Goal: Task Accomplishment & Management: Manage account settings

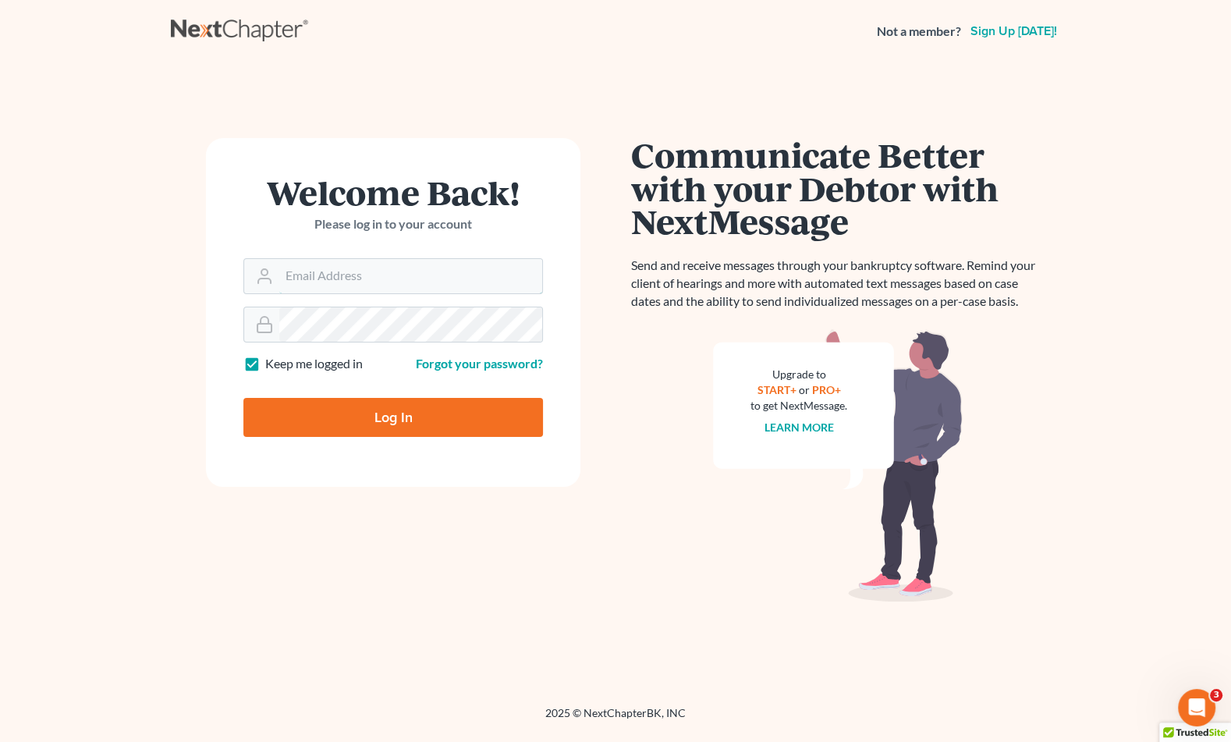
type input "[EMAIL_ADDRESS][DOMAIN_NAME]"
click at [348, 410] on input "Log In" at bounding box center [393, 417] width 300 height 39
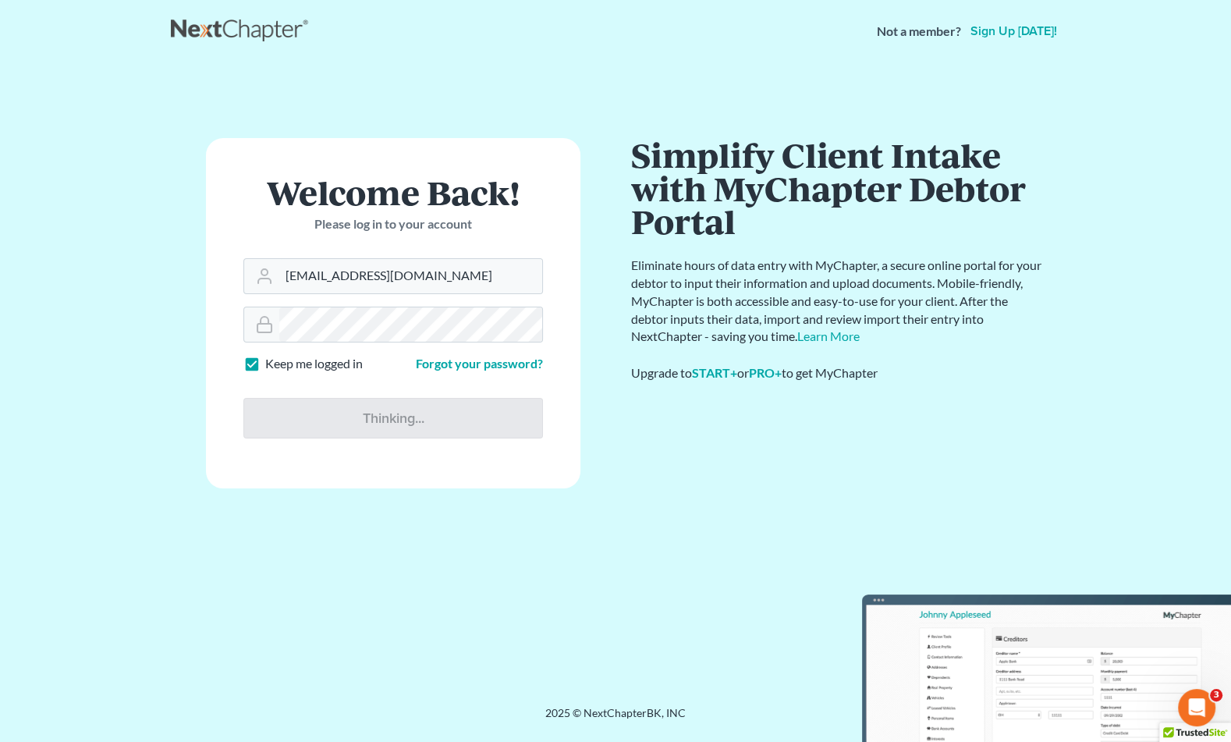
type input "Thinking..."
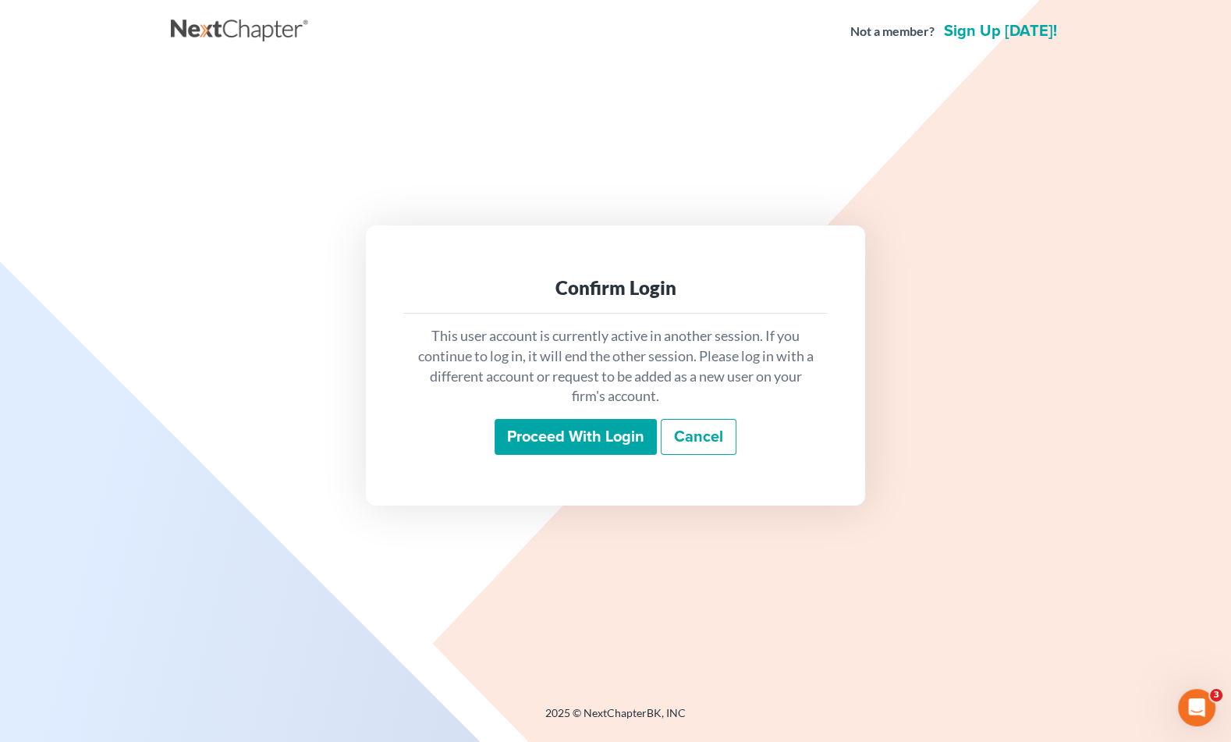
click at [542, 438] on input "Proceed with login" at bounding box center [576, 437] width 162 height 36
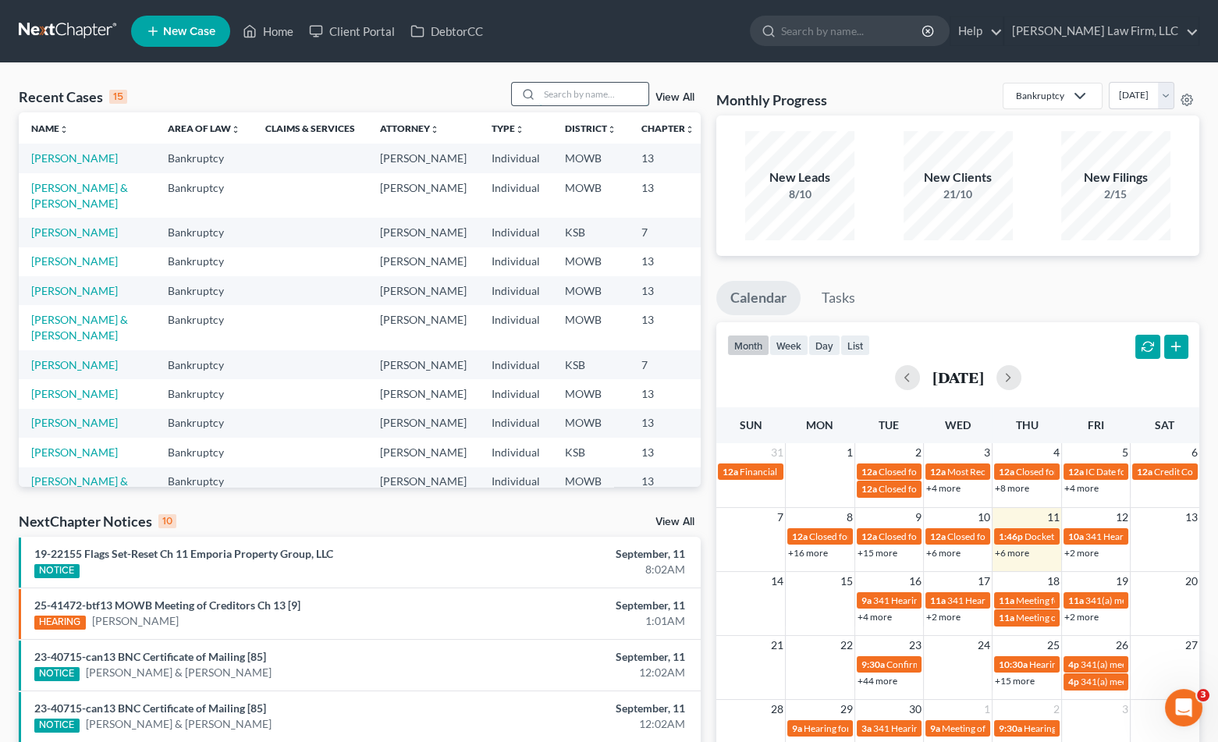
click at [606, 97] on input "search" at bounding box center [593, 94] width 109 height 23
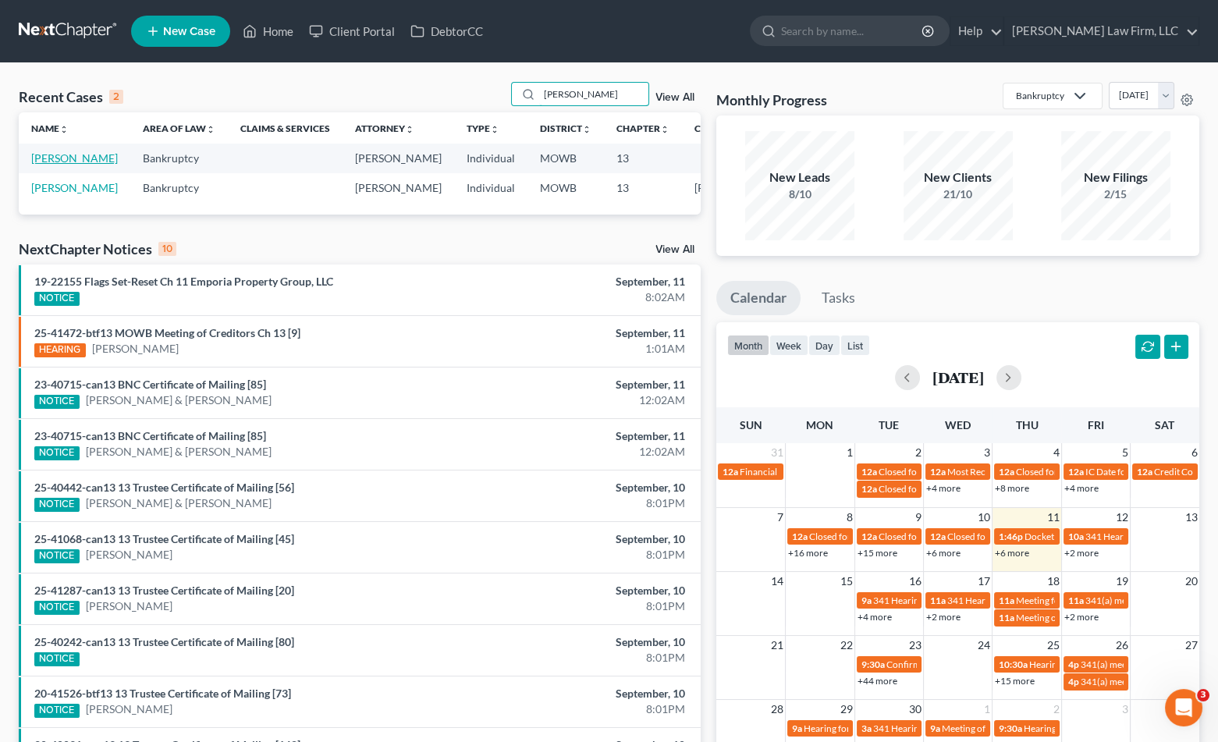
type input "marshall"
click at [55, 165] on link "[PERSON_NAME]" at bounding box center [74, 157] width 87 height 13
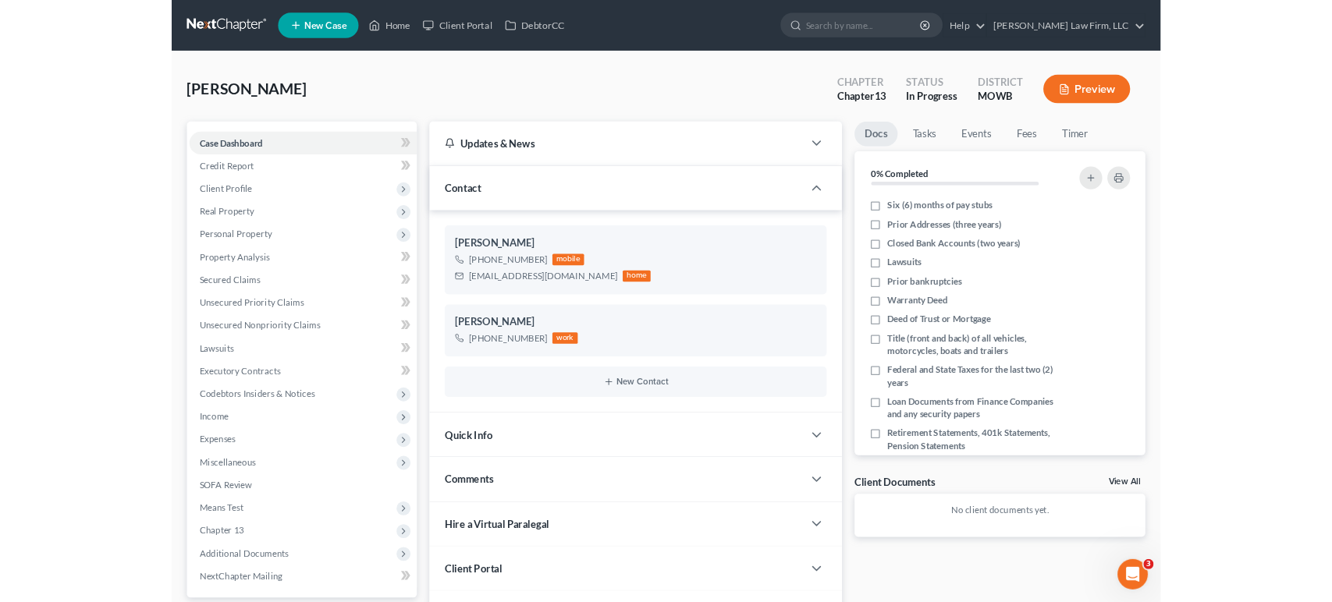
scroll to position [94, 0]
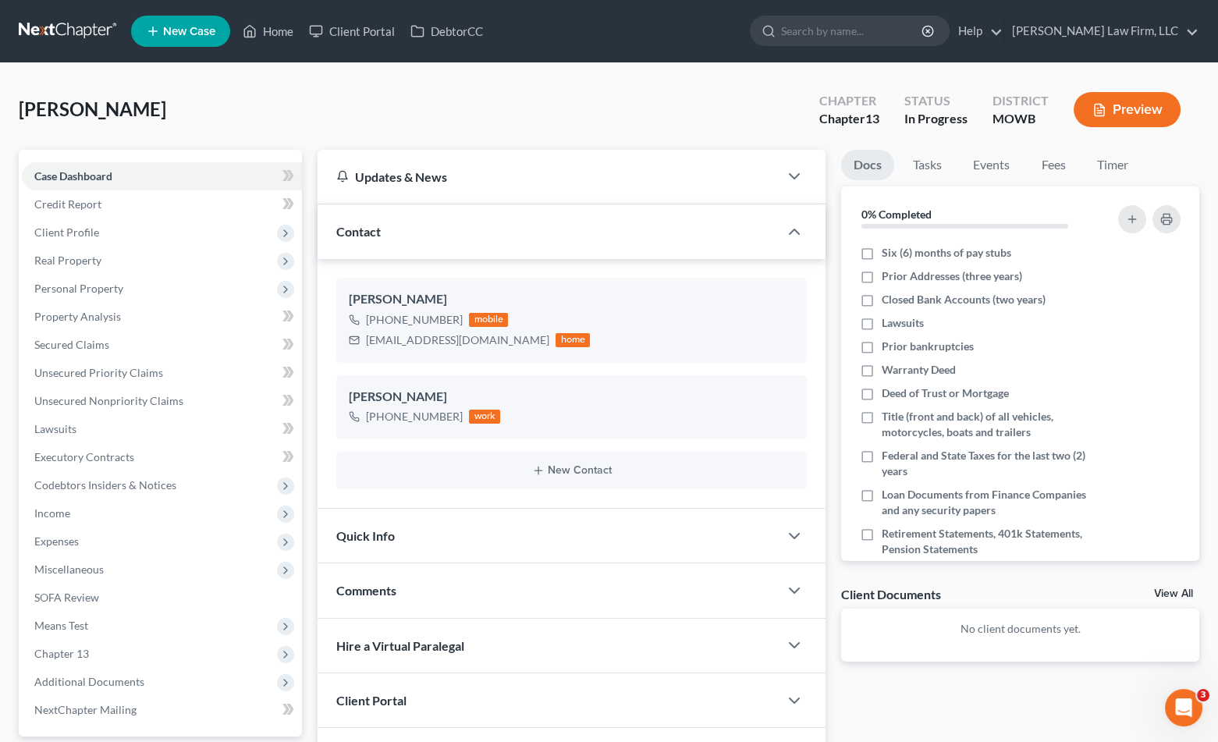
click at [1125, 112] on button "Preview" at bounding box center [1127, 109] width 107 height 35
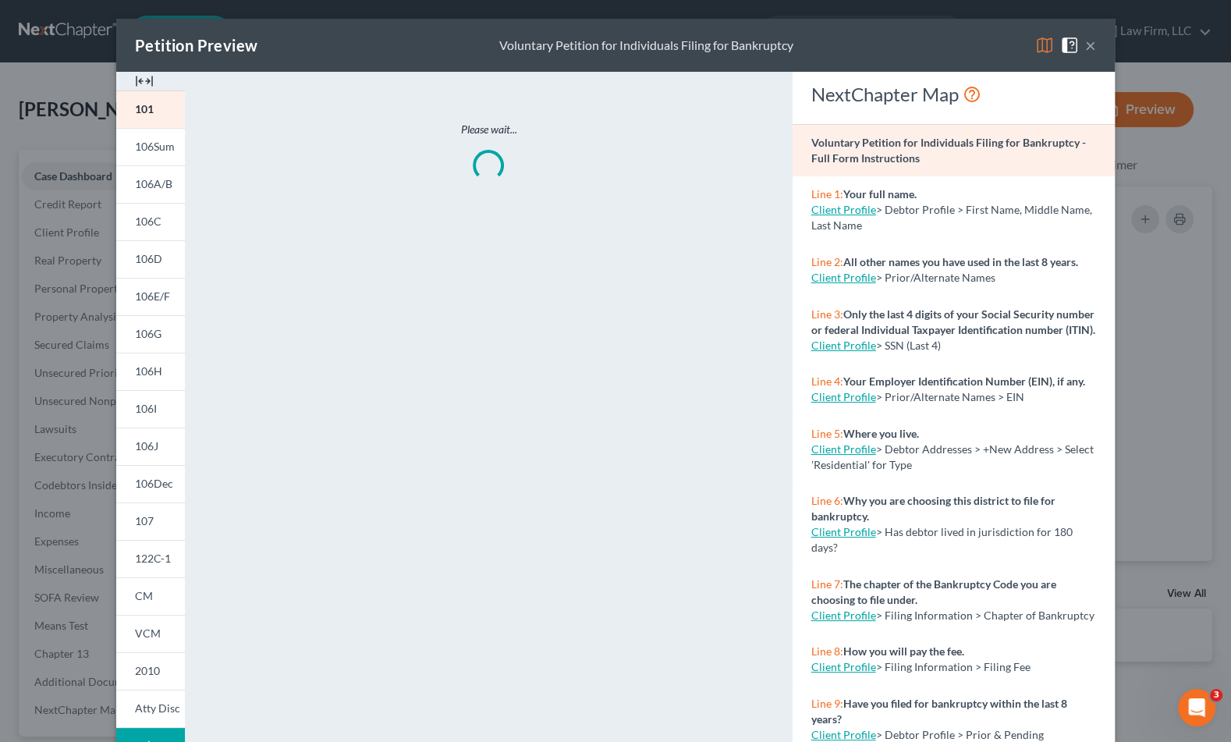
click at [1085, 36] on button "×" at bounding box center [1090, 45] width 11 height 19
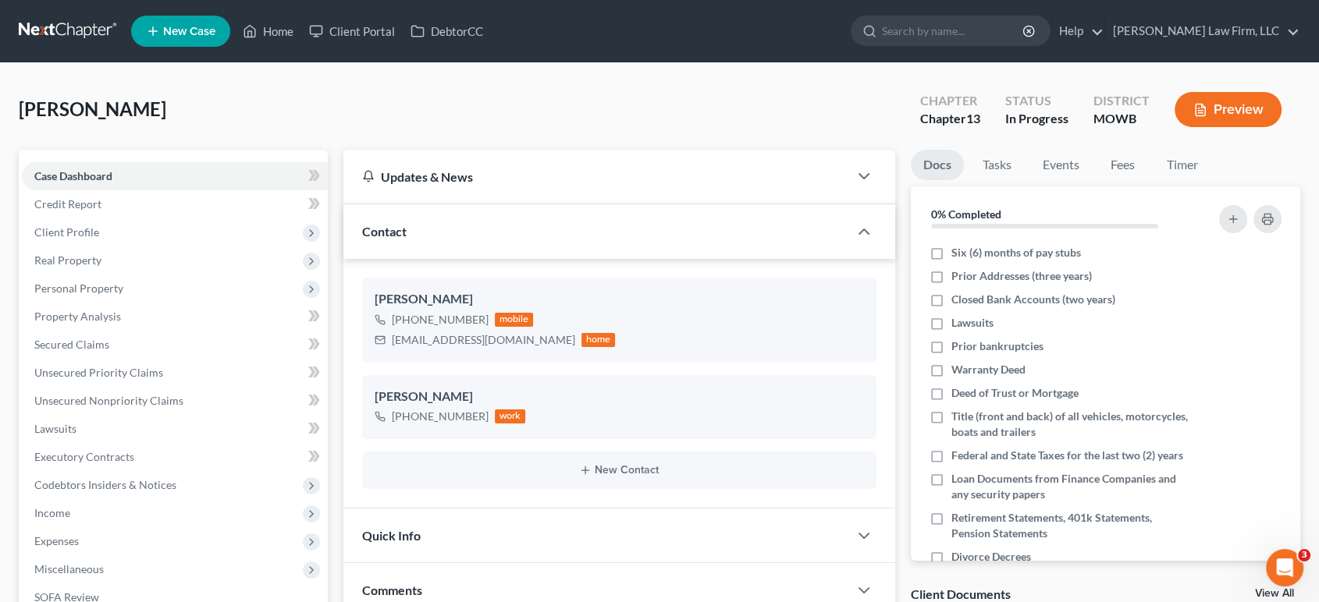
click at [1231, 112] on button "Preview" at bounding box center [1227, 109] width 107 height 35
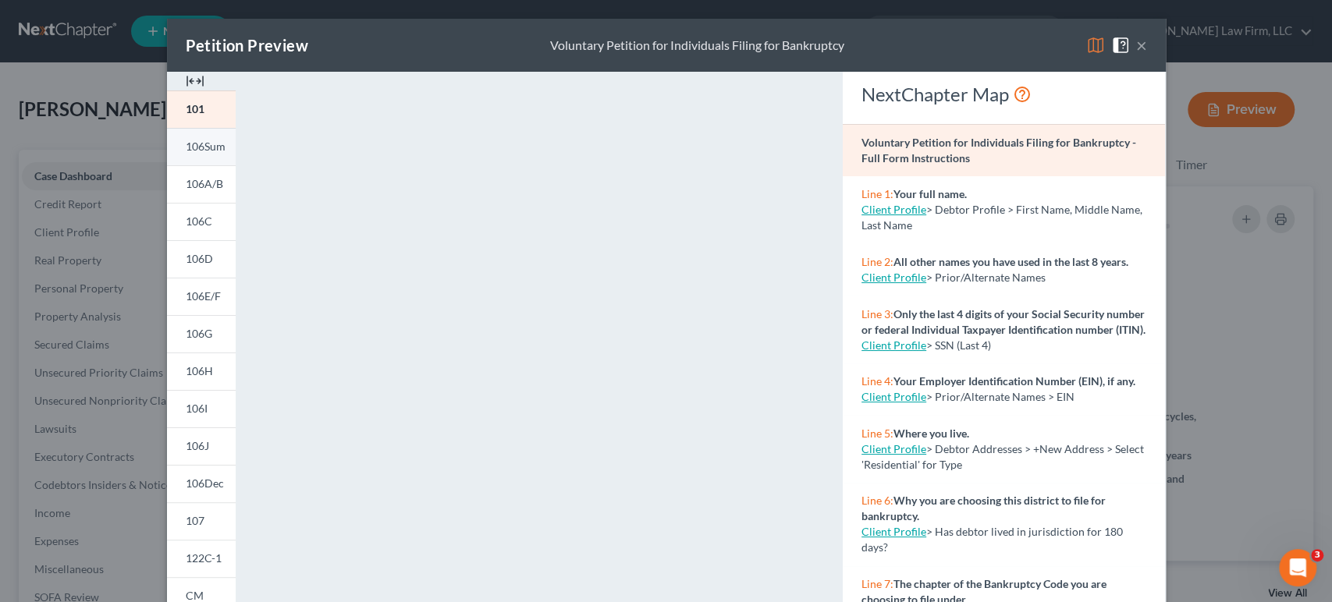
click at [197, 145] on span "106Sum" at bounding box center [206, 146] width 40 height 13
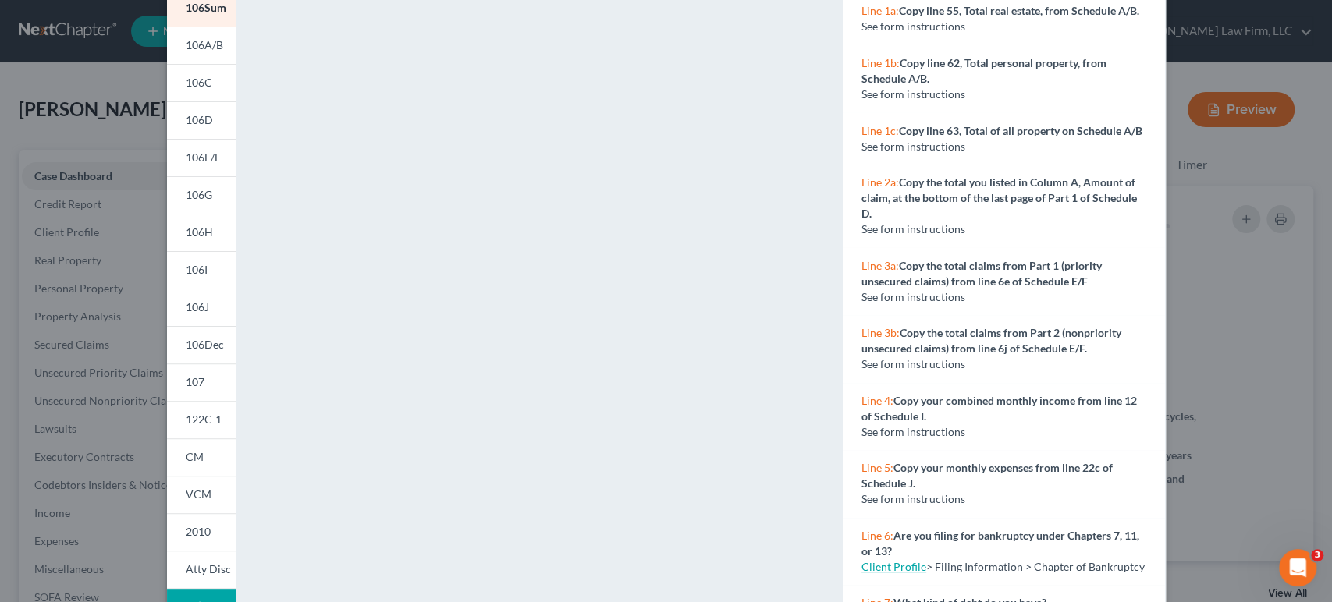
scroll to position [140, 0]
click at [197, 46] on span "106A/B" at bounding box center [204, 43] width 37 height 13
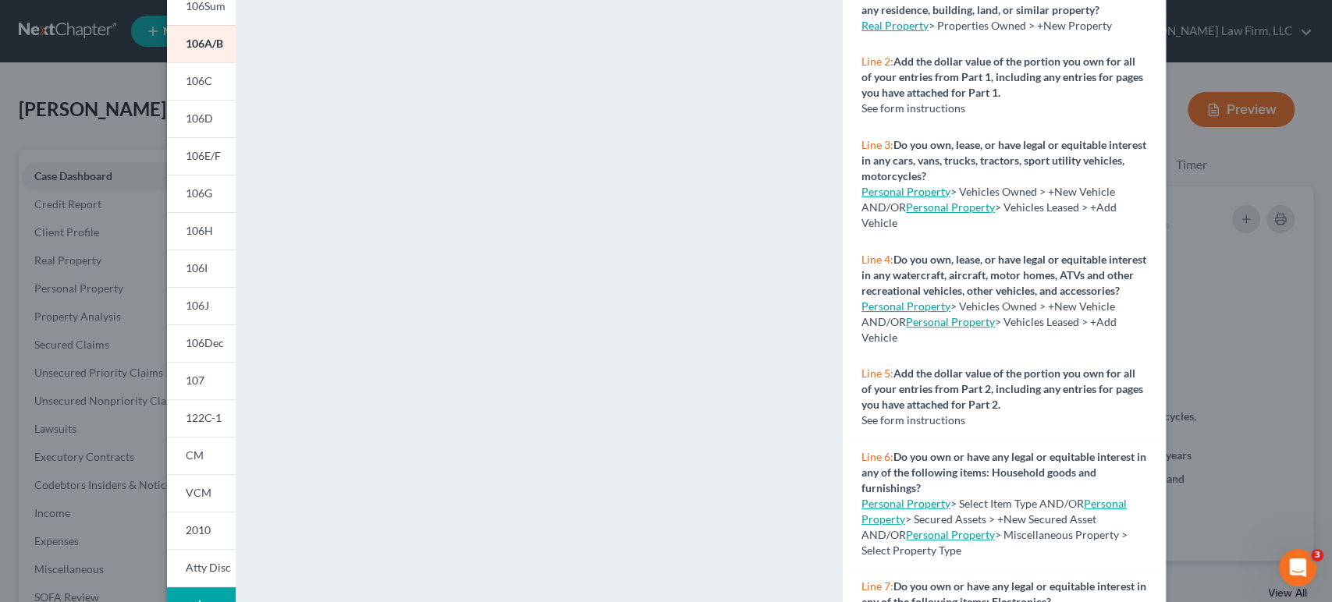
click at [1227, 269] on div "Petition Preview Schedule A/B: Property × 101 106Sum 106A/B 106C 106D 106E/F 10…" at bounding box center [666, 301] width 1332 height 602
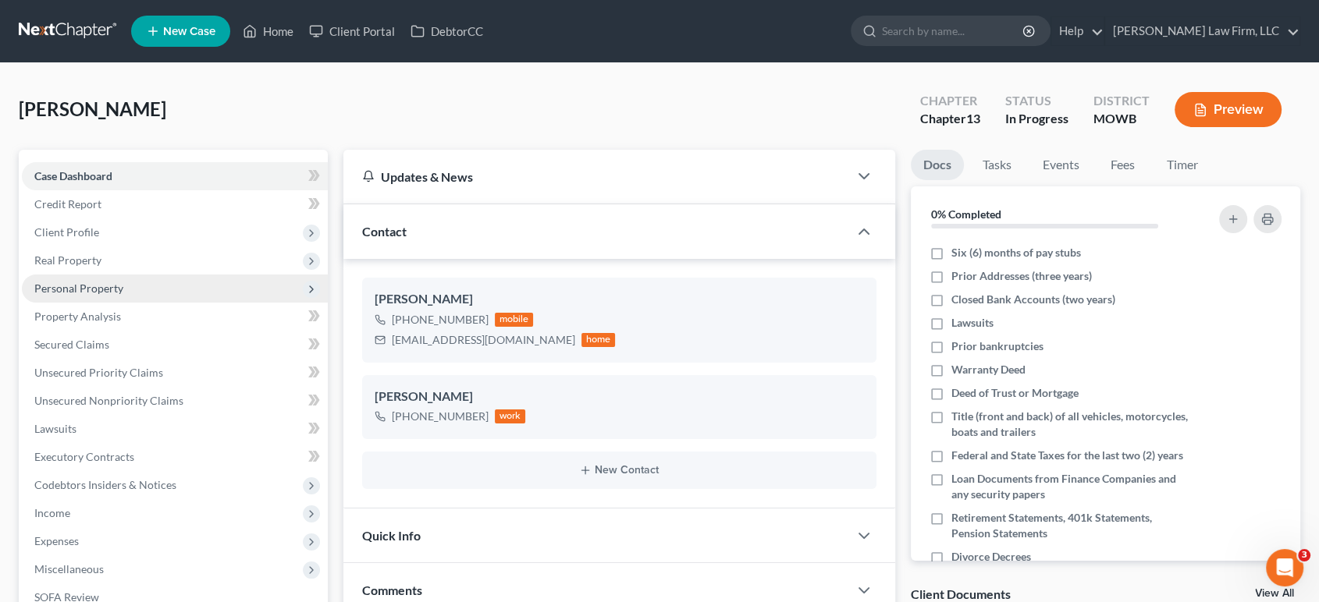
click at [112, 291] on span "Personal Property" at bounding box center [78, 288] width 89 height 13
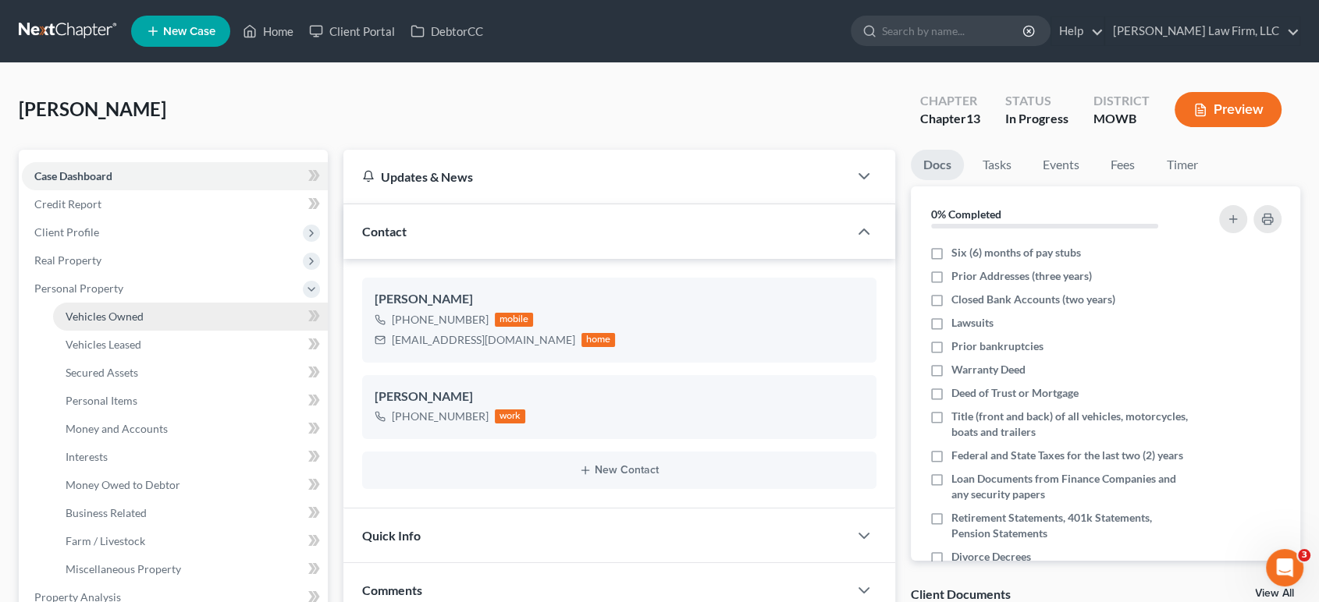
click at [133, 314] on span "Vehicles Owned" at bounding box center [105, 316] width 78 height 13
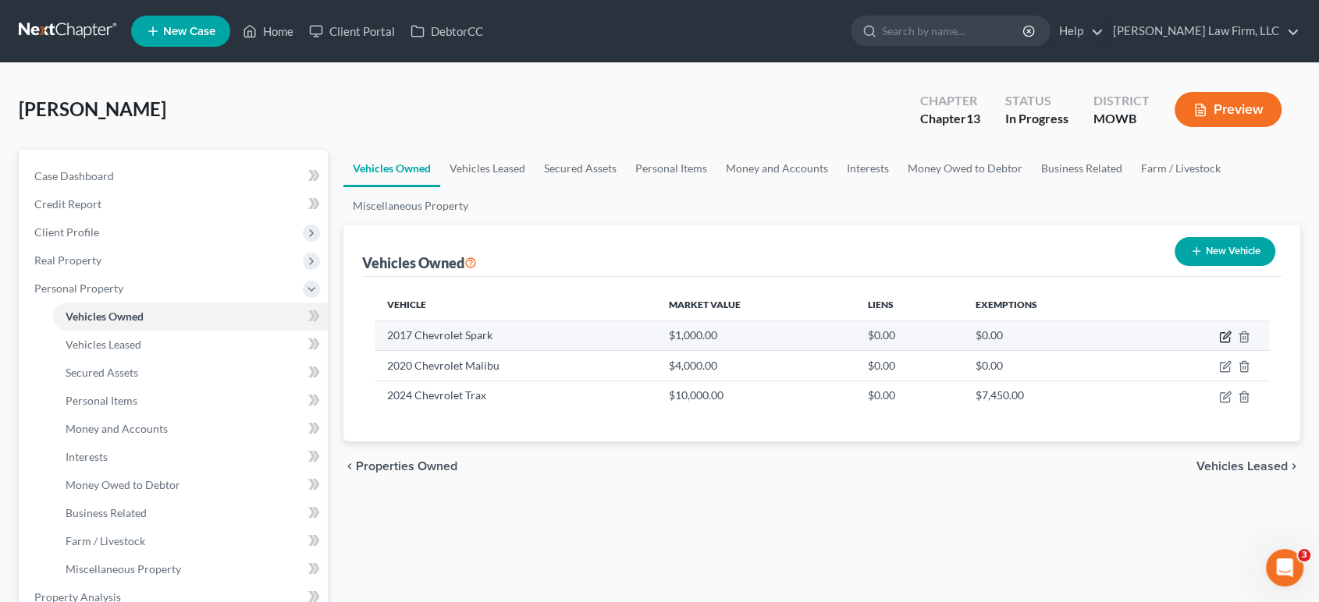
click at [1221, 336] on icon "button" at bounding box center [1225, 337] width 12 height 12
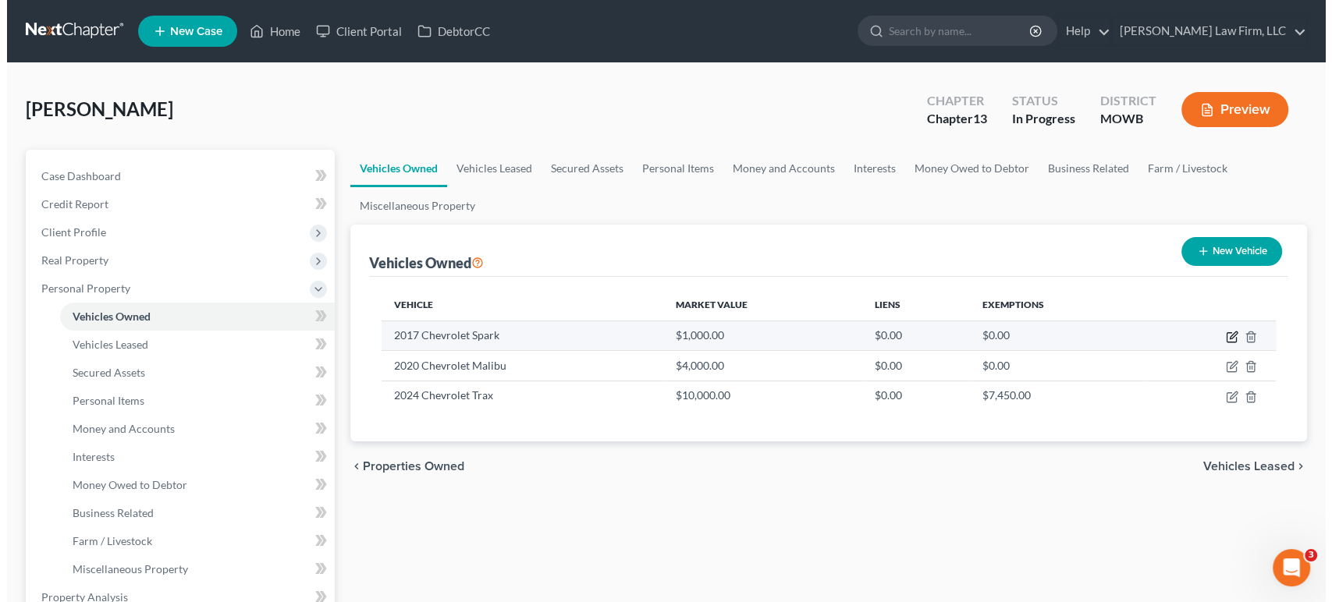
select select "0"
select select "9"
select select "2"
select select "0"
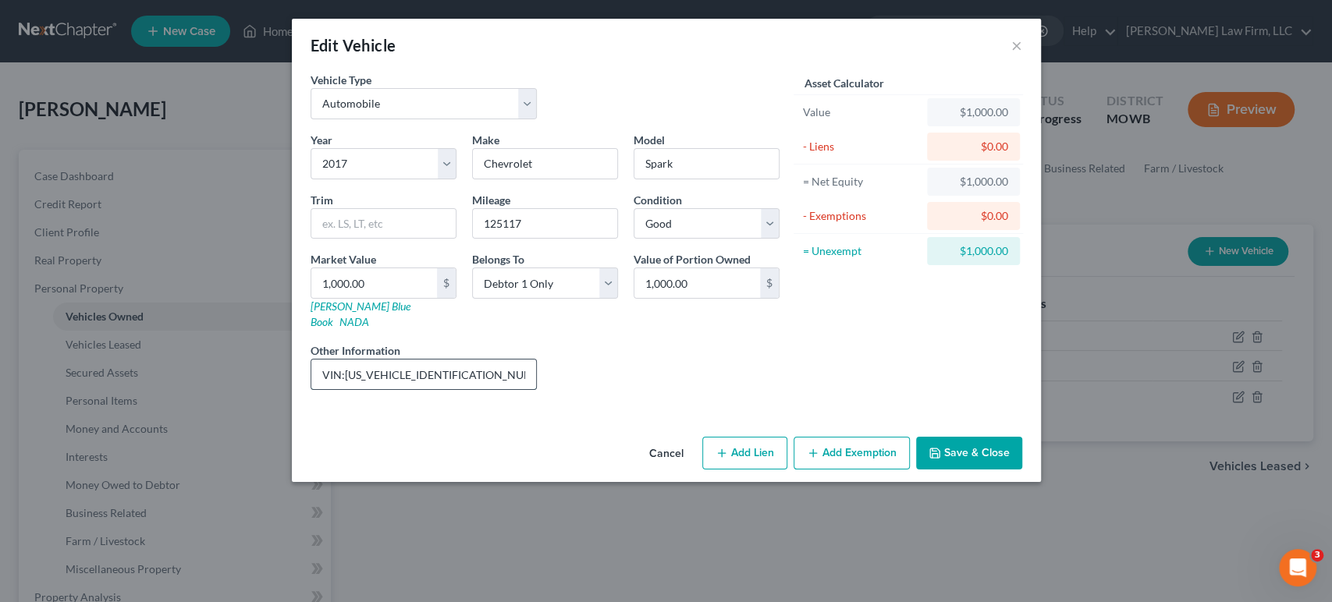
click at [500, 364] on input "VIN:KL8CB6SA0HC743681; salvaged title" at bounding box center [424, 375] width 226 height 30
type input "VIN:KL8CB6SA0HC743681; salvage title"
click at [989, 437] on button "Save & Close" at bounding box center [969, 453] width 106 height 33
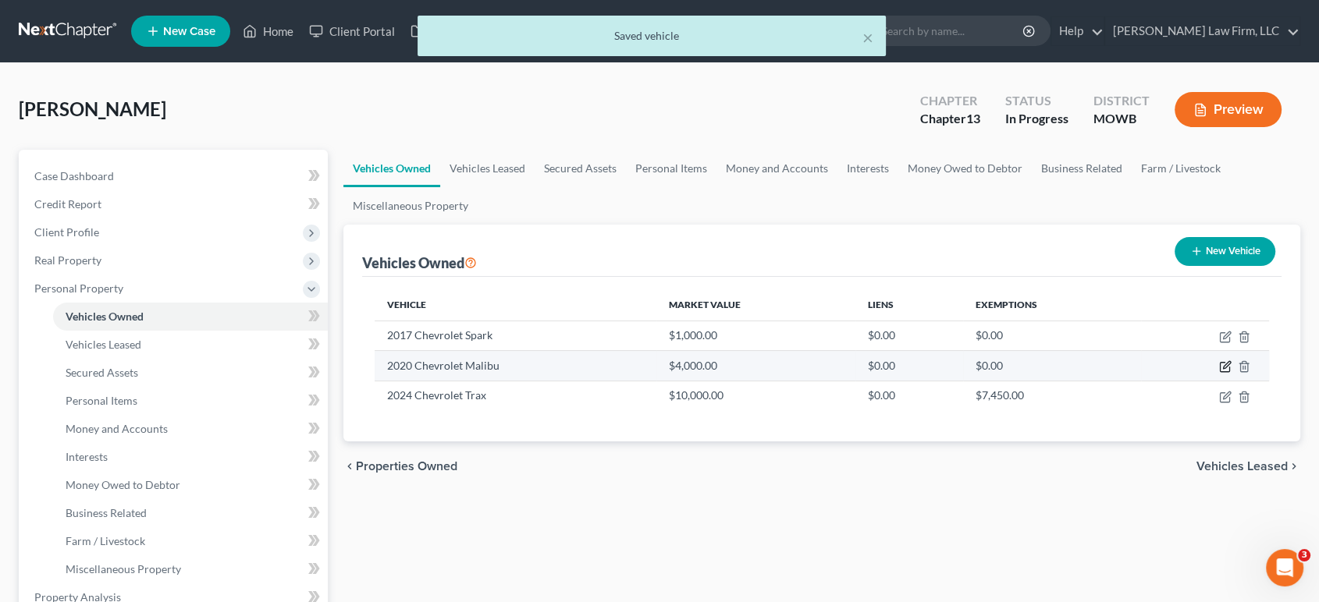
click at [1222, 363] on icon "button" at bounding box center [1224, 367] width 9 height 9
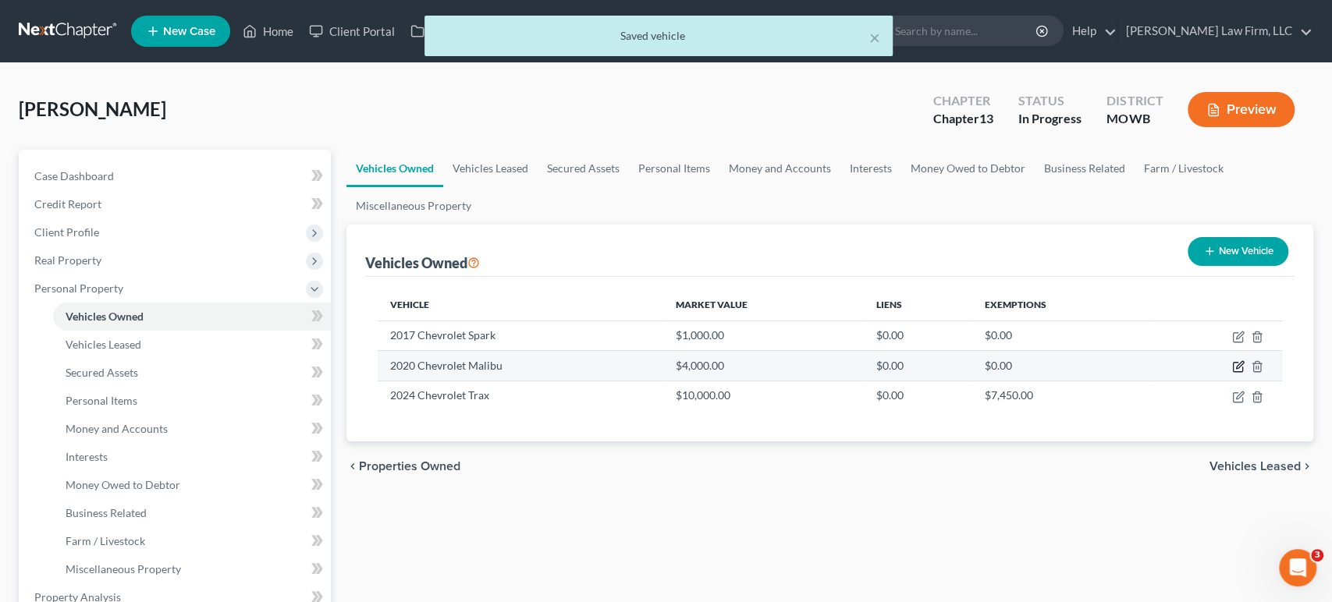
select select "0"
select select "6"
select select "2"
select select "0"
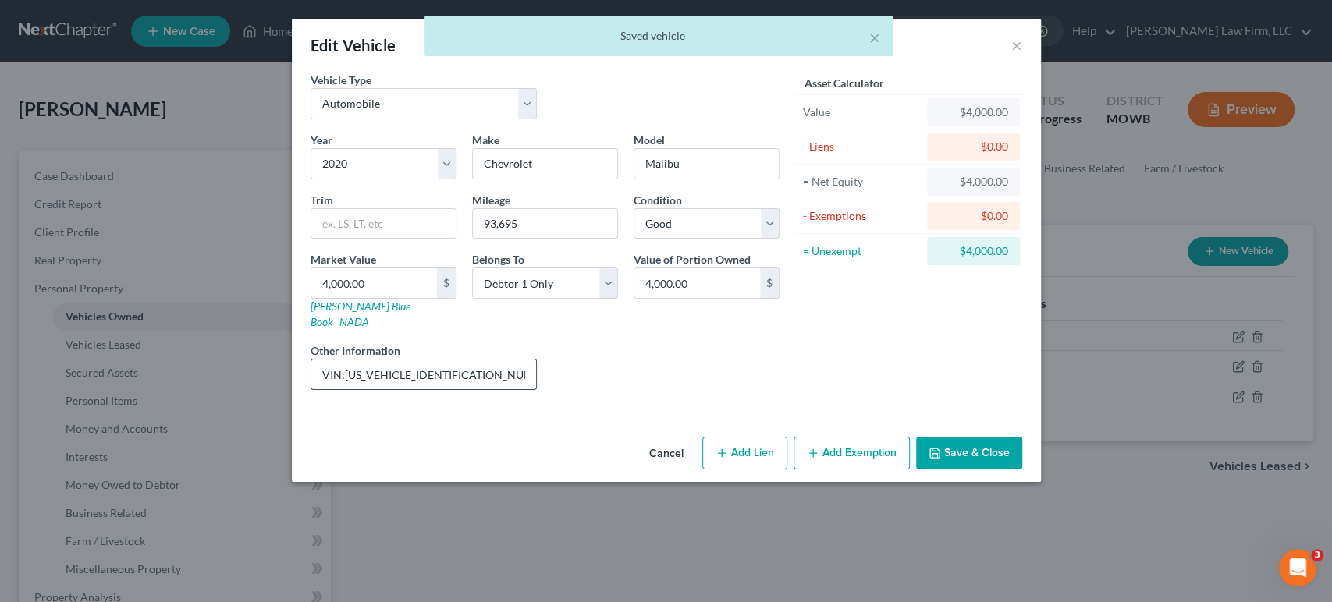
click at [497, 364] on input "VIN:1G1ZB5STXLF011376; salvaged title" at bounding box center [424, 375] width 226 height 30
type input "VIN:1G1ZB5STXLF011376; salvage title"
click at [964, 437] on button "Save & Close" at bounding box center [969, 453] width 106 height 33
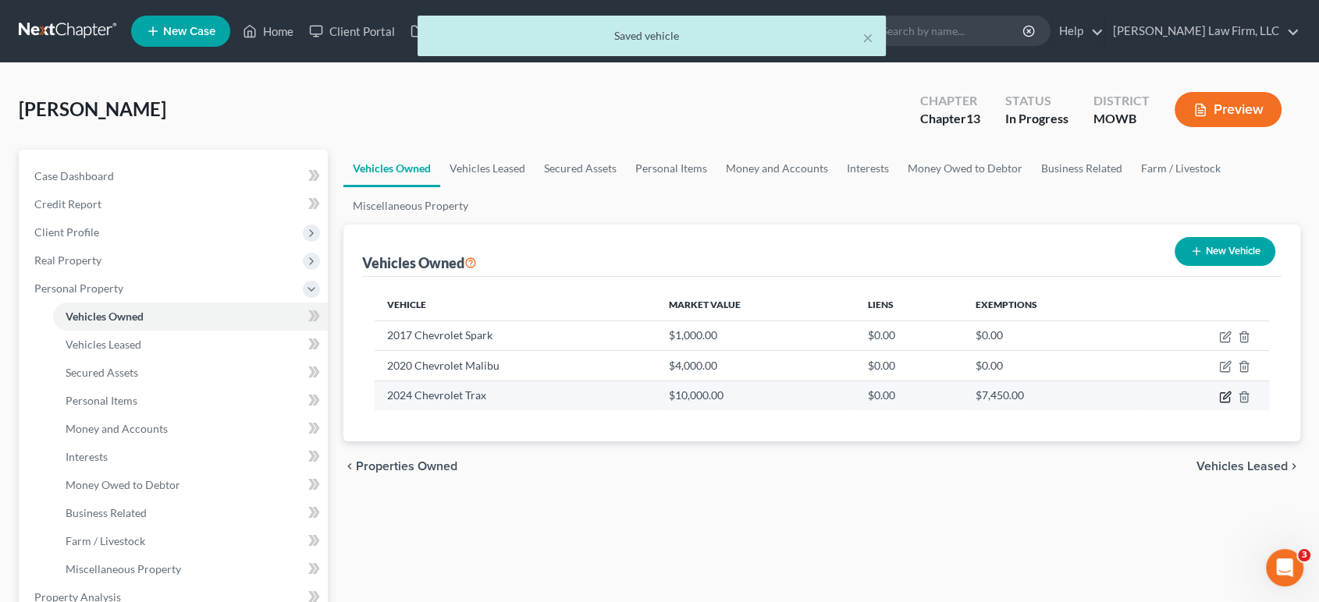
click at [1226, 391] on icon "button" at bounding box center [1225, 397] width 12 height 12
select select "0"
select select "2"
select select "1"
select select "0"
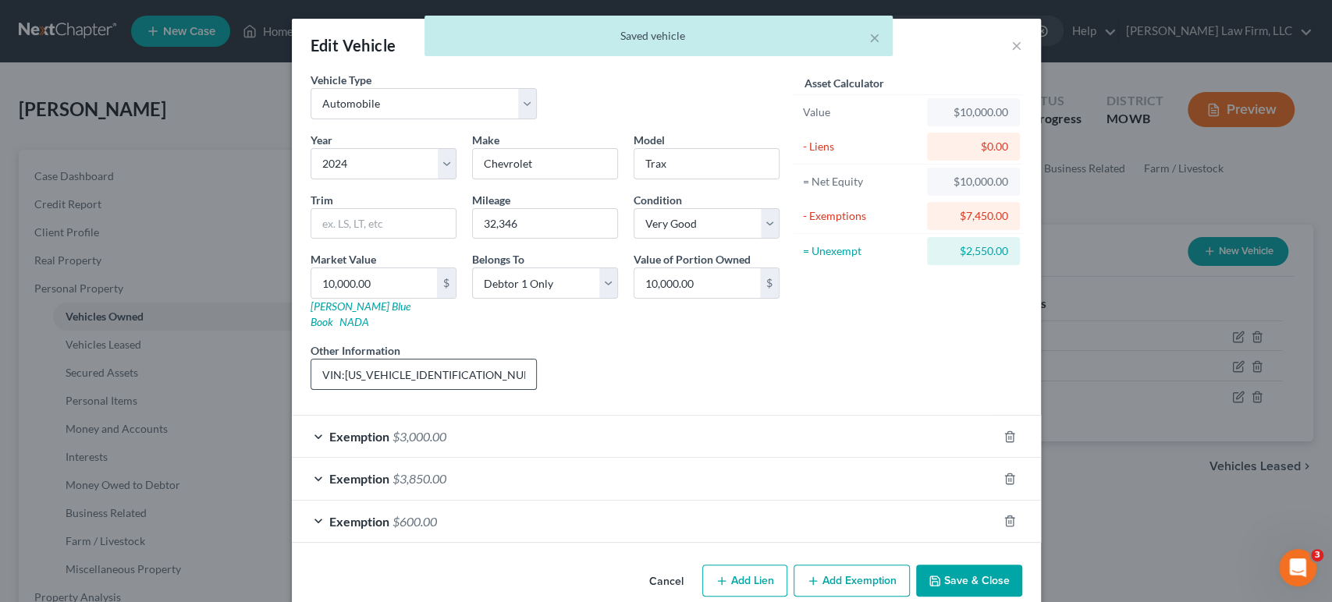
click at [488, 360] on input "VIN:KL77LFE26RC042717; salvaged title" at bounding box center [424, 375] width 226 height 30
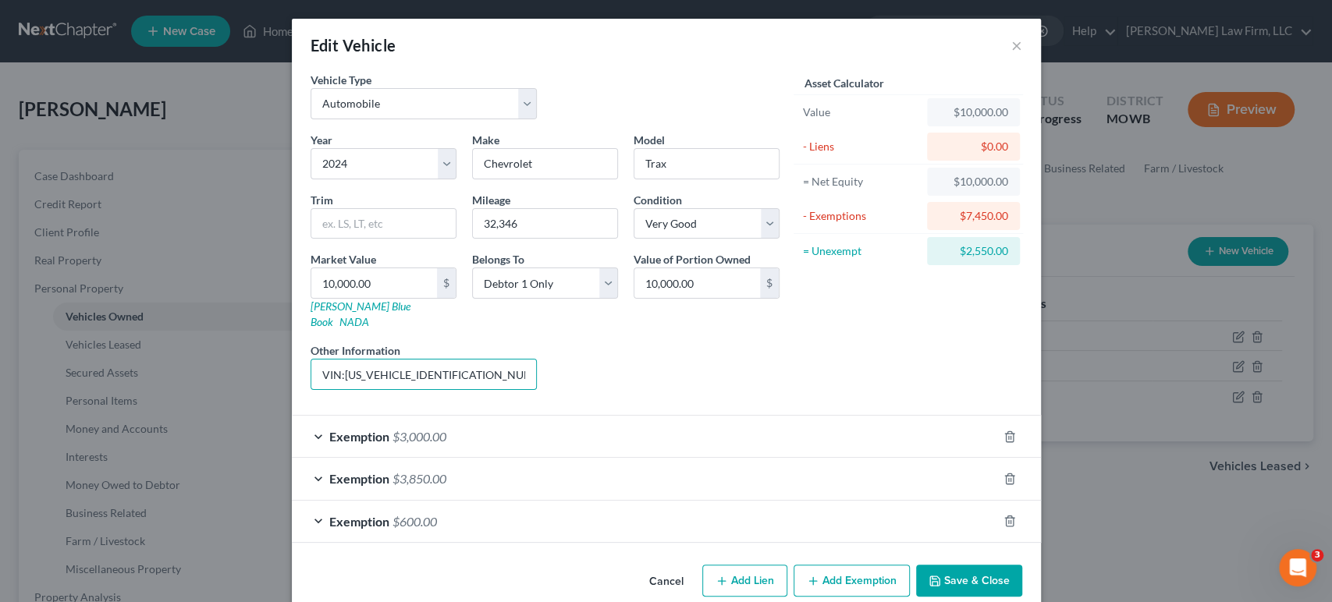
type input "VIN:KL77LFE26RC042717; salvage title"
click at [993, 565] on button "Save & Close" at bounding box center [969, 581] width 106 height 33
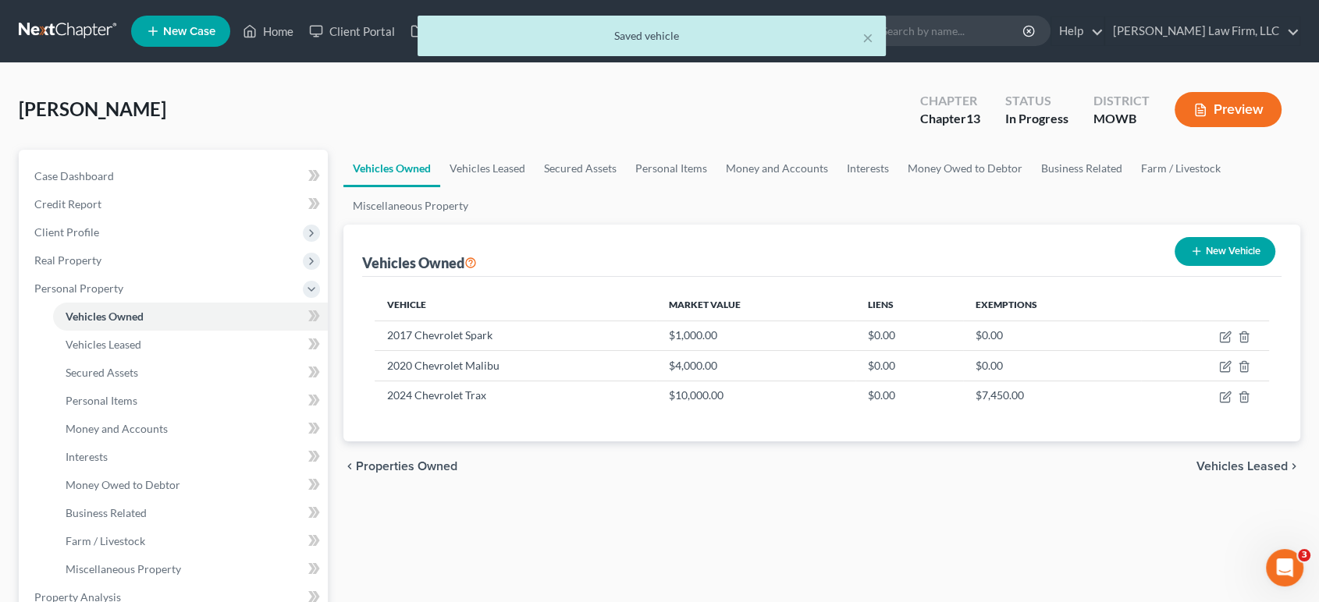
click at [1202, 123] on button "Preview" at bounding box center [1227, 109] width 107 height 35
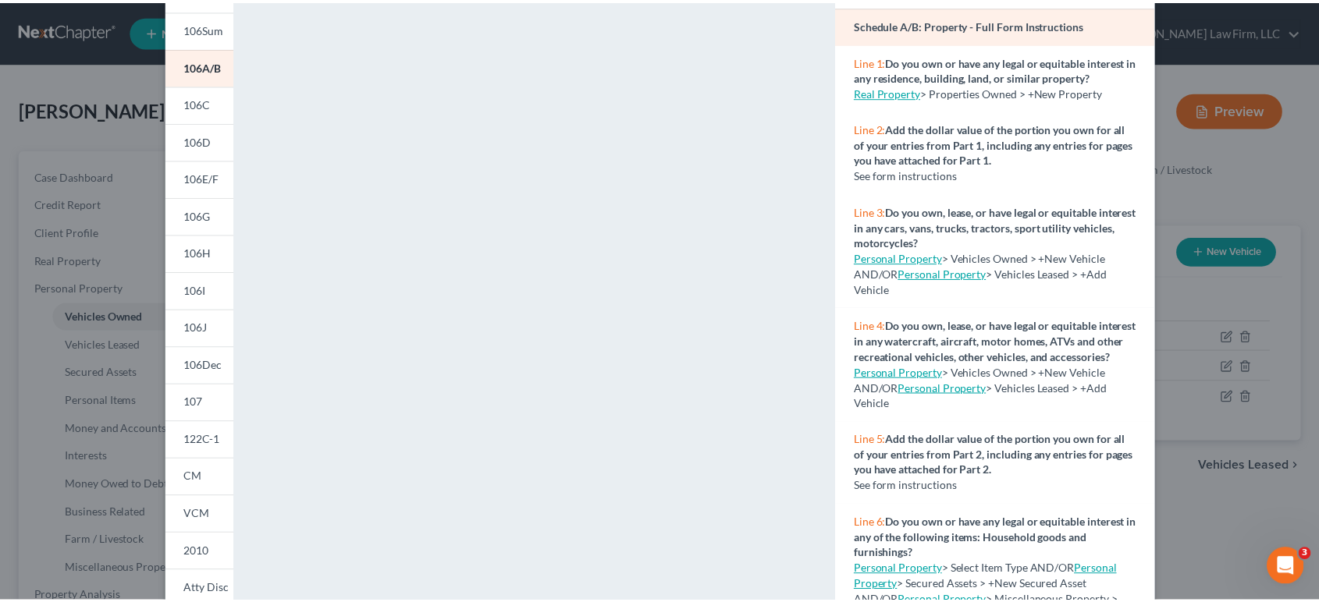
scroll to position [87, 0]
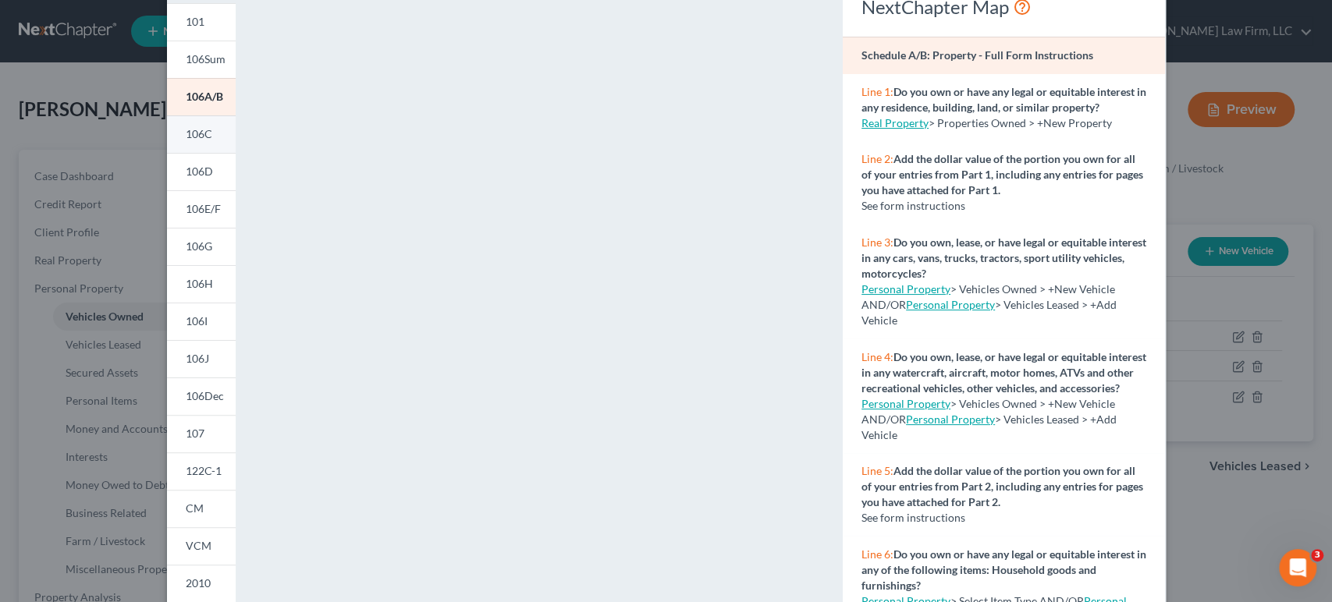
click at [207, 125] on link "106C" at bounding box center [201, 133] width 69 height 37
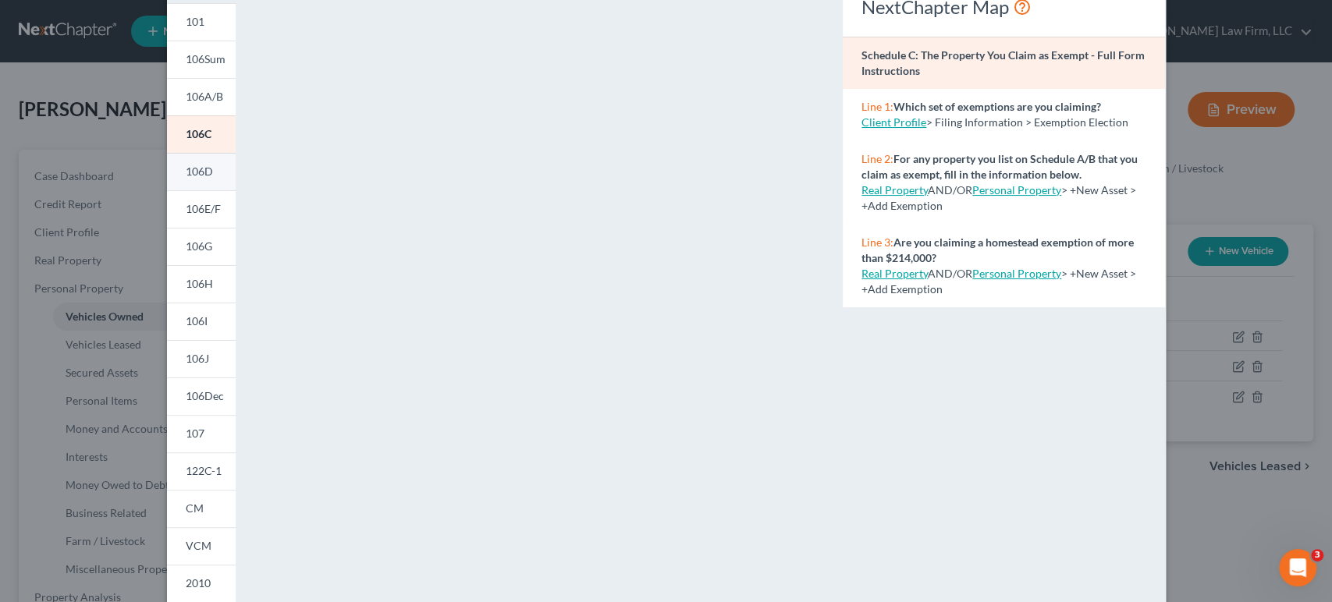
click at [186, 176] on span "106D" at bounding box center [199, 171] width 27 height 13
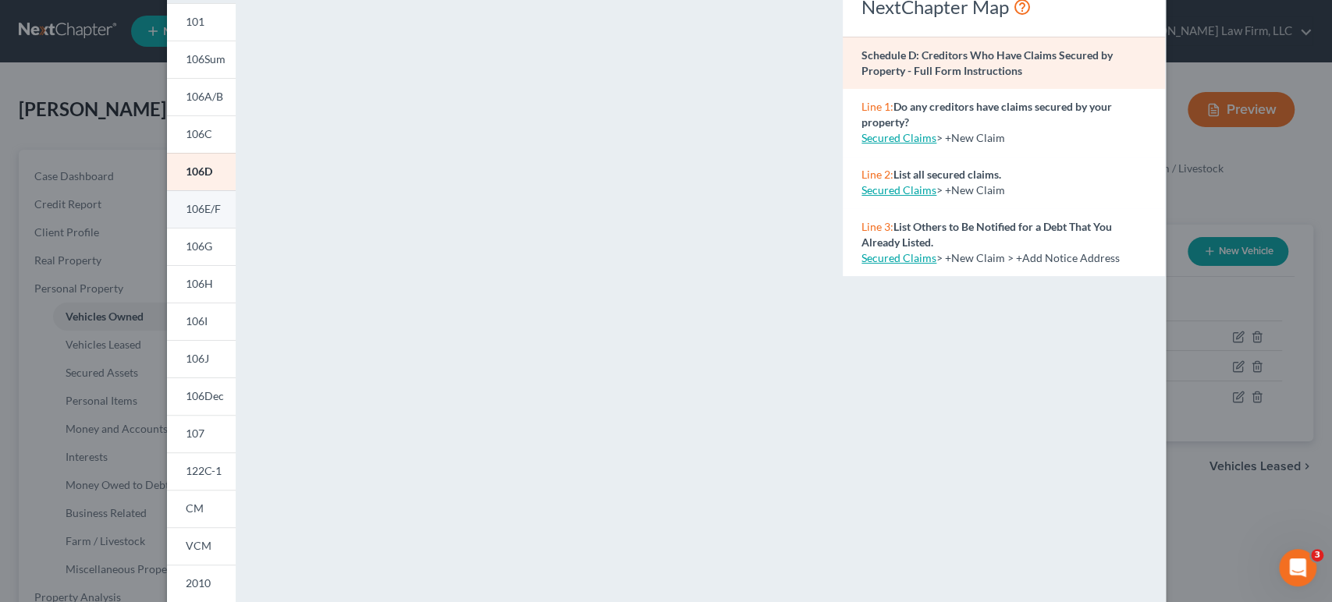
click at [197, 206] on span "106E/F" at bounding box center [203, 208] width 35 height 13
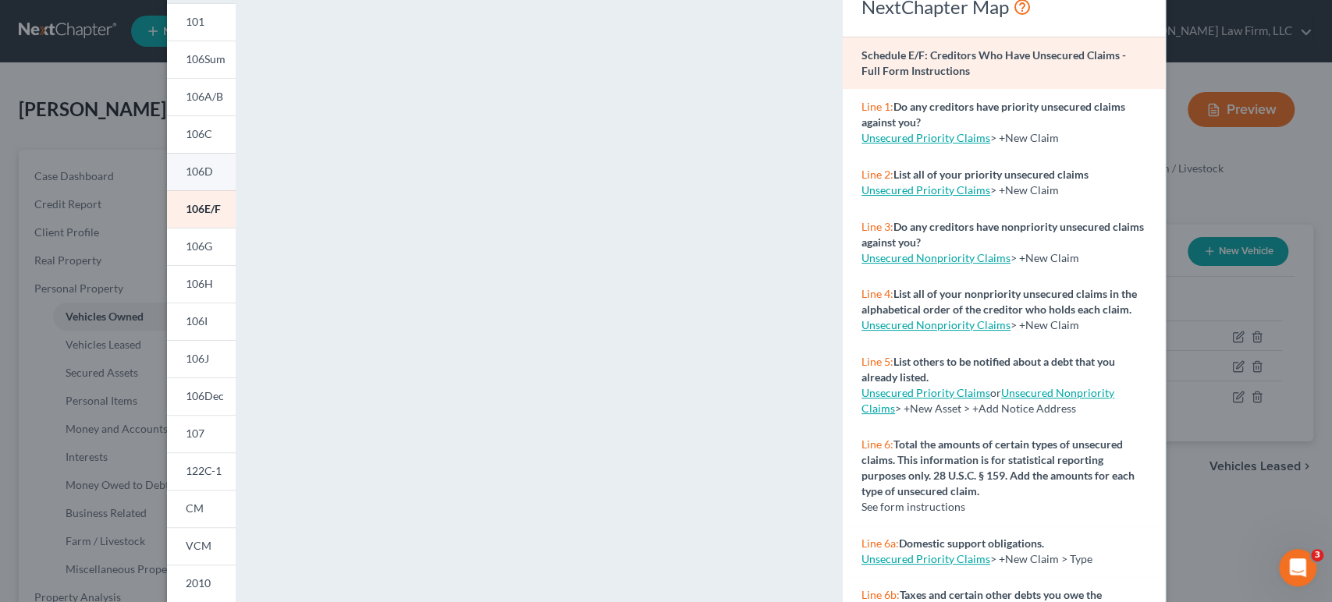
click at [199, 176] on span "106D" at bounding box center [199, 171] width 27 height 13
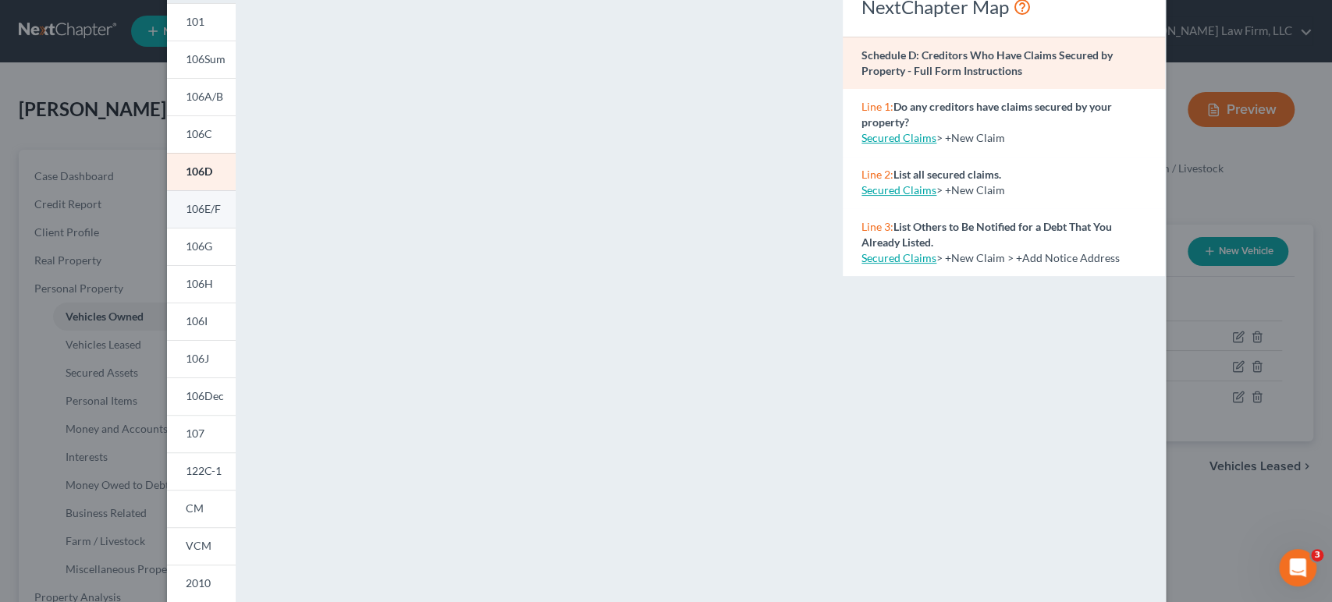
click at [197, 221] on link "106E/F" at bounding box center [201, 208] width 69 height 37
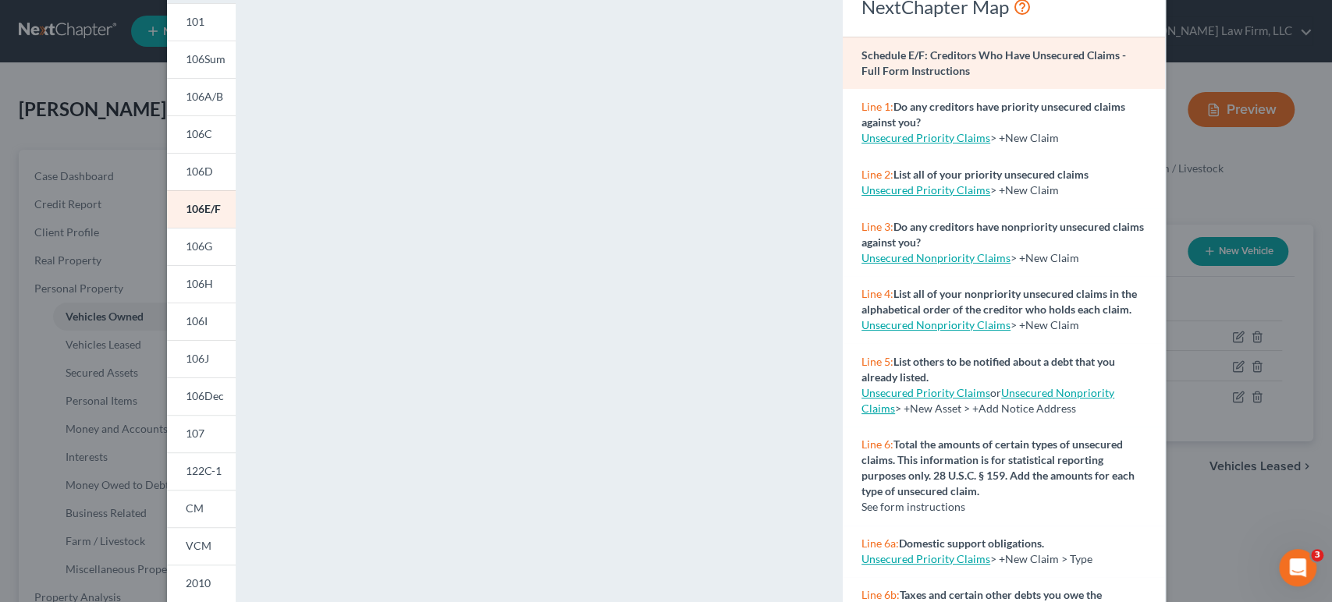
click at [1231, 474] on div "Petition Preview Schedule E/F: Creditors Who Have Unsecured Claims × 101 106Sum…" at bounding box center [666, 301] width 1332 height 602
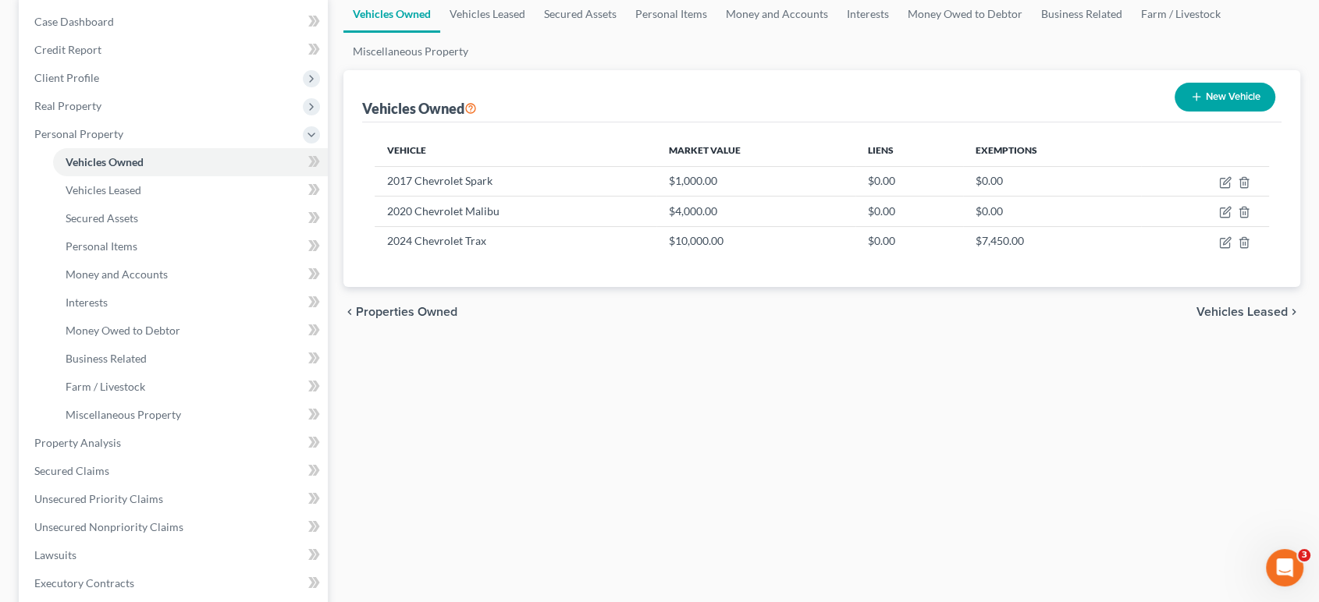
scroll to position [155, 0]
click at [138, 504] on link "Unsecured Priority Claims" at bounding box center [175, 499] width 306 height 28
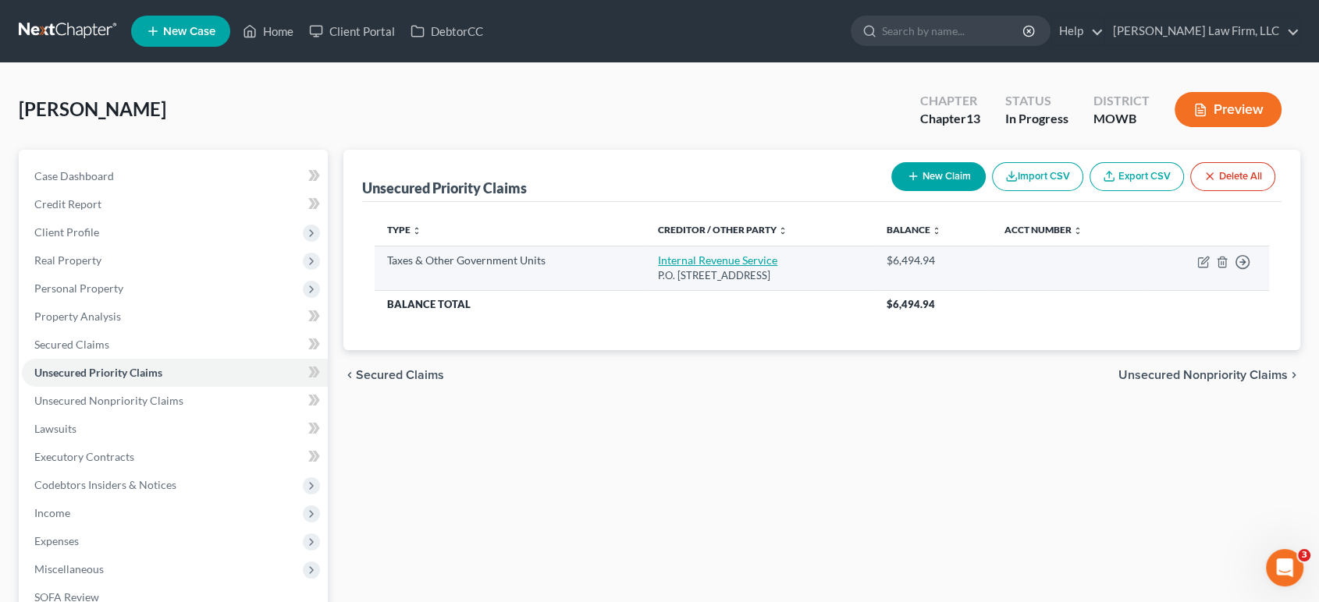
click at [693, 264] on link "Internal Revenue Service" at bounding box center [717, 260] width 119 height 13
select select "0"
select select "28"
select select "0"
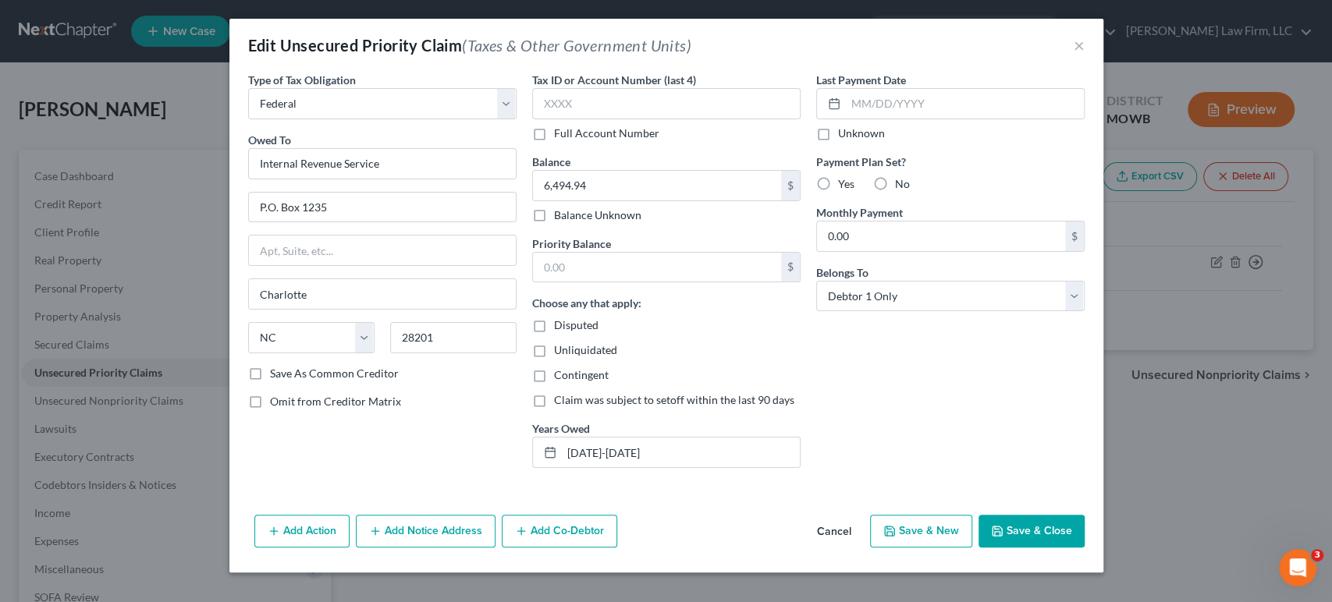
click at [412, 523] on button "Add Notice Address" at bounding box center [426, 531] width 140 height 33
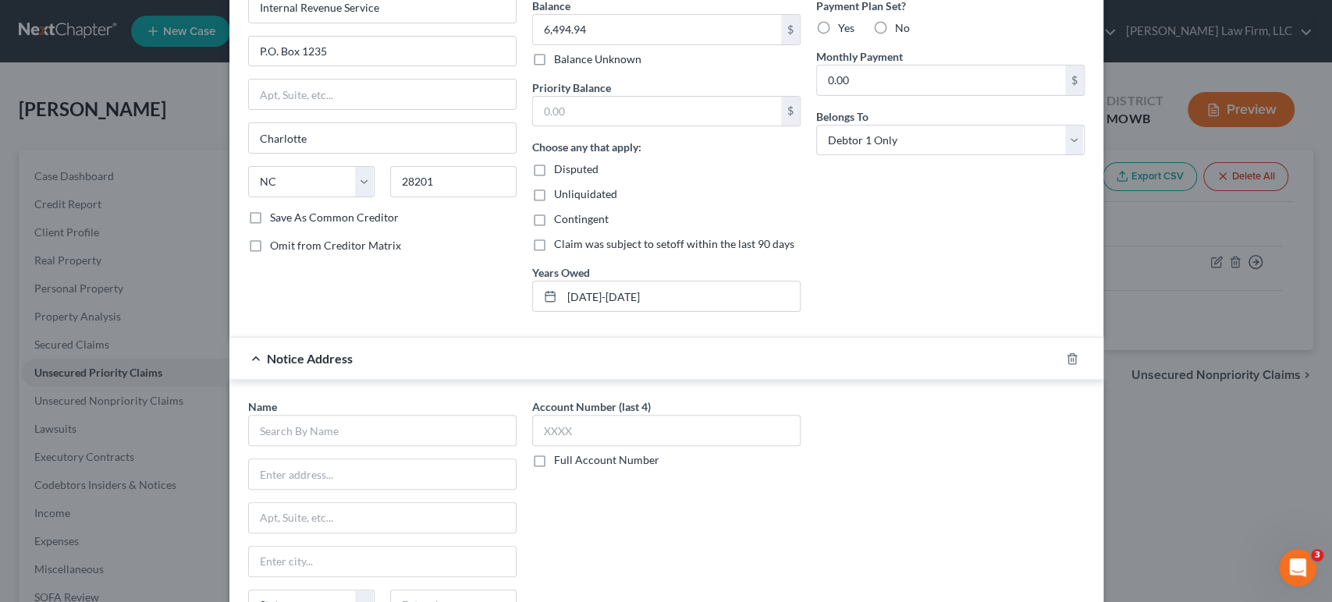
scroll to position [158, 0]
click at [394, 424] on input "text" at bounding box center [382, 428] width 268 height 31
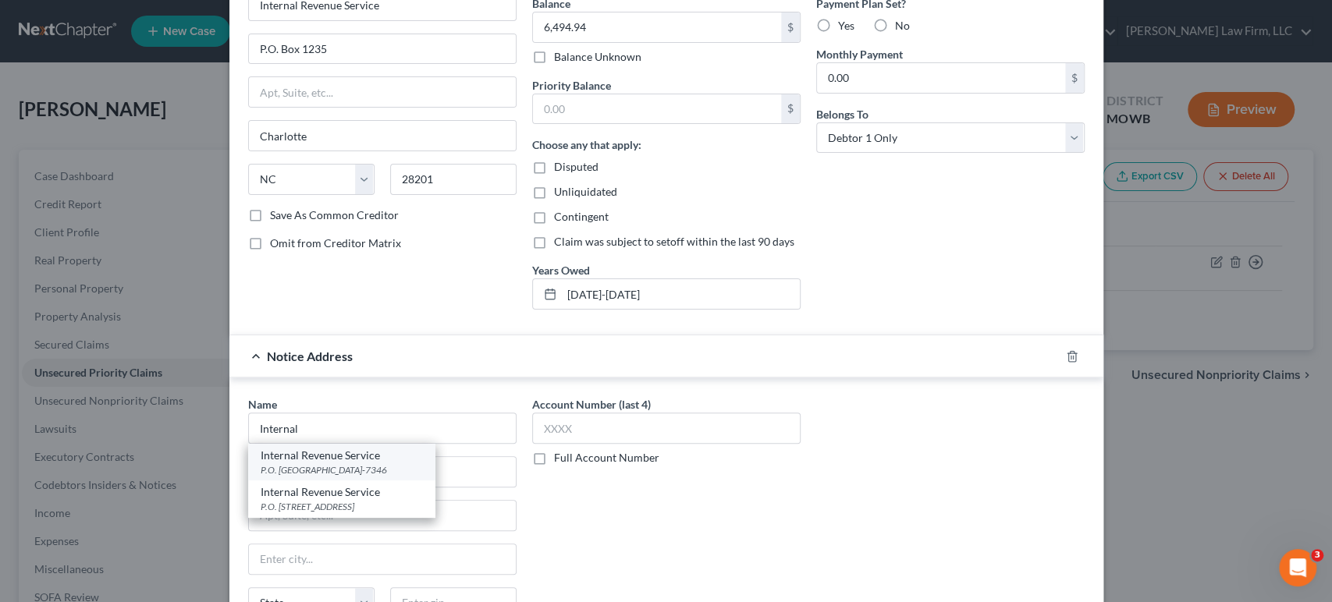
click at [383, 464] on div "P.O. Box 7346, Philadelphia, PA 19101-7346" at bounding box center [342, 470] width 162 height 13
type input "Internal Revenue Service"
type input "P.O. Box 7346"
type input "Philadelphia"
select select "39"
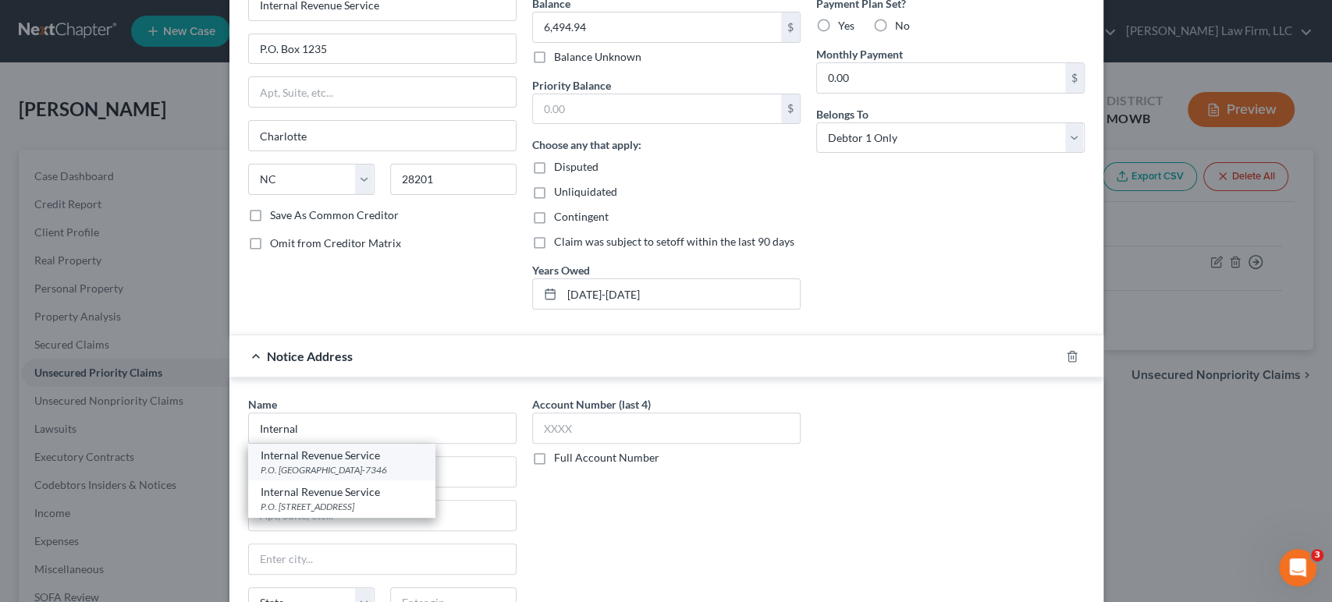
type input "19101-7346"
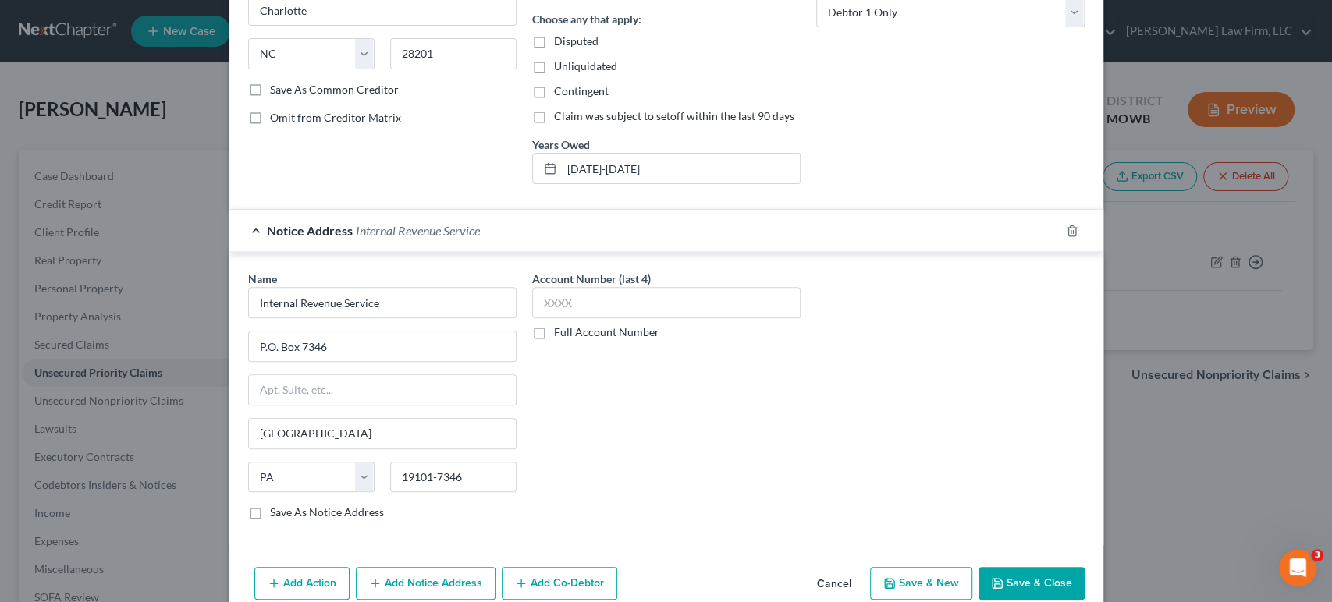
scroll to position [304, 0]
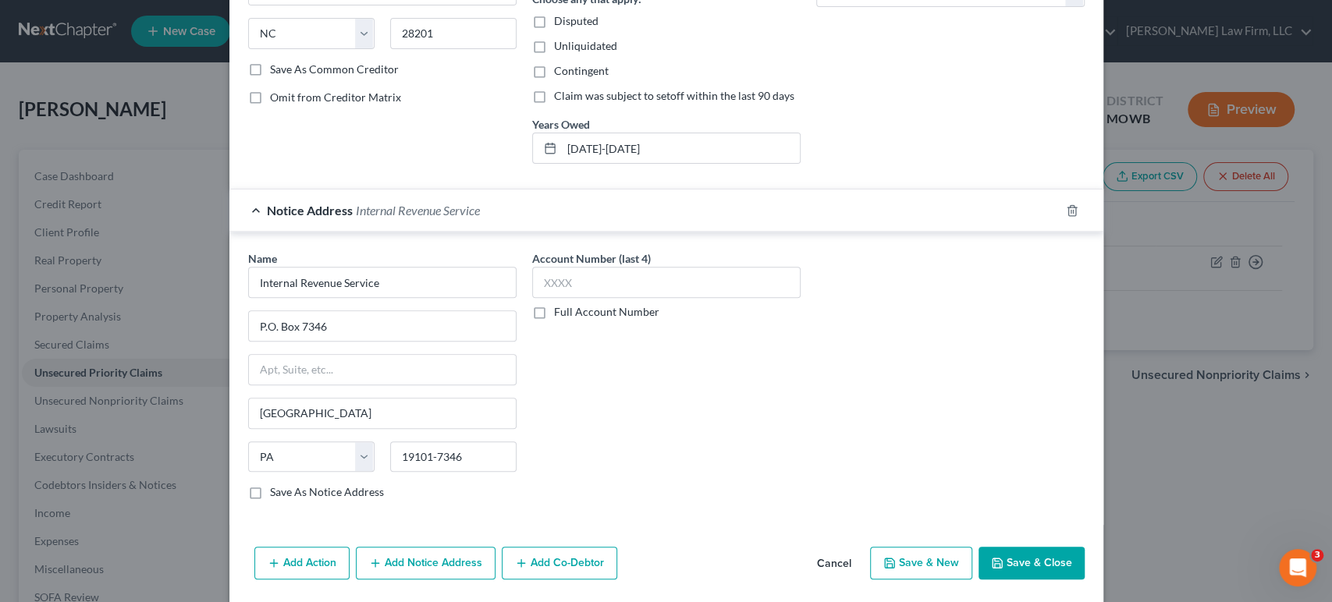
click at [1006, 560] on button "Save & Close" at bounding box center [1032, 563] width 106 height 33
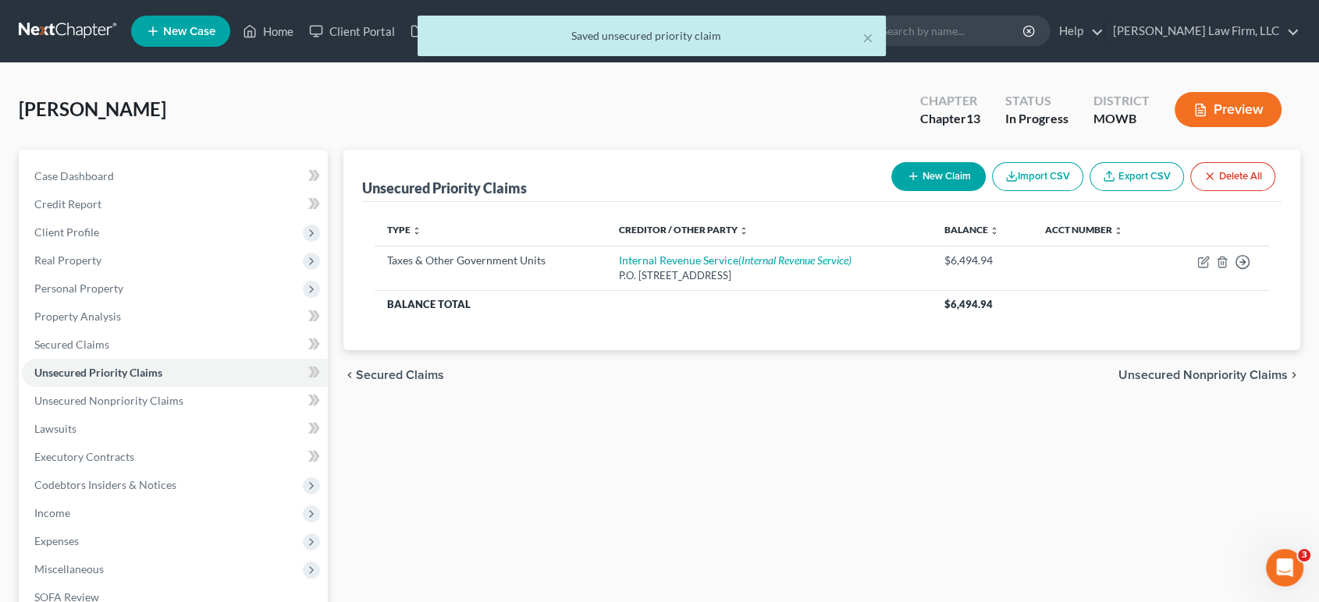
click at [1231, 112] on button "Preview" at bounding box center [1227, 109] width 107 height 35
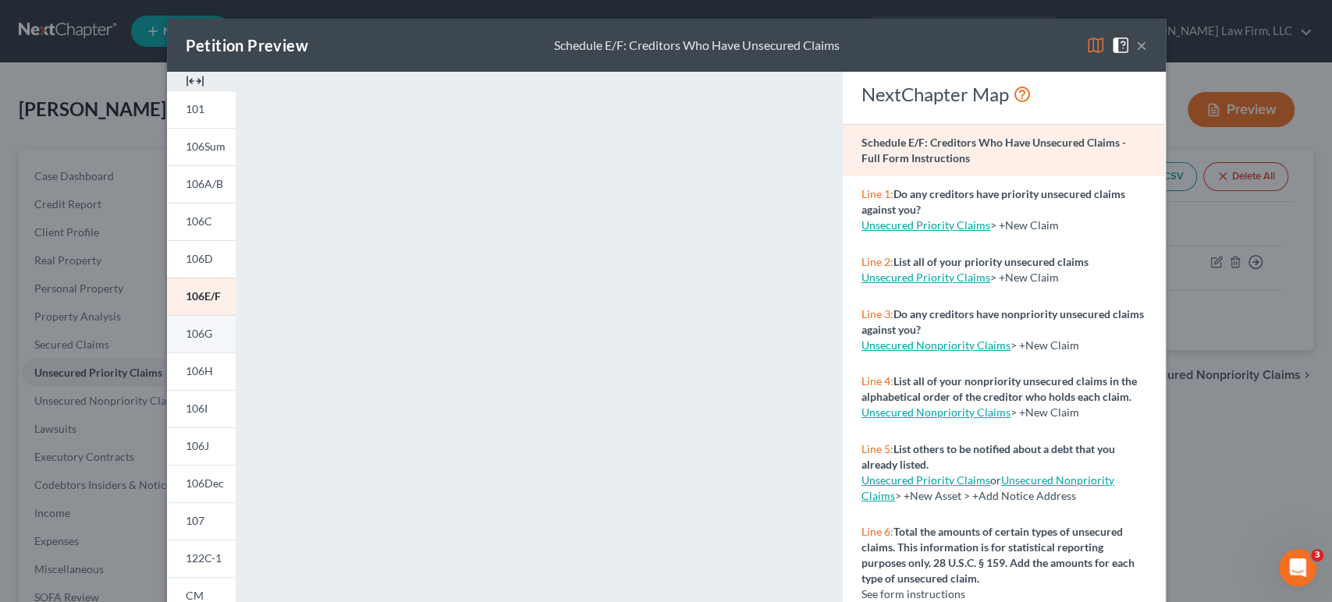
click at [218, 335] on link "106G" at bounding box center [201, 333] width 69 height 37
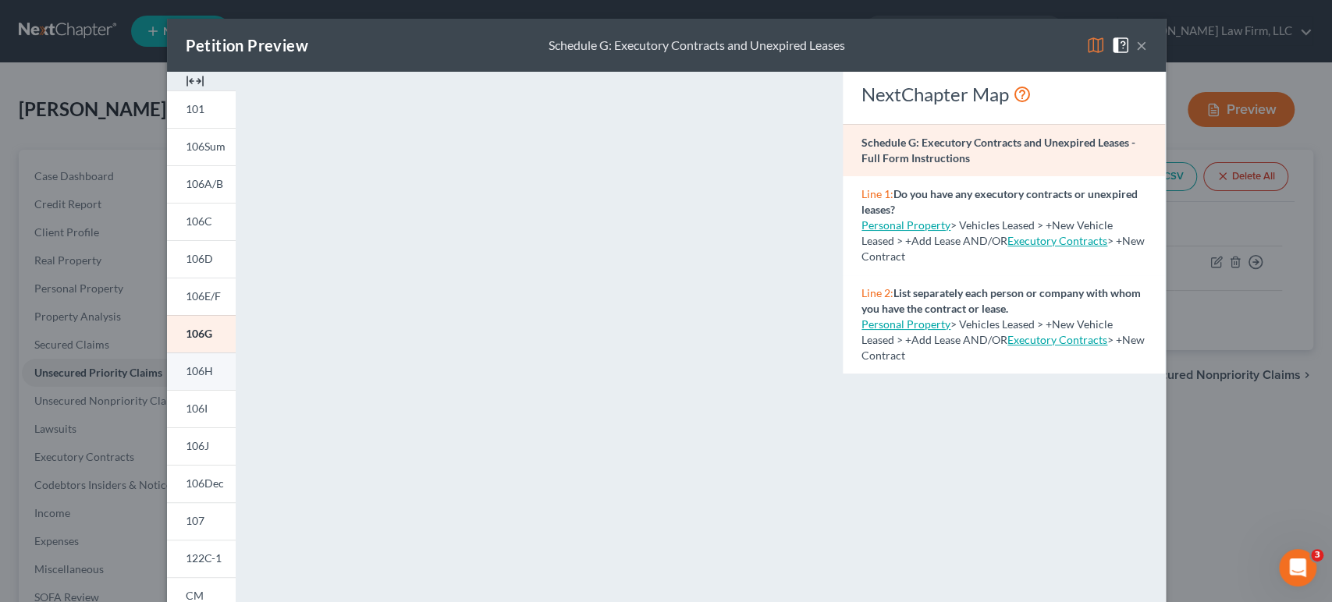
click at [187, 385] on link "106H" at bounding box center [201, 371] width 69 height 37
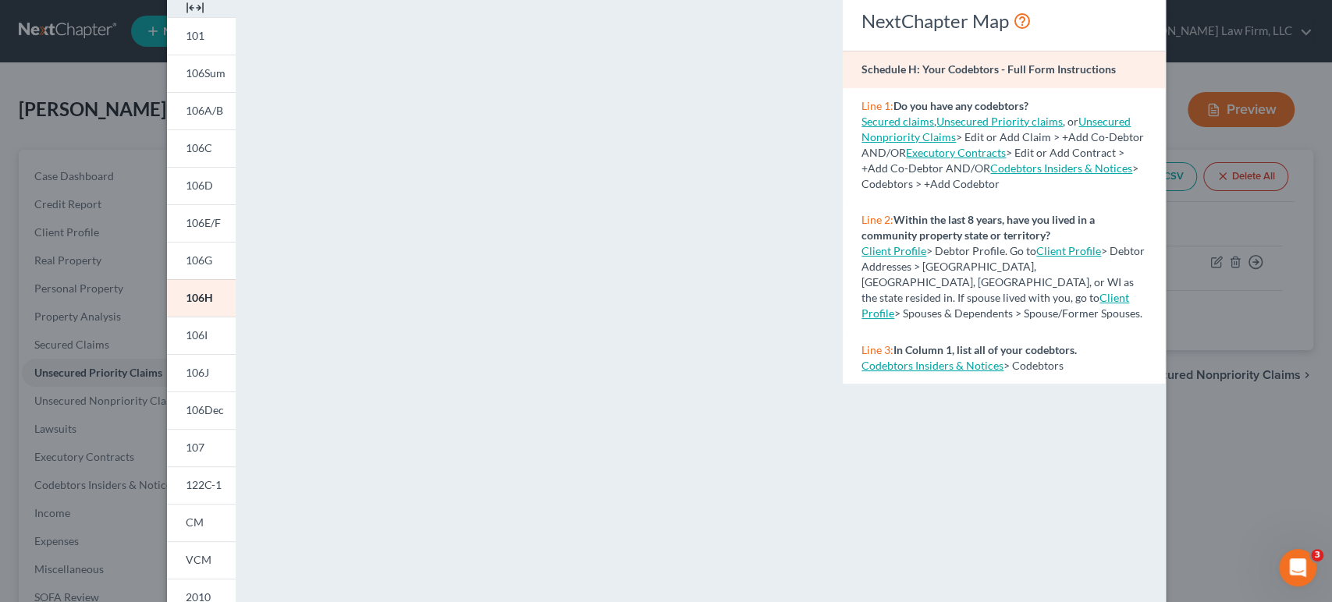
scroll to position [76, 0]
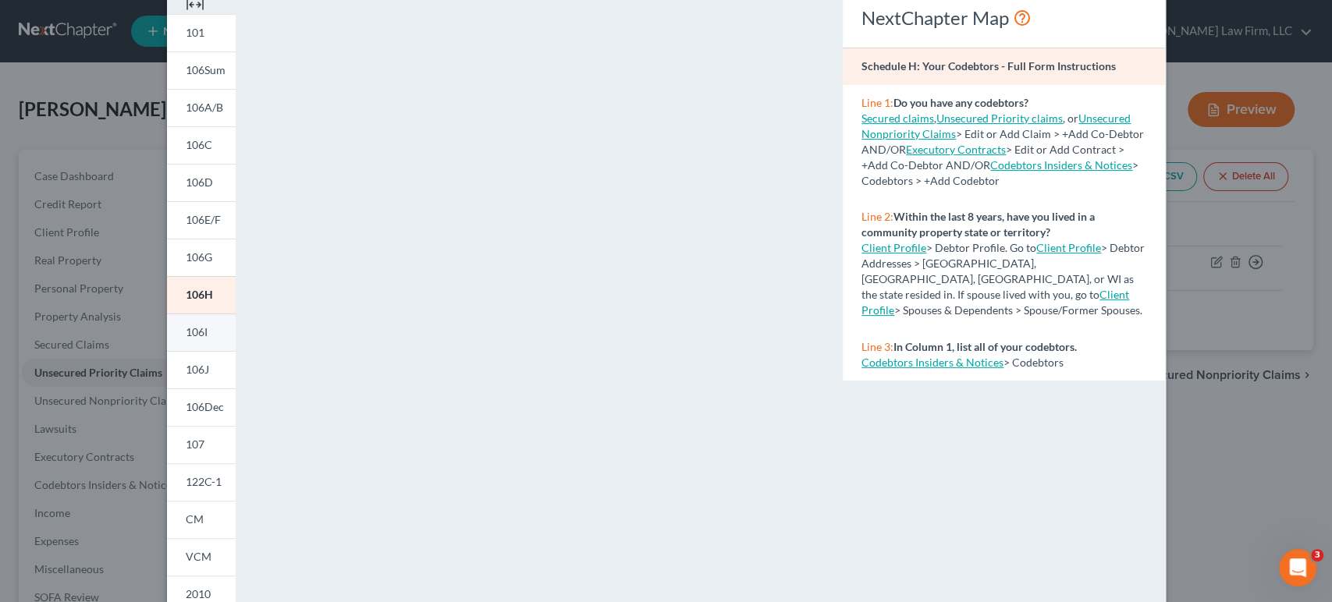
click at [202, 328] on link "106I" at bounding box center [201, 332] width 69 height 37
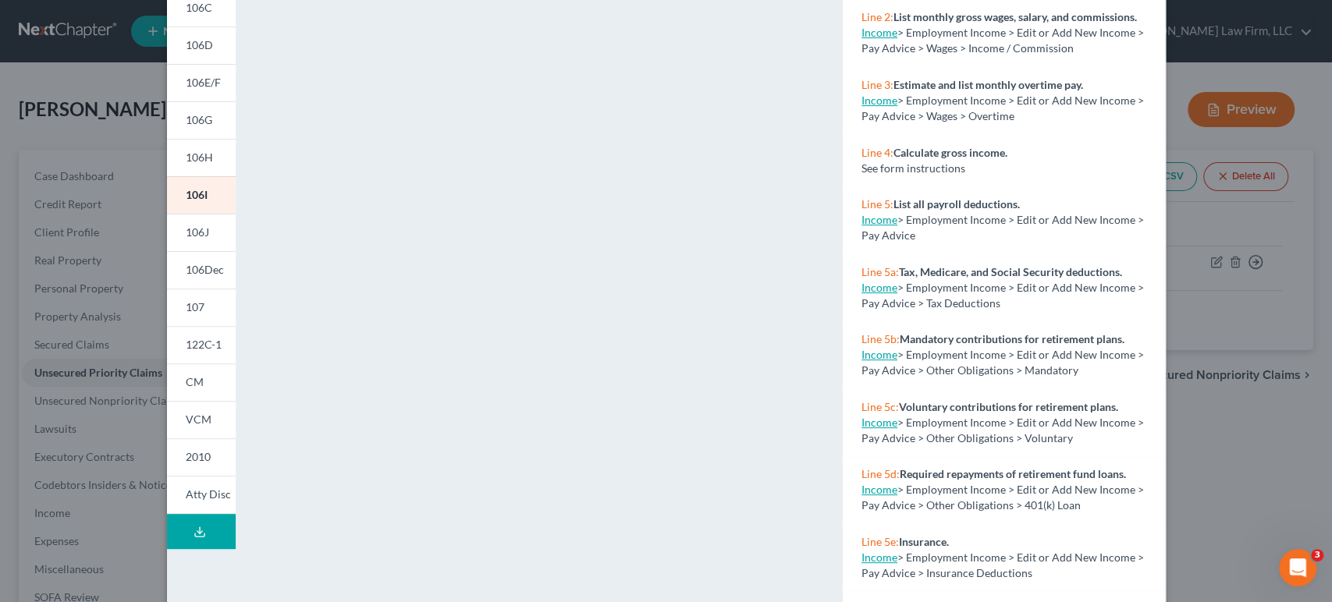
scroll to position [215, 0]
click at [201, 236] on span "106J" at bounding box center [197, 231] width 23 height 13
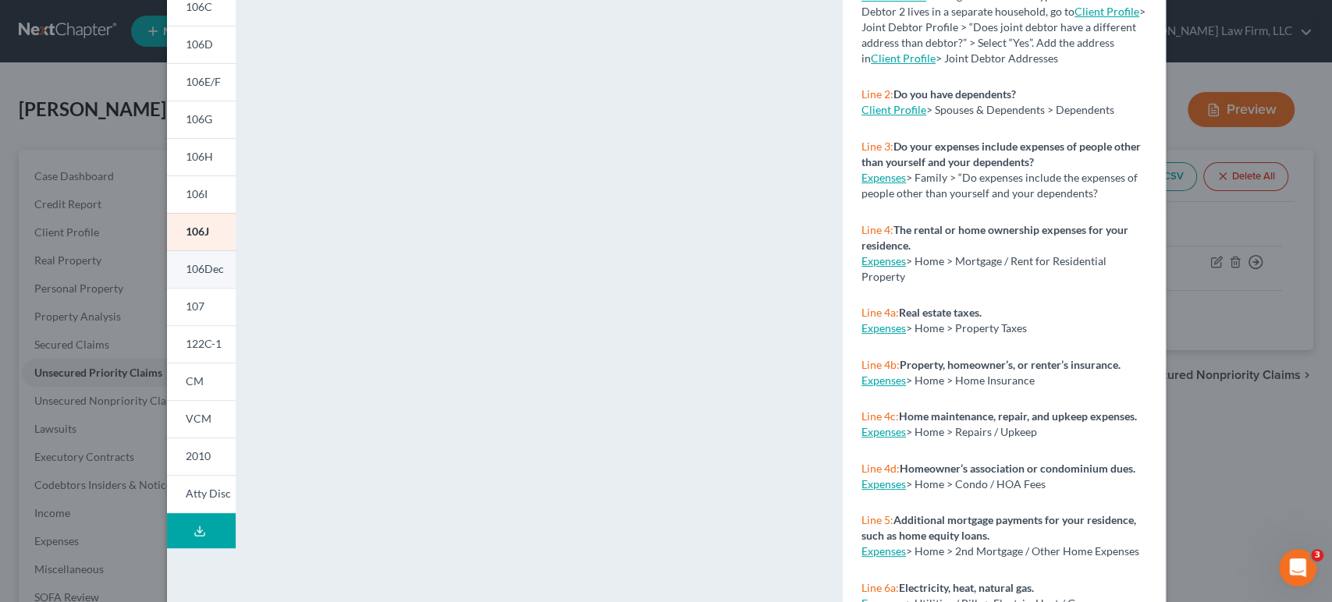
click at [202, 254] on link "106Dec" at bounding box center [201, 268] width 69 height 37
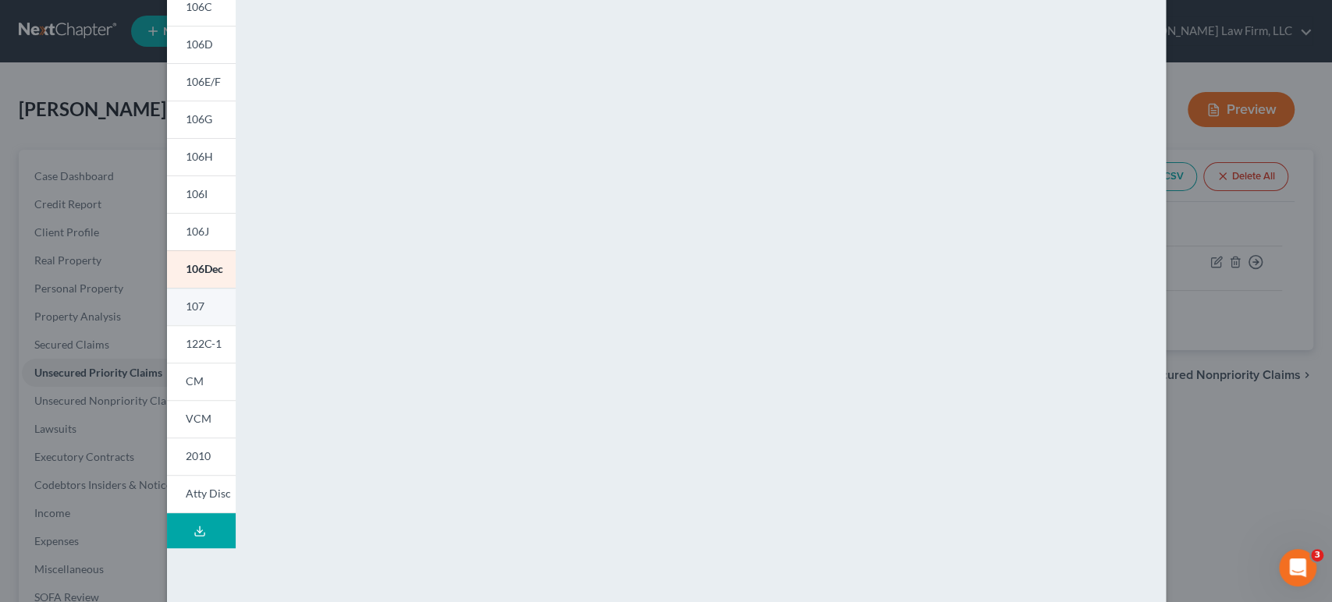
click at [202, 309] on link "107" at bounding box center [201, 306] width 69 height 37
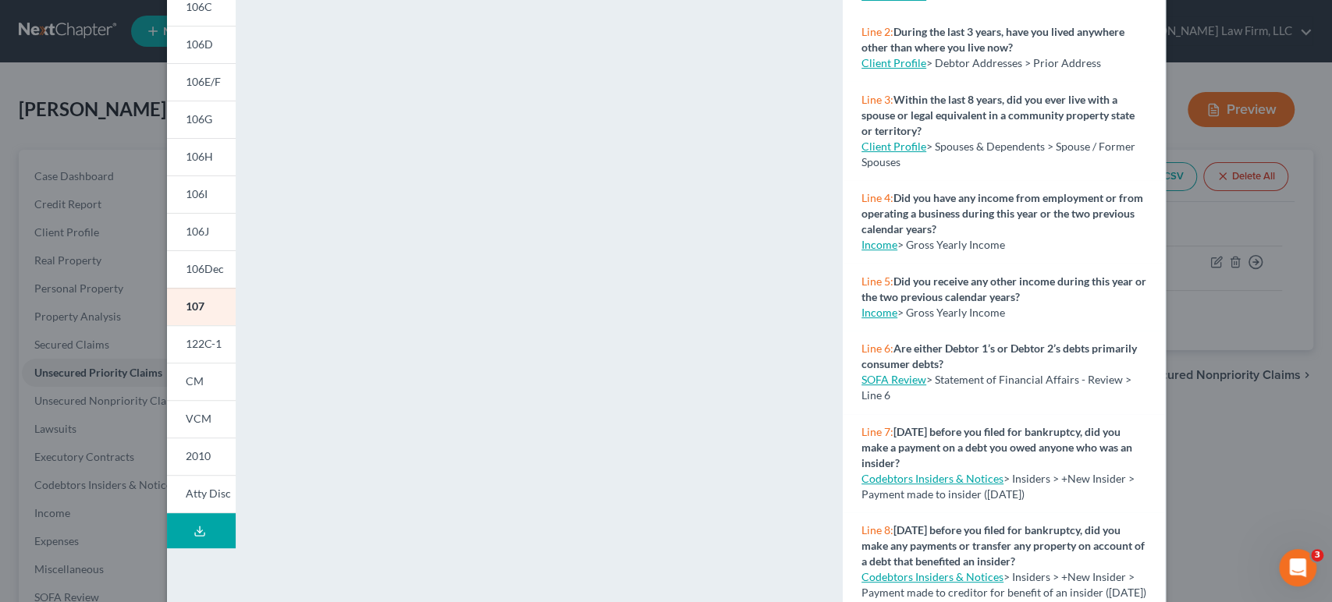
scroll to position [277, 0]
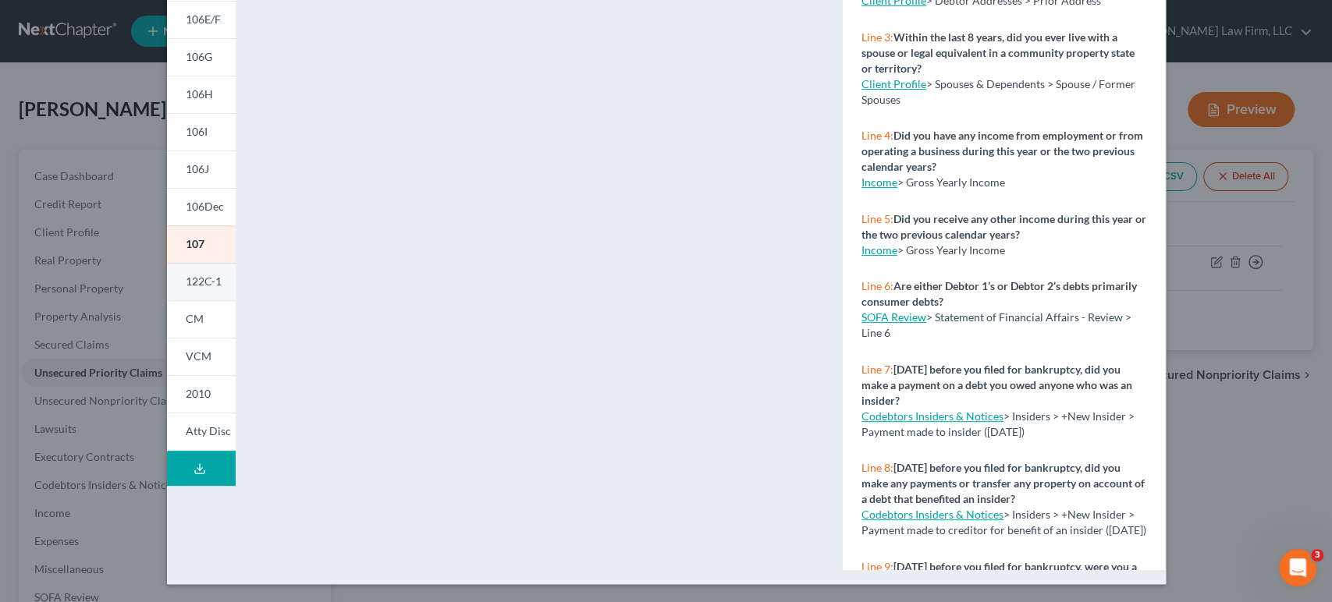
click at [196, 269] on link "122C-1" at bounding box center [201, 281] width 69 height 37
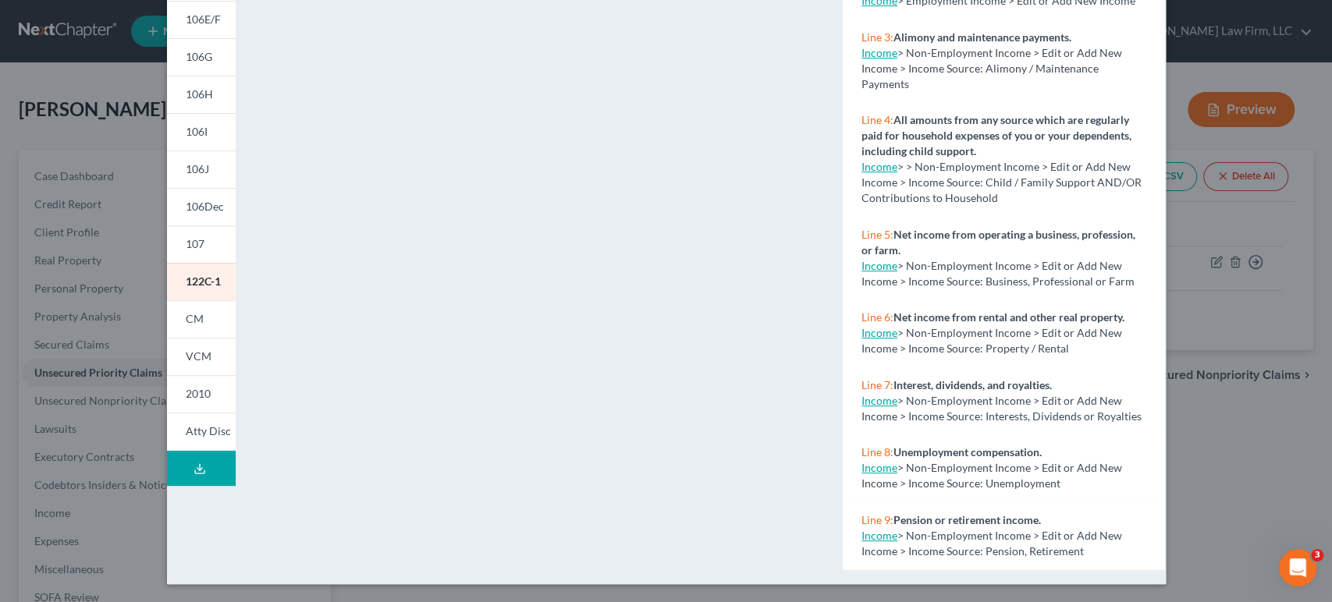
click at [1231, 442] on div "Petition Preview Chapter 13 Statement of Your Current Monthly Income × 101 106S…" at bounding box center [666, 301] width 1332 height 602
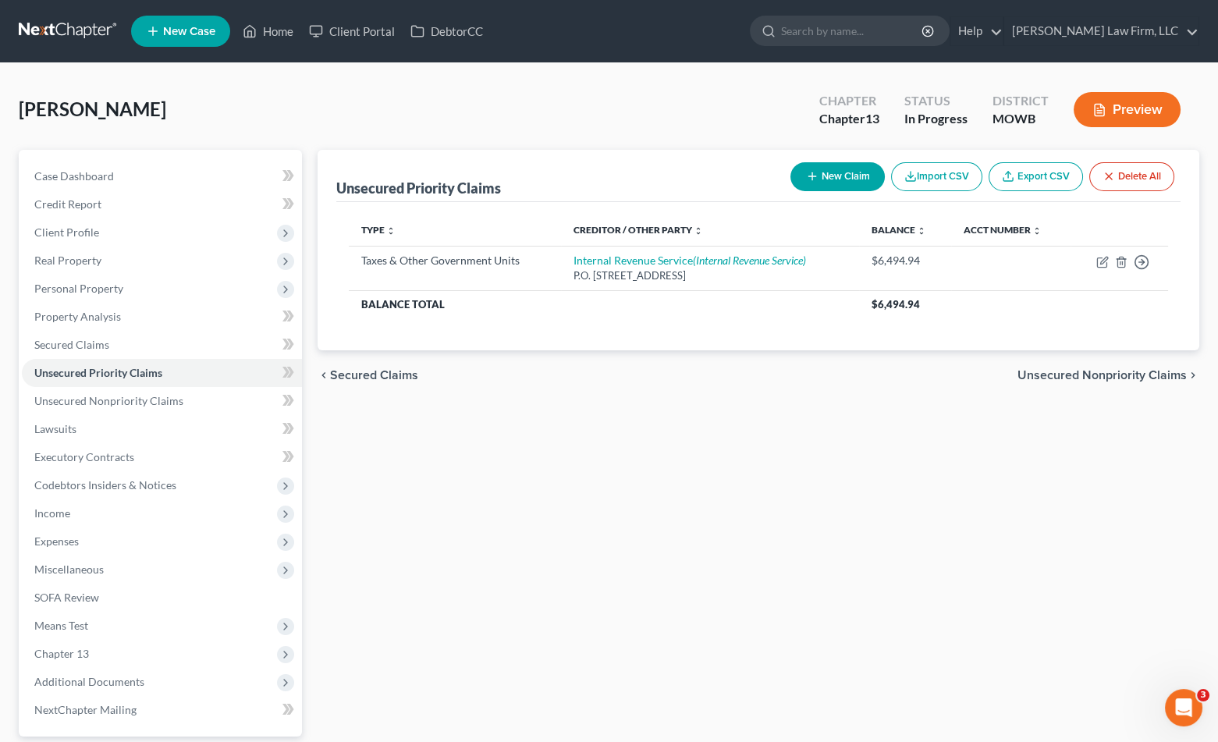
click at [44, 23] on link at bounding box center [69, 31] width 100 height 28
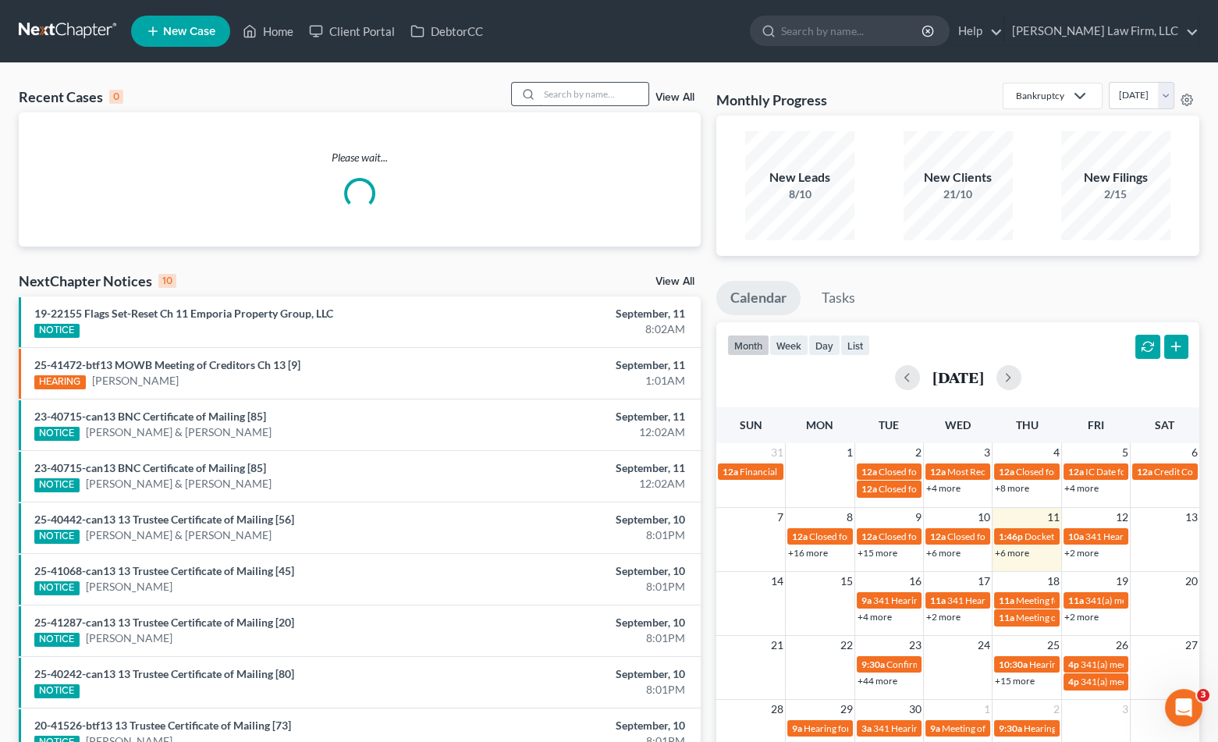
click at [572, 97] on input "search" at bounding box center [593, 94] width 109 height 23
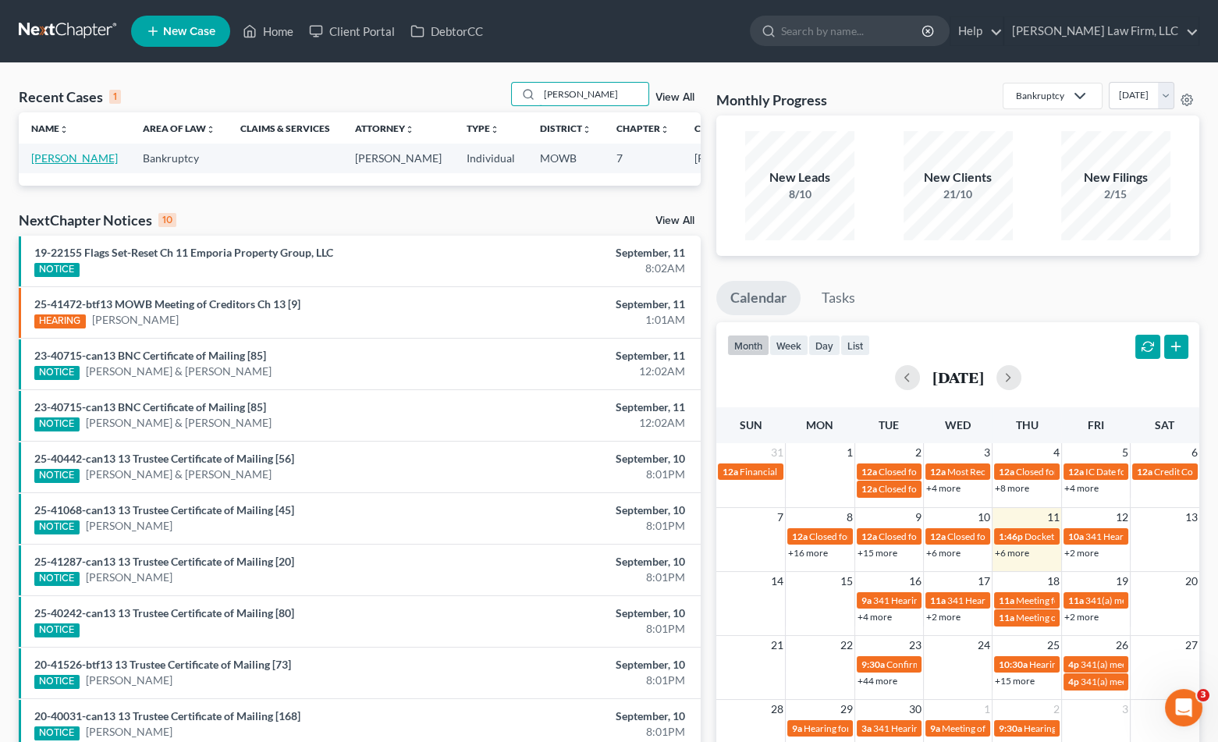
type input "denh"
click at [59, 165] on link "Denham, Nathan" at bounding box center [74, 157] width 87 height 13
select select "6"
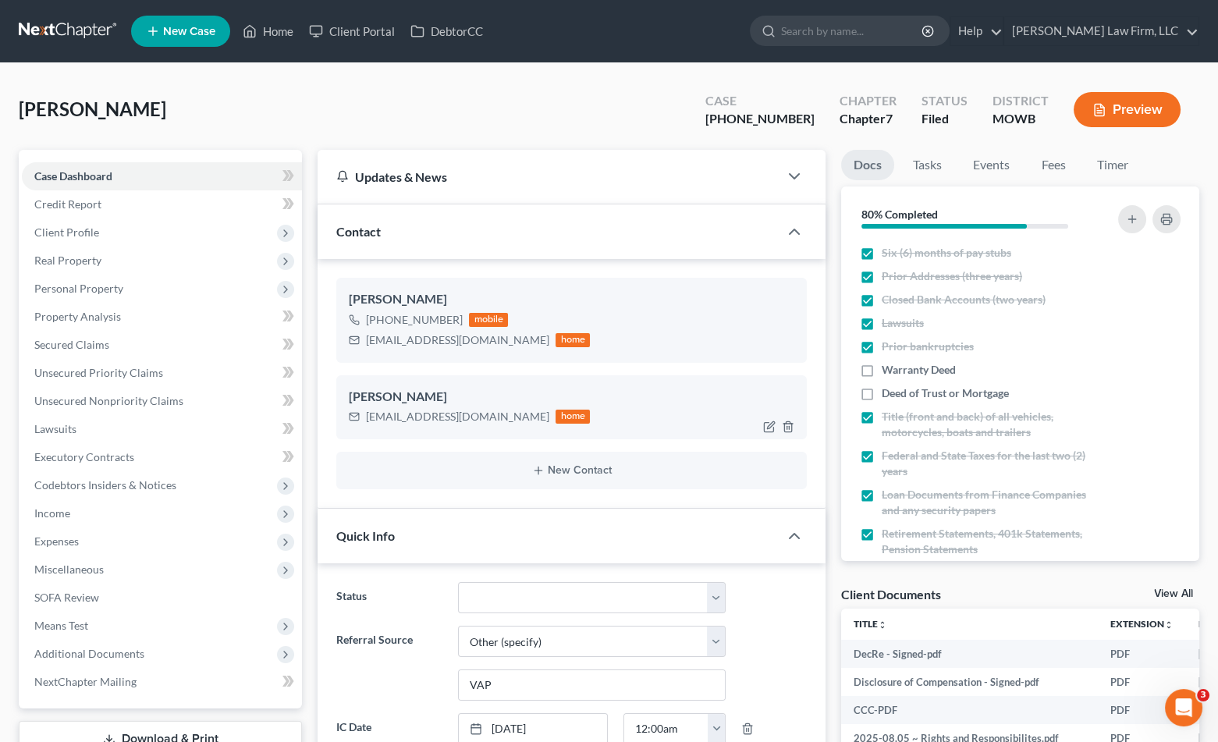
scroll to position [7933, 0]
drag, startPoint x: 363, startPoint y: 342, endPoint x: 510, endPoint y: 345, distance: 146.7
click at [510, 345] on div "nathanedenhamii@gmail.com home" at bounding box center [469, 340] width 241 height 20
copy div "nathanedenhamii@gmail.com"
click at [377, 99] on div "Denham, Nathan Upgraded Case 25-50285-7 Chapter Chapter 7 Status Filed District…" at bounding box center [609, 116] width 1181 height 68
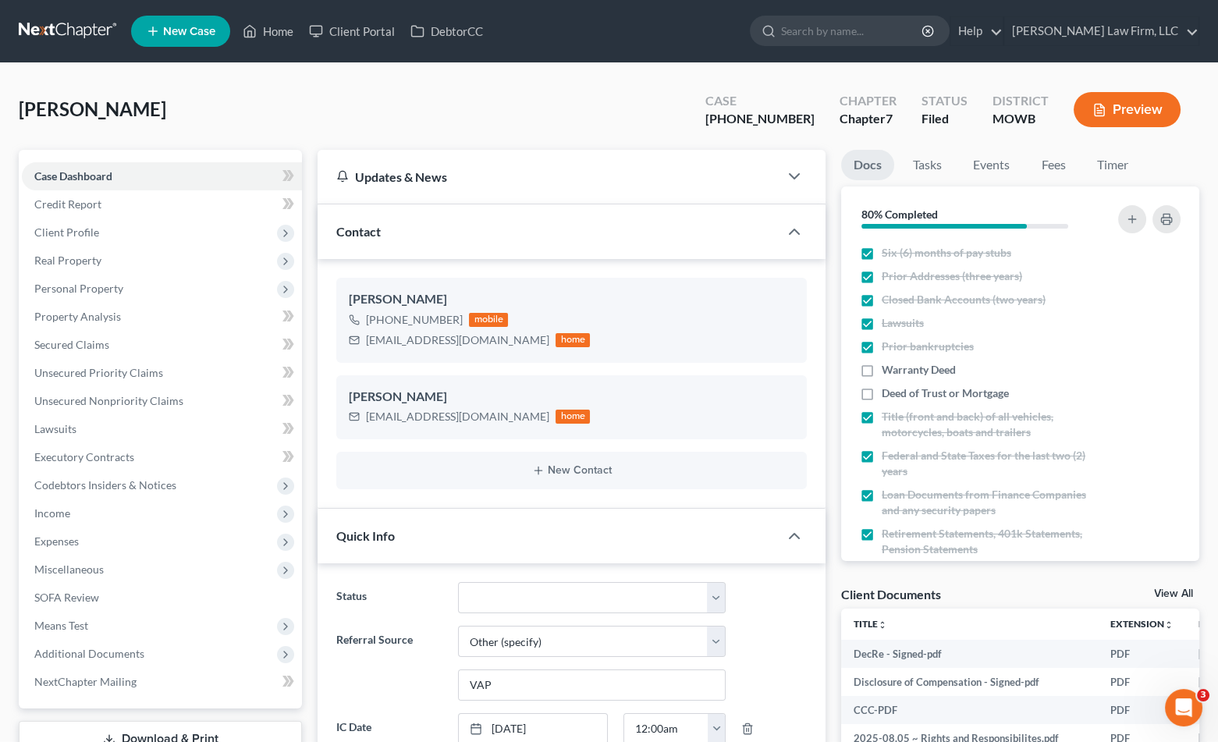
drag, startPoint x: 418, startPoint y: 535, endPoint x: 358, endPoint y: 536, distance: 60.1
click at [418, 535] on div "Quick Info" at bounding box center [548, 536] width 461 height 54
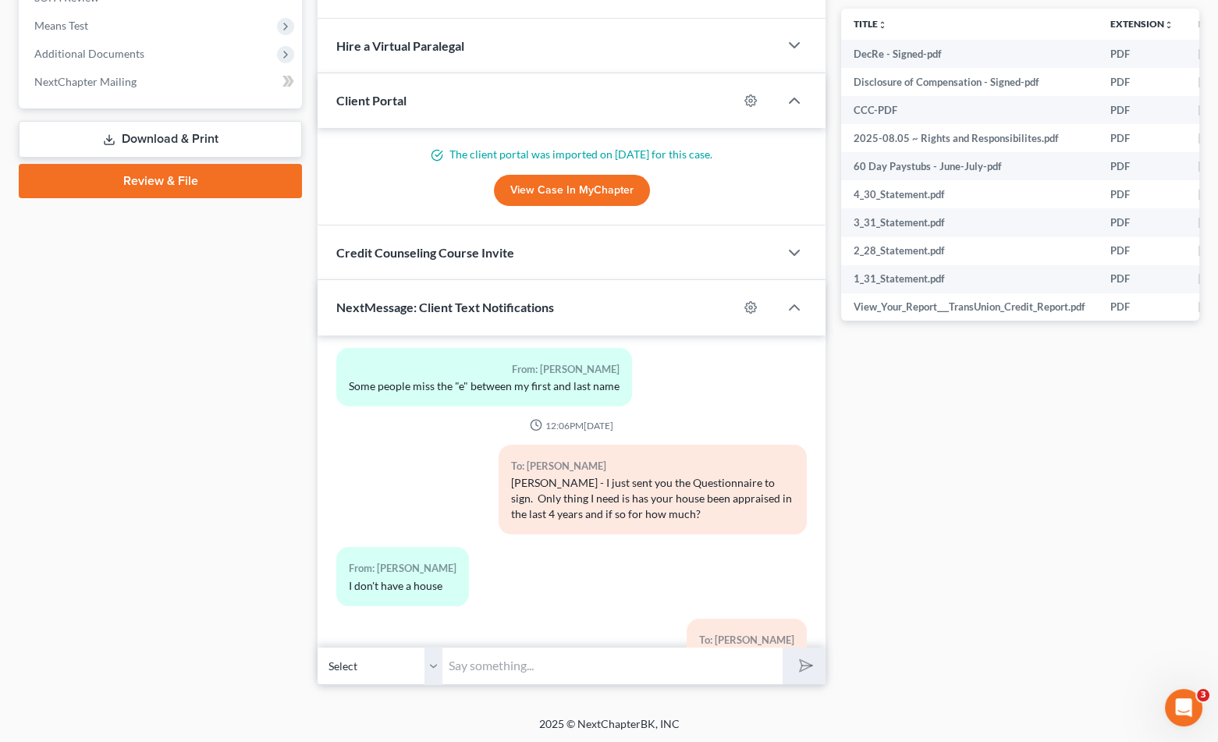
scroll to position [7932, 0]
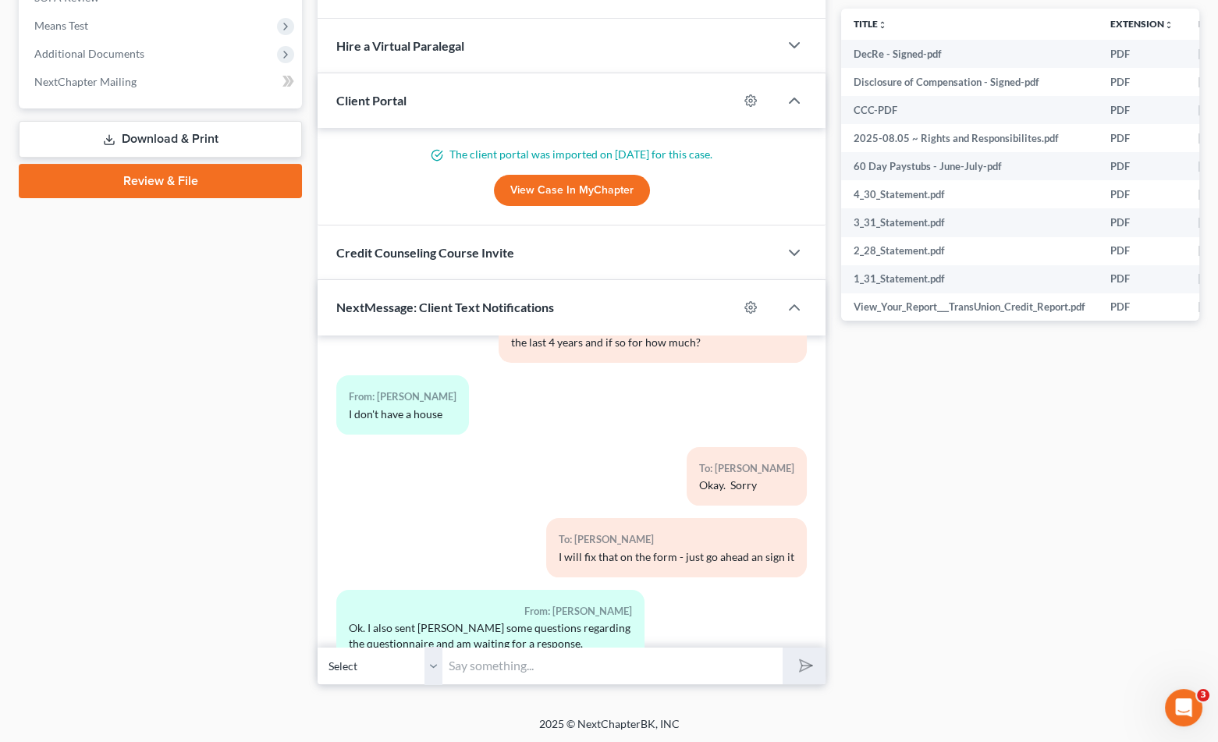
click at [131, 648] on div "Case Dashboard Payments Invoices Payments Payments Credit Report Client Profile" at bounding box center [160, 117] width 299 height 1135
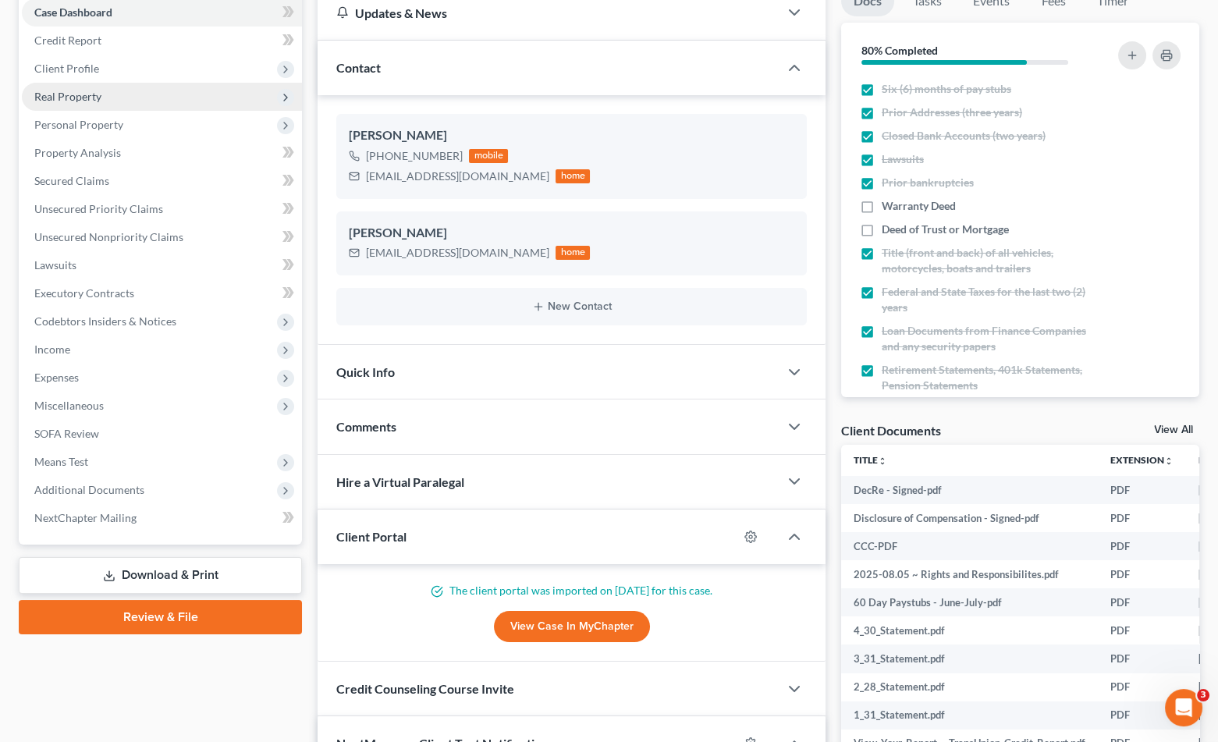
scroll to position [0, 0]
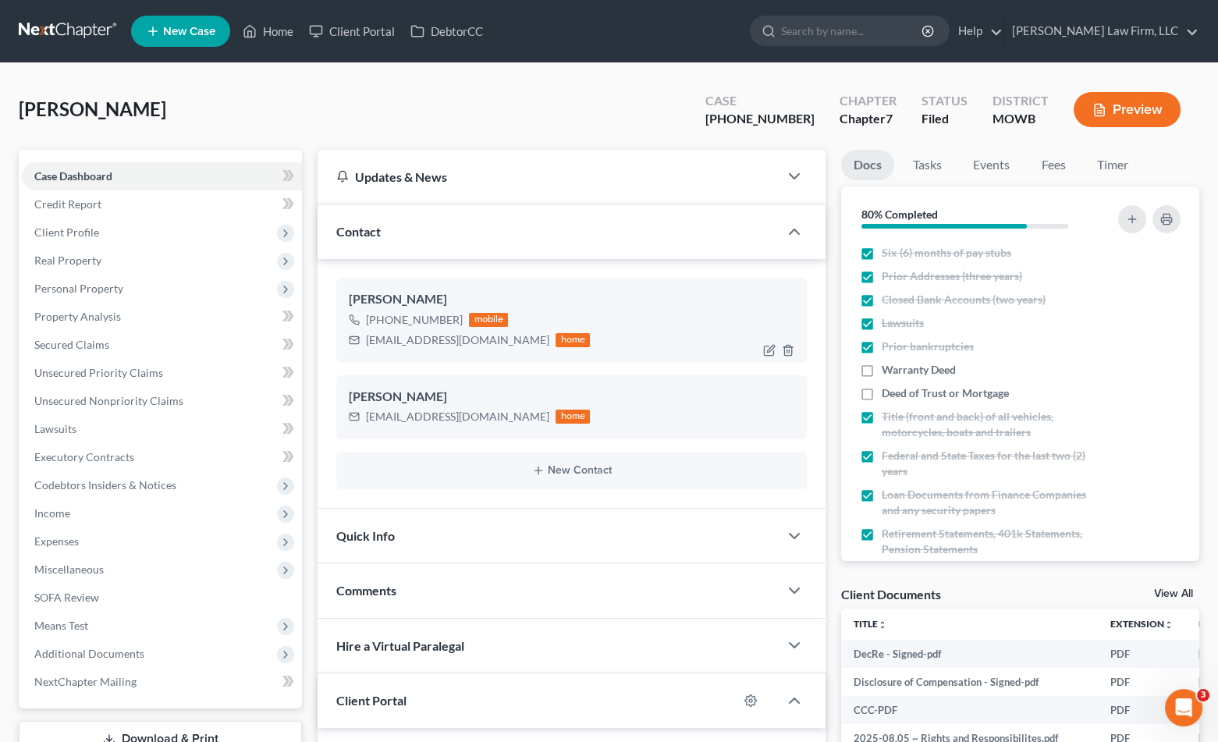
drag, startPoint x: 367, startPoint y: 321, endPoint x: 458, endPoint y: 322, distance: 91.3
click at [458, 322] on div "+1 (816) 517-4184 mobile" at bounding box center [469, 320] width 241 height 20
copy div "+1 (816) 517-4184"
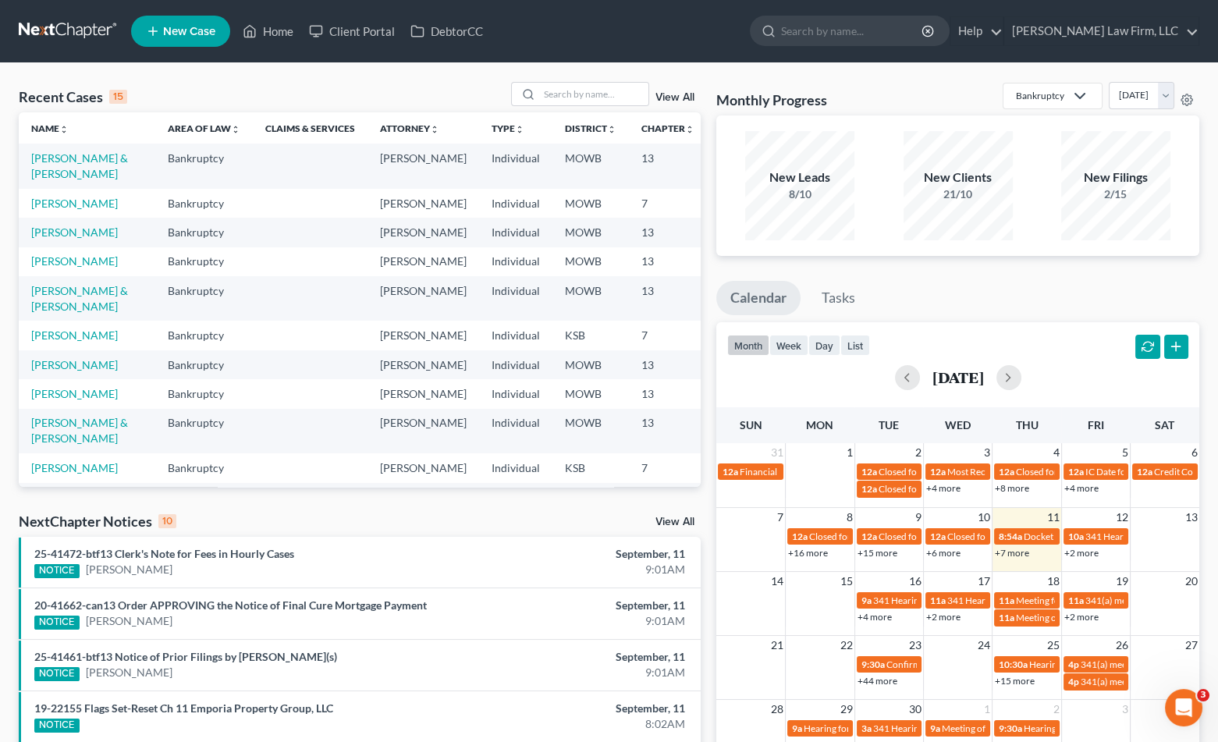
scroll to position [87, 0]
click at [663, 524] on link "View All" at bounding box center [674, 522] width 39 height 11
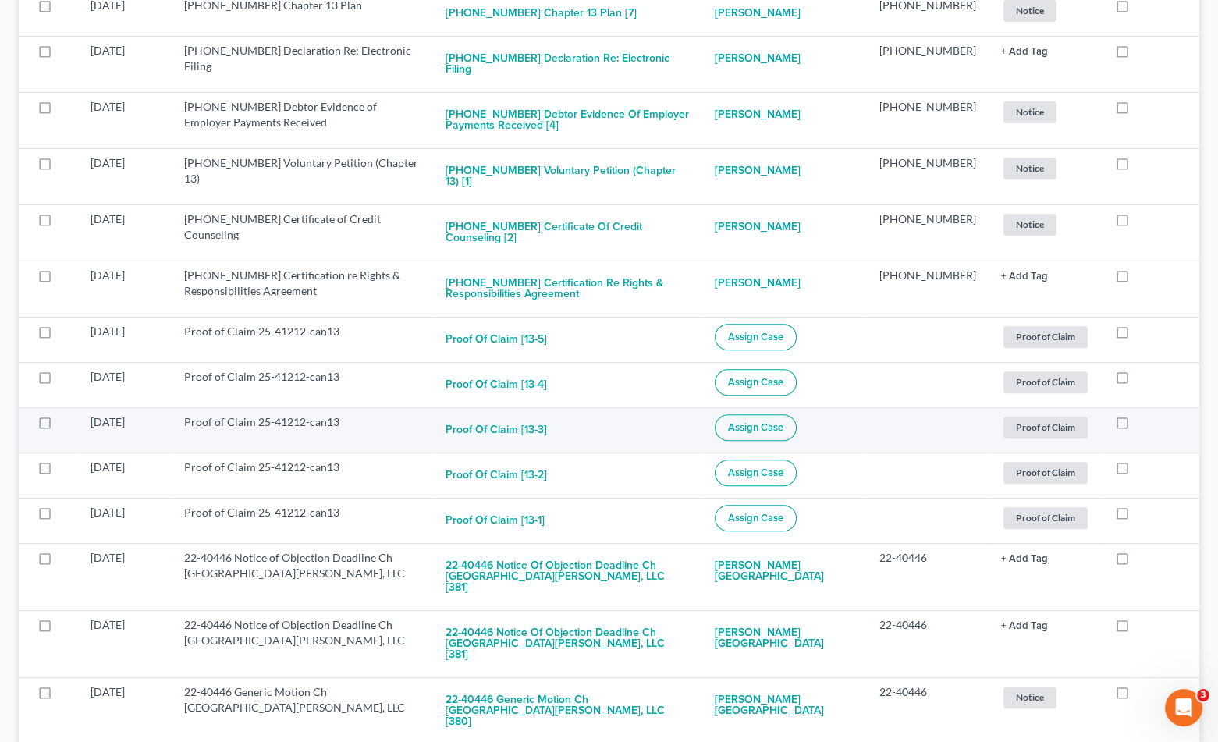
scroll to position [1473, 0]
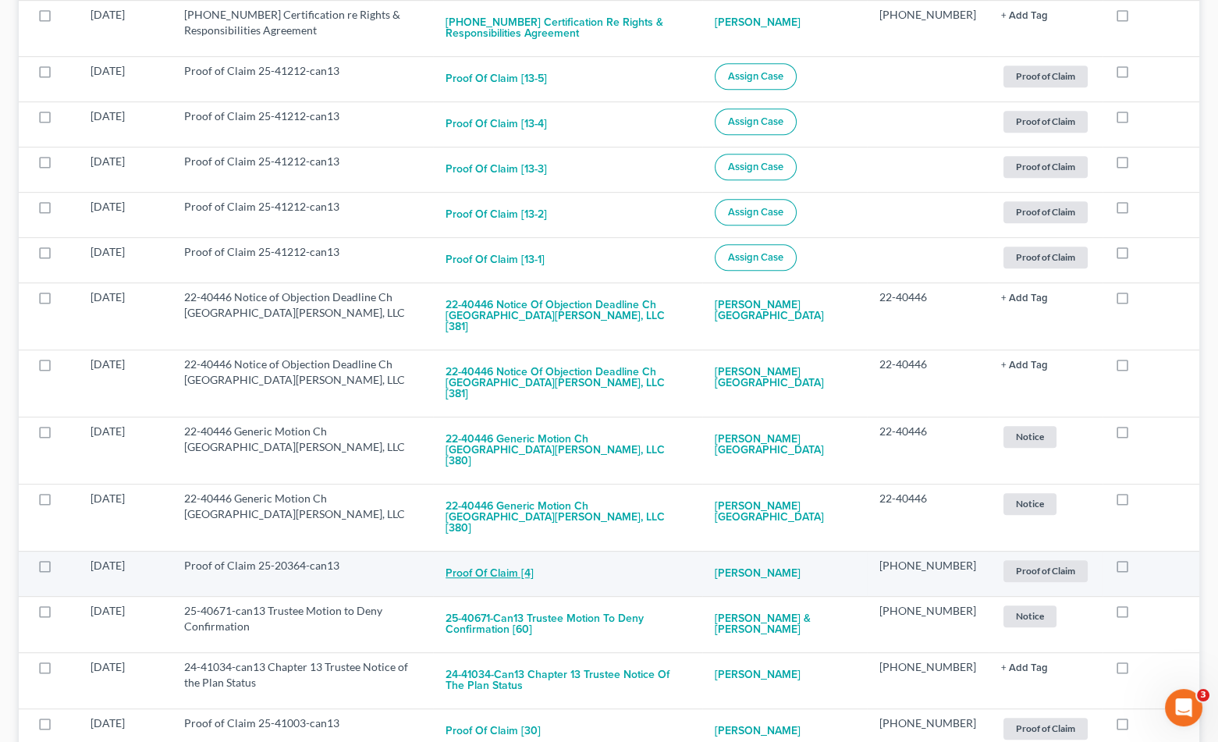
click at [531, 558] on button "Proof of Claim [4]" at bounding box center [490, 573] width 88 height 31
checkbox input "true"
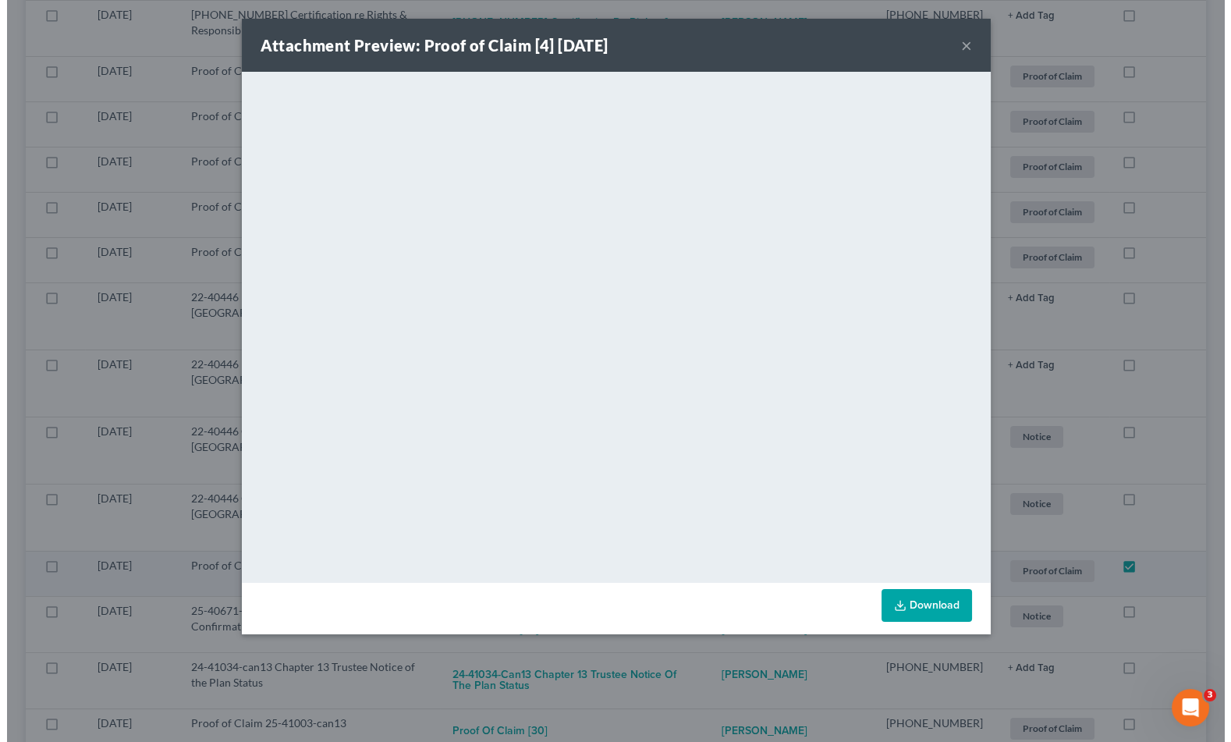
scroll to position [1462, 0]
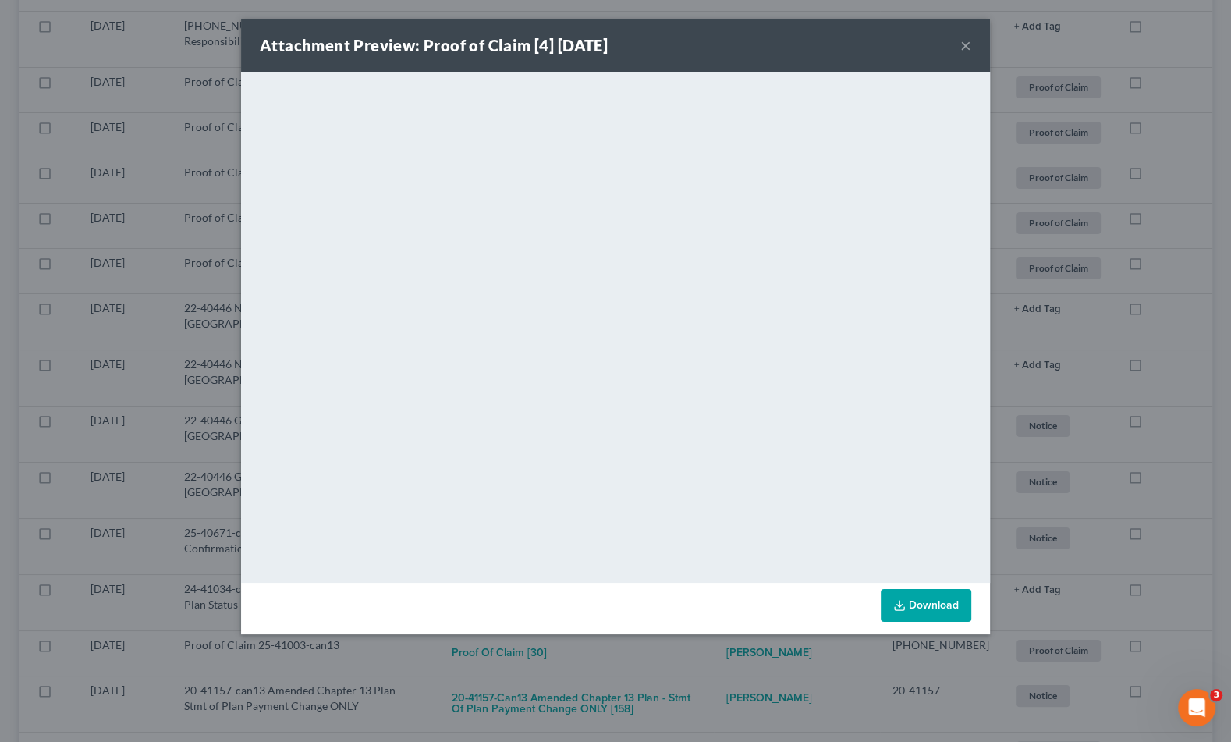
click at [1111, 420] on div "Attachment Preview: Proof of Claim [4] 09/10/2025 × <object ng-attr-data='https…" at bounding box center [615, 371] width 1231 height 742
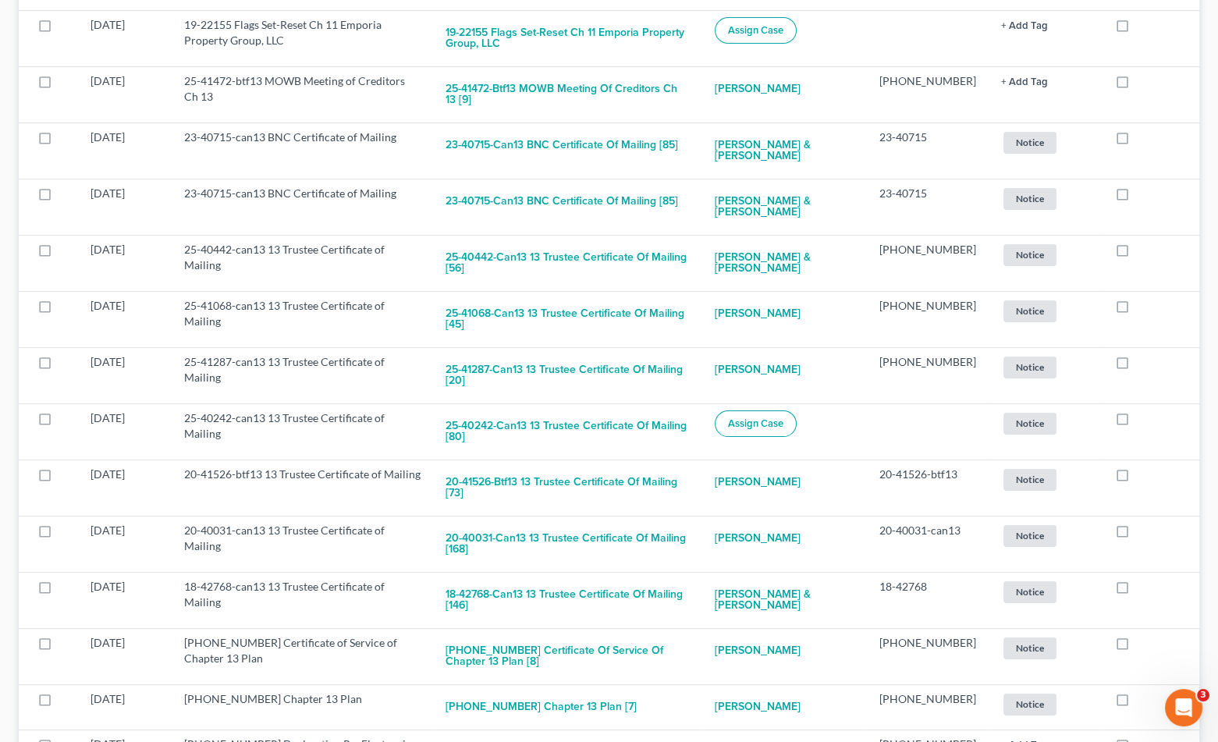
scroll to position [0, 0]
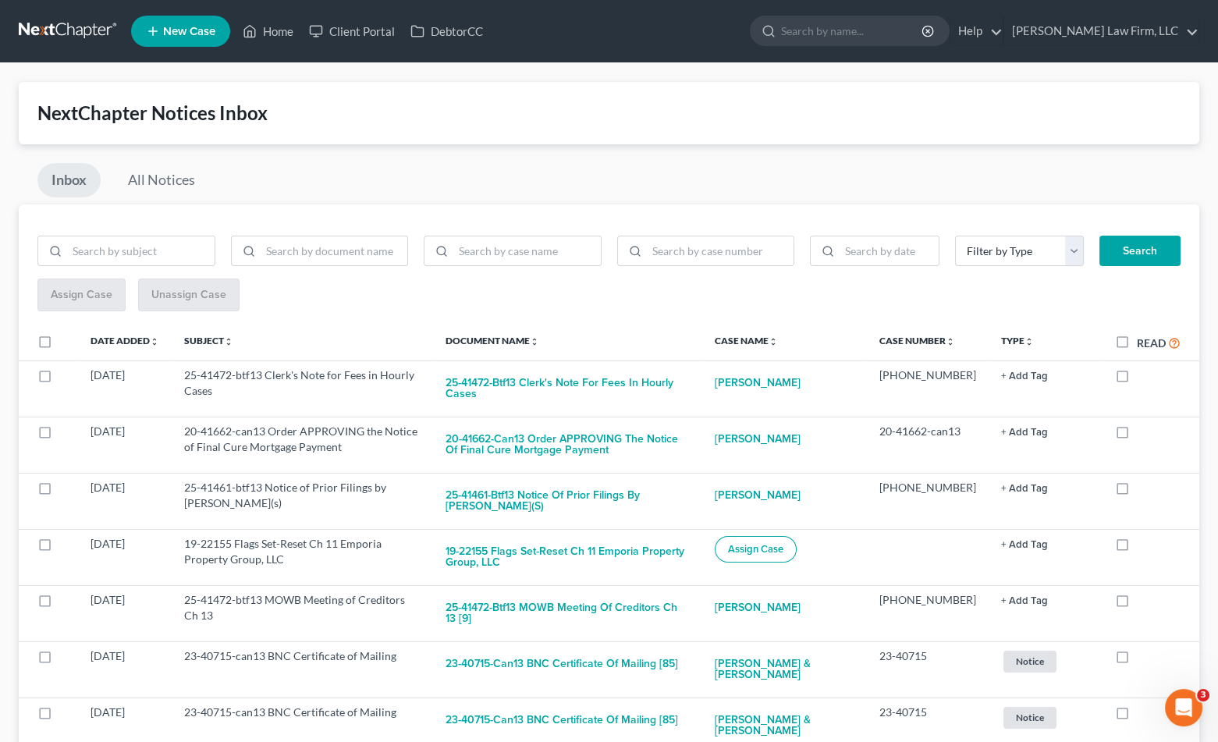
click at [52, 29] on link at bounding box center [69, 31] width 100 height 28
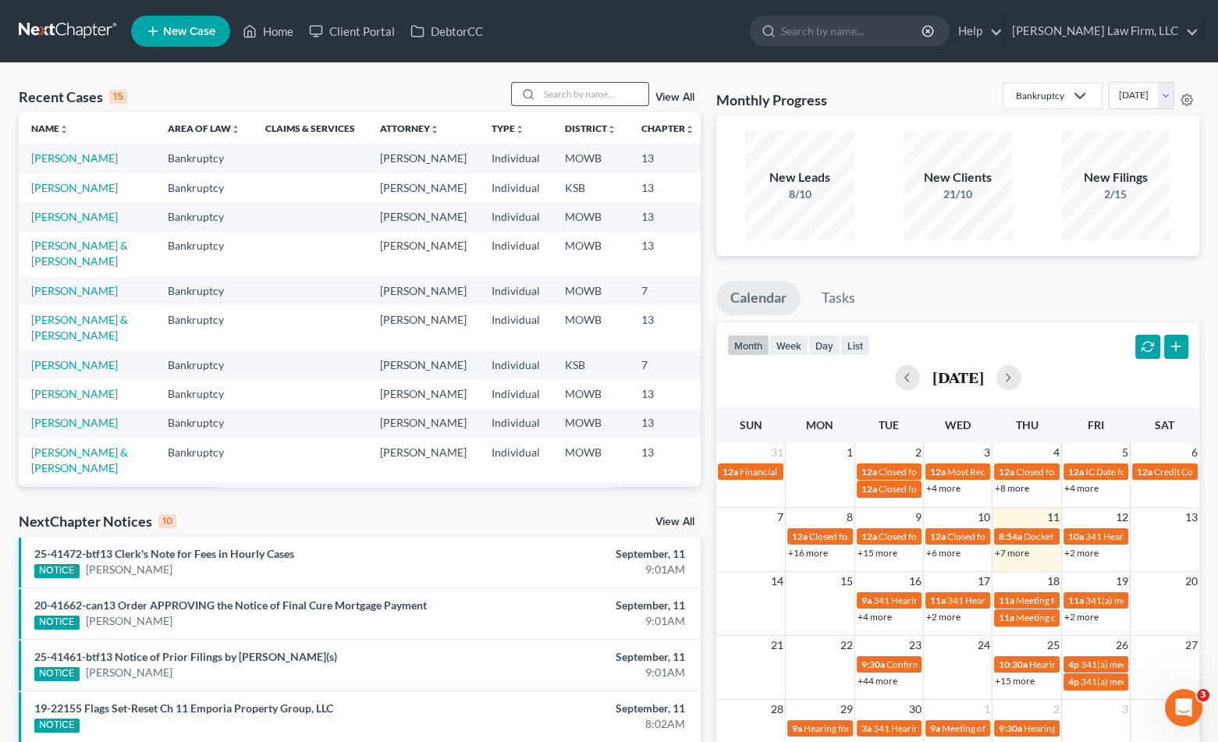
click at [613, 94] on input "search" at bounding box center [593, 94] width 109 height 23
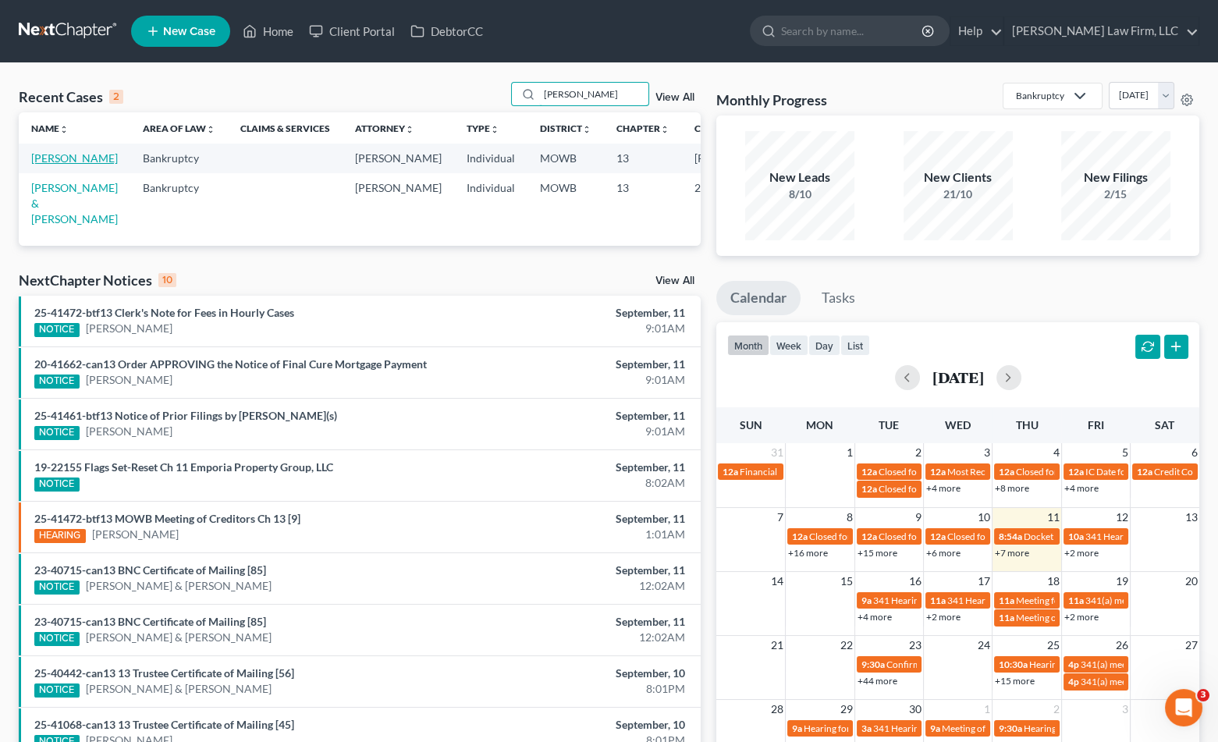
type input "[PERSON_NAME]"
click at [55, 165] on link "[PERSON_NAME]" at bounding box center [74, 157] width 87 height 13
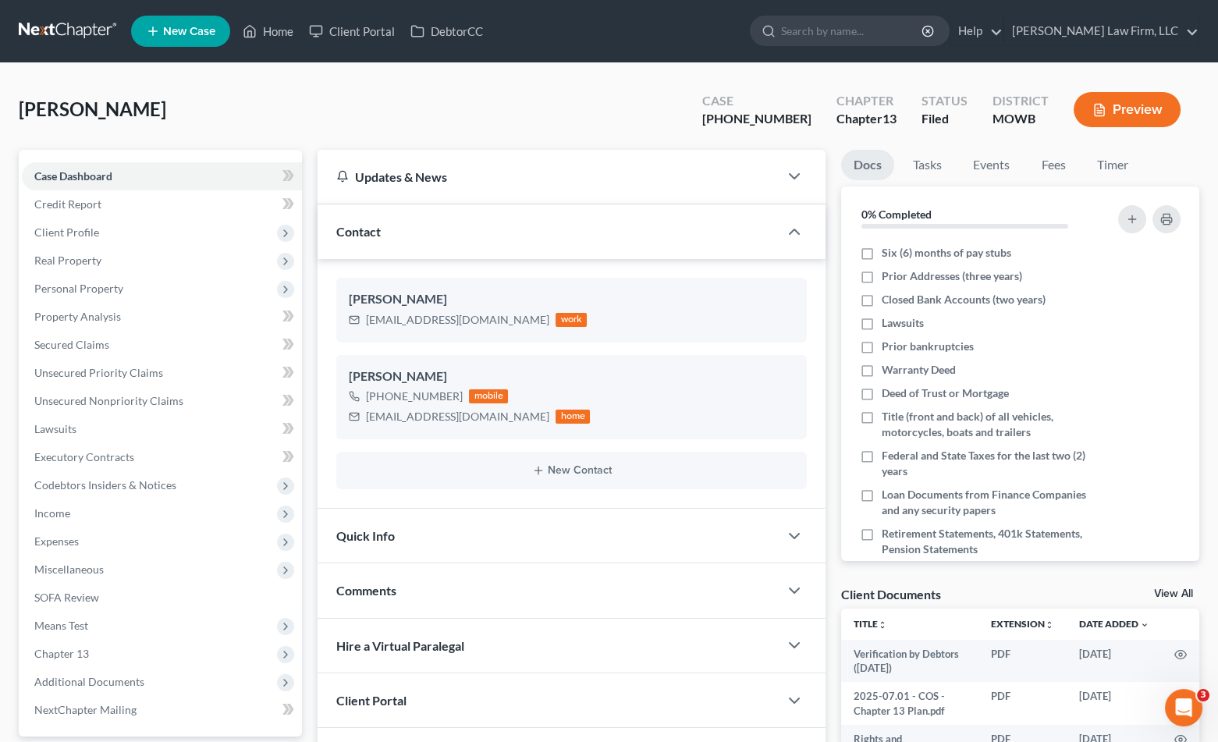
scroll to position [4489, 0]
click at [893, 39] on input "search" at bounding box center [852, 30] width 143 height 29
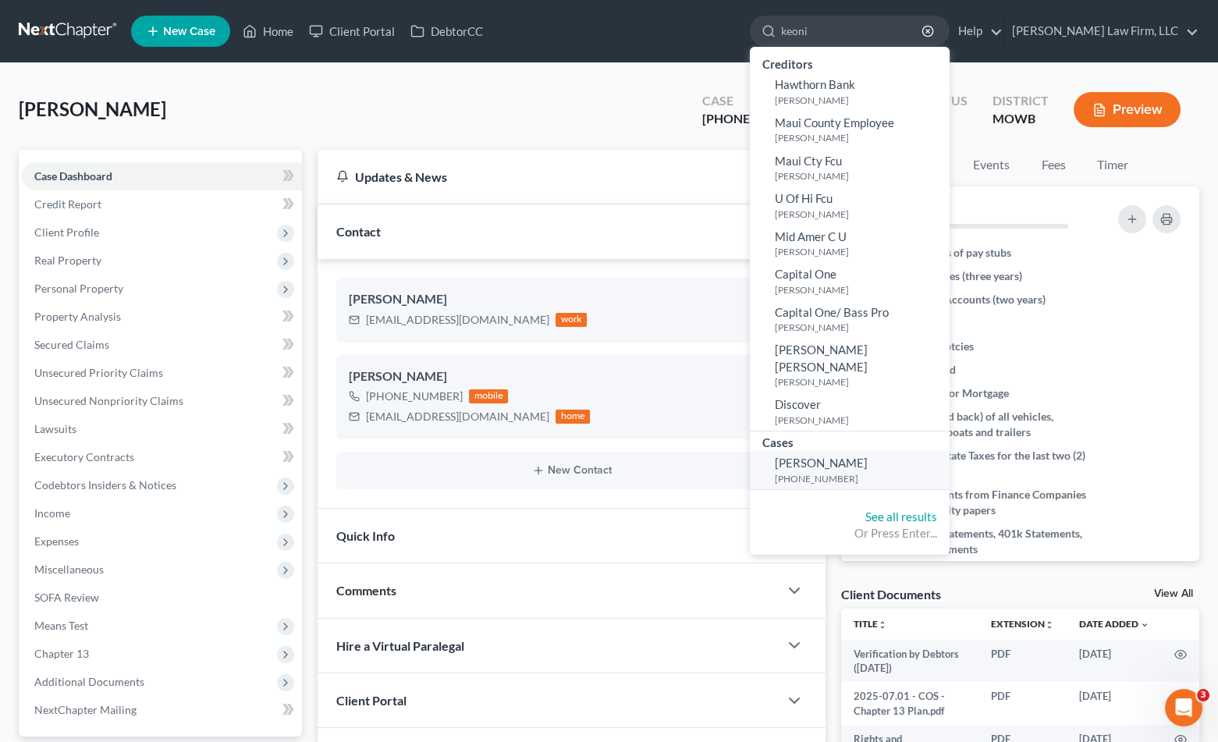
type input "keoni"
click at [868, 456] on span "[PERSON_NAME]" at bounding box center [821, 463] width 93 height 14
select select "4"
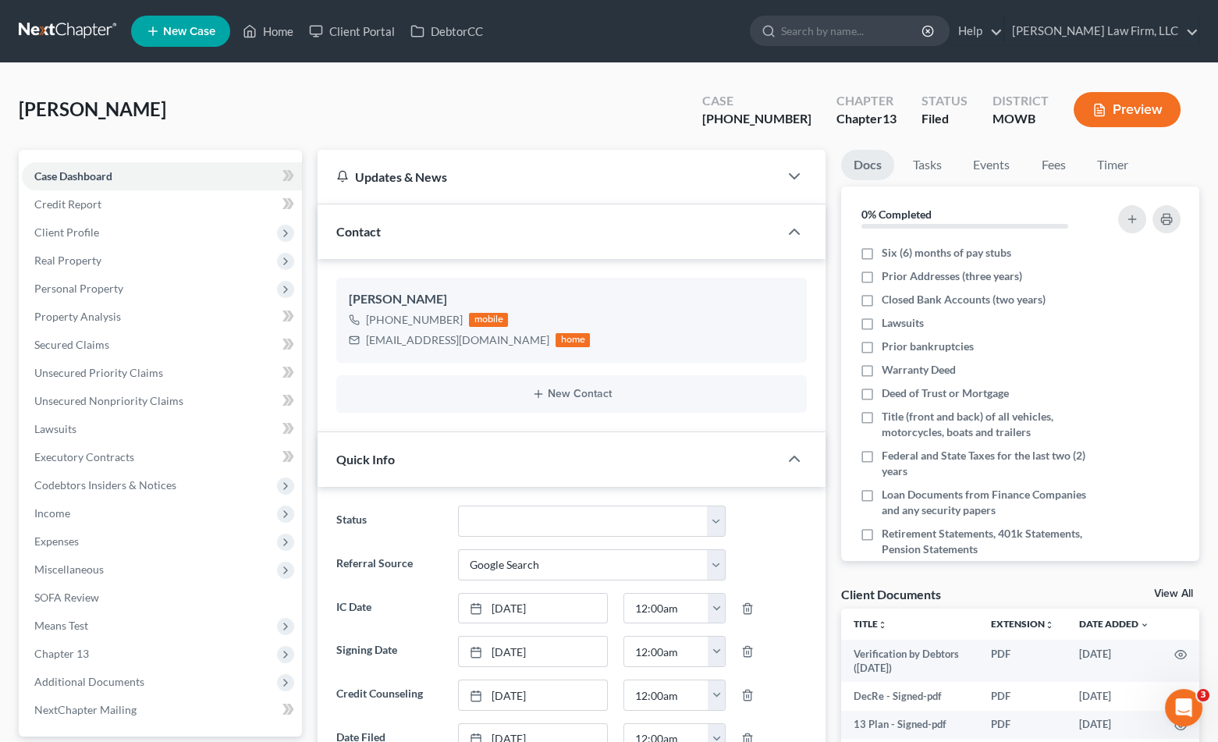
click at [439, 112] on div "[PERSON_NAME] Upgraded Case [PHONE_NUMBER] Chapter Chapter 13 Status [GEOGRAPHI…" at bounding box center [609, 116] width 1181 height 68
click at [69, 33] on link at bounding box center [69, 31] width 100 height 28
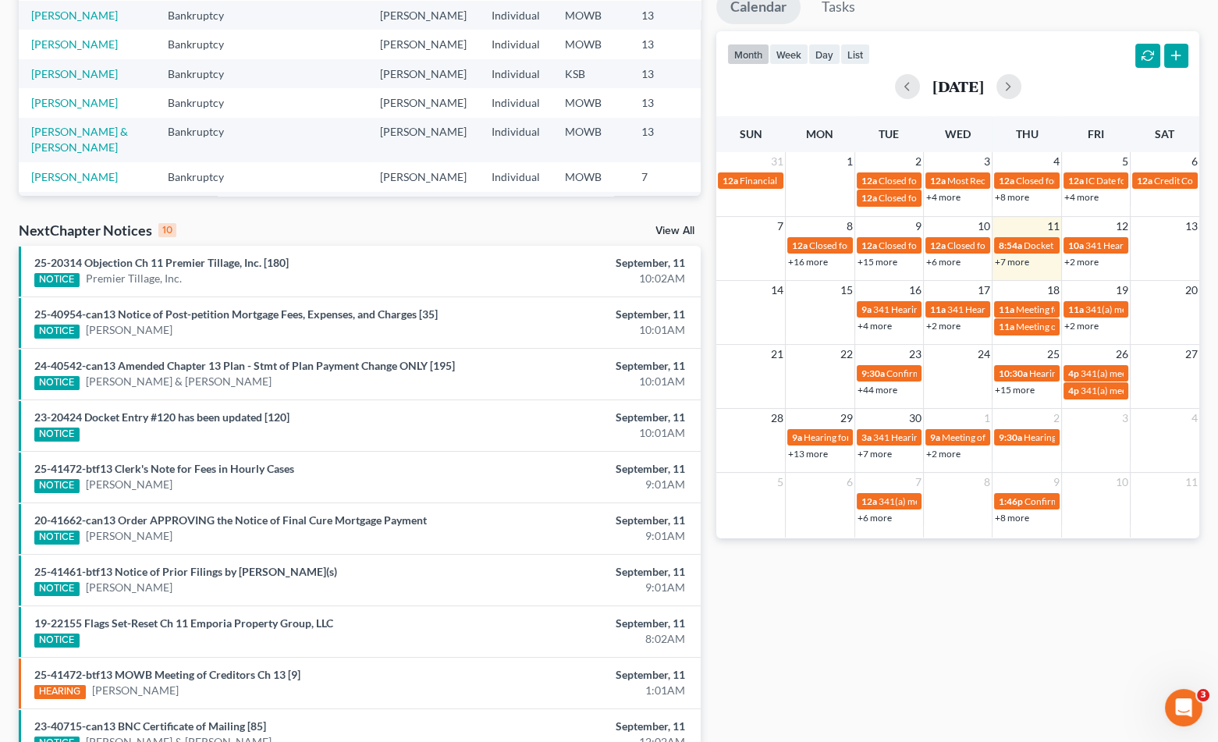
scroll to position [377, 0]
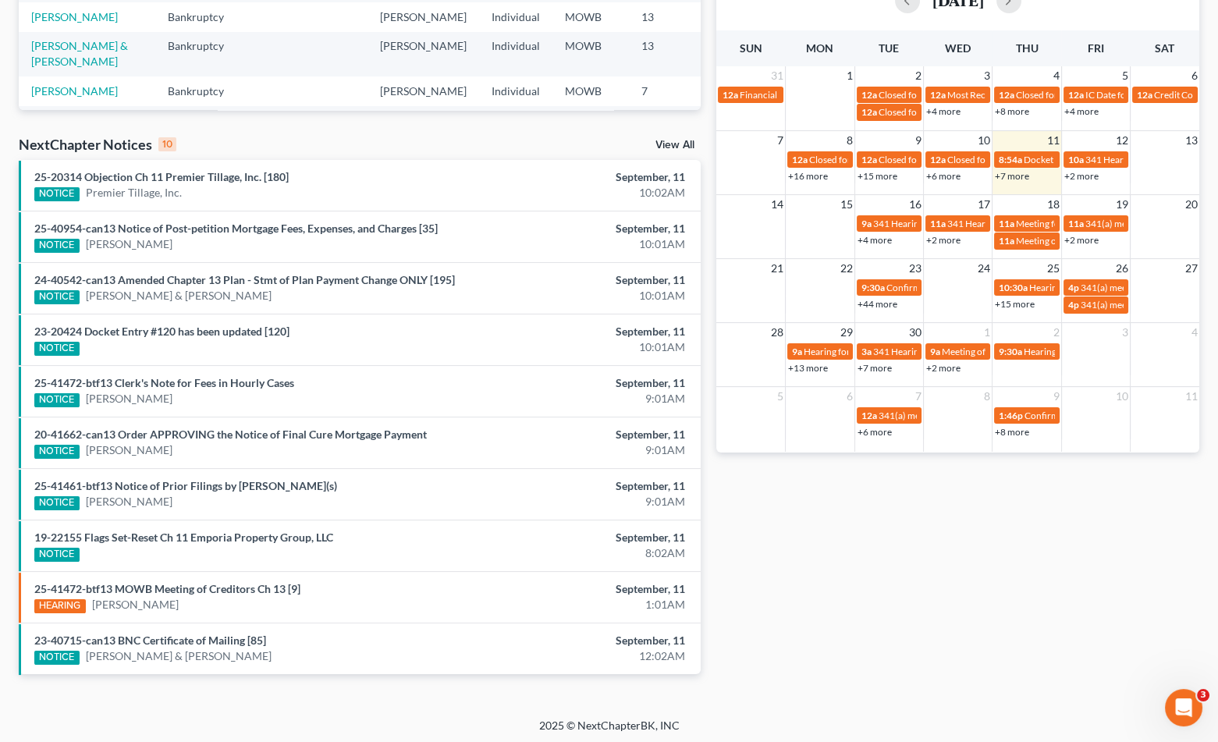
click at [381, 221] on div "25-40954-can13 Notice of Post-petition Mortgage Fees, Expenses, and Charges [35…" at bounding box center [249, 237] width 444 height 32
click at [389, 240] on div "NOTICE Chevez Johnson Jr." at bounding box center [248, 244] width 428 height 16
click at [388, 234] on link "25-40954-can13 Notice of Post-petition Mortgage Fees, Expenses, and Charges [35]" at bounding box center [235, 228] width 403 height 13
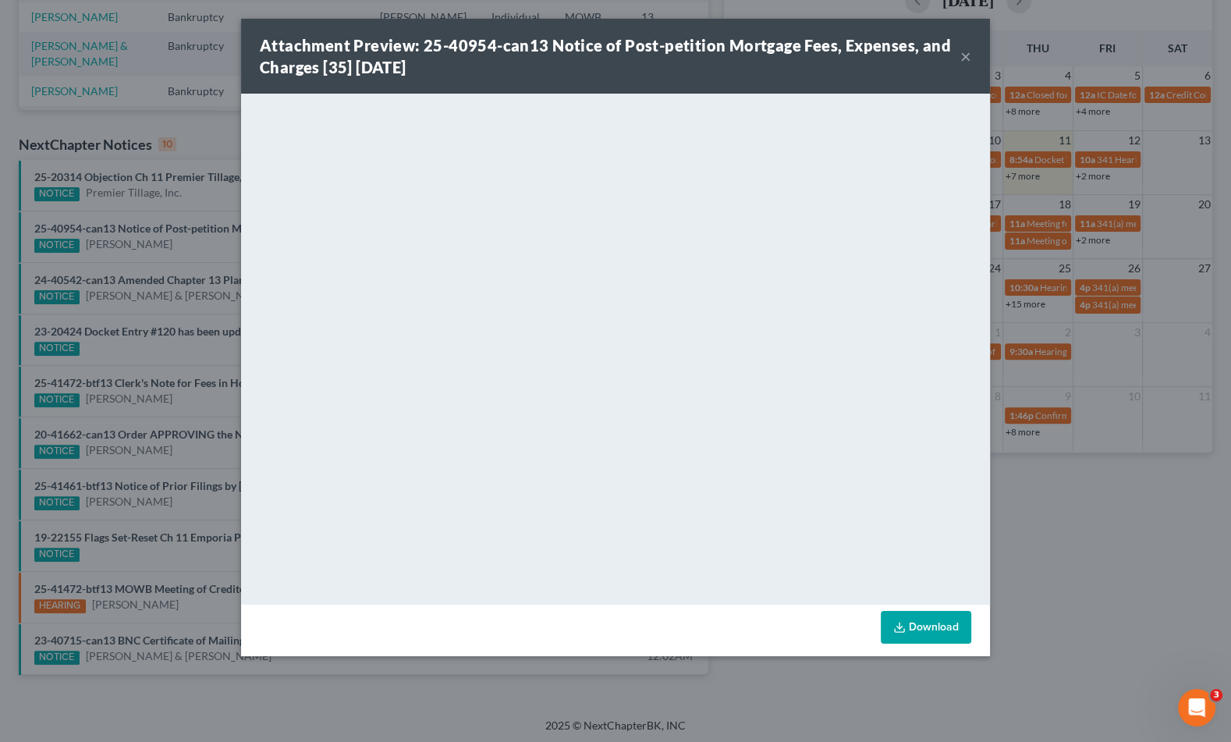
click at [1064, 510] on div "Attachment Preview: 25-40954-can13 Notice of Post-petition Mortgage Fees, Expen…" at bounding box center [615, 371] width 1231 height 742
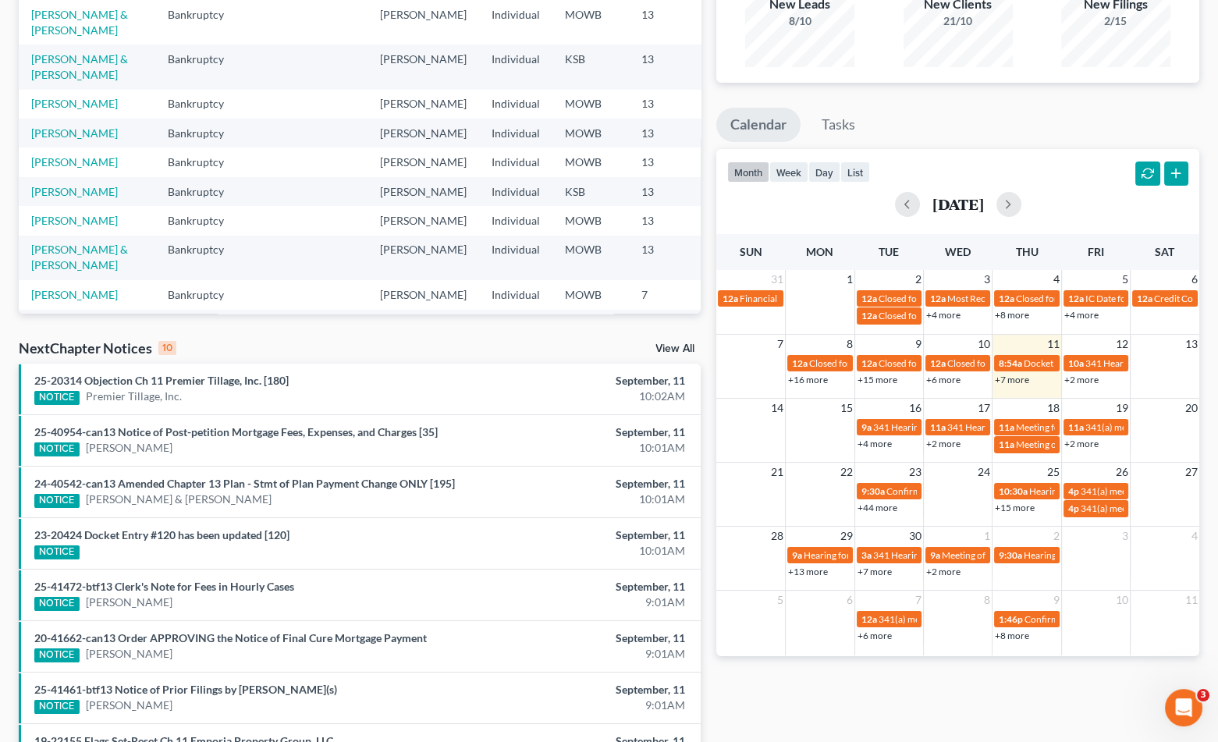
scroll to position [0, 0]
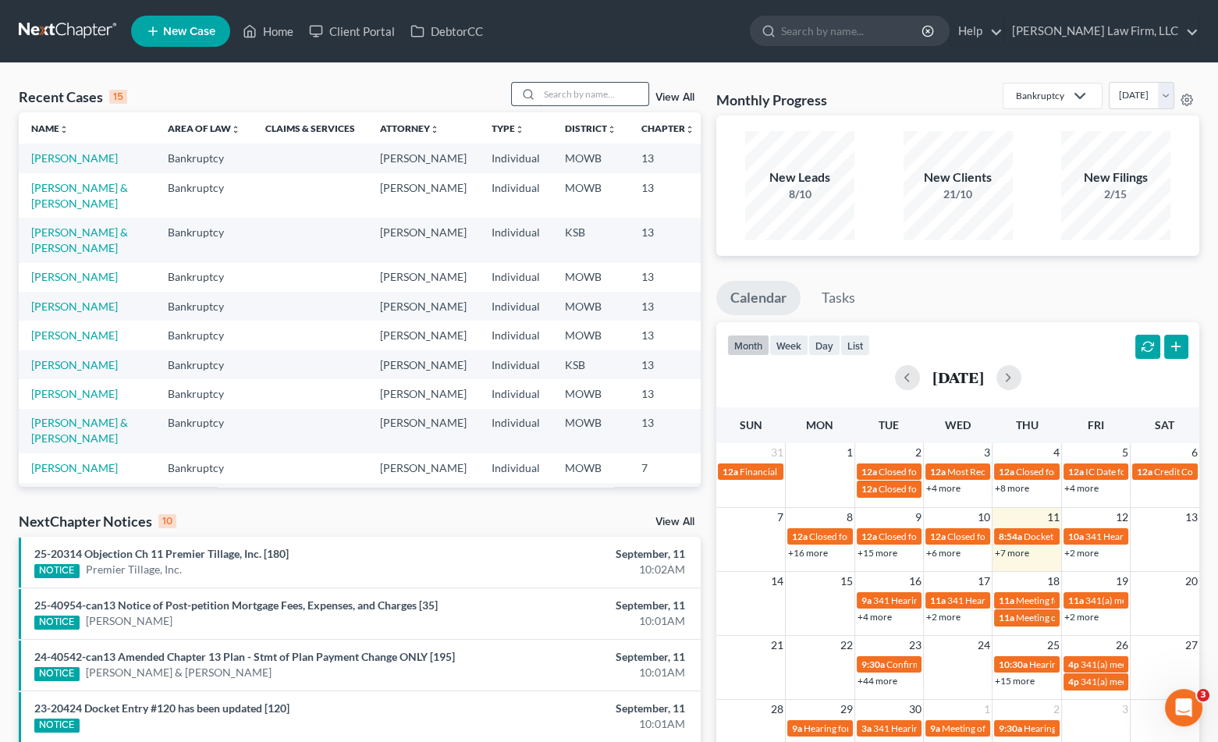
click at [593, 93] on input "search" at bounding box center [593, 94] width 109 height 23
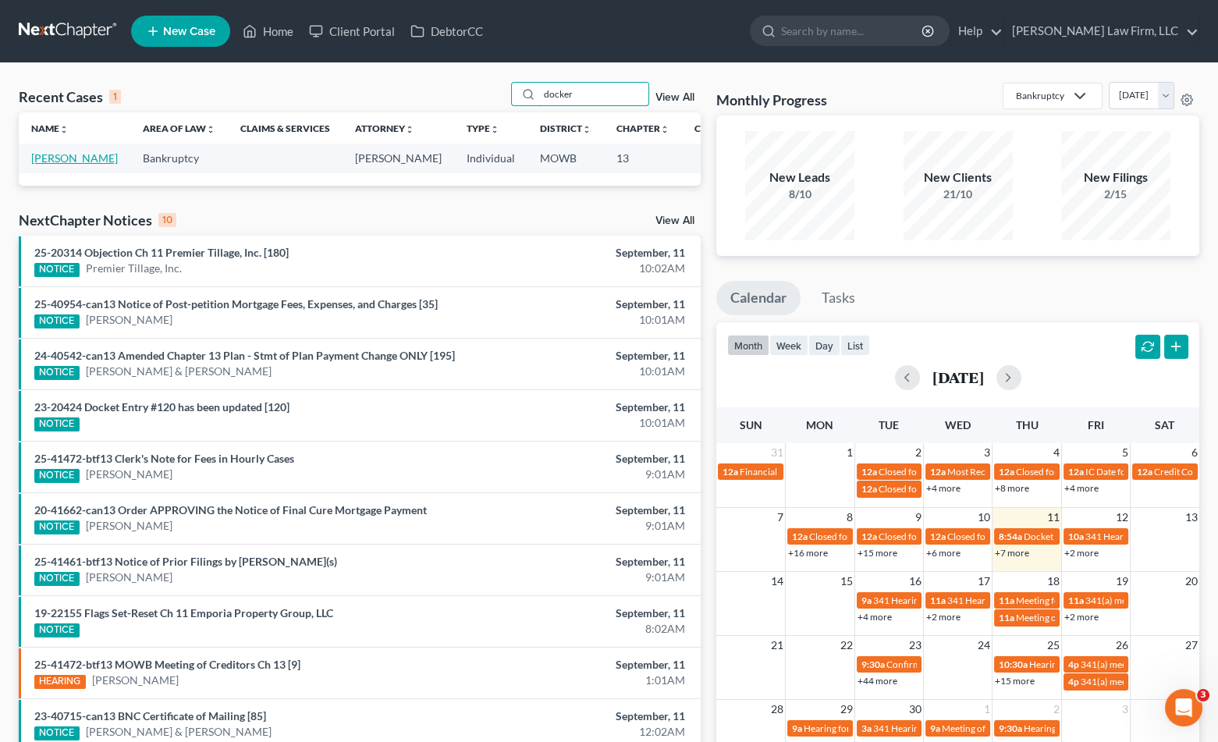
type input "docker"
click at [55, 160] on link "Dockery-Bey, Corey" at bounding box center [74, 157] width 87 height 13
select select "4"
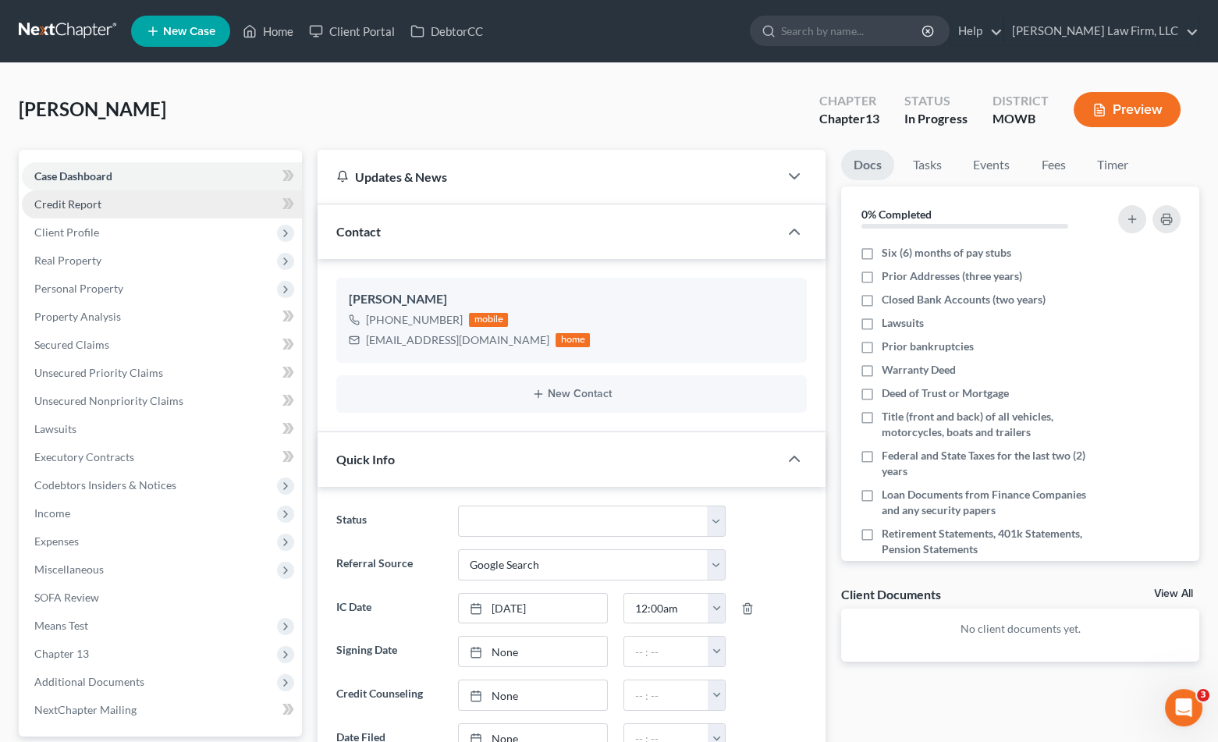
click at [92, 201] on span "Credit Report" at bounding box center [67, 203] width 67 height 13
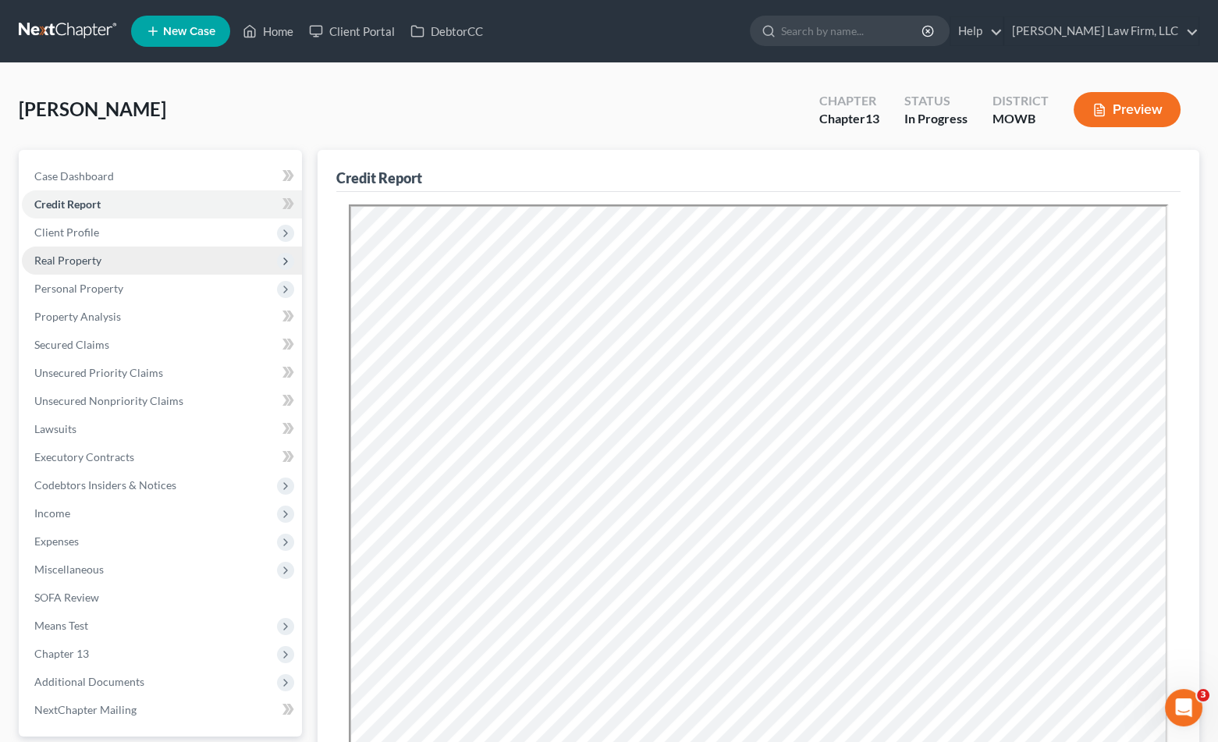
click at [136, 267] on span "Real Property" at bounding box center [162, 261] width 280 height 28
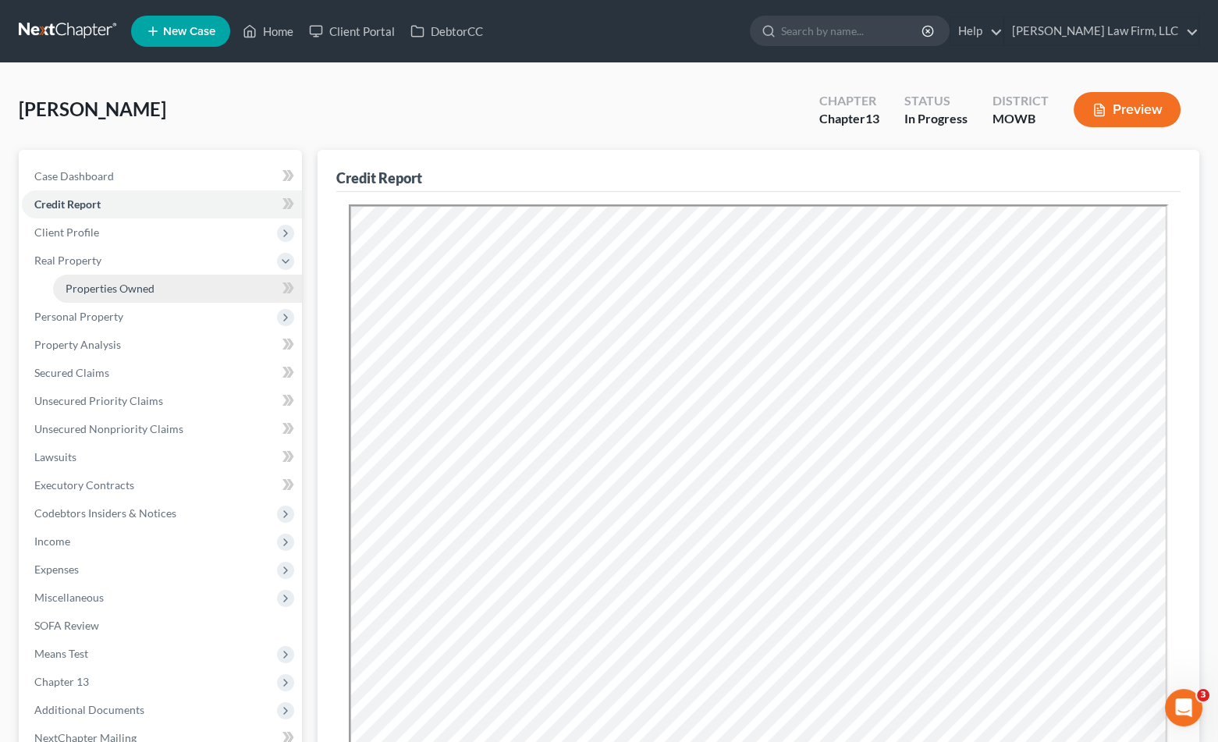
click at [137, 282] on span "Properties Owned" at bounding box center [110, 288] width 89 height 13
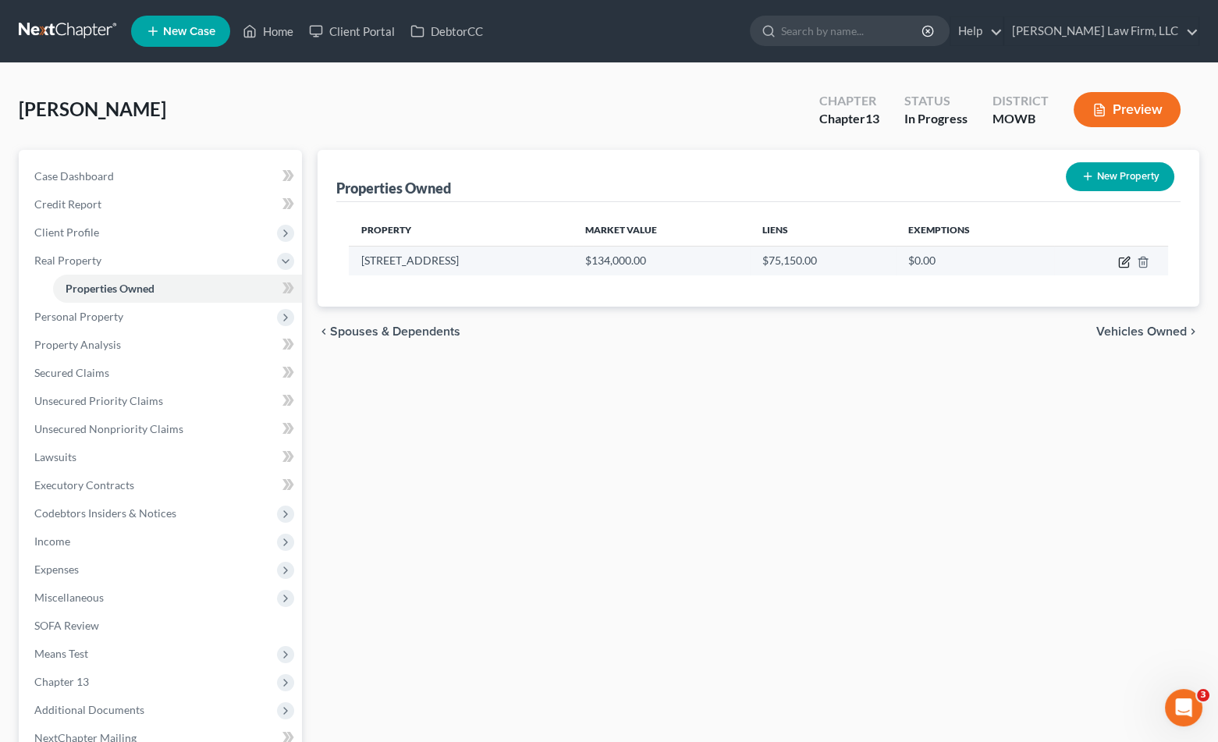
click at [1121, 263] on icon "button" at bounding box center [1124, 262] width 12 height 12
select select "26"
select select "0"
select select "5"
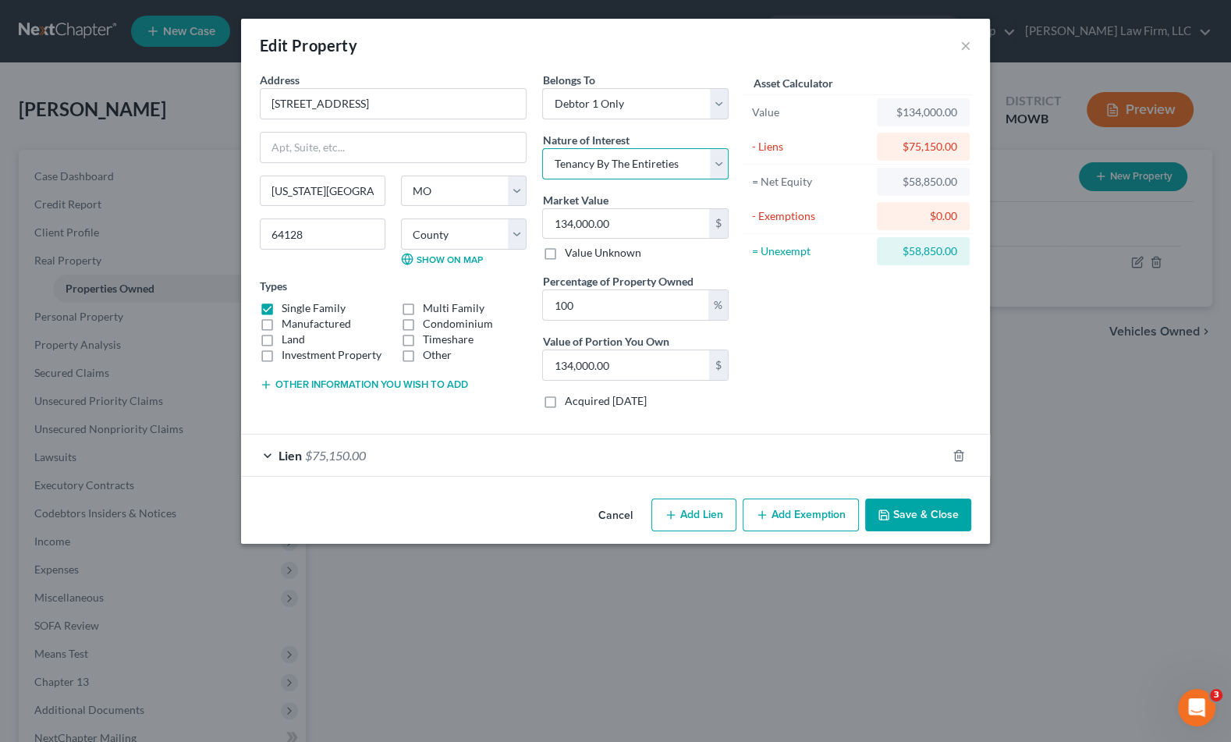
click at [635, 162] on select "Select Fee Simple Joint Tenant Life Estate Equitable Interest Future Interest T…" at bounding box center [635, 163] width 186 height 31
drag, startPoint x: 635, startPoint y: 162, endPoint x: 874, endPoint y: 89, distance: 249.8
click at [635, 162] on select "Select Fee Simple Joint Tenant Life Estate Equitable Interest Future Interest T…" at bounding box center [635, 163] width 186 height 31
click at [968, 49] on button "×" at bounding box center [966, 45] width 11 height 19
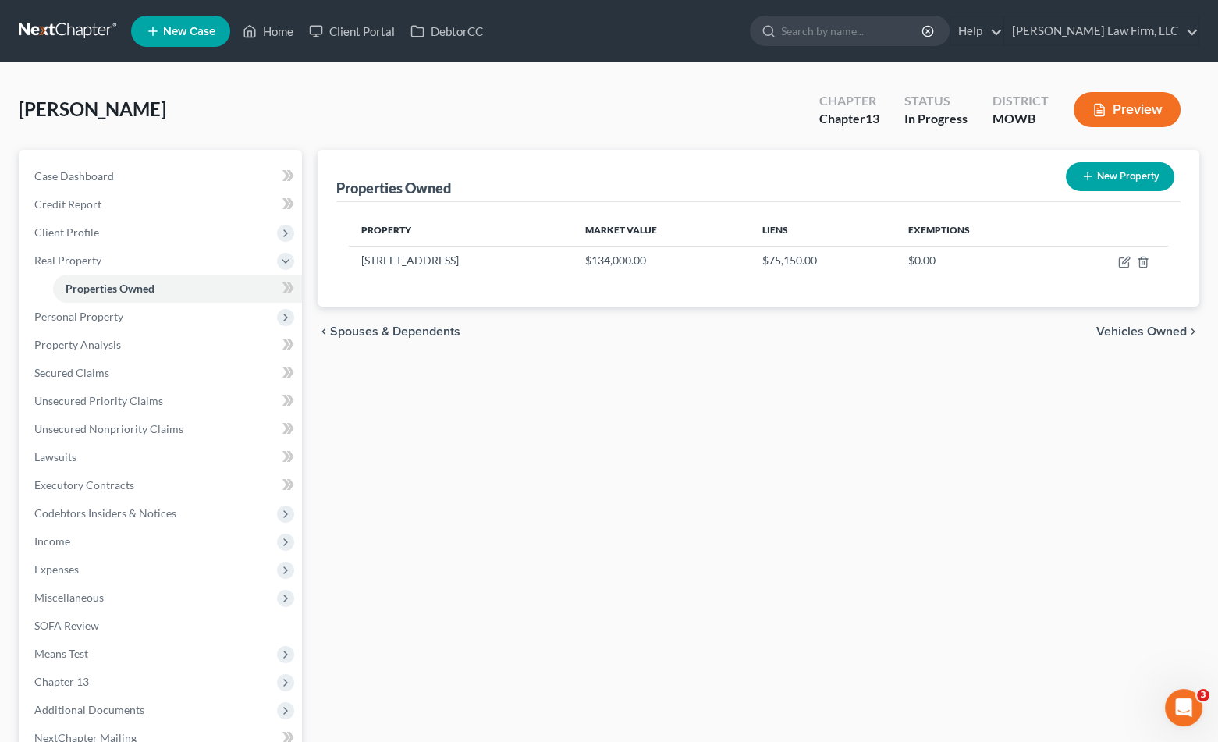
click at [1086, 436] on div "Properties Owned New Property Property Market Value Liens Exemptions 3443 Colle…" at bounding box center [758, 502] width 897 height 705
click at [447, 100] on div "Dockery-Bey, Corey Upgraded Chapter Chapter 13 Status In Progress District MOWB…" at bounding box center [609, 116] width 1181 height 68
click at [526, 108] on div "Dockery-Bey, Corey Upgraded Chapter Chapter 13 Status In Progress District MOWB…" at bounding box center [609, 116] width 1181 height 68
click at [160, 323] on span "Personal Property" at bounding box center [162, 317] width 280 height 28
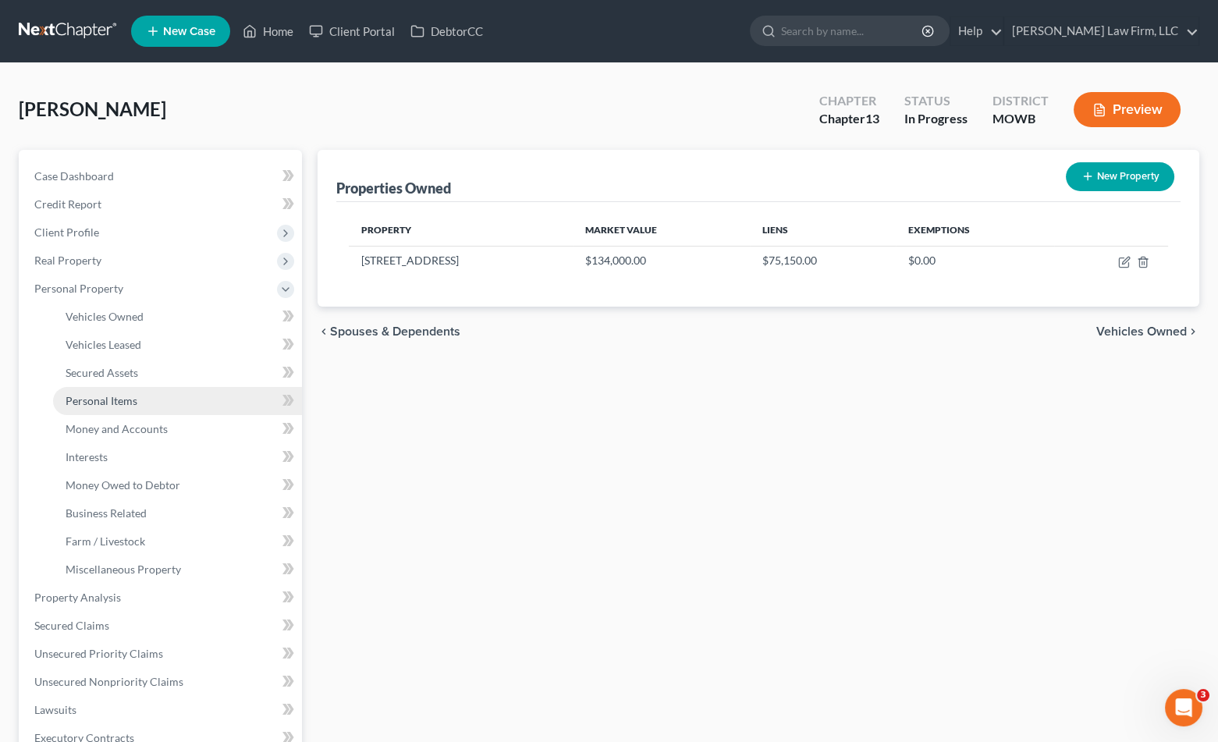
click at [136, 410] on link "Personal Items" at bounding box center [177, 401] width 249 height 28
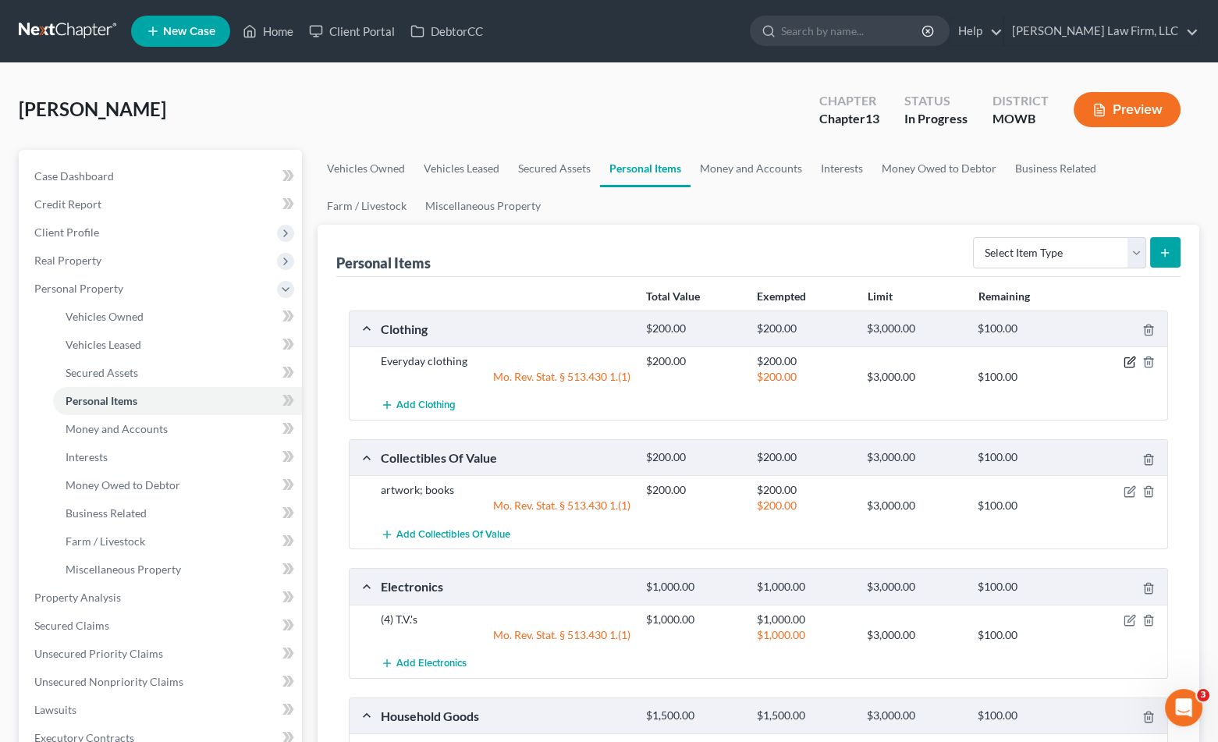
click at [1134, 359] on icon "button" at bounding box center [1131, 360] width 7 height 7
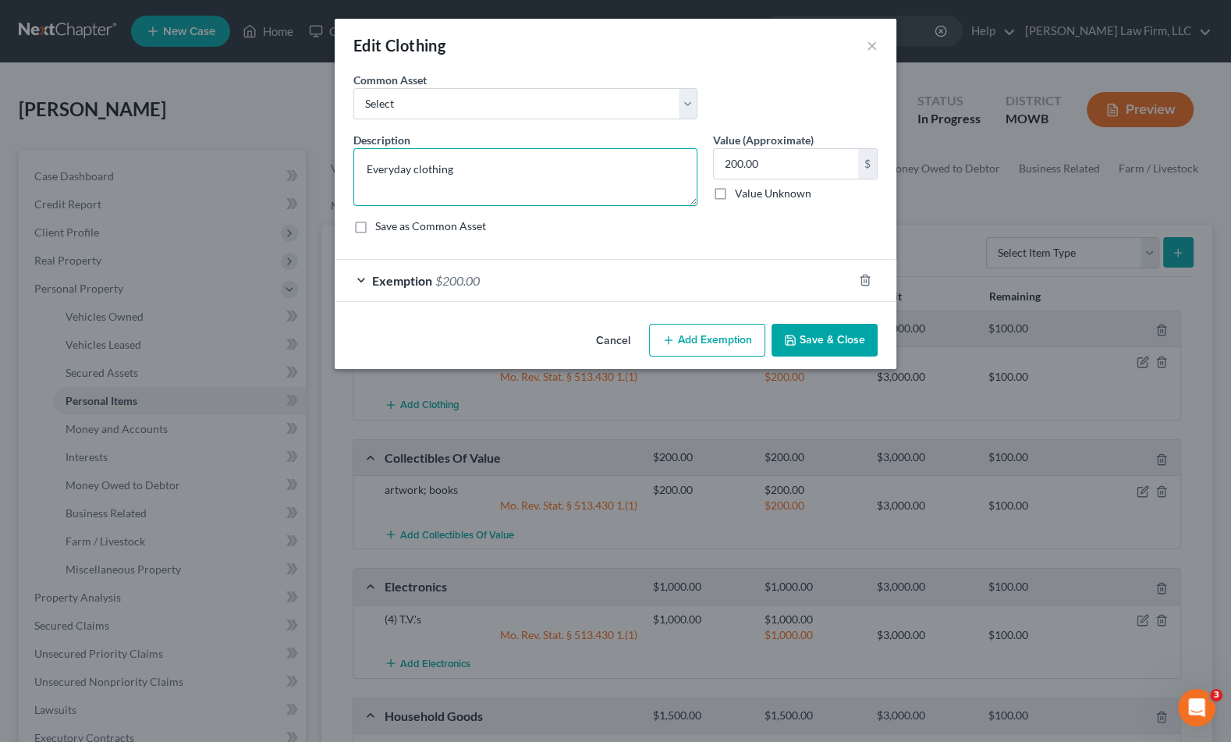
click at [373, 169] on textarea "Everyday clothing" at bounding box center [525, 177] width 344 height 58
type textarea "everyday clothing"
click at [839, 354] on button "Save & Close" at bounding box center [825, 340] width 106 height 33
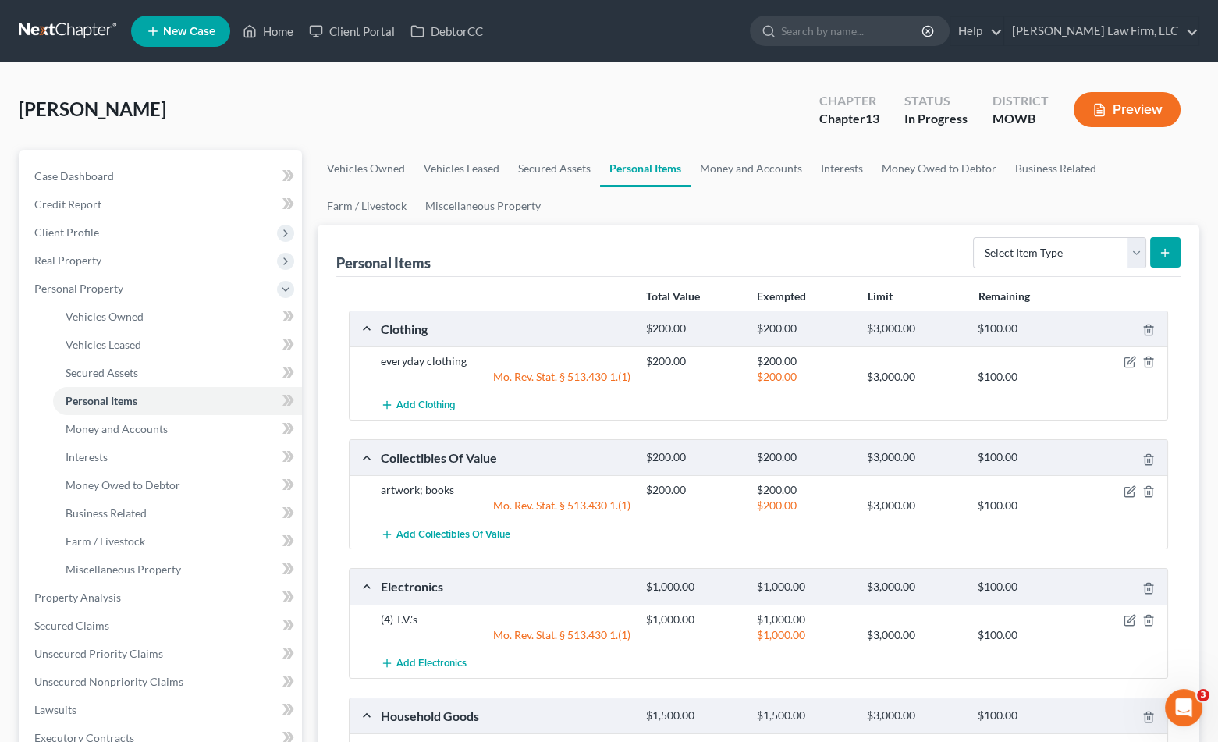
scroll to position [87, 0]
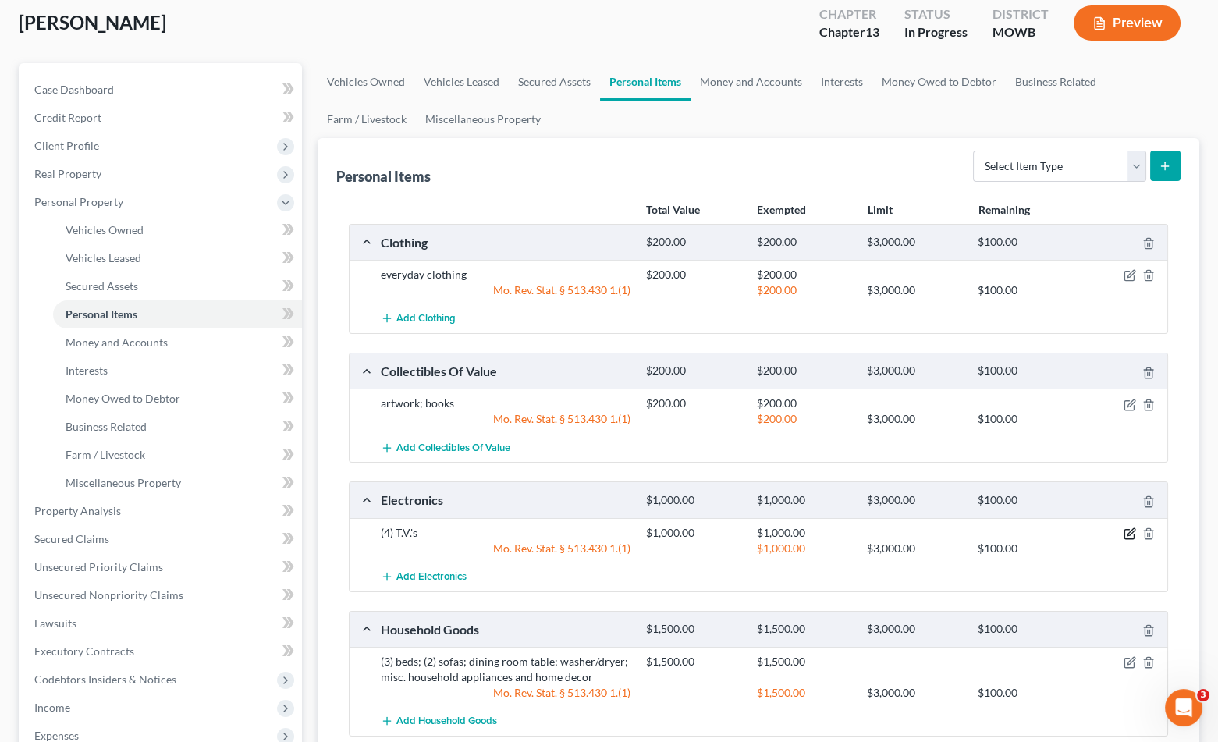
click at [1127, 530] on icon "button" at bounding box center [1130, 533] width 12 height 12
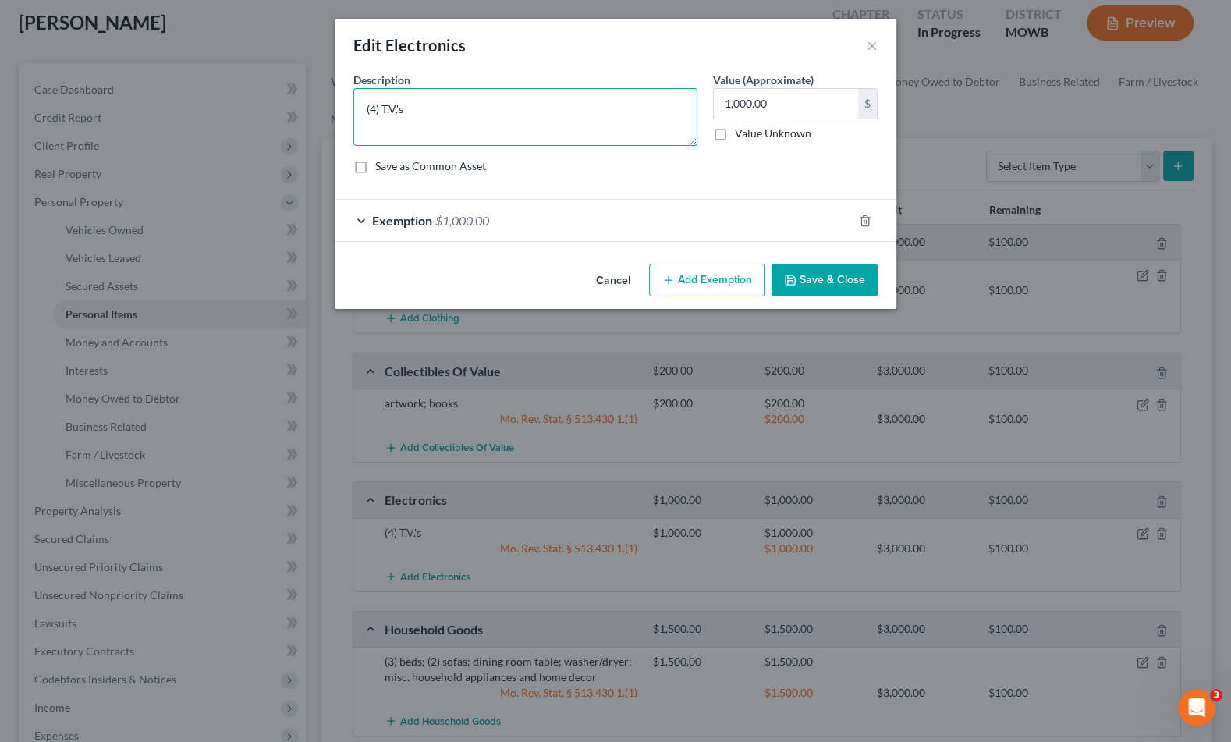
click at [551, 136] on textarea "(4) T.V.'s" at bounding box center [525, 117] width 344 height 58
type textarea "(4) T.V.s; (1) smart phone"
click at [812, 304] on div "Cancel Add Exemption Save & Close" at bounding box center [616, 284] width 562 height 52
click at [811, 294] on button "Save & Close" at bounding box center [825, 280] width 106 height 33
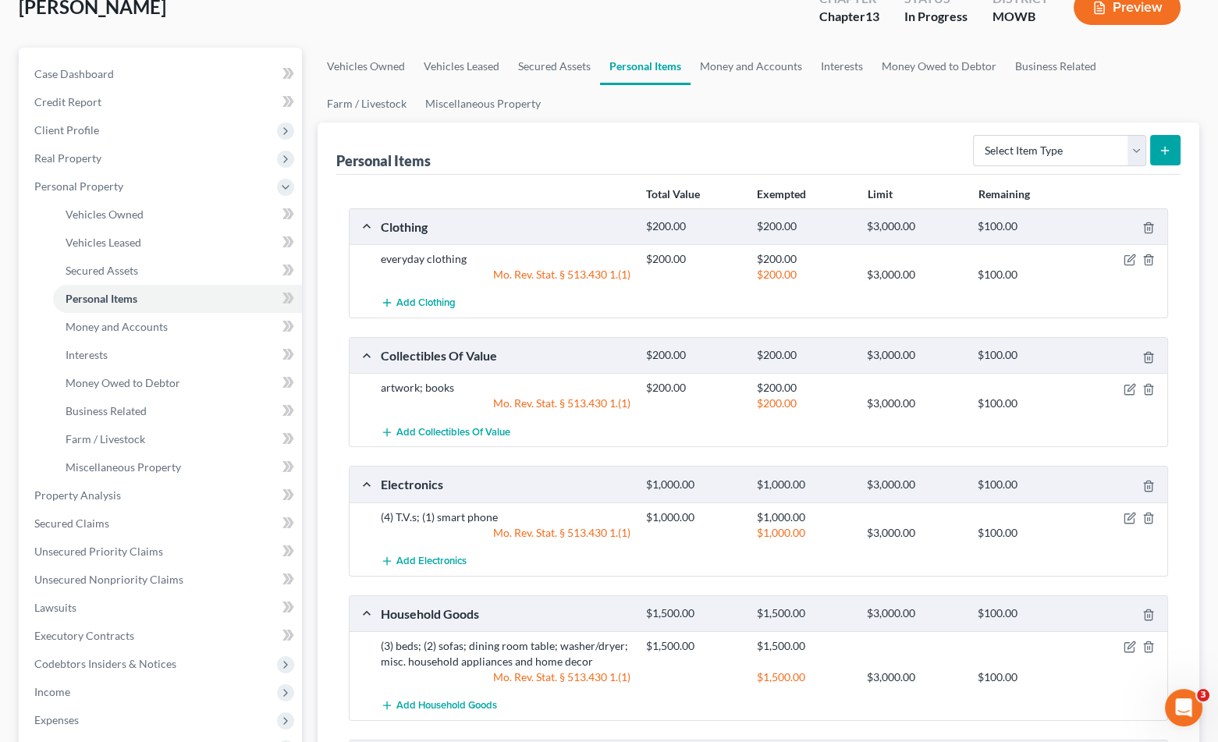
scroll to position [0, 0]
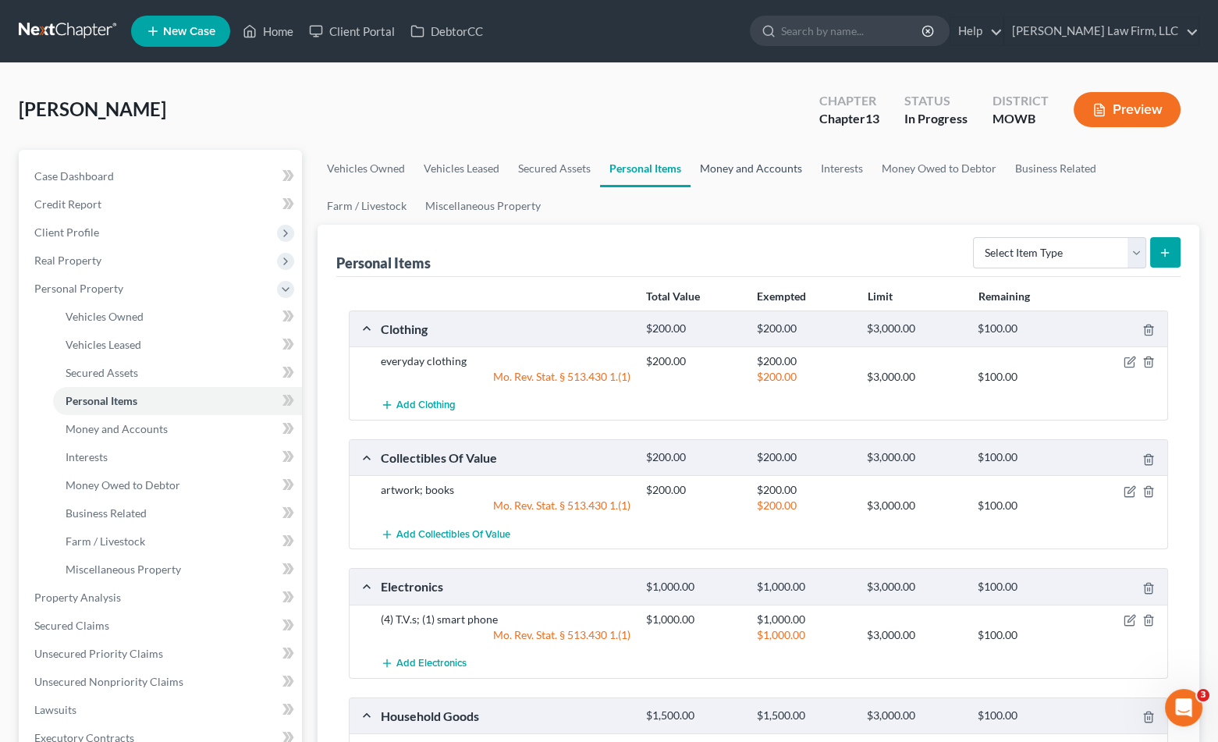
click at [757, 165] on link "Money and Accounts" at bounding box center [751, 168] width 121 height 37
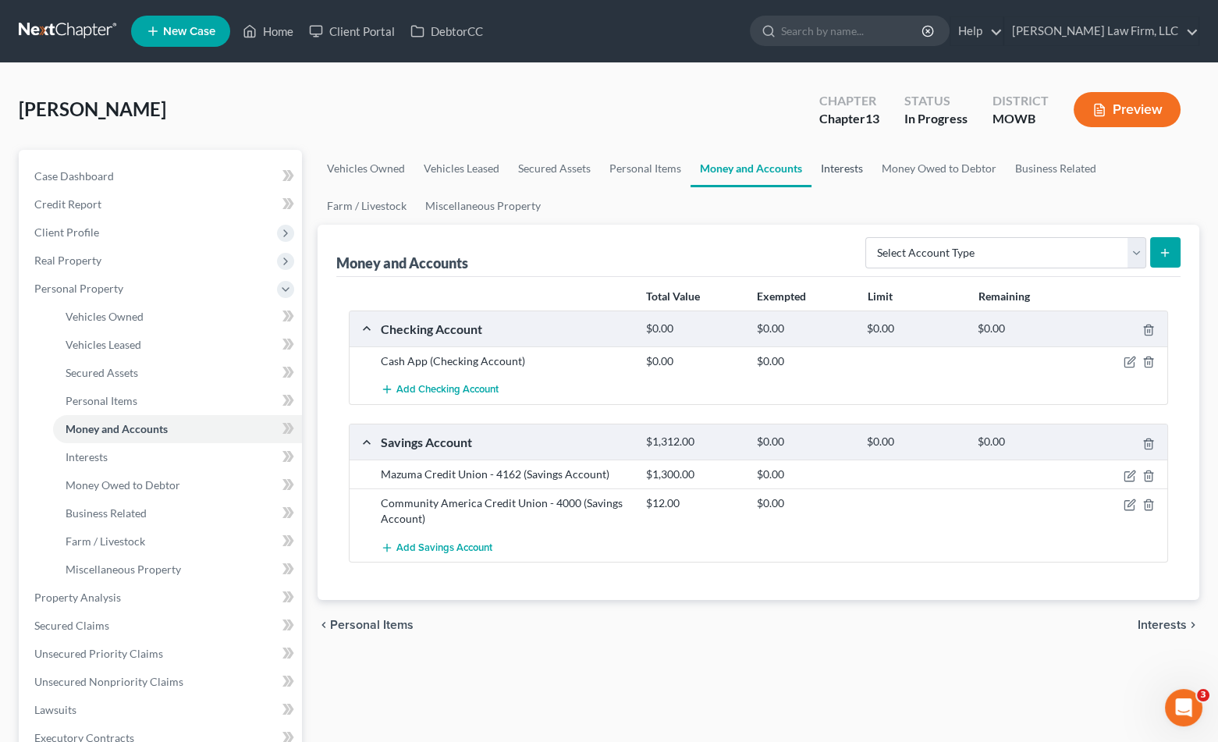
click at [849, 165] on link "Interests" at bounding box center [842, 168] width 61 height 37
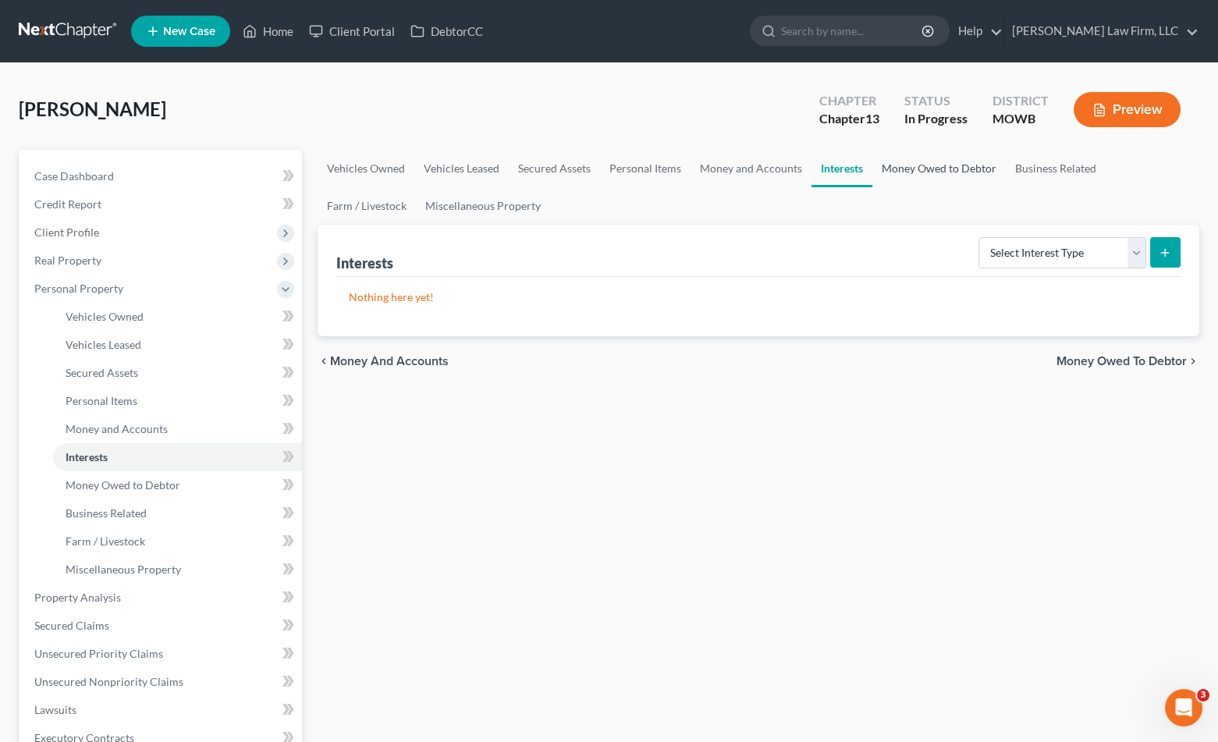
click at [905, 168] on link "Money Owed to Debtor" at bounding box center [938, 168] width 133 height 37
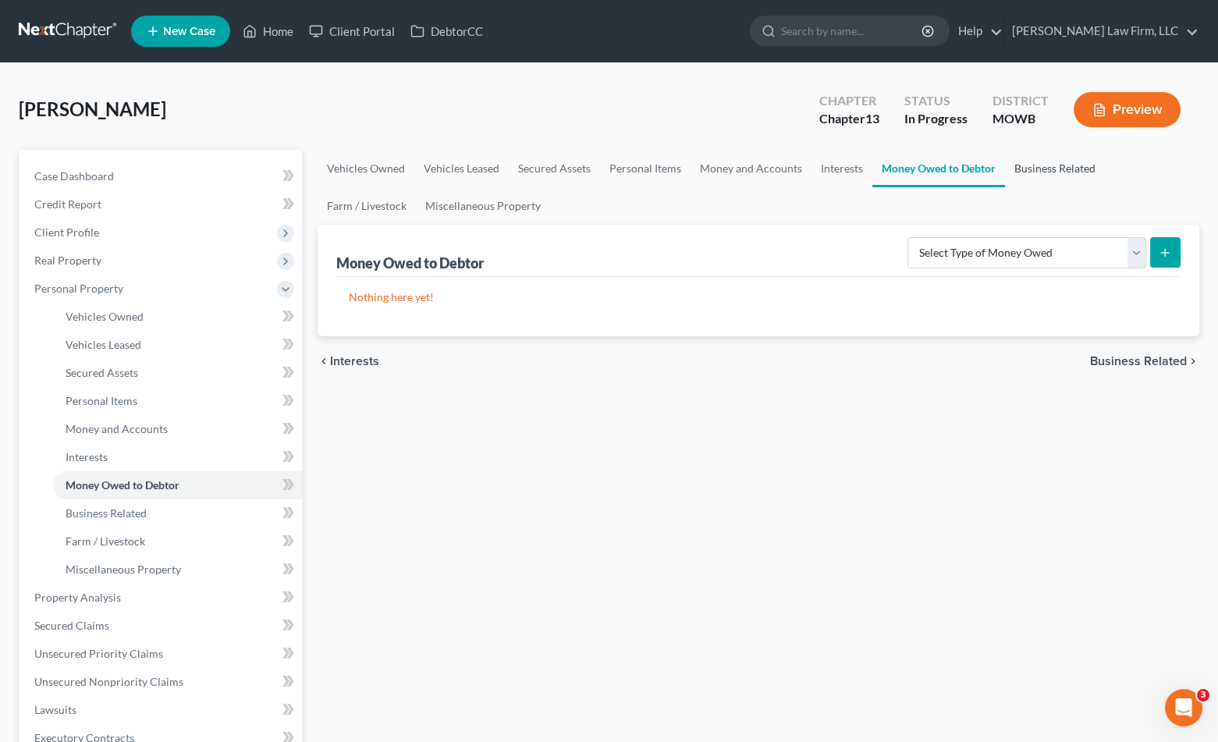
click at [1074, 172] on link "Business Related" at bounding box center [1055, 168] width 100 height 37
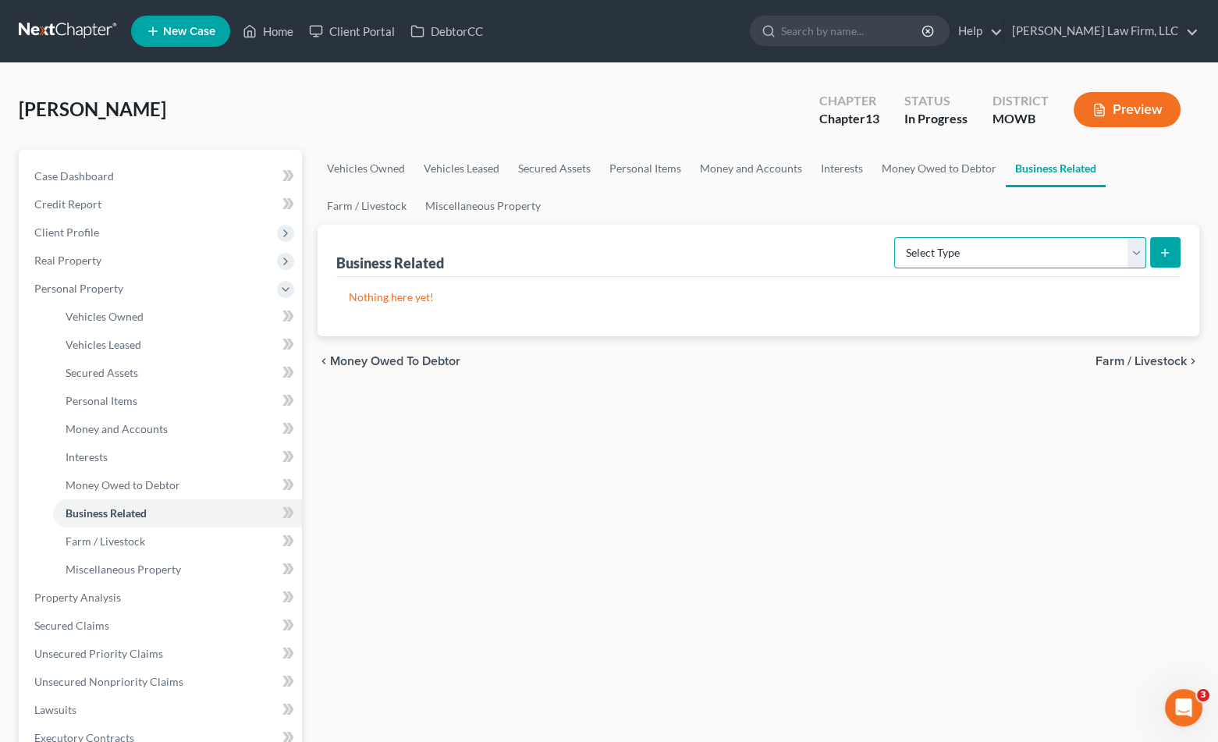
click at [994, 255] on select "Select Type Customer Lists Franchises Inventory Licenses Machinery Office Equip…" at bounding box center [1020, 252] width 252 height 31
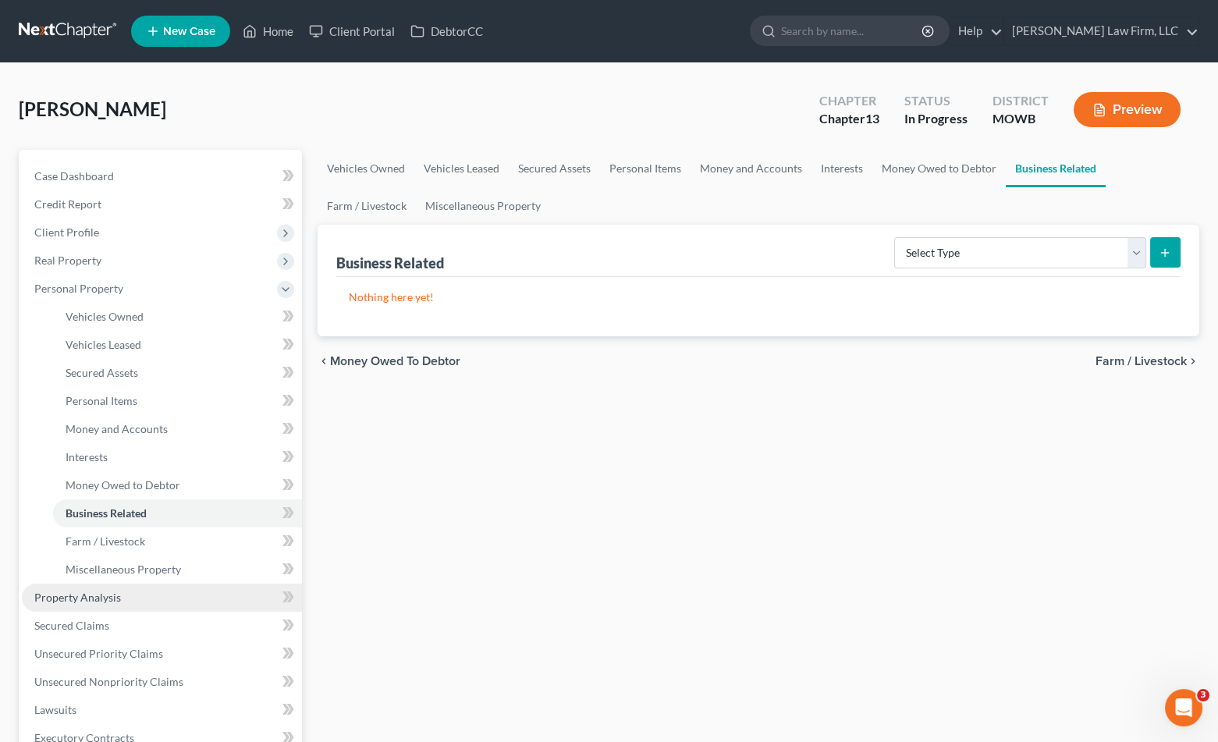
click at [137, 597] on link "Property Analysis" at bounding box center [162, 598] width 280 height 28
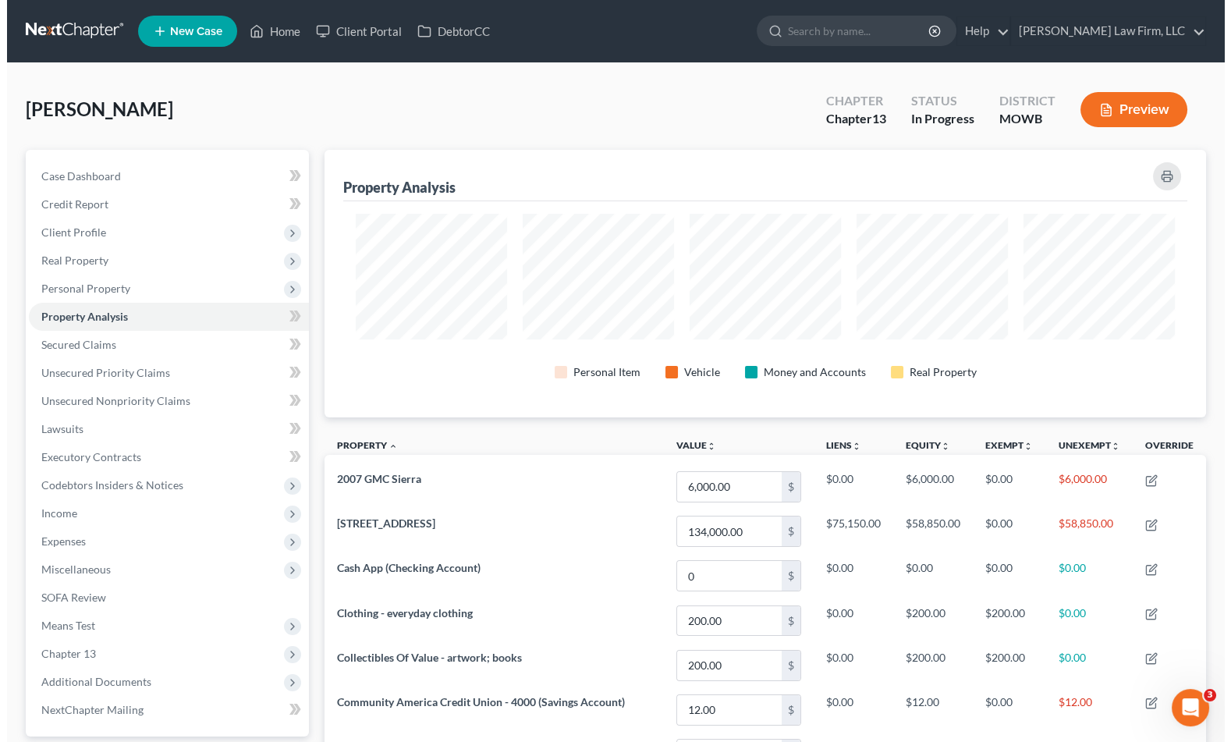
scroll to position [268, 881]
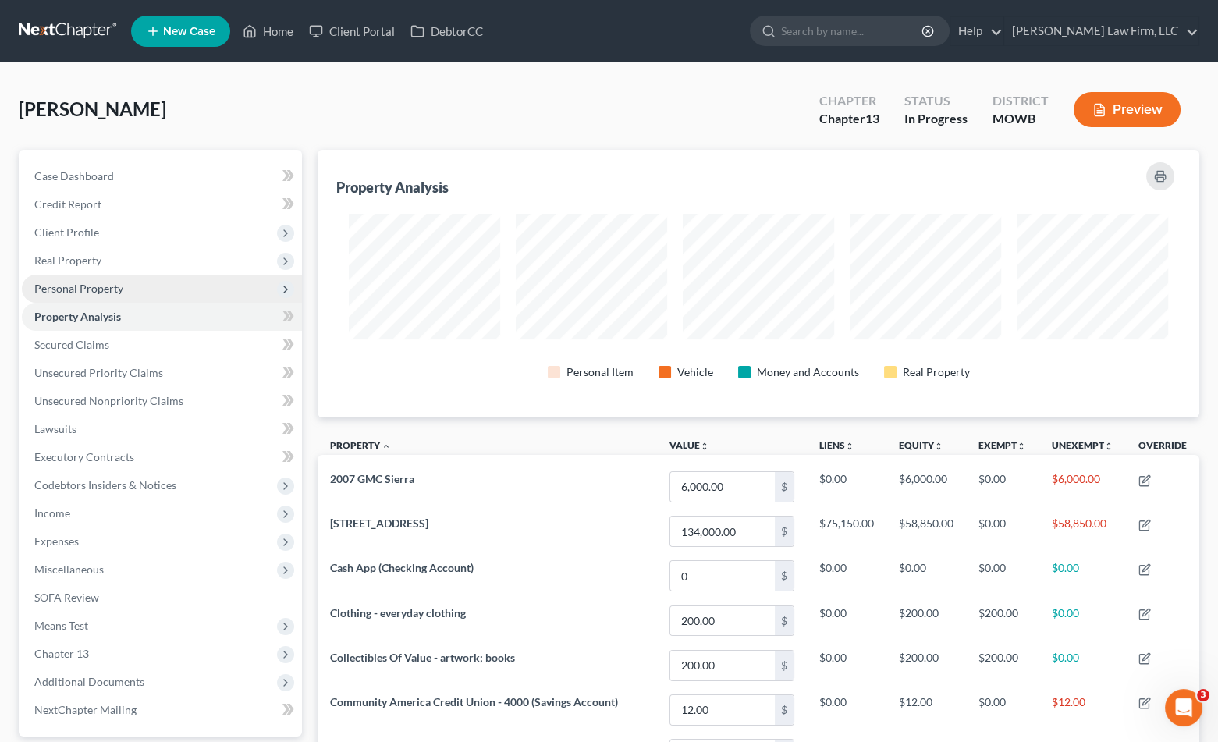
click at [129, 286] on span "Personal Property" at bounding box center [162, 289] width 280 height 28
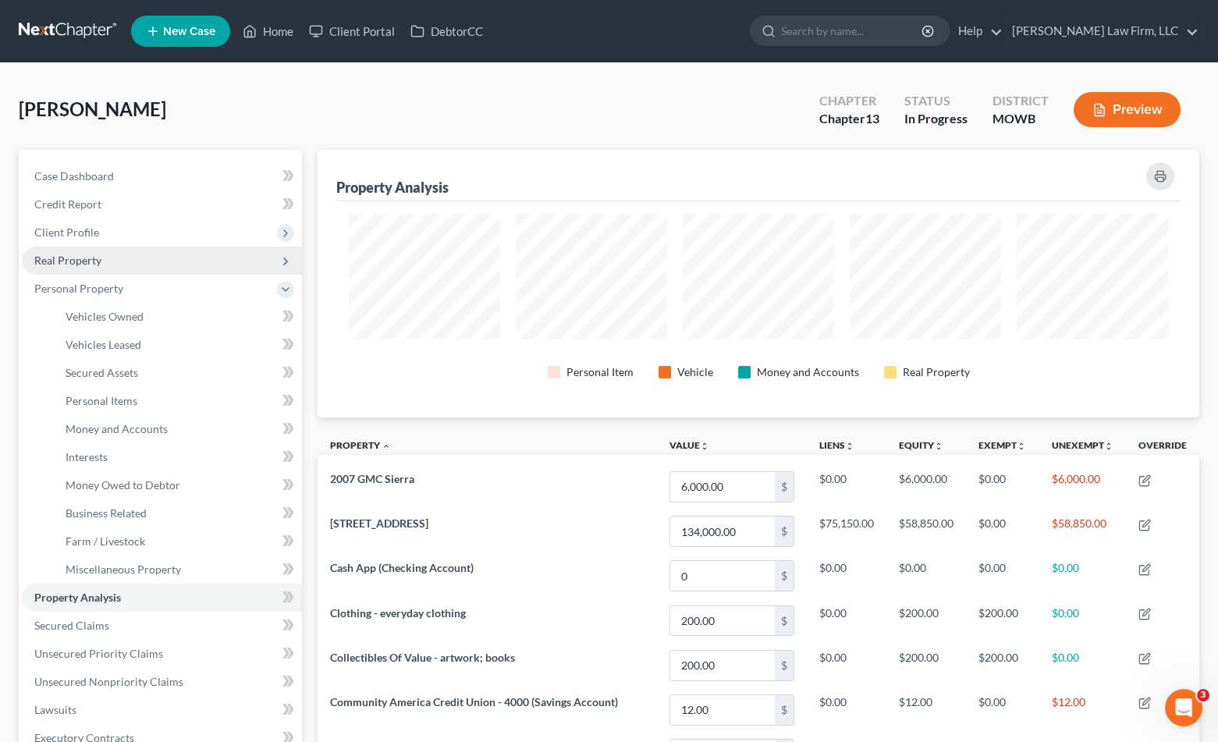
click at [123, 254] on span "Real Property" at bounding box center [162, 261] width 280 height 28
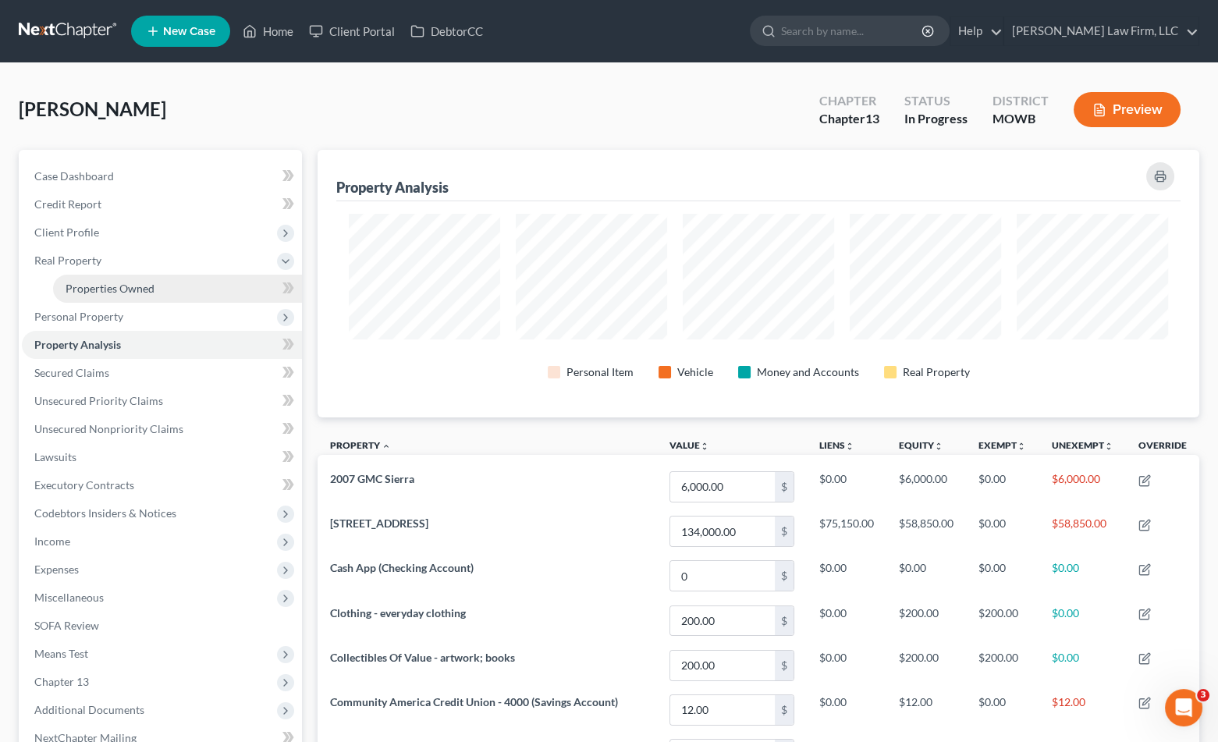
click at [129, 279] on link "Properties Owned" at bounding box center [177, 289] width 249 height 28
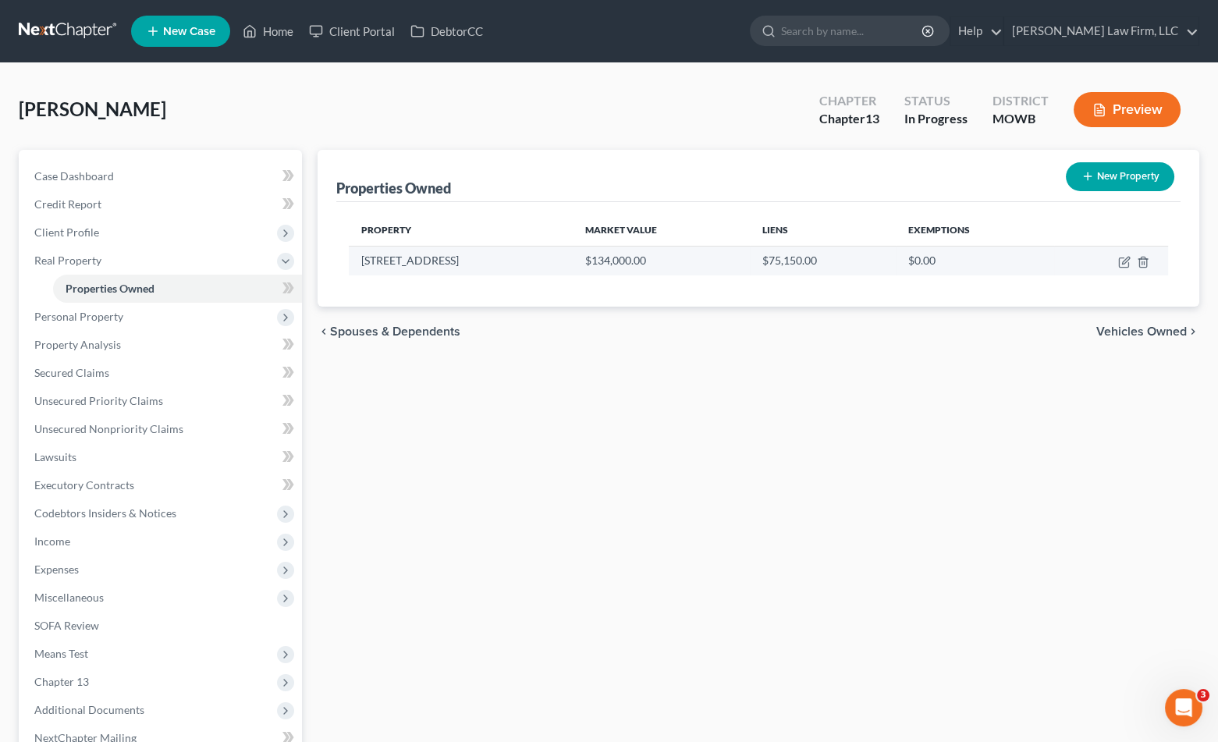
click at [1124, 254] on td at bounding box center [1111, 261] width 114 height 30
click at [1124, 260] on icon "button" at bounding box center [1124, 262] width 12 height 12
select select "26"
select select "47"
select select "0"
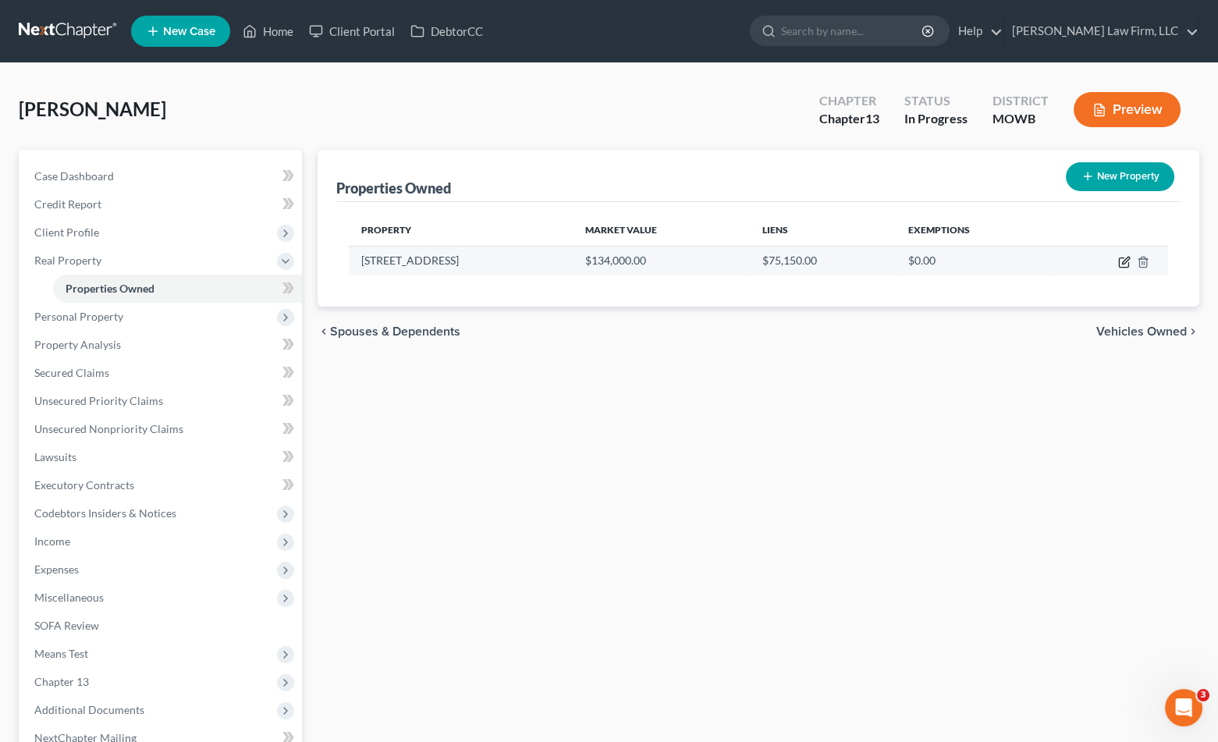
select select "5"
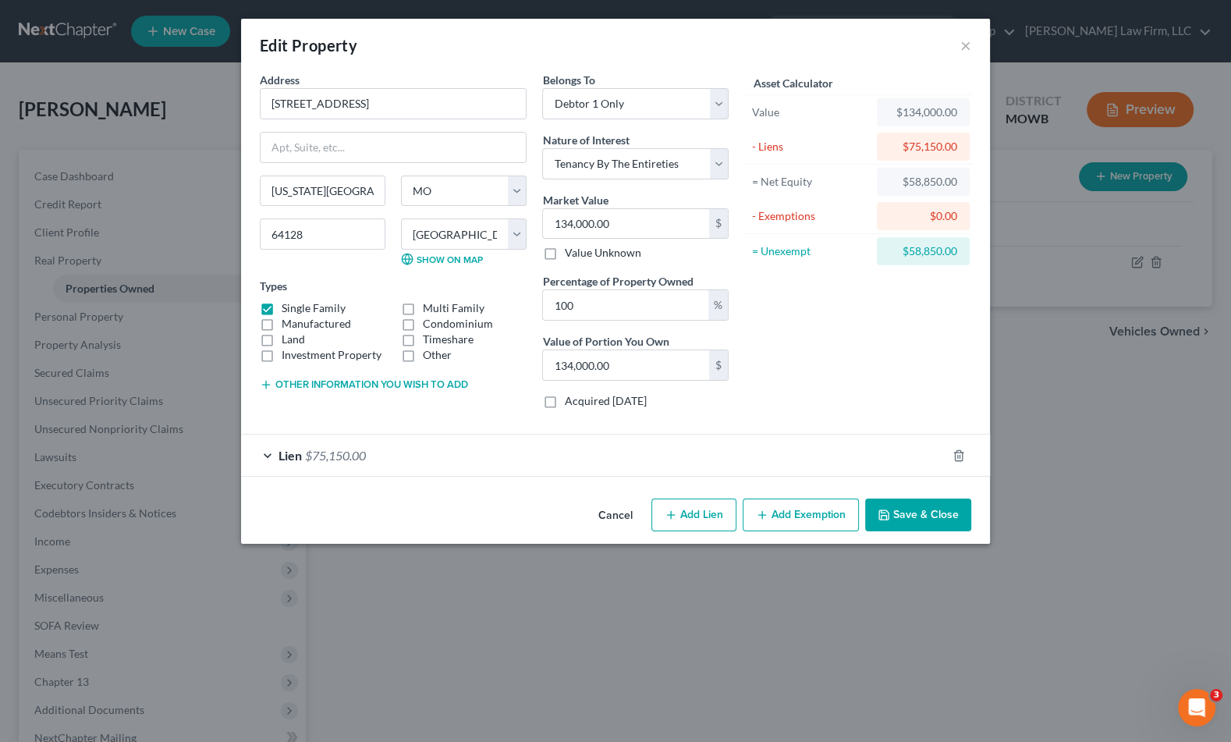
click at [771, 499] on button "Add Exemption" at bounding box center [801, 515] width 116 height 33
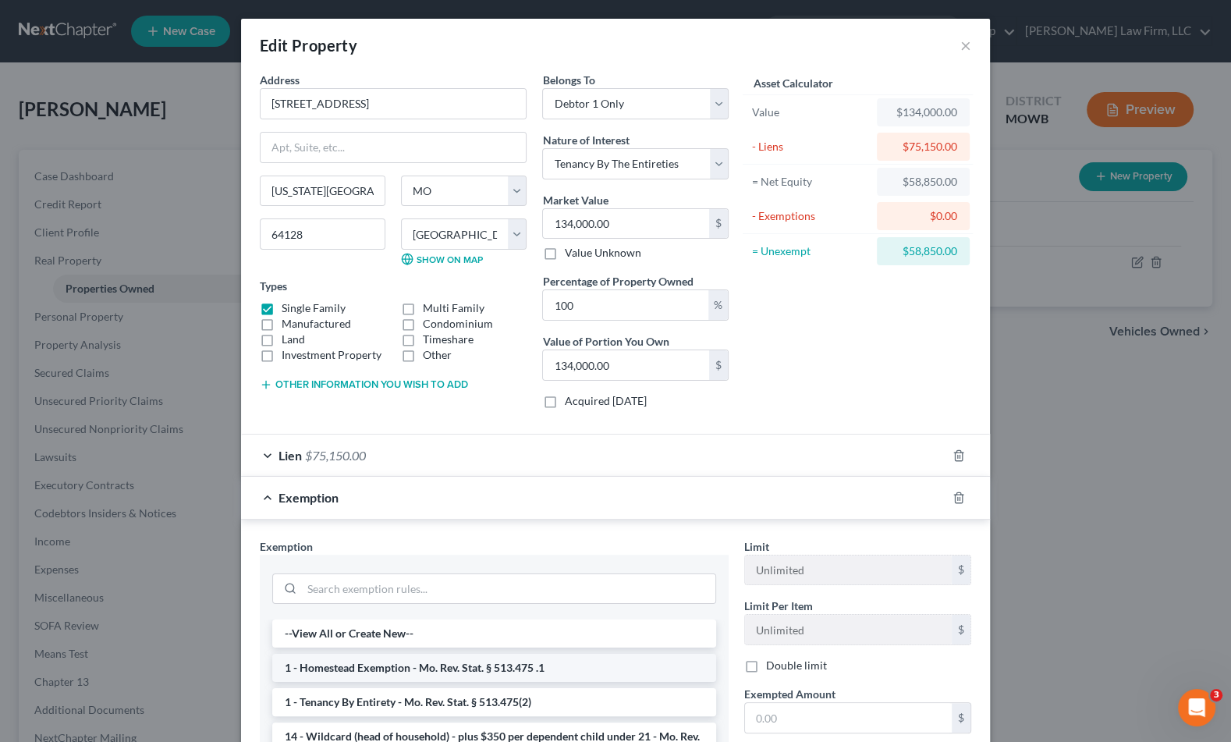
click at [449, 659] on li "1 - Homestead Exemption - Mo. Rev. Stat. § 513.475 .1" at bounding box center [494, 668] width 444 height 28
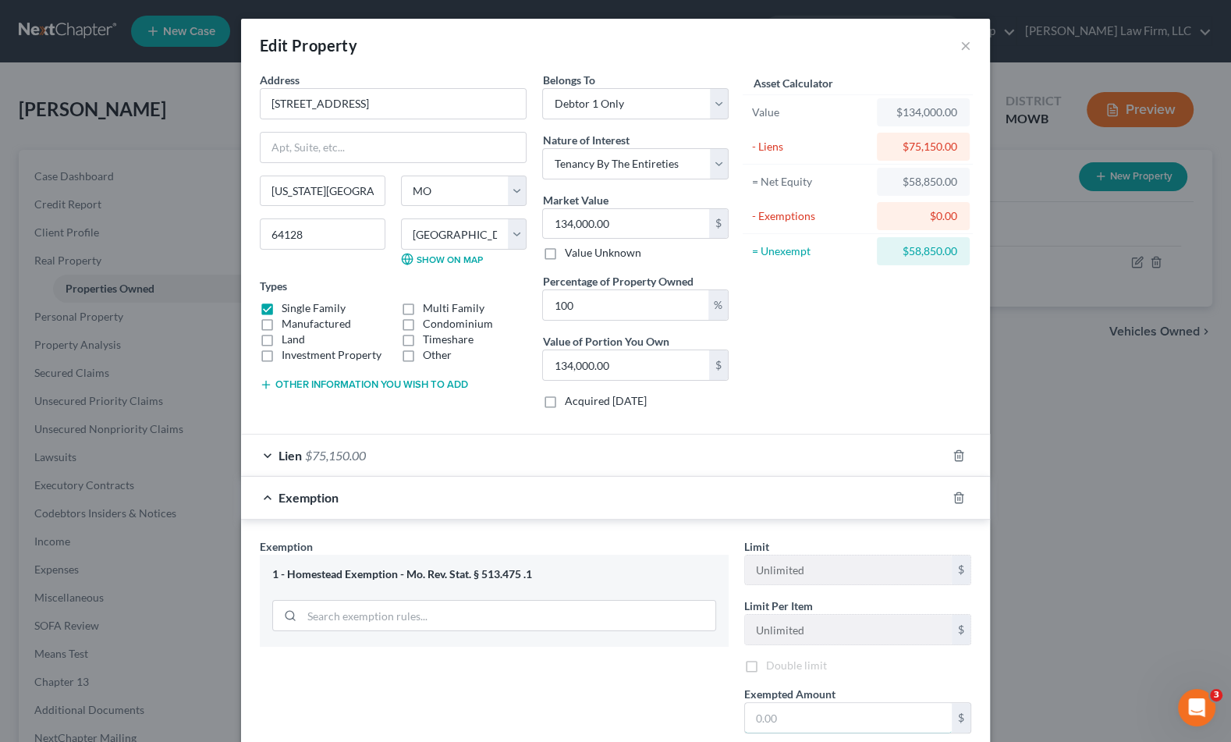
drag, startPoint x: 829, startPoint y: 710, endPoint x: 687, endPoint y: 596, distance: 182.1
click at [829, 710] on input "text" at bounding box center [848, 718] width 207 height 30
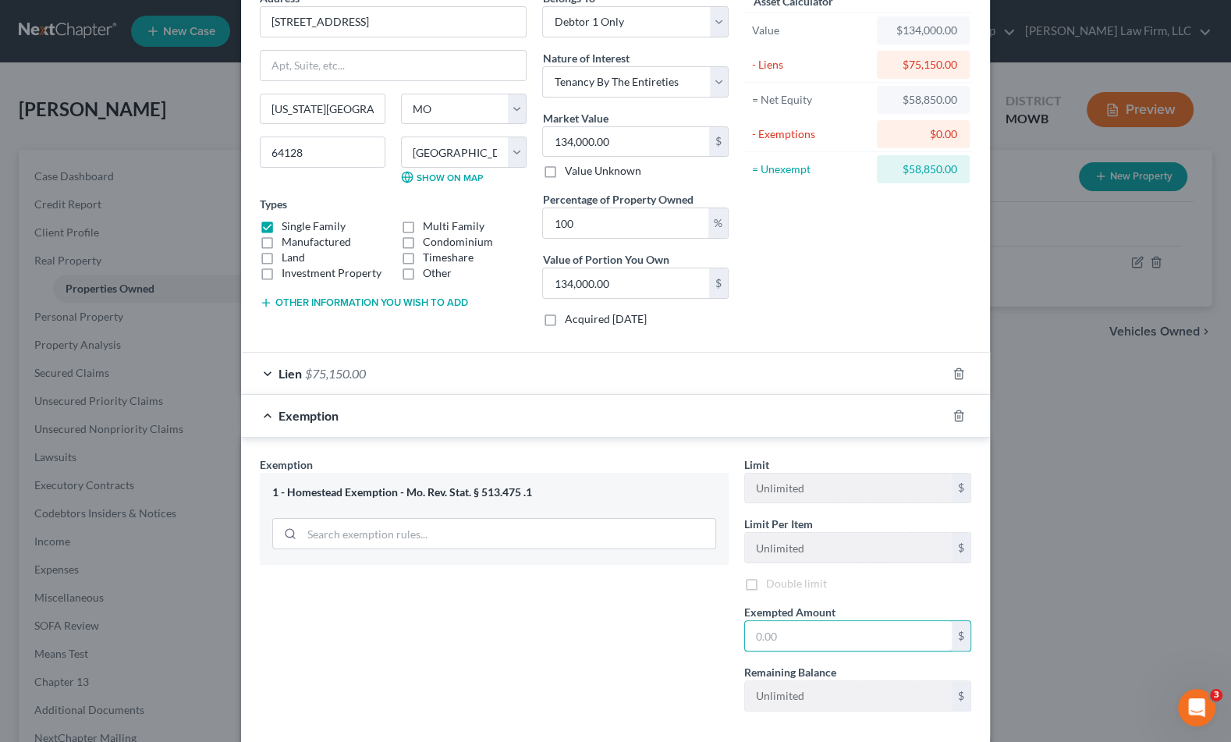
scroll to position [161, 0]
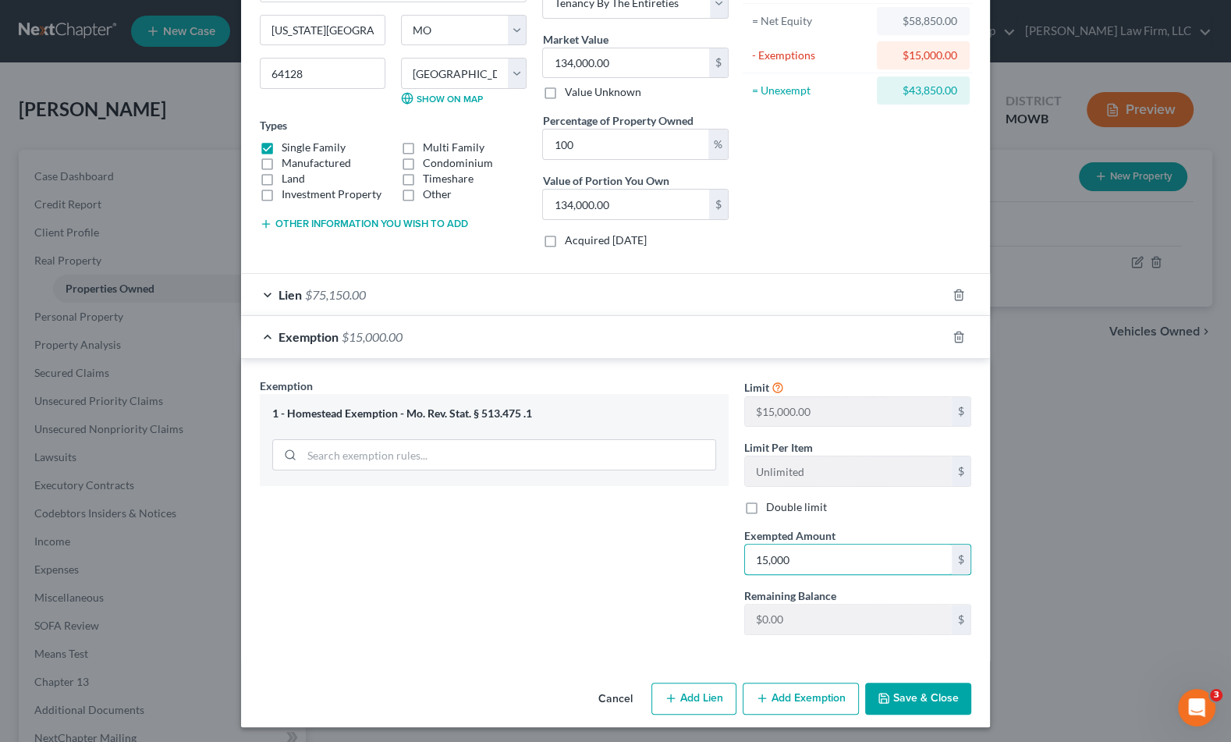
type input "15,000"
click at [899, 702] on button "Save & Close" at bounding box center [918, 699] width 106 height 33
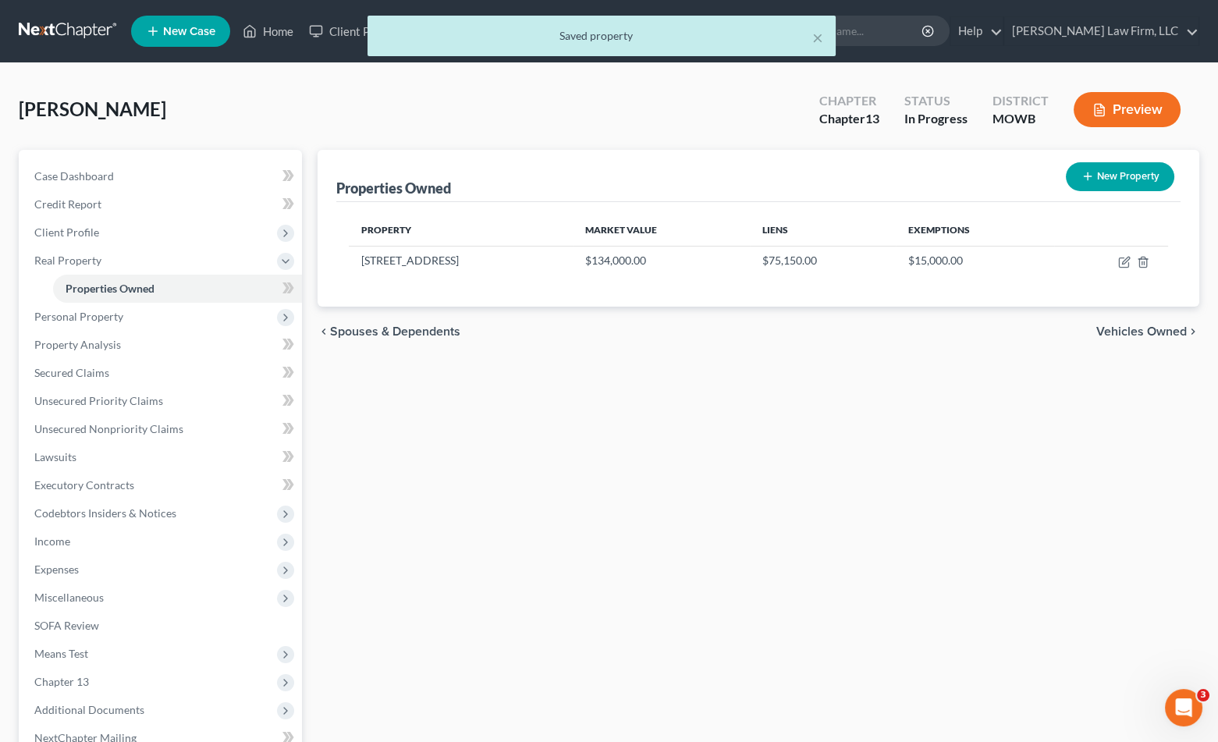
click at [891, 364] on div "Properties Owned New Property Property Market Value Liens Exemptions 3443 Colle…" at bounding box center [758, 502] width 897 height 705
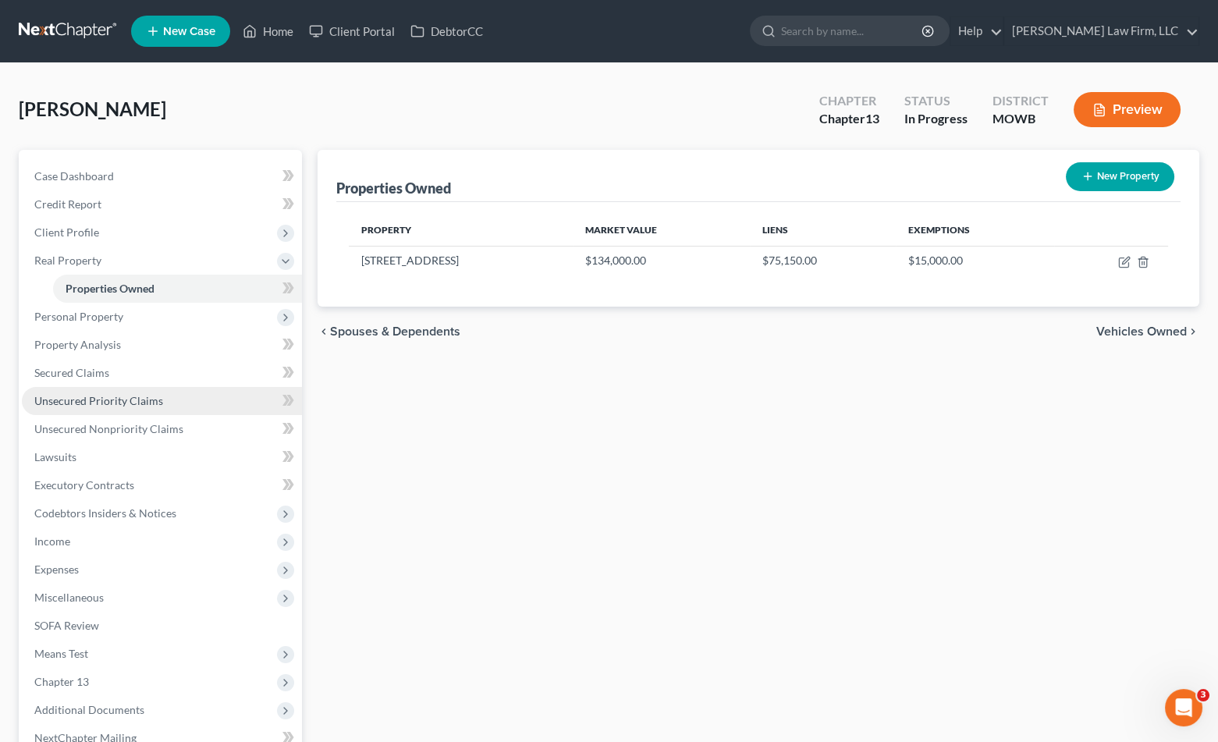
click at [87, 399] on span "Unsecured Priority Claims" at bounding box center [98, 400] width 129 height 13
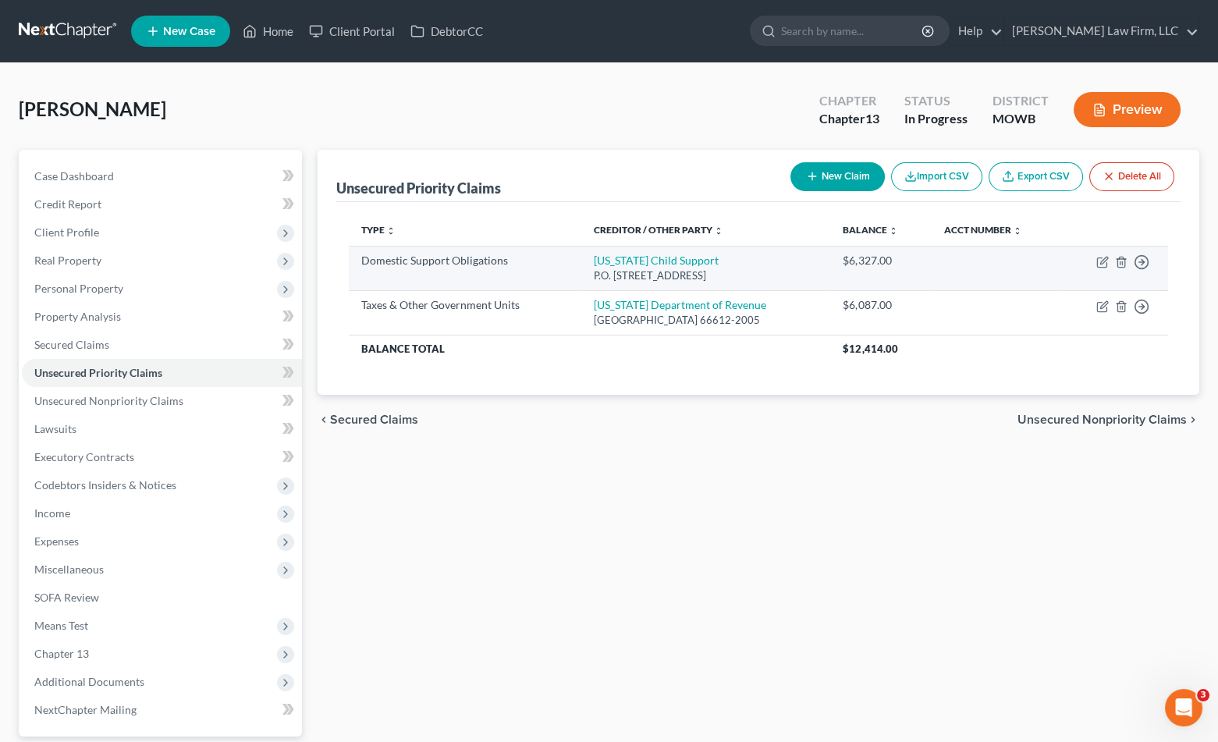
click at [625, 279] on div "P.O. Box 2320, Jefferson City, MO 65102" at bounding box center [705, 275] width 225 height 15
click at [624, 256] on link "Missouri Child Support" at bounding box center [655, 260] width 125 height 13
select select "26"
select select "0"
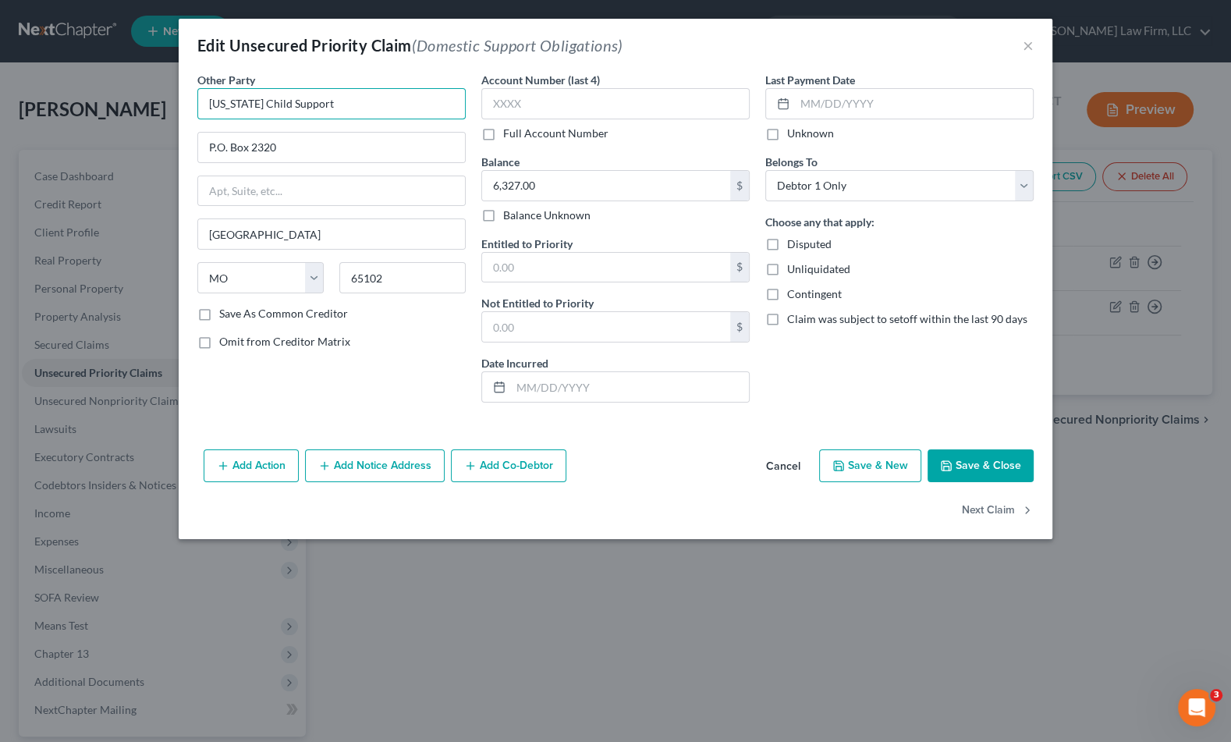
drag, startPoint x: 379, startPoint y: 102, endPoint x: 254, endPoint y: 123, distance: 127.4
click at [254, 123] on div "Other Party * Missouri Child Support P.O. Box 2320 Jefferson City State AL AK A…" at bounding box center [331, 189] width 268 height 234
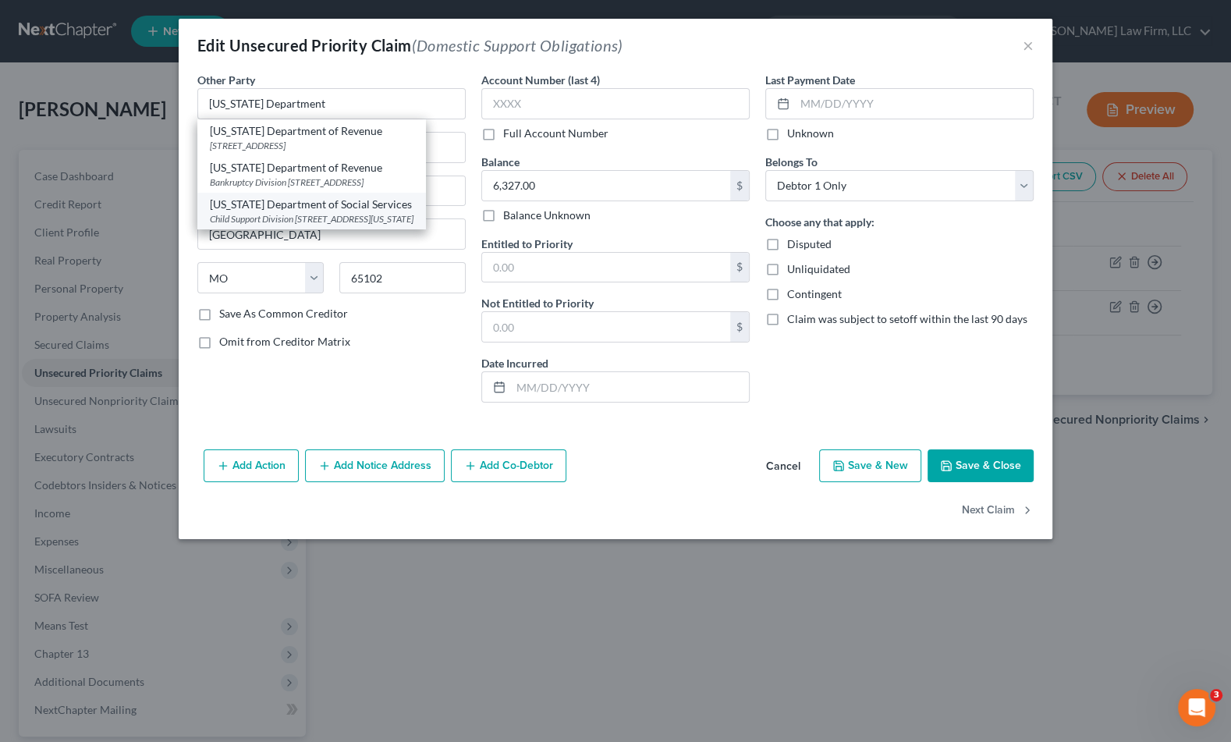
click at [267, 201] on div "Missouri Department of Social Services" at bounding box center [312, 205] width 204 height 16
type input "Missouri Department of Social Services"
type input "Child Support Division"
type input "324 E 11th Street"
type input "Kansas City"
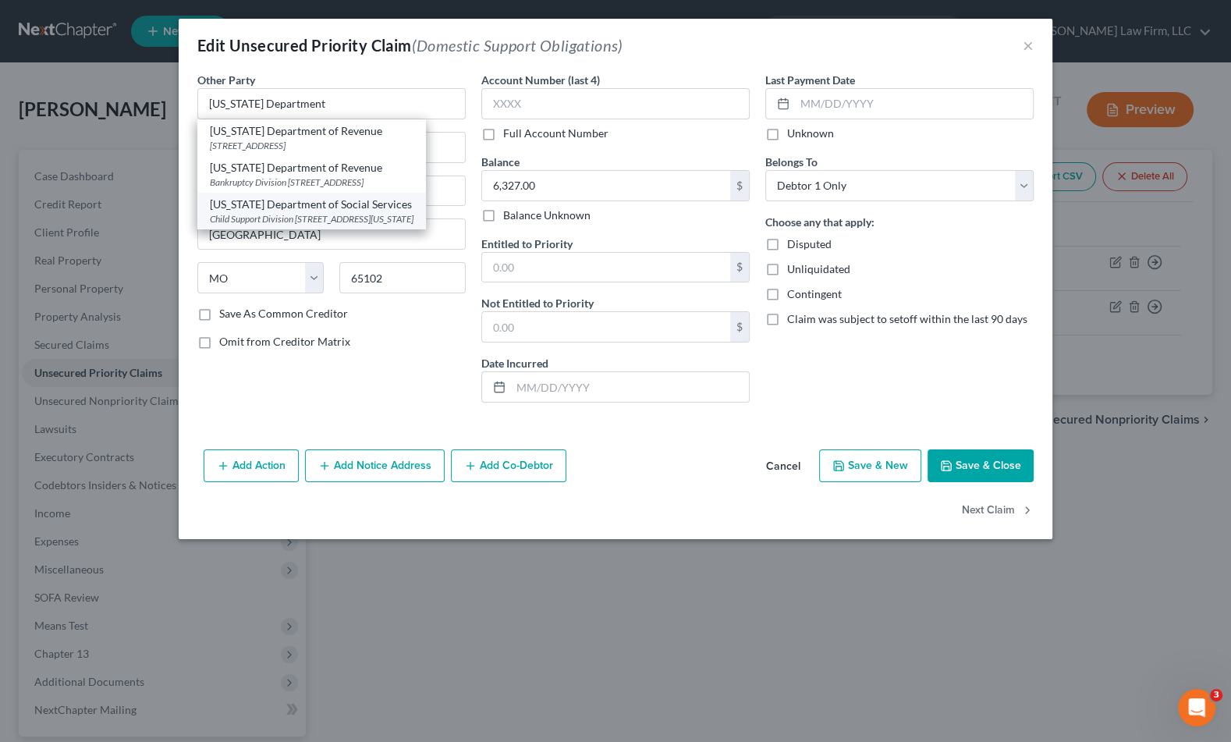
type input "64106"
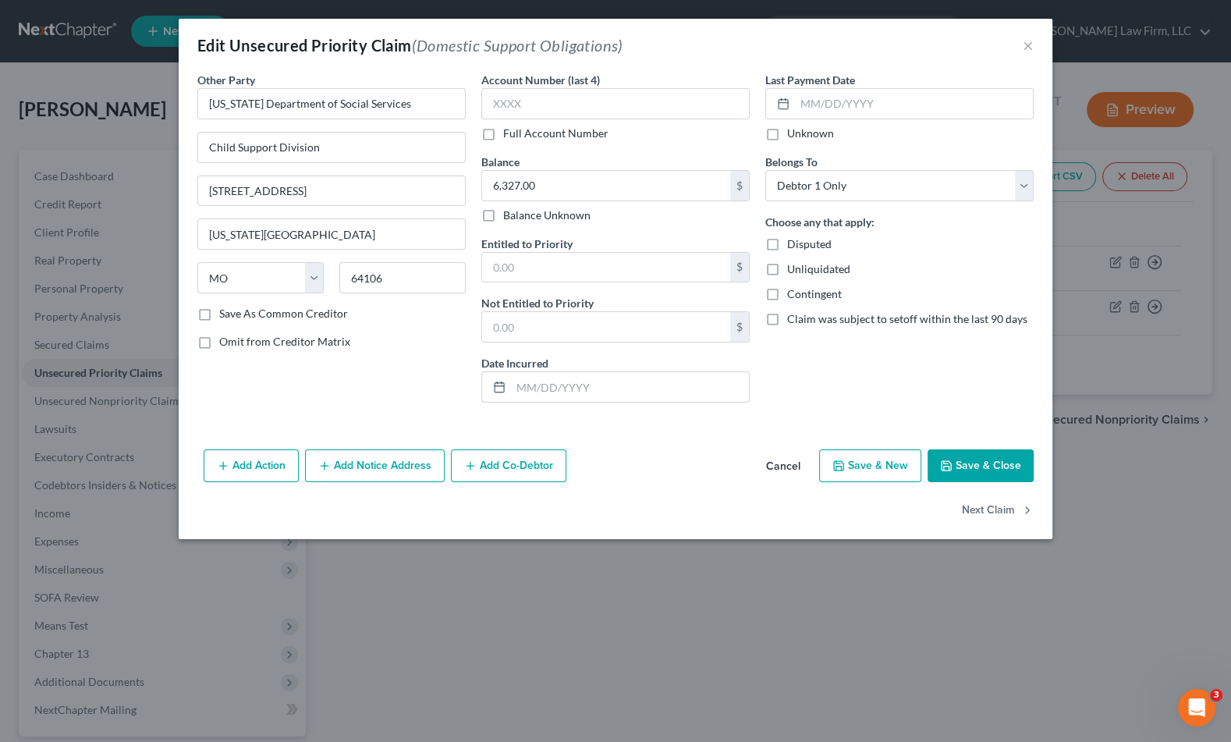
click at [401, 428] on div "Other Party * Missouri Department of Social Services Child Support Division 324…" at bounding box center [616, 257] width 874 height 371
click at [395, 462] on button "Add Notice Address" at bounding box center [375, 465] width 140 height 33
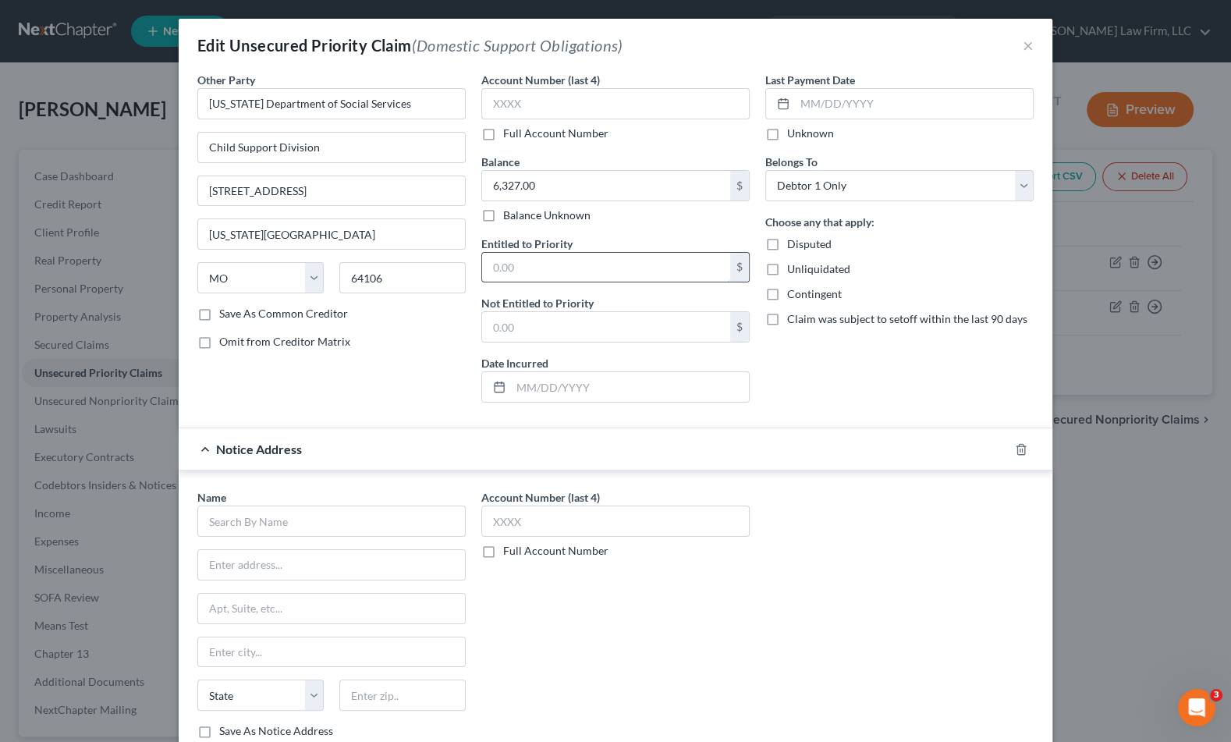
click at [549, 255] on input "text" at bounding box center [606, 268] width 248 height 30
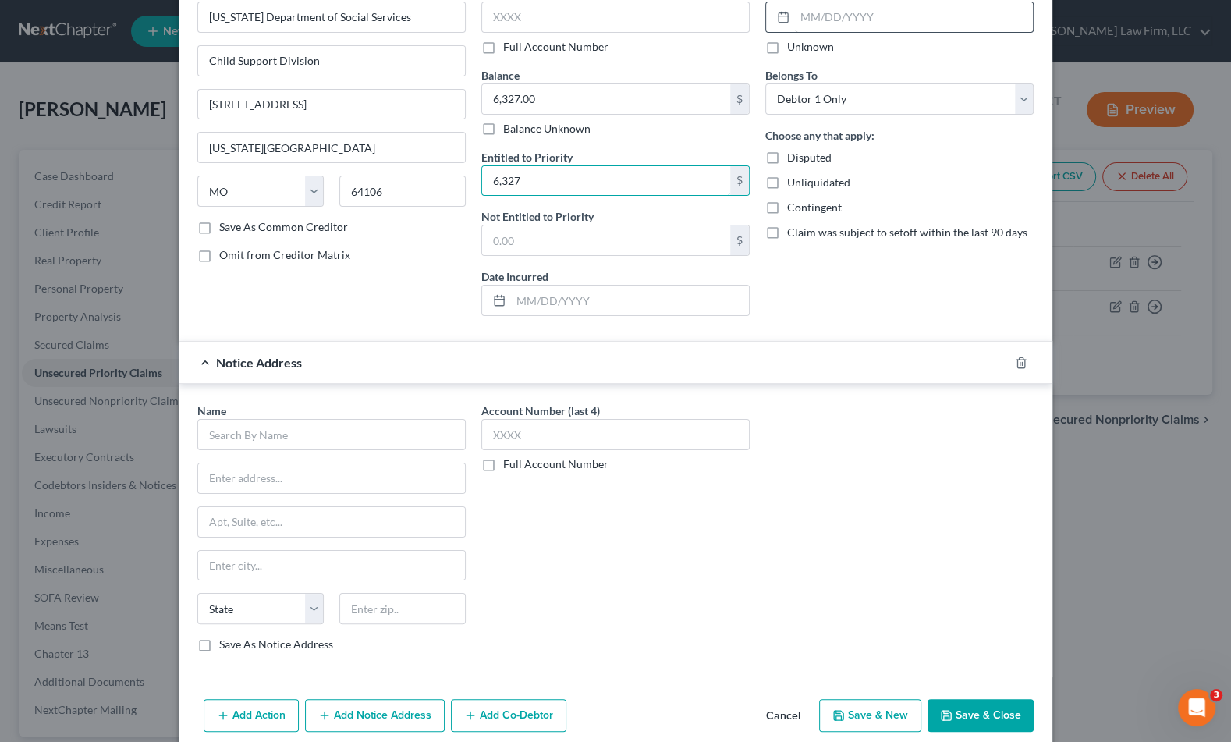
type input "6,327"
click at [386, 439] on input "text" at bounding box center [331, 434] width 268 height 31
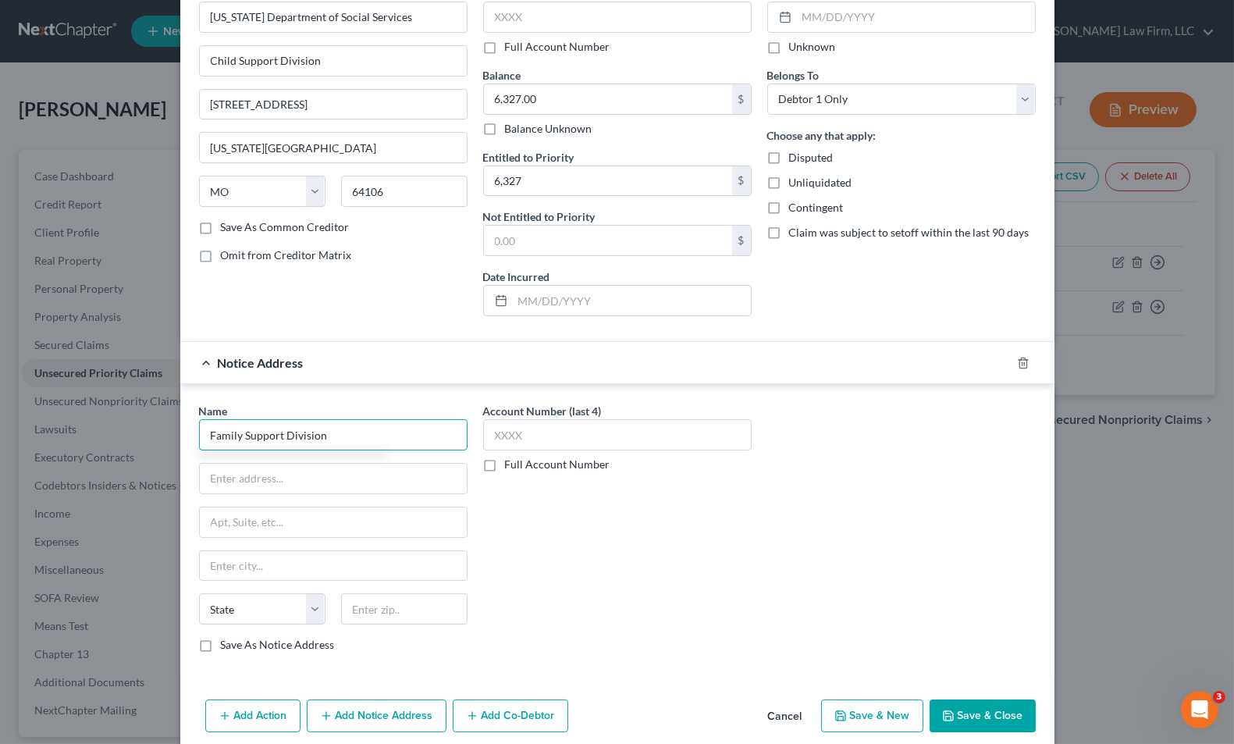
type input "Family Support Division"
drag, startPoint x: 258, startPoint y: 466, endPoint x: 284, endPoint y: 465, distance: 25.8
click at [258, 466] on input "text" at bounding box center [333, 479] width 267 height 30
paste input "PO Box 6790"
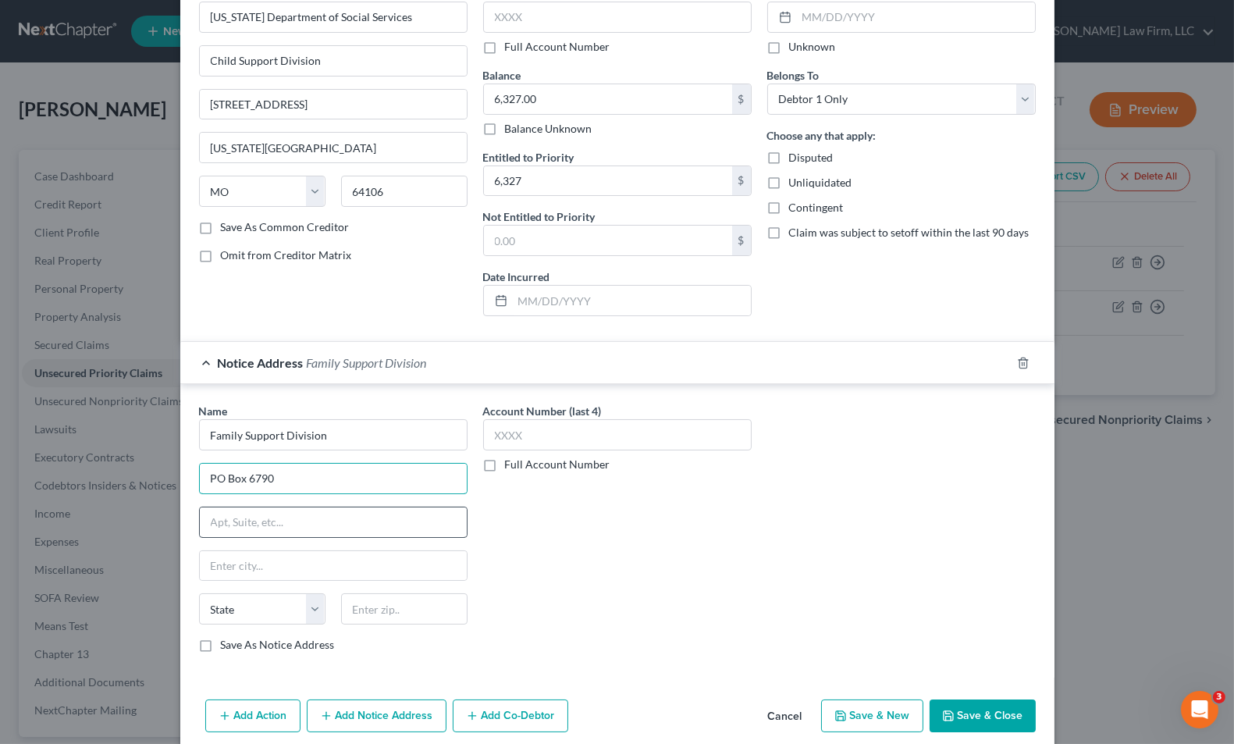
type input "PO Box 6790"
type input "65102"
type input "Jefferson City"
select select "26"
click at [594, 557] on div "Account Number (last 4) Full Account Number" at bounding box center [617, 534] width 284 height 262
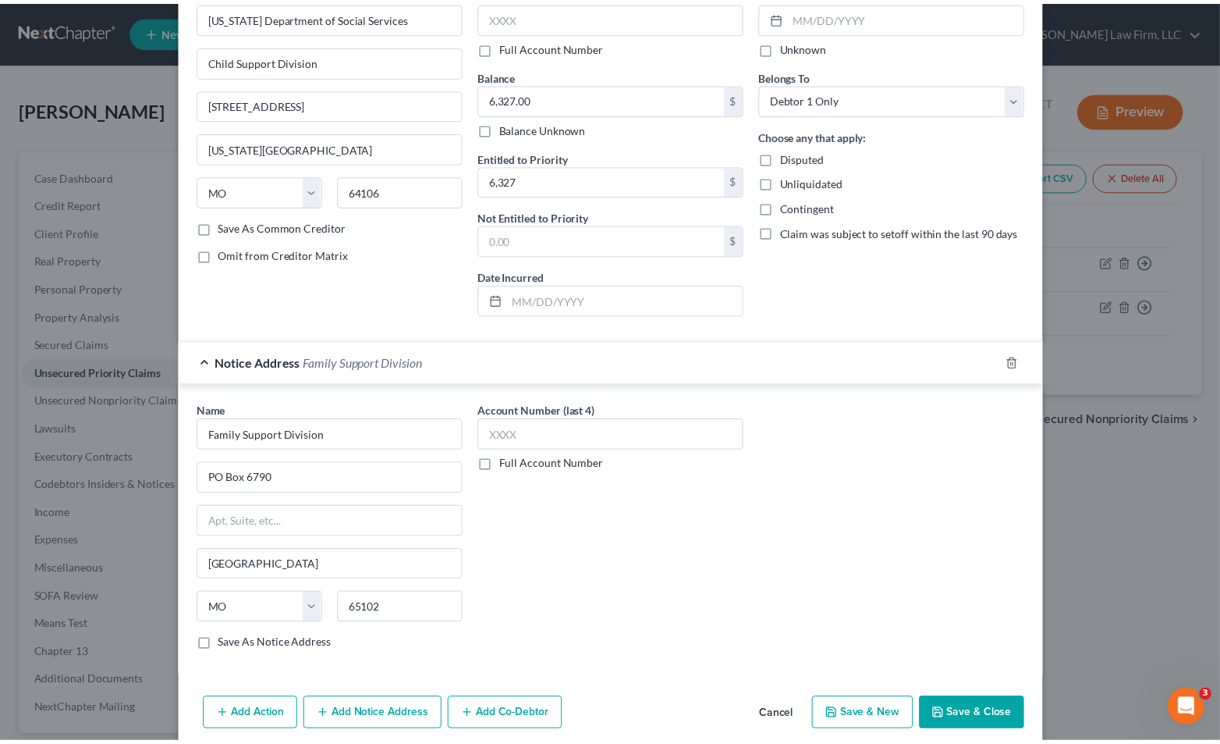
scroll to position [152, 0]
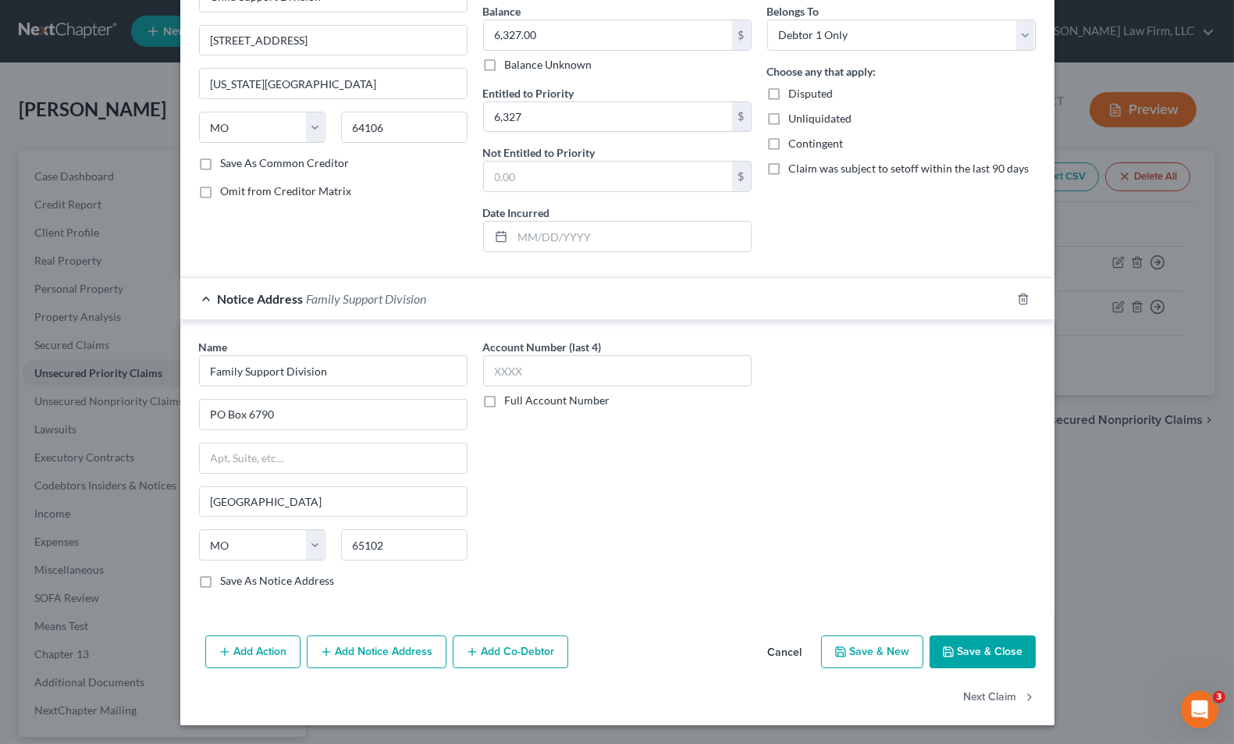
click at [973, 638] on button "Save & Close" at bounding box center [982, 651] width 106 height 33
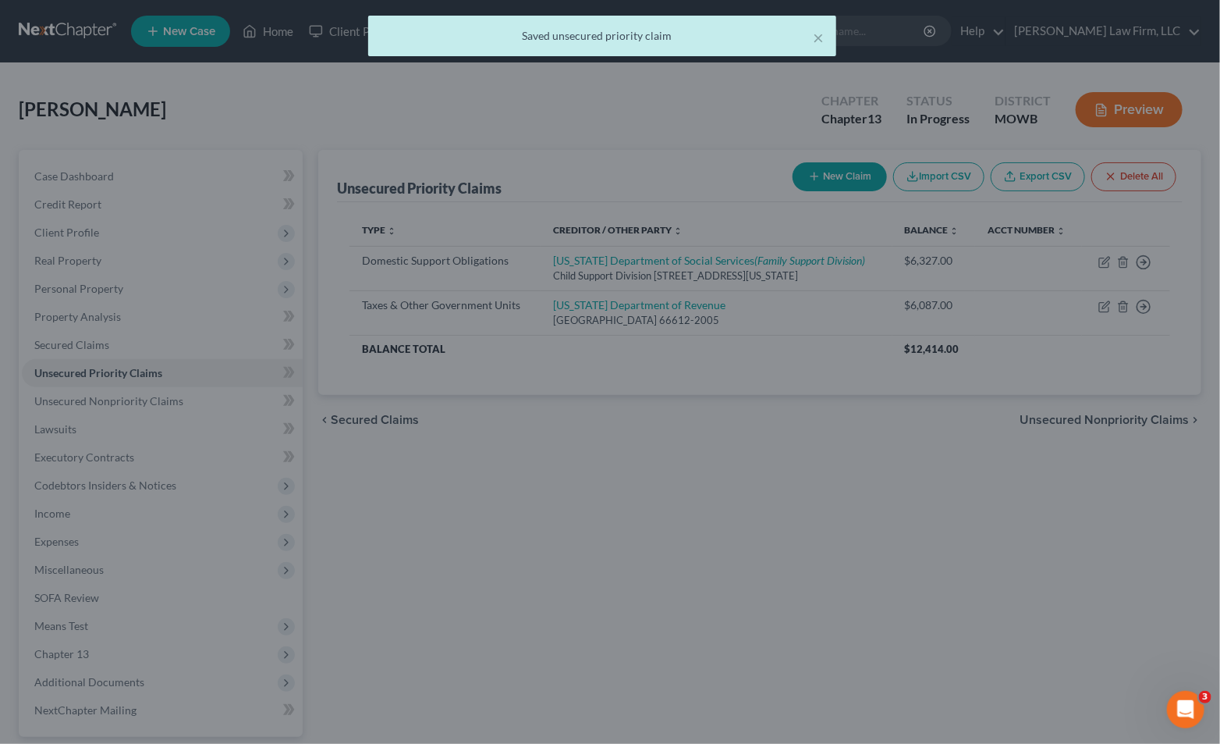
scroll to position [0, 0]
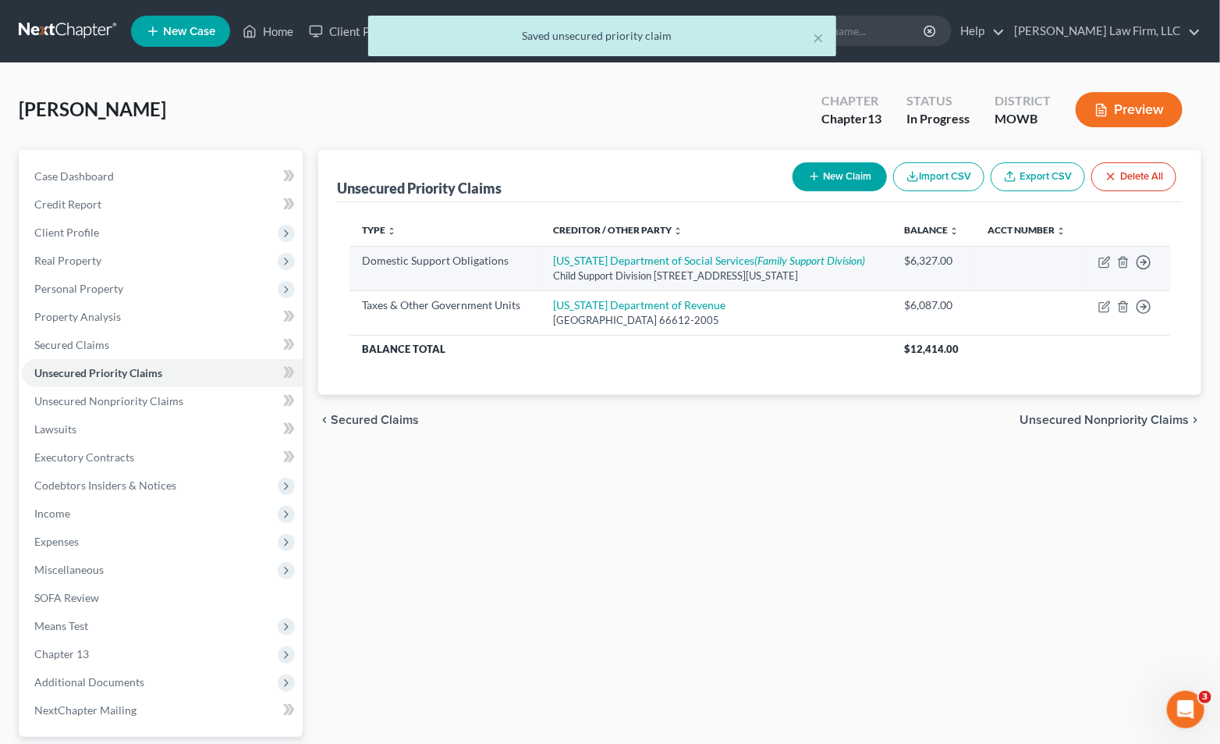
click at [703, 250] on td "Missouri Department of Social Services (Family Support Division) Child Support …" at bounding box center [717, 268] width 352 height 44
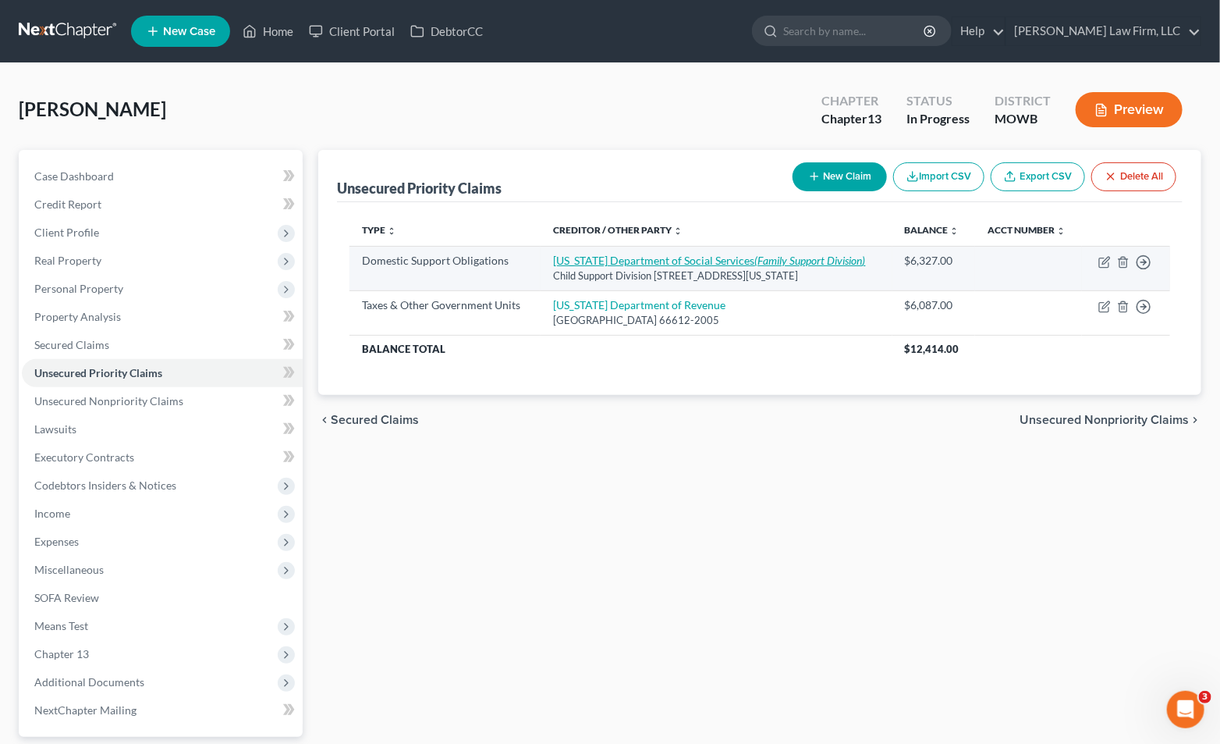
click at [705, 258] on link "Missouri Department of Social Services (Family Support Division)" at bounding box center [709, 260] width 313 height 13
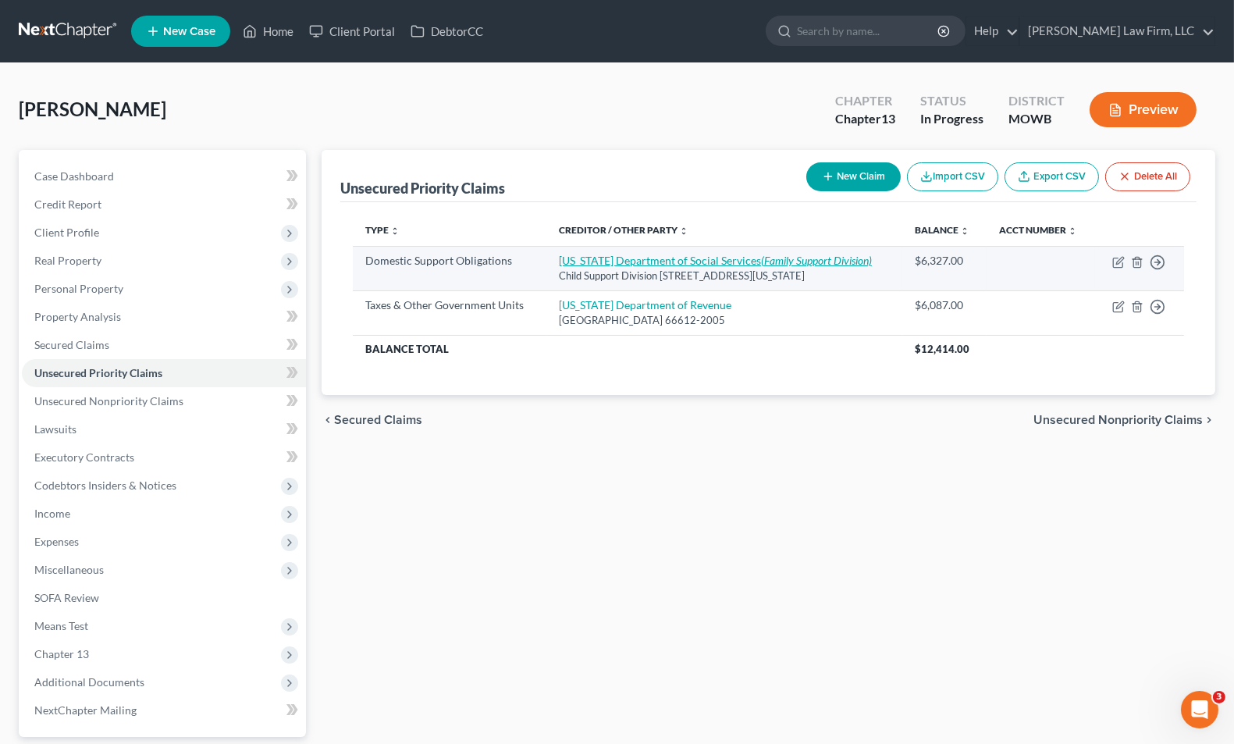
select select "26"
select select "0"
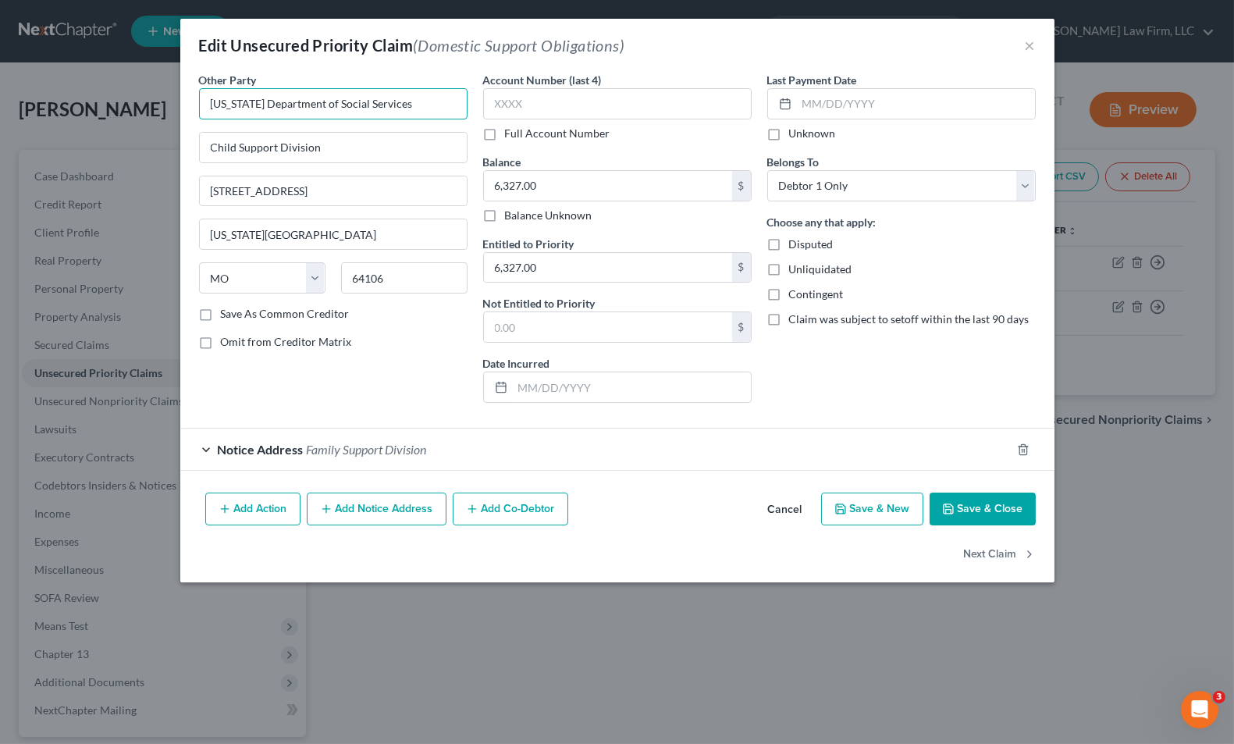
drag, startPoint x: 339, startPoint y: 94, endPoint x: 368, endPoint y: 96, distance: 29.0
click at [340, 94] on input "Missouri Department of Social Services" at bounding box center [333, 103] width 268 height 31
click at [442, 105] on input "Missouri Department of Social Services" at bounding box center [333, 103] width 268 height 31
click at [456, 373] on div "Other Party * Missouri Department of Social Services Missouri Department of Soc…" at bounding box center [333, 243] width 284 height 343
click at [636, 378] on input "text" at bounding box center [632, 387] width 238 height 30
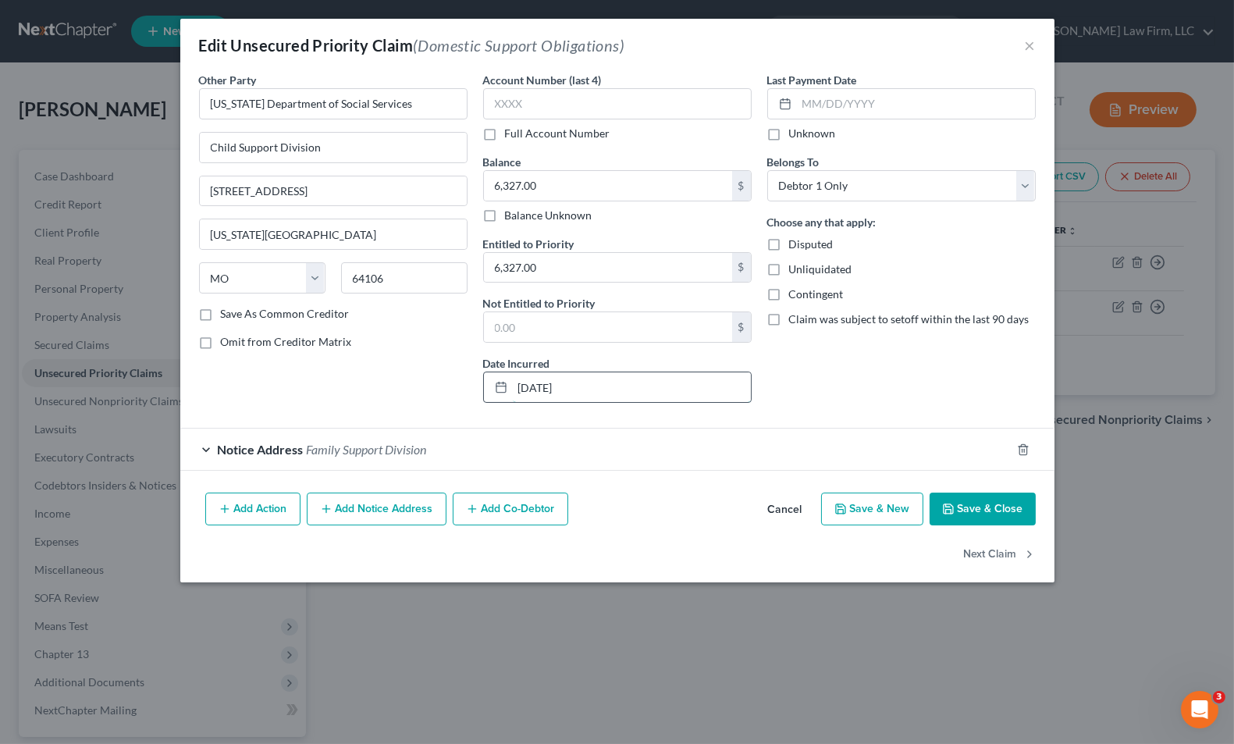
click at [542, 379] on input "06/02/2017" at bounding box center [632, 387] width 238 height 30
type input "06/22/2017"
click at [1007, 507] on button "Save & Close" at bounding box center [982, 508] width 106 height 33
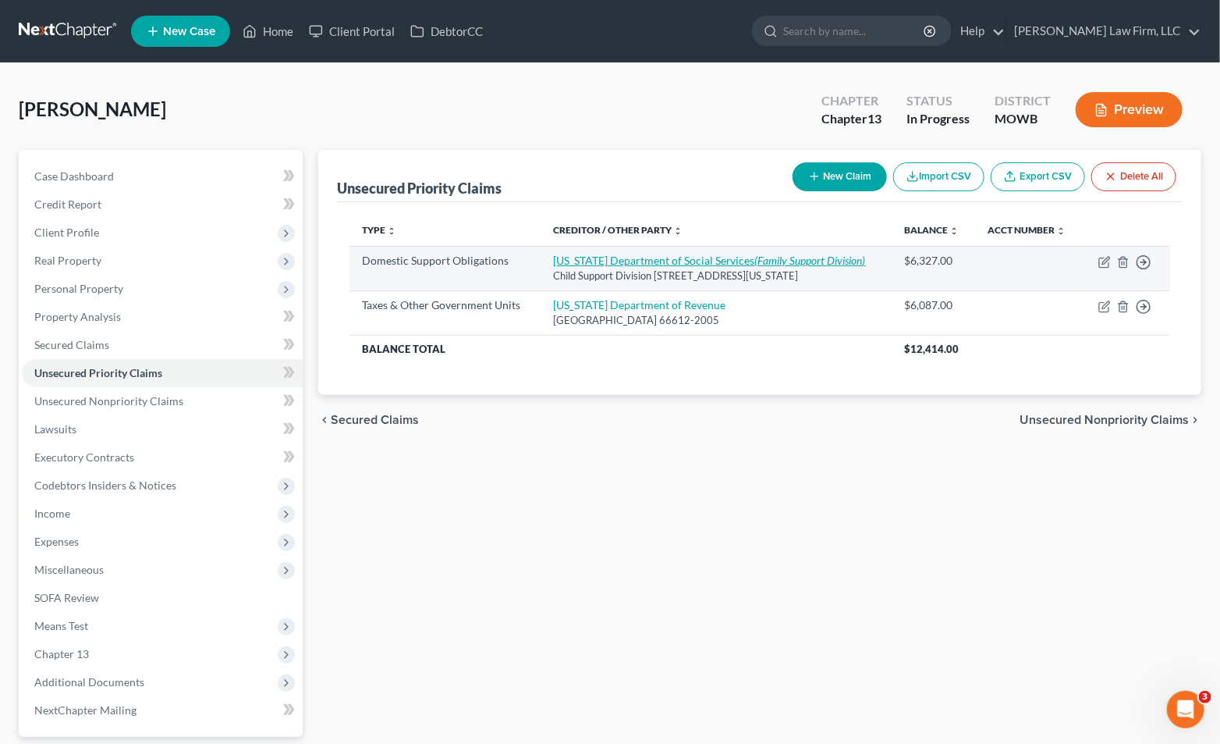
click at [682, 264] on link "Missouri Department of Social Services (Family Support Division)" at bounding box center [709, 260] width 313 height 13
select select "26"
select select "0"
select select "26"
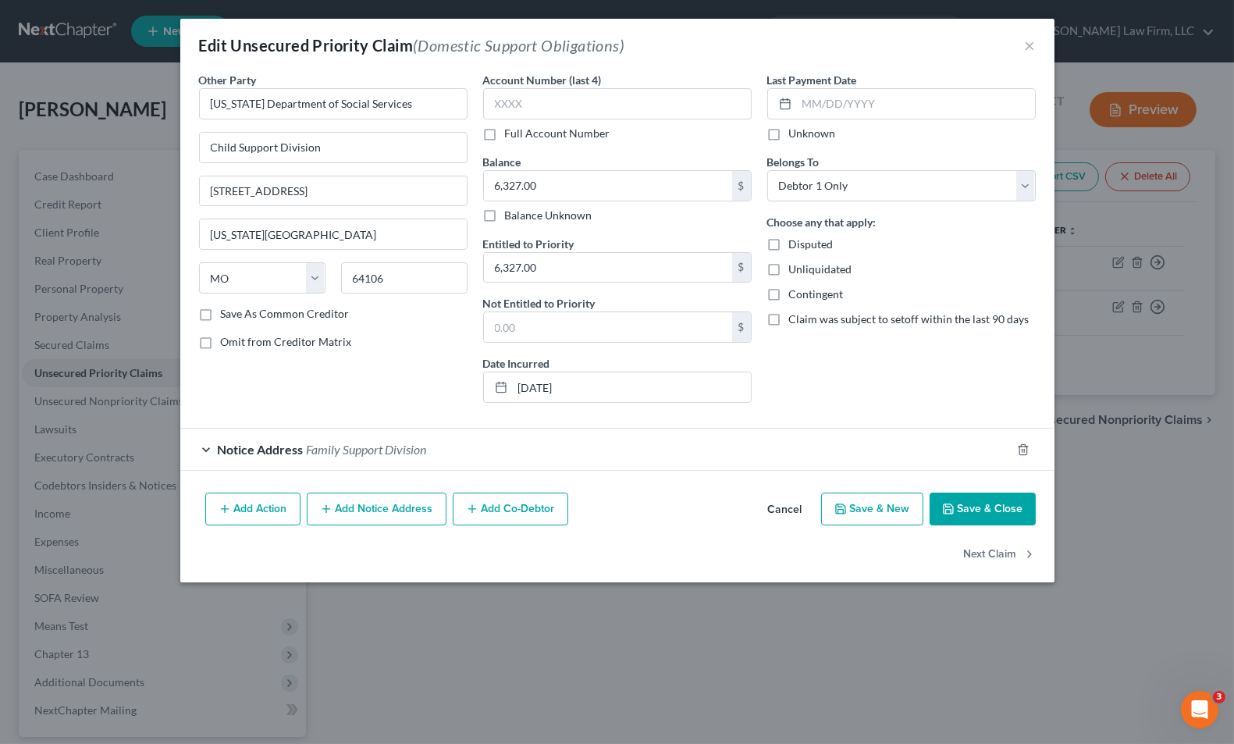
click at [275, 450] on span "Notice Address" at bounding box center [261, 449] width 86 height 15
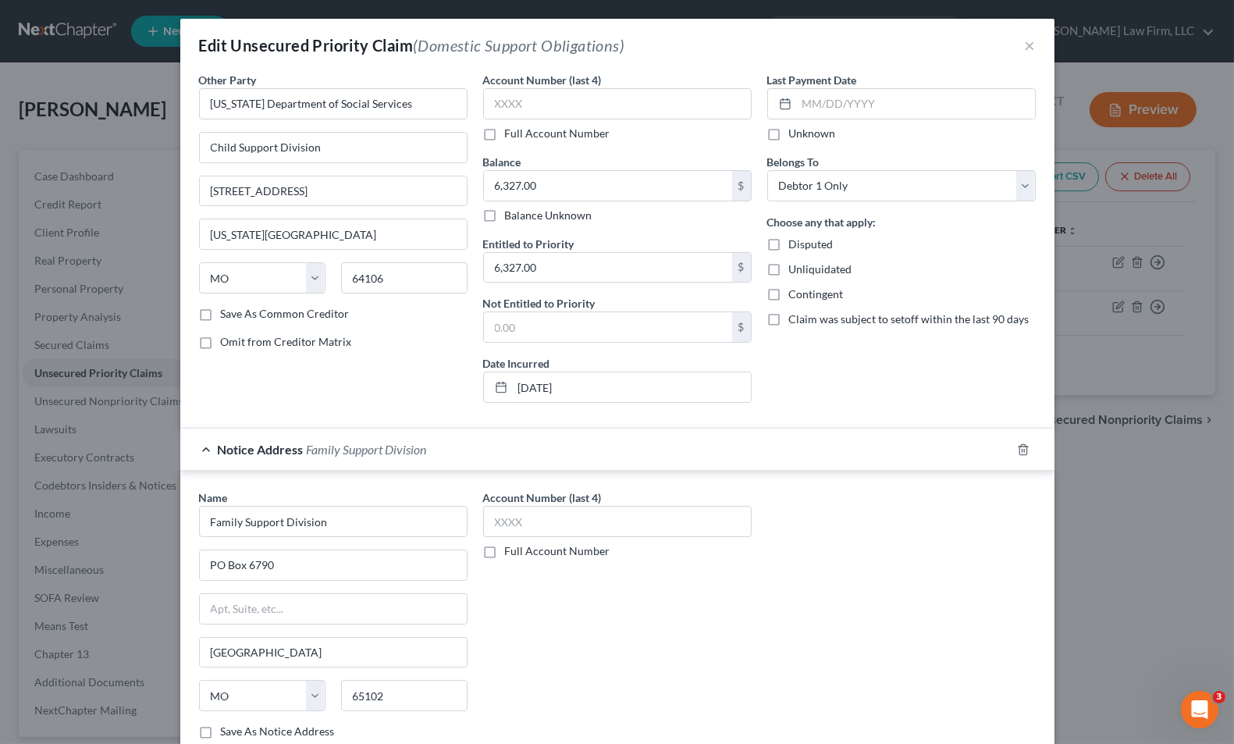
click at [275, 450] on span "Notice Address" at bounding box center [261, 449] width 86 height 15
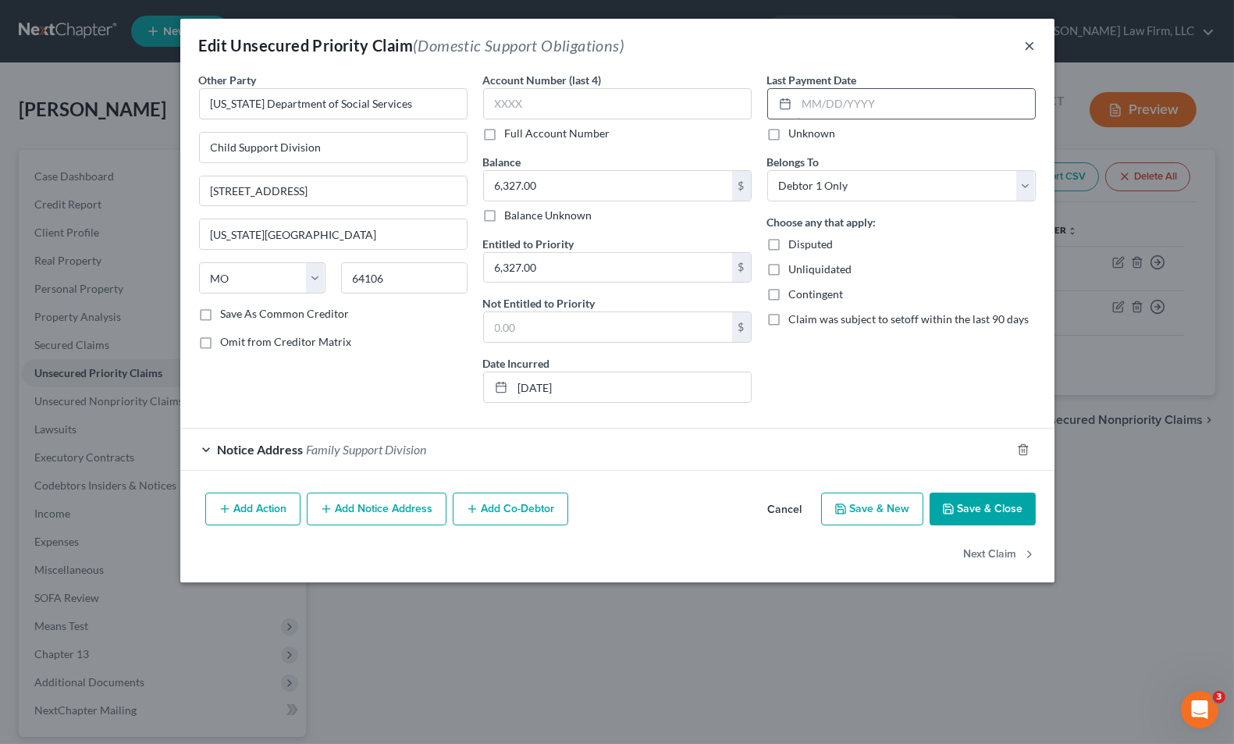
click at [1032, 40] on button "×" at bounding box center [1030, 45] width 11 height 19
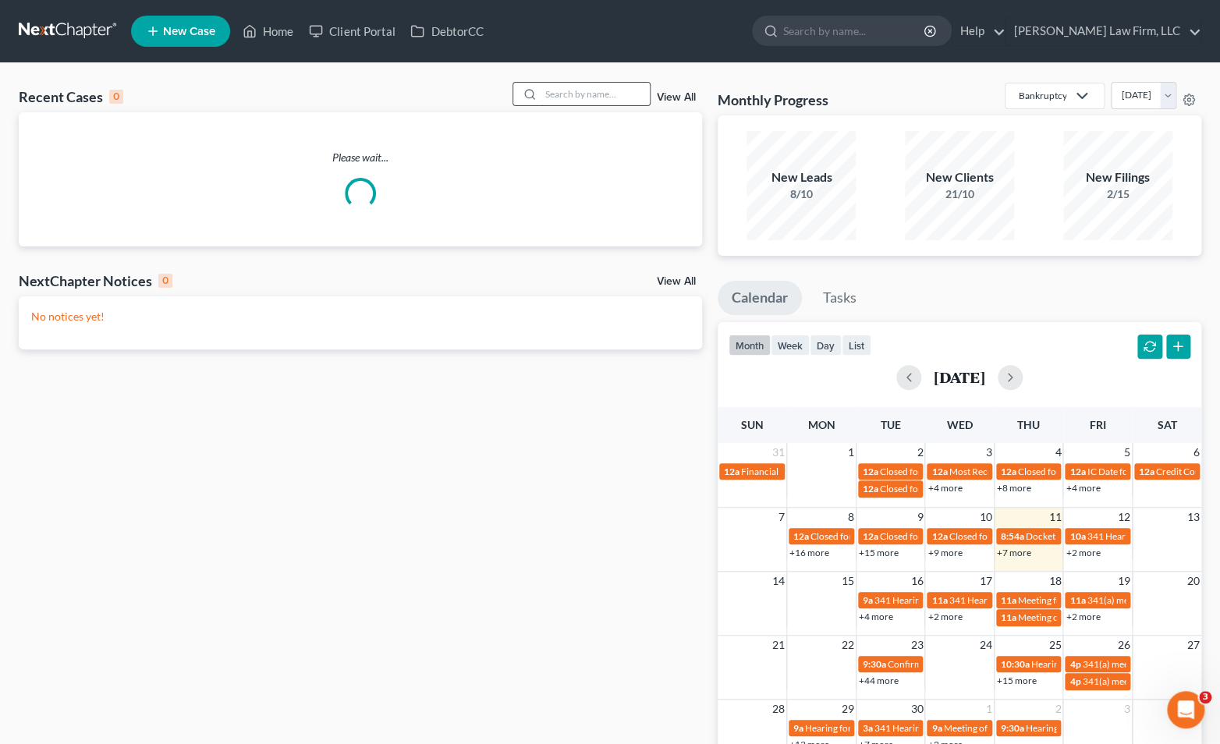
click at [617, 99] on input "search" at bounding box center [595, 94] width 109 height 23
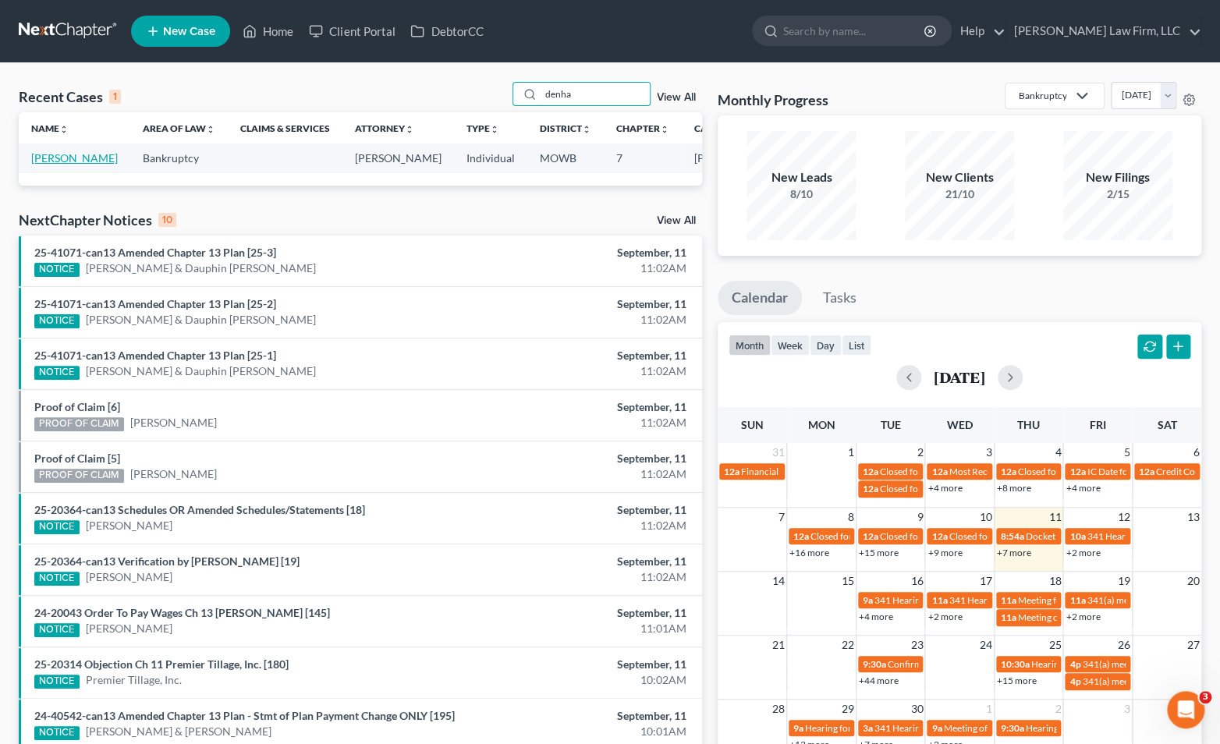
type input "denha"
click at [50, 165] on link "[PERSON_NAME]" at bounding box center [74, 157] width 87 height 13
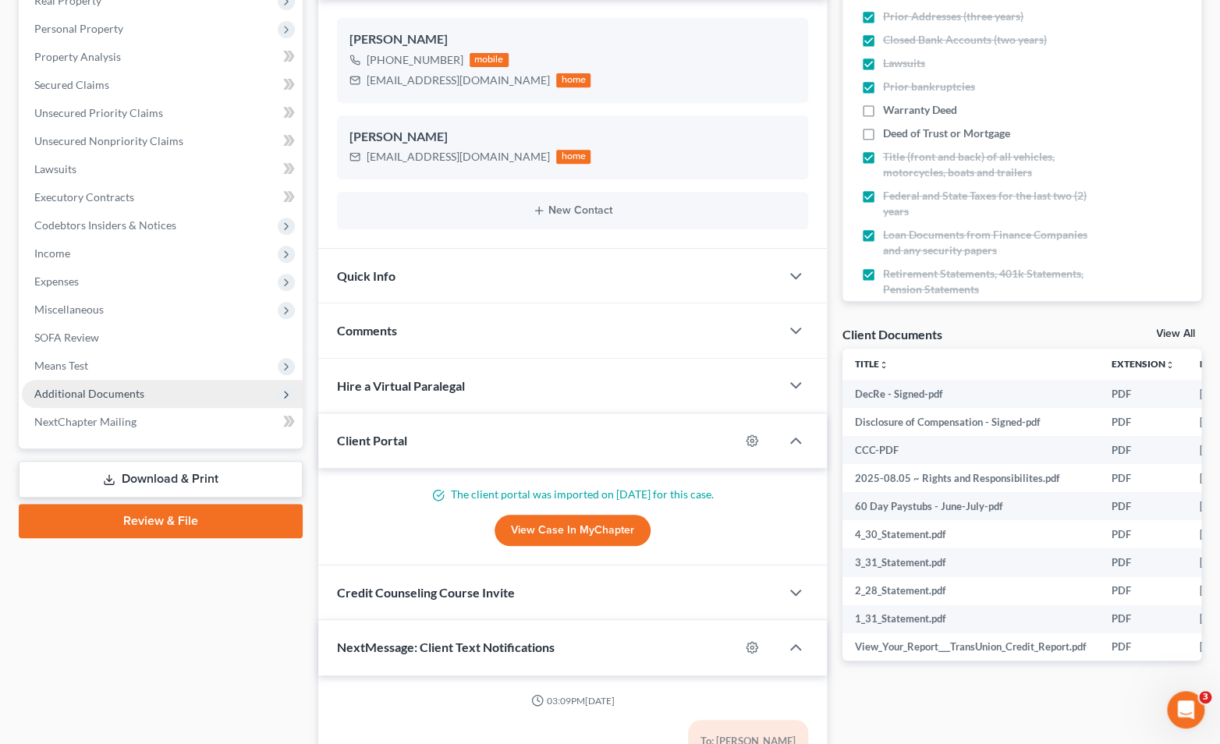
scroll to position [7916, 0]
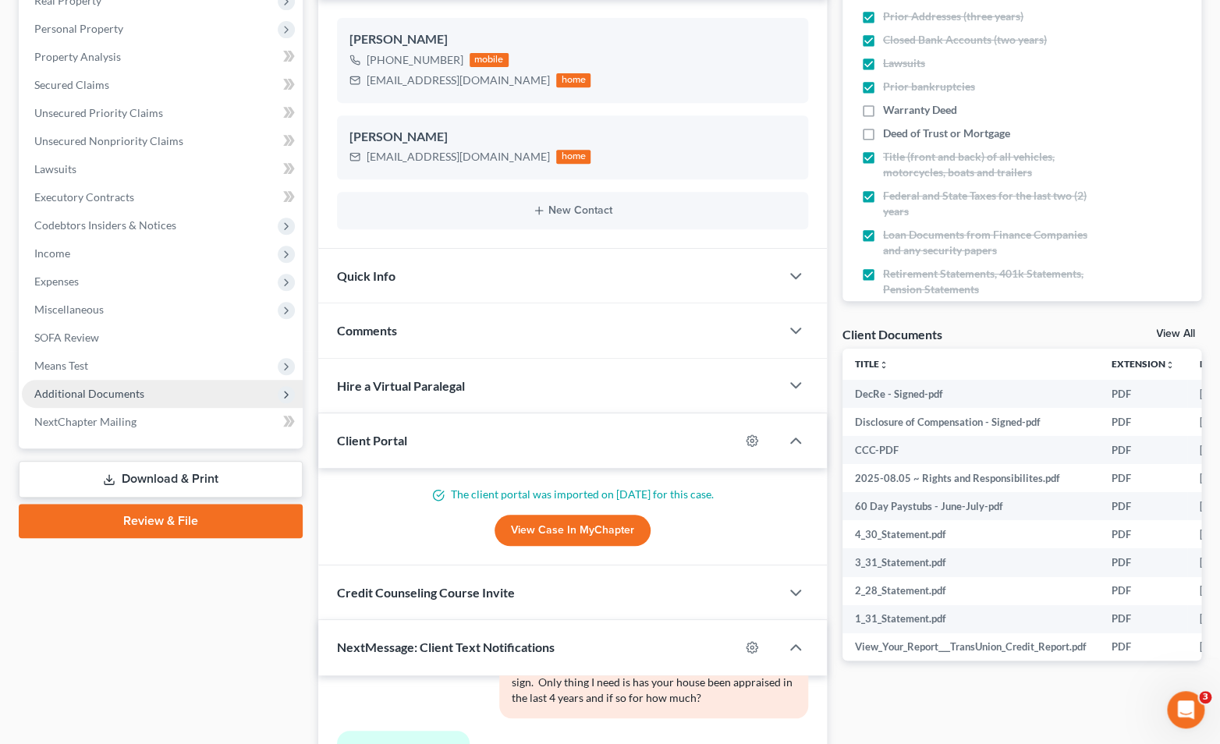
click at [108, 392] on span "Additional Documents" at bounding box center [89, 393] width 110 height 13
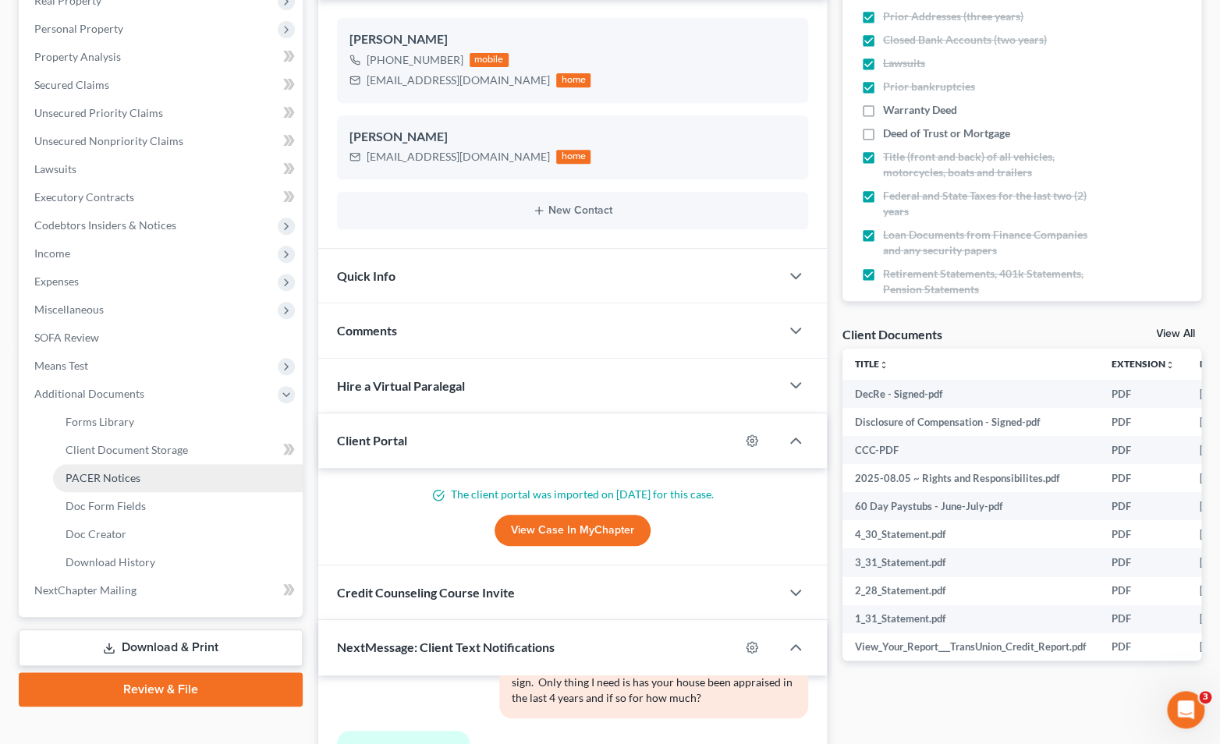
click at [125, 478] on span "PACER Notices" at bounding box center [103, 477] width 75 height 13
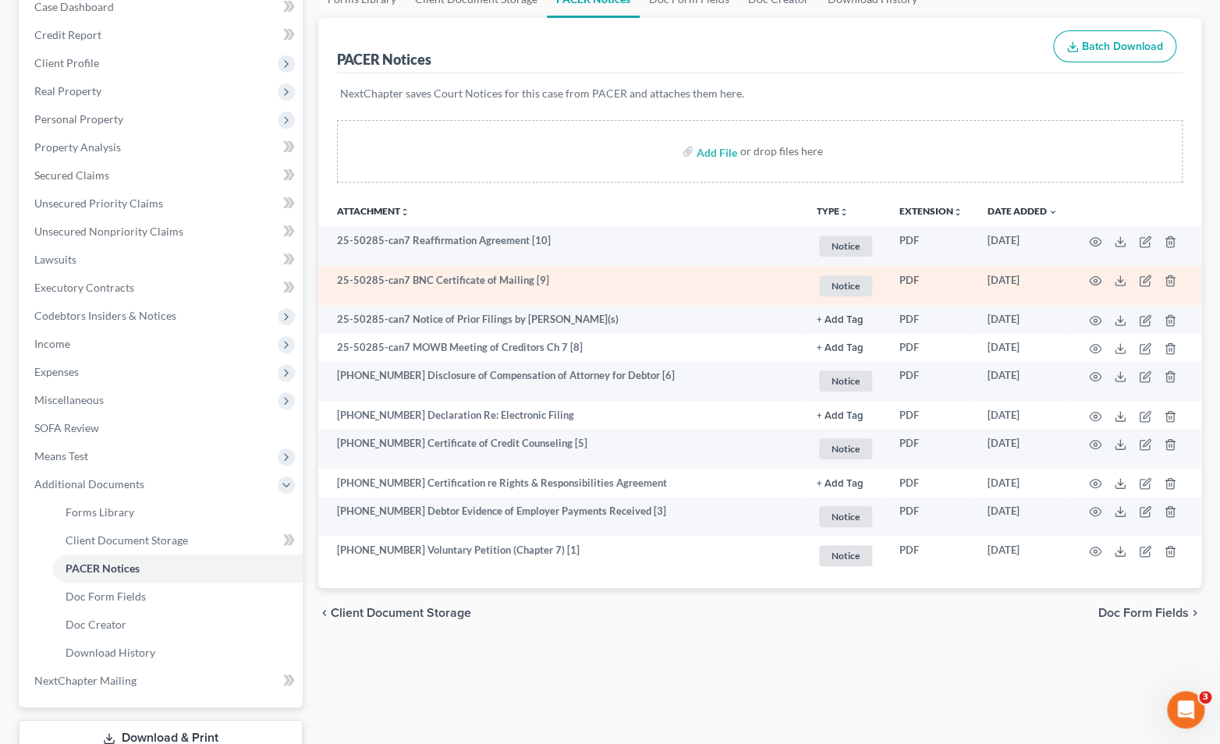
scroll to position [173, 0]
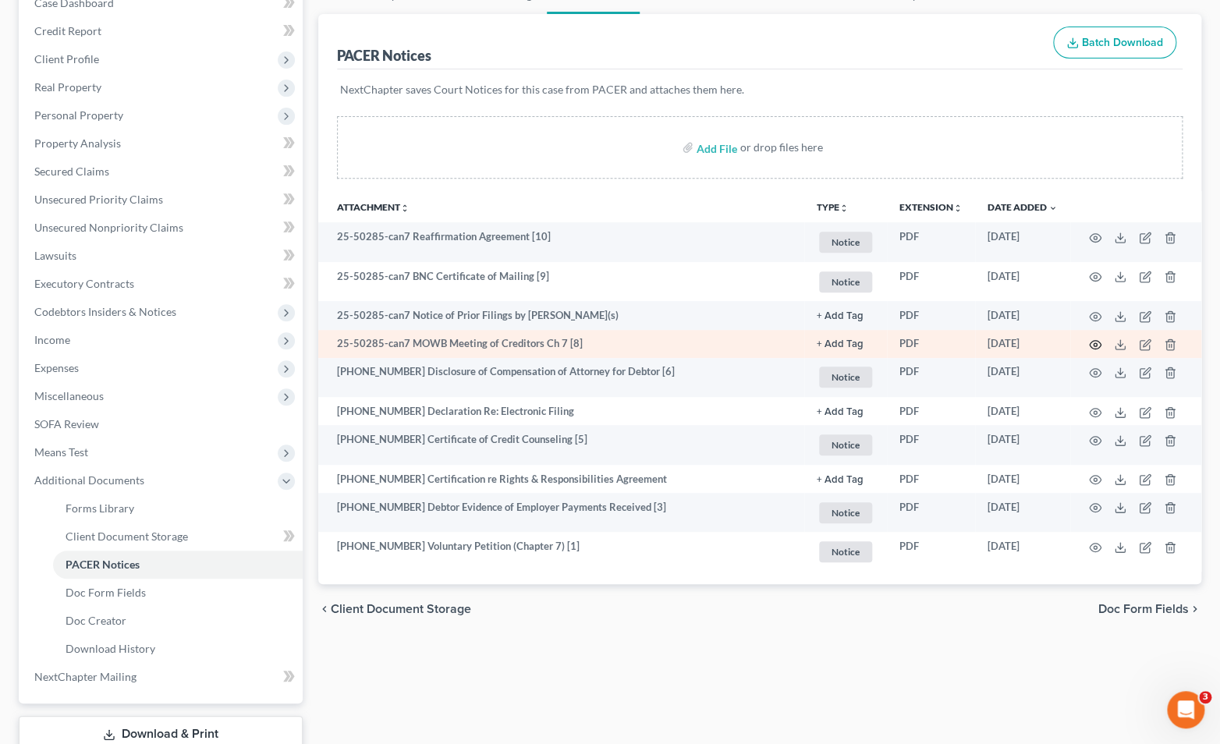
click at [1092, 343] on icon "button" at bounding box center [1095, 345] width 12 height 12
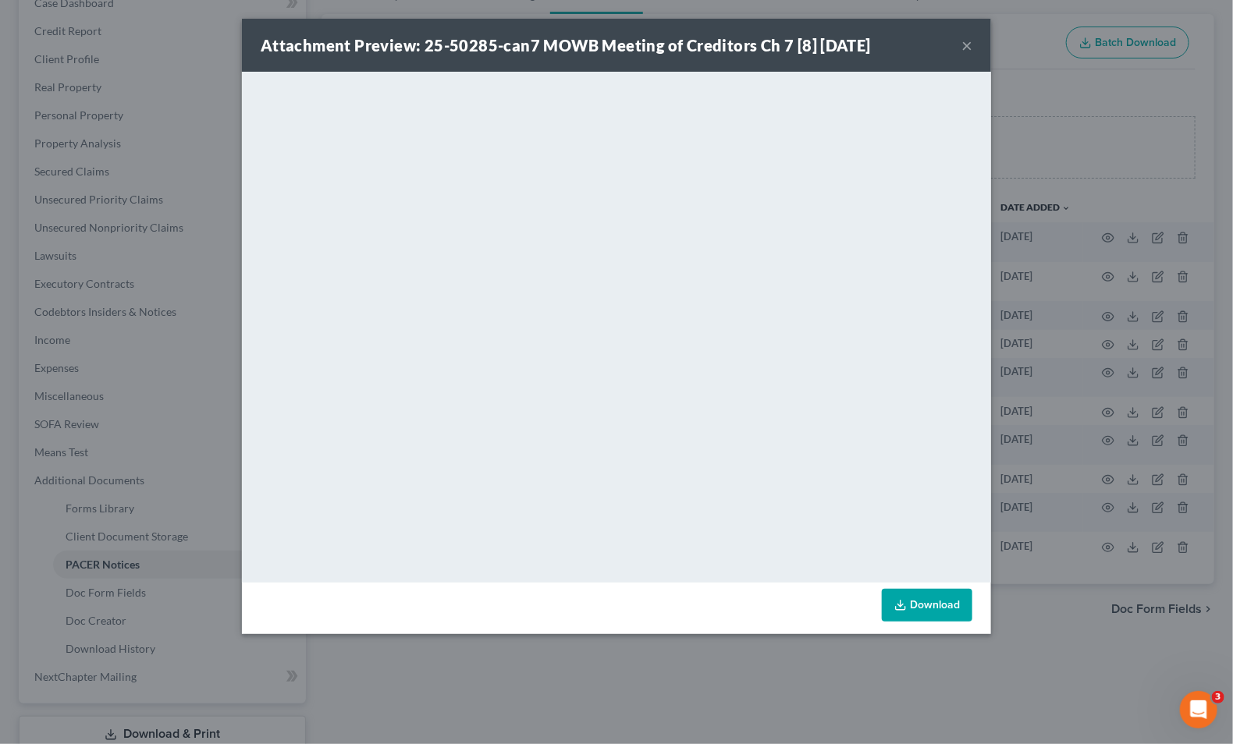
click at [1114, 147] on div "Attachment Preview: 25-50285-can7 MOWB Meeting of Creditors Ch 7 [8] 08/09/2025…" at bounding box center [616, 372] width 1233 height 744
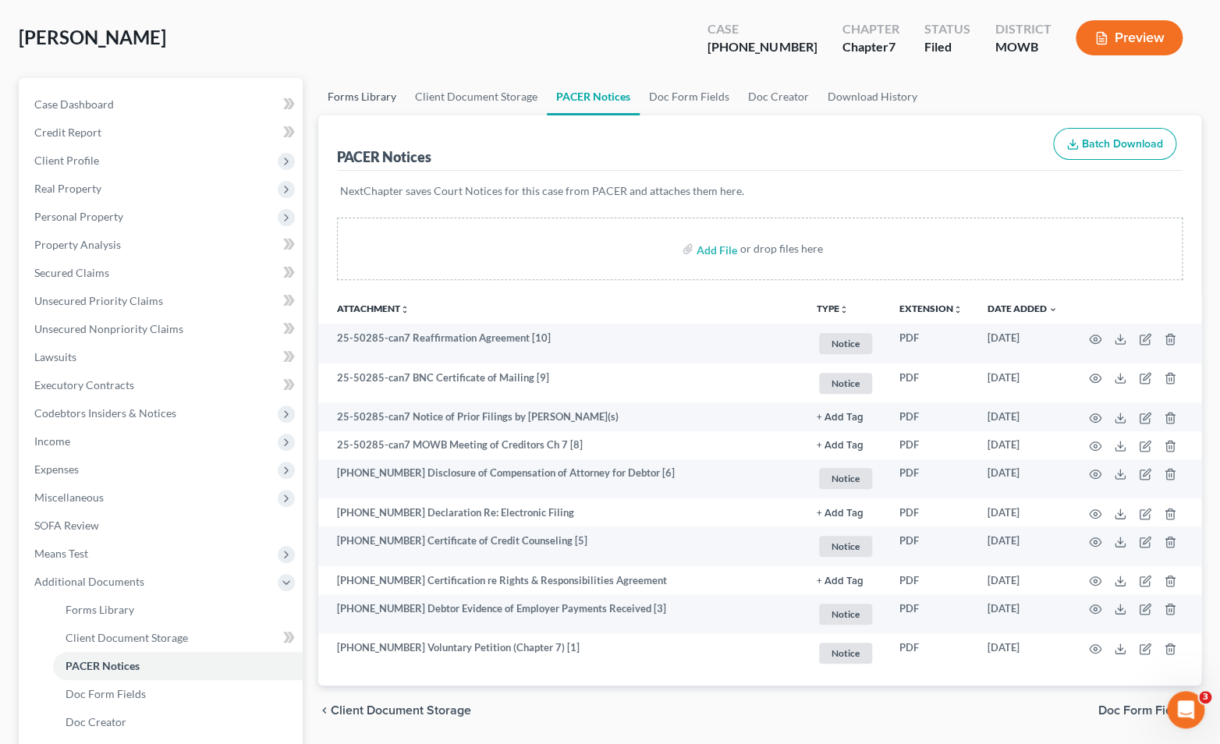
scroll to position [0, 0]
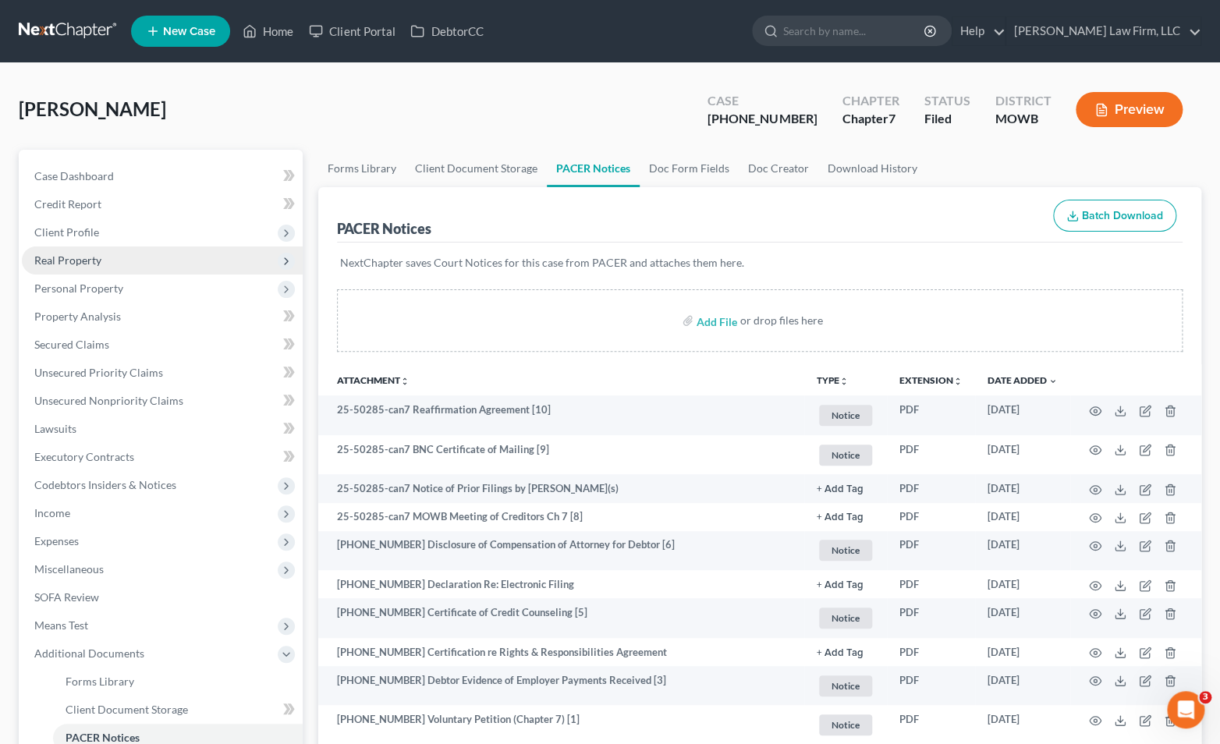
click at [172, 261] on span "Real Property" at bounding box center [162, 261] width 281 height 28
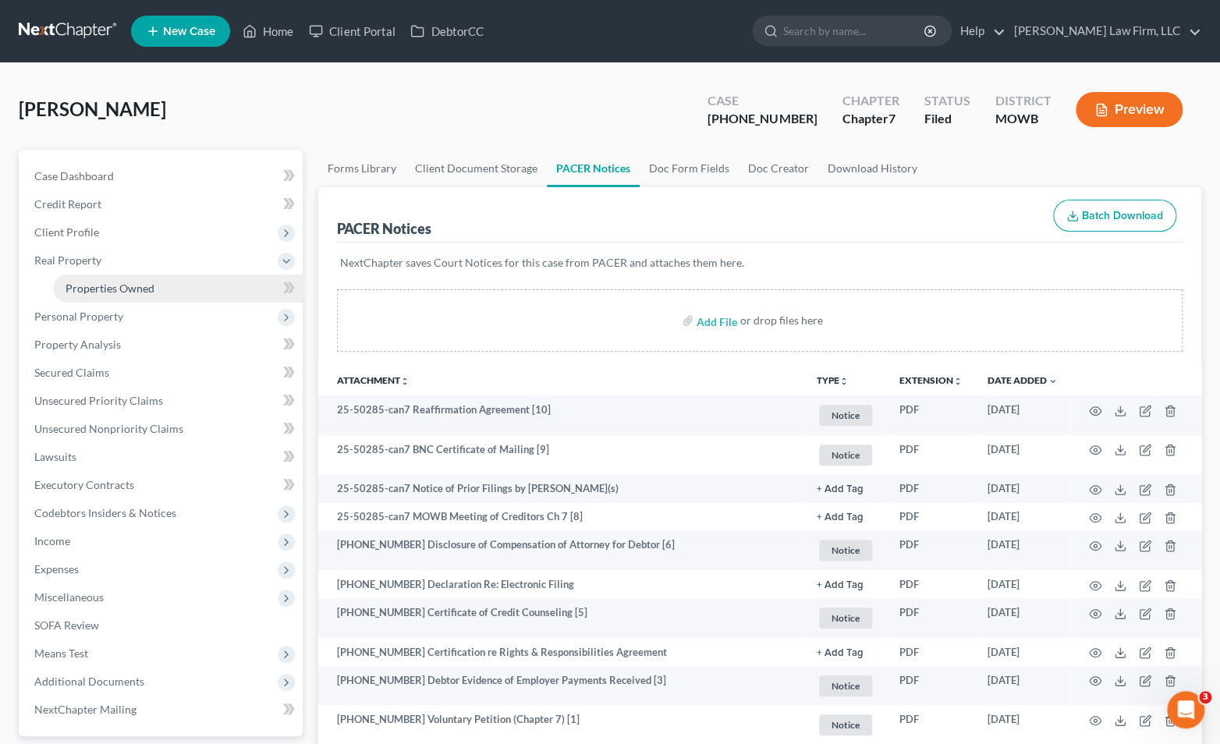
click at [172, 282] on link "Properties Owned" at bounding box center [178, 289] width 250 height 28
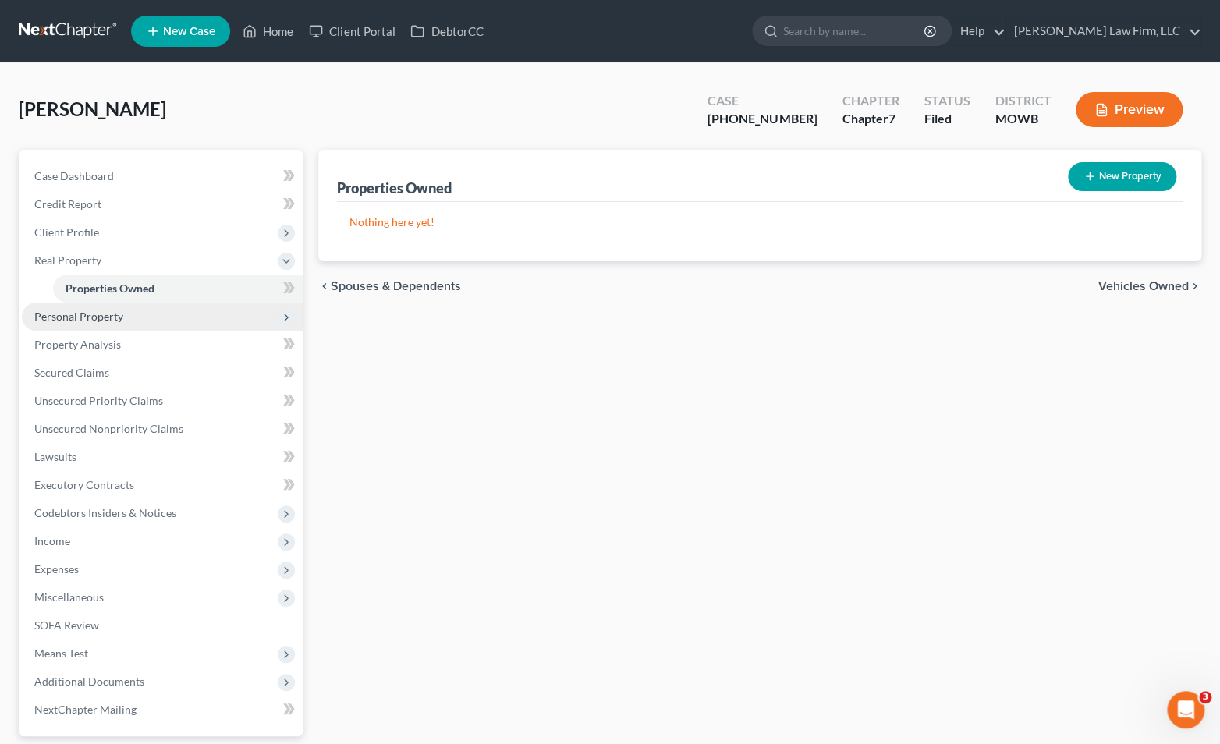
click at [175, 314] on span "Personal Property" at bounding box center [162, 317] width 281 height 28
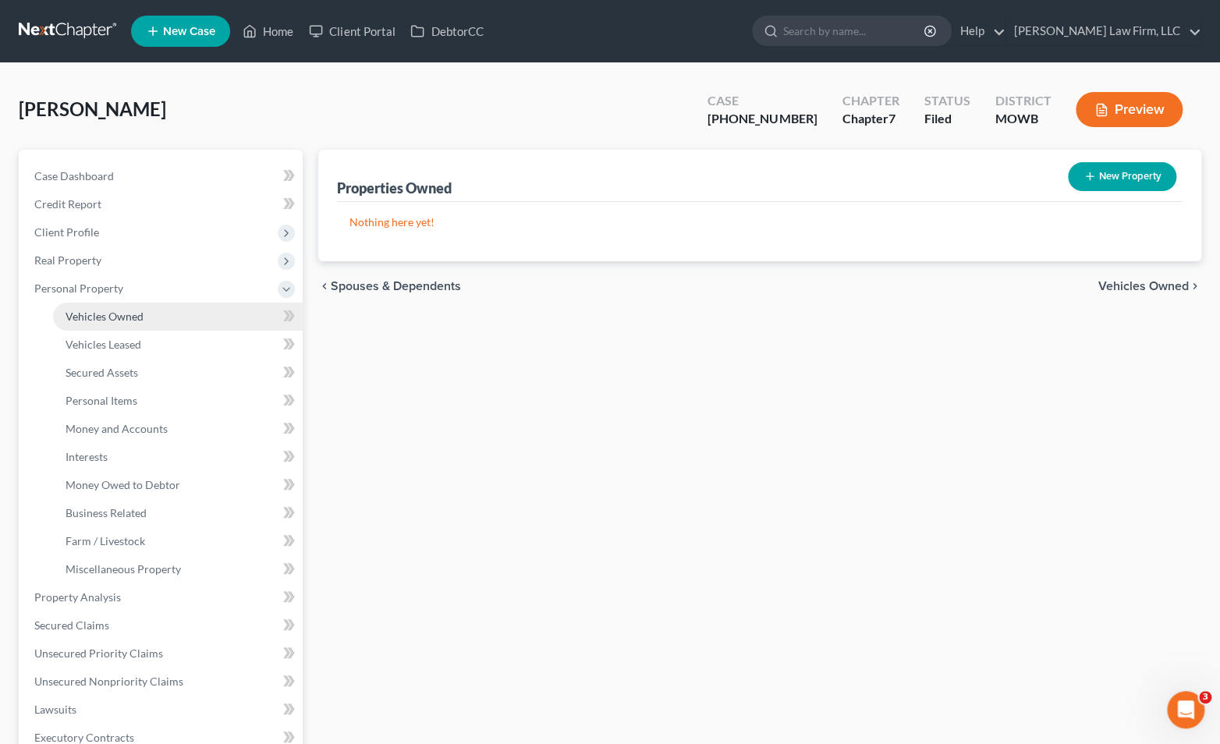
click at [162, 325] on link "Vehicles Owned" at bounding box center [178, 317] width 250 height 28
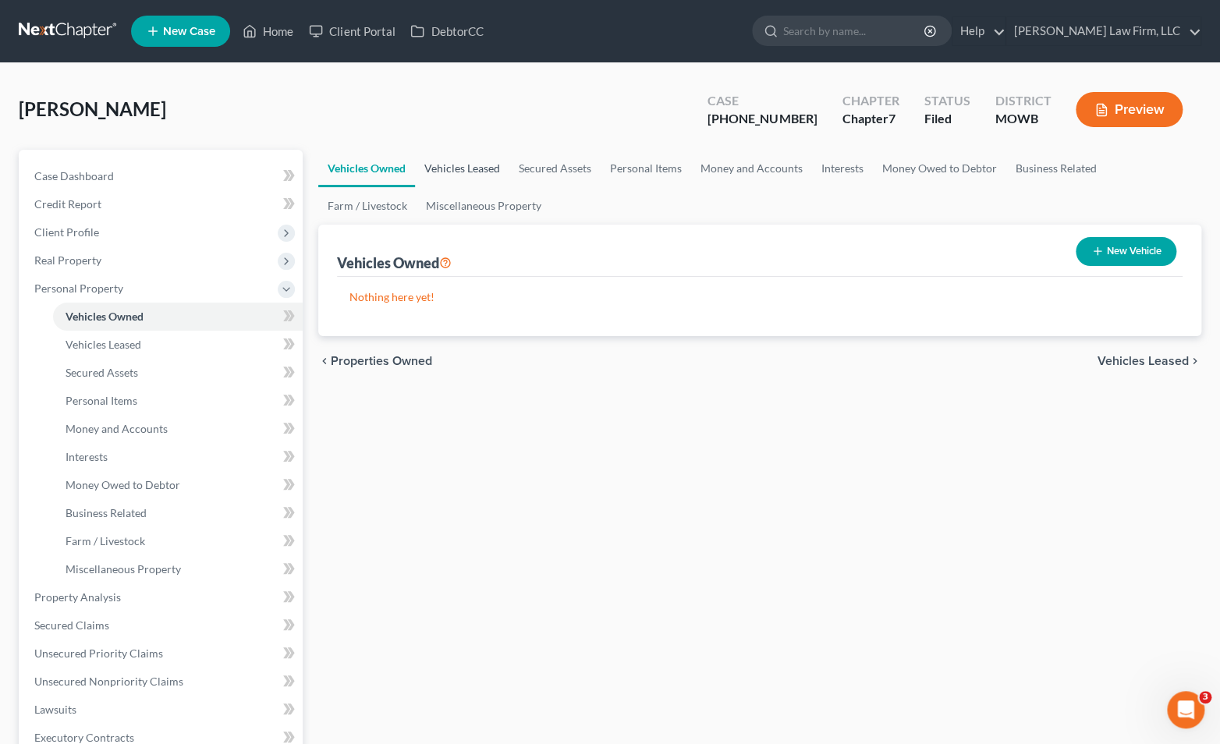
click at [476, 161] on link "Vehicles Leased" at bounding box center [462, 168] width 94 height 37
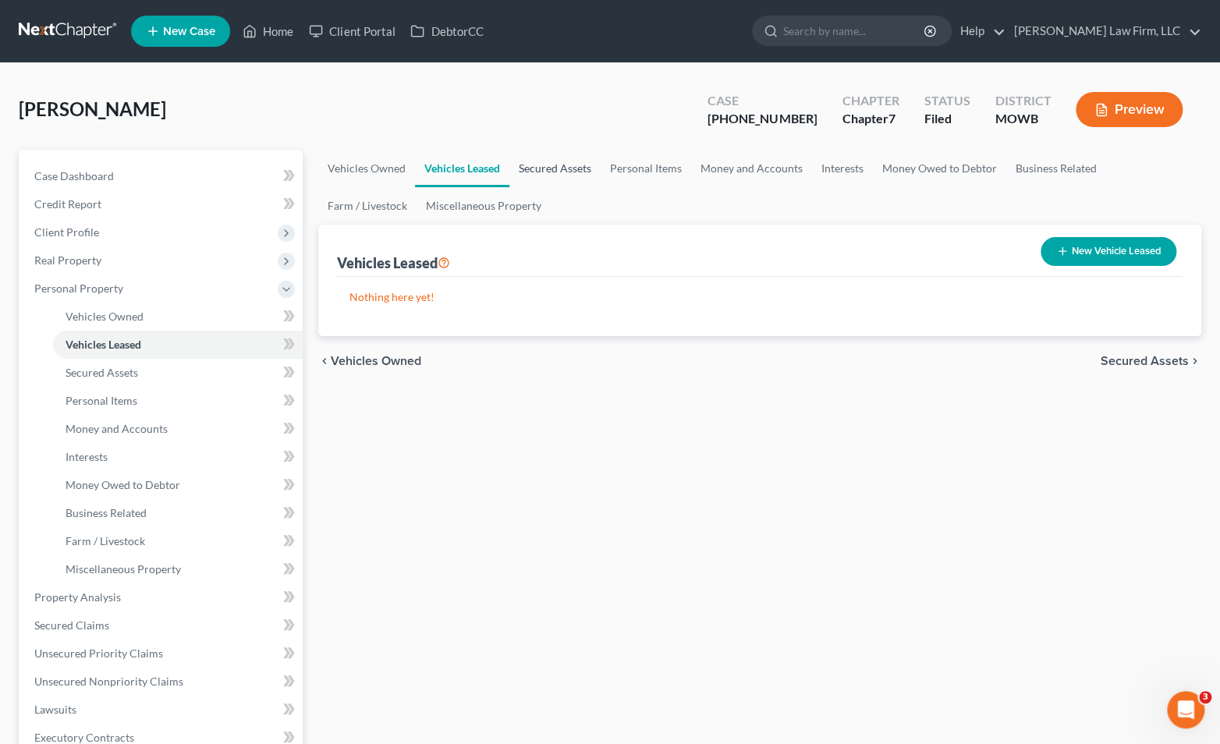
click at [535, 171] on link "Secured Assets" at bounding box center [555, 168] width 91 height 37
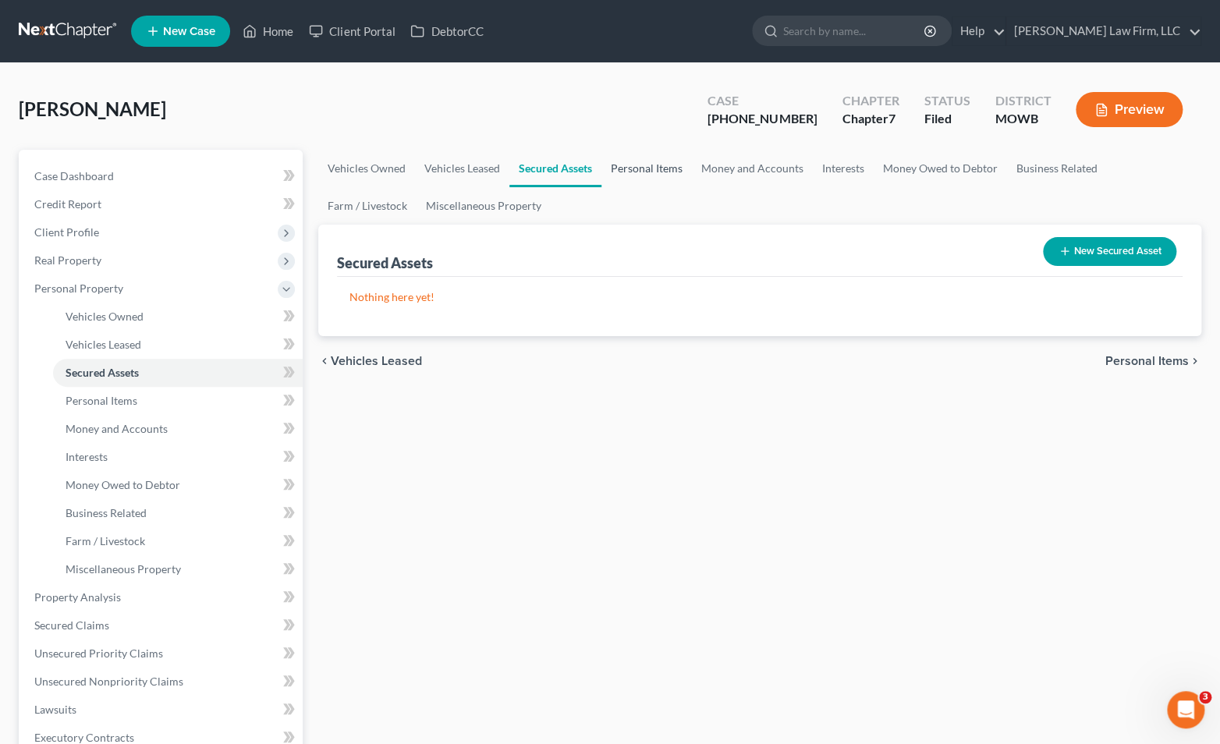
click at [626, 165] on link "Personal Items" at bounding box center [647, 168] width 91 height 37
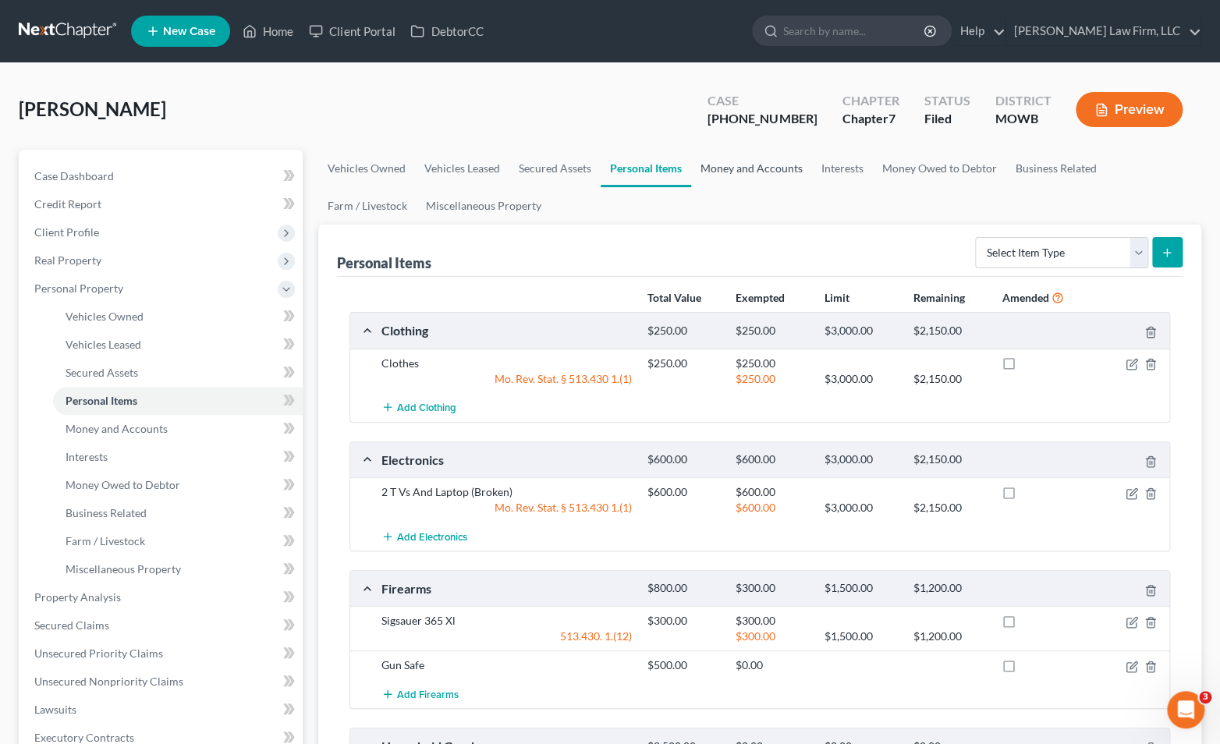
click at [738, 176] on link "Money and Accounts" at bounding box center [751, 168] width 121 height 37
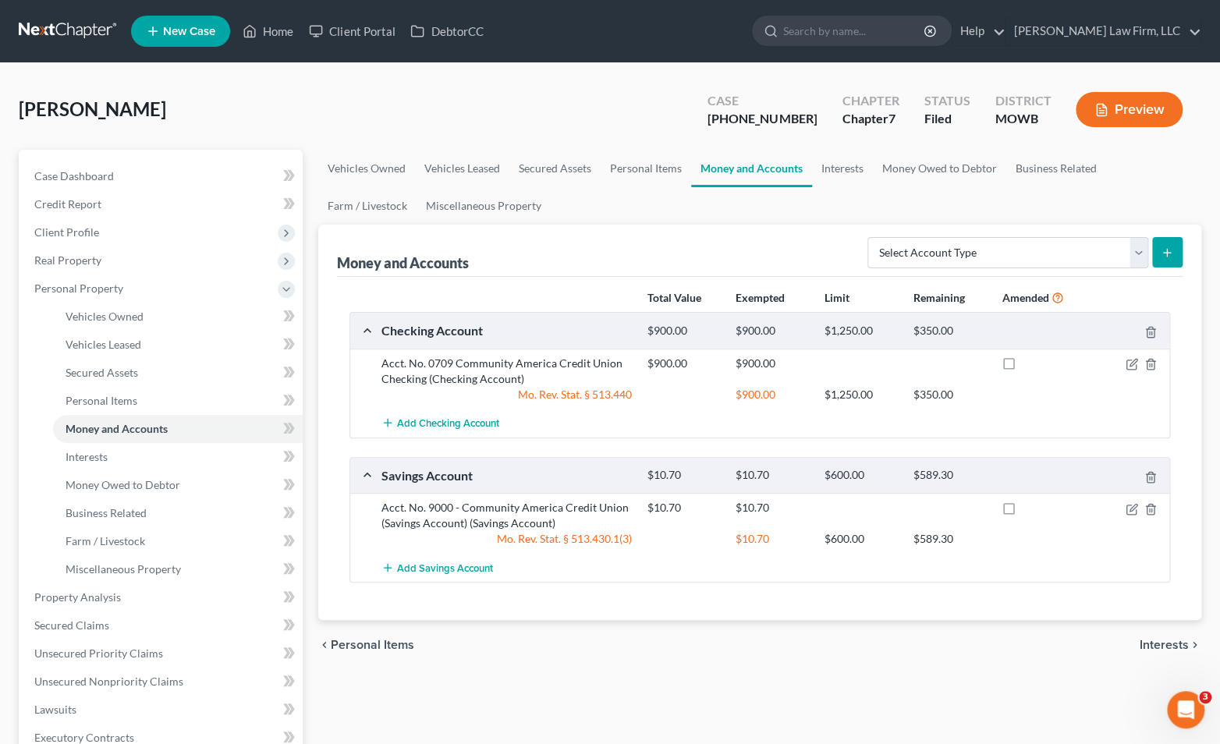
click at [808, 167] on link "Money and Accounts" at bounding box center [751, 168] width 121 height 37
click at [832, 172] on link "Interests" at bounding box center [842, 168] width 61 height 37
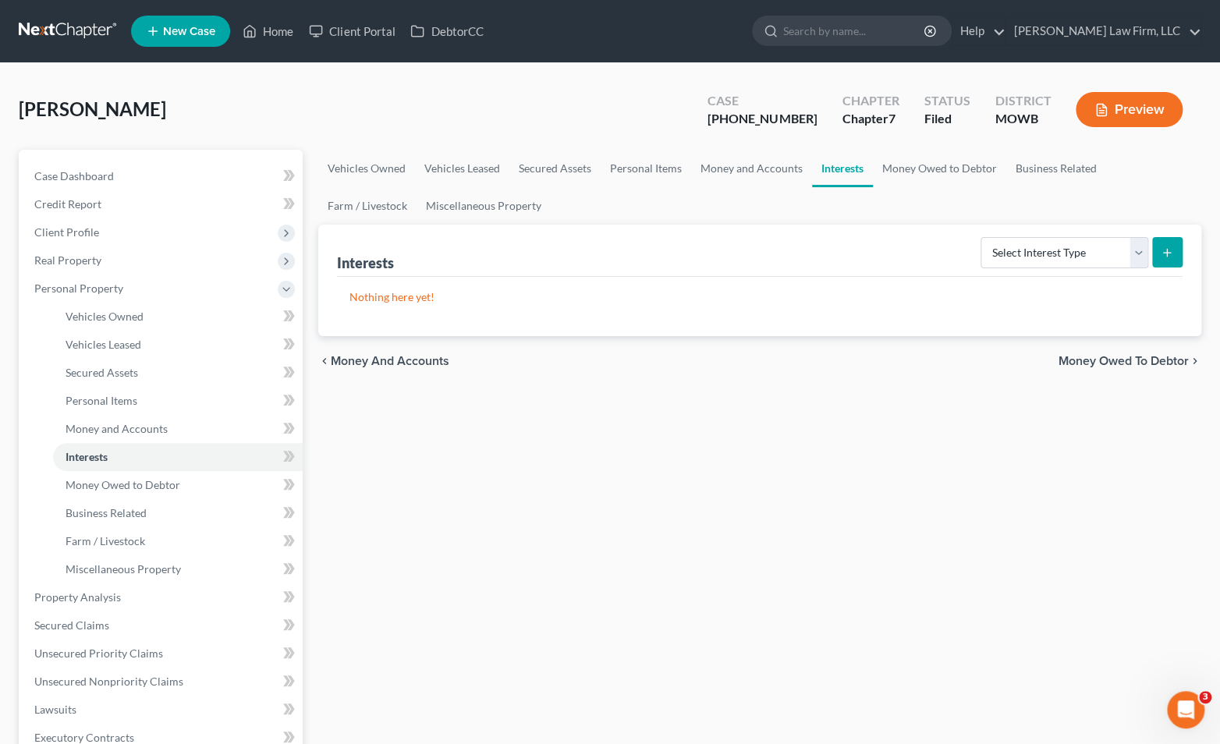
click at [885, 187] on ul "Vehicles Owned Vehicles Leased Secured Assets Personal Items Money and Accounts…" at bounding box center [759, 187] width 883 height 75
click at [899, 176] on link "Money Owed to Debtor" at bounding box center [939, 168] width 133 height 37
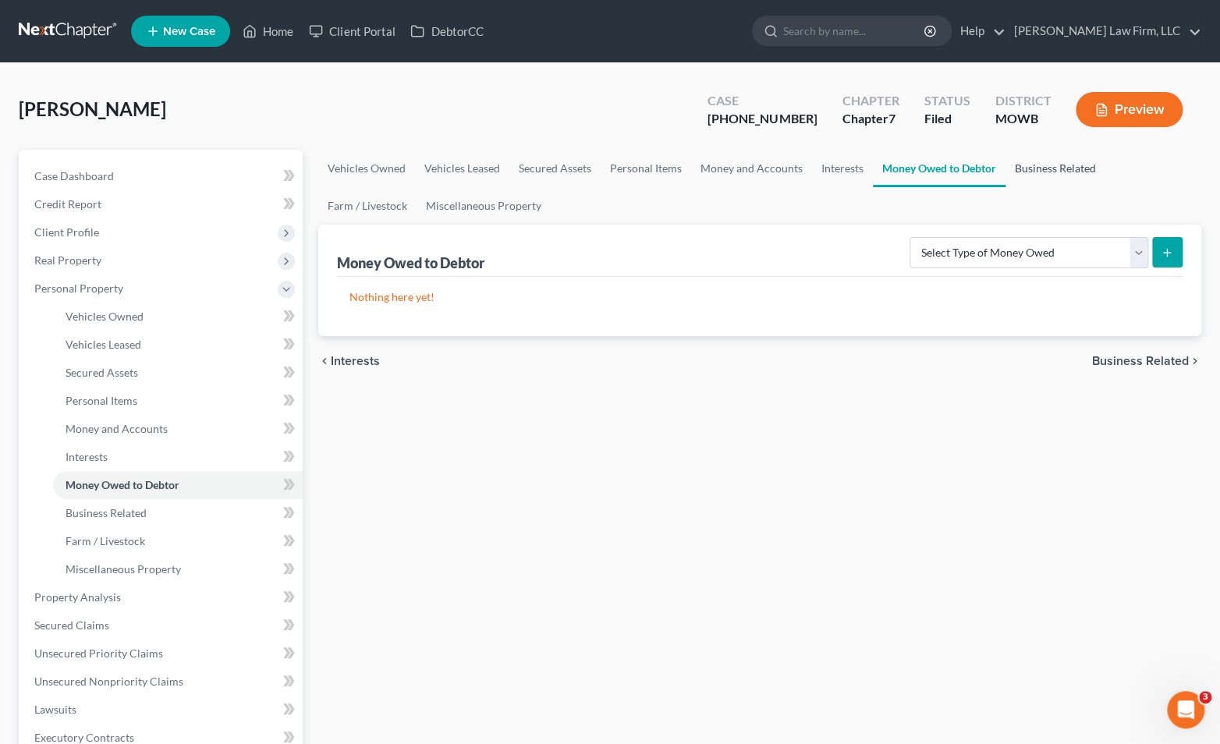
click at [1060, 166] on link "Business Related" at bounding box center [1056, 168] width 100 height 37
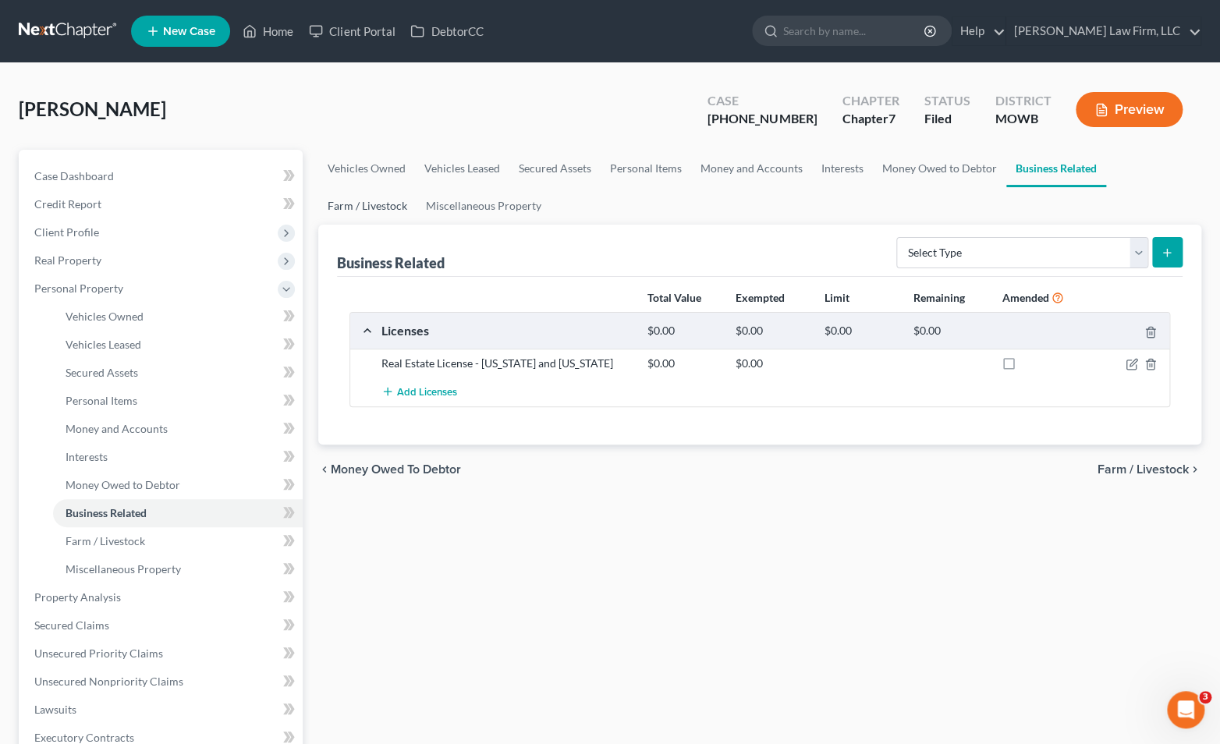
click at [1143, 164] on ul "Vehicles Owned Vehicles Leased Secured Assets Personal Items Money and Accounts…" at bounding box center [759, 187] width 883 height 75
click at [417, 215] on link "Miscellaneous Property" at bounding box center [484, 205] width 134 height 37
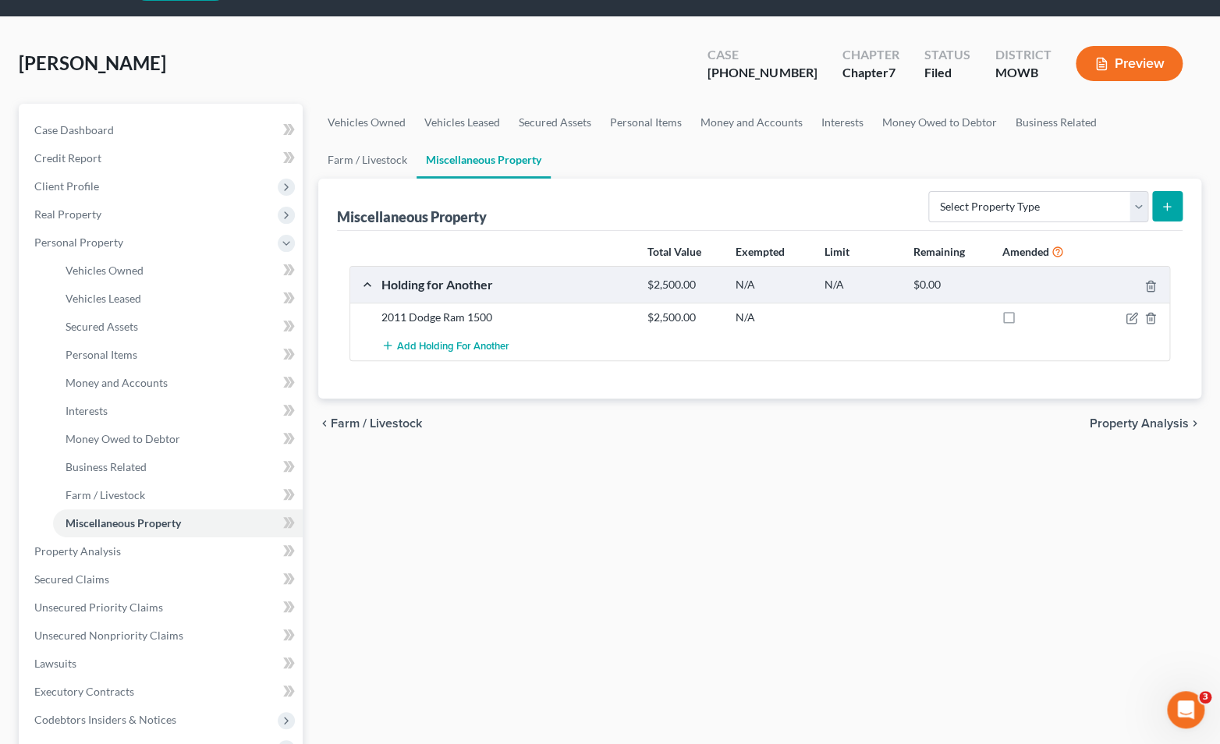
scroll to position [87, 0]
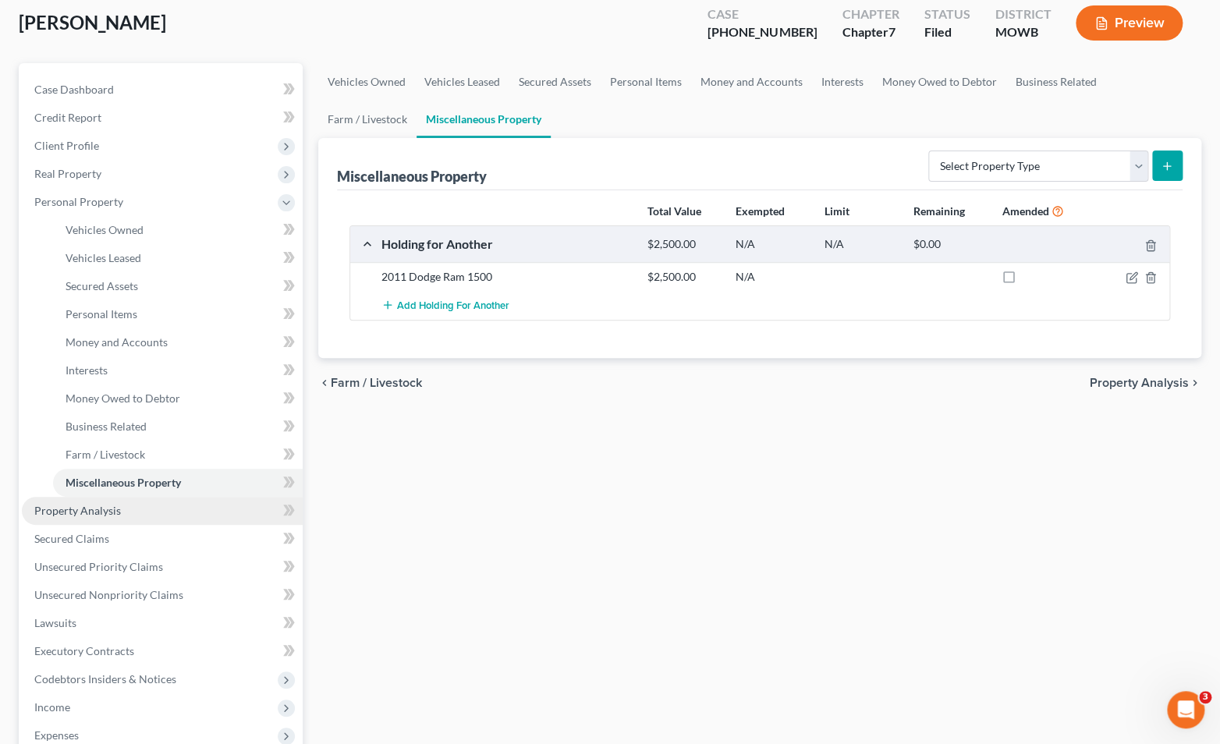
click at [121, 514] on link "Property Analysis" at bounding box center [162, 511] width 281 height 28
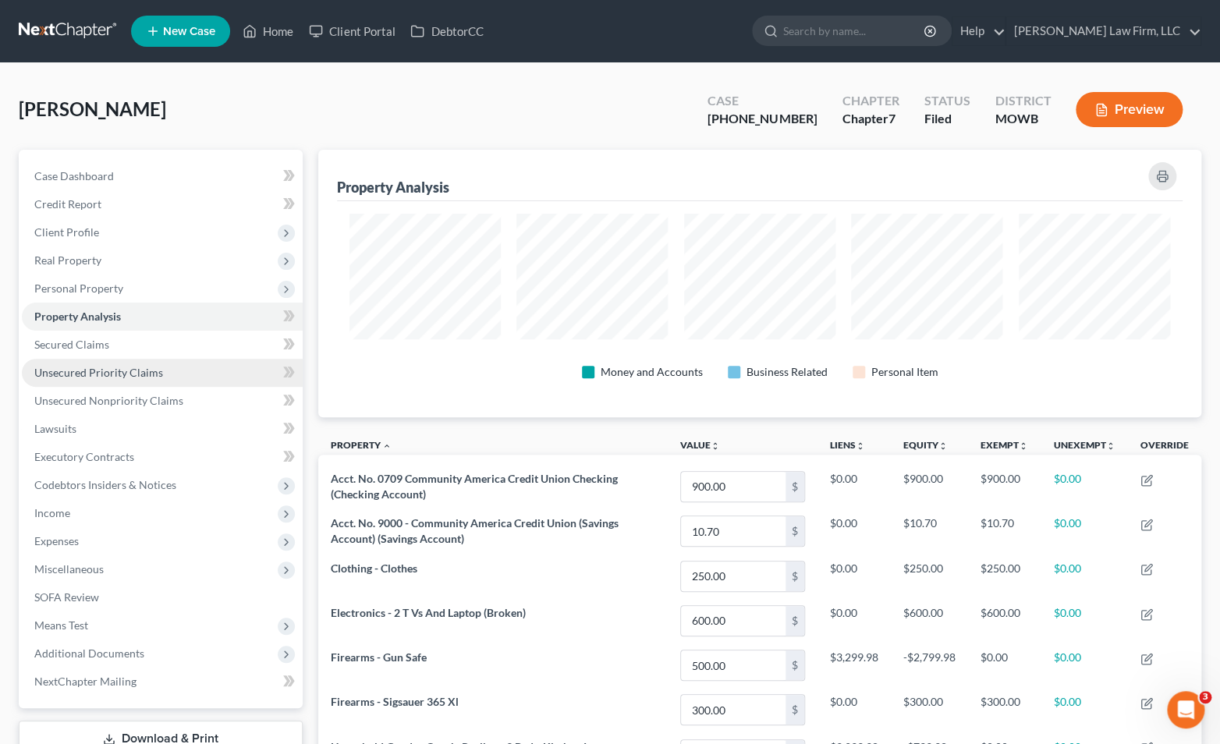
click at [130, 375] on span "Unsecured Priority Claims" at bounding box center [98, 372] width 129 height 13
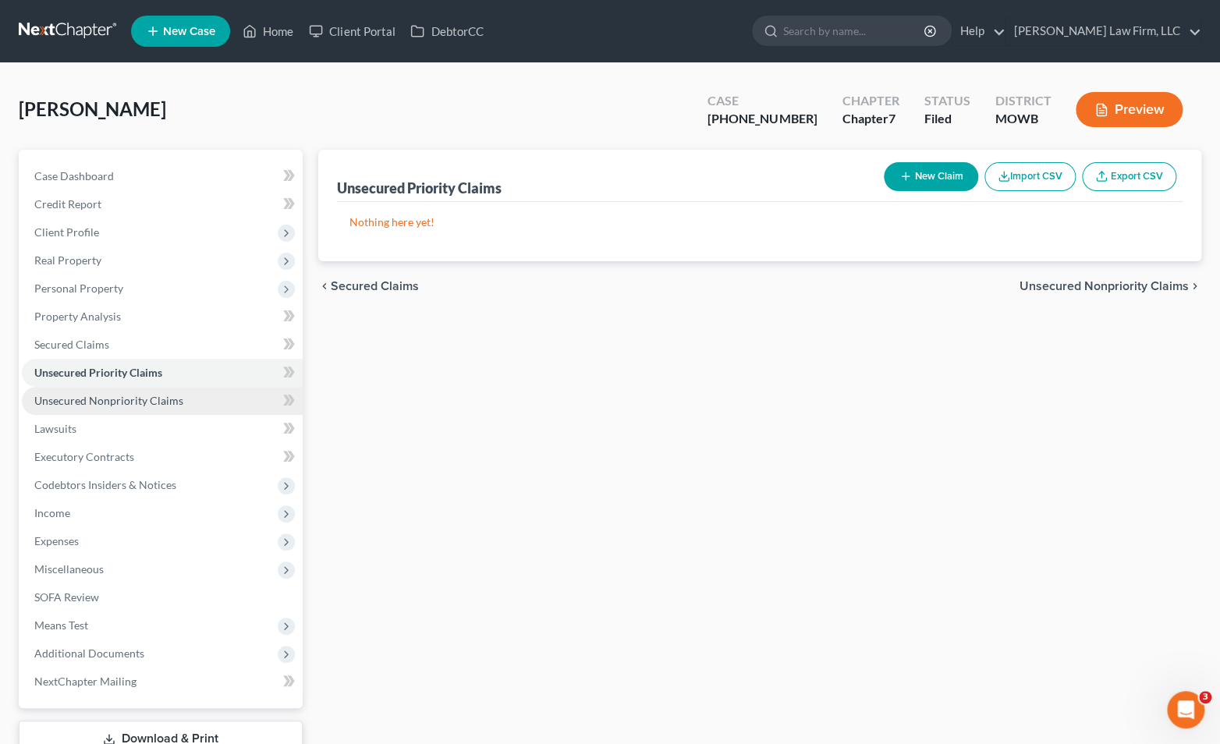
click at [156, 399] on span "Unsecured Nonpriority Claims" at bounding box center [108, 400] width 149 height 13
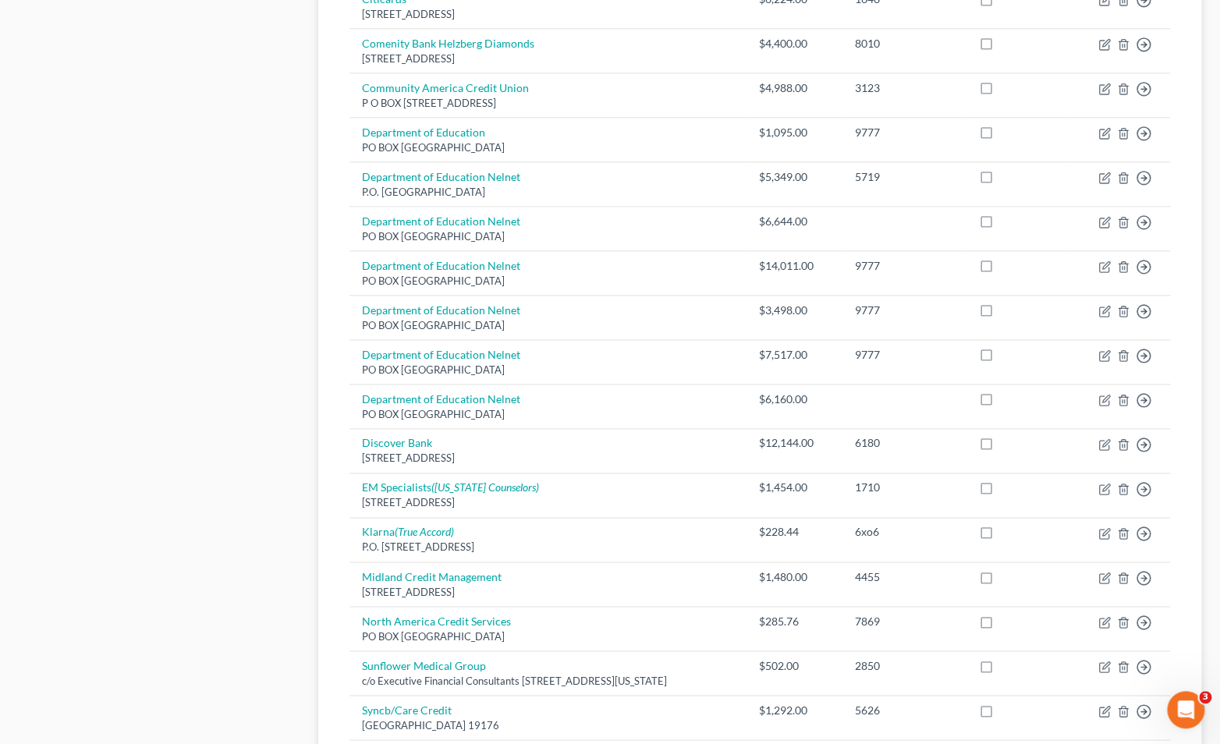
scroll to position [1040, 0]
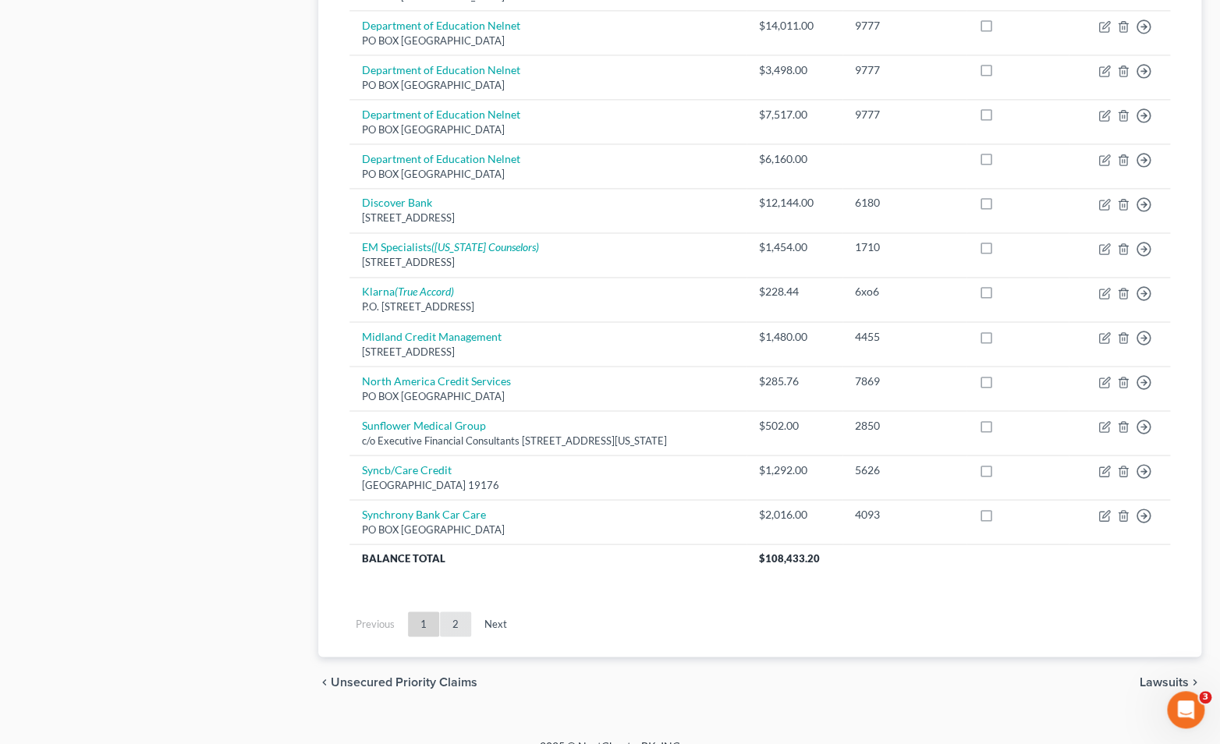
click at [449, 617] on link "2" at bounding box center [455, 624] width 31 height 25
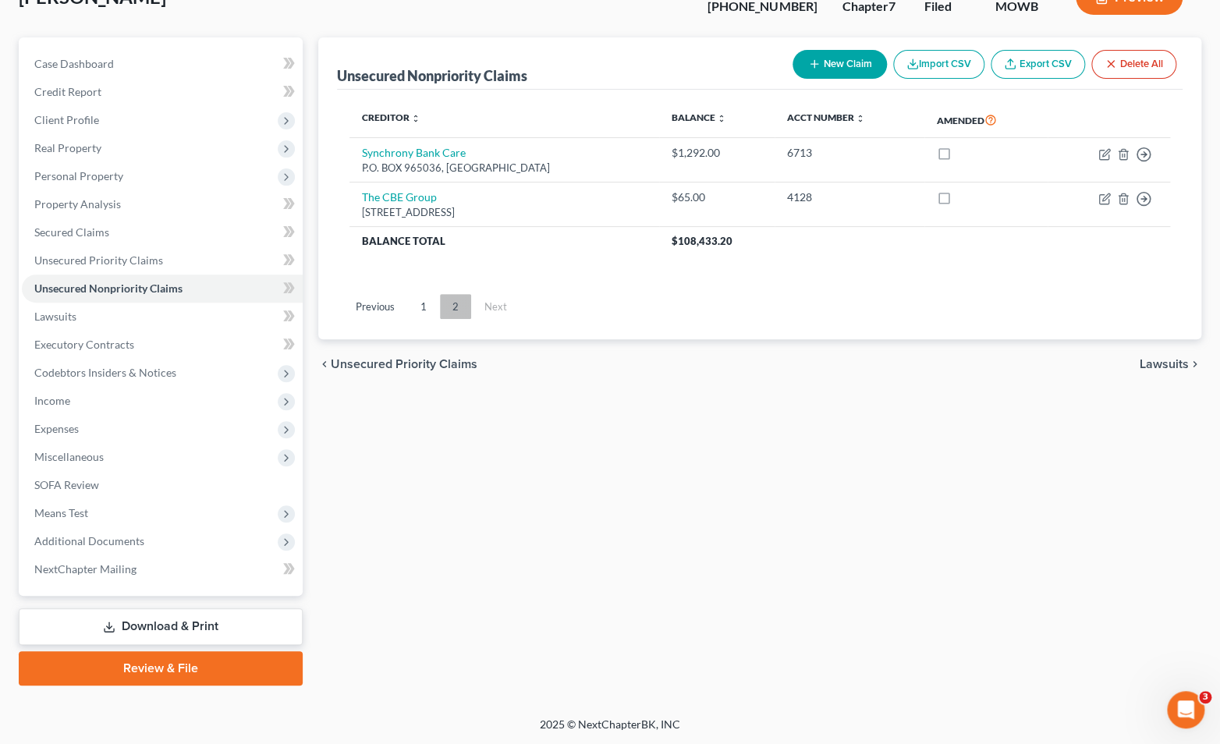
scroll to position [0, 0]
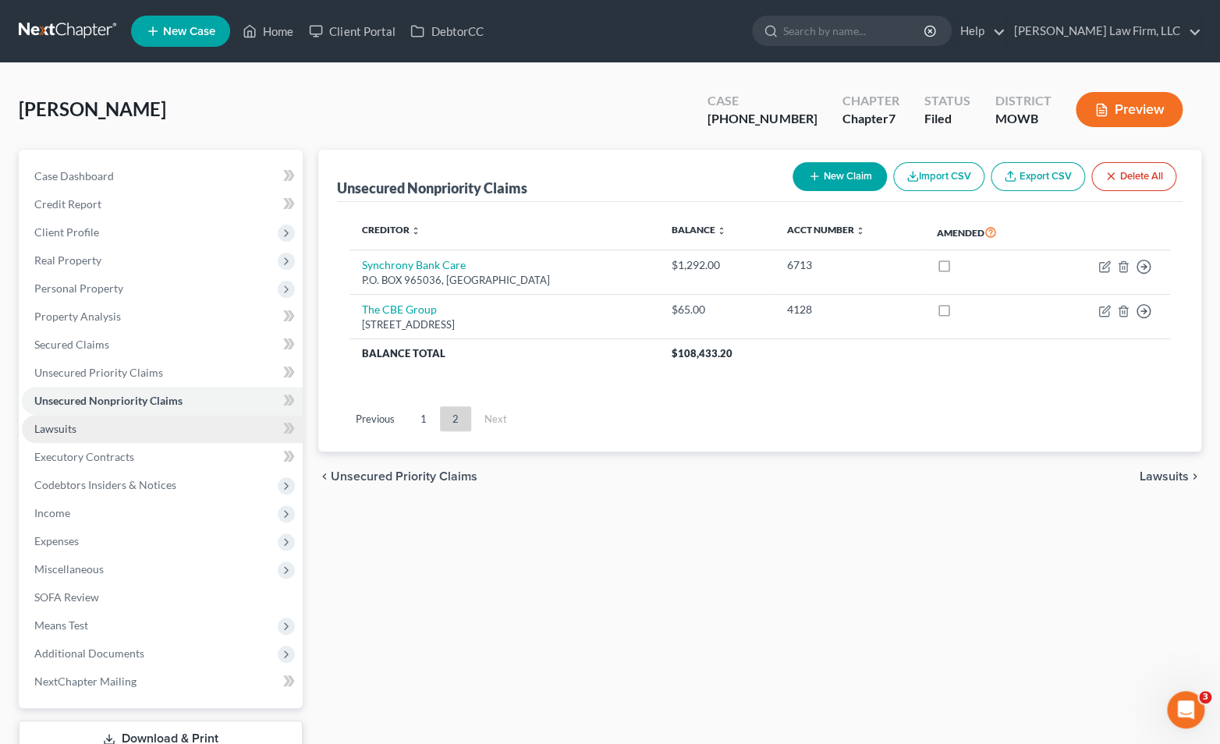
click at [158, 430] on link "Lawsuits" at bounding box center [162, 429] width 281 height 28
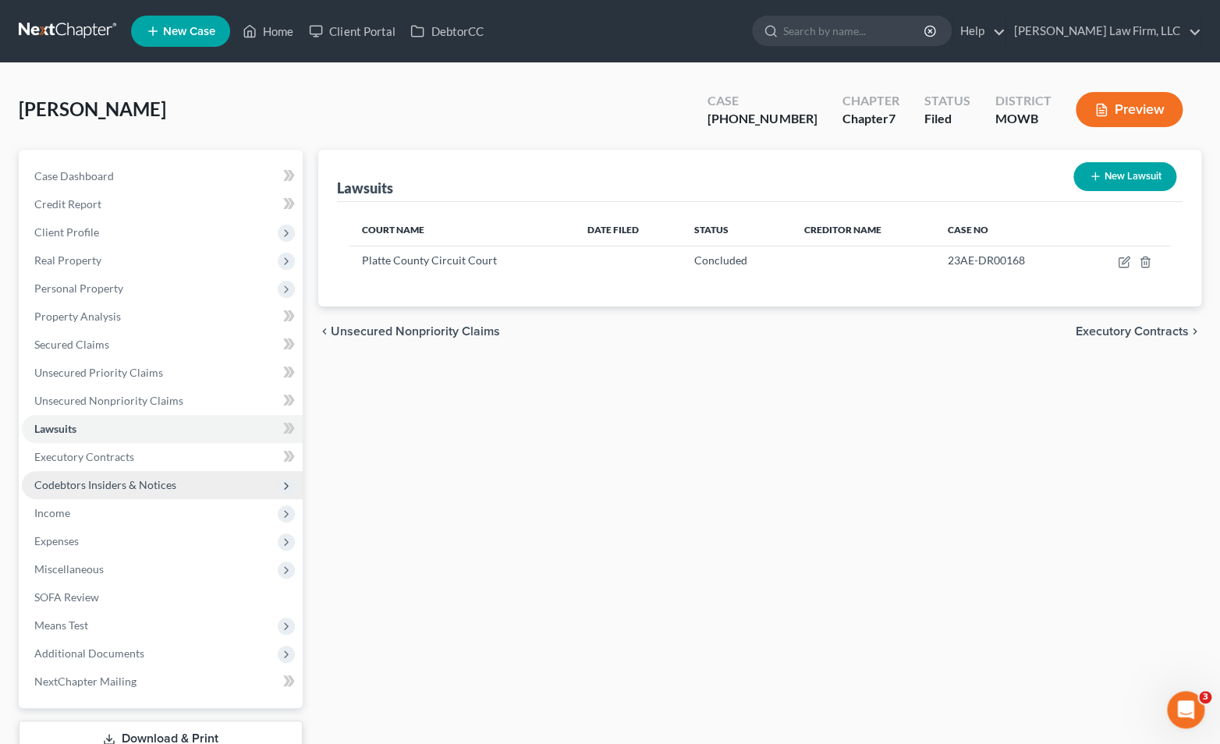
click at [156, 479] on span "Codebtors Insiders & Notices" at bounding box center [105, 484] width 142 height 13
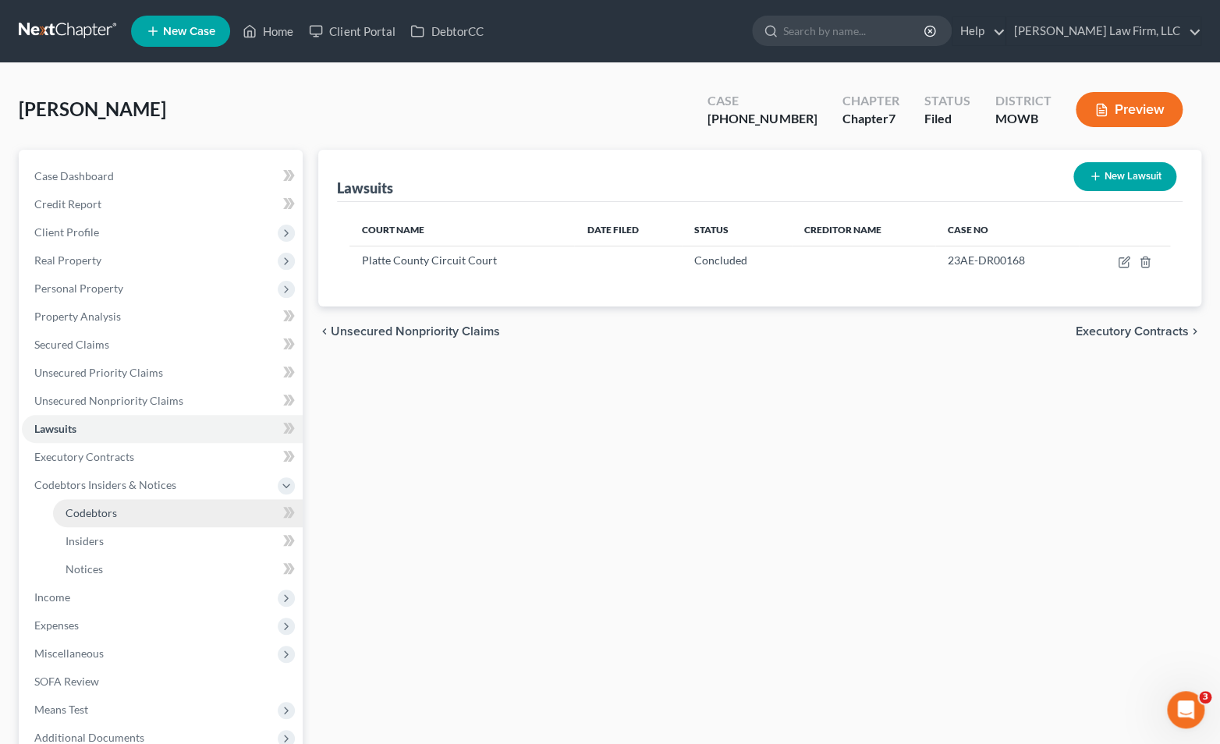
click at [155, 506] on link "Codebtors" at bounding box center [178, 513] width 250 height 28
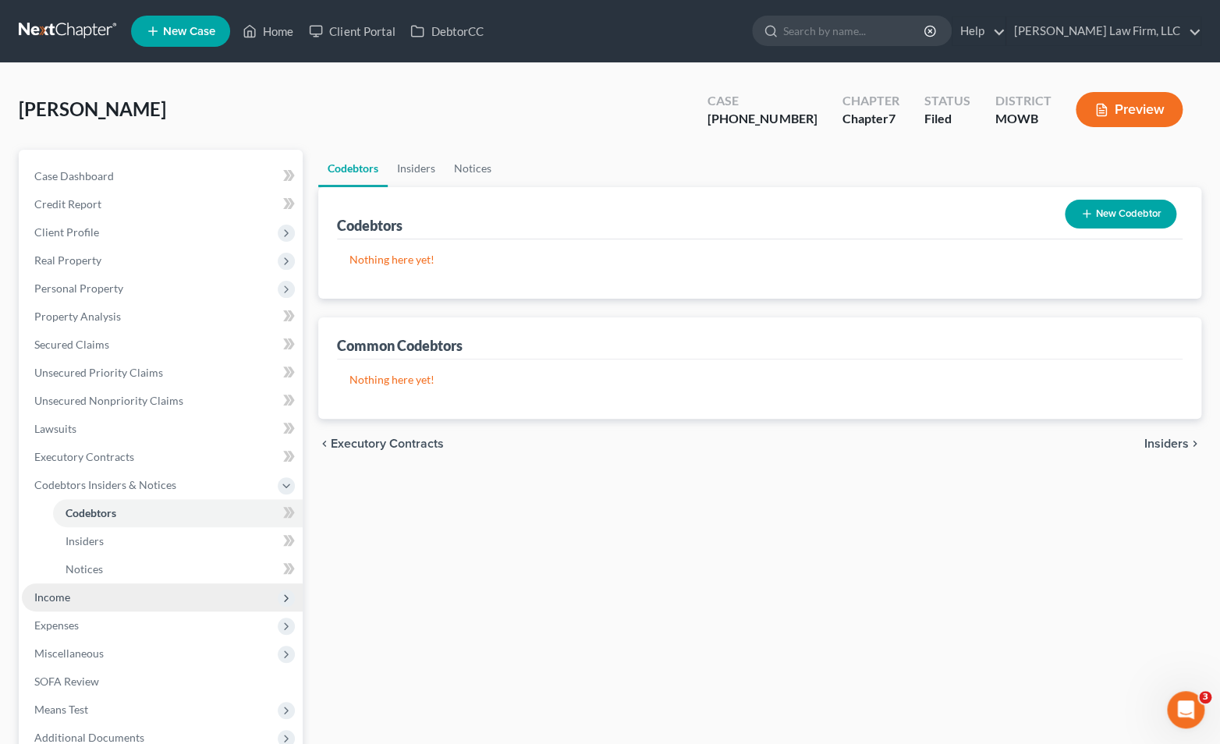
click at [138, 585] on span "Income" at bounding box center [162, 598] width 281 height 28
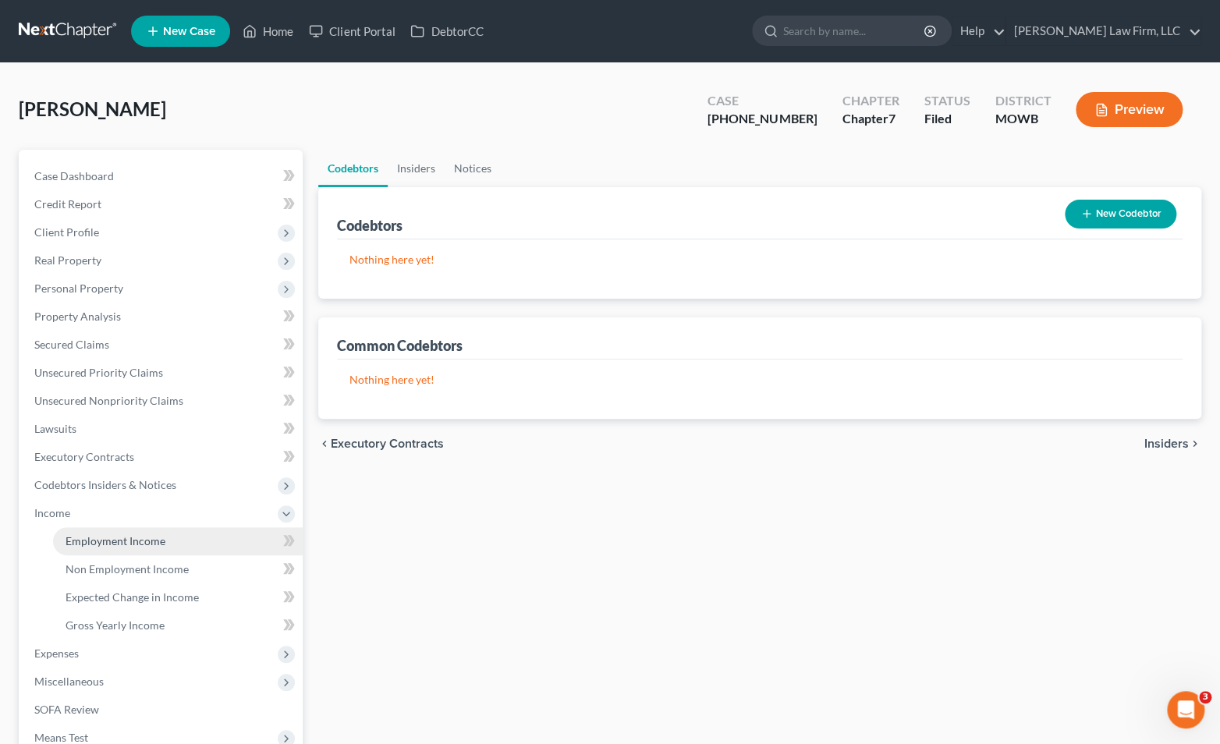
click at [123, 551] on link "Employment Income" at bounding box center [178, 541] width 250 height 28
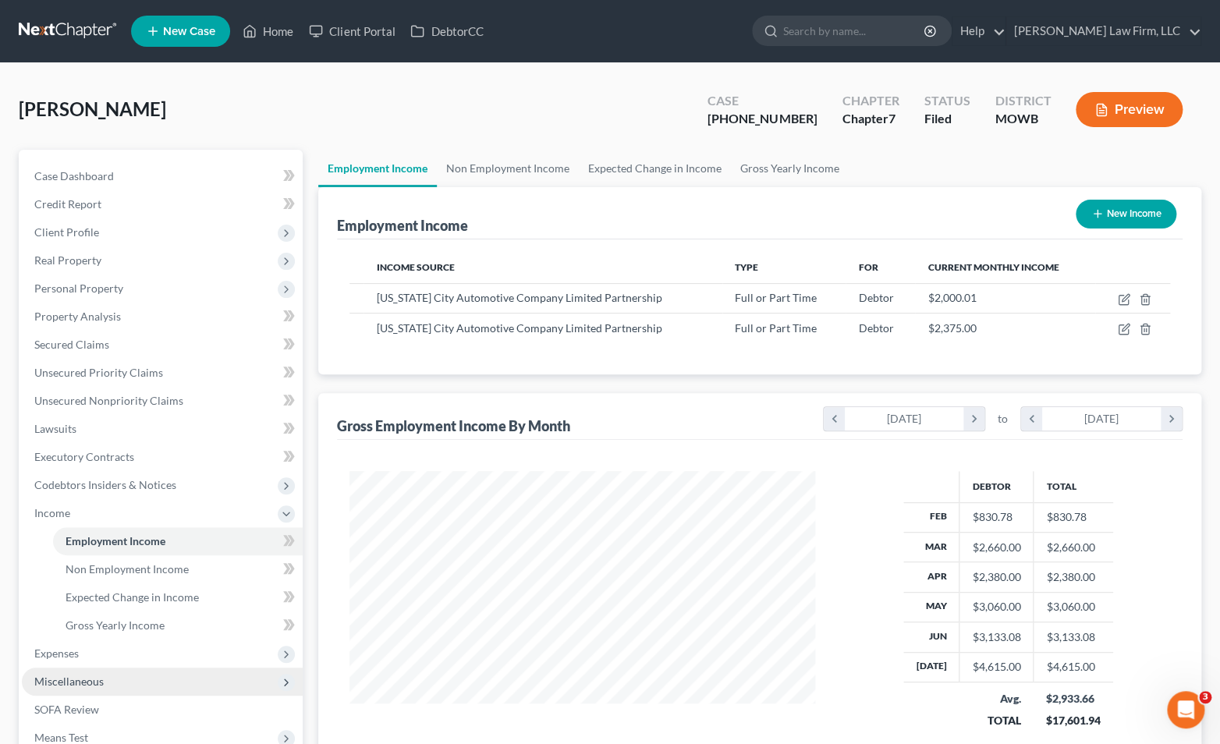
click at [146, 668] on span "Miscellaneous" at bounding box center [162, 682] width 281 height 28
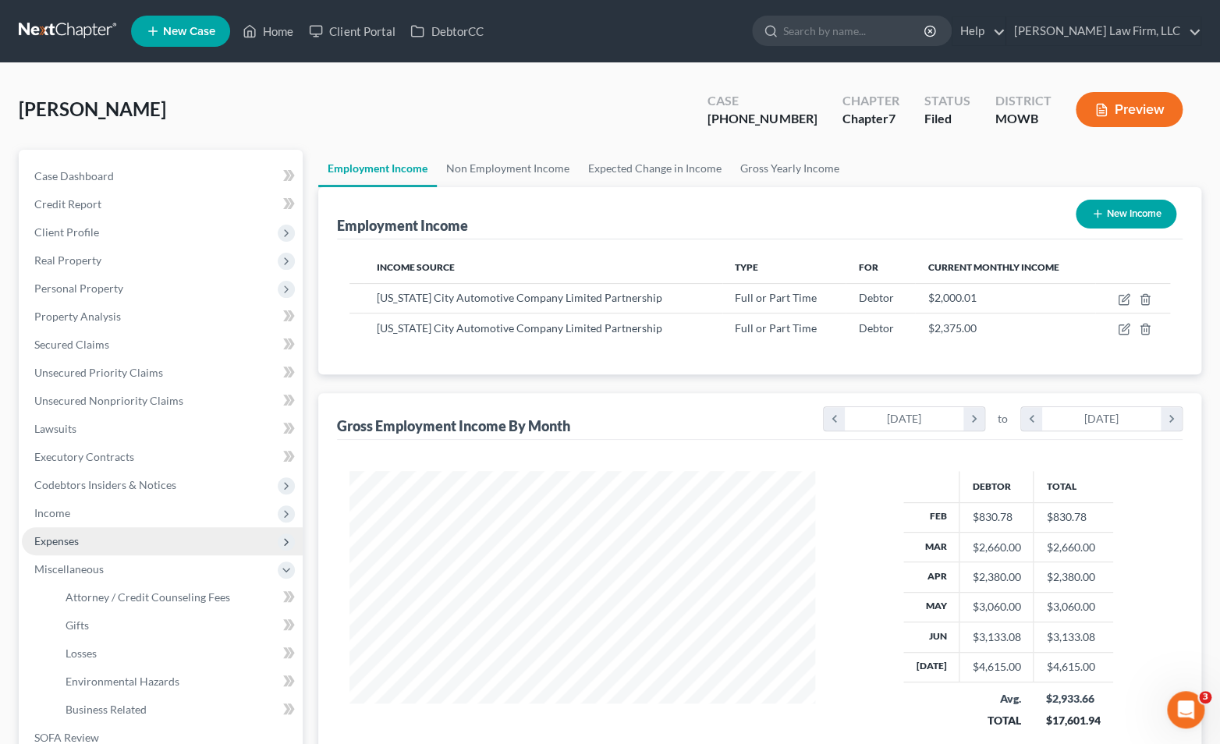
click at [124, 548] on span "Expenses" at bounding box center [162, 541] width 281 height 28
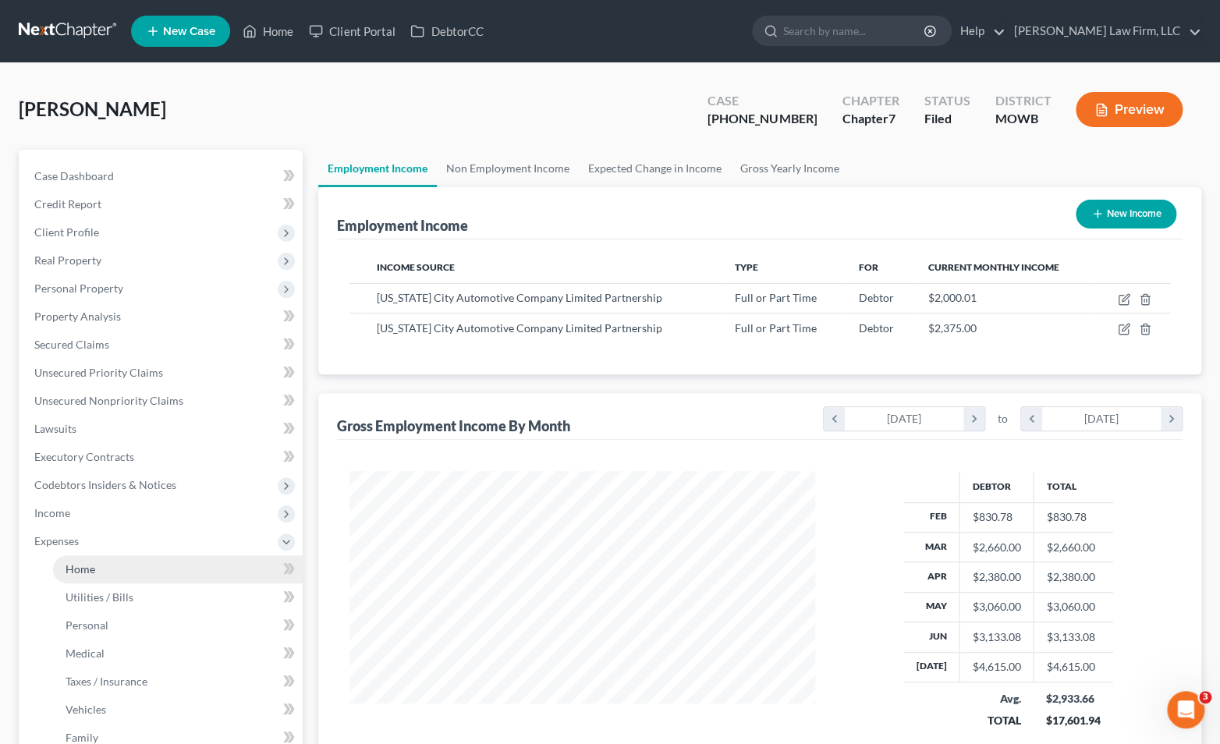
click at [130, 561] on link "Home" at bounding box center [178, 570] width 250 height 28
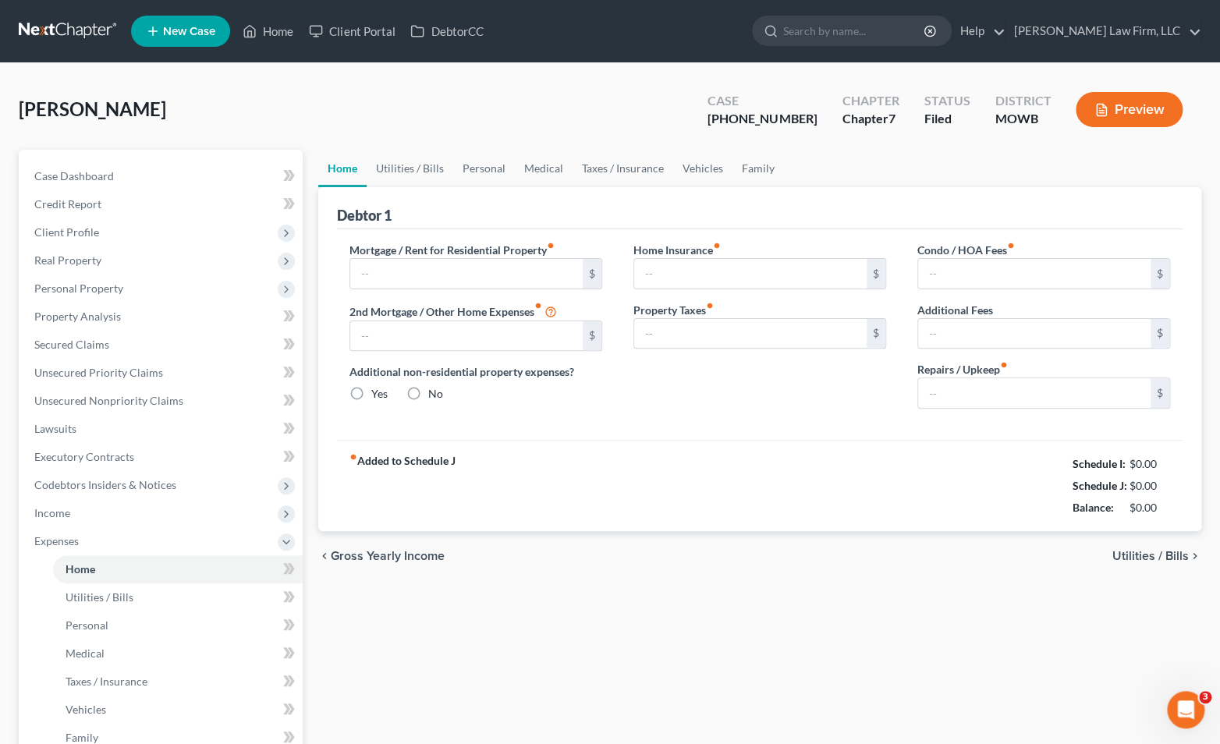
type input "1,572.29"
type input "0.00"
radio input "true"
type input "20.00"
type input "0.00"
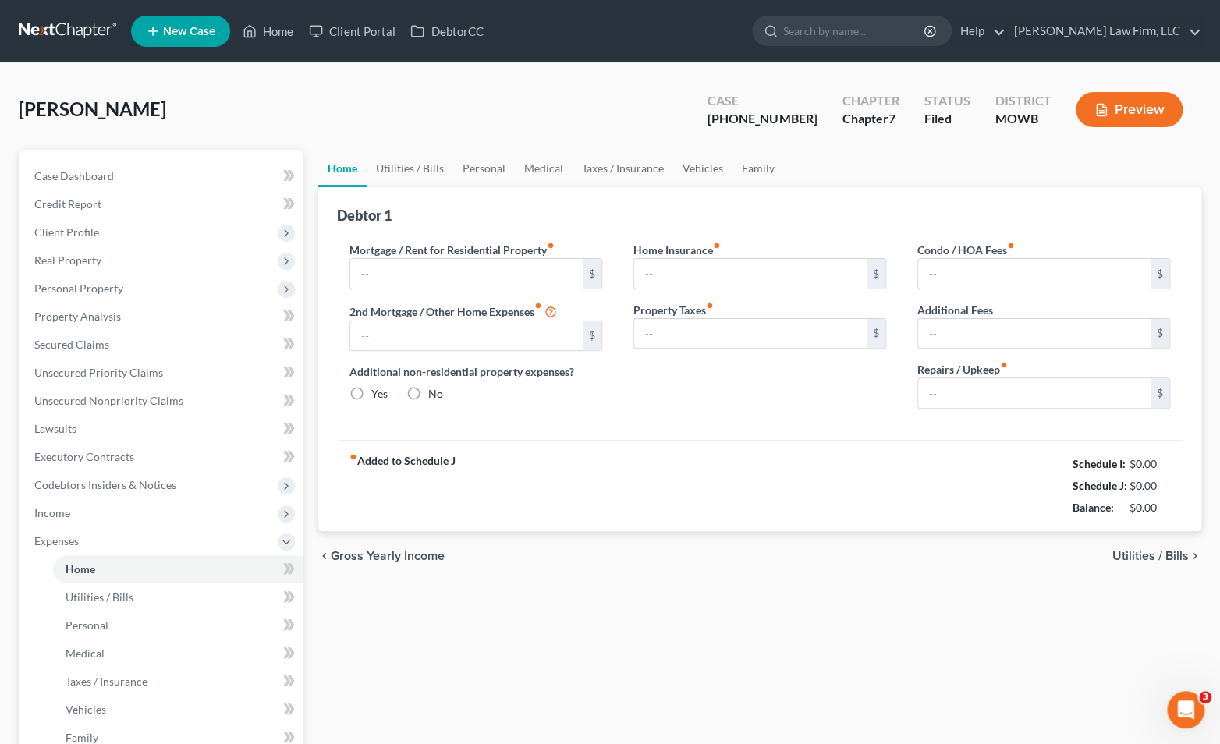
type input "0.00"
click at [409, 173] on link "Utilities / Bills" at bounding box center [410, 168] width 87 height 37
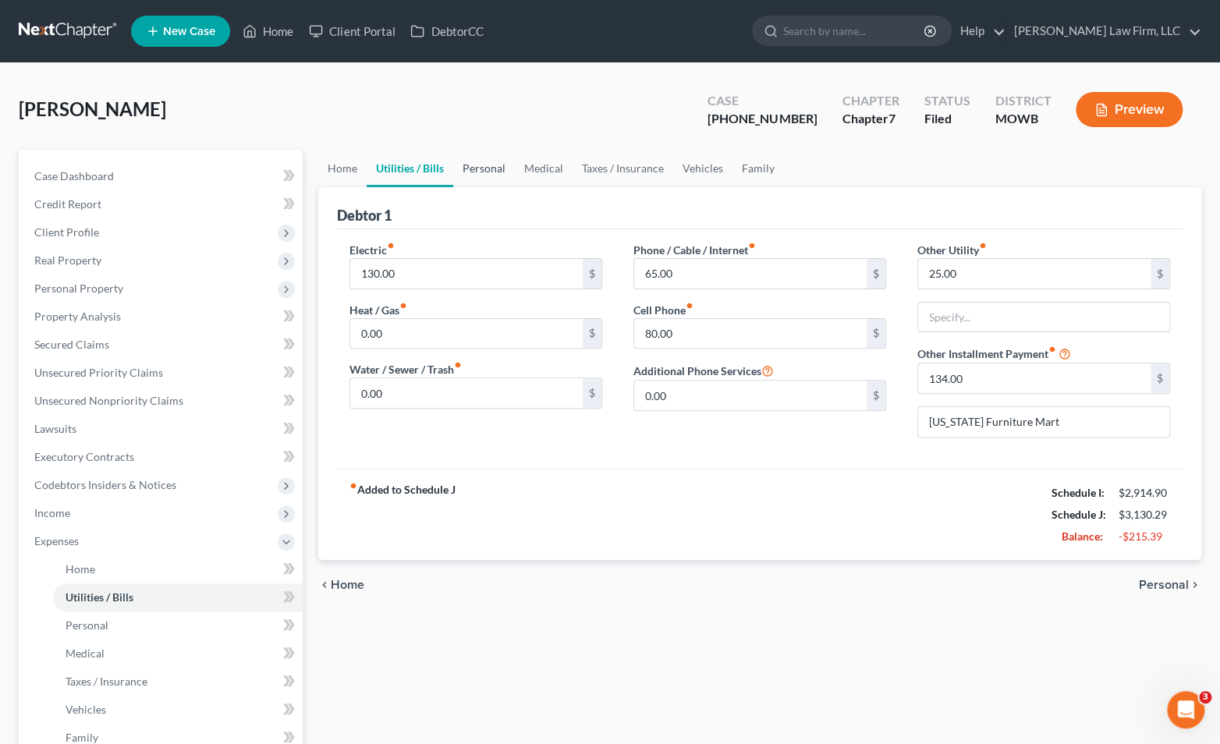
click at [468, 173] on link "Personal" at bounding box center [484, 168] width 62 height 37
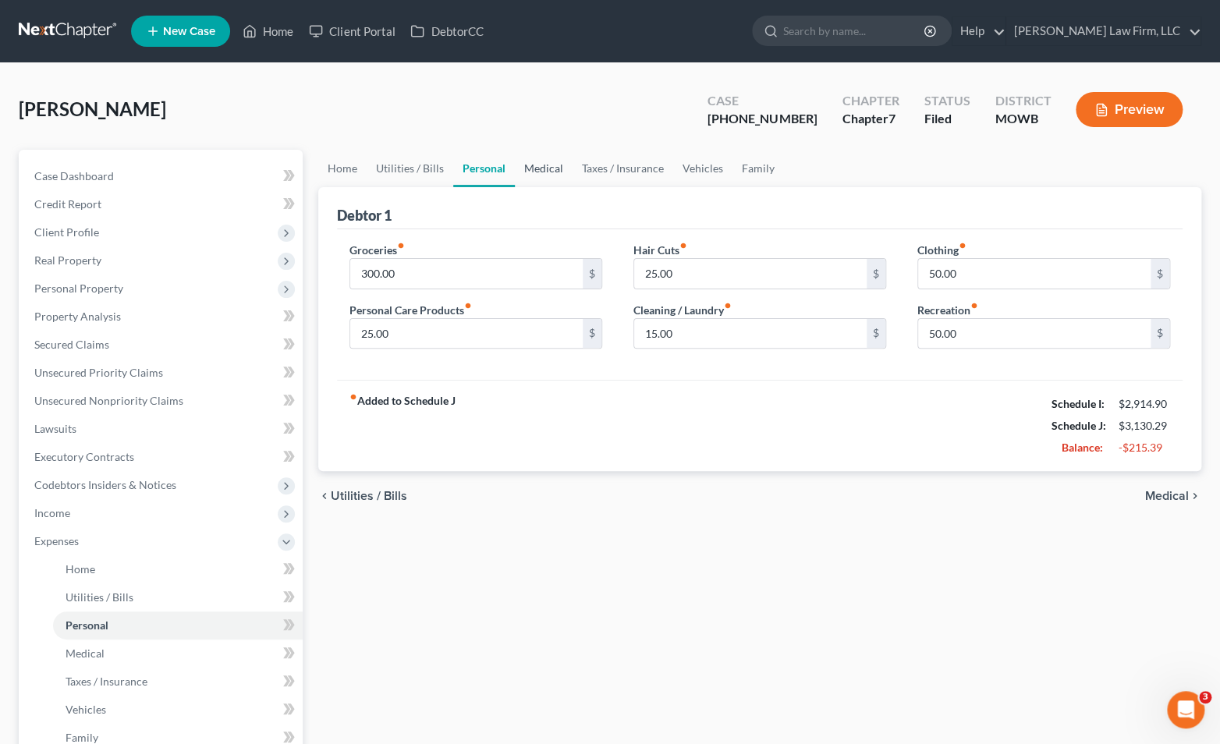
click at [549, 171] on link "Medical" at bounding box center [544, 168] width 58 height 37
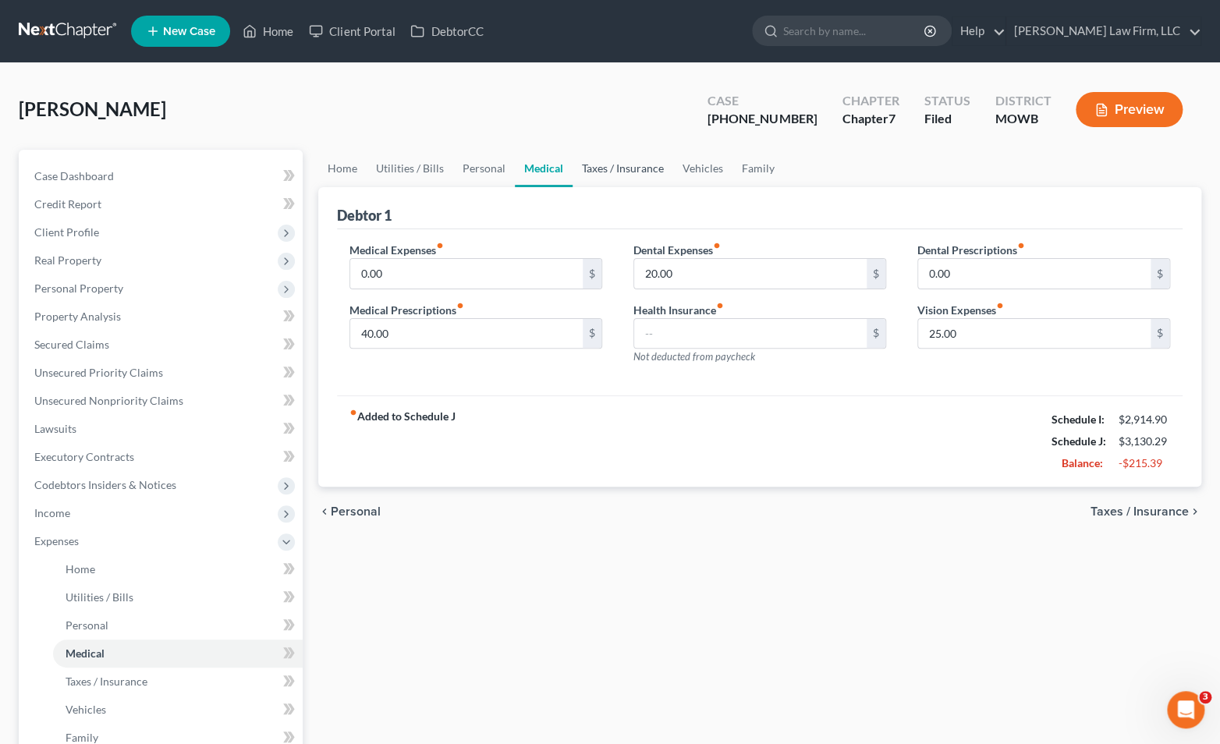
click at [620, 177] on link "Taxes / Insurance" at bounding box center [623, 168] width 101 height 37
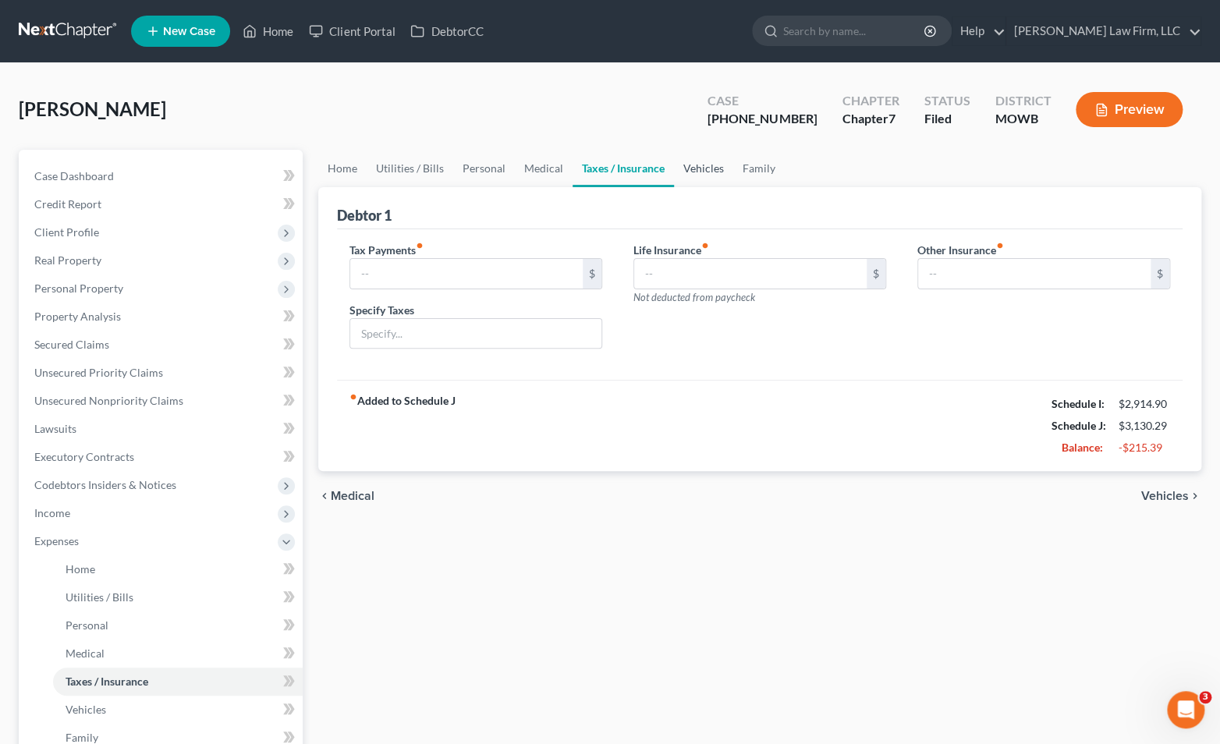
click at [686, 169] on link "Vehicles" at bounding box center [703, 168] width 59 height 37
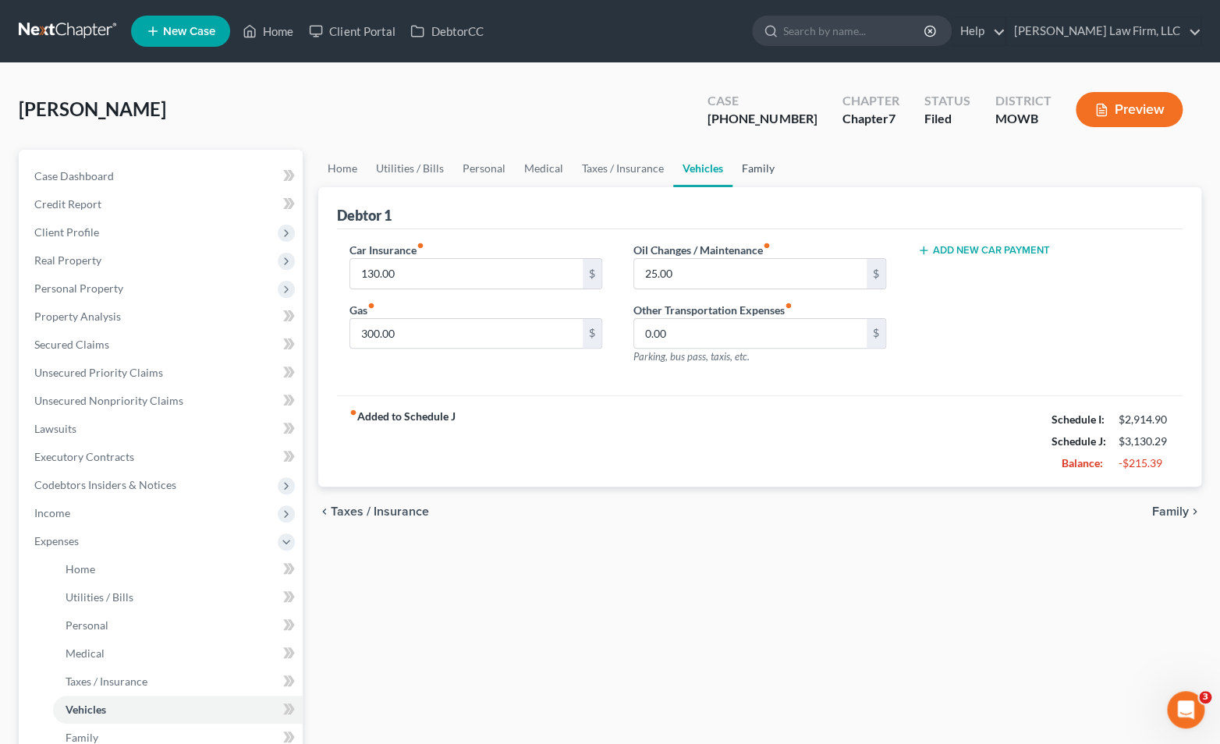
click at [761, 173] on link "Family" at bounding box center [759, 168] width 52 height 37
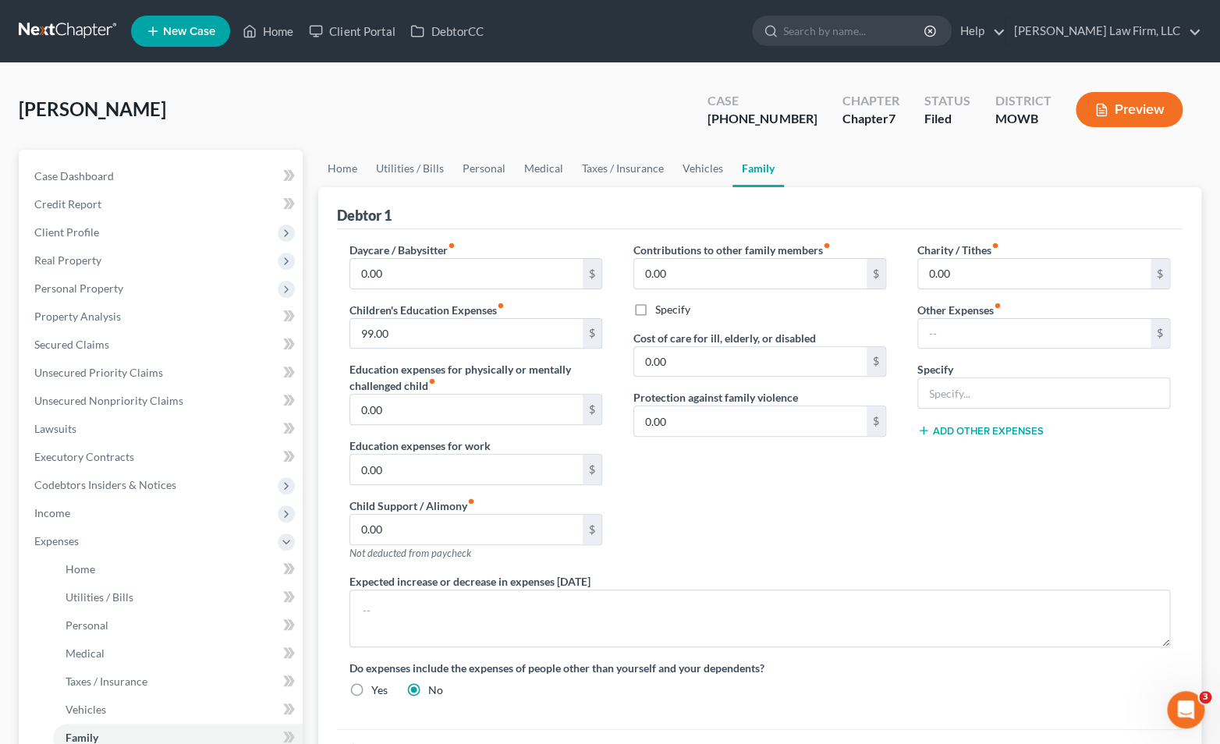
click at [94, 13] on nav "Home New Case Client Portal DebtorCC Sader Law Firm, LLC jlee@saderlawfirm.com …" at bounding box center [610, 31] width 1220 height 62
click at [91, 23] on link at bounding box center [69, 31] width 100 height 28
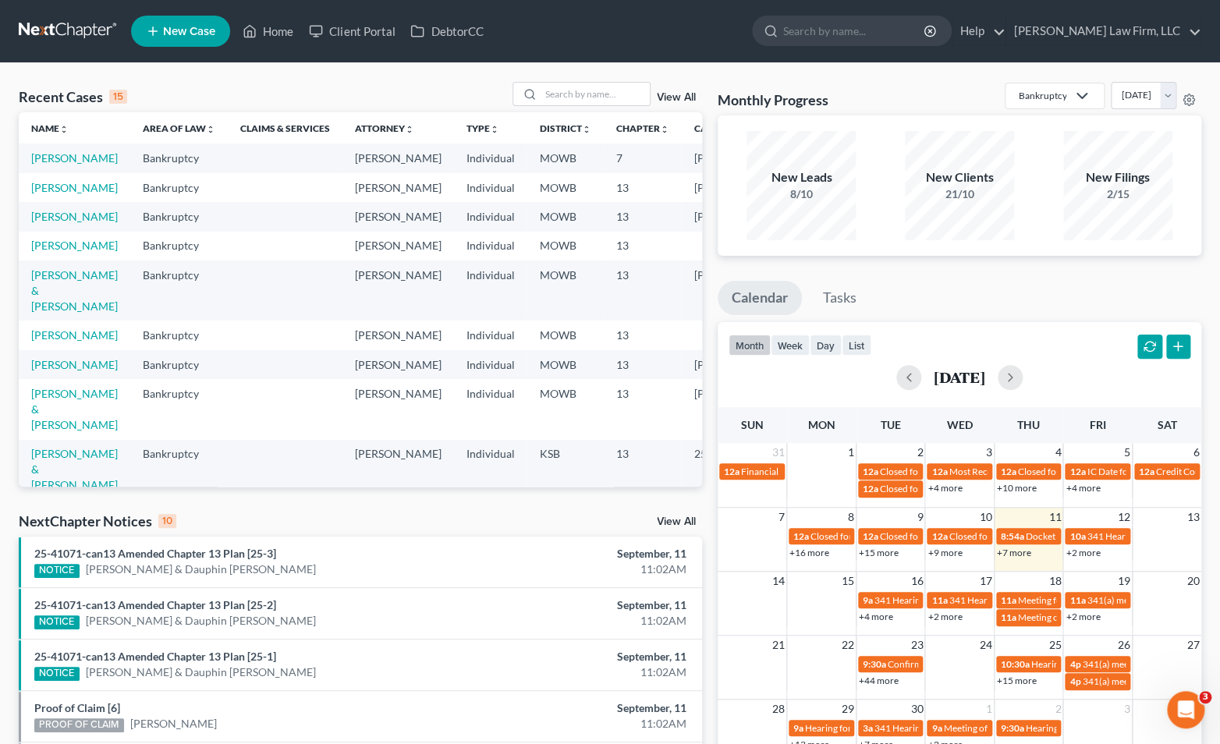
click at [667, 513] on div "NextChapter Notices 10 View All" at bounding box center [361, 524] width 684 height 25
click at [670, 525] on link "View All" at bounding box center [676, 522] width 39 height 11
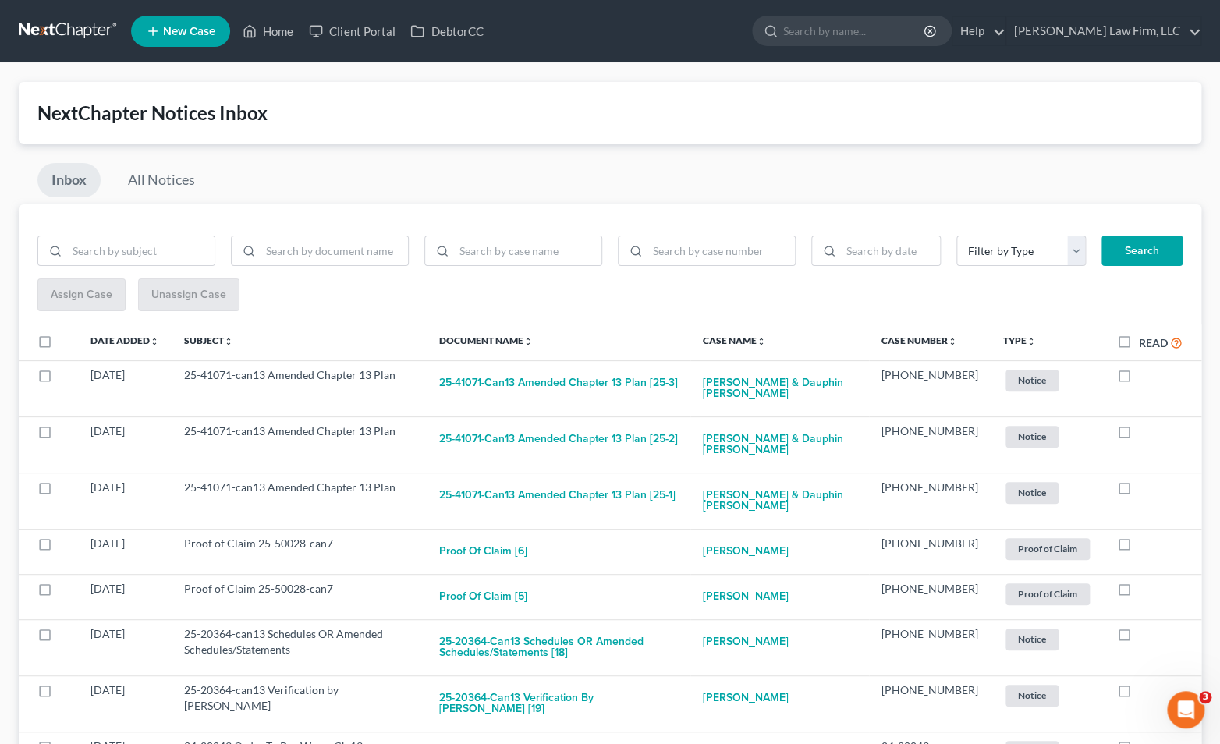
scroll to position [87, 0]
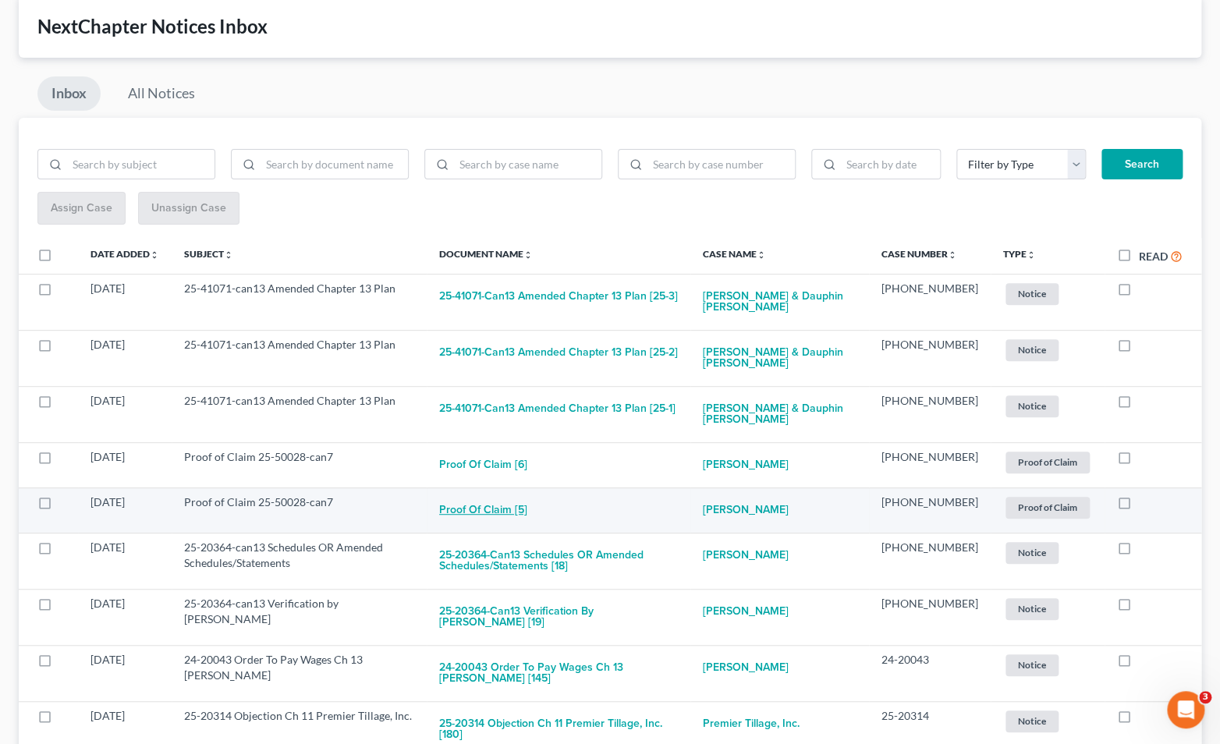
click at [527, 517] on button "Proof of Claim [5]" at bounding box center [483, 510] width 88 height 31
checkbox input "true"
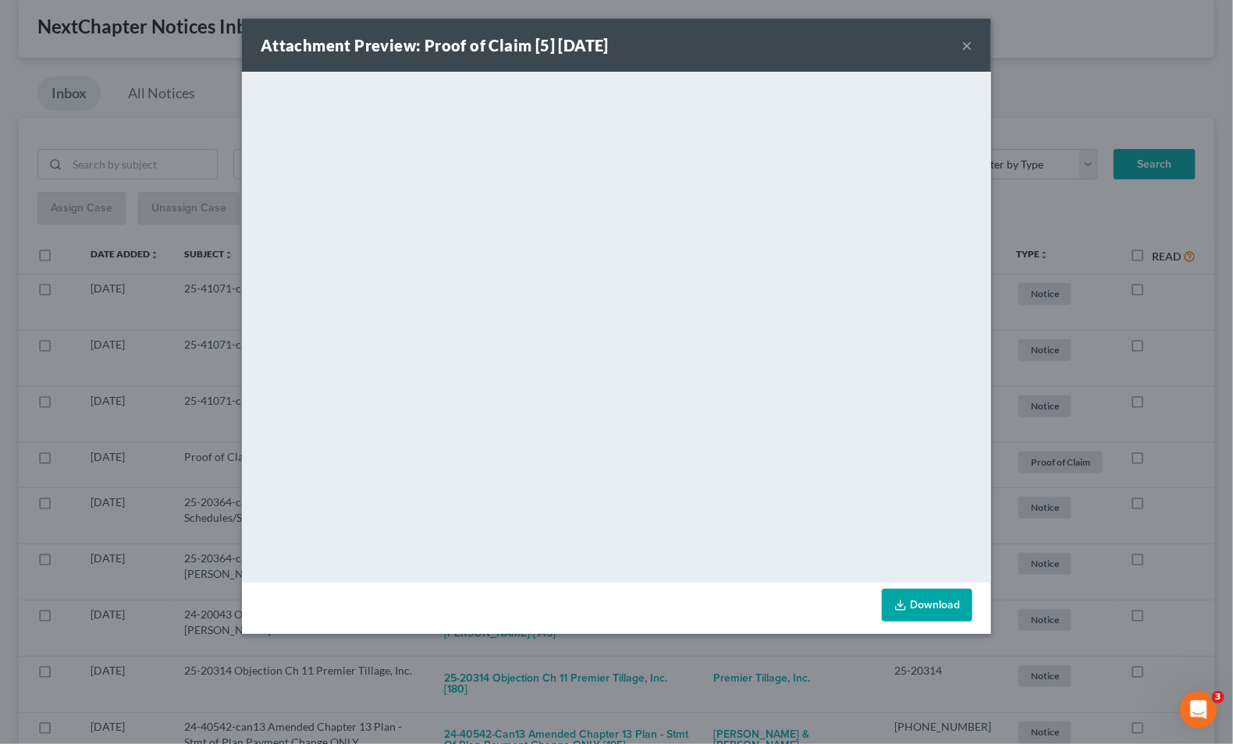
click at [1068, 463] on div "Attachment Preview: Proof of Claim [5] [DATE] × <object ng-attr-data='[URL][DOM…" at bounding box center [616, 372] width 1233 height 744
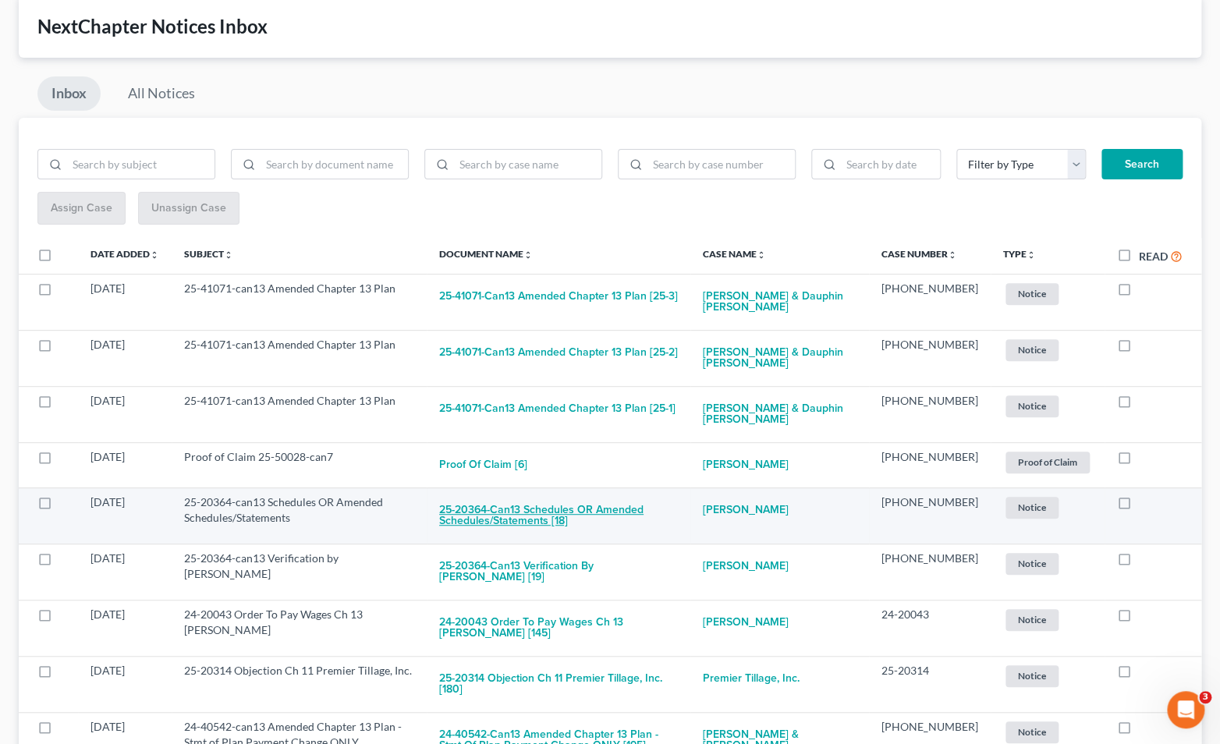
click at [548, 510] on button "25-20364-can13 Schedules OR Amended Schedules/Statements [18]" at bounding box center [558, 516] width 239 height 42
checkbox input "true"
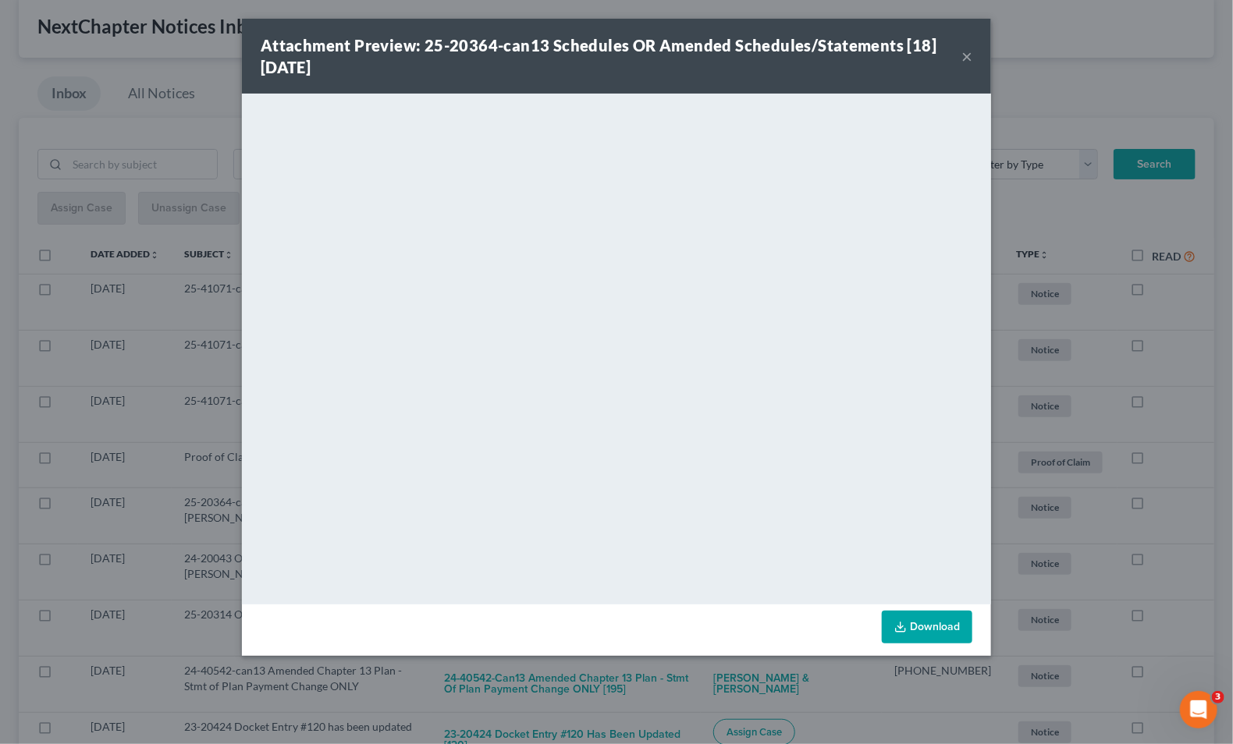
click at [1063, 215] on div "Attachment Preview: 25-20364-can13 Schedules OR Amended Schedules/Statements [1…" at bounding box center [616, 372] width 1233 height 744
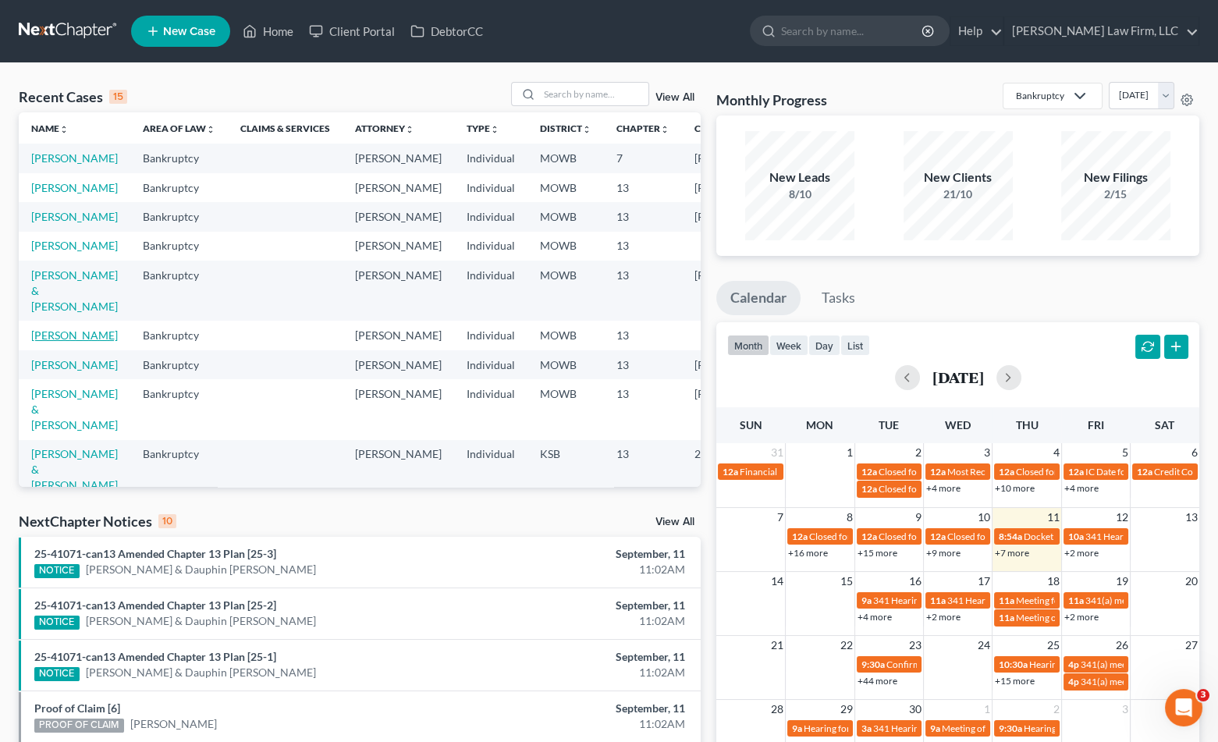
click at [45, 342] on link "[PERSON_NAME]" at bounding box center [74, 335] width 87 height 13
select select "4"
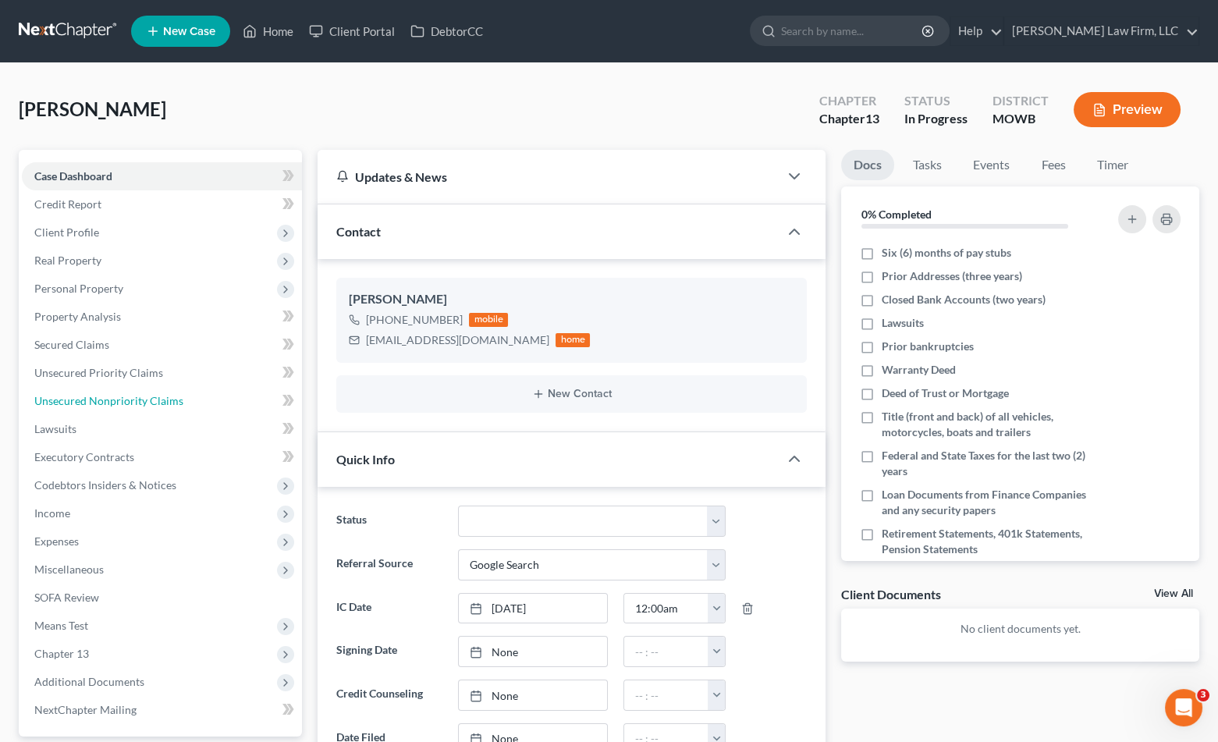
click at [45, 395] on span "Unsecured Nonpriority Claims" at bounding box center [108, 400] width 149 height 13
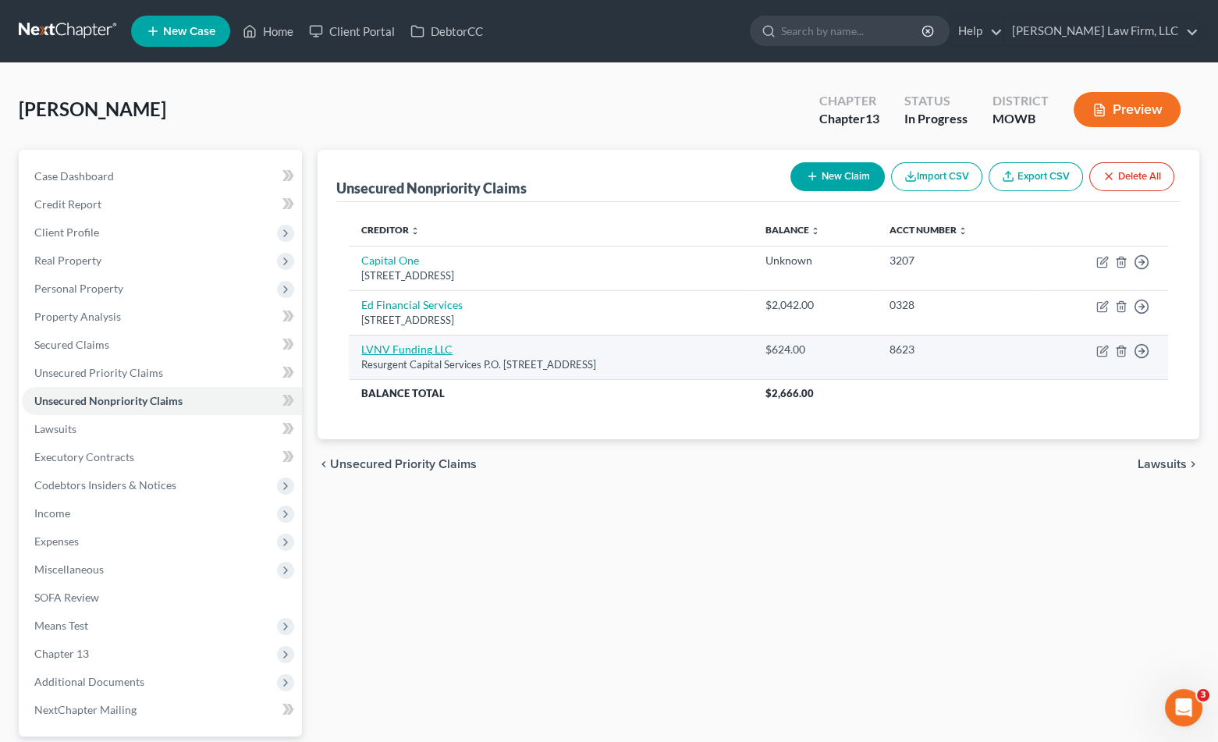
click at [384, 353] on link "LVNV Funding LLC" at bounding box center [406, 349] width 91 height 13
select select "42"
select select "10"
select select "0"
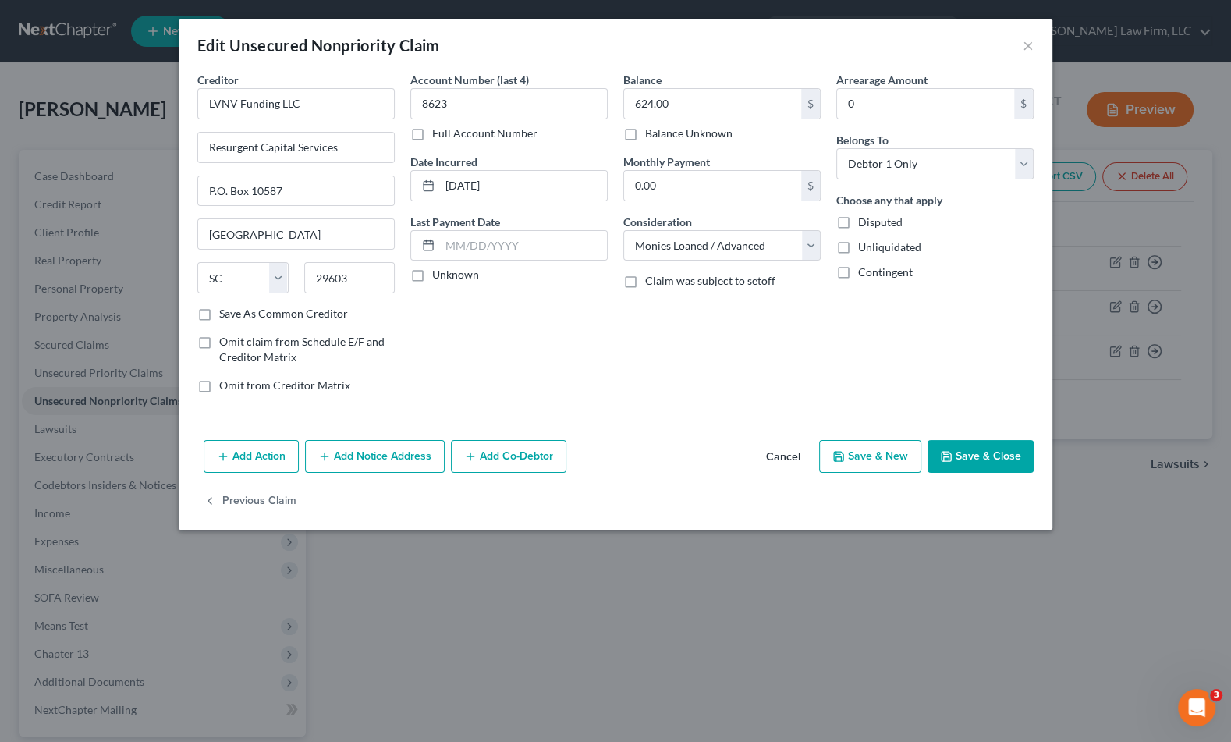
click at [404, 448] on button "Add Notice Address" at bounding box center [375, 456] width 140 height 33
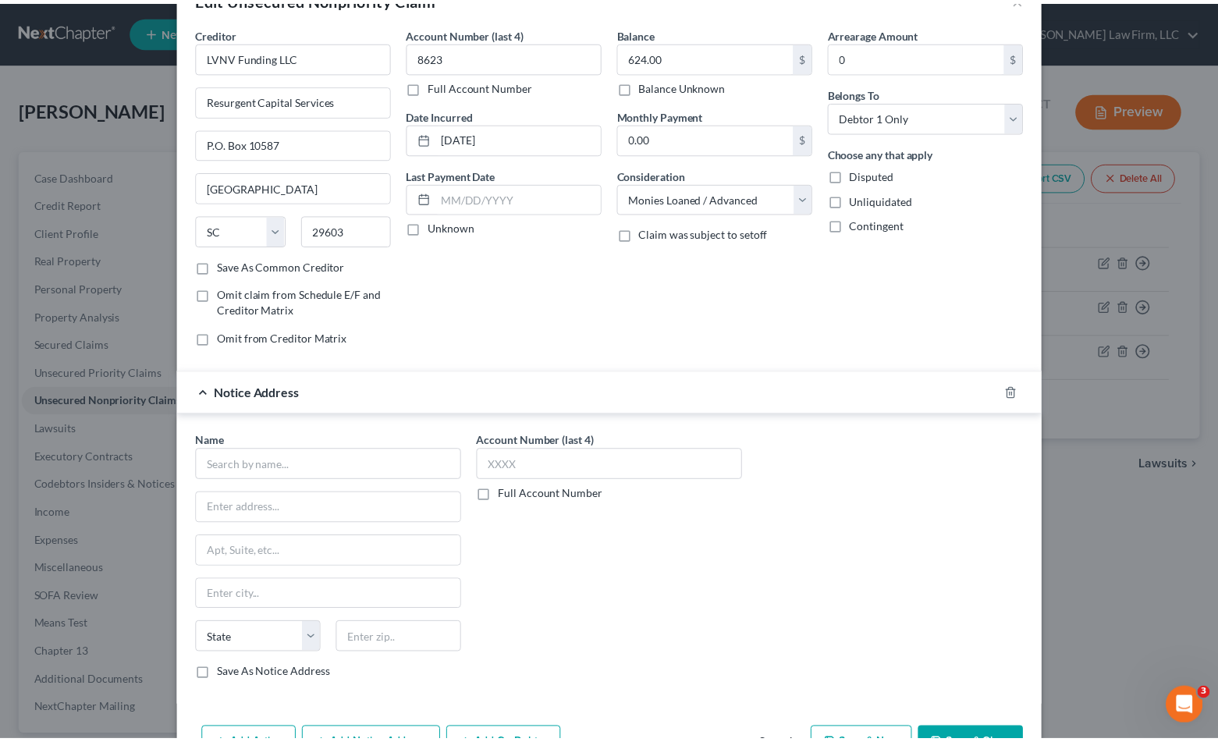
scroll to position [87, 0]
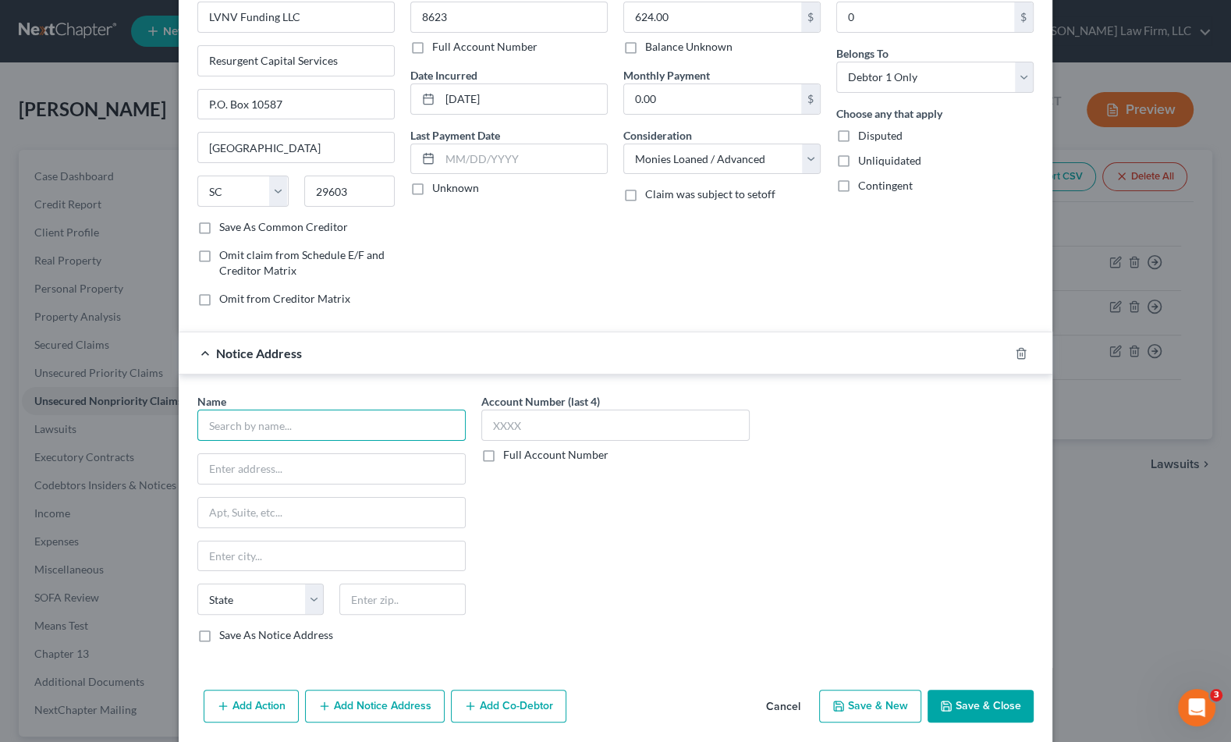
click at [407, 417] on input "text" at bounding box center [331, 425] width 268 height 31
click at [319, 414] on input "text" at bounding box center [331, 425] width 268 height 31
paste input "Mandarich Law Group, LLP"
type input "Mandarich Law Group, LLP"
click at [306, 478] on input "text" at bounding box center [331, 469] width 267 height 30
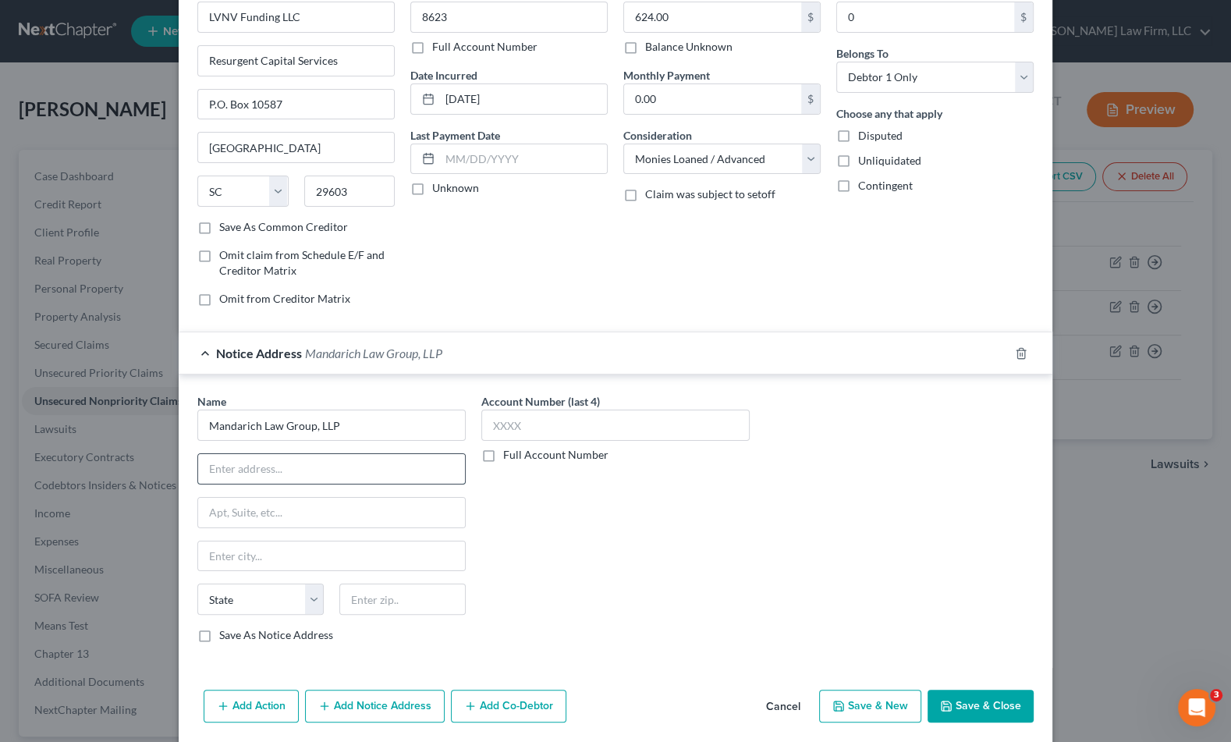
paste input "P.O. Box 109032"
type input "P.O. Box 109032"
type input "60610"
type input "Chicago"
select select "14"
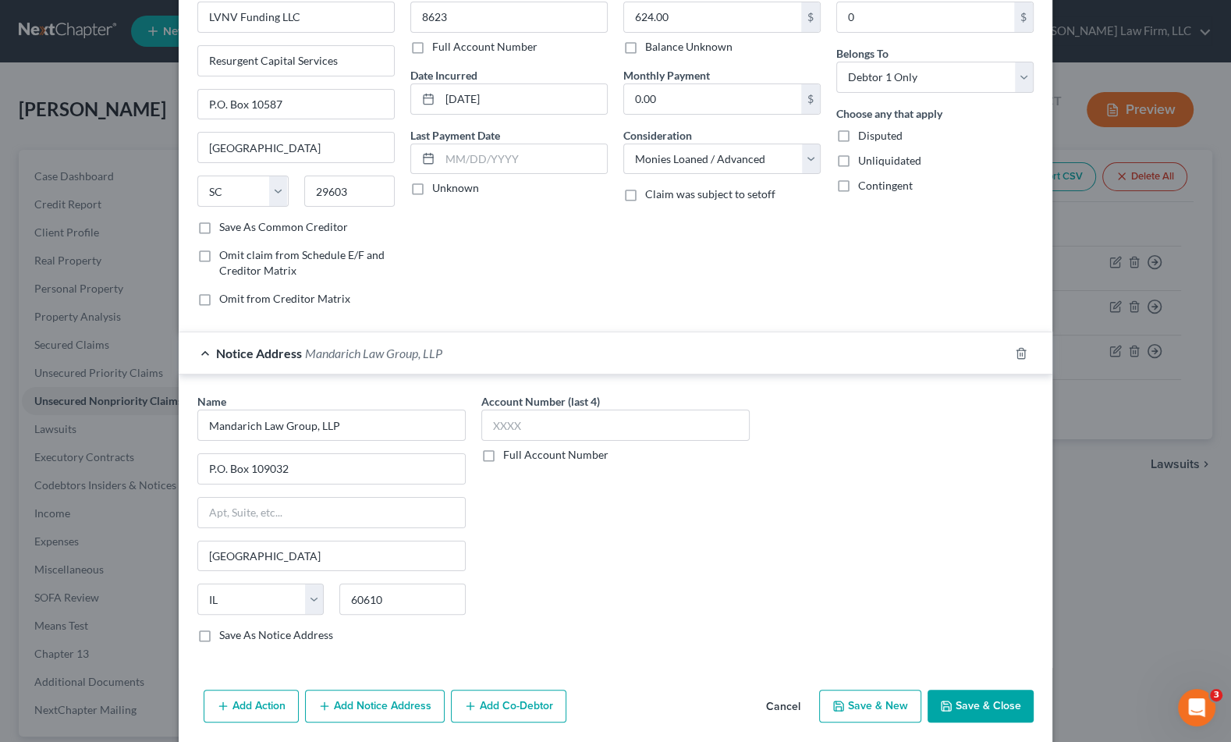
click at [970, 694] on button "Save & Close" at bounding box center [981, 706] width 106 height 33
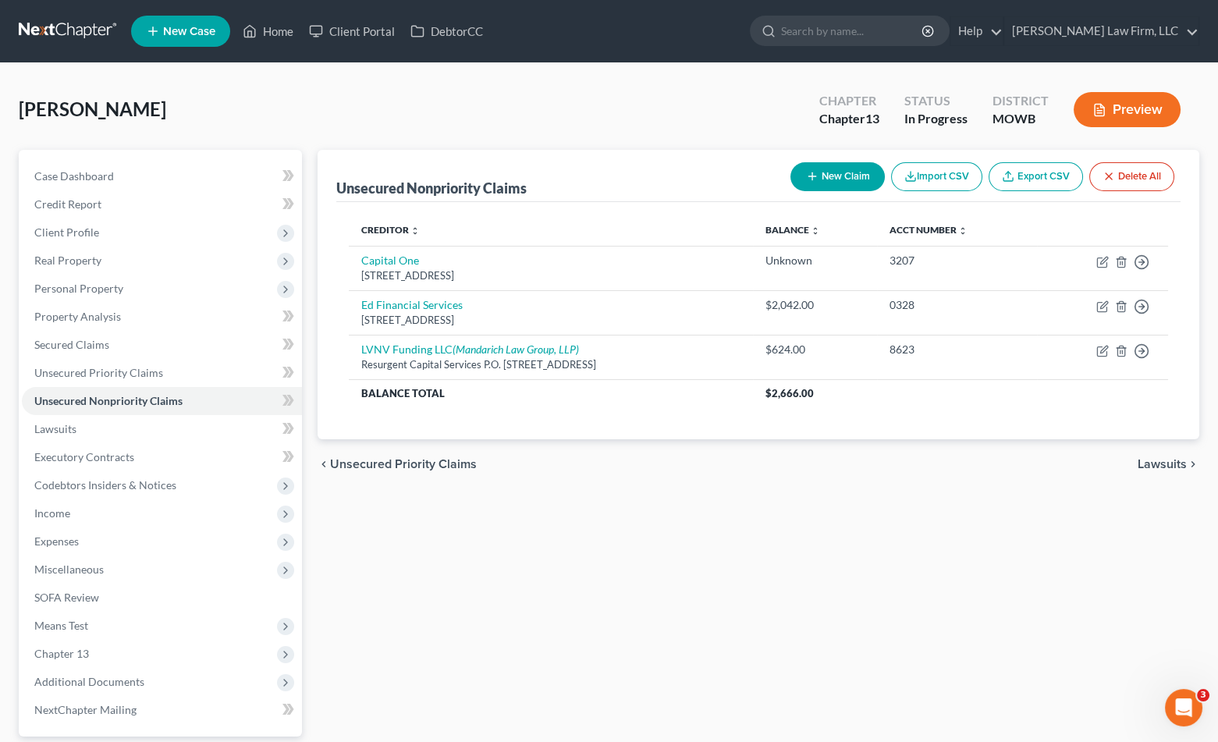
click at [506, 554] on div "Unsecured Nonpriority Claims New Claim Import CSV Export CSV Delete All Credito…" at bounding box center [758, 488] width 897 height 677
click at [106, 509] on span "Income" at bounding box center [162, 513] width 280 height 28
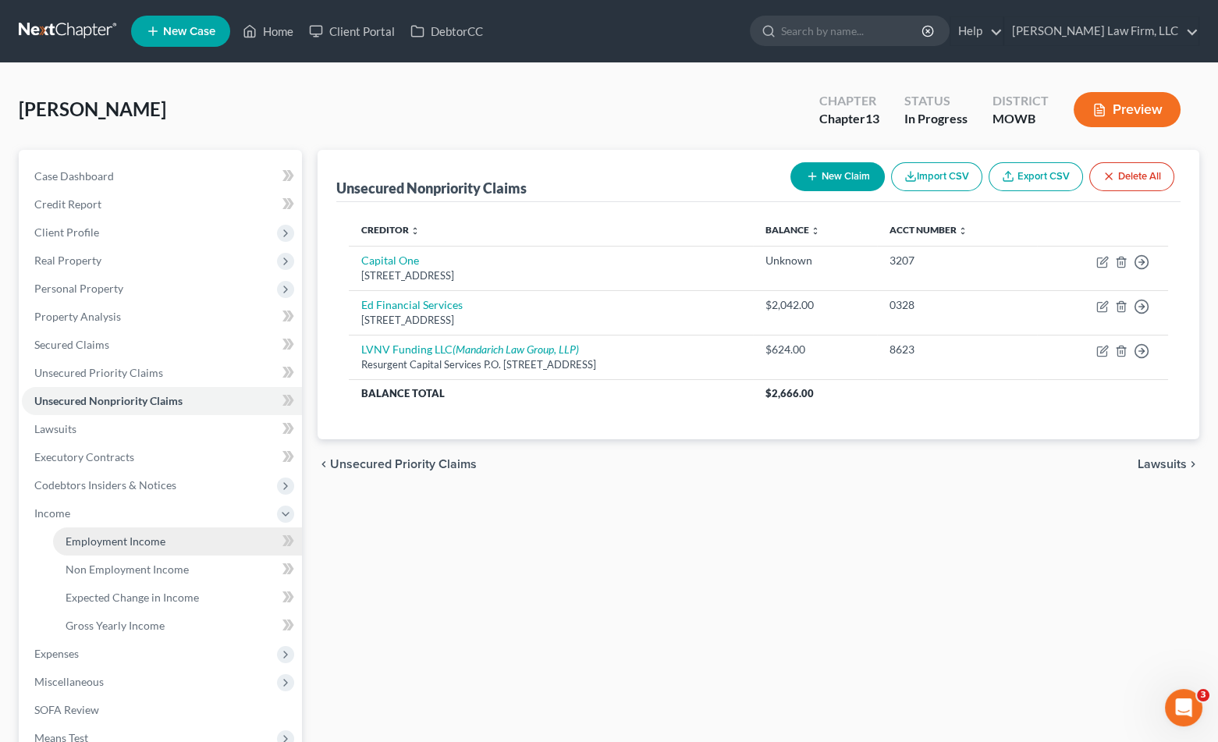
click at [125, 535] on span "Employment Income" at bounding box center [116, 541] width 100 height 13
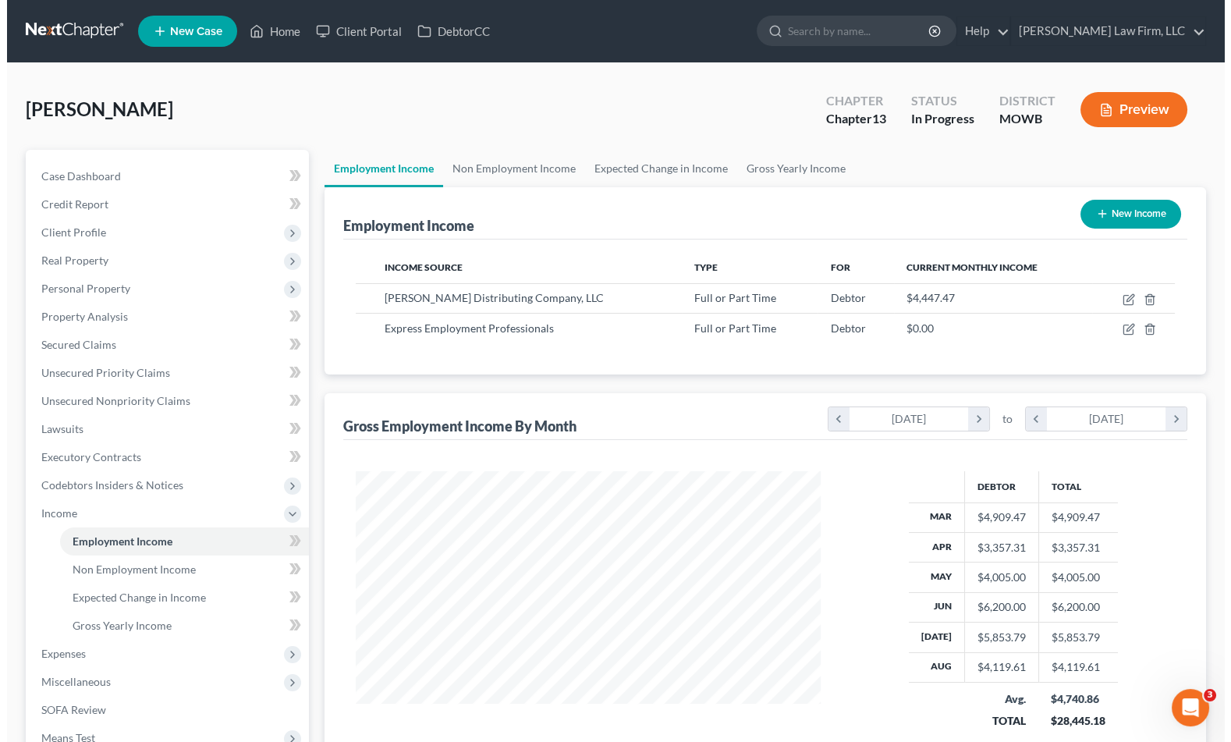
scroll to position [279, 495]
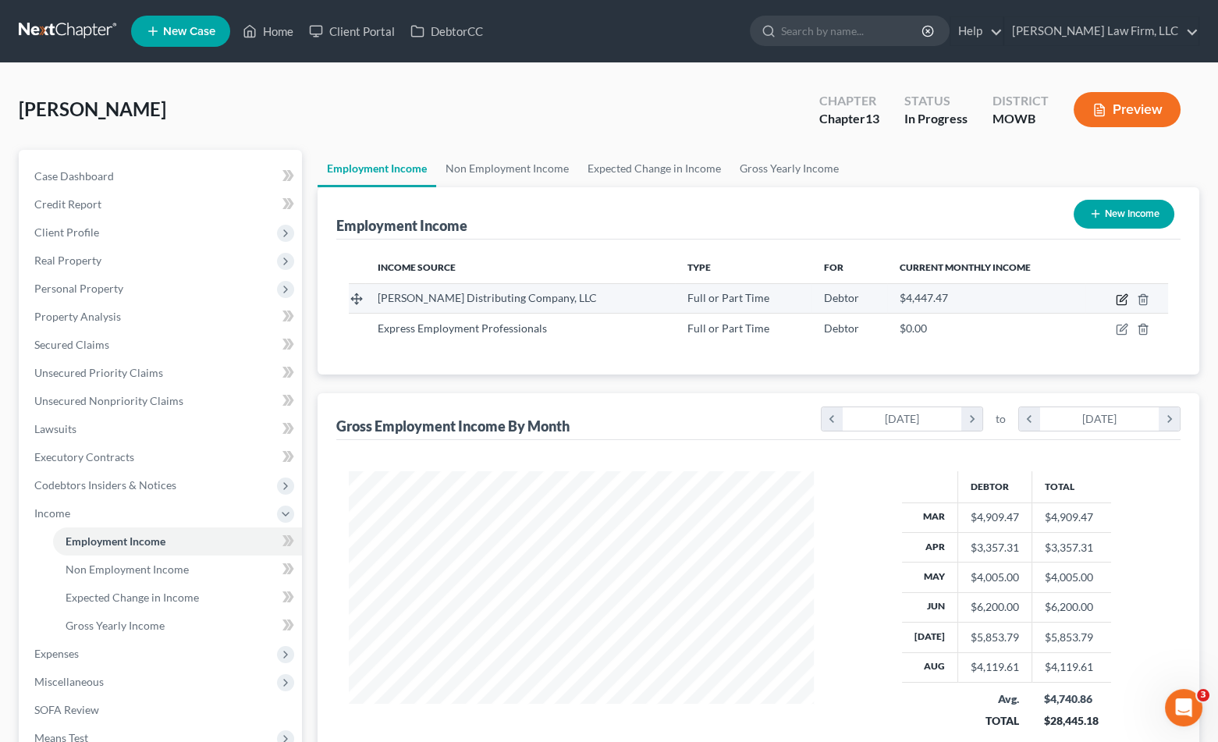
click at [1118, 296] on icon "button" at bounding box center [1121, 300] width 9 height 9
select select "0"
select select "9"
select select "2"
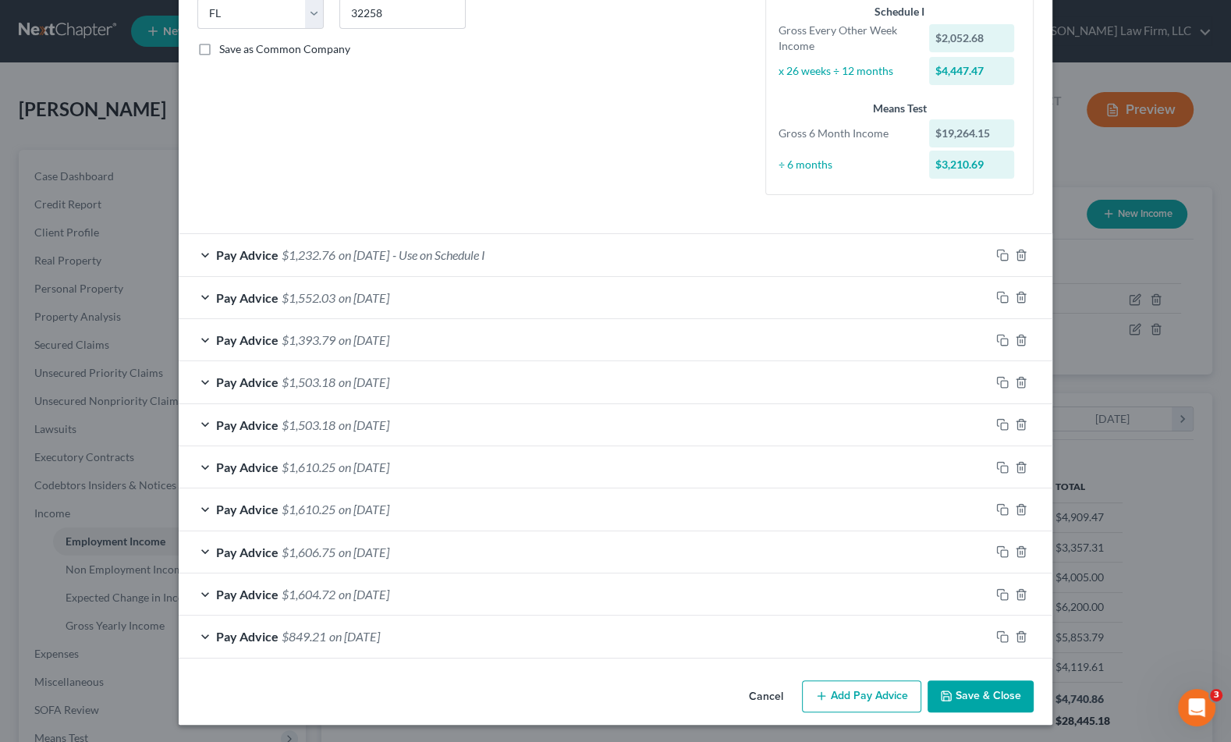
scroll to position [0, 0]
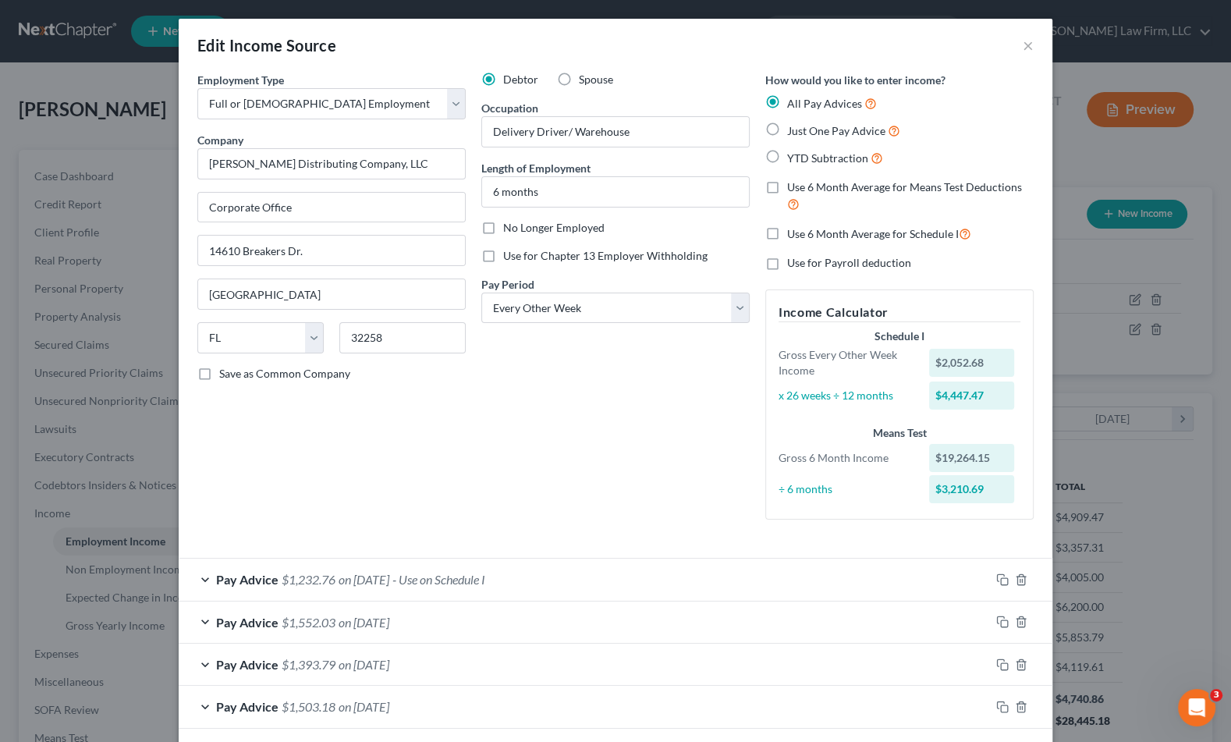
click at [787, 186] on label "Use 6 Month Average for Means Test Deductions" at bounding box center [910, 196] width 247 height 34
click at [794, 186] on input "Use 6 Month Average for Means Test Deductions" at bounding box center [799, 184] width 10 height 10
checkbox input "true"
click at [787, 236] on label "Use 6 Month Average for Schedule I" at bounding box center [879, 234] width 184 height 18
click at [794, 235] on input "Use 6 Month Average for Schedule I" at bounding box center [799, 230] width 10 height 10
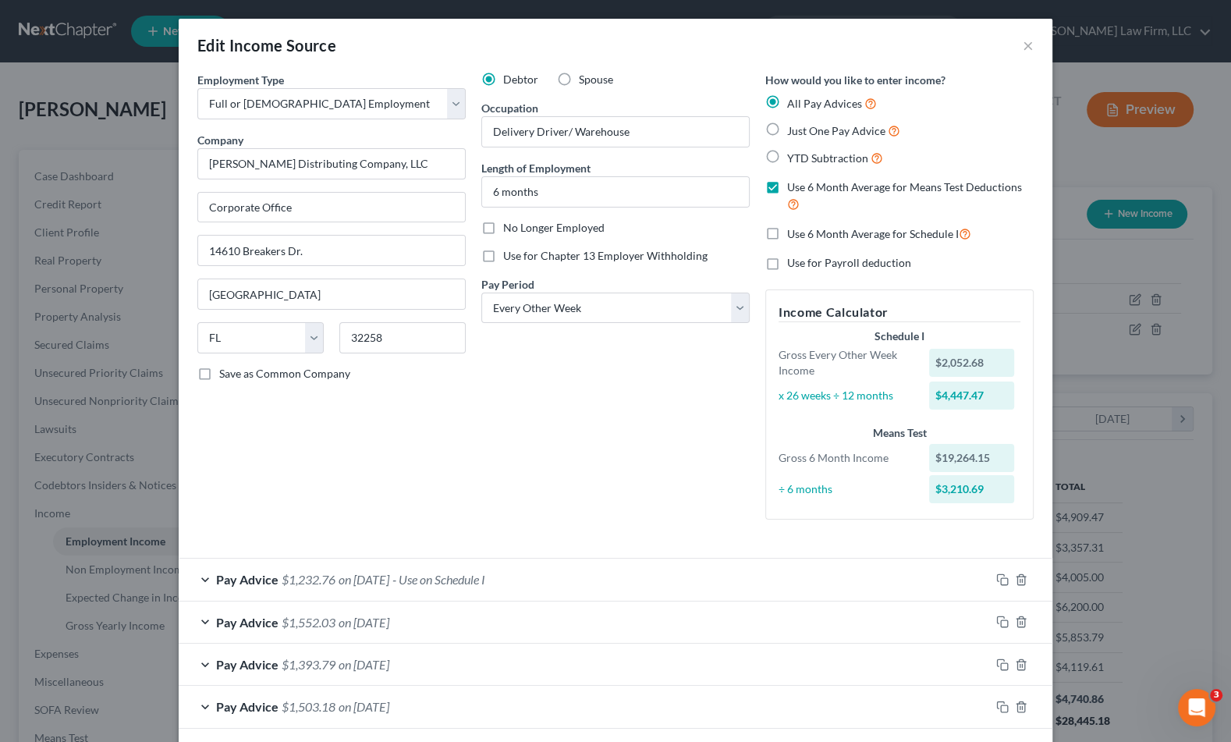
checkbox input "true"
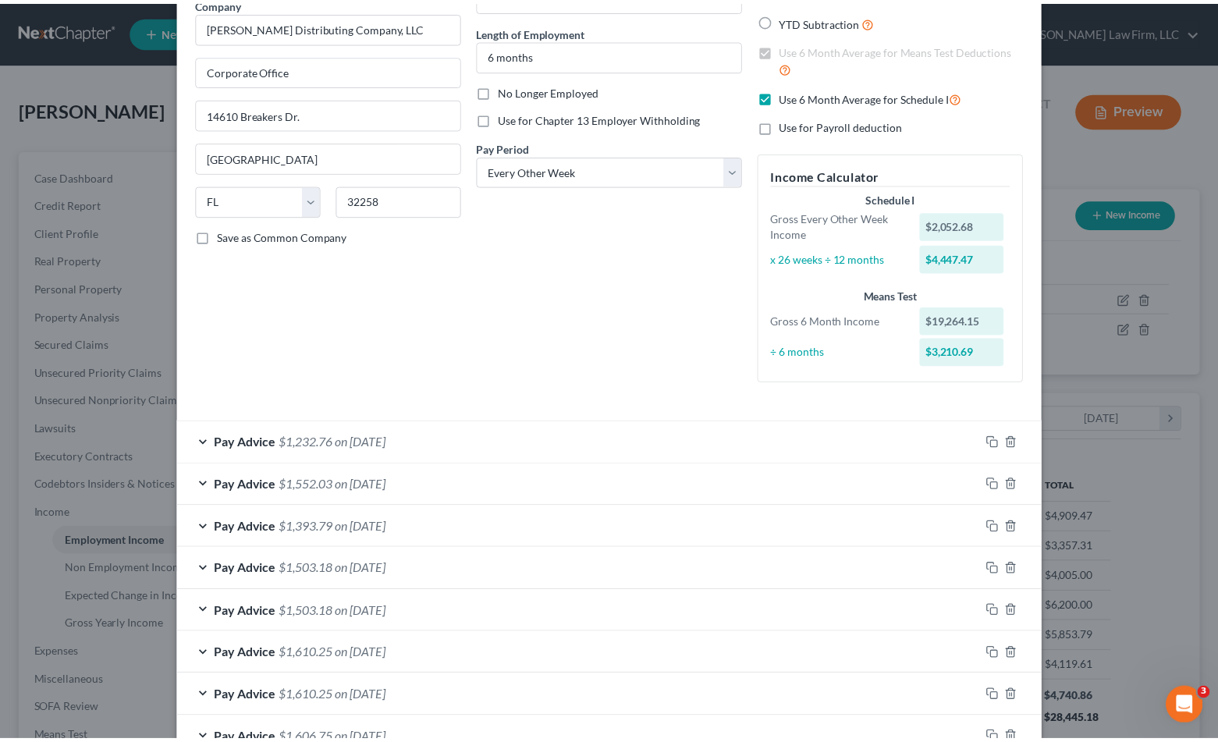
scroll to position [325, 0]
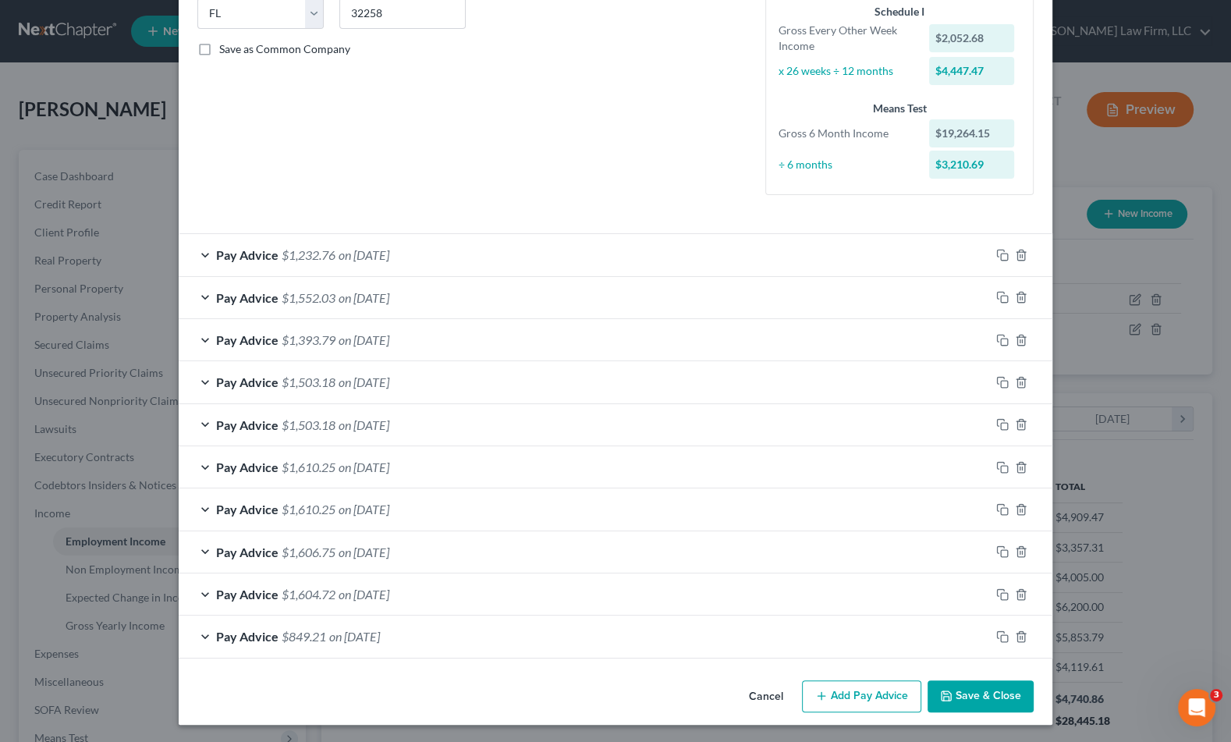
click at [999, 692] on button "Save & Close" at bounding box center [981, 696] width 106 height 33
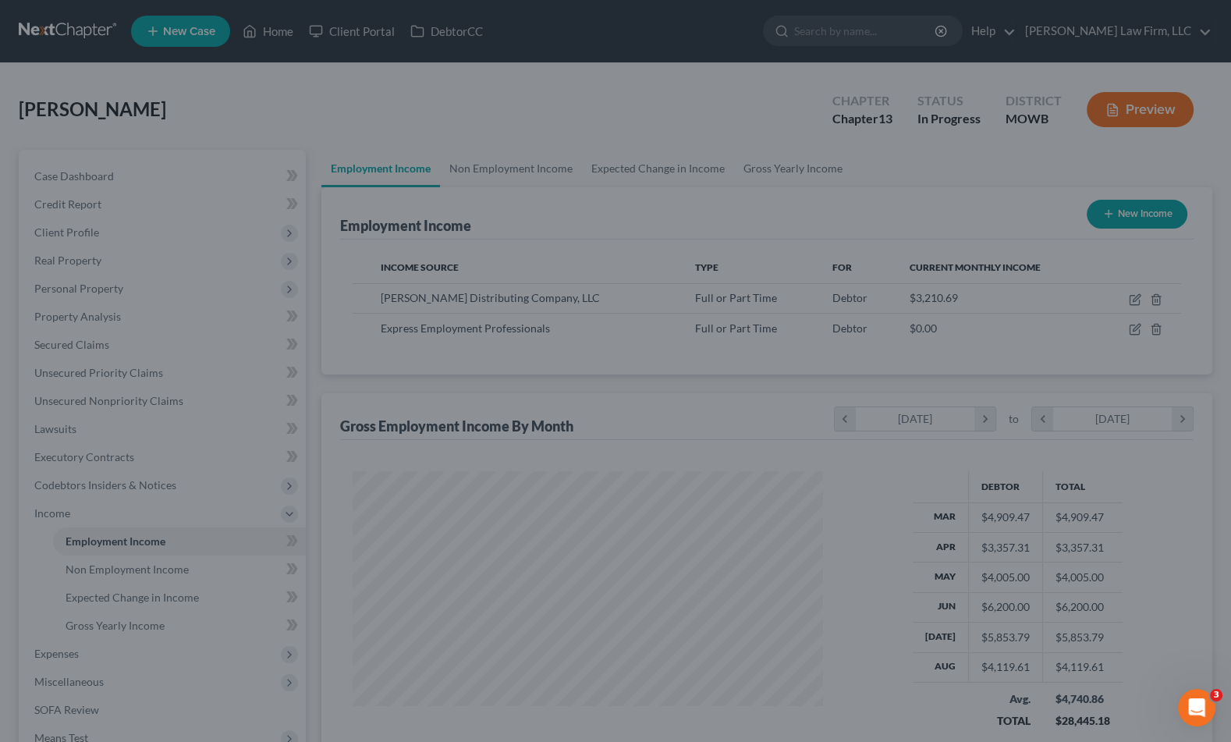
scroll to position [780031, 779814]
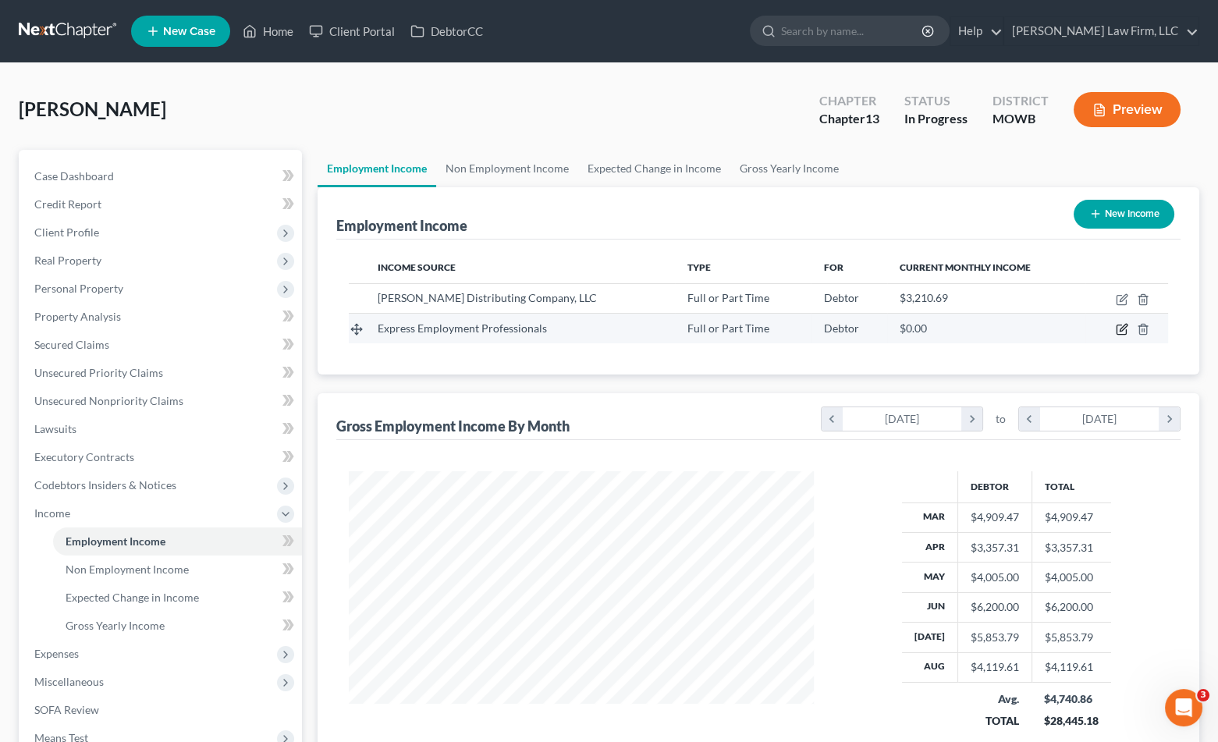
click at [1118, 328] on icon "button" at bounding box center [1122, 329] width 12 height 12
select select "0"
select select "37"
select select "3"
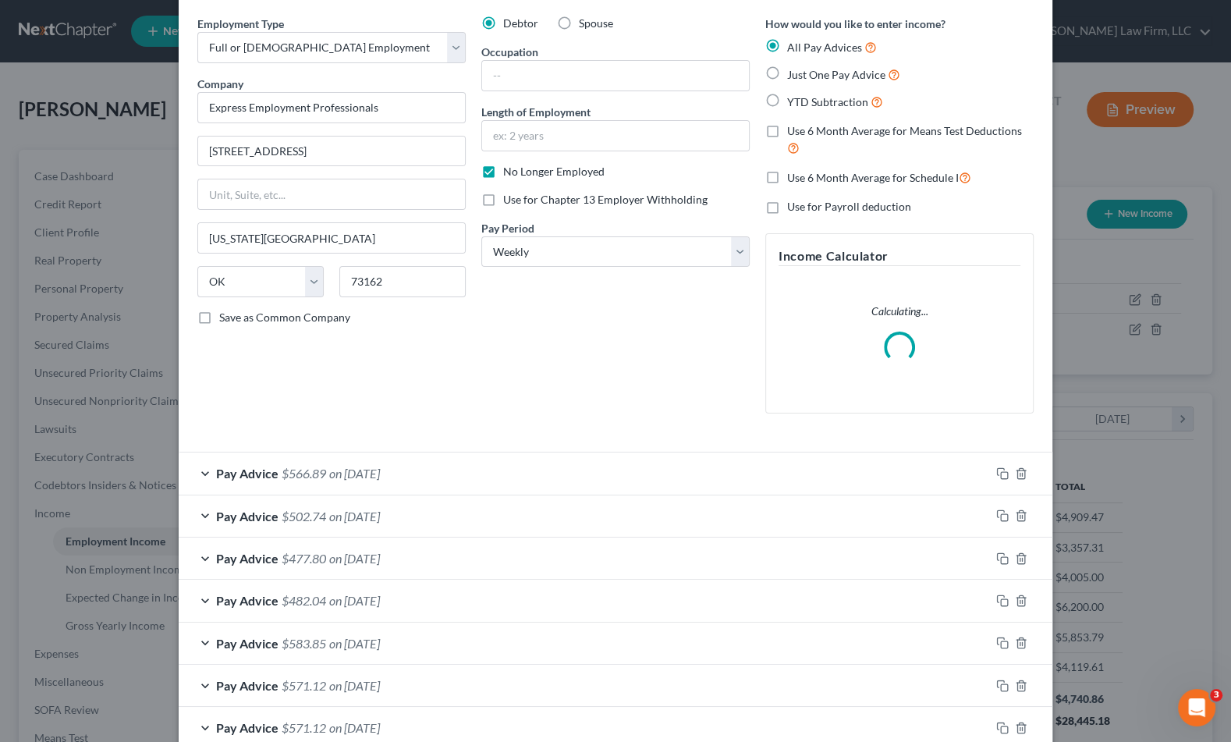
scroll to position [87, 0]
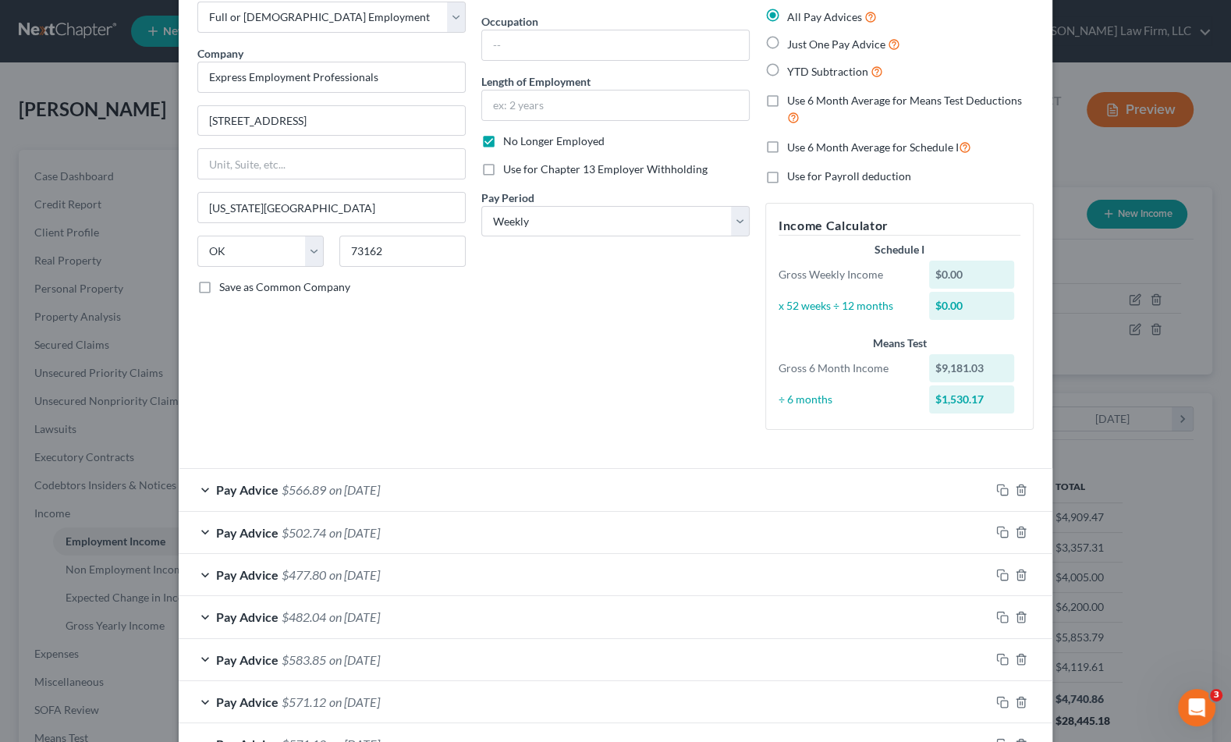
click at [787, 98] on label "Use 6 Month Average for Means Test Deductions" at bounding box center [910, 110] width 247 height 34
click at [794, 98] on input "Use 6 Month Average for Means Test Deductions" at bounding box center [799, 98] width 10 height 10
checkbox input "true"
click at [787, 151] on label "Use 6 Month Average for Schedule I" at bounding box center [879, 147] width 184 height 18
click at [794, 148] on input "Use 6 Month Average for Schedule I" at bounding box center [799, 143] width 10 height 10
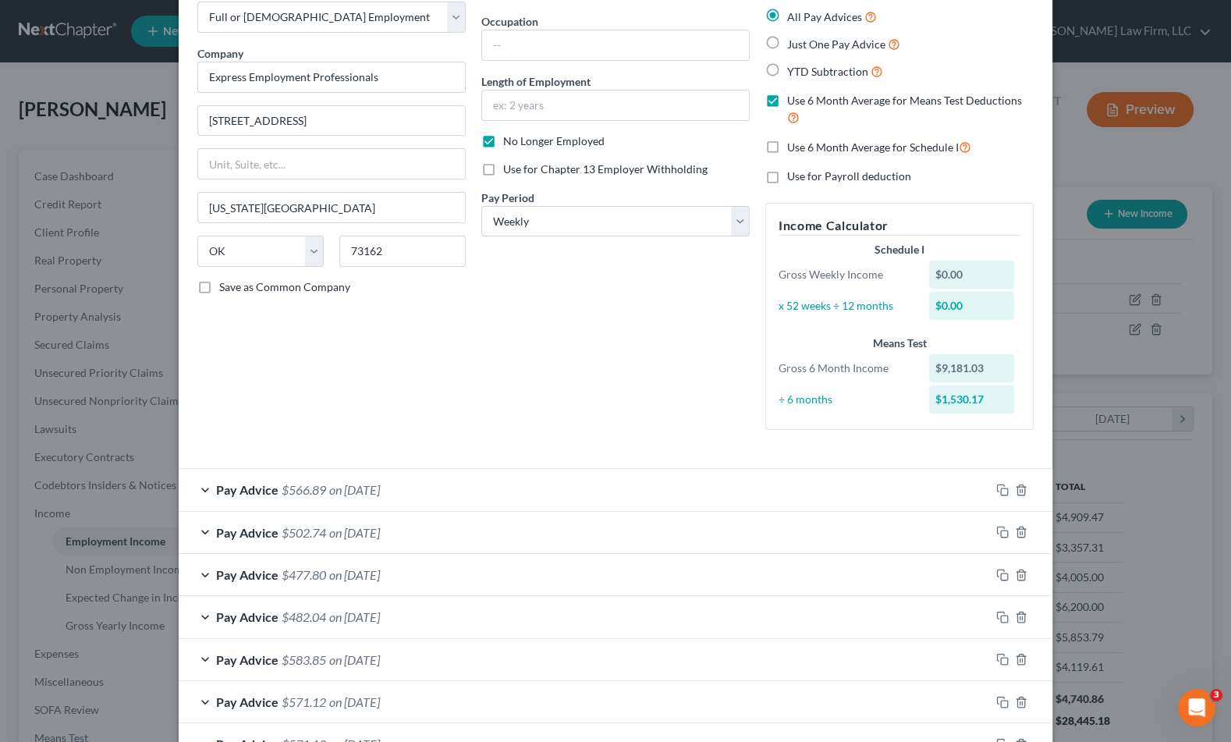
checkbox input "true"
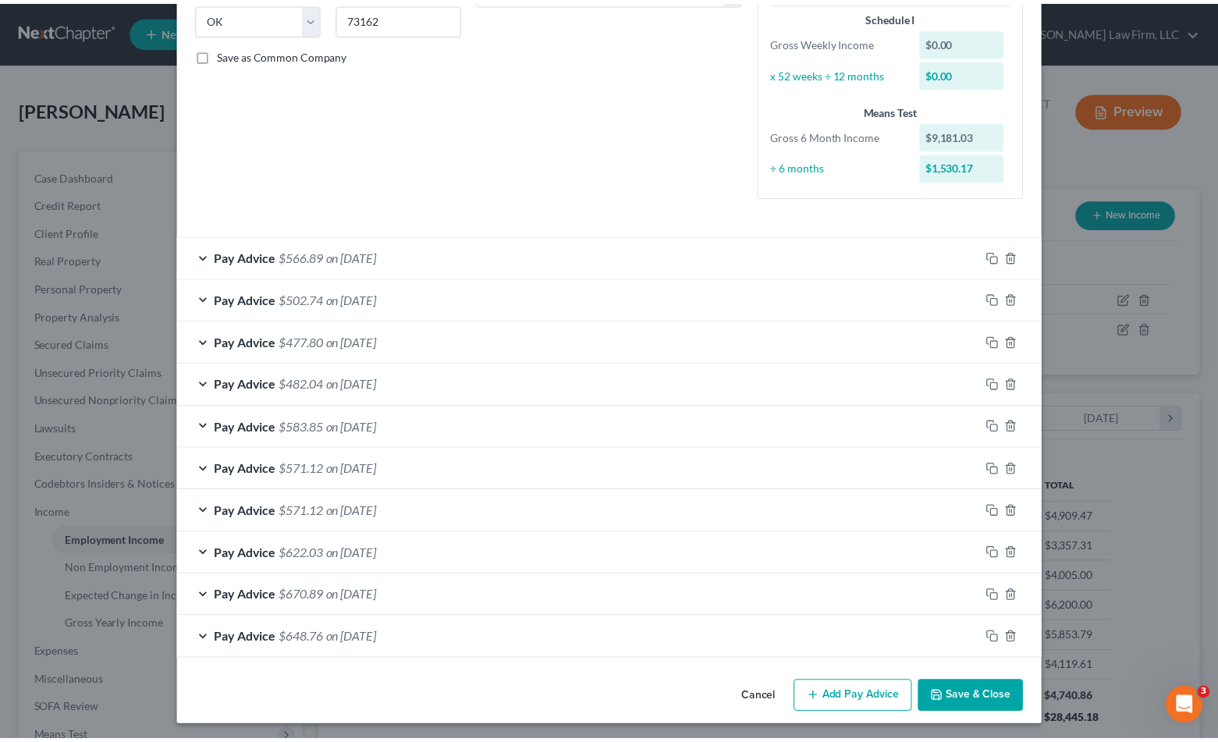
scroll to position [321, 0]
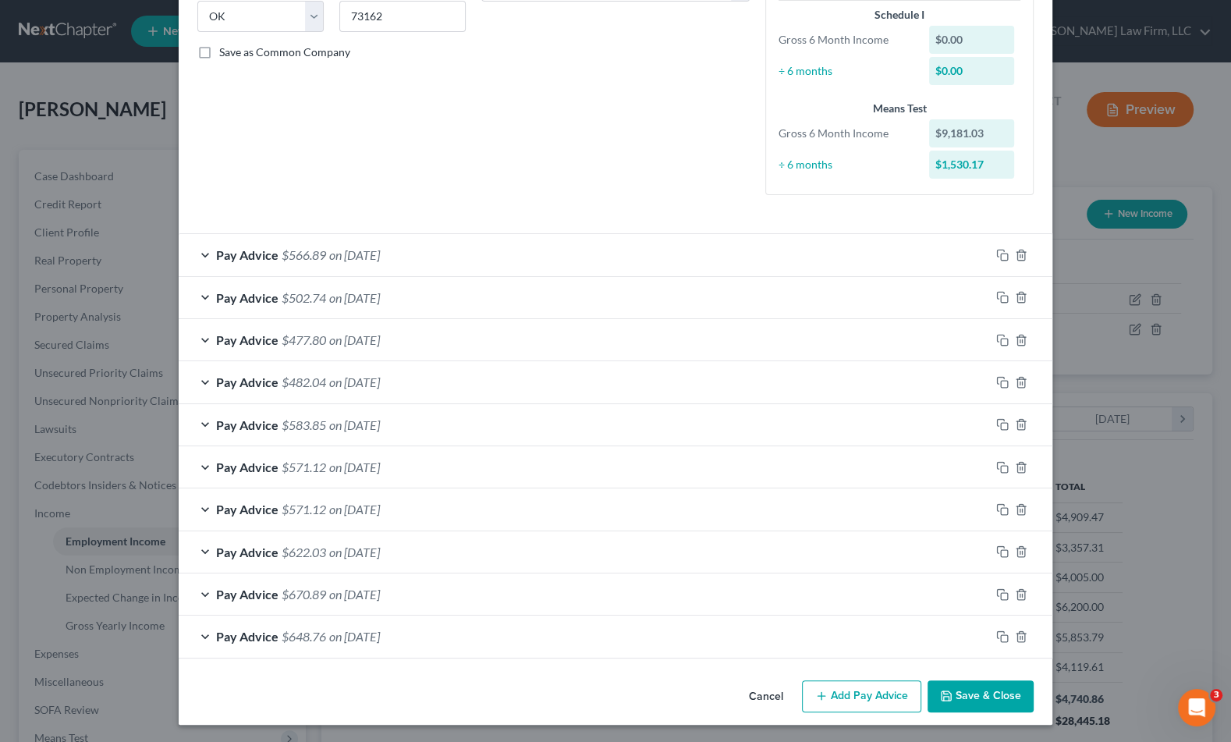
click at [982, 699] on button "Save & Close" at bounding box center [981, 696] width 106 height 33
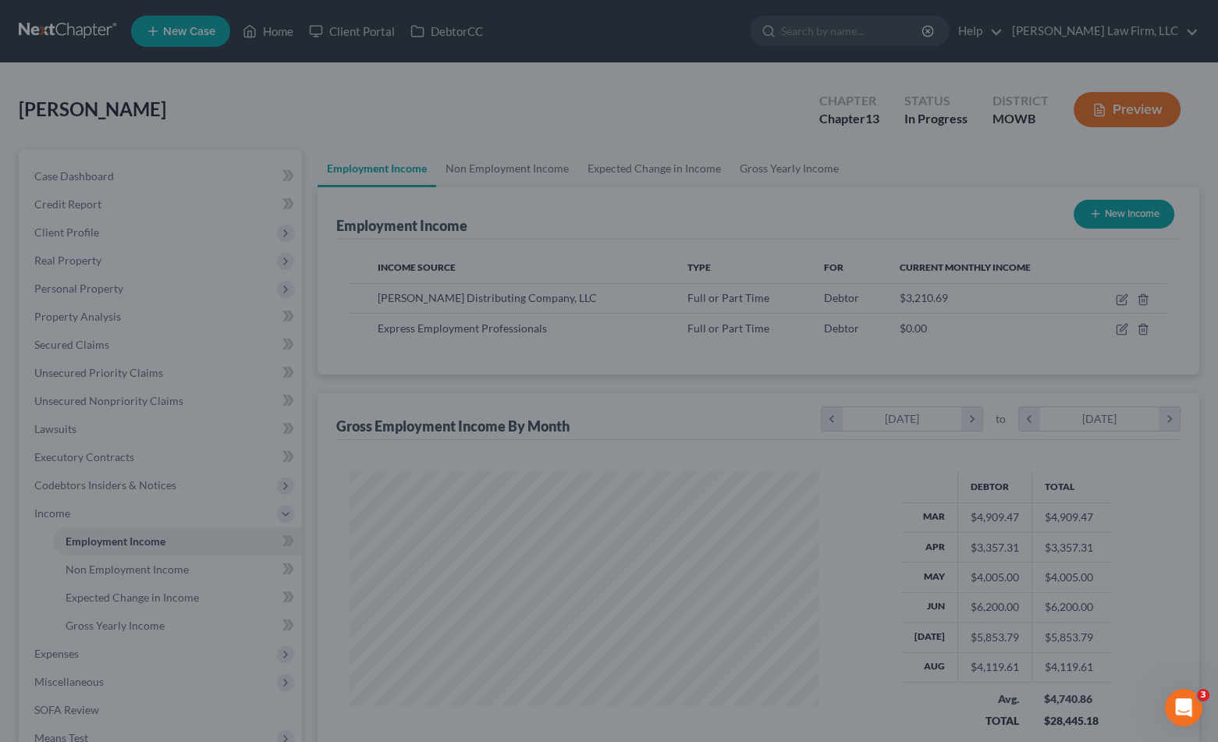
scroll to position [780031, 779814]
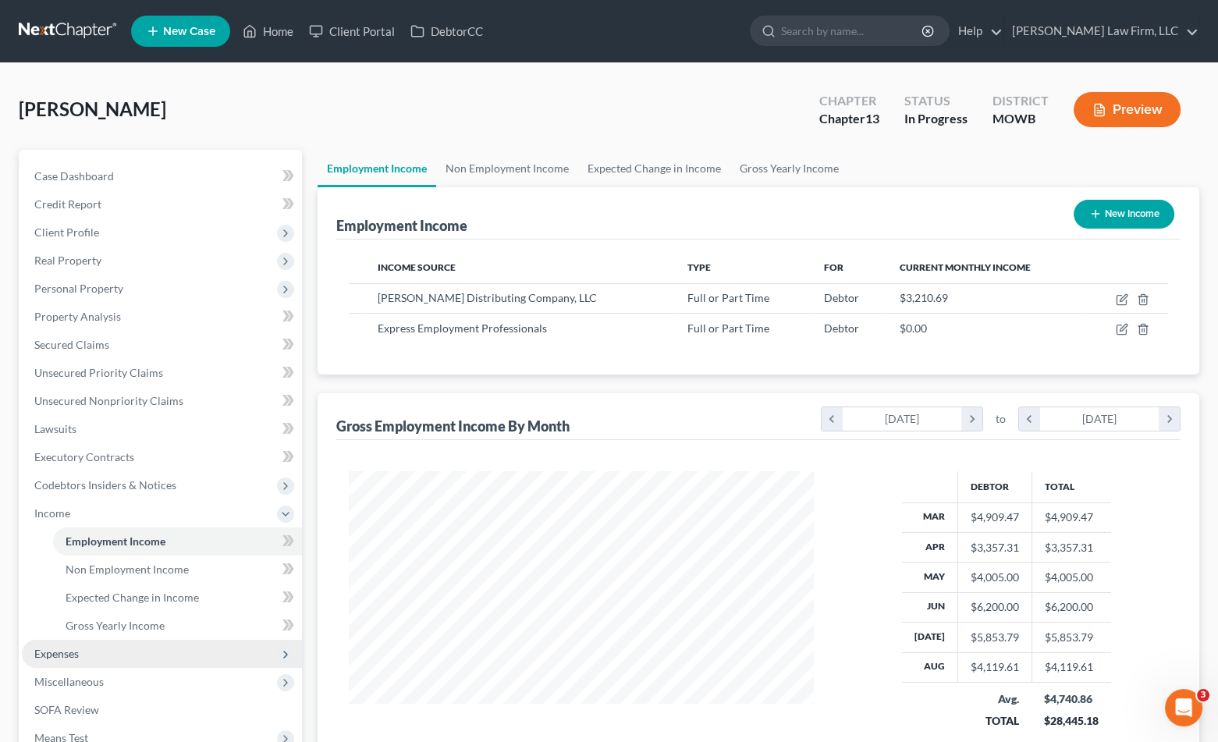
click at [122, 663] on span "Expenses" at bounding box center [162, 654] width 280 height 28
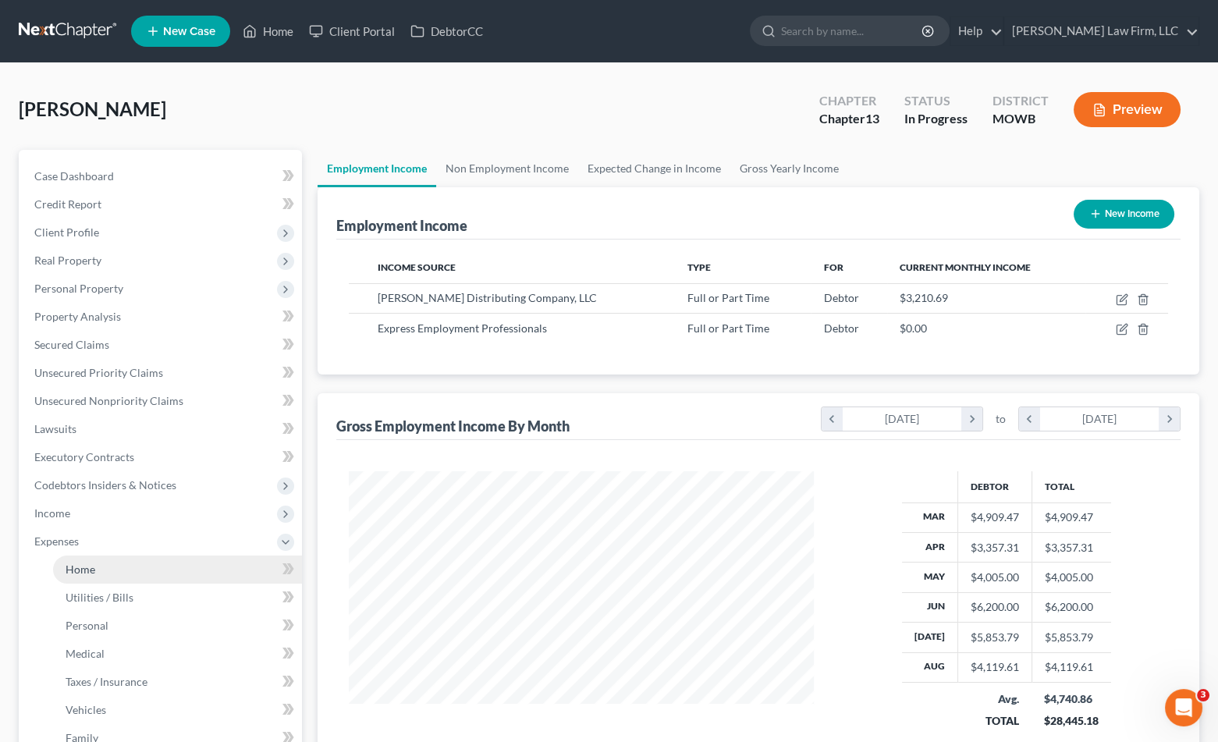
click at [129, 567] on link "Home" at bounding box center [177, 570] width 249 height 28
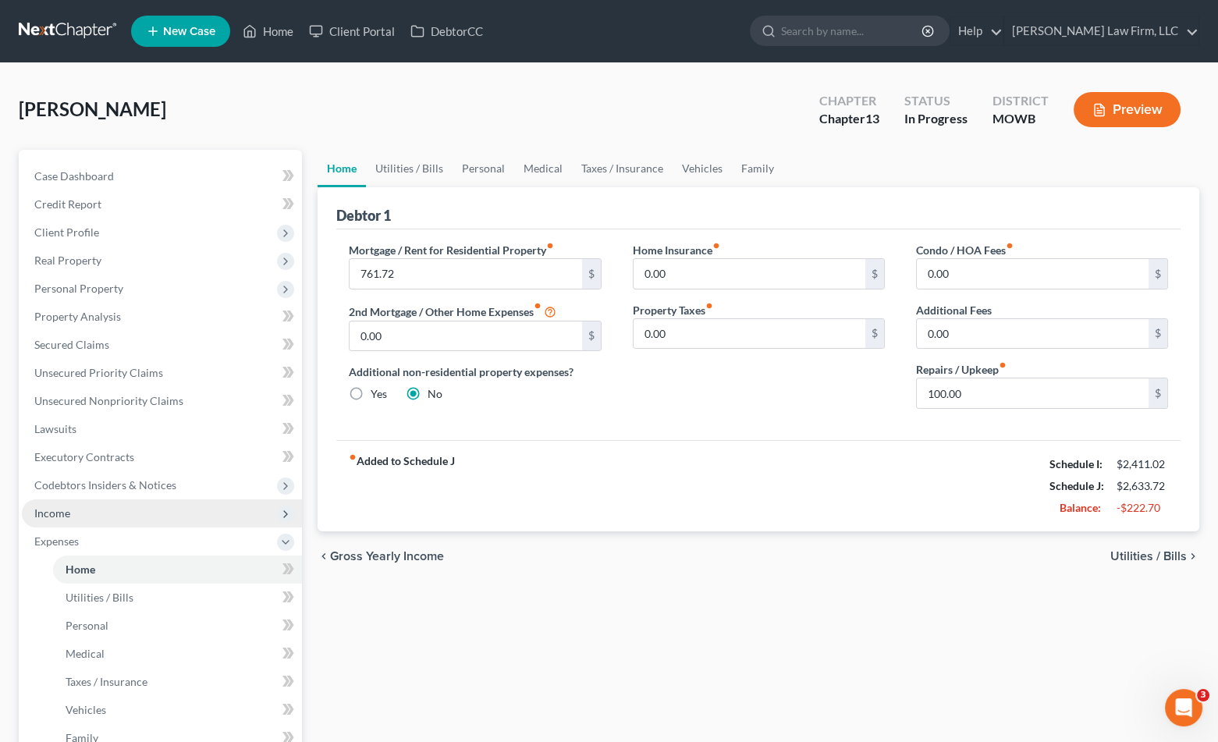
click at [104, 515] on span "Income" at bounding box center [162, 513] width 280 height 28
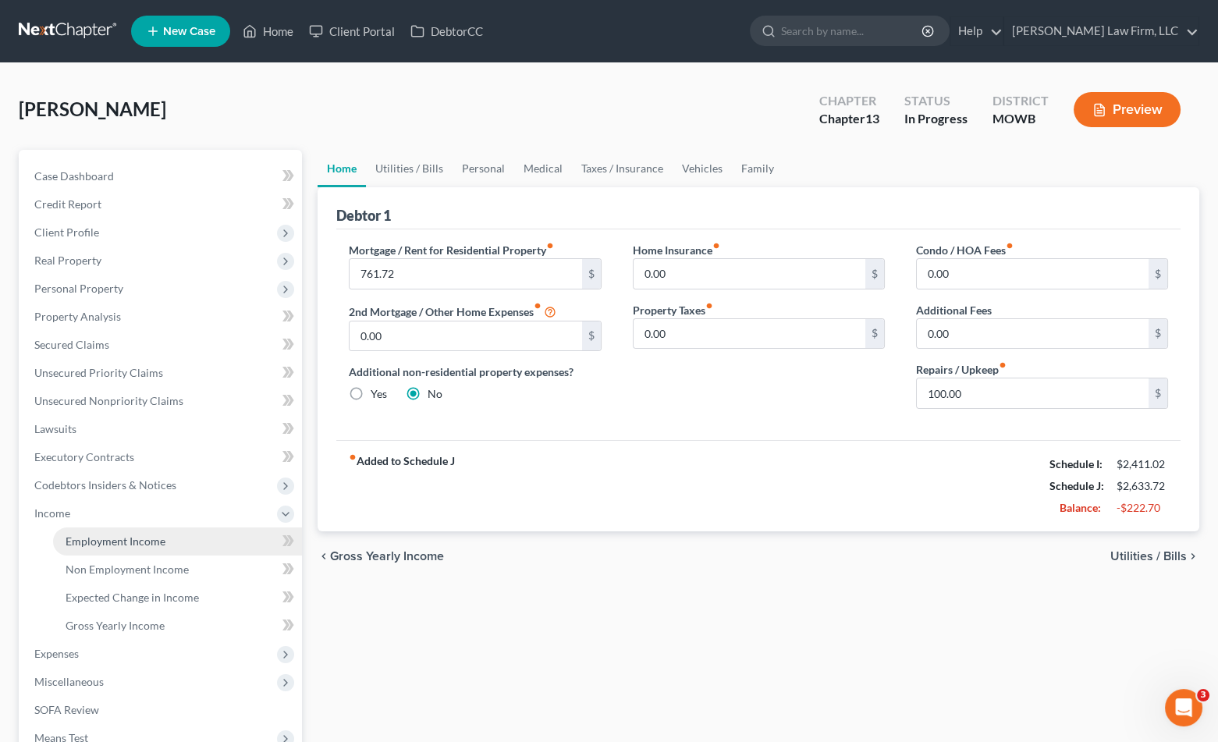
click at [115, 535] on span "Employment Income" at bounding box center [116, 541] width 100 height 13
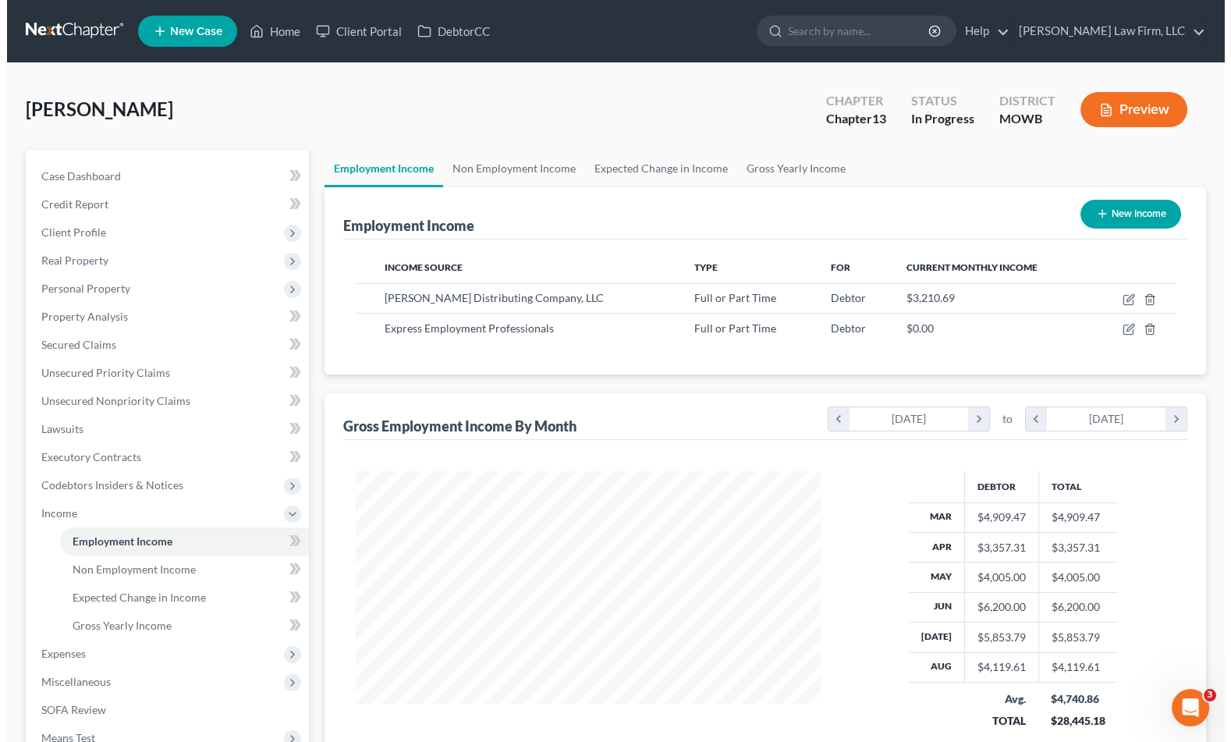
scroll to position [279, 495]
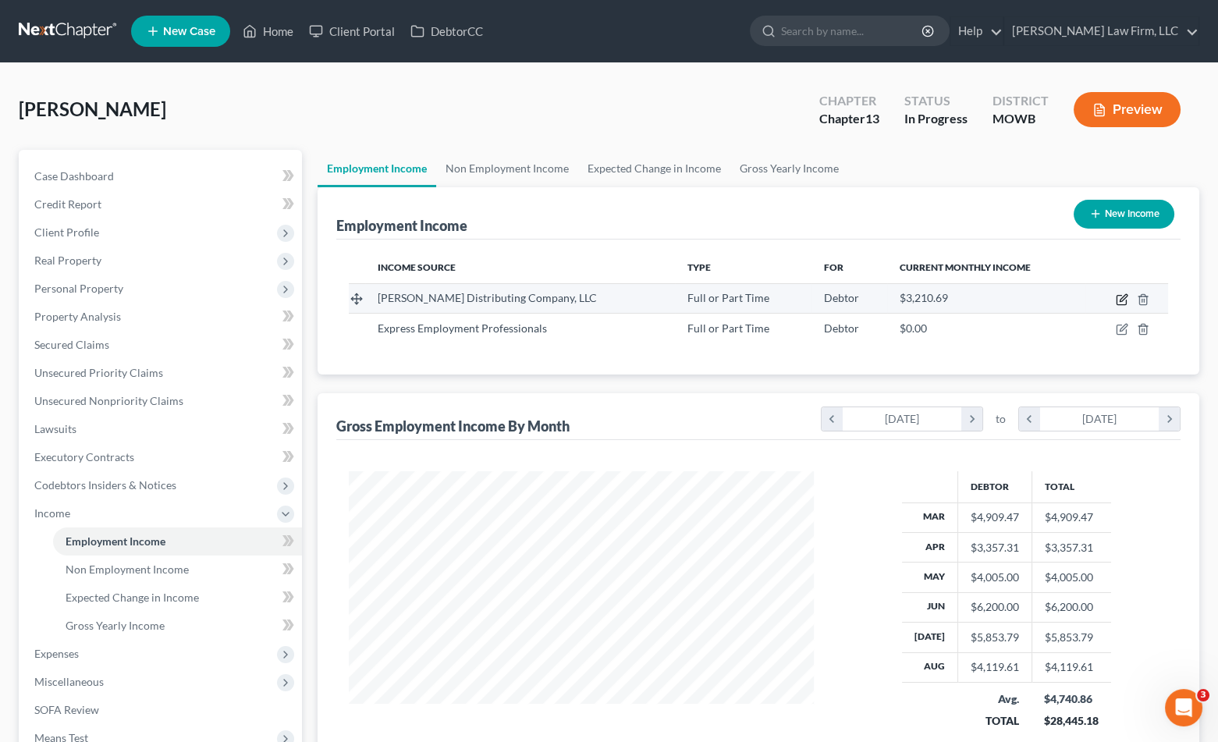
click at [1122, 302] on icon "button" at bounding box center [1122, 299] width 12 height 12
select select "0"
select select "9"
select select "2"
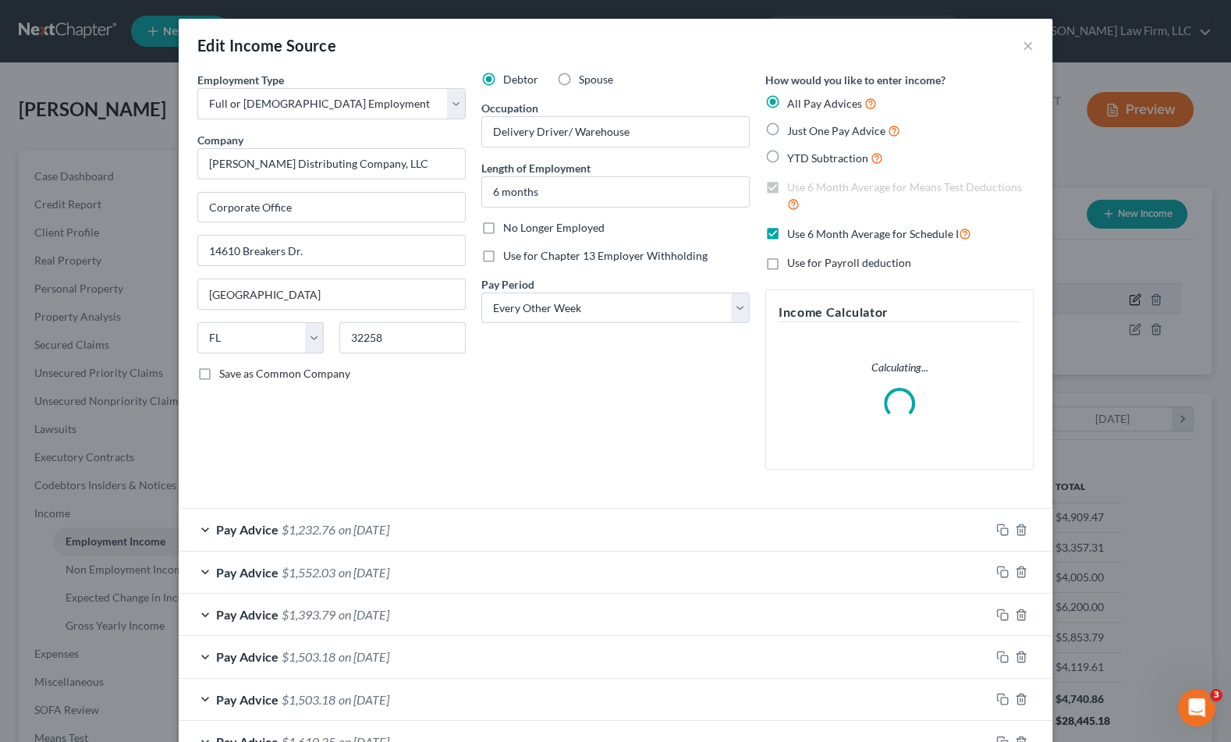
scroll to position [279, 502]
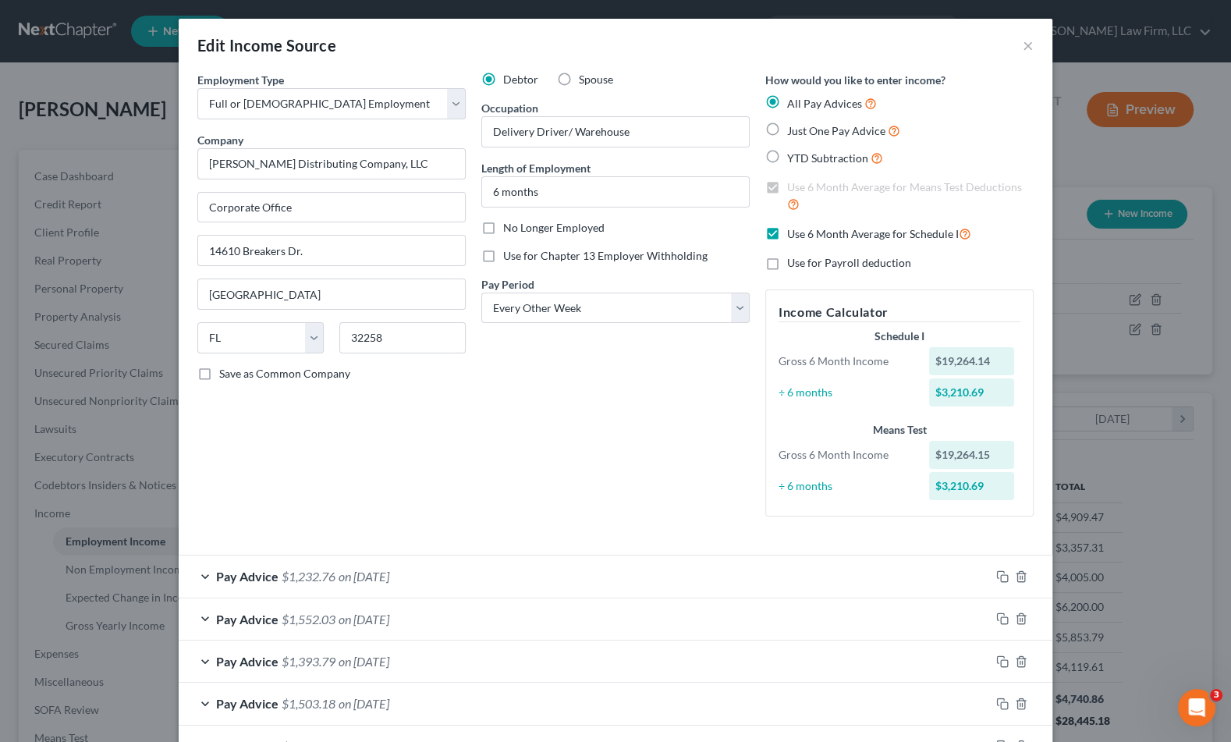
click at [826, 234] on span "Use 6 Month Average for Schedule I" at bounding box center [873, 233] width 172 height 13
click at [804, 234] on input "Use 6 Month Average for Schedule I" at bounding box center [799, 230] width 10 height 10
checkbox input "false"
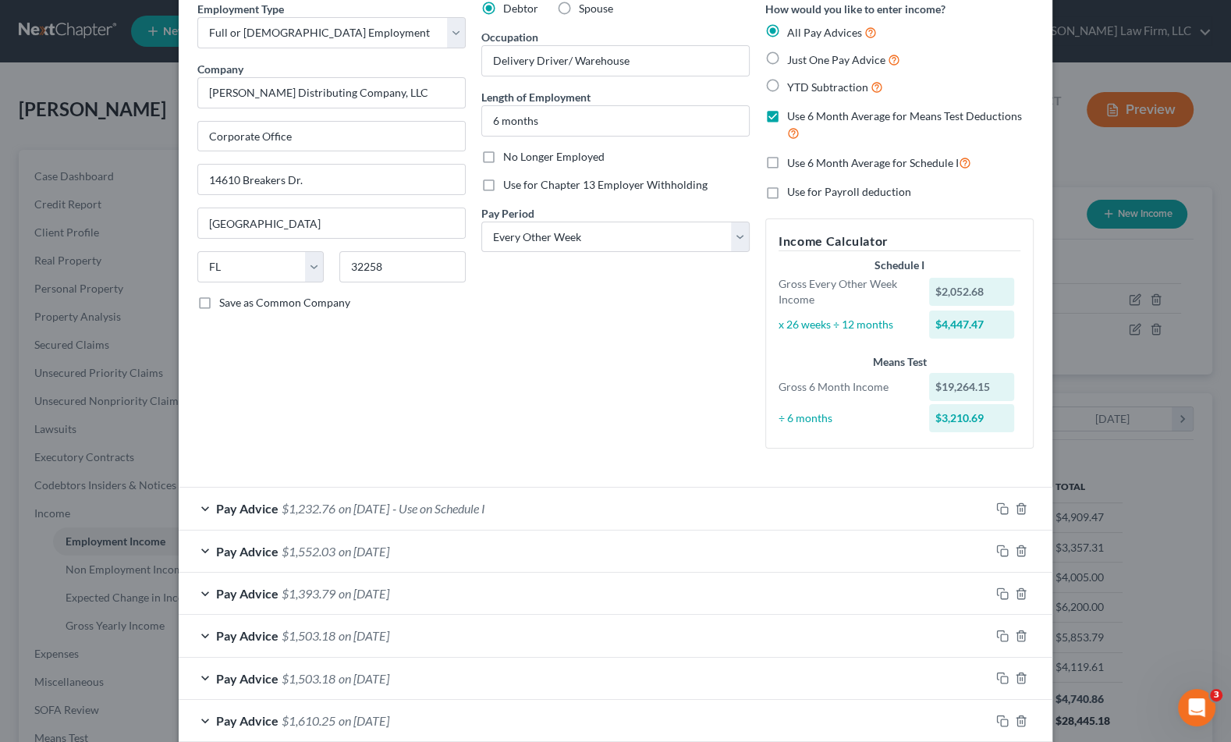
scroll to position [173, 0]
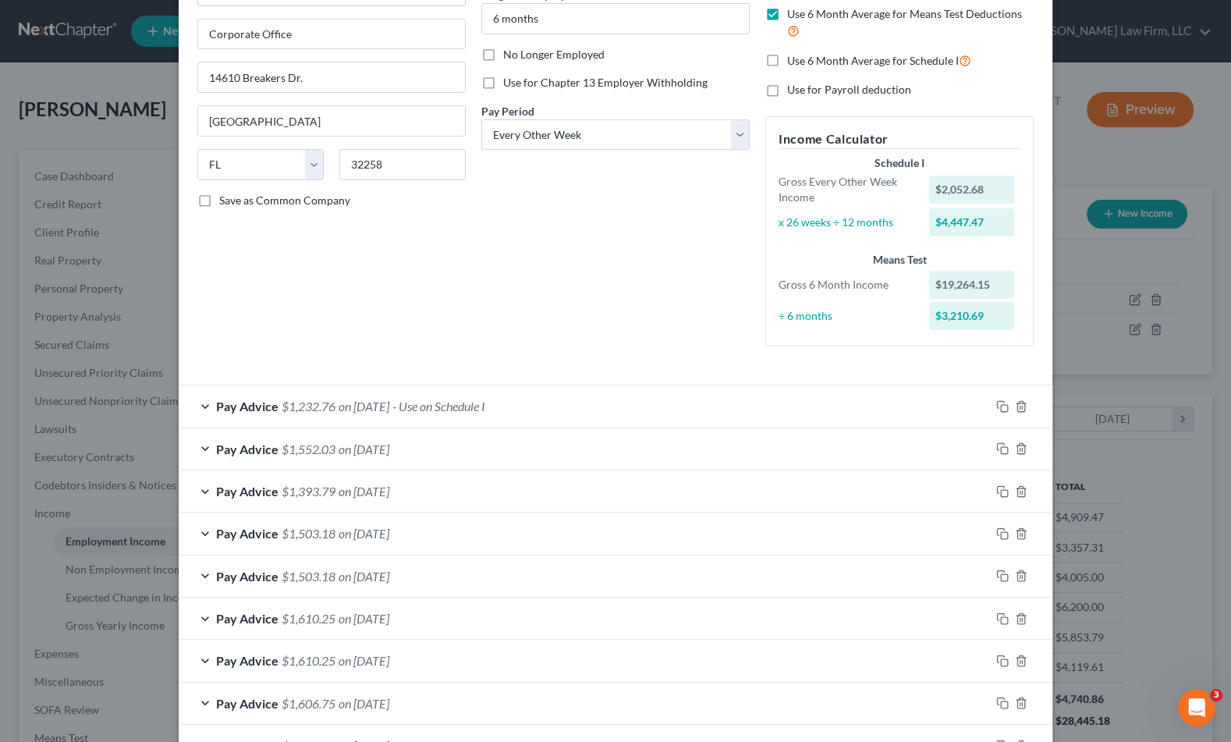
click at [505, 442] on div "Pay Advice $1,552.03 on 08/08/2025" at bounding box center [585, 448] width 812 height 41
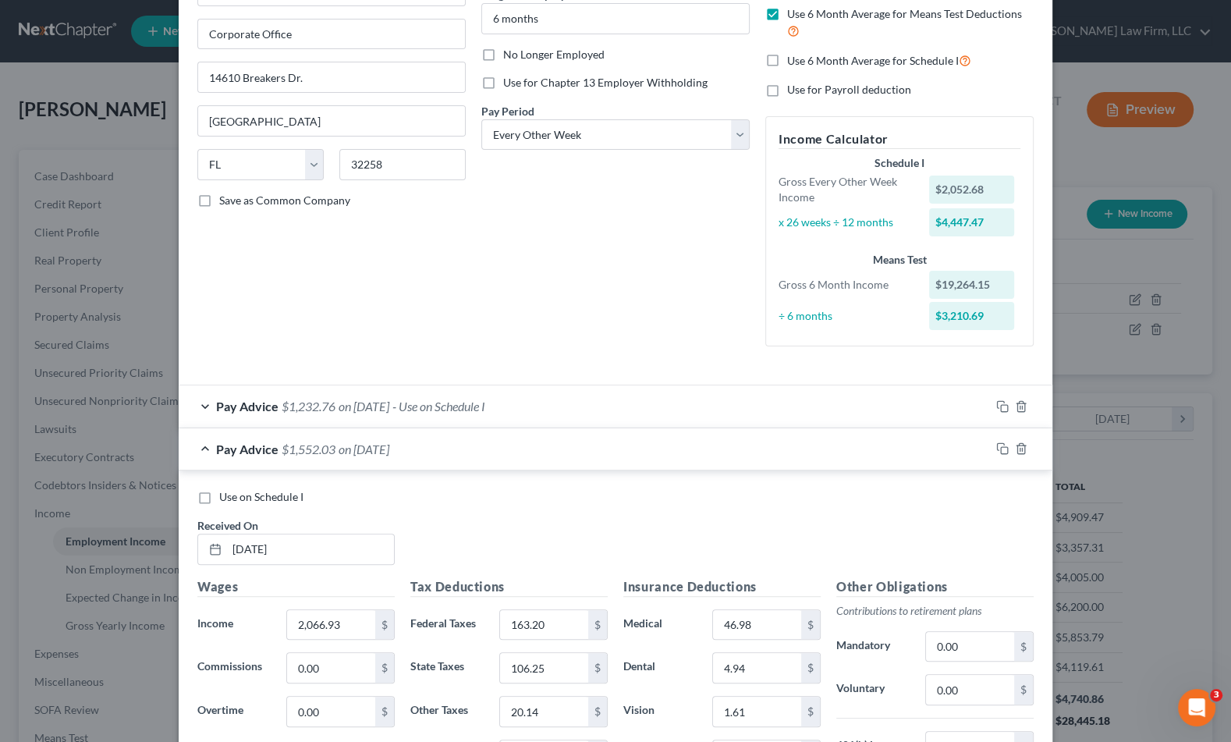
click at [244, 494] on span "Use on Schedule I" at bounding box center [261, 496] width 84 height 13
click at [236, 494] on input "Use on Schedule I" at bounding box center [231, 494] width 10 height 10
checkbox input "true"
click at [464, 444] on span "- Use on Schedule I" at bounding box center [438, 449] width 93 height 15
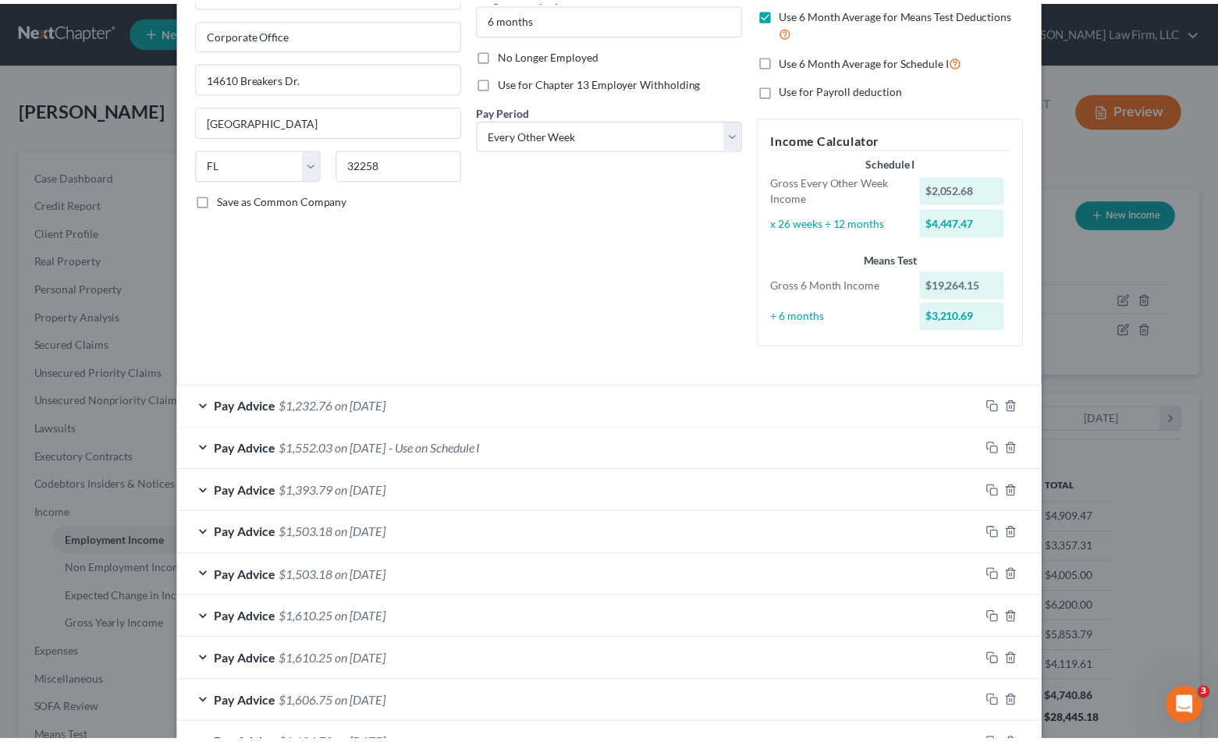
scroll to position [325, 0]
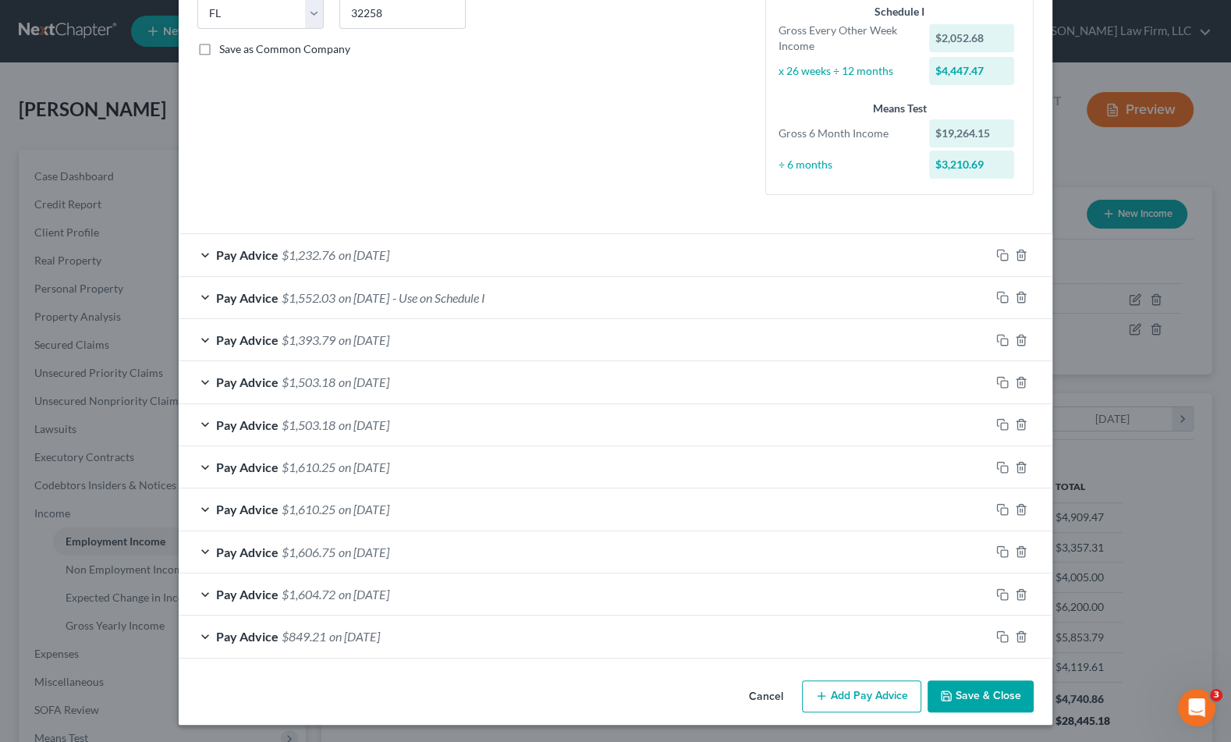
click at [944, 681] on button "Save & Close" at bounding box center [981, 696] width 106 height 33
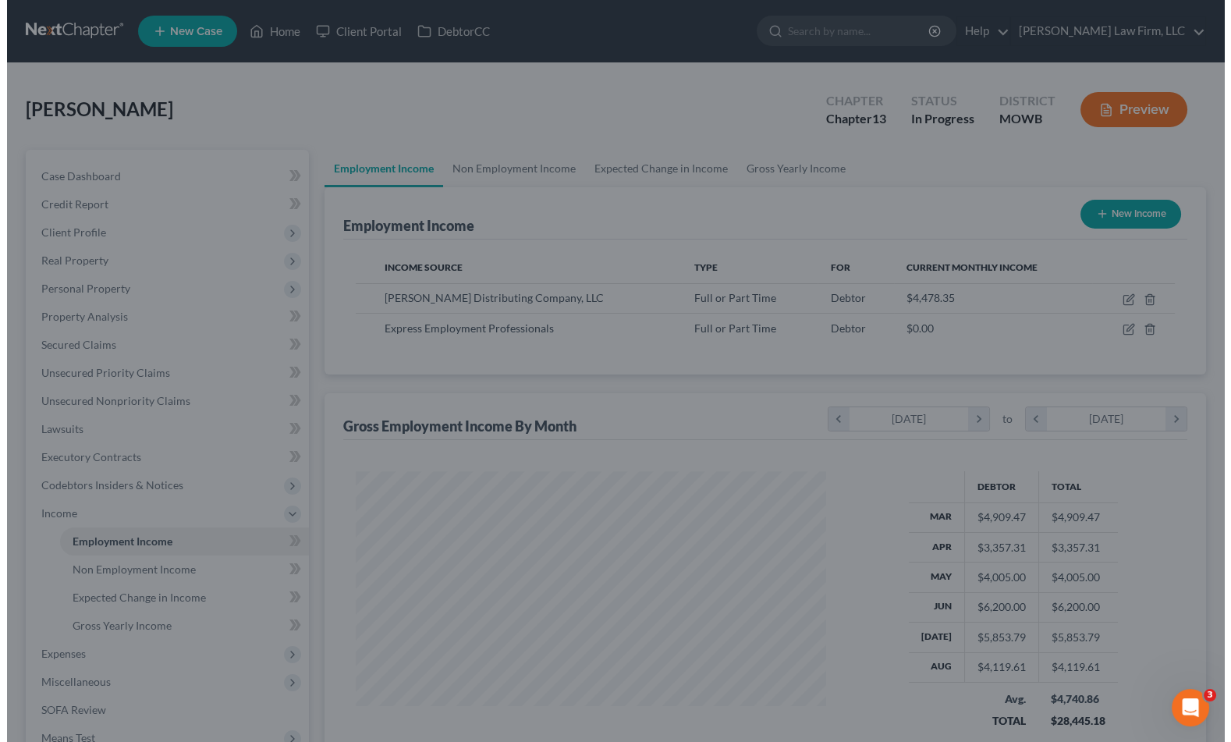
scroll to position [780031, 779814]
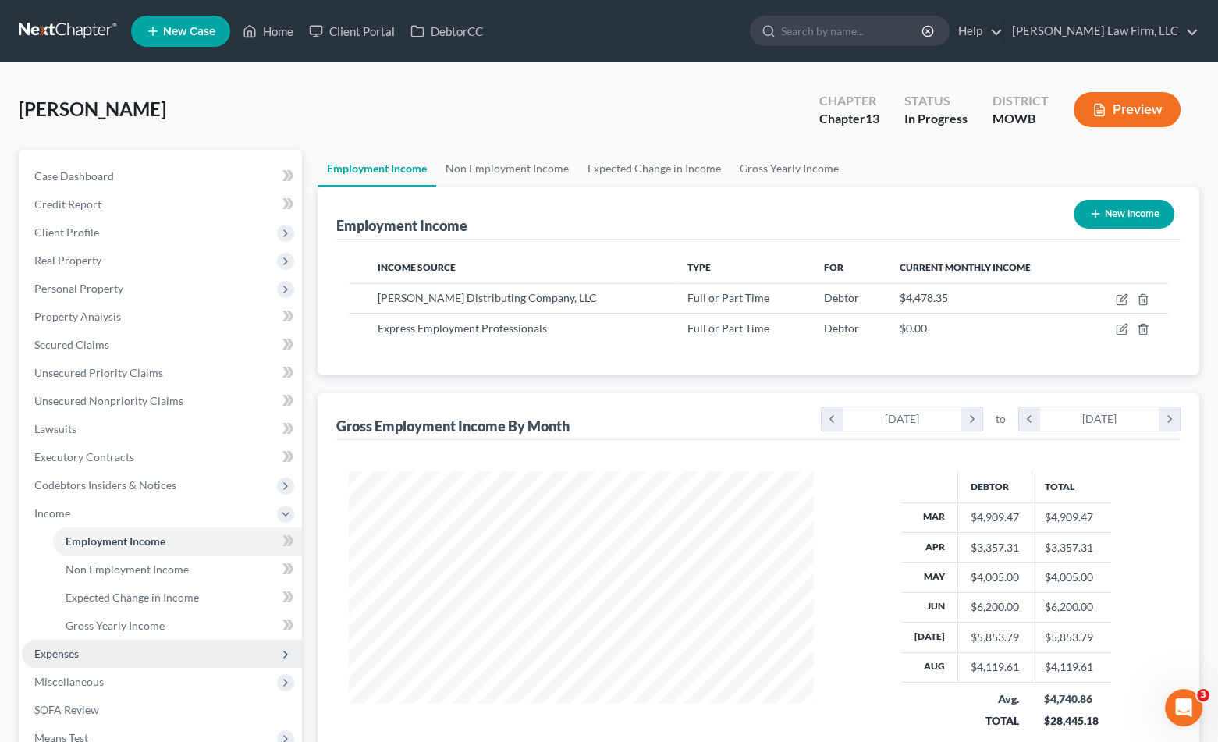
click at [138, 650] on span "Expenses" at bounding box center [162, 654] width 280 height 28
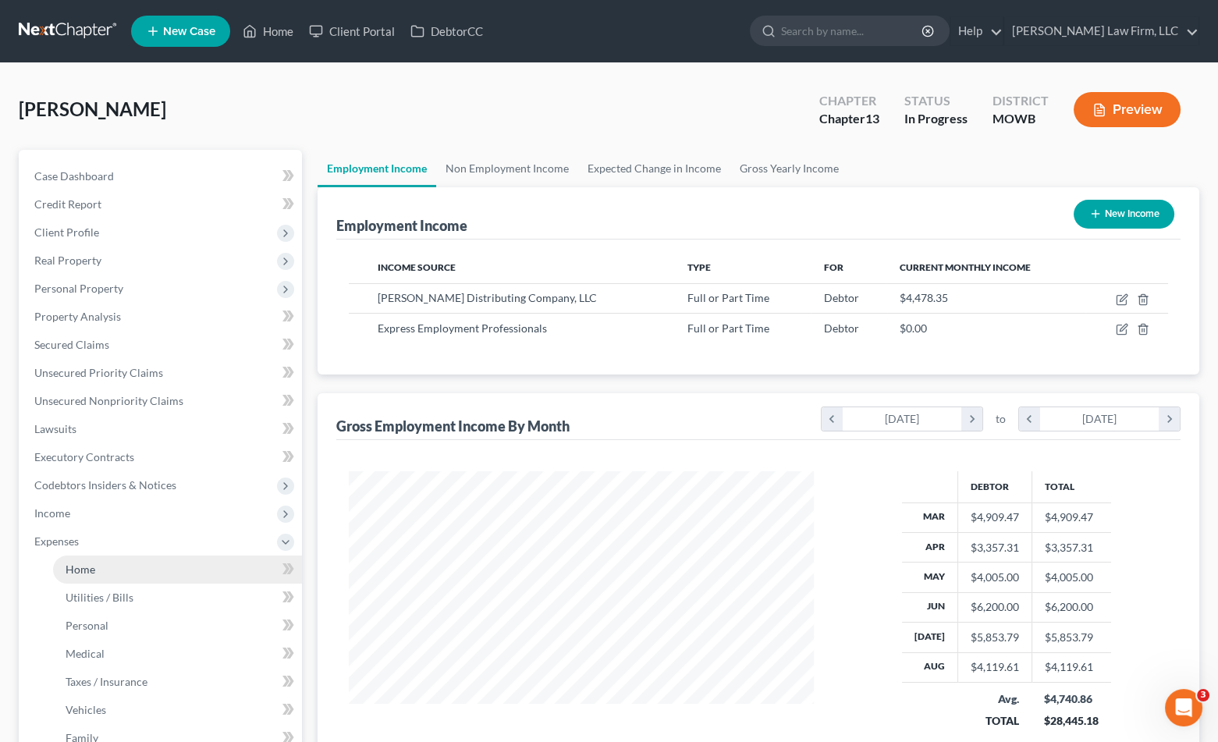
click at [138, 558] on link "Home" at bounding box center [177, 570] width 249 height 28
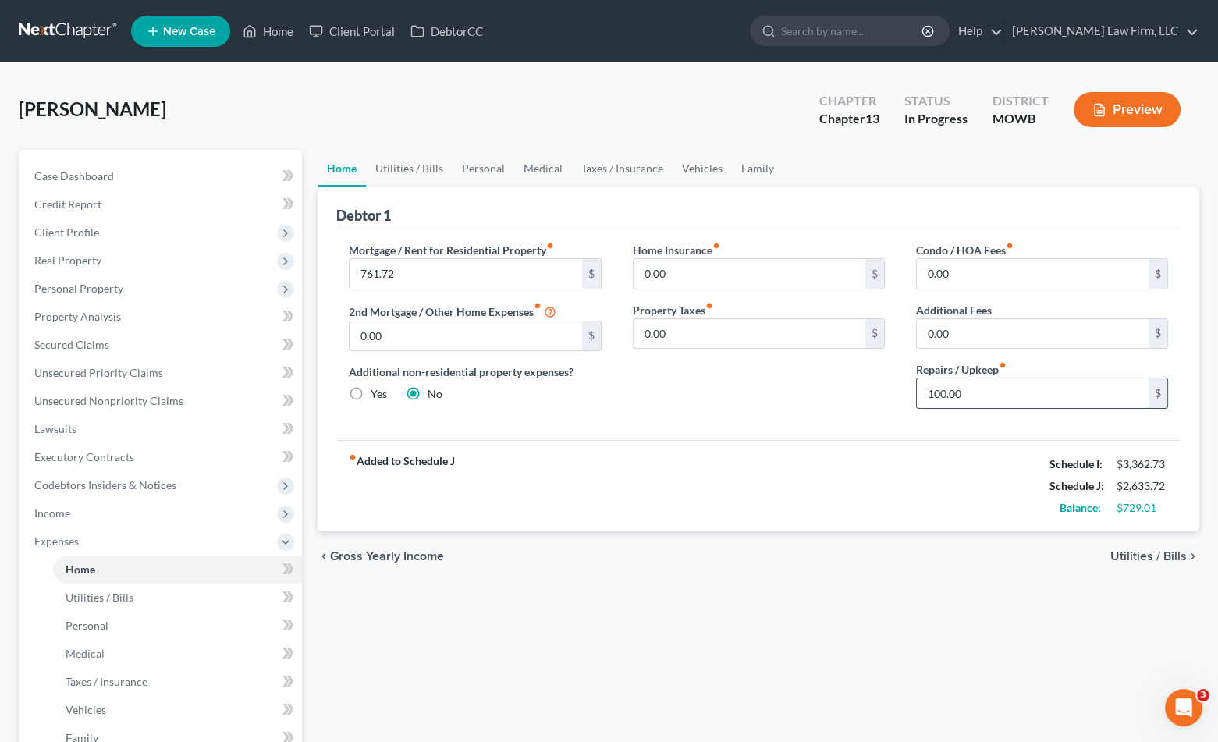
click at [1018, 403] on input "100.00" at bounding box center [1033, 393] width 232 height 30
click at [886, 459] on div "fiber_manual_record Added to Schedule J Schedule I: $3,362.73 Schedule J: $2,63…" at bounding box center [758, 485] width 844 height 91
click at [406, 166] on link "Utilities / Bills" at bounding box center [409, 168] width 87 height 37
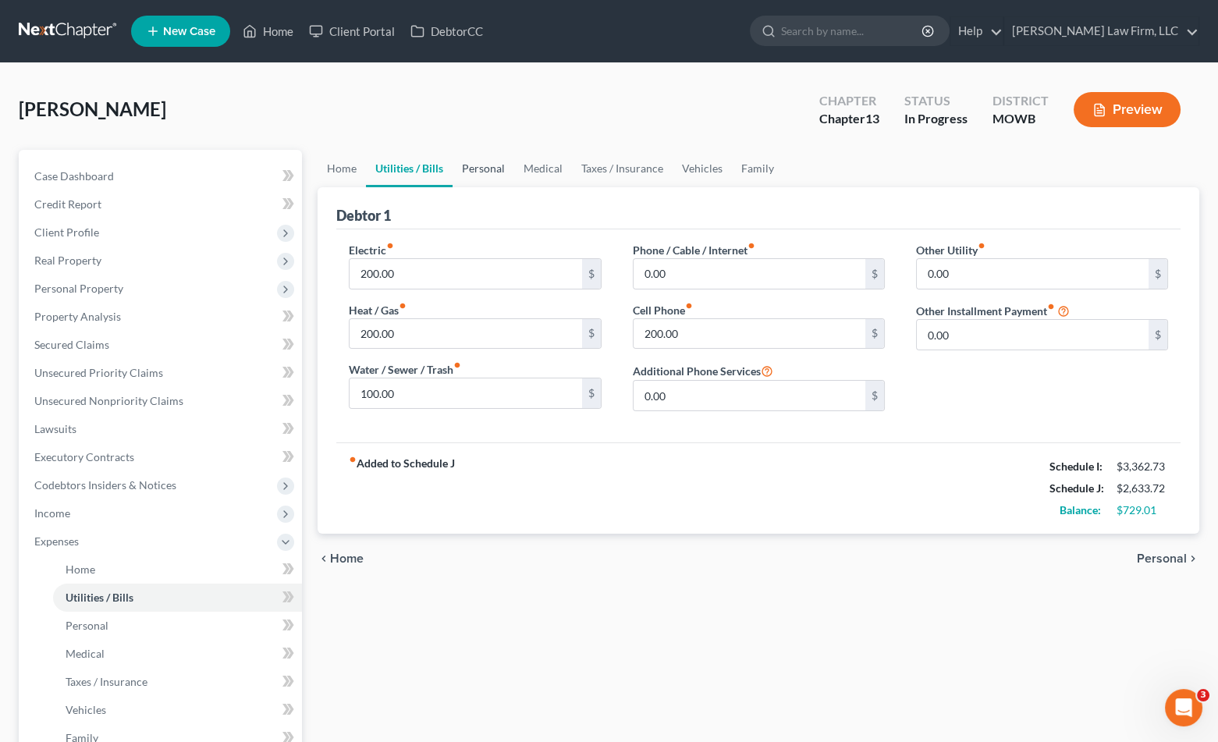
click at [491, 167] on link "Personal" at bounding box center [484, 168] width 62 height 37
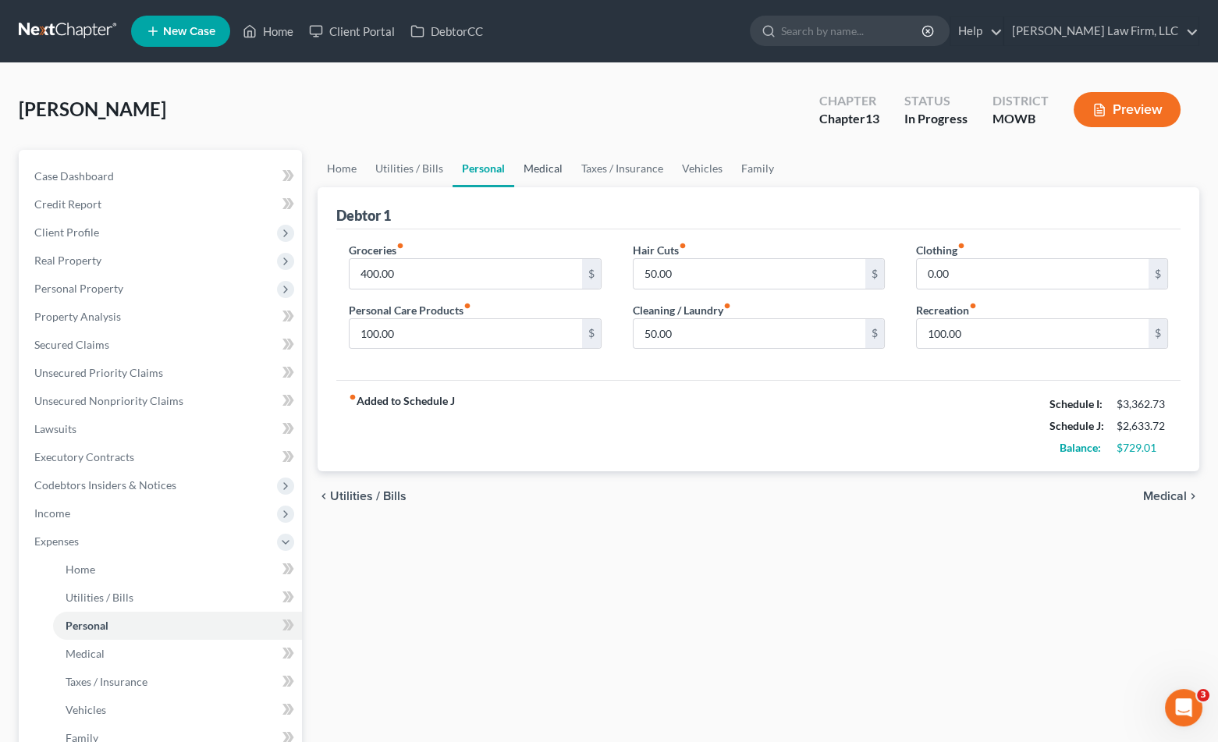
click at [550, 172] on link "Medical" at bounding box center [543, 168] width 58 height 37
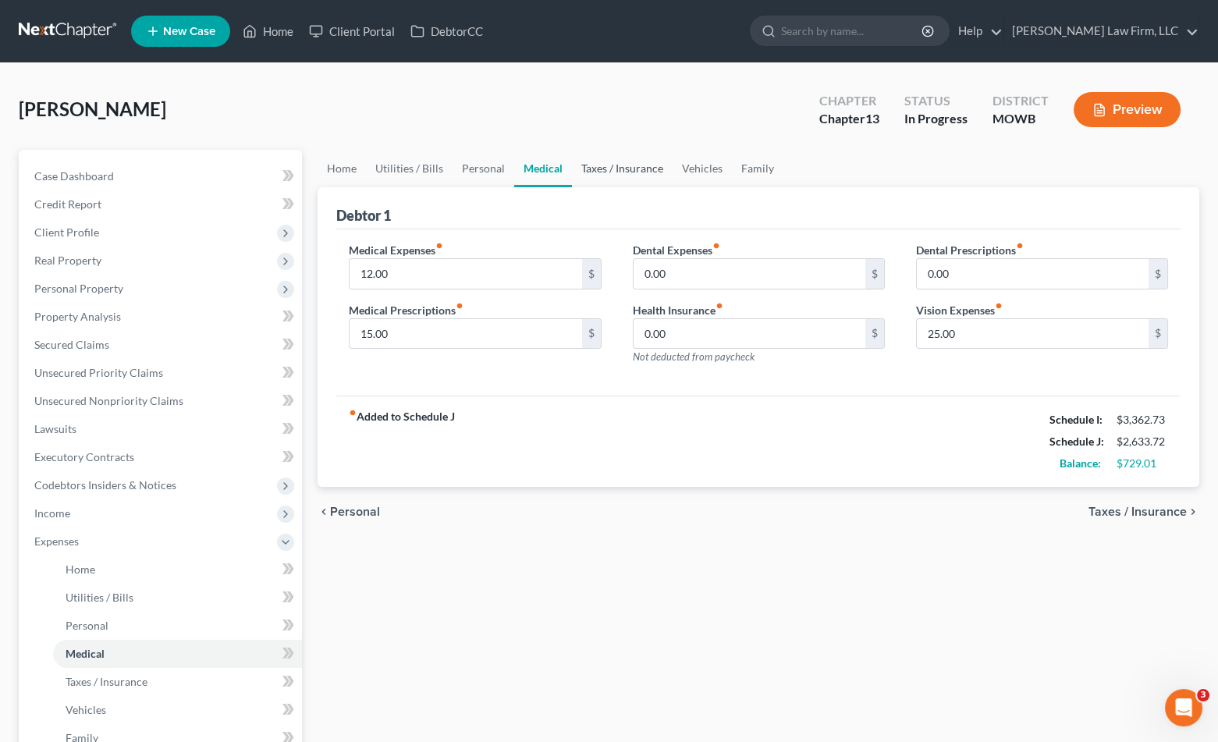
click at [607, 171] on link "Taxes / Insurance" at bounding box center [622, 168] width 101 height 37
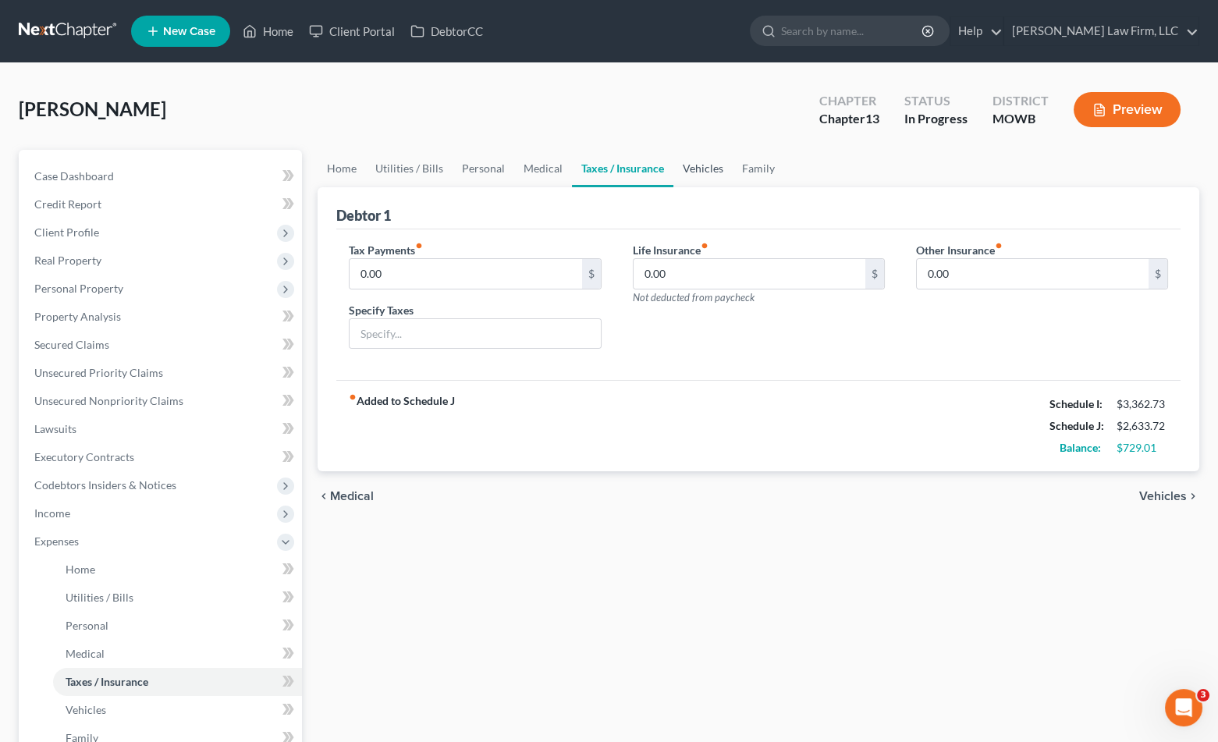
click at [684, 174] on link "Vehicles" at bounding box center [702, 168] width 59 height 37
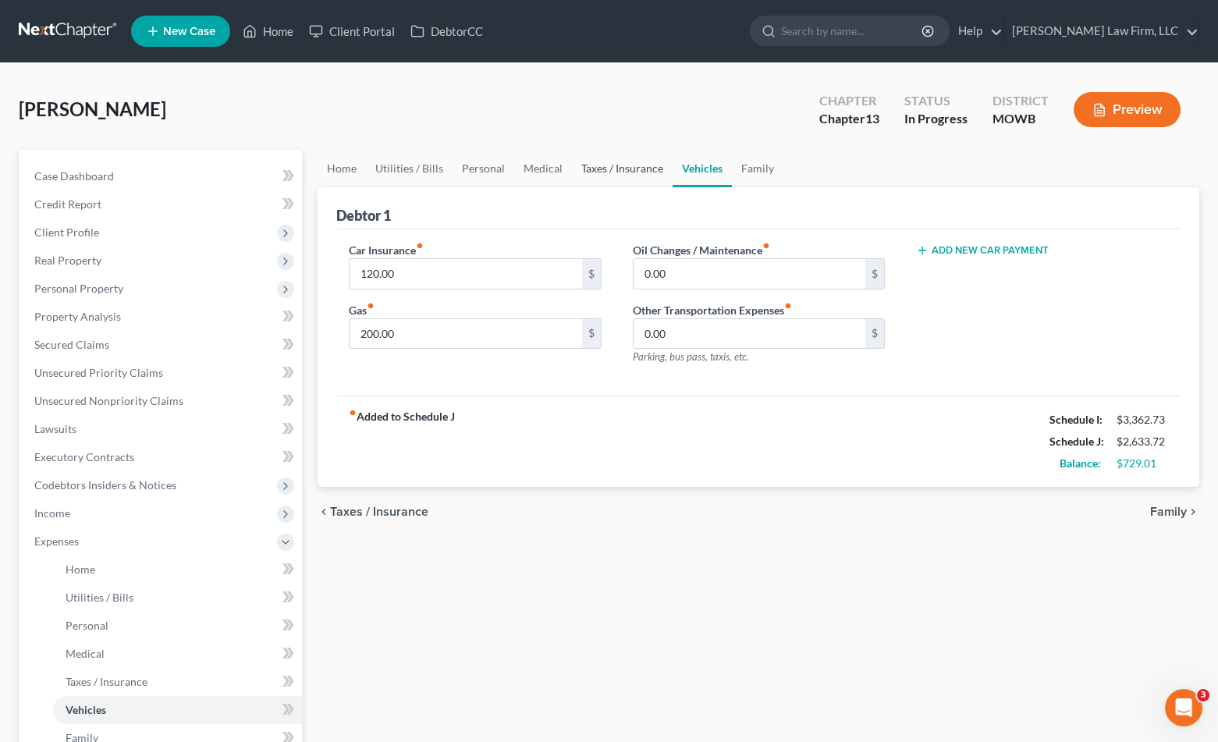
click at [647, 171] on link "Taxes / Insurance" at bounding box center [622, 168] width 101 height 37
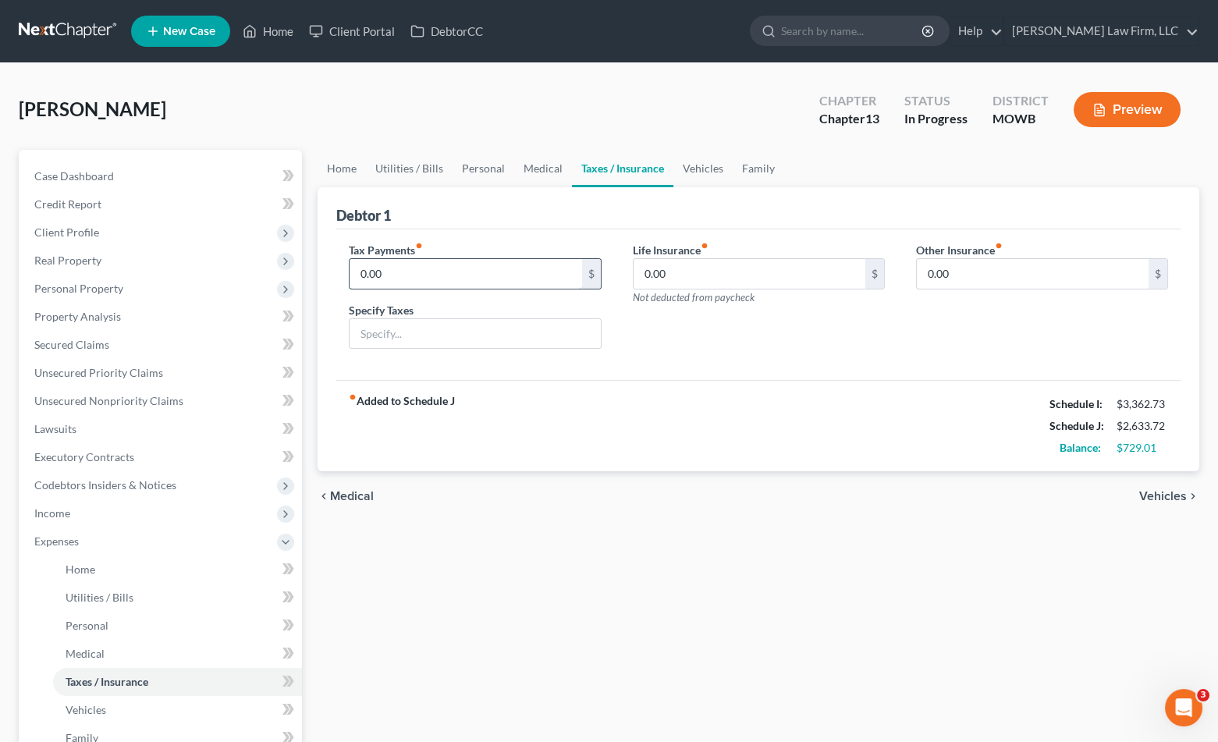
click at [443, 273] on input "0.00" at bounding box center [466, 274] width 232 height 30
click at [429, 342] on input "text" at bounding box center [475, 334] width 250 height 30
type input "Personal Property Taxes"
click at [468, 278] on input "0.00" at bounding box center [466, 274] width 232 height 30
type input "15.00"
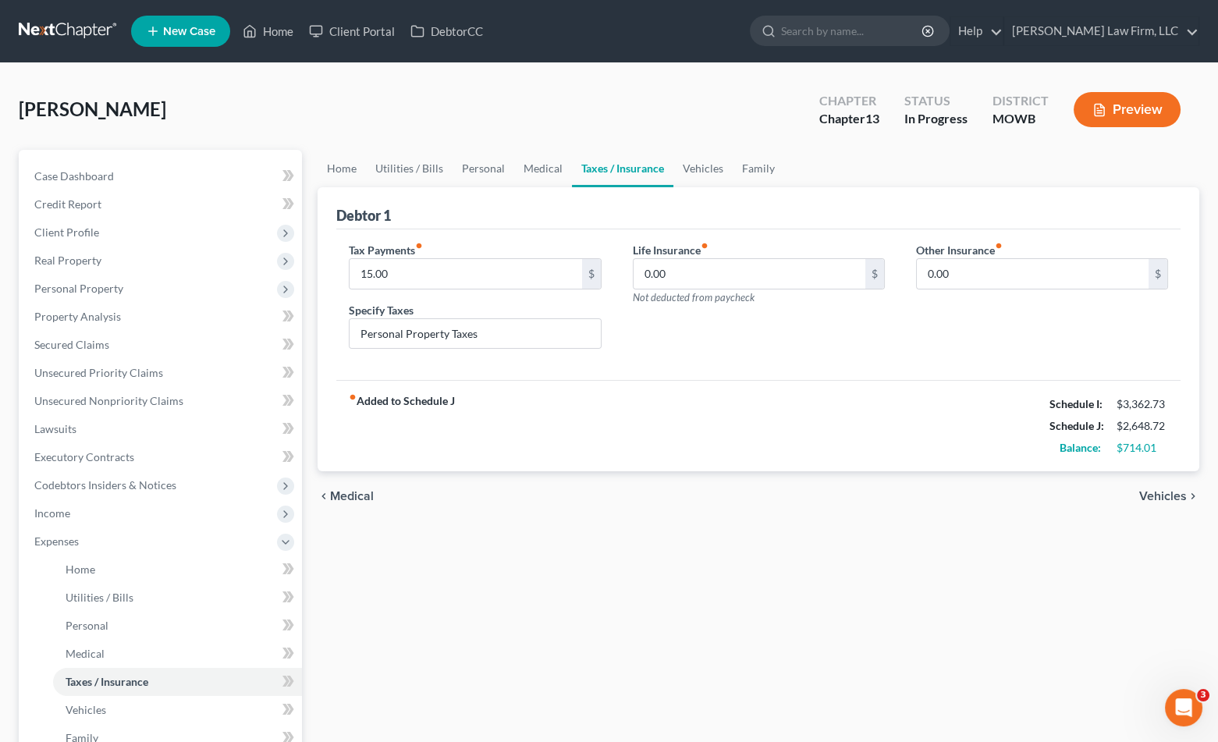
click at [650, 396] on div "fiber_manual_record Added to Schedule J Schedule I: $3,362.73 Schedule J: $2,64…" at bounding box center [758, 425] width 844 height 91
click at [715, 171] on link "Vehicles" at bounding box center [702, 168] width 59 height 37
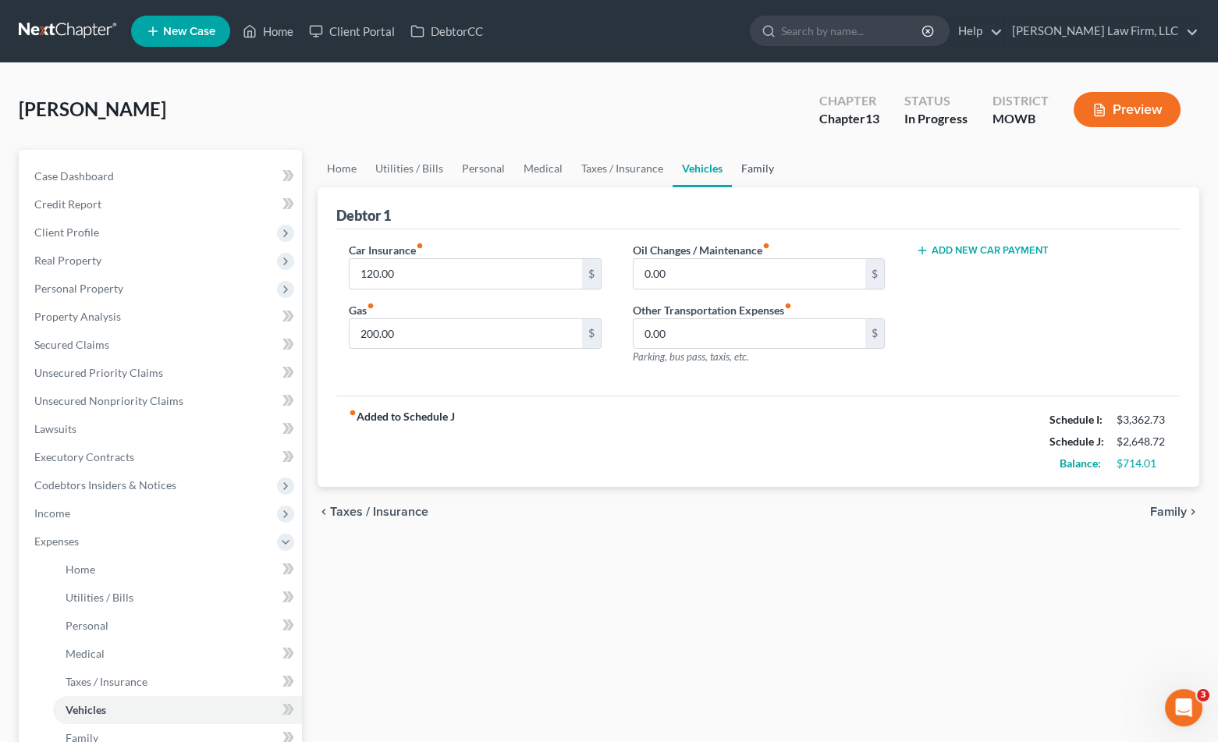
click at [760, 171] on link "Family" at bounding box center [758, 168] width 52 height 37
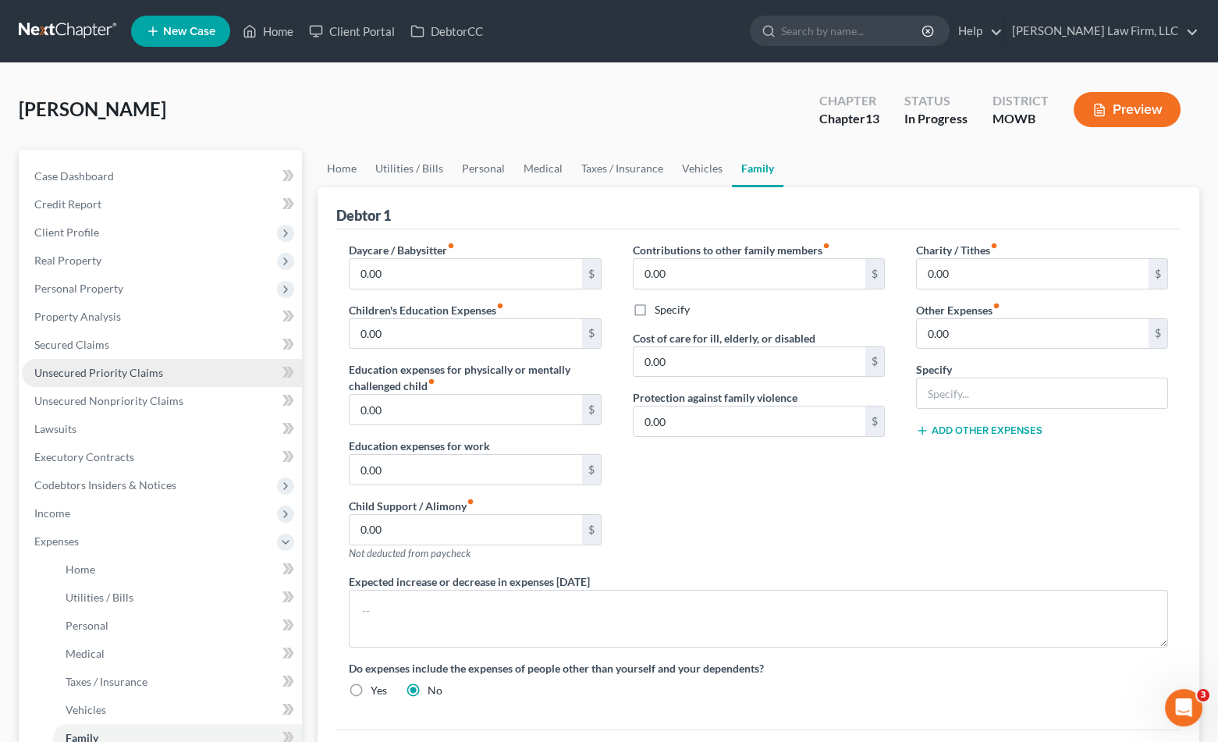
click at [116, 375] on span "Unsecured Priority Claims" at bounding box center [98, 372] width 129 height 13
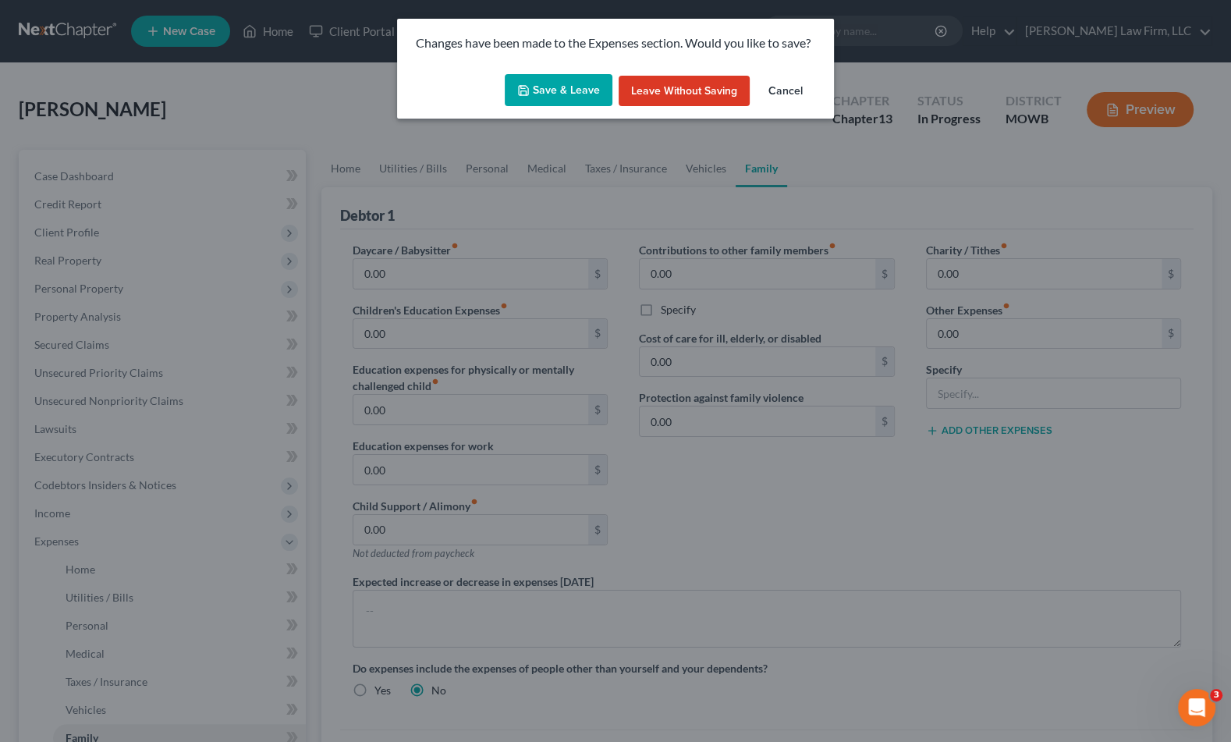
click at [556, 76] on button "Save & Leave" at bounding box center [559, 90] width 108 height 33
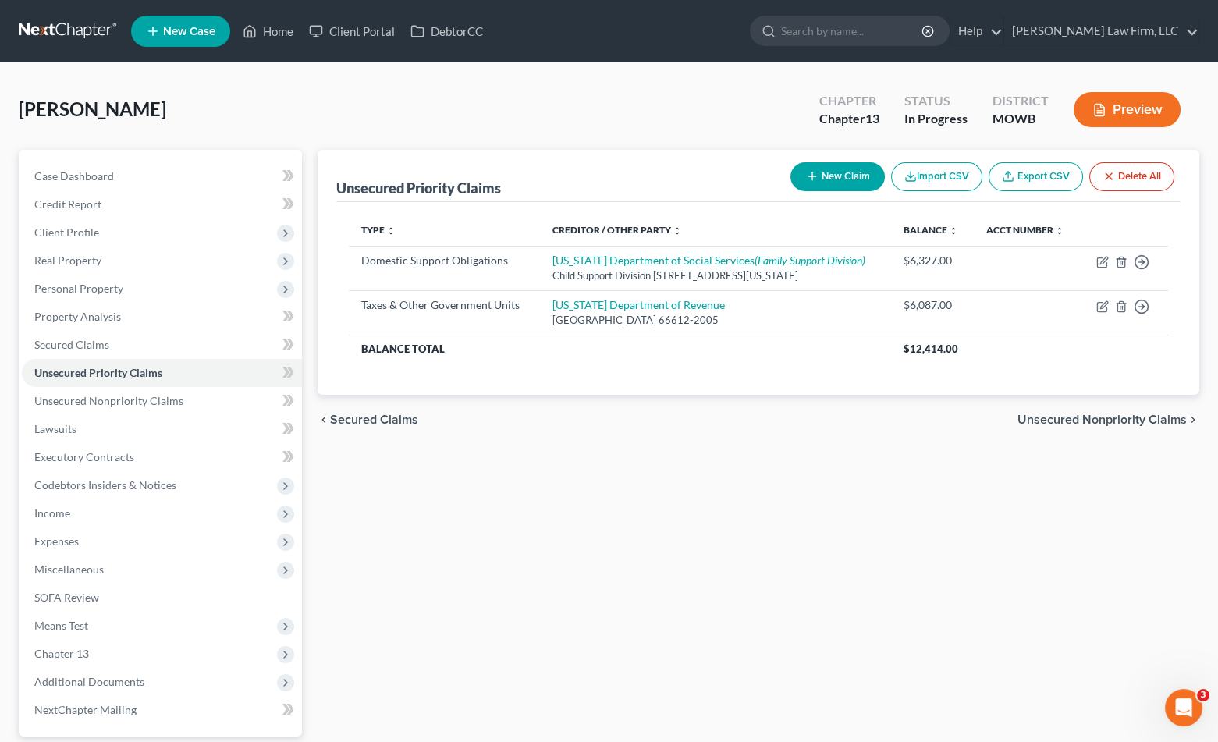
click at [838, 175] on button "New Claim" at bounding box center [837, 176] width 94 height 29
select select "0"
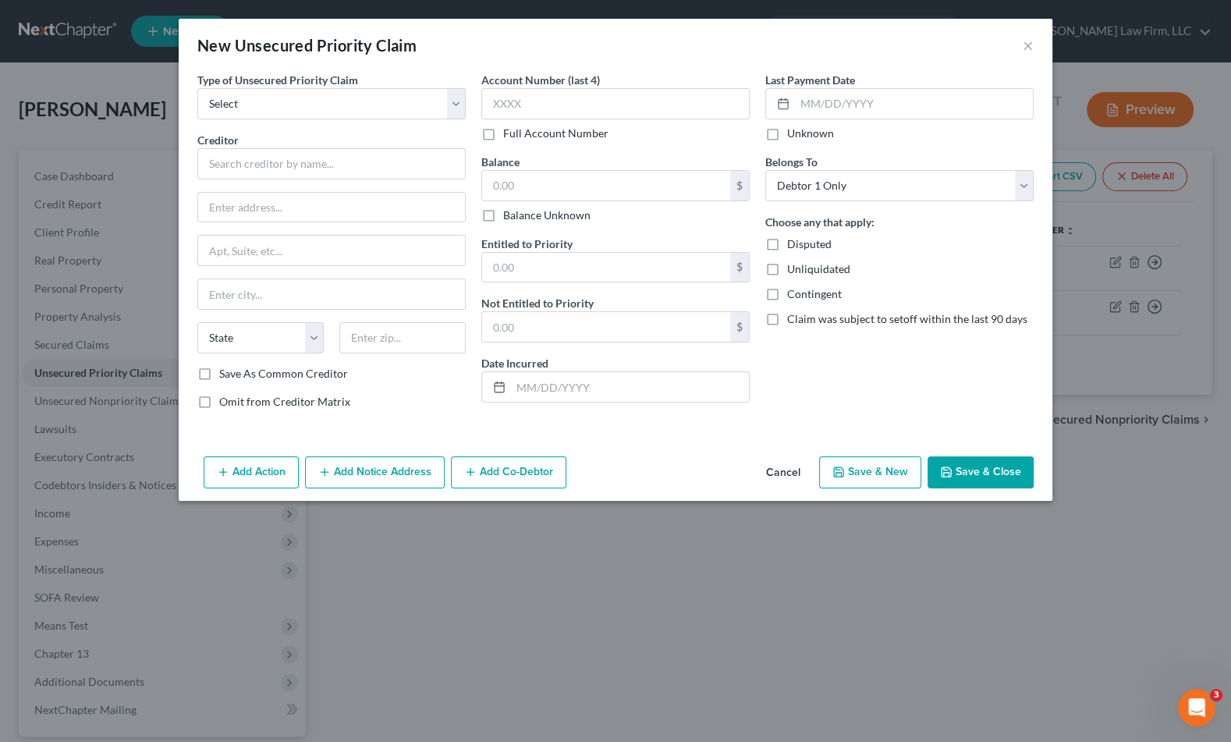
click at [363, 119] on div "Type of Unsecured Priority Claim * Select Taxes & Other Government Units Domest…" at bounding box center [332, 247] width 284 height 350
click at [360, 110] on select "Select Taxes & Other Government Units Domestic Support Obligations Extensions o…" at bounding box center [331, 103] width 268 height 31
select select "0"
click at [197, 88] on select "Select Taxes & Other Government Units Domestic Support Obligations Extensions o…" at bounding box center [331, 103] width 268 height 31
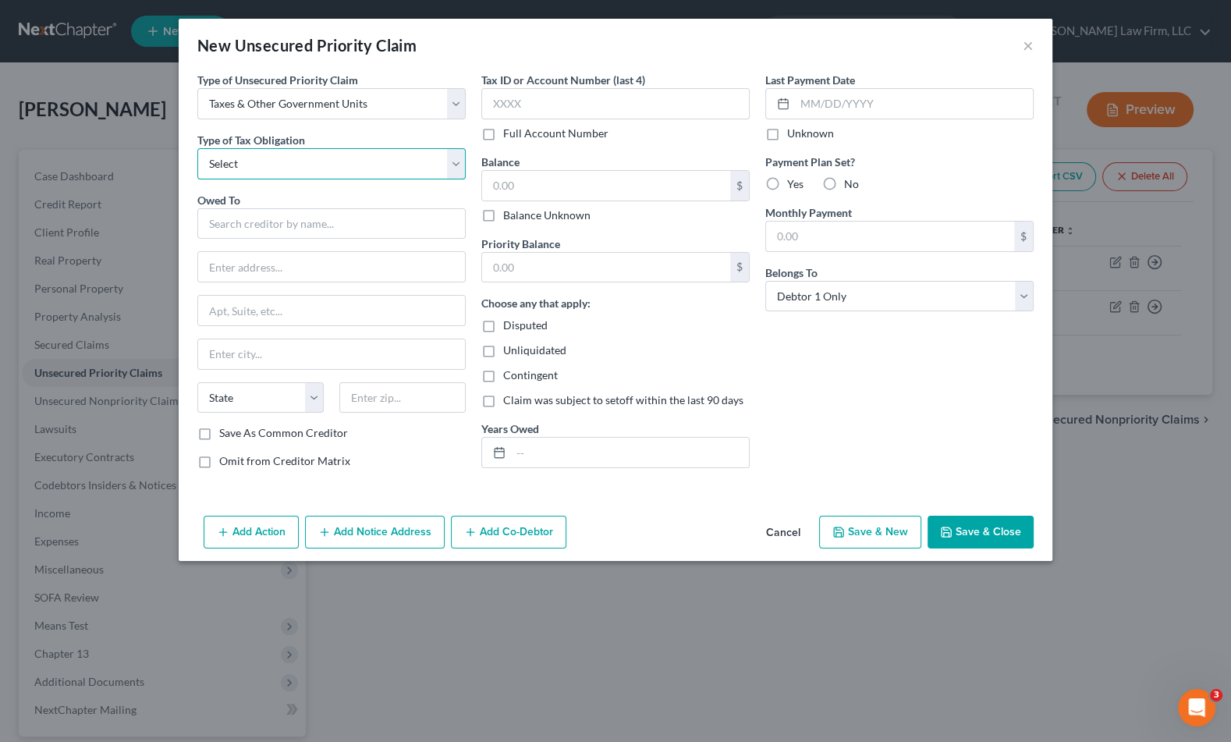
drag, startPoint x: 360, startPoint y: 112, endPoint x: 363, endPoint y: 153, distance: 41.5
click at [363, 153] on select "Select Federal City State Franchise Tax Board Other" at bounding box center [331, 163] width 268 height 31
select select "1"
click at [197, 148] on select "Select Federal City State Franchise Tax Board Other" at bounding box center [331, 163] width 268 height 31
click at [326, 229] on input "text" at bounding box center [331, 223] width 268 height 31
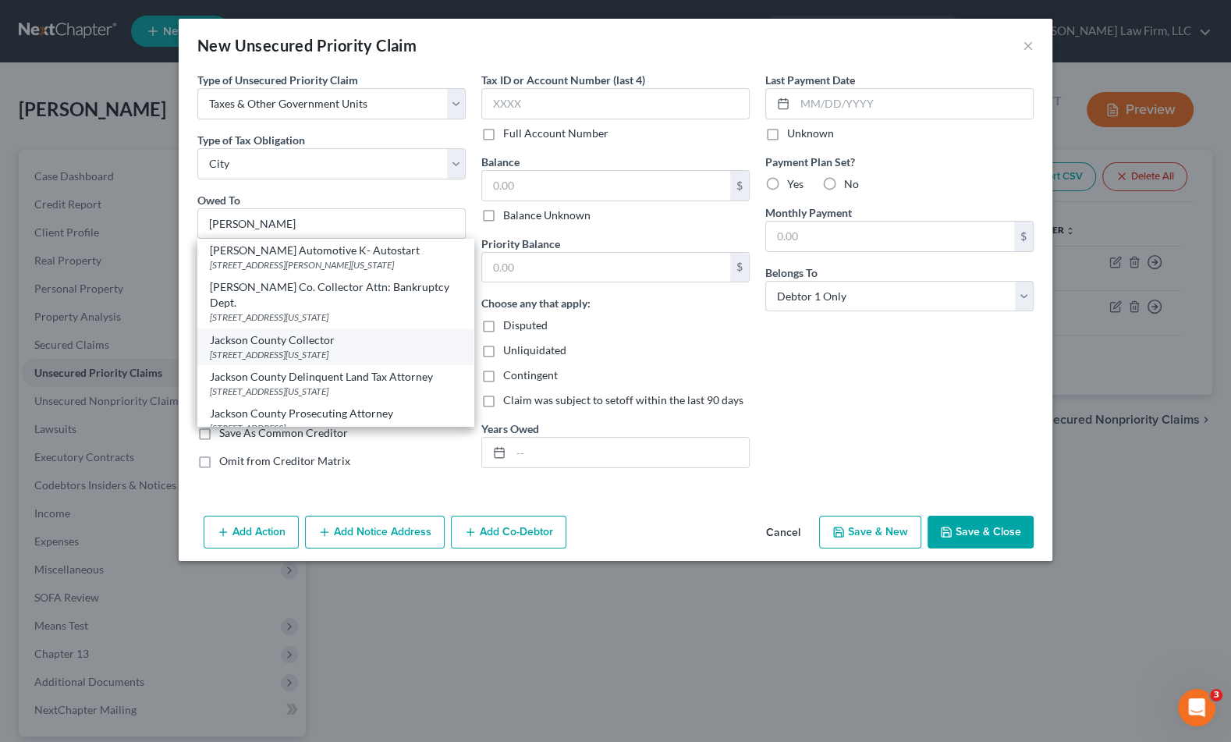
click at [338, 332] on div "Jackson County Collector" at bounding box center [335, 340] width 251 height 16
type input "Jackson County Collector"
type input "415 E. 12th Street, Ste. 100"
type input "Kansas City"
select select "26"
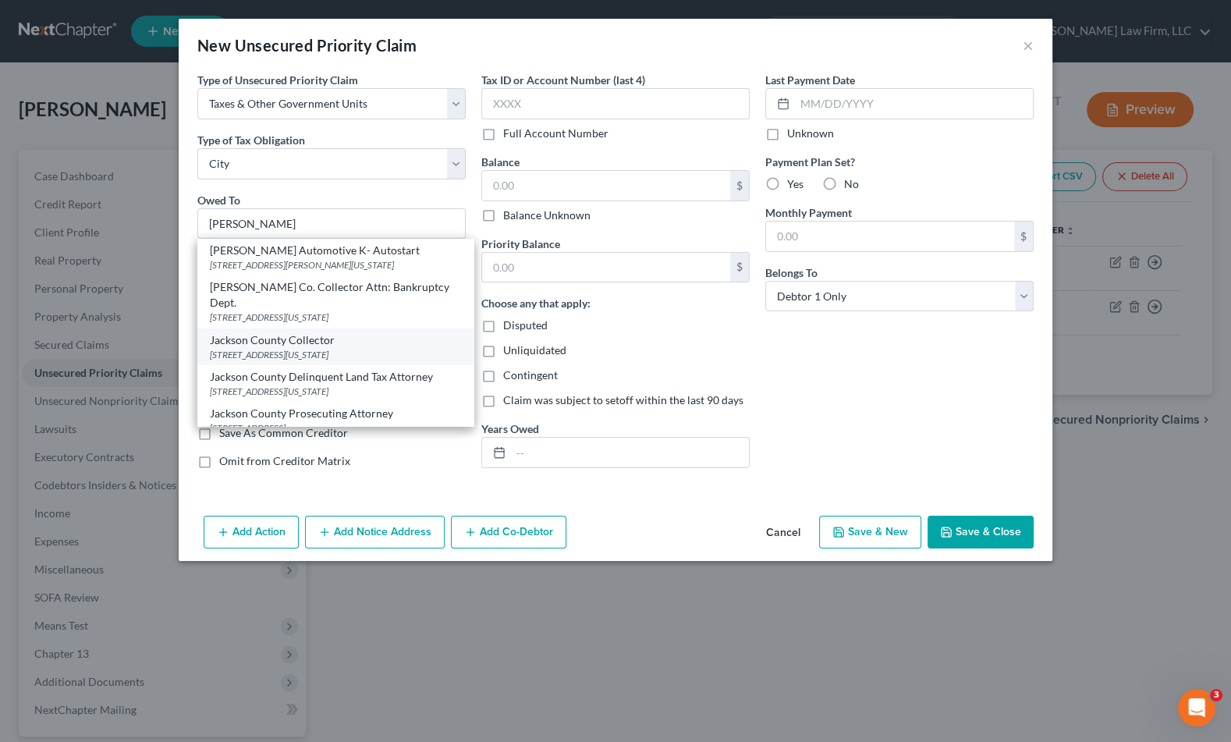
type input "64106"
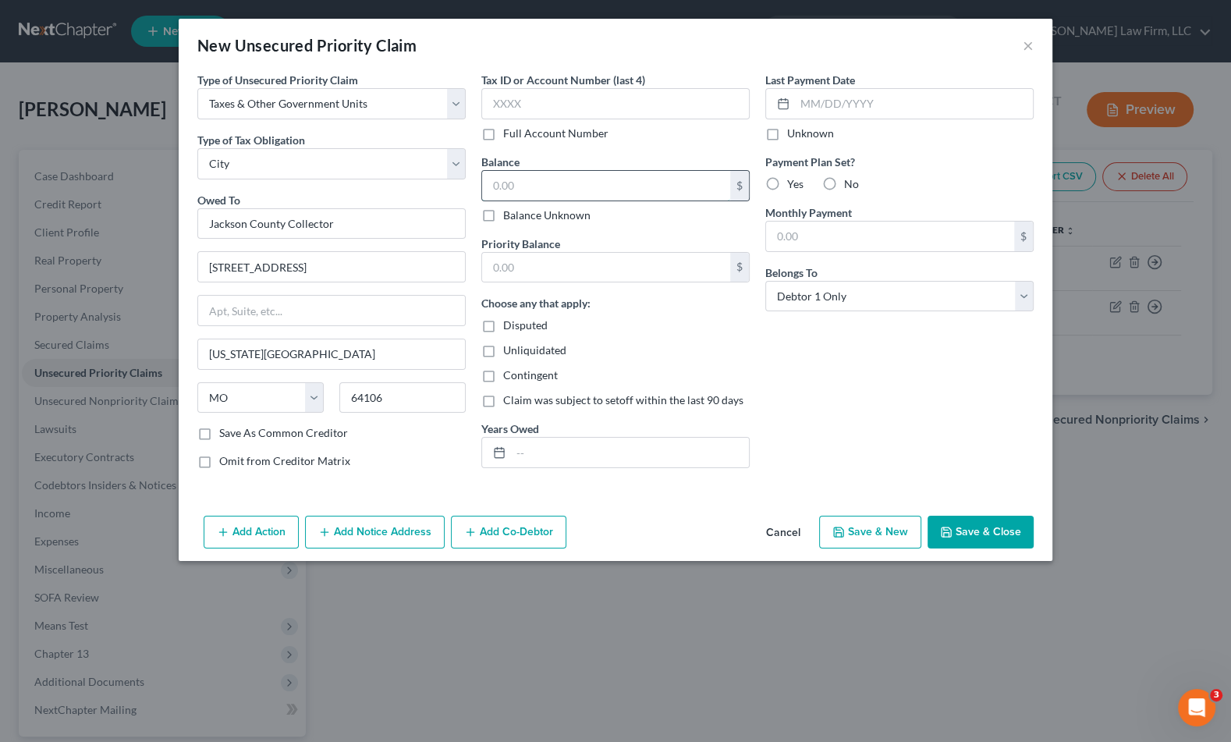
click at [558, 173] on input "text" at bounding box center [606, 186] width 248 height 30
type input "1,034.89"
click at [570, 254] on input "text" at bounding box center [606, 268] width 248 height 30
type input "664.00"
click at [601, 469] on div "Tax ID or Account Number (last 4) Full Account Number Balance 1,034.89 $ Balanc…" at bounding box center [616, 277] width 284 height 410
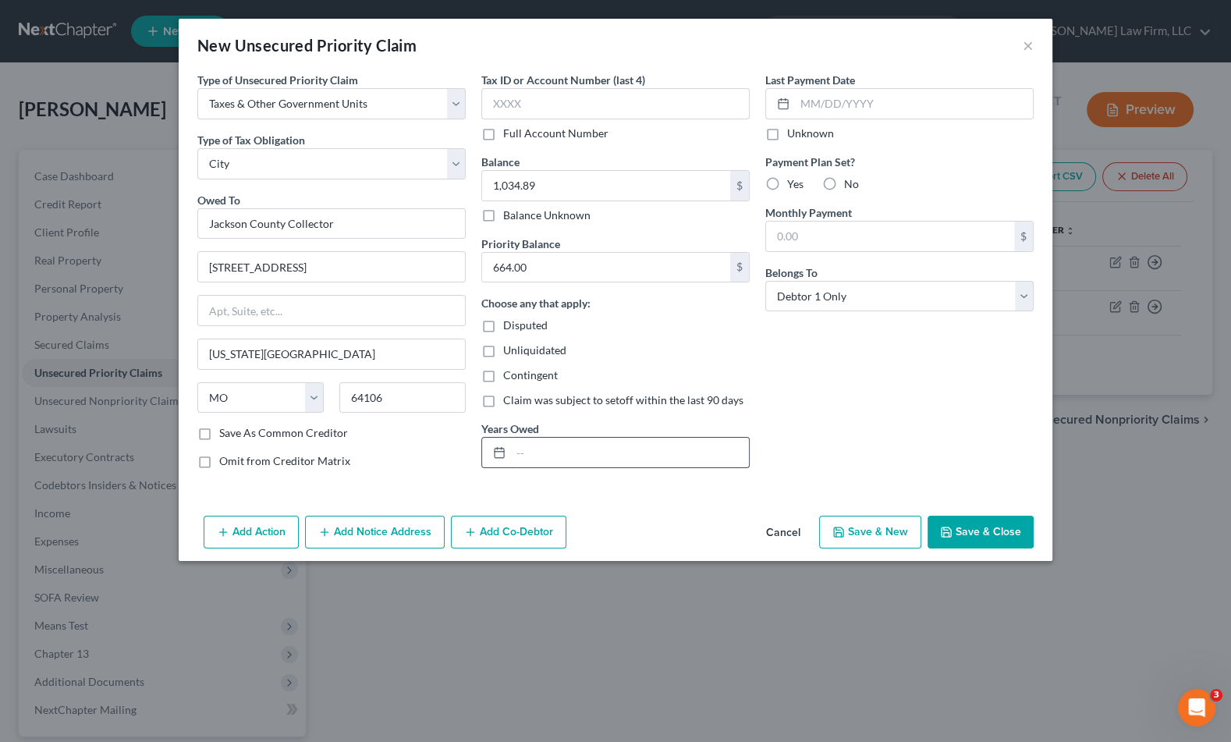
click at [603, 456] on input "text" at bounding box center [630, 453] width 238 height 30
click at [570, 462] on input "2021-" at bounding box center [630, 453] width 238 height 30
type input "2021-2023 (personal property taxes)"
click at [998, 536] on button "Save & Close" at bounding box center [981, 532] width 106 height 33
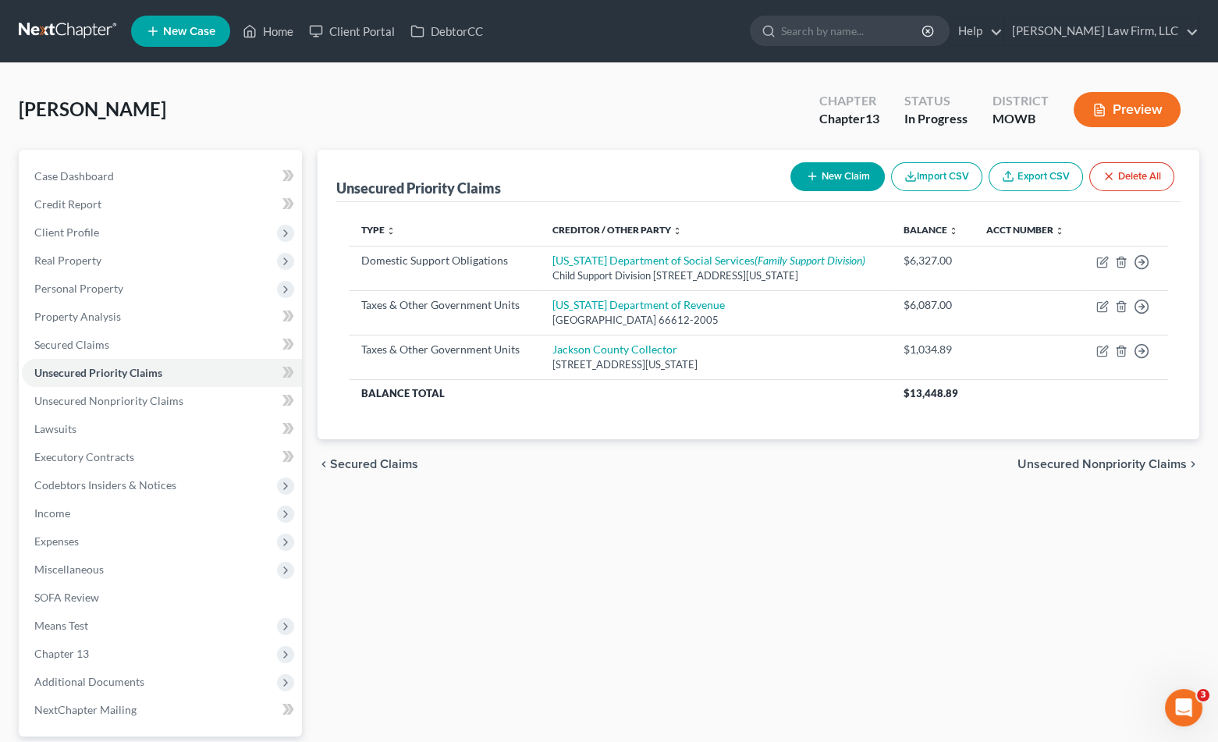
click at [422, 504] on div "Unsecured Priority Claims New Claim Import CSV Export CSV Delete All Type expan…" at bounding box center [758, 488] width 897 height 677
click at [151, 341] on link "Secured Claims" at bounding box center [162, 345] width 280 height 28
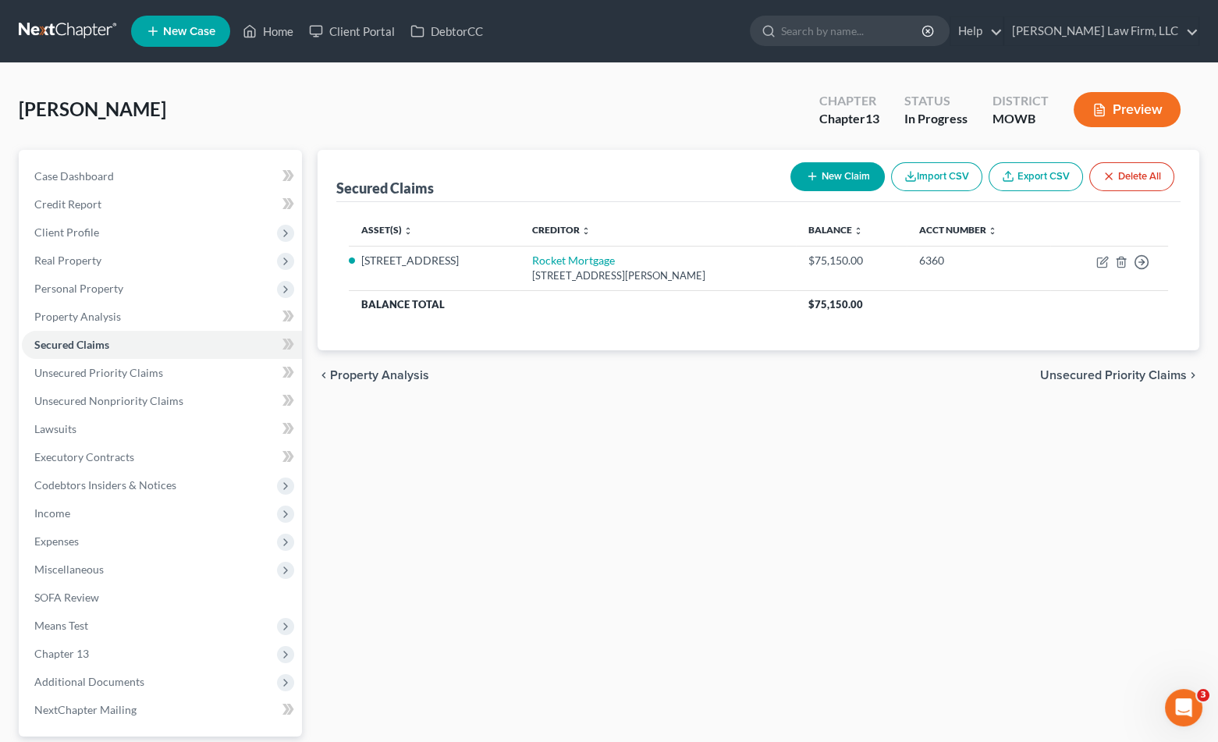
click at [823, 172] on button "New Claim" at bounding box center [837, 176] width 94 height 29
select select "0"
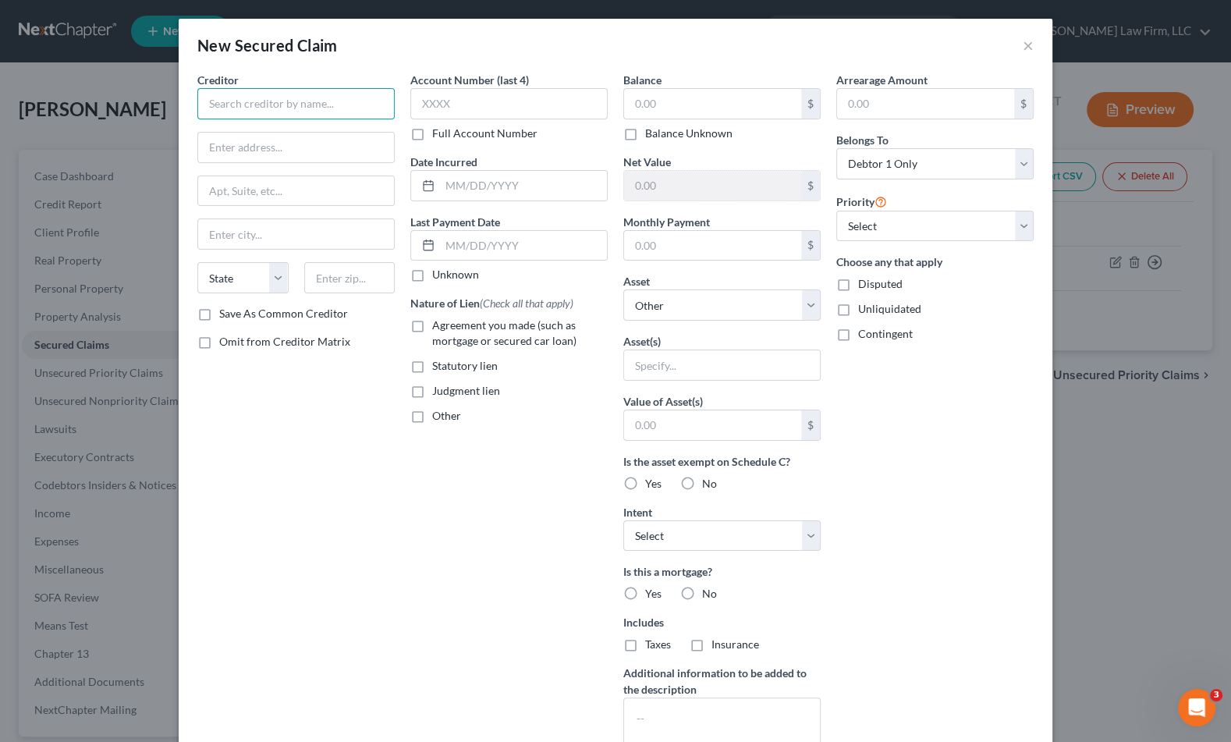
click at [298, 105] on input "text" at bounding box center [295, 103] width 197 height 31
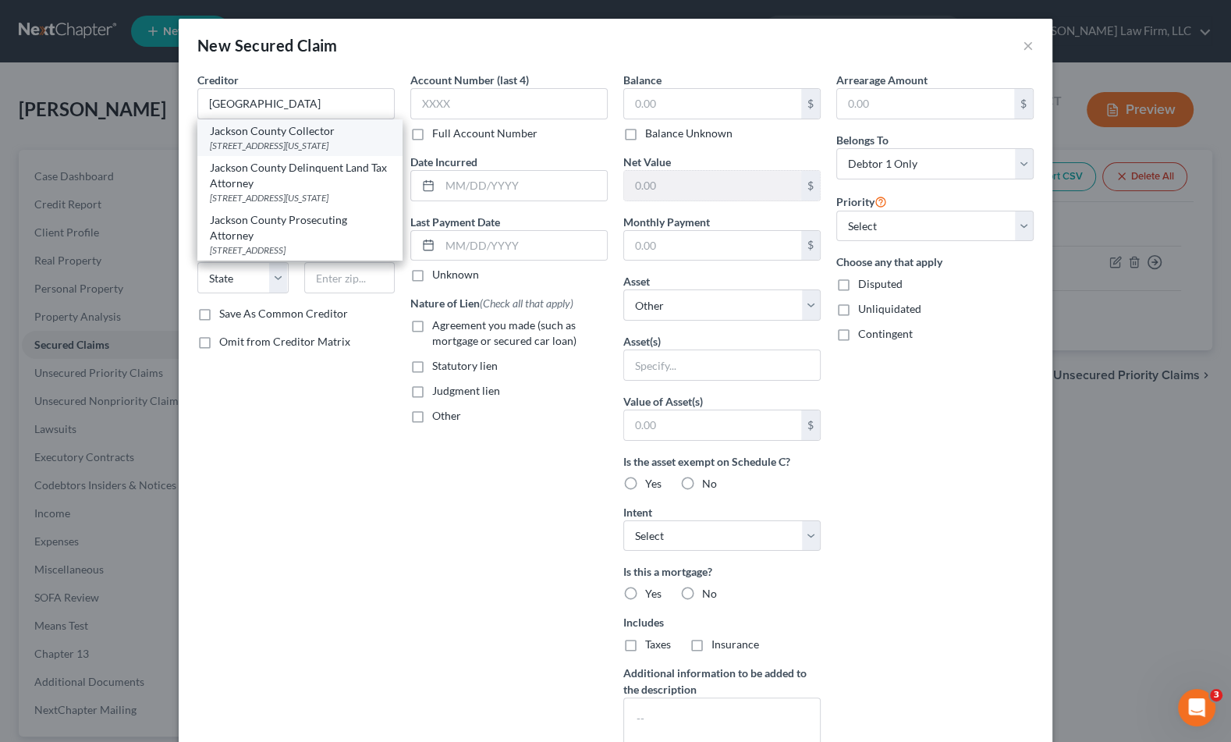
click at [312, 132] on div "Jackson County Collector" at bounding box center [300, 131] width 180 height 16
type input "Jackson County Collector"
type input "415 E. 12th Street, Ste. 100"
type input "Kansas City"
select select "26"
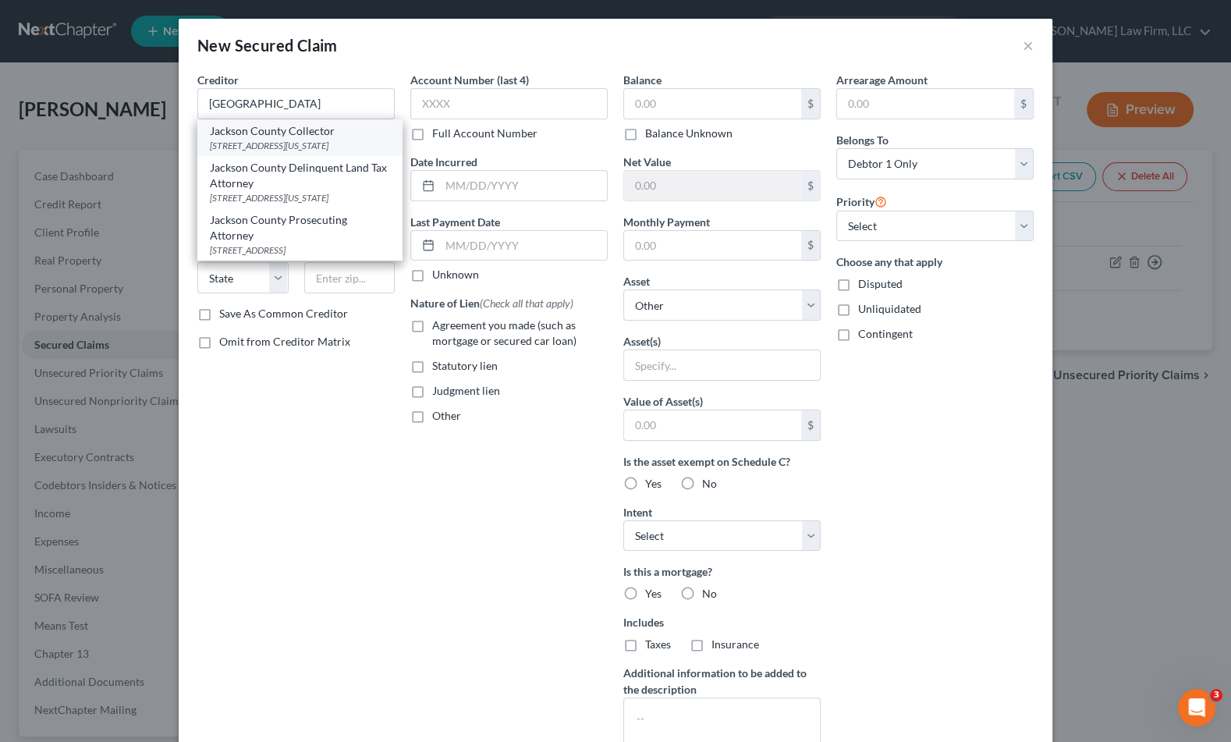
type input "64106"
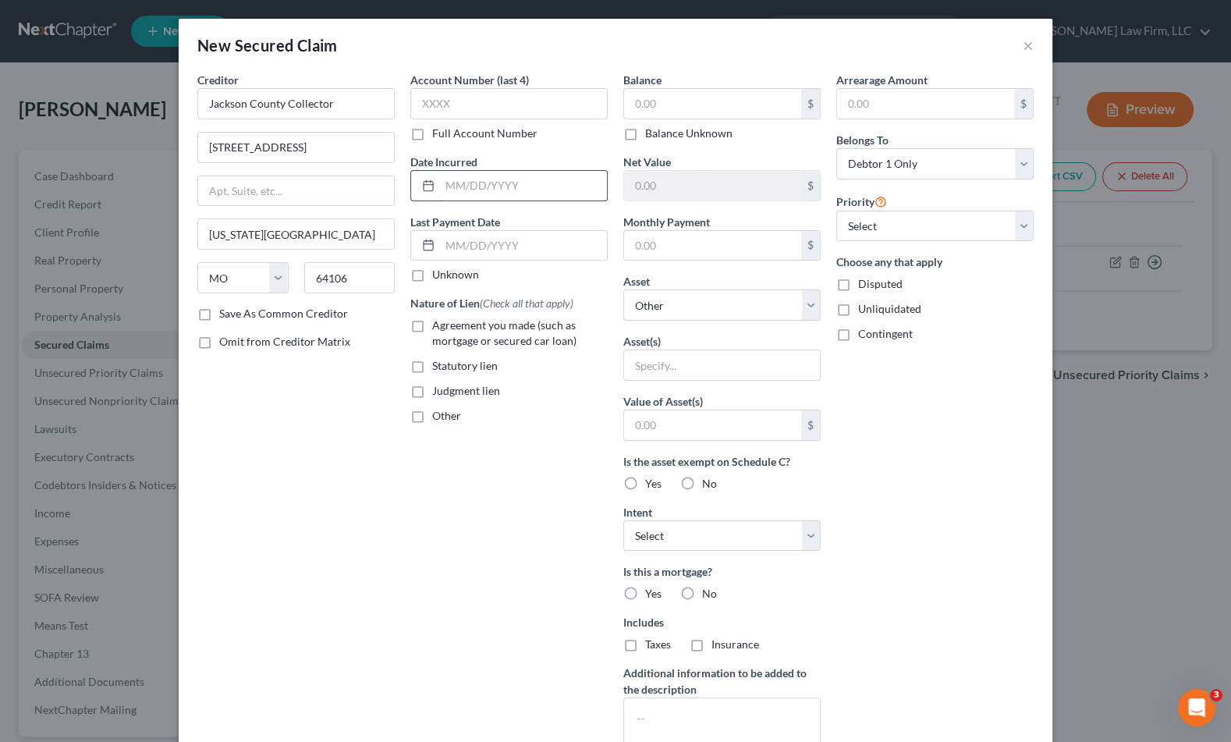
click at [506, 176] on input "text" at bounding box center [523, 186] width 167 height 30
type input "2024"
click at [443, 420] on span "Other" at bounding box center [446, 415] width 29 height 13
click at [443, 418] on input "Other" at bounding box center [444, 413] width 10 height 10
checkbox input "true"
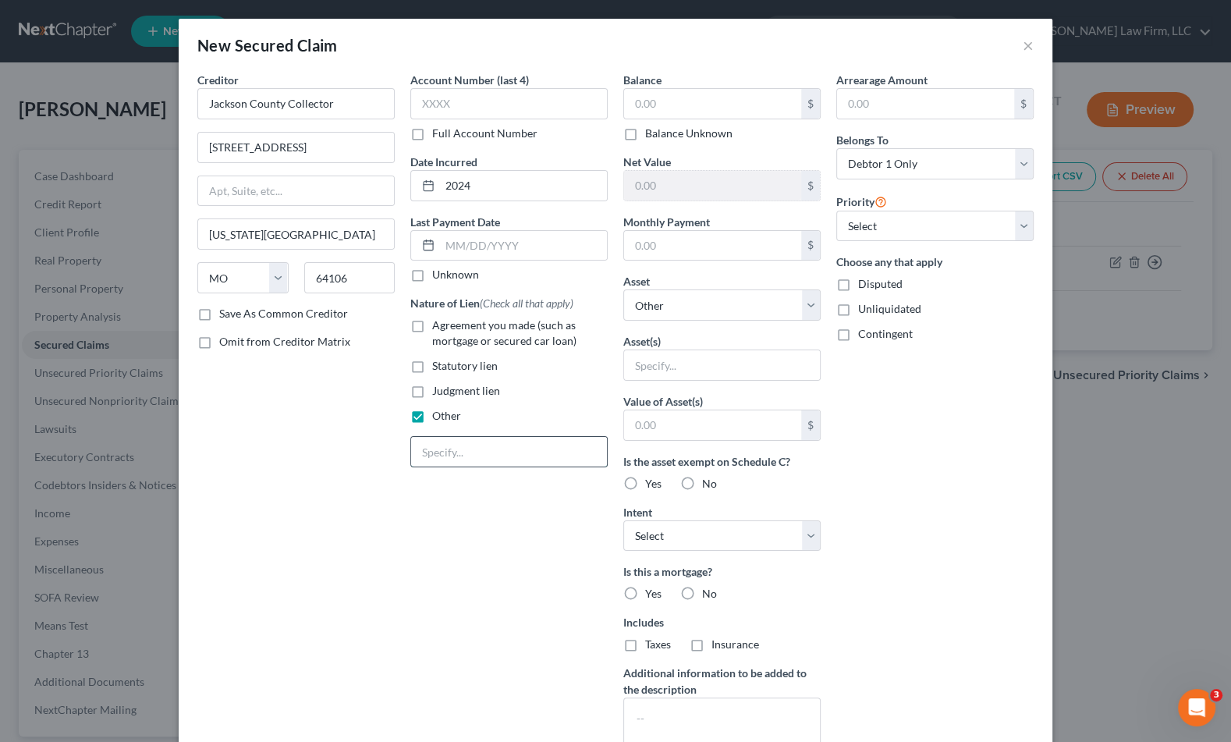
click at [474, 454] on input "text" at bounding box center [509, 452] width 196 height 30
type input "Real Estate Taxes"
click at [704, 306] on select "Select Other Multiple Assets Electronics - (4) T.V.s; (1) smart phone - $1000.0…" at bounding box center [721, 304] width 197 height 31
click at [680, 108] on input "text" at bounding box center [712, 104] width 177 height 30
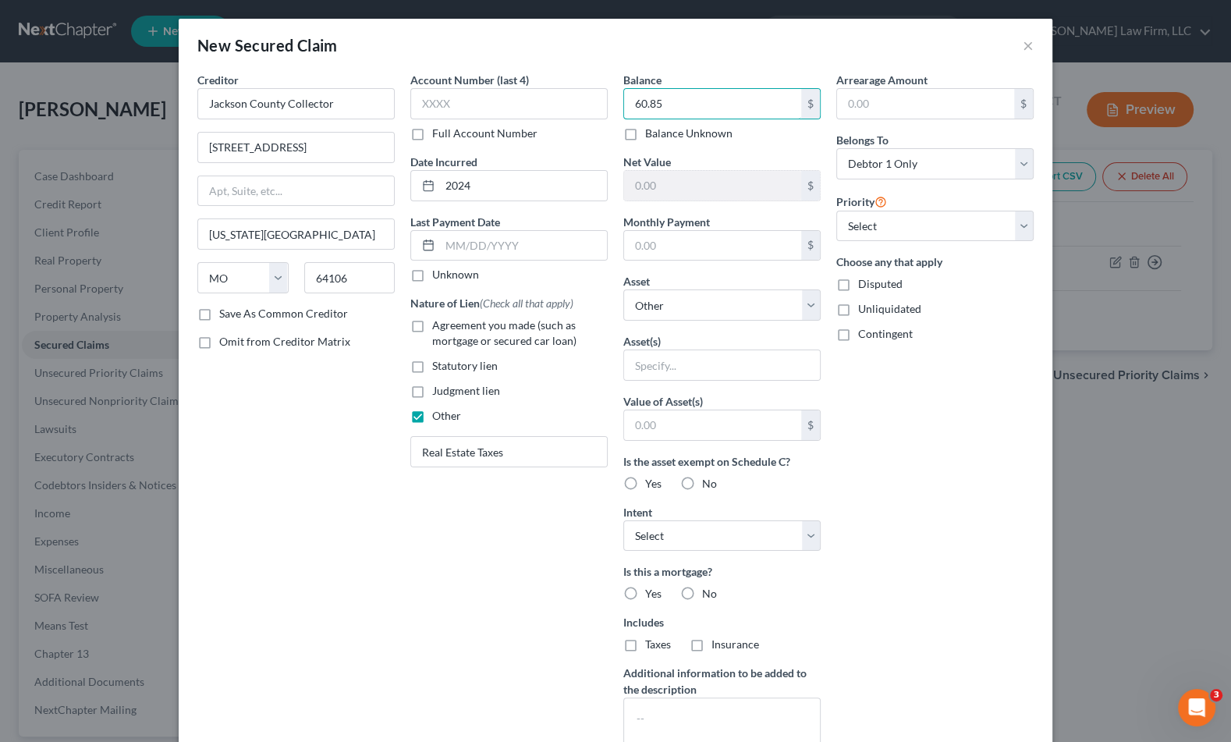
type input "60.85"
click at [959, 448] on div "Arrearage Amount $ Belongs To * Select Debtor 1 Only Debtor 2 Only Debtor 1 And…" at bounding box center [935, 420] width 213 height 696
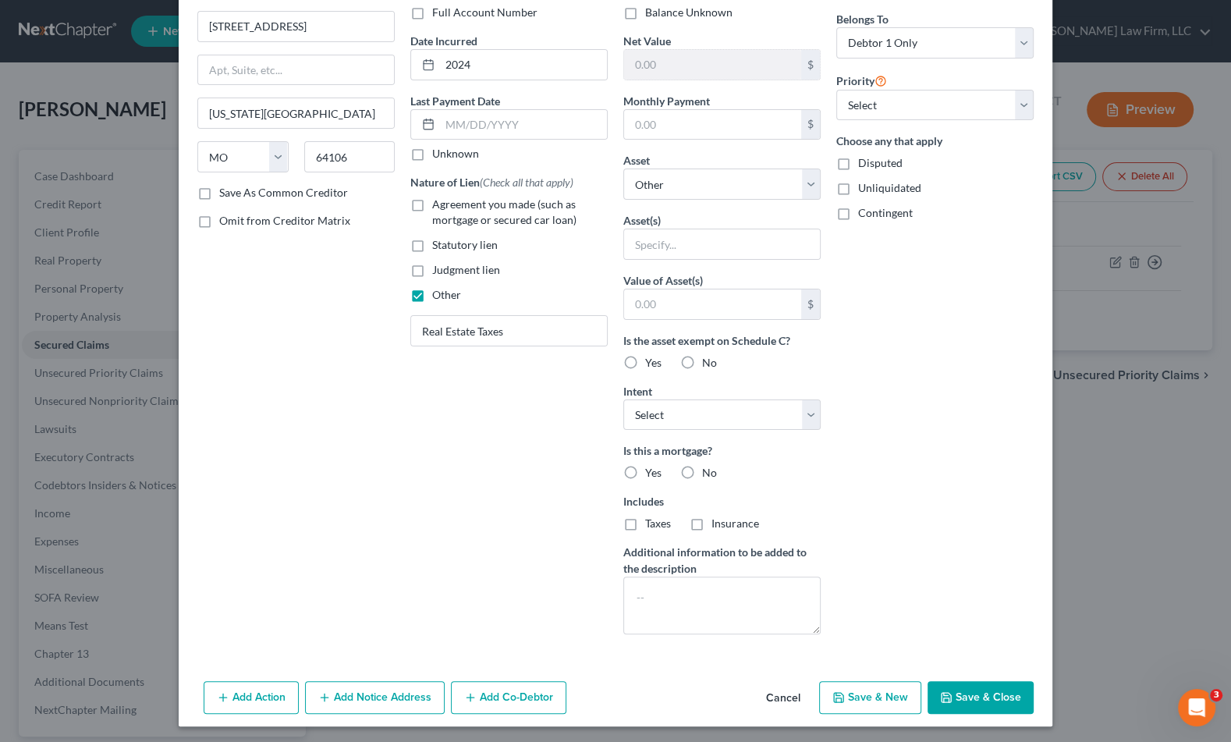
scroll to position [123, 0]
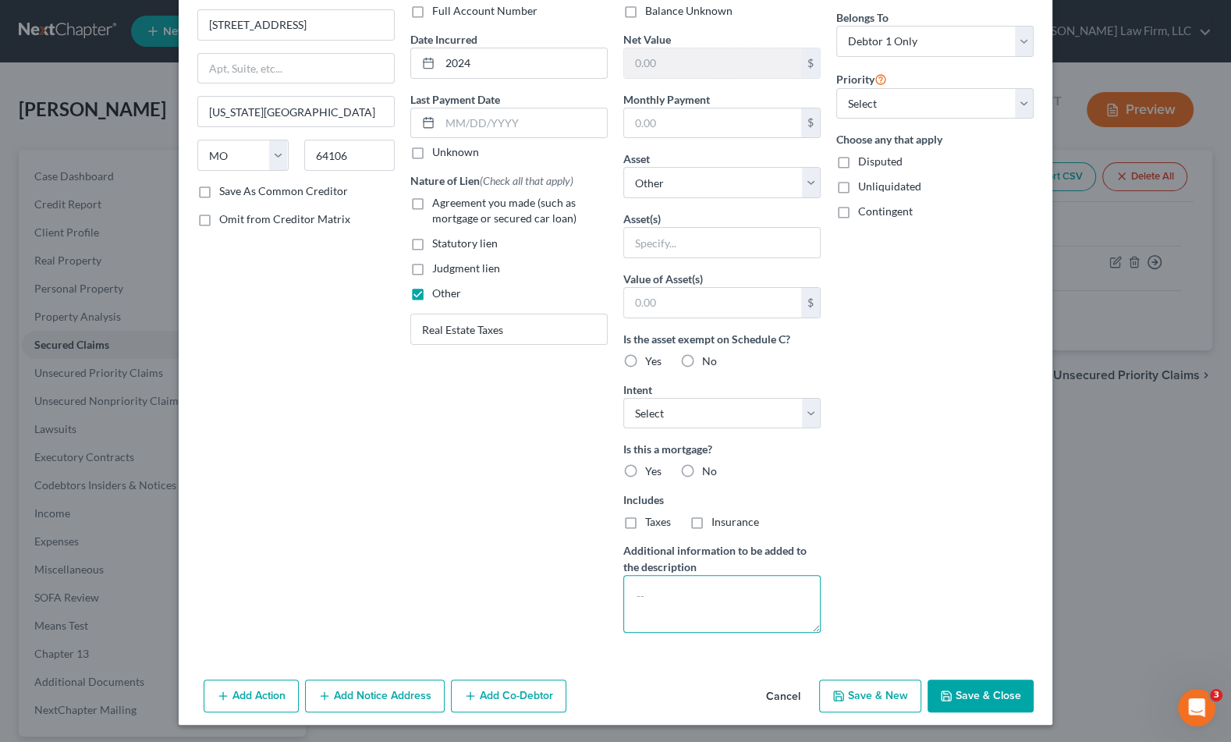
click at [737, 591] on textarea at bounding box center [721, 604] width 197 height 58
click at [1011, 703] on button "Save & Close" at bounding box center [981, 696] width 106 height 33
select select
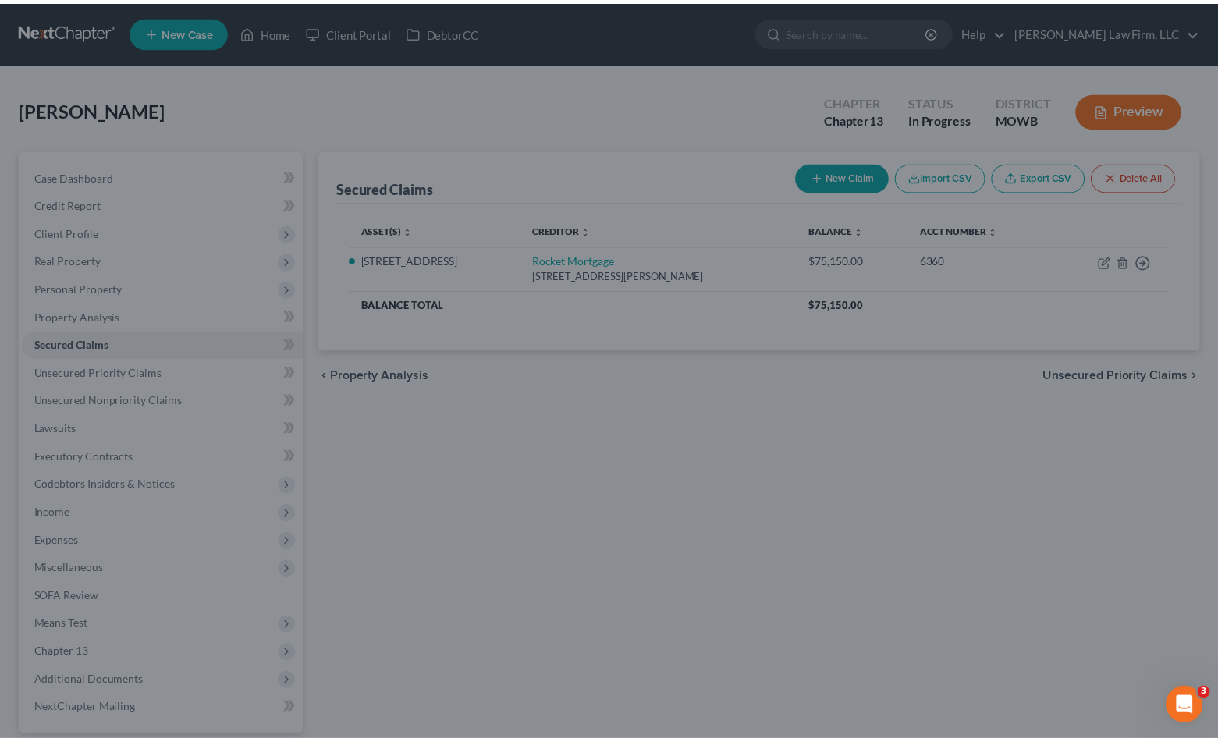
scroll to position [0, 0]
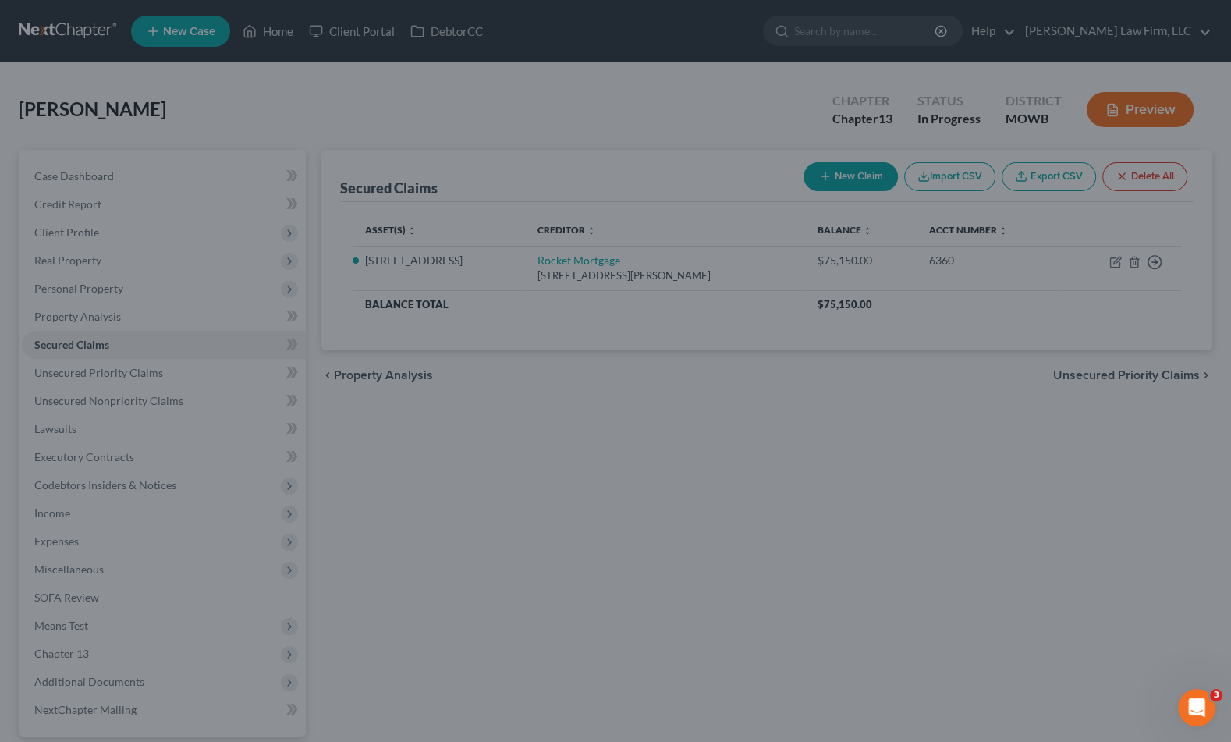
type input "0"
type input "0.00"
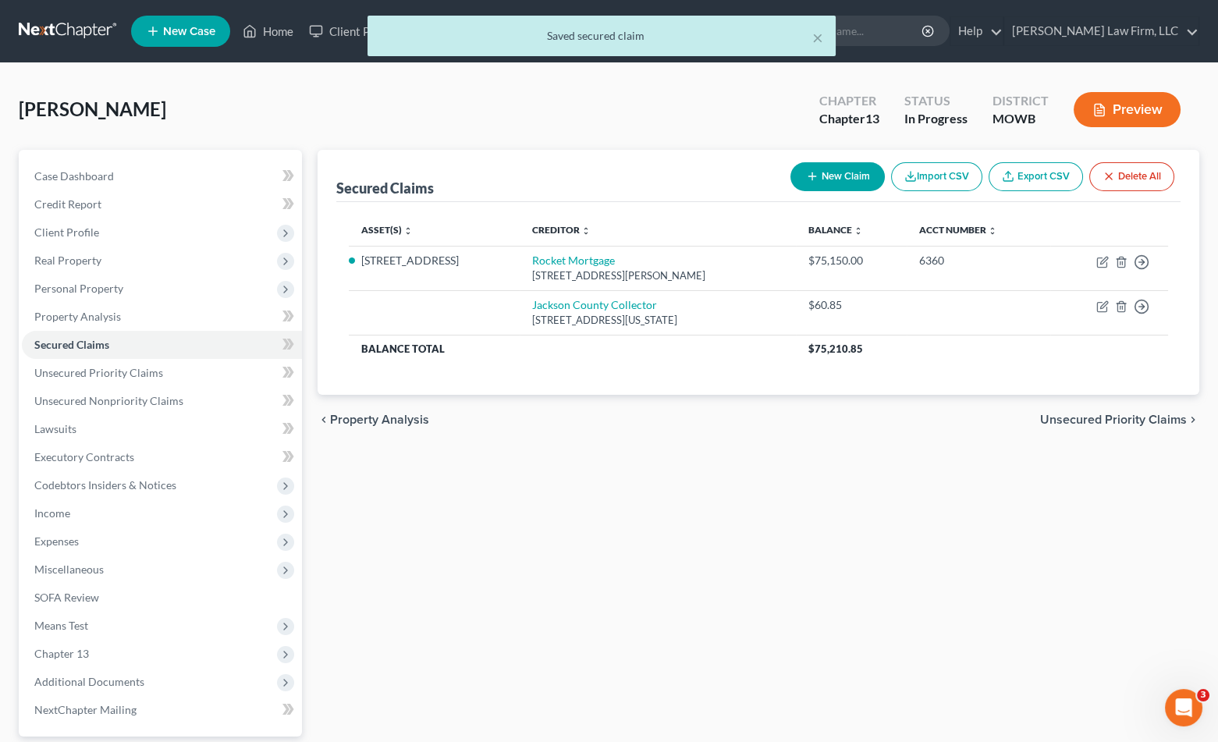
click at [868, 453] on div "Secured Claims New Claim Import CSV Export CSV Delete All Asset(s) expand_more …" at bounding box center [758, 488] width 897 height 677
click at [559, 498] on div "Secured Claims New Claim Import CSV Export CSV Delete All Asset(s) expand_more …" at bounding box center [758, 488] width 897 height 677
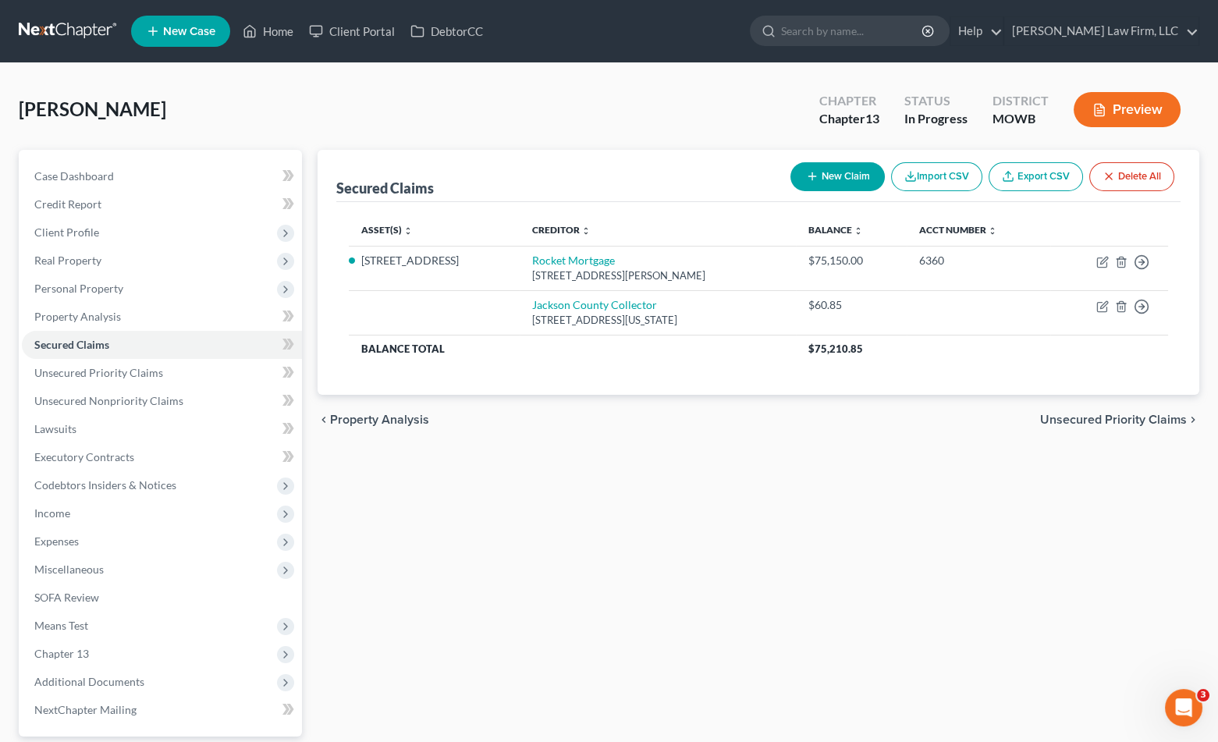
click at [490, 440] on div "chevron_left Property Analysis Unsecured Priority Claims chevron_right" at bounding box center [759, 420] width 882 height 50
click at [105, 362] on link "Unsecured Priority Claims" at bounding box center [162, 373] width 280 height 28
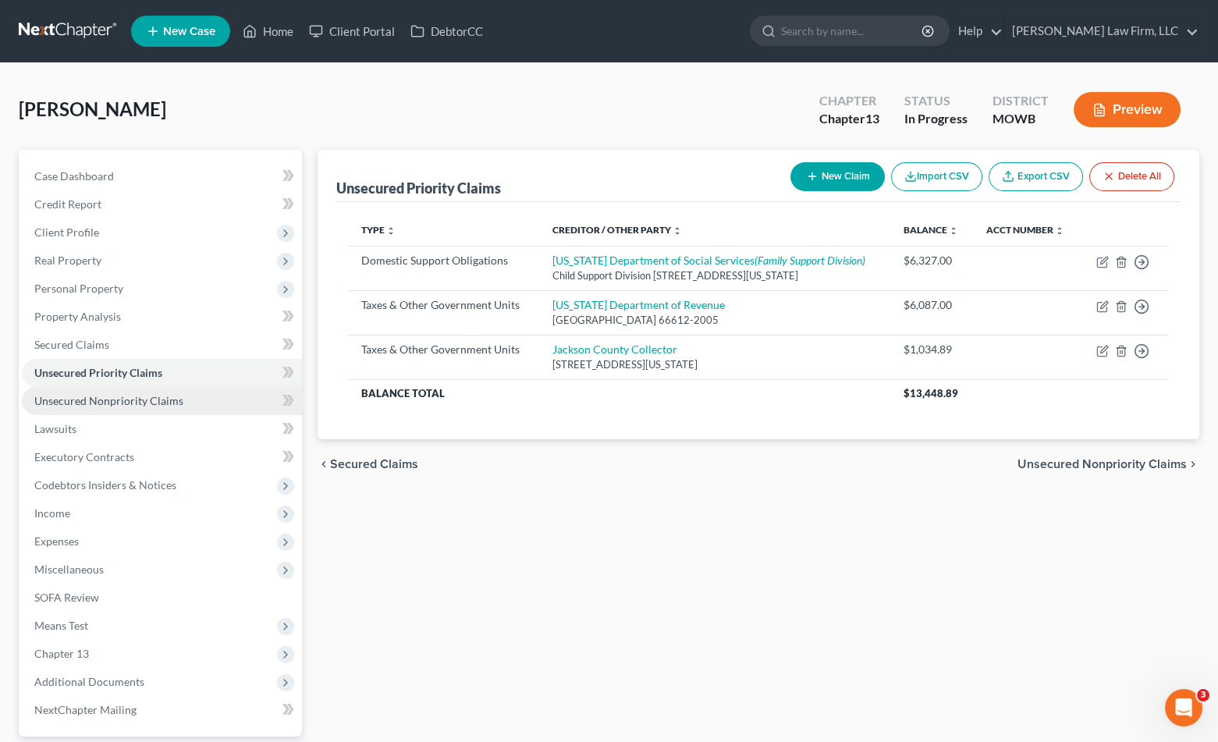
click at [146, 398] on span "Unsecured Nonpriority Claims" at bounding box center [108, 400] width 149 height 13
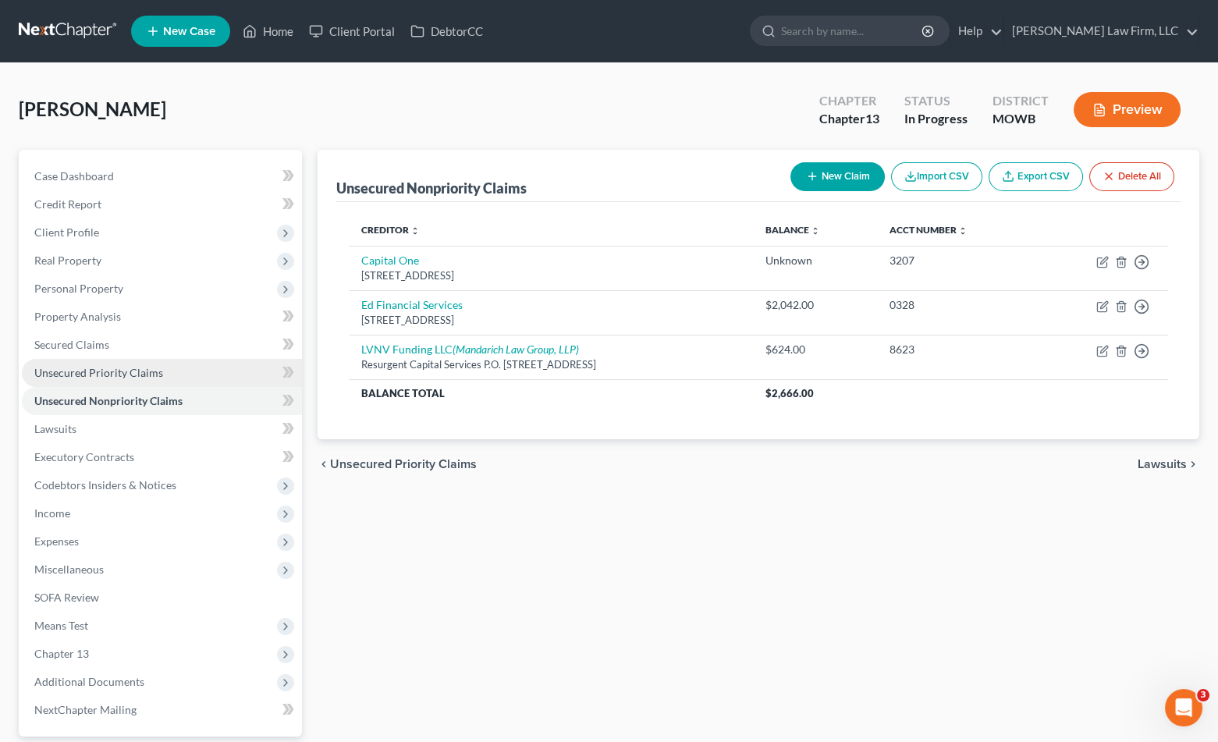
click at [108, 372] on span "Unsecured Priority Claims" at bounding box center [98, 372] width 129 height 13
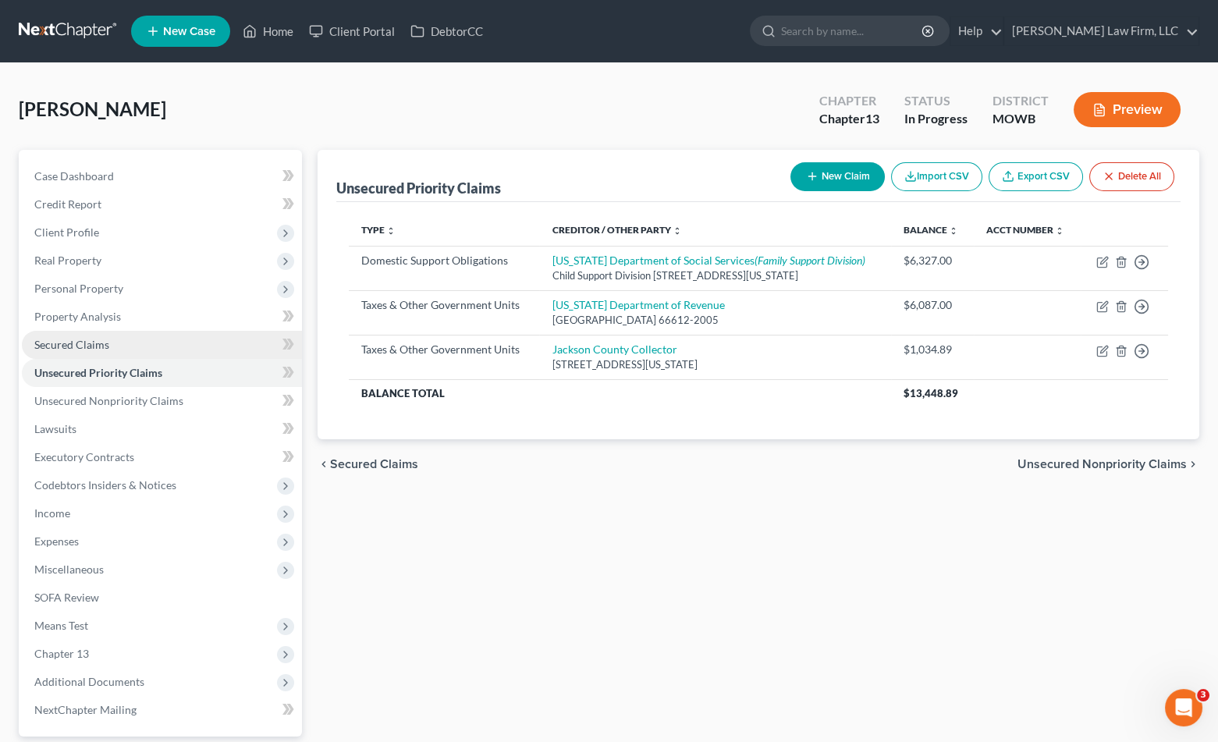
click at [122, 339] on link "Secured Claims" at bounding box center [162, 345] width 280 height 28
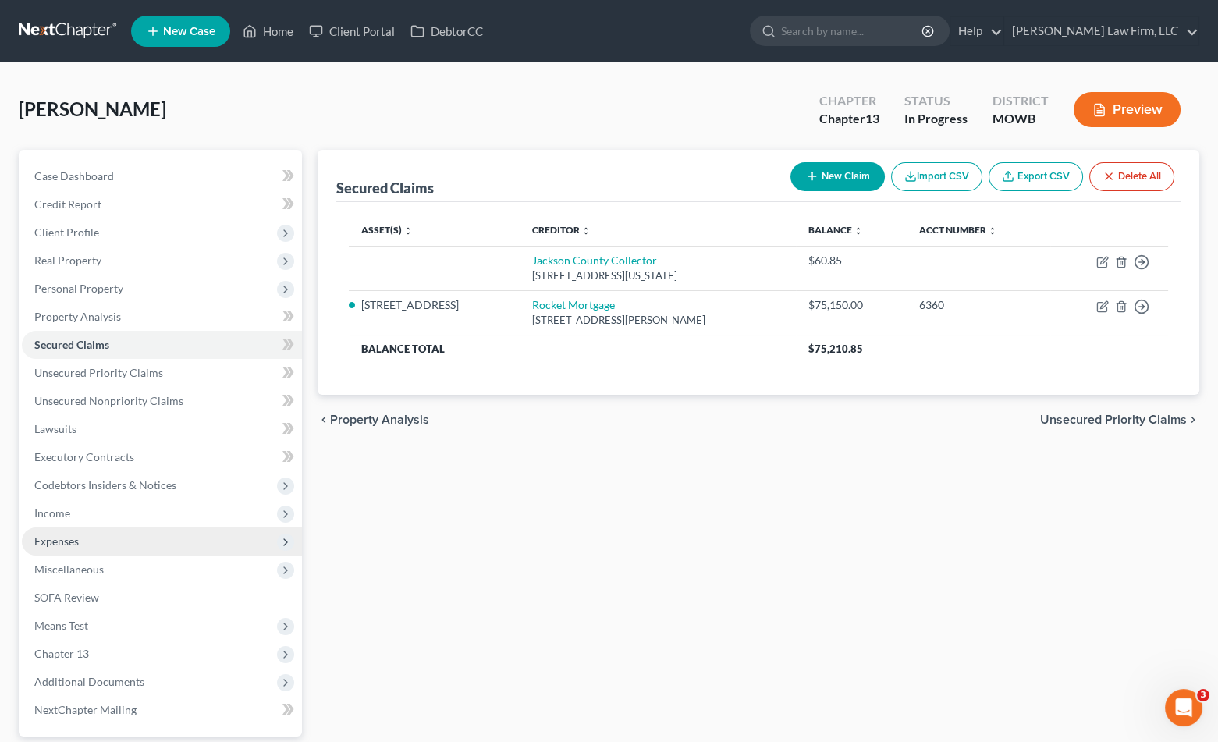
click at [82, 531] on span "Expenses" at bounding box center [162, 541] width 280 height 28
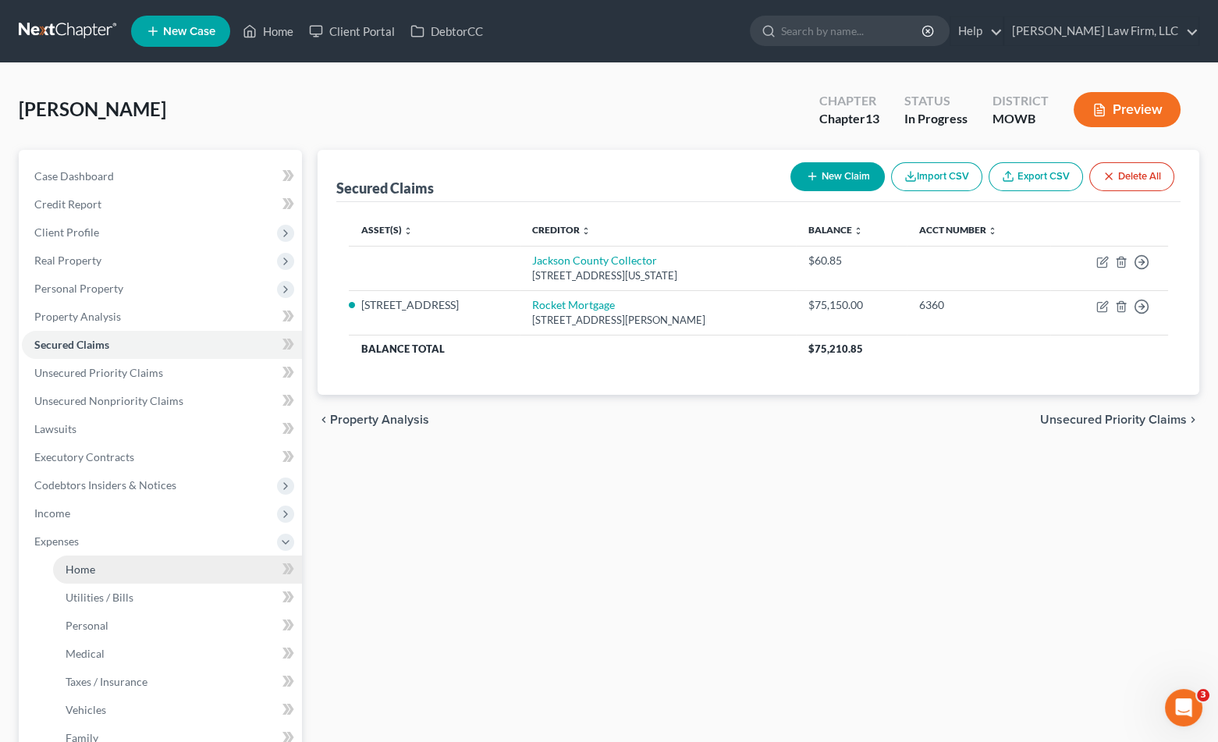
click at [81, 559] on link "Home" at bounding box center [177, 570] width 249 height 28
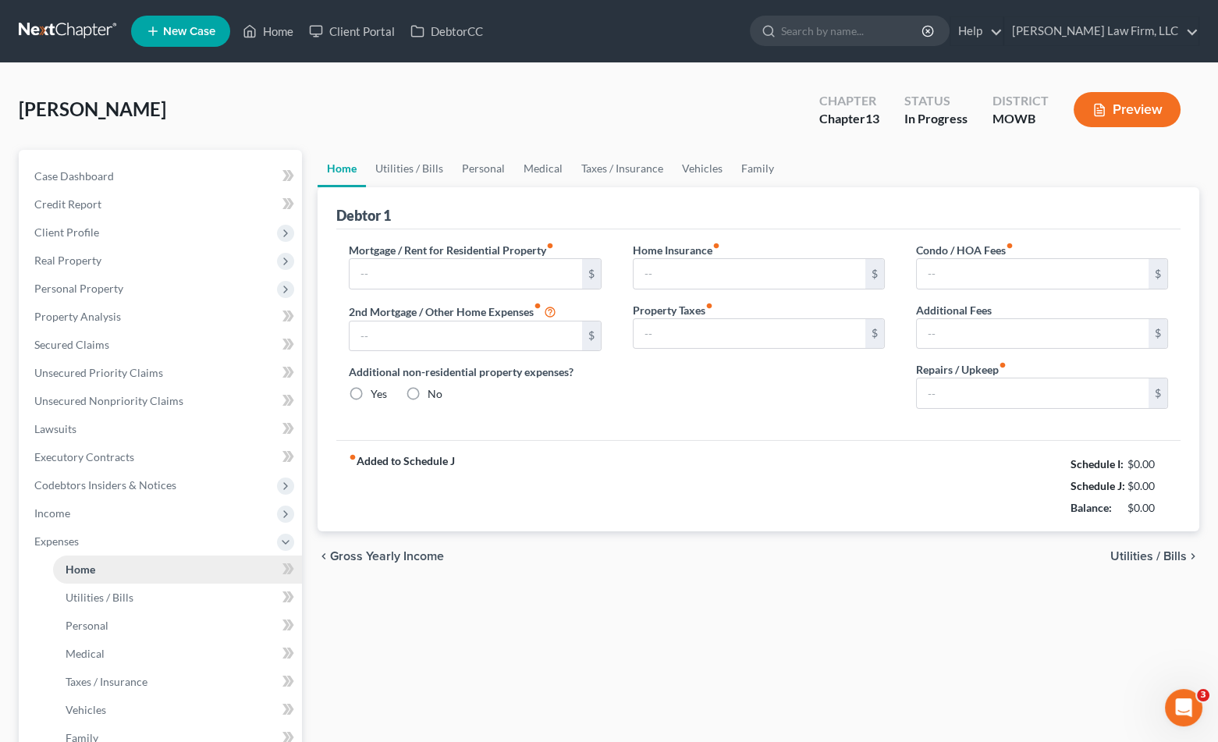
type input "761.72"
type input "0.00"
radio input "true"
type input "0.00"
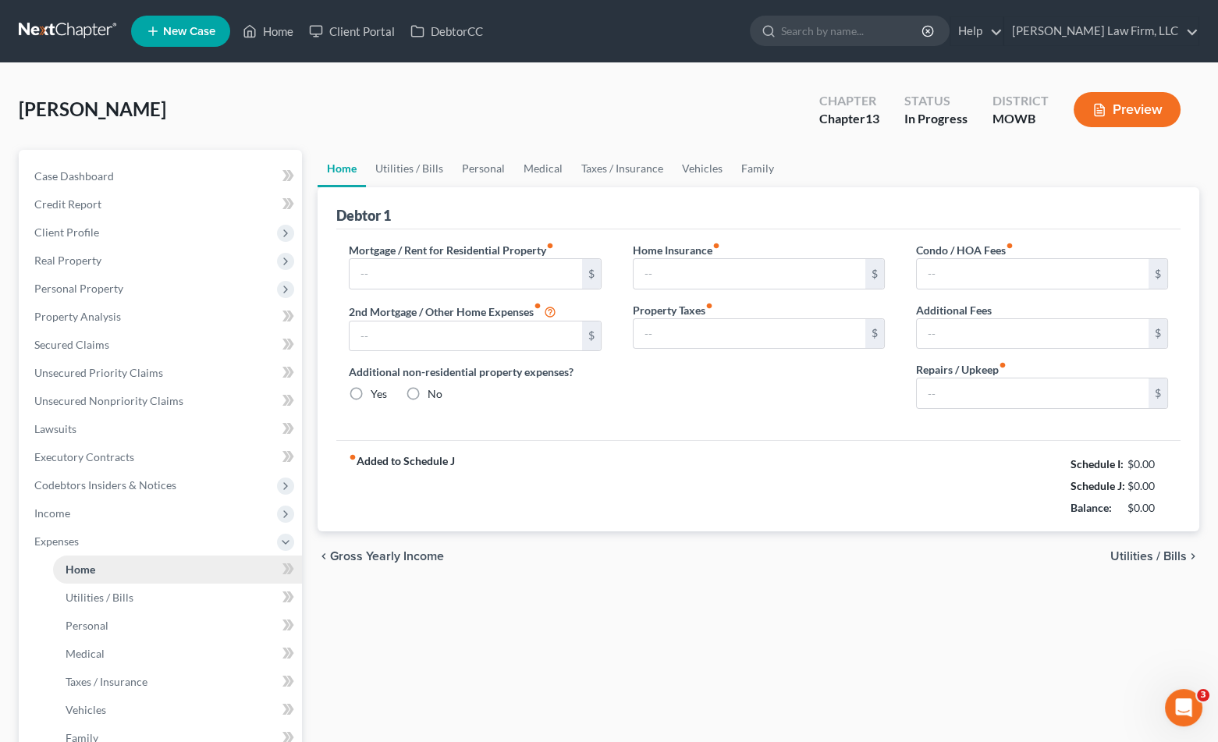
type input "0.00"
type input "100.00"
click at [436, 176] on link "Utilities / Bills" at bounding box center [409, 168] width 87 height 37
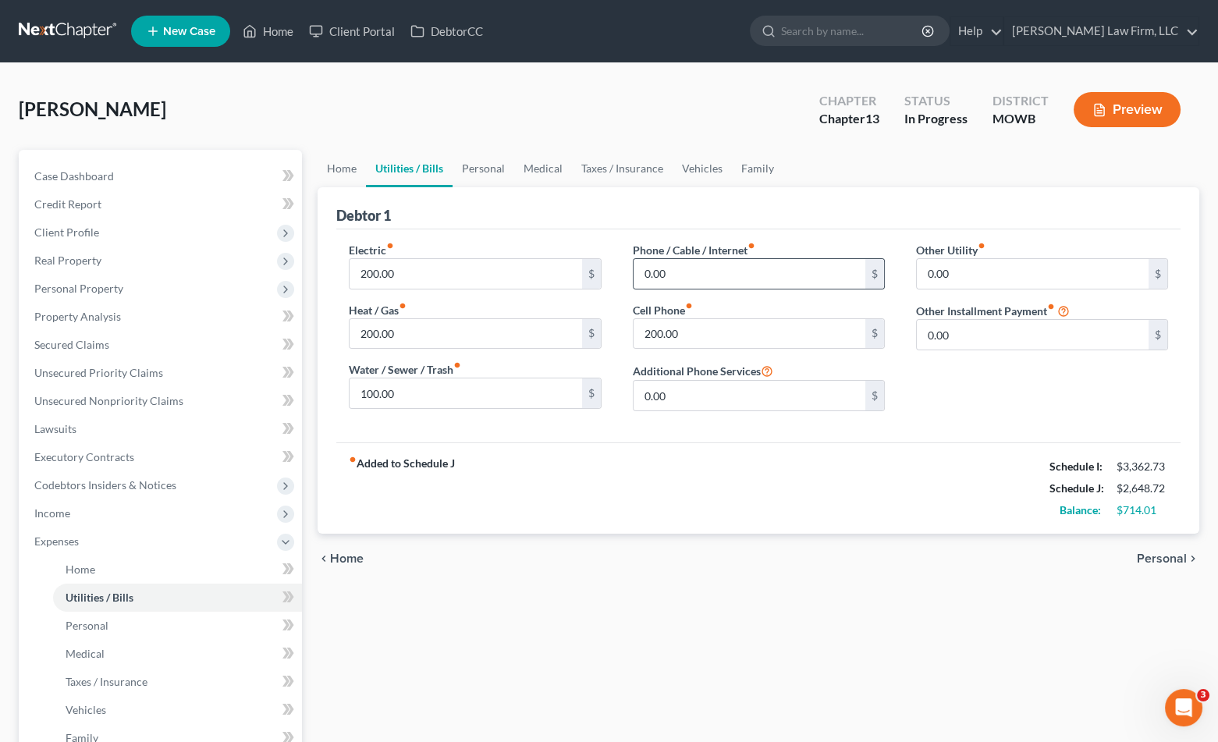
click at [769, 287] on div "0.00 $" at bounding box center [759, 273] width 252 height 31
click at [757, 268] on input "0.00" at bounding box center [750, 274] width 232 height 30
type input "30.00"
click at [492, 158] on link "Personal" at bounding box center [484, 168] width 62 height 37
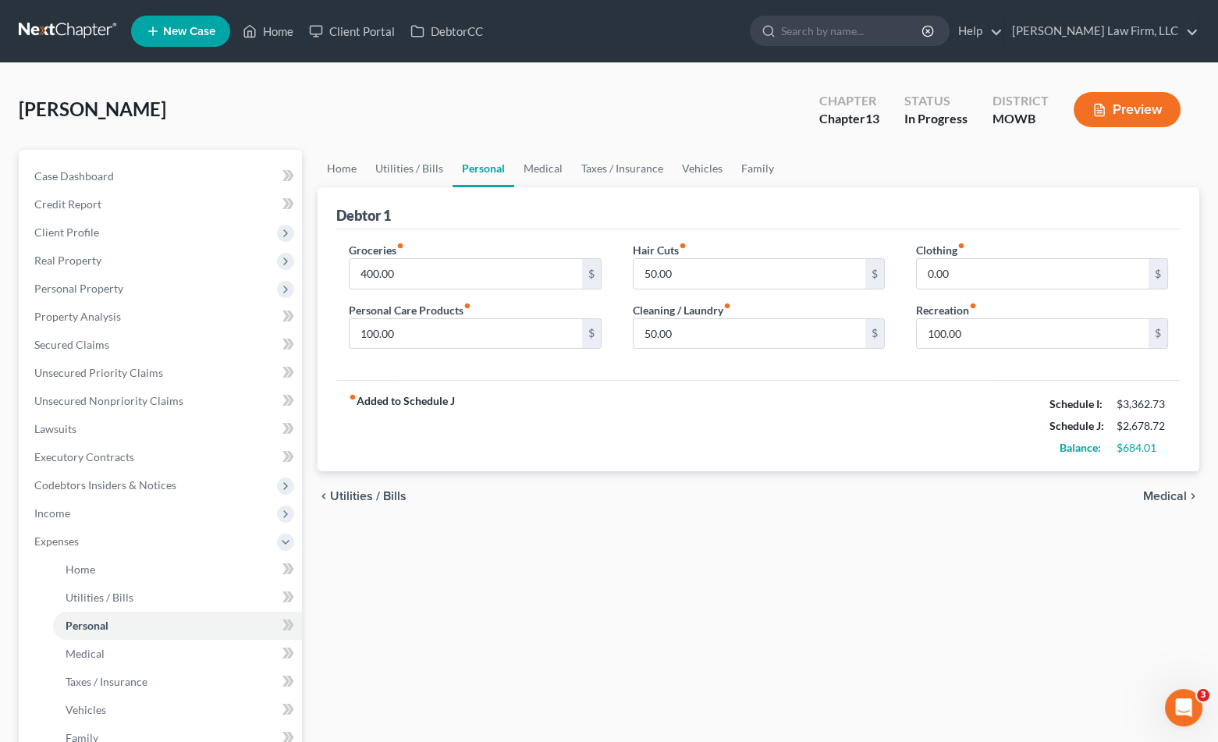
click at [612, 382] on div "fiber_manual_record Added to Schedule J Schedule I: $3,362.73 Schedule J: $2,67…" at bounding box center [758, 425] width 844 height 91
click at [1003, 273] on input "0.00" at bounding box center [1033, 274] width 232 height 30
type input "20.00"
click at [535, 168] on link "Medical" at bounding box center [543, 168] width 58 height 37
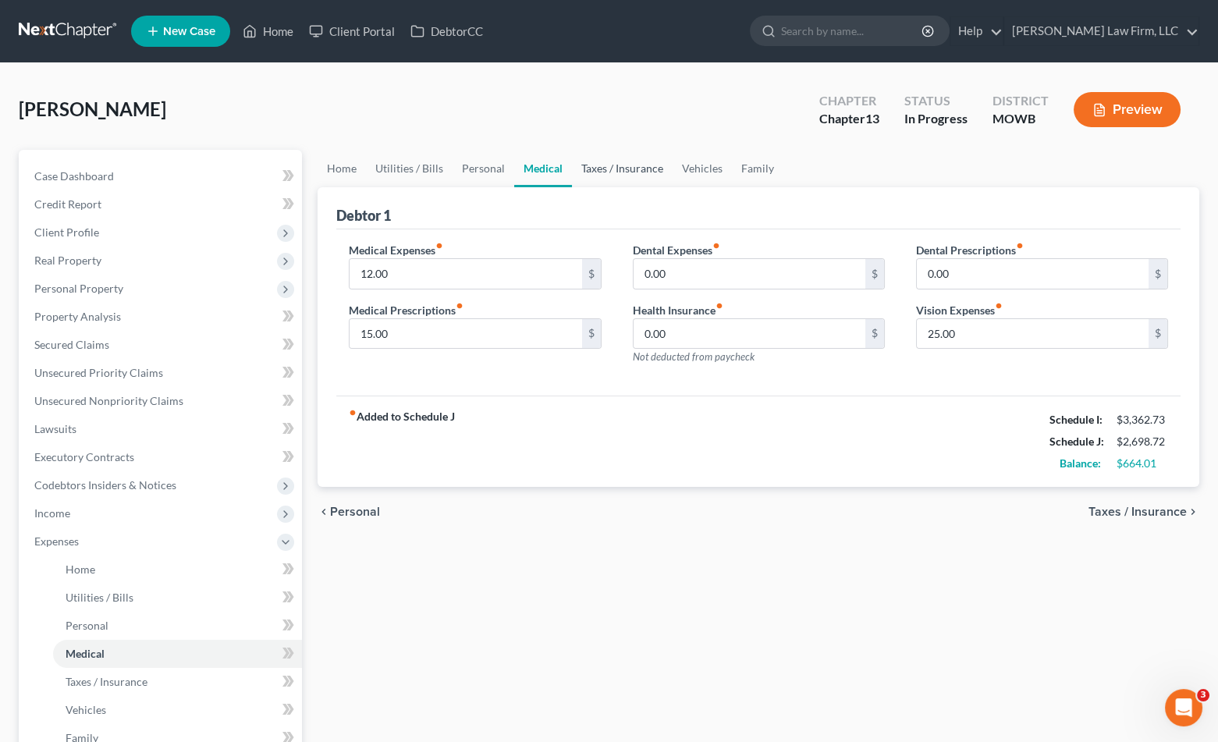
click at [615, 167] on link "Taxes / Insurance" at bounding box center [622, 168] width 101 height 37
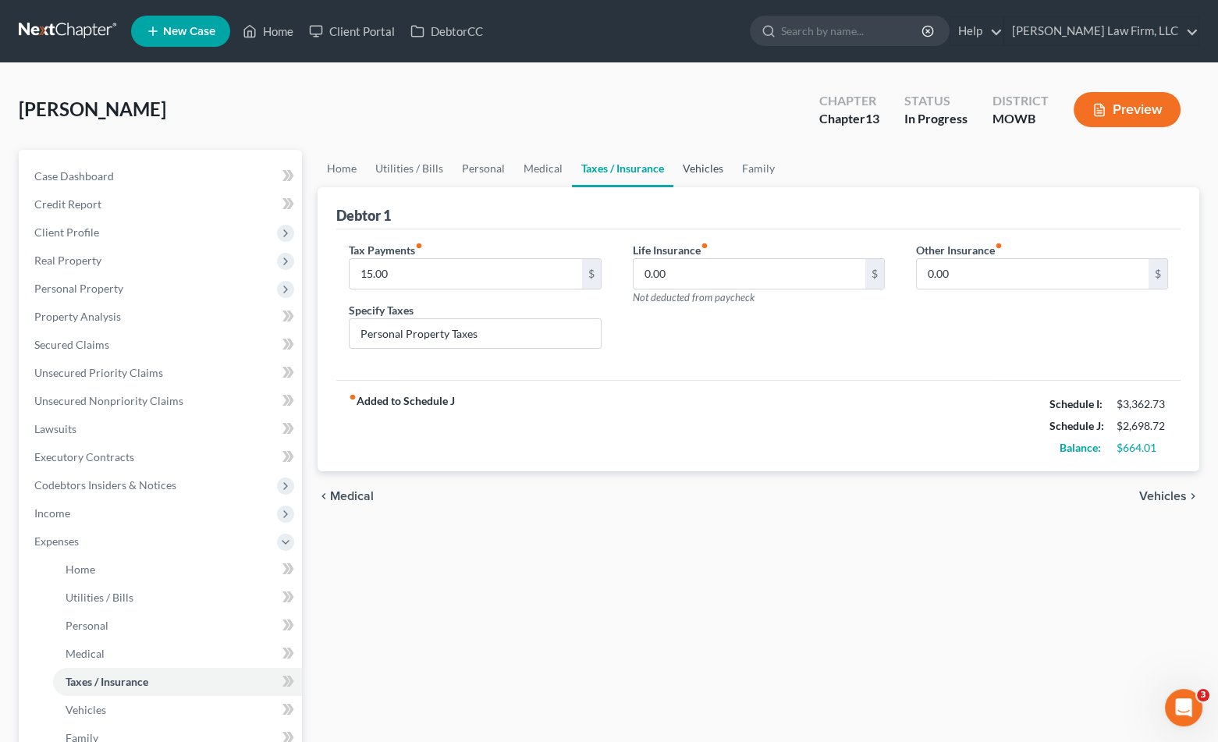
click at [723, 158] on link "Vehicles" at bounding box center [702, 168] width 59 height 37
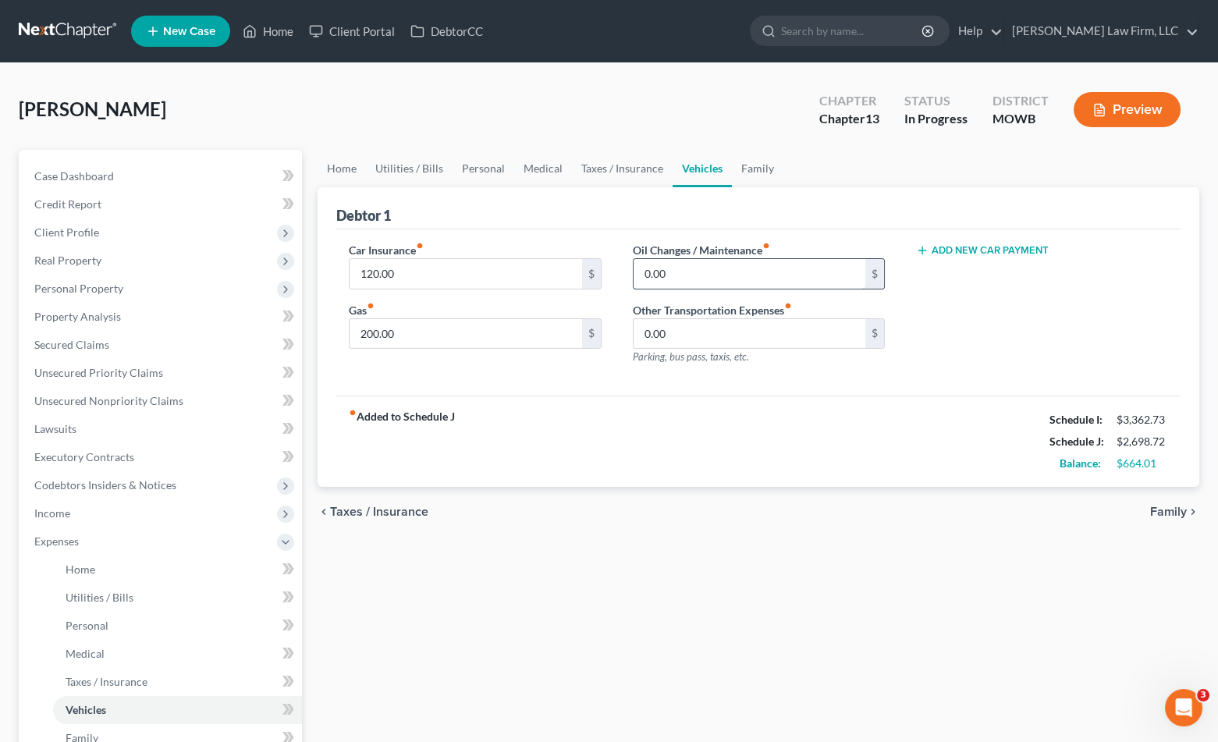
click at [704, 276] on input "0.00" at bounding box center [750, 274] width 232 height 30
type input "80.00"
click at [768, 167] on link "Family" at bounding box center [758, 168] width 52 height 37
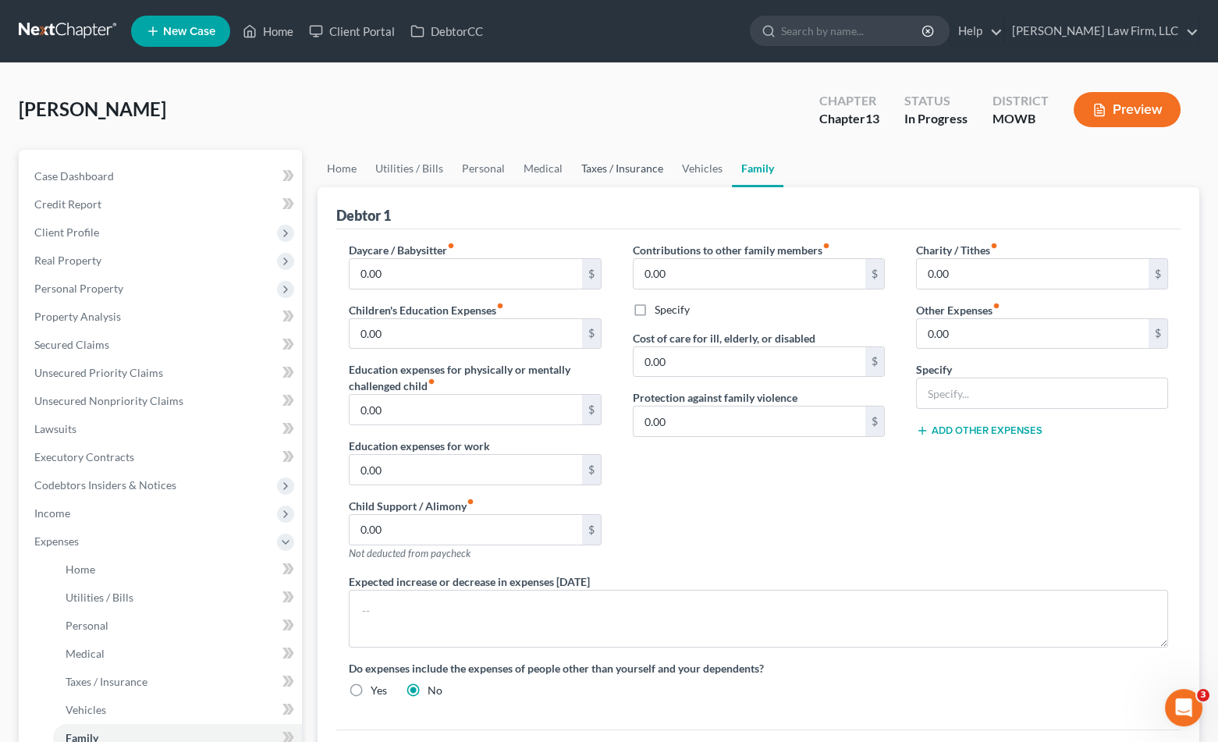
click at [665, 173] on link "Taxes / Insurance" at bounding box center [622, 168] width 101 height 37
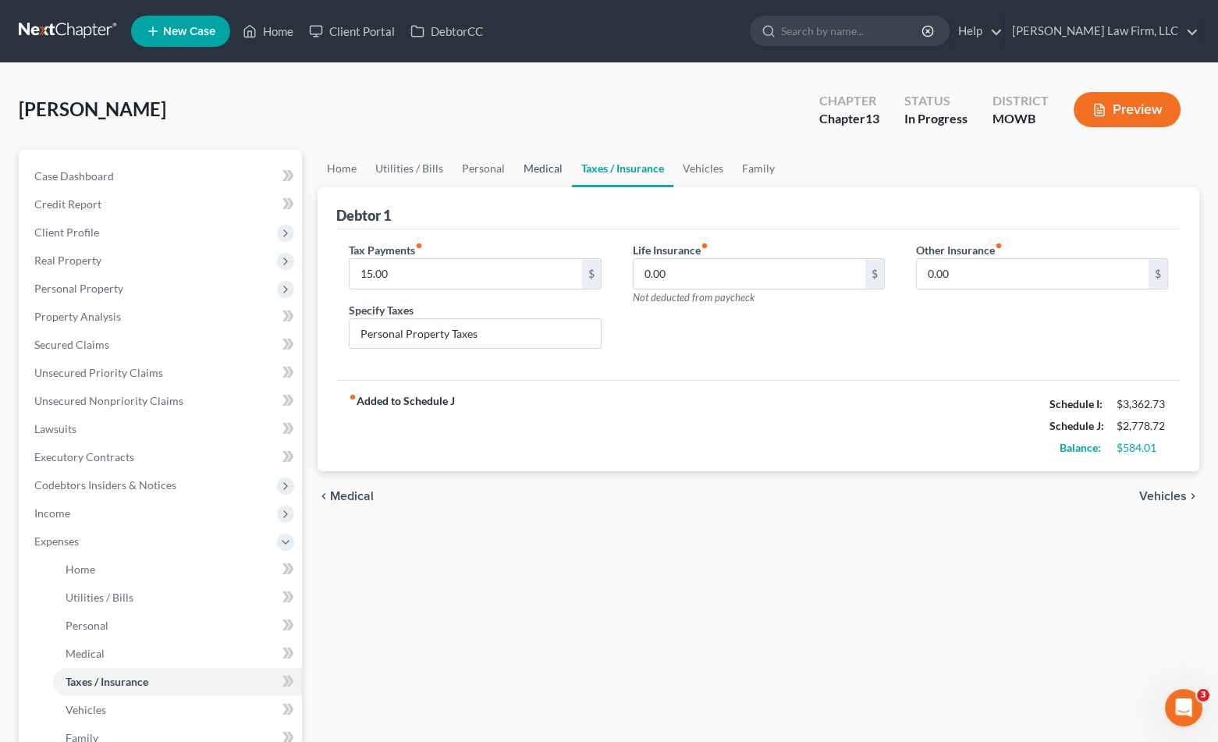
click at [524, 167] on link "Medical" at bounding box center [543, 168] width 58 height 37
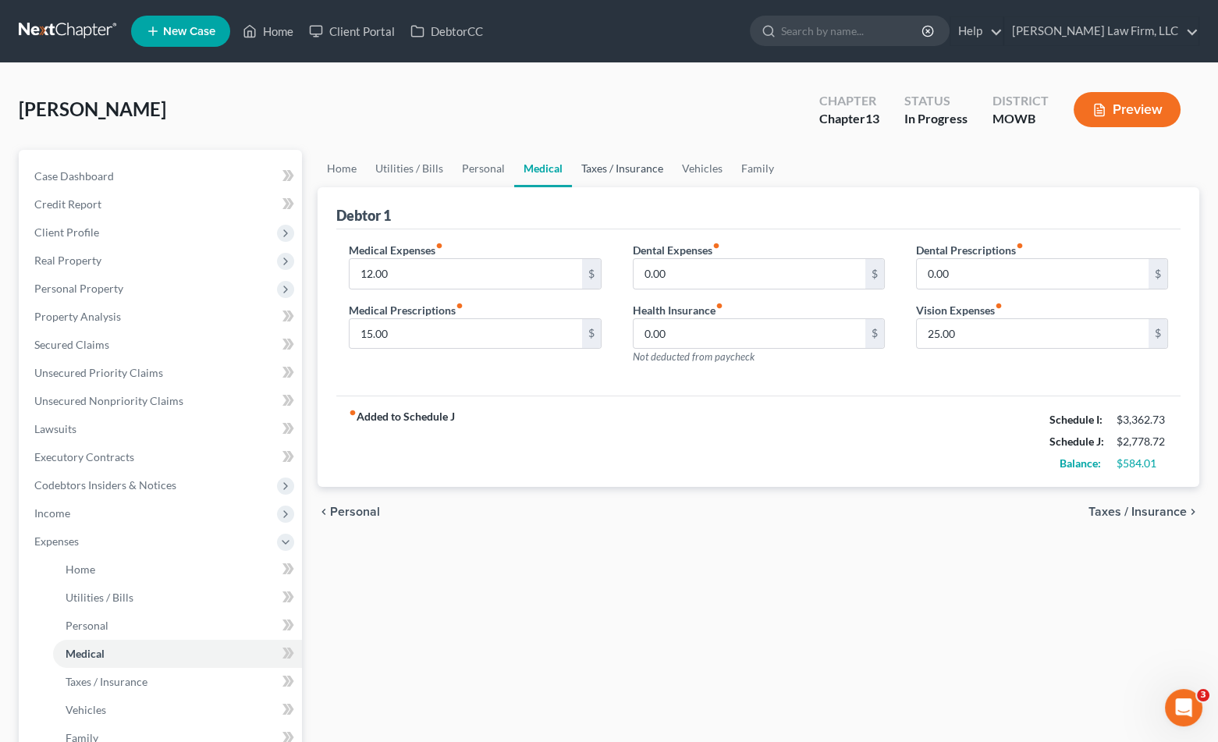
click at [632, 167] on link "Taxes / Insurance" at bounding box center [622, 168] width 101 height 37
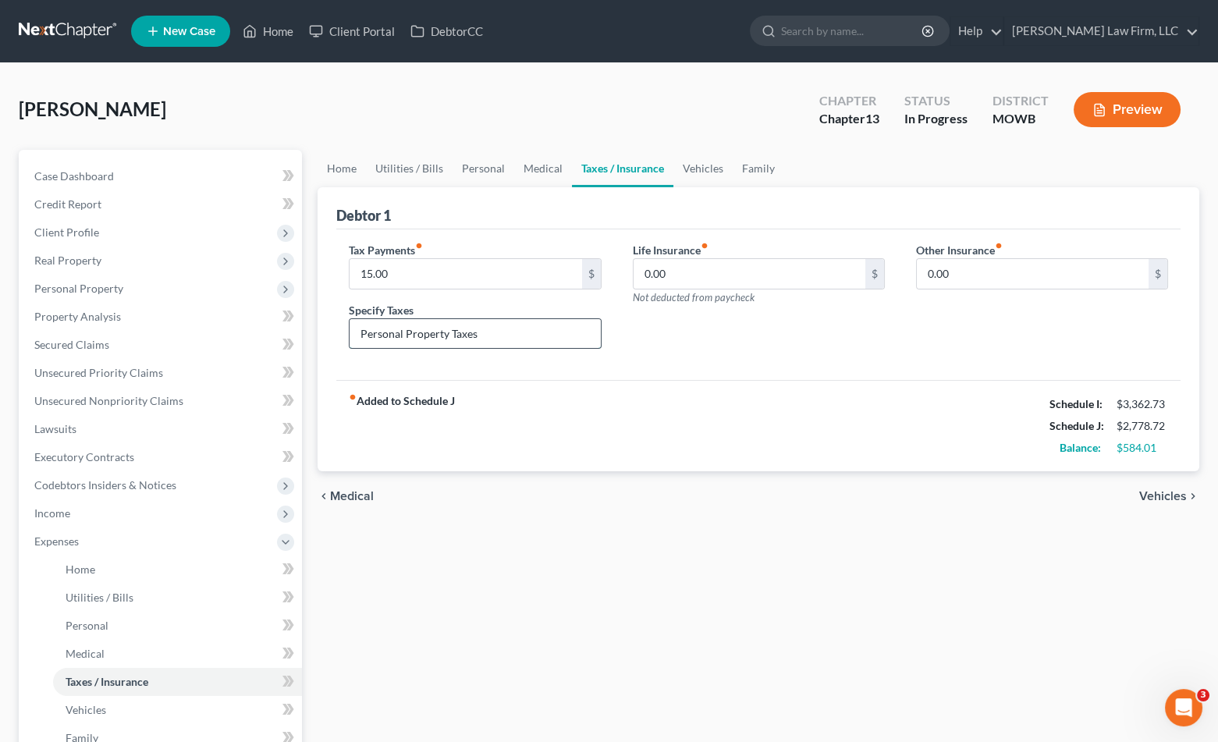
click at [524, 336] on input "Personal Property Taxes" at bounding box center [475, 334] width 250 height 30
type input "Personal Property Taxes"
click at [337, 164] on link "Home" at bounding box center [342, 168] width 48 height 37
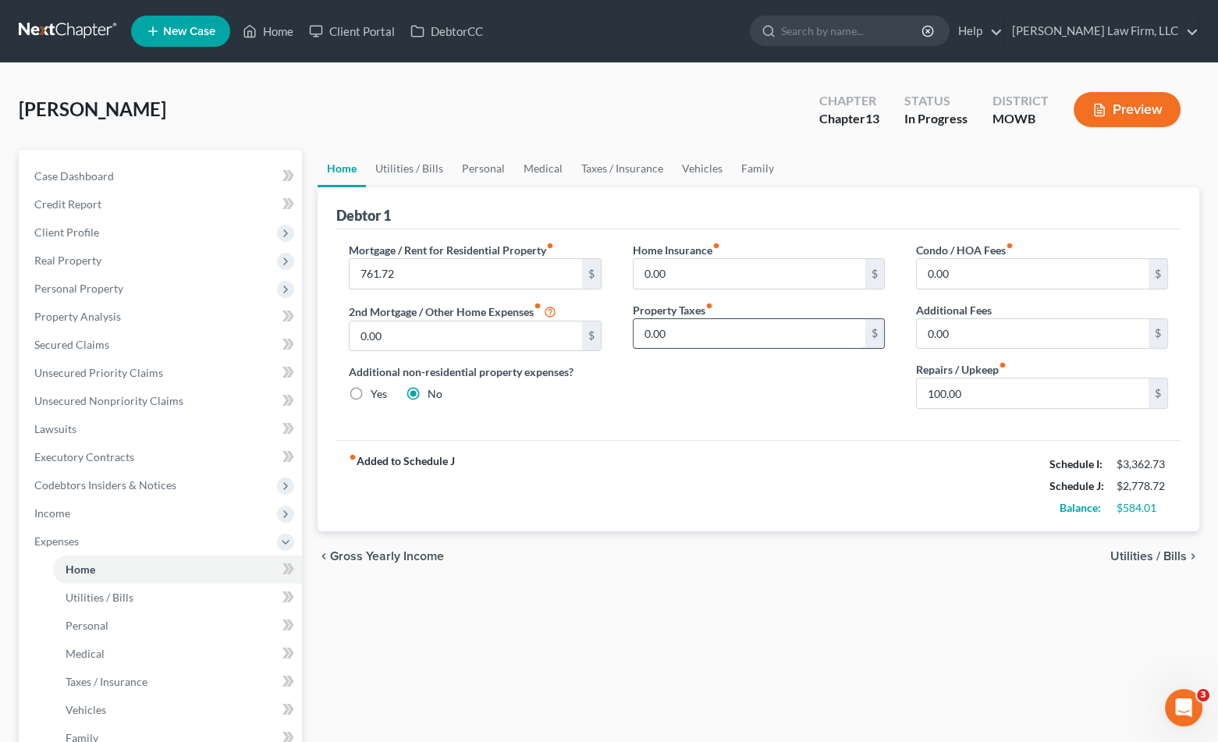
click at [728, 341] on input "0.00" at bounding box center [750, 334] width 232 height 30
click at [720, 385] on div "Home Insurance fiber_manual_record 0.00 $ Property Taxes fiber_manual_record 0.…" at bounding box center [758, 331] width 283 height 179
click at [376, 396] on label "Yes" at bounding box center [379, 394] width 16 height 16
click at [377, 396] on input "Yes" at bounding box center [382, 391] width 10 height 10
radio input "true"
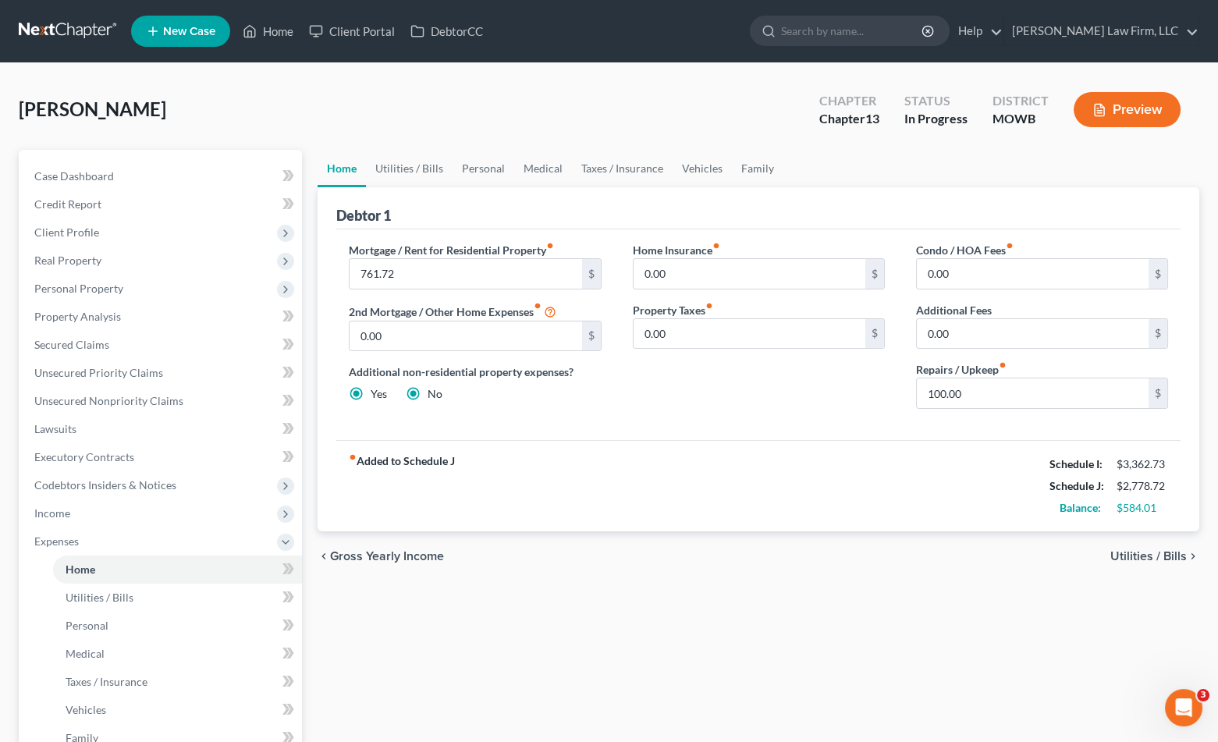
radio input "false"
click at [805, 161] on link "Other Properties" at bounding box center [833, 168] width 101 height 37
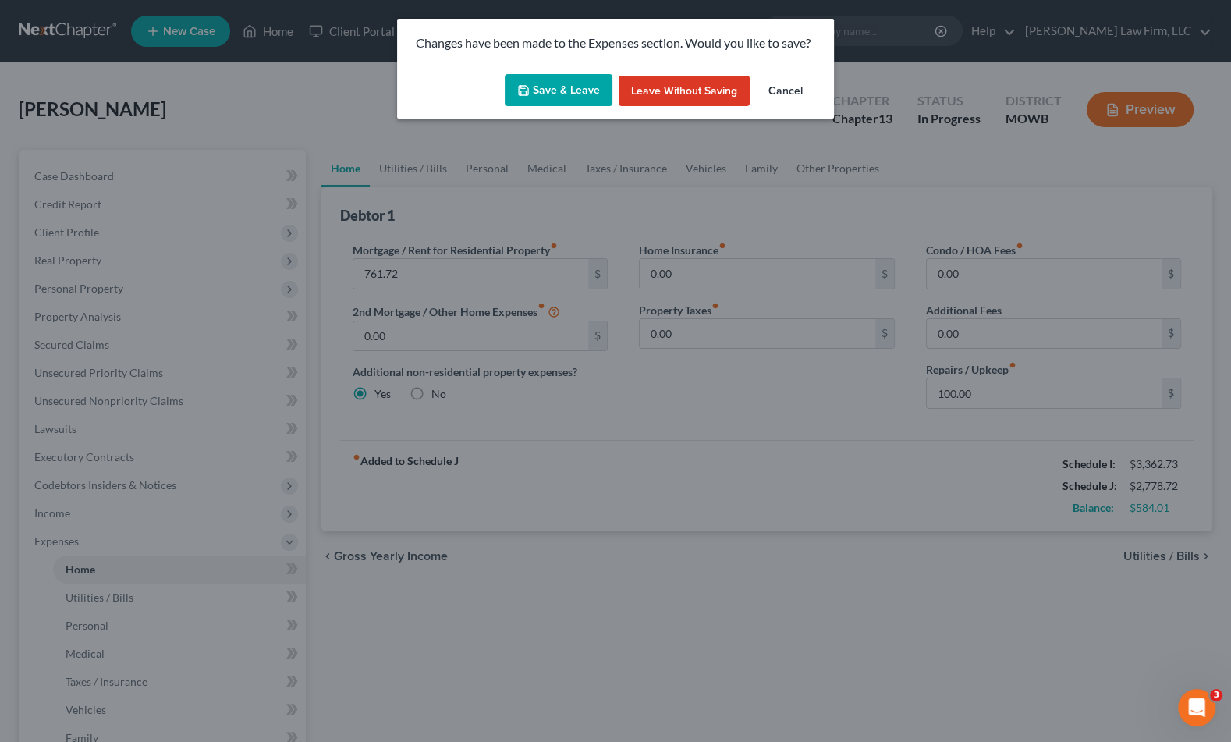
click at [565, 90] on button "Save & Leave" at bounding box center [559, 90] width 108 height 33
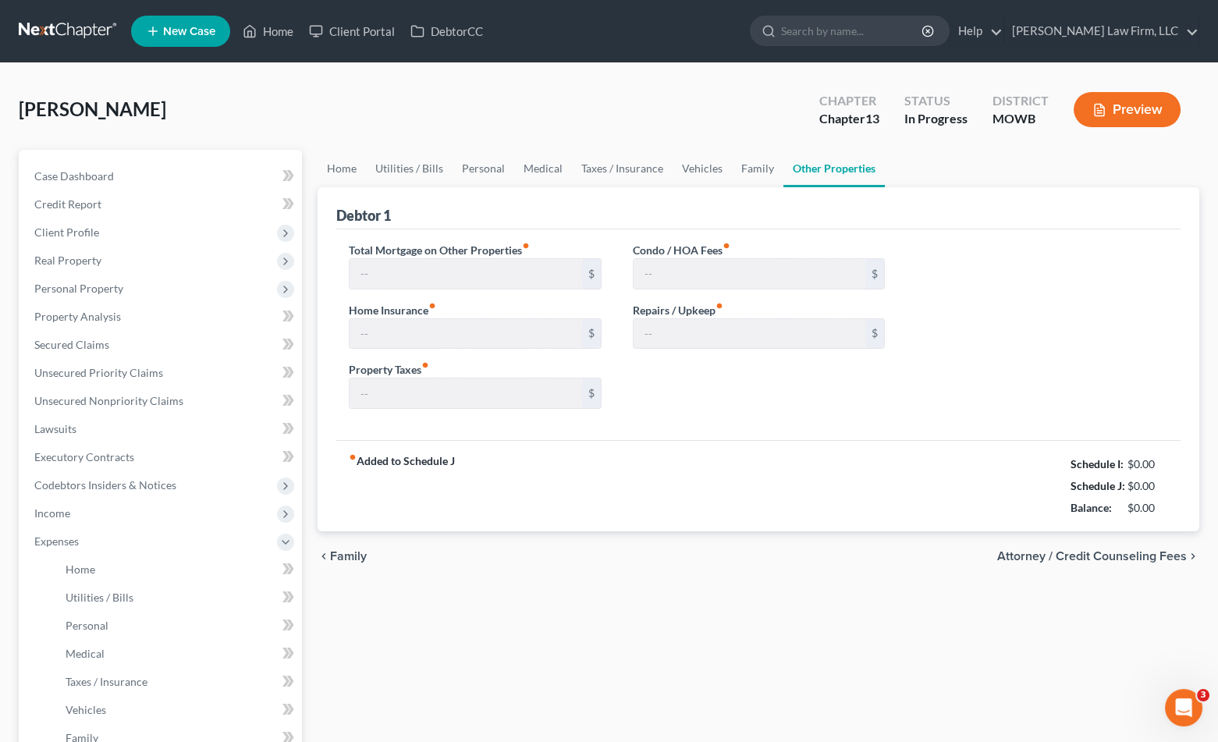
type input "0.00"
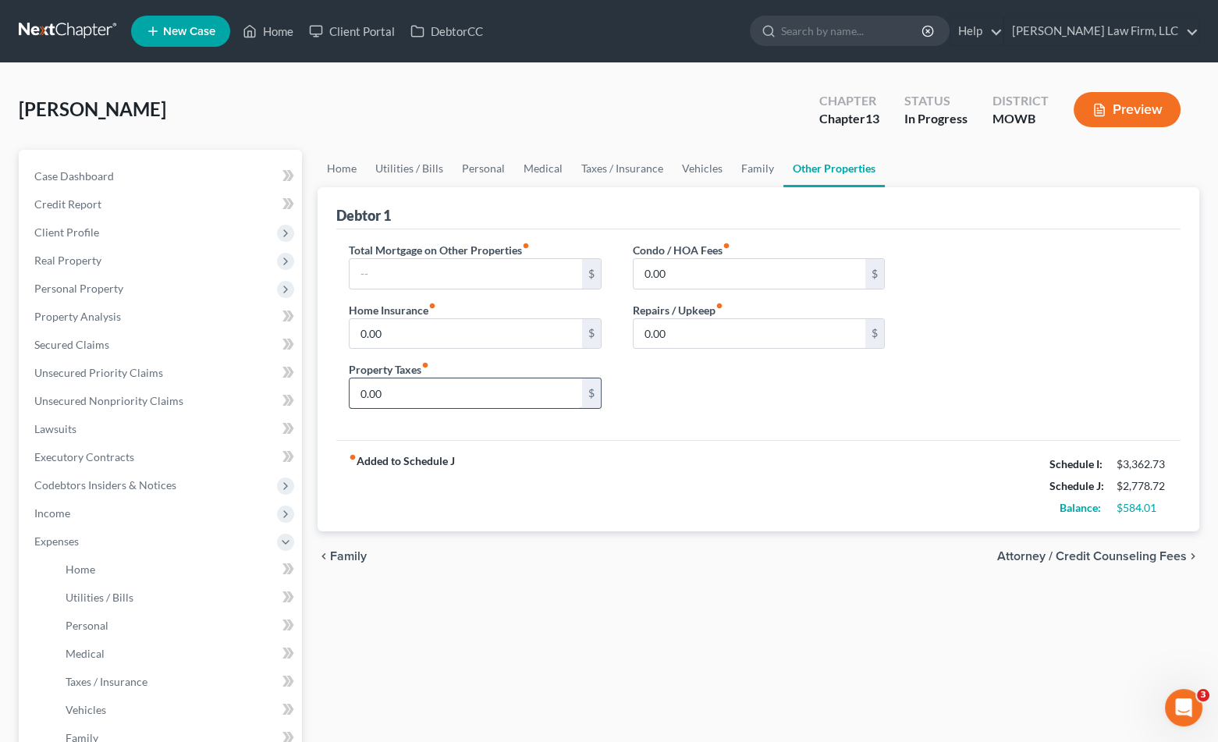
click at [495, 379] on input "0.00" at bounding box center [466, 393] width 232 height 30
click at [437, 393] on input "0.00" at bounding box center [466, 393] width 232 height 30
click at [435, 389] on input "0.00" at bounding box center [466, 393] width 232 height 30
type input "0"
type input "20.00"
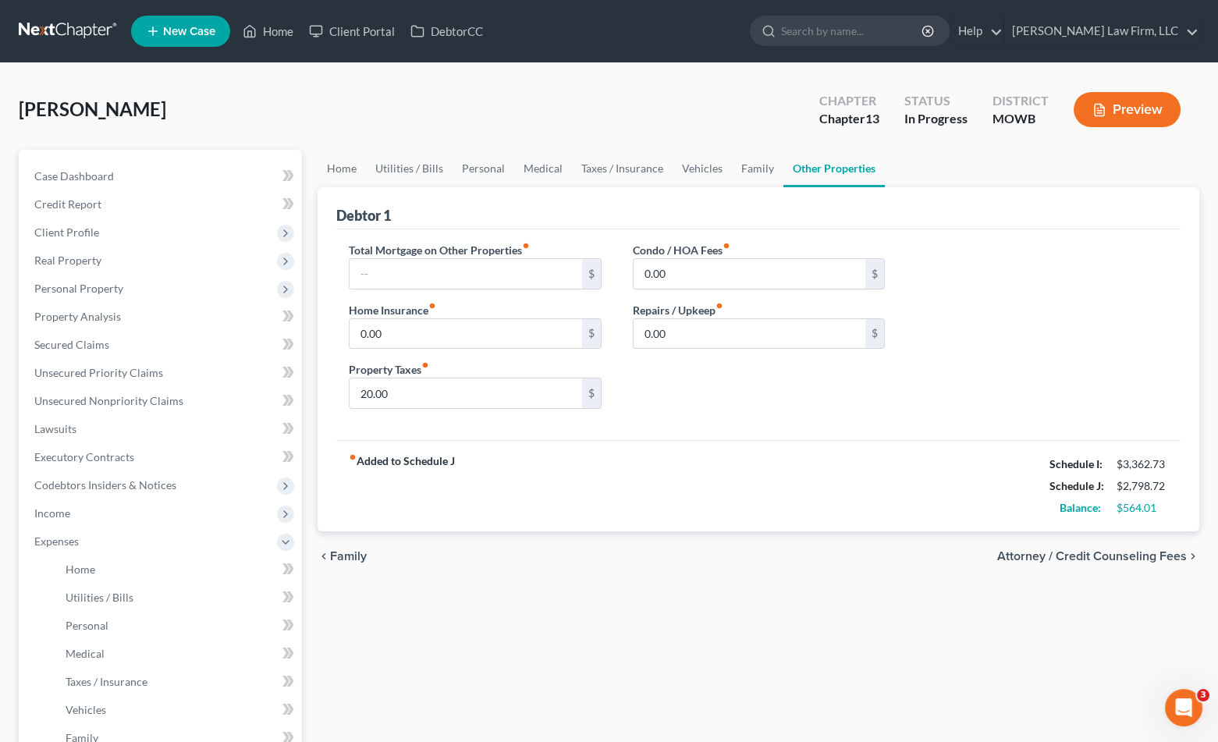
click at [719, 647] on div "Home Utilities / Bills Personal Medical Taxes / Insurance Vehicles Family Other…" at bounding box center [758, 600] width 897 height 901
click at [744, 165] on link "Family" at bounding box center [758, 168] width 52 height 37
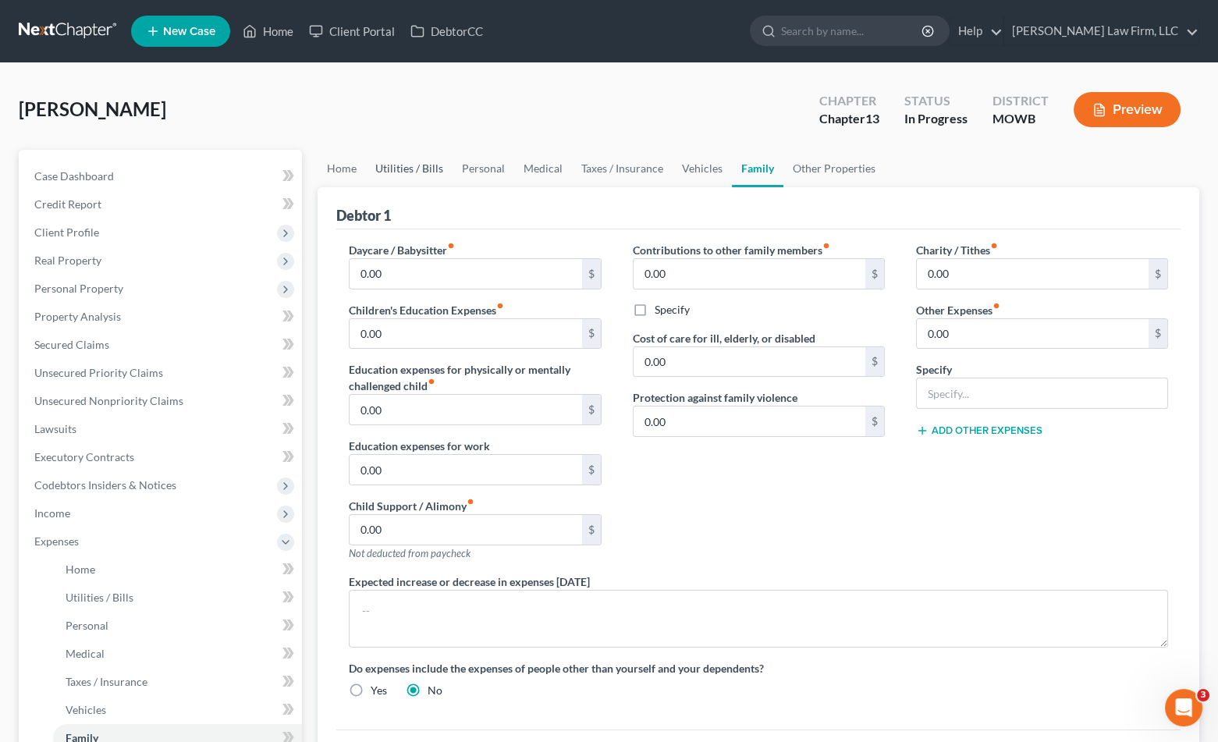
click at [443, 171] on link "Utilities / Bills" at bounding box center [409, 168] width 87 height 37
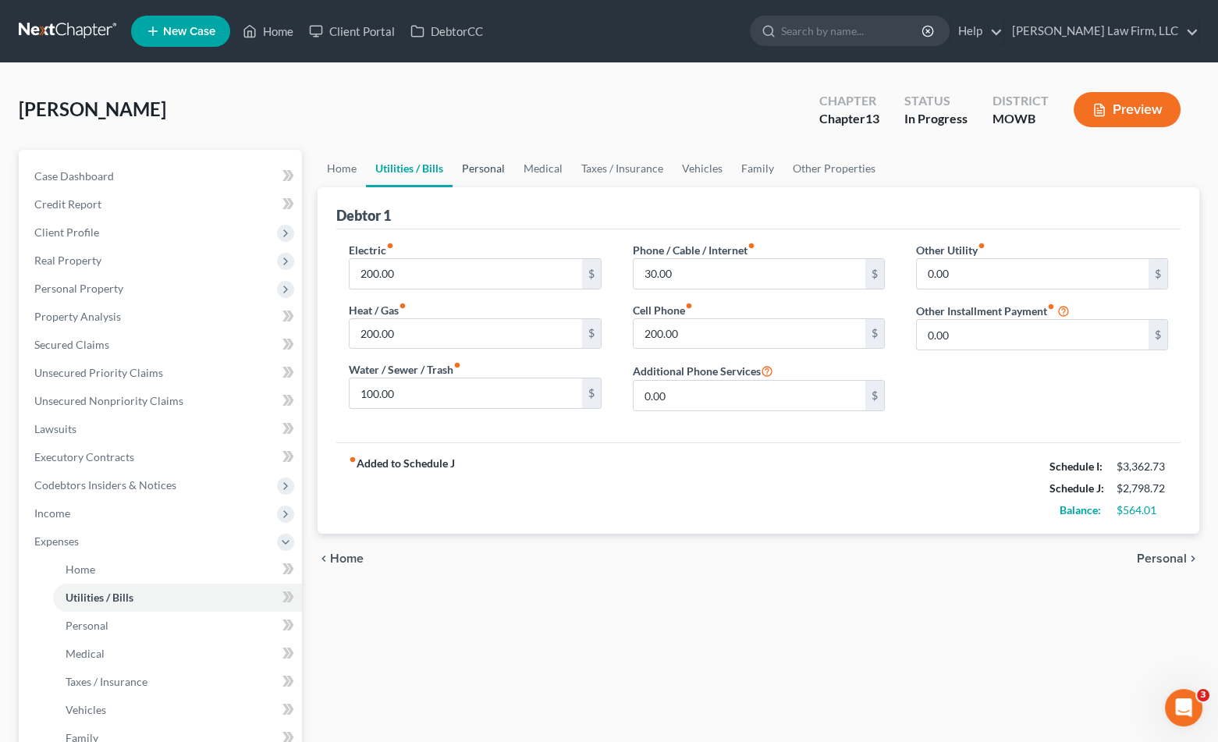
click at [506, 170] on link "Personal" at bounding box center [484, 168] width 62 height 37
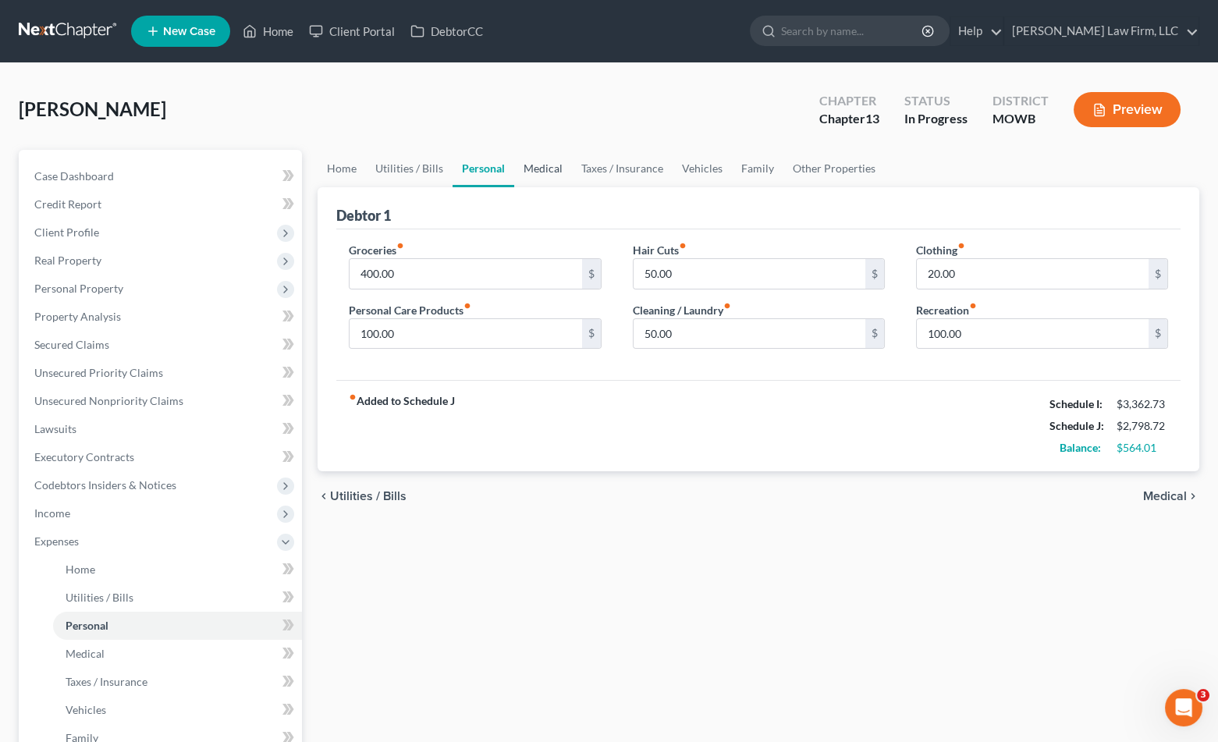
click at [549, 175] on link "Medical" at bounding box center [543, 168] width 58 height 37
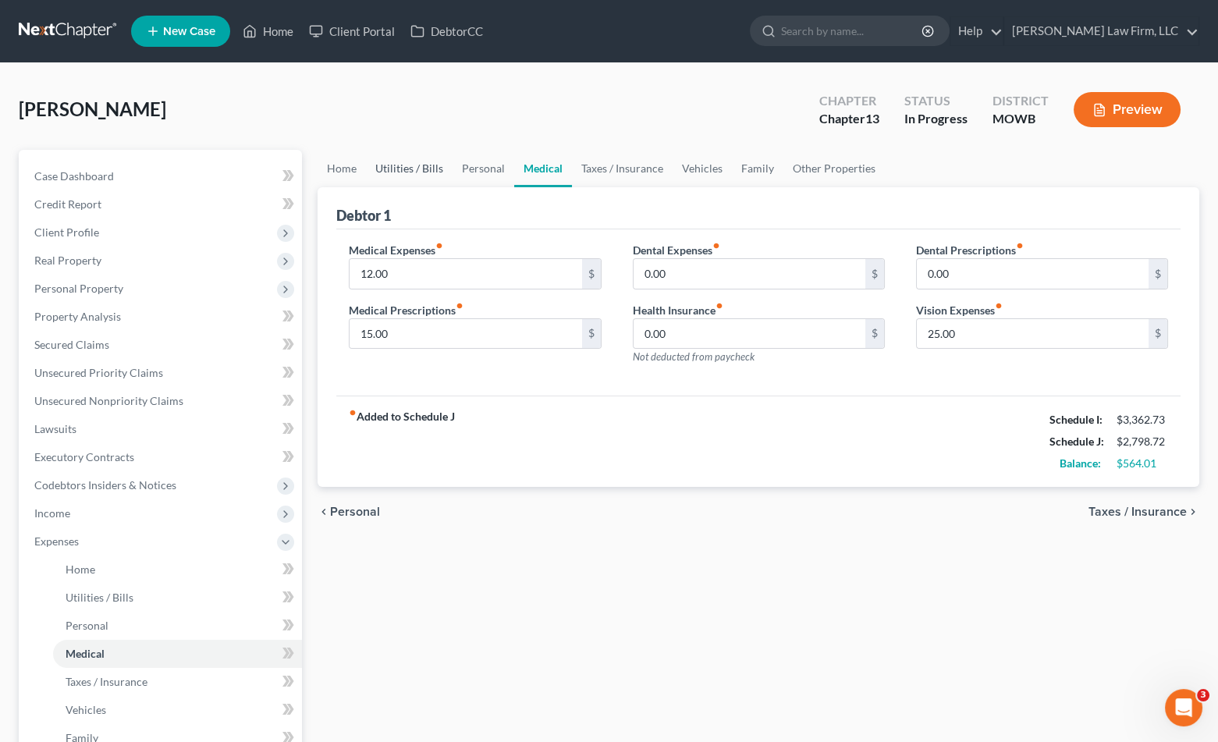
click at [442, 169] on link "Utilities / Bills" at bounding box center [409, 168] width 87 height 37
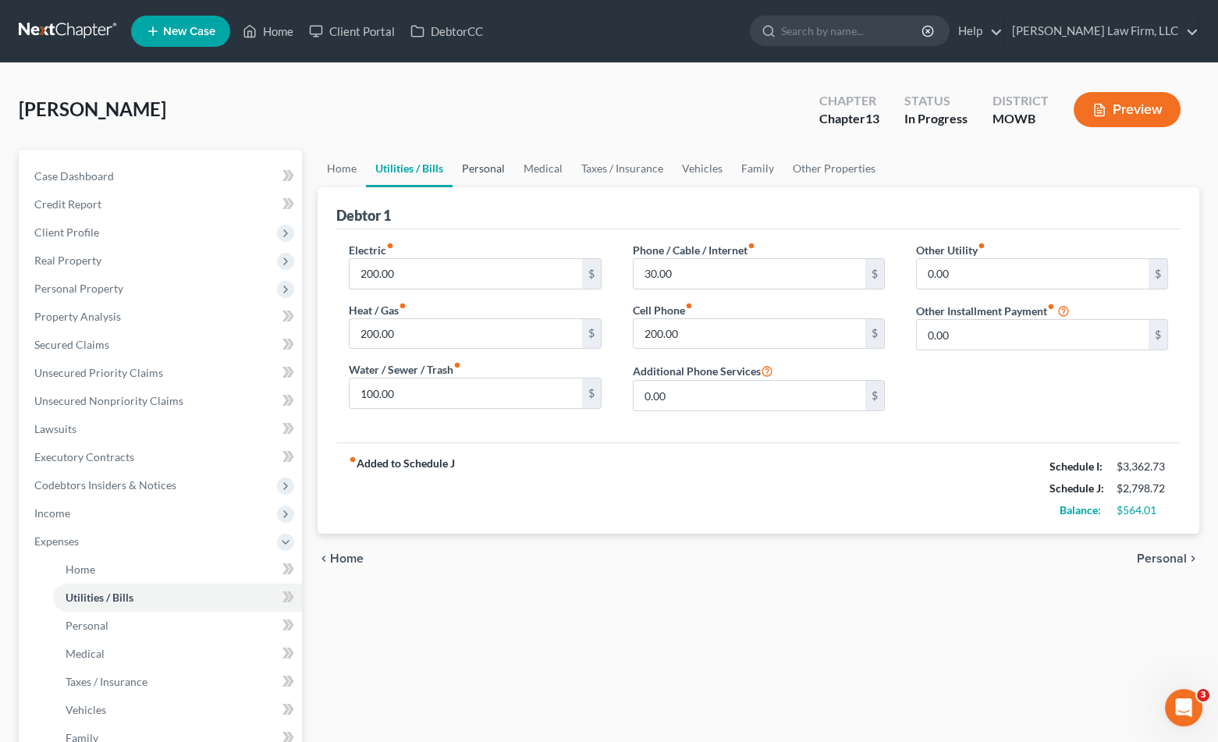
click at [479, 167] on link "Personal" at bounding box center [484, 168] width 62 height 37
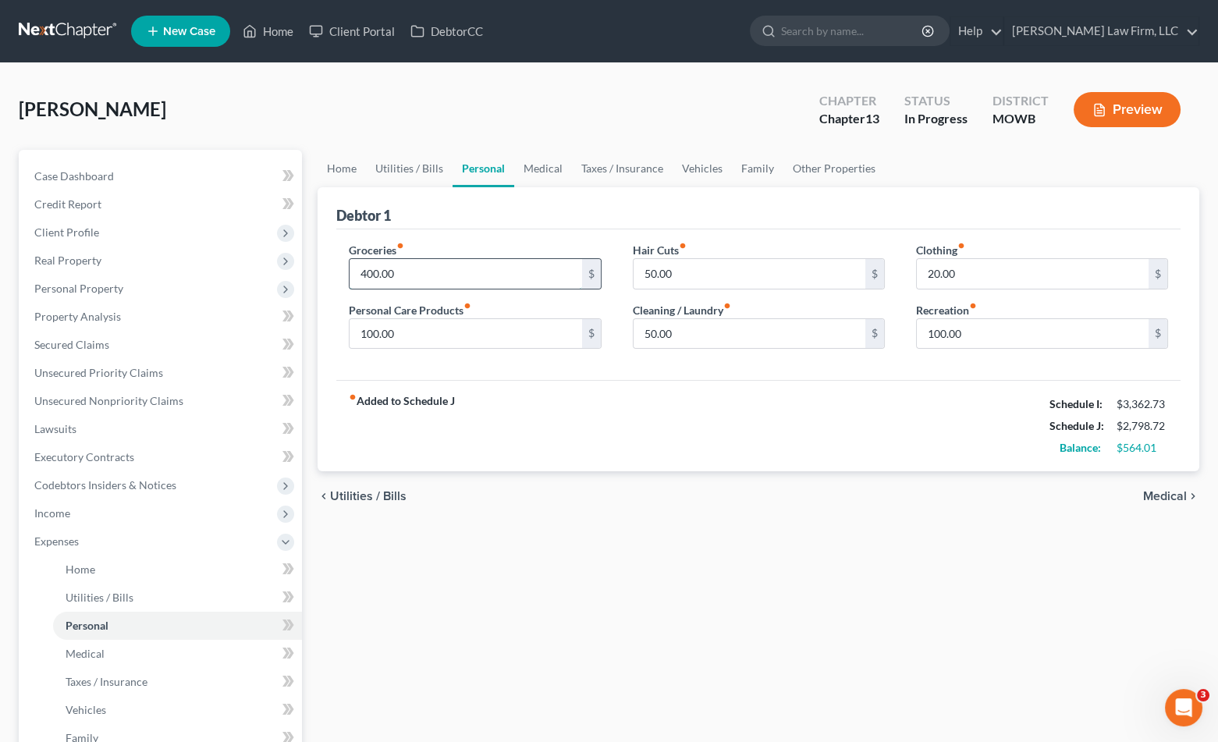
click at [463, 273] on input "400.00" at bounding box center [466, 274] width 232 height 30
type input "8"
type input "600.00"
click at [836, 634] on div "Home Utilities / Bills Personal Medical Taxes / Insurance Vehicles Family Other…" at bounding box center [758, 600] width 897 height 901
click at [971, 478] on div "chevron_left Utilities / Bills Medical chevron_right" at bounding box center [759, 496] width 882 height 50
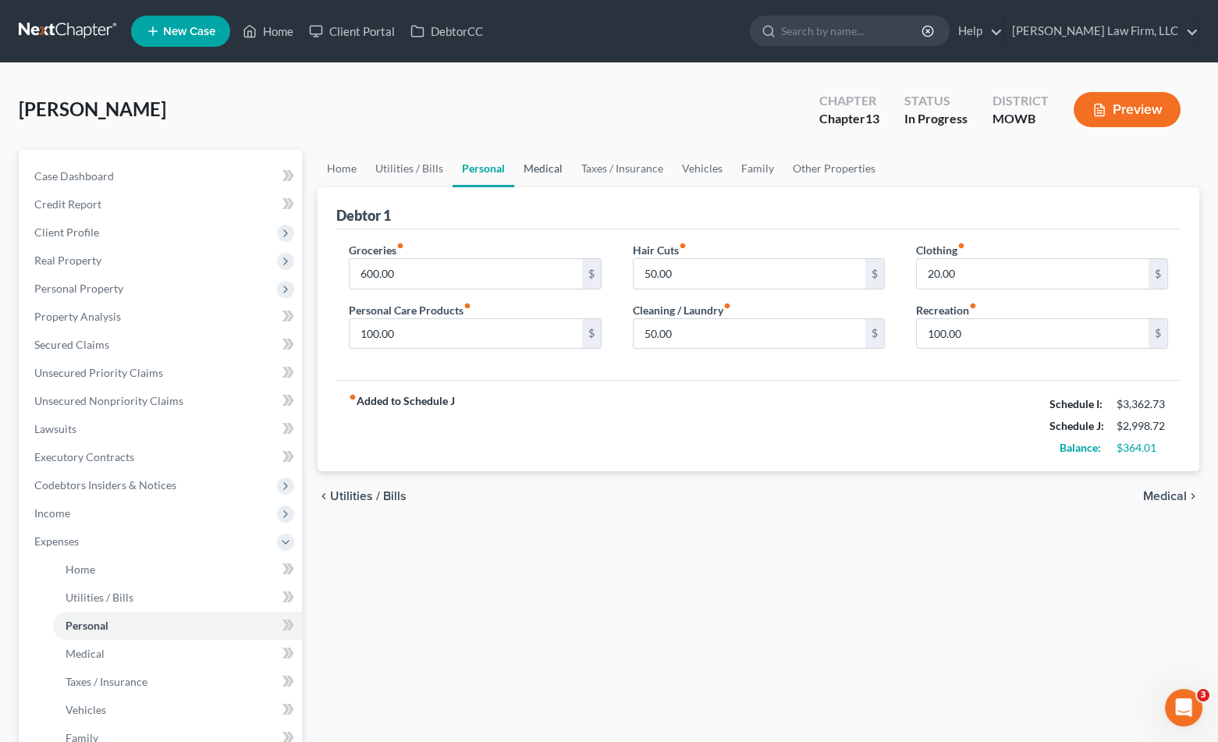
click at [532, 161] on link "Medical" at bounding box center [543, 168] width 58 height 37
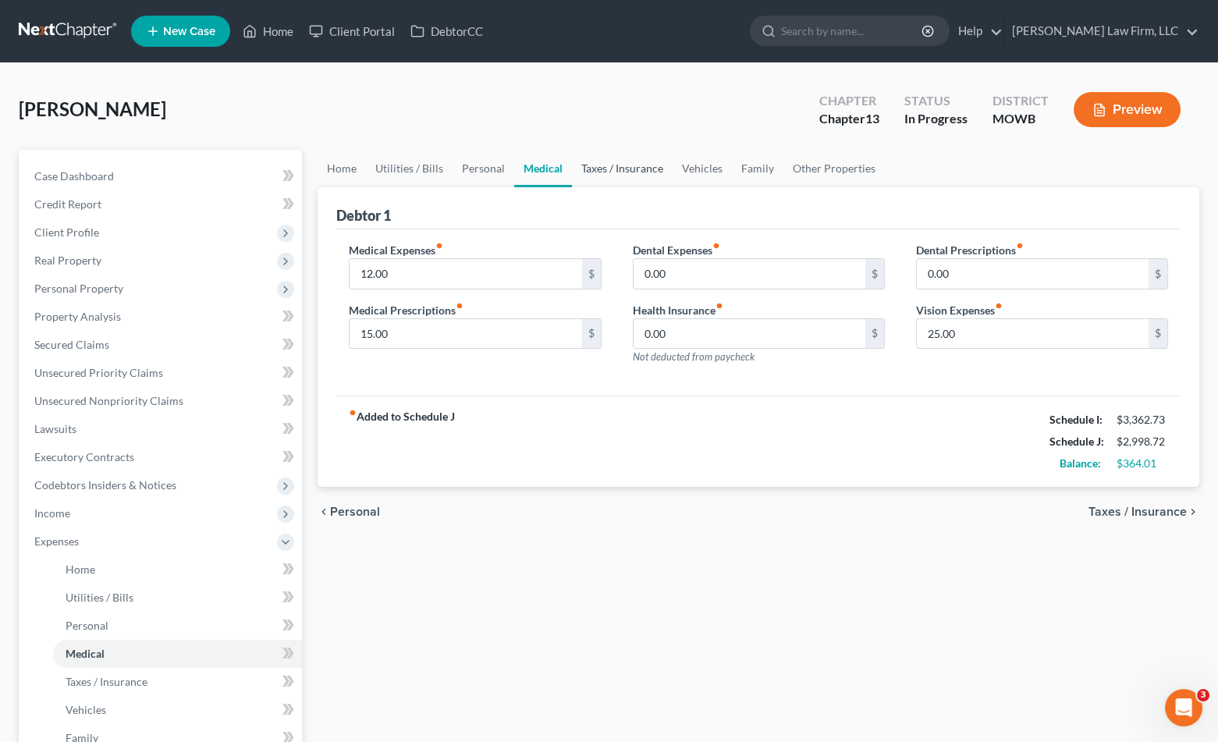
click at [620, 176] on link "Taxes / Insurance" at bounding box center [622, 168] width 101 height 37
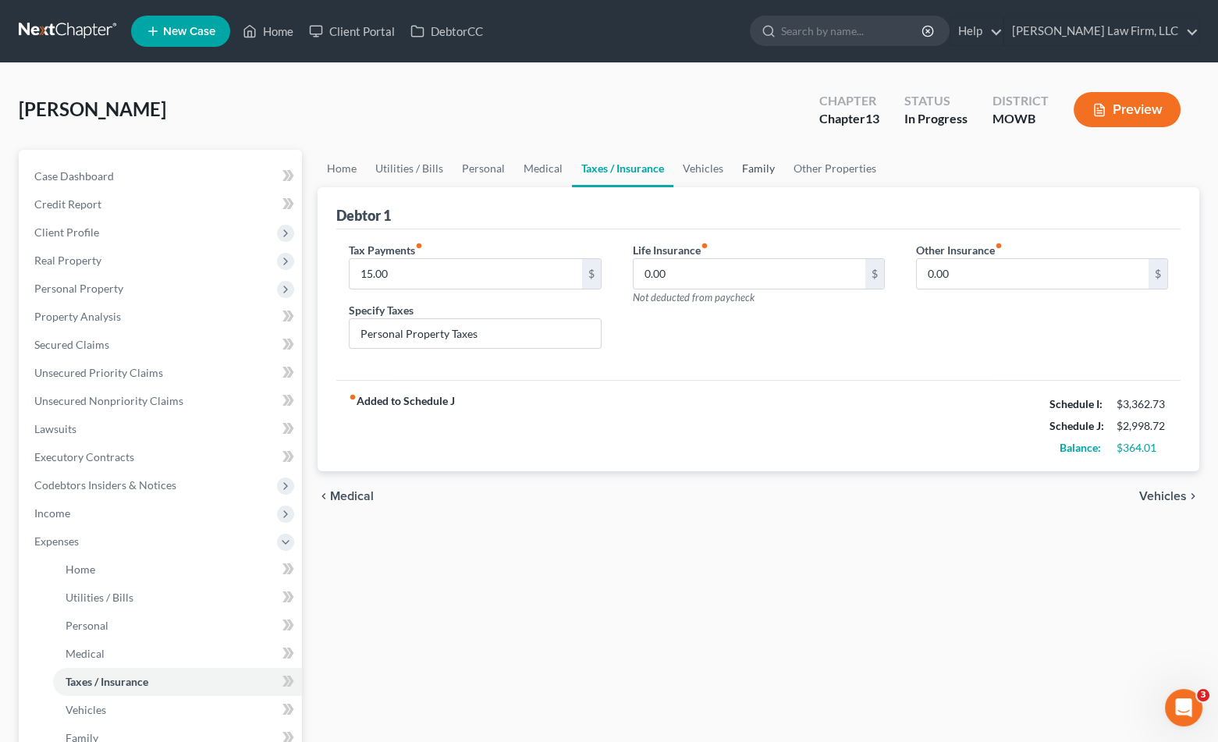
click at [753, 182] on link "Family" at bounding box center [759, 168] width 52 height 37
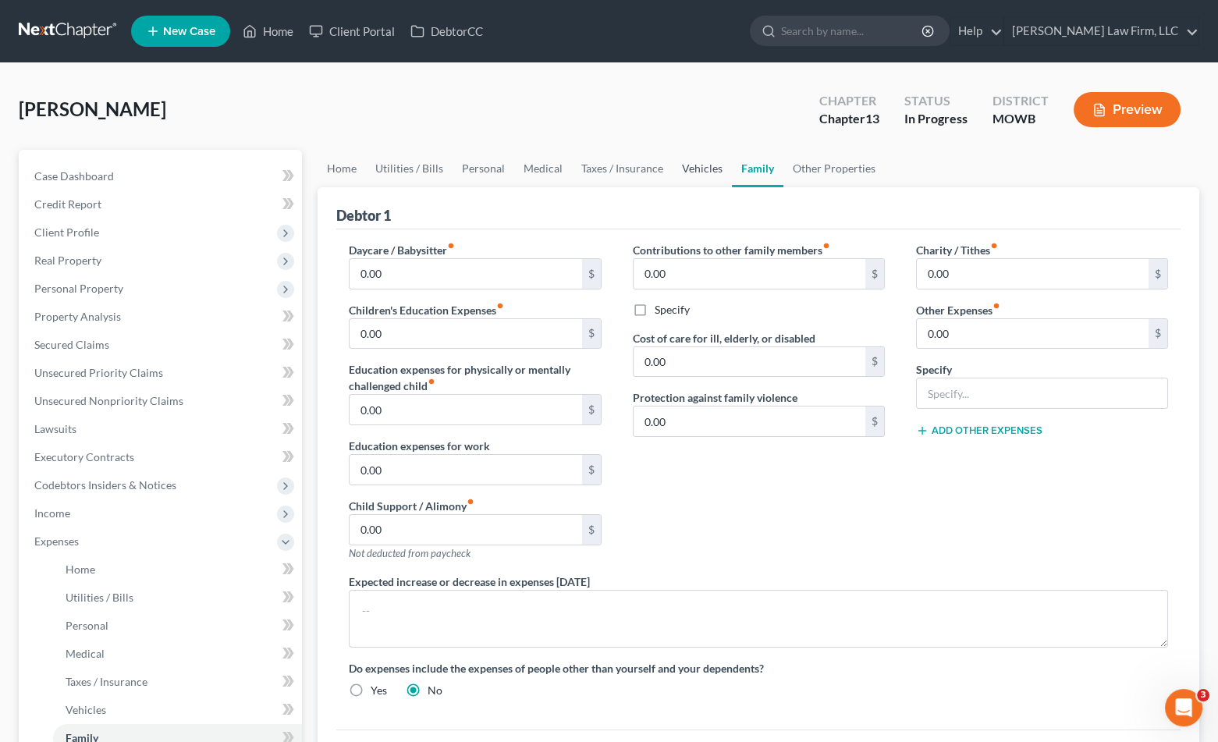
click at [712, 174] on link "Vehicles" at bounding box center [702, 168] width 59 height 37
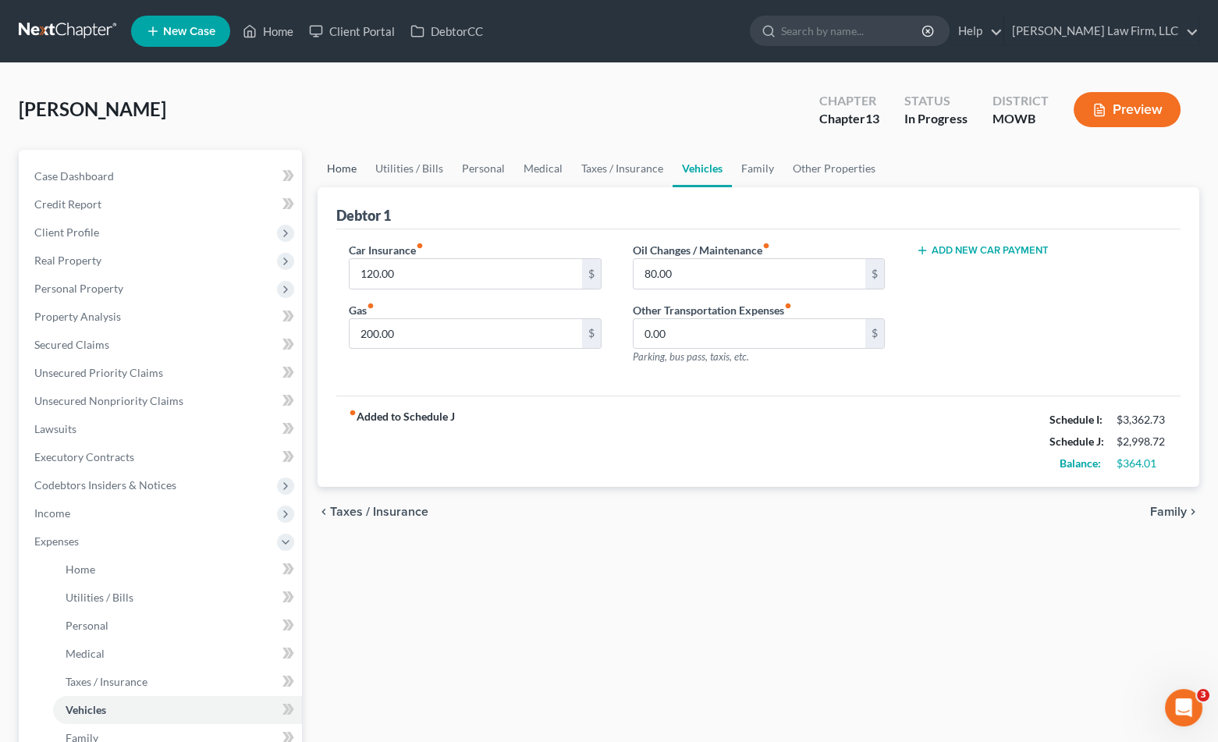
click at [343, 172] on link "Home" at bounding box center [342, 168] width 48 height 37
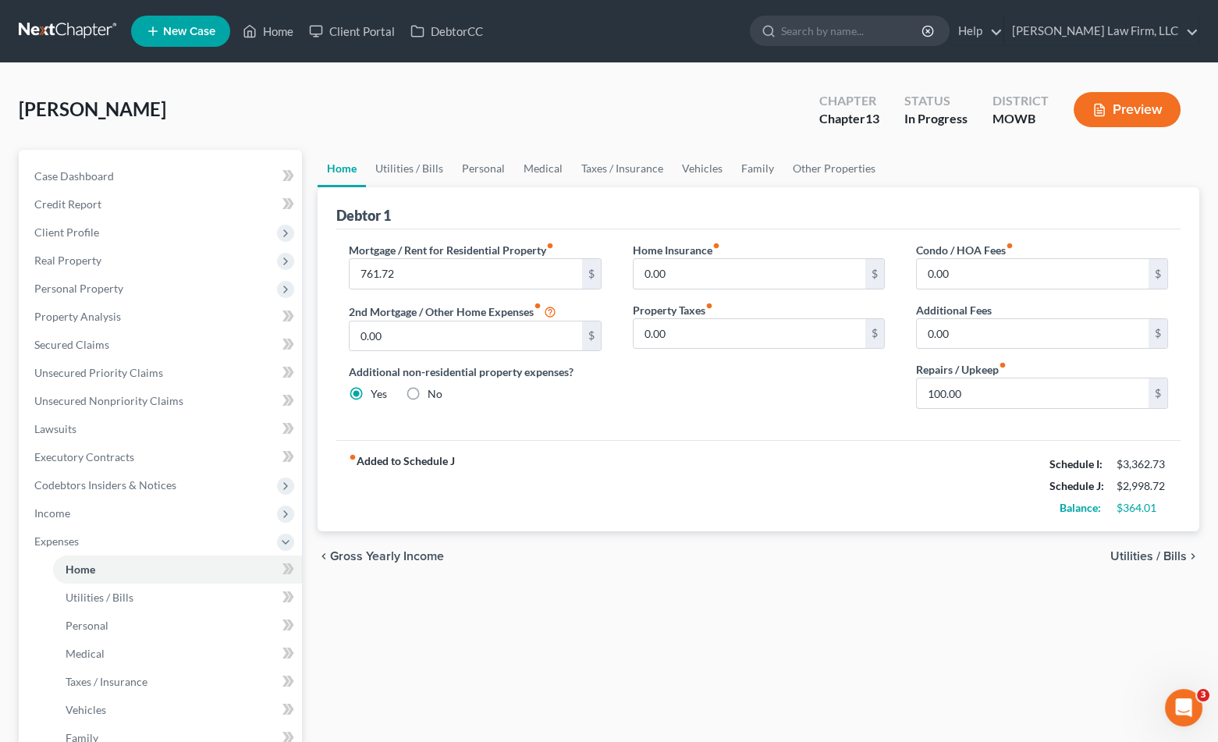
click at [693, 420] on div "Home Insurance fiber_manual_record 0.00 $ Property Taxes fiber_manual_record 0.…" at bounding box center [758, 331] width 283 height 179
click at [858, 680] on div "Home Utilities / Bills Personal Medical Taxes / Insurance Vehicles Family Other…" at bounding box center [758, 600] width 897 height 901
click at [865, 501] on div "fiber_manual_record Added to Schedule J Schedule I: $3,362.73 Schedule J: $2,99…" at bounding box center [758, 485] width 844 height 91
click at [125, 289] on span "Personal Property" at bounding box center [162, 289] width 280 height 28
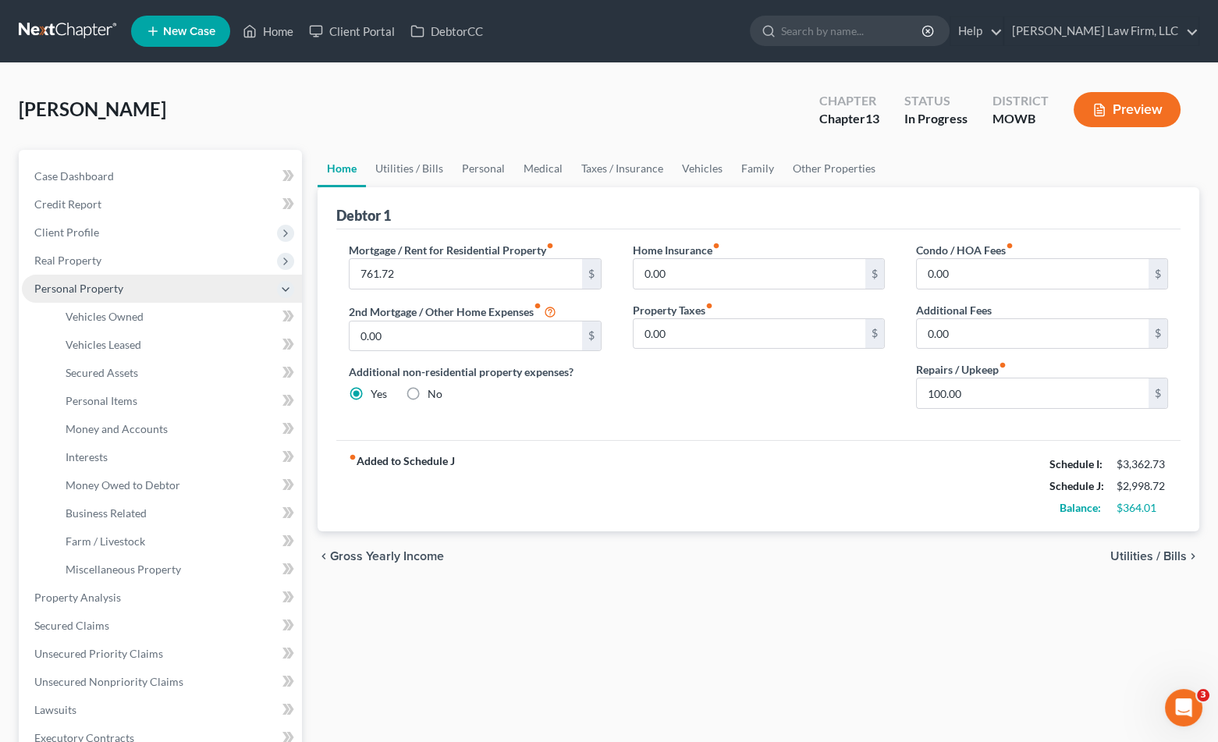
click at [125, 289] on span "Personal Property" at bounding box center [162, 289] width 280 height 28
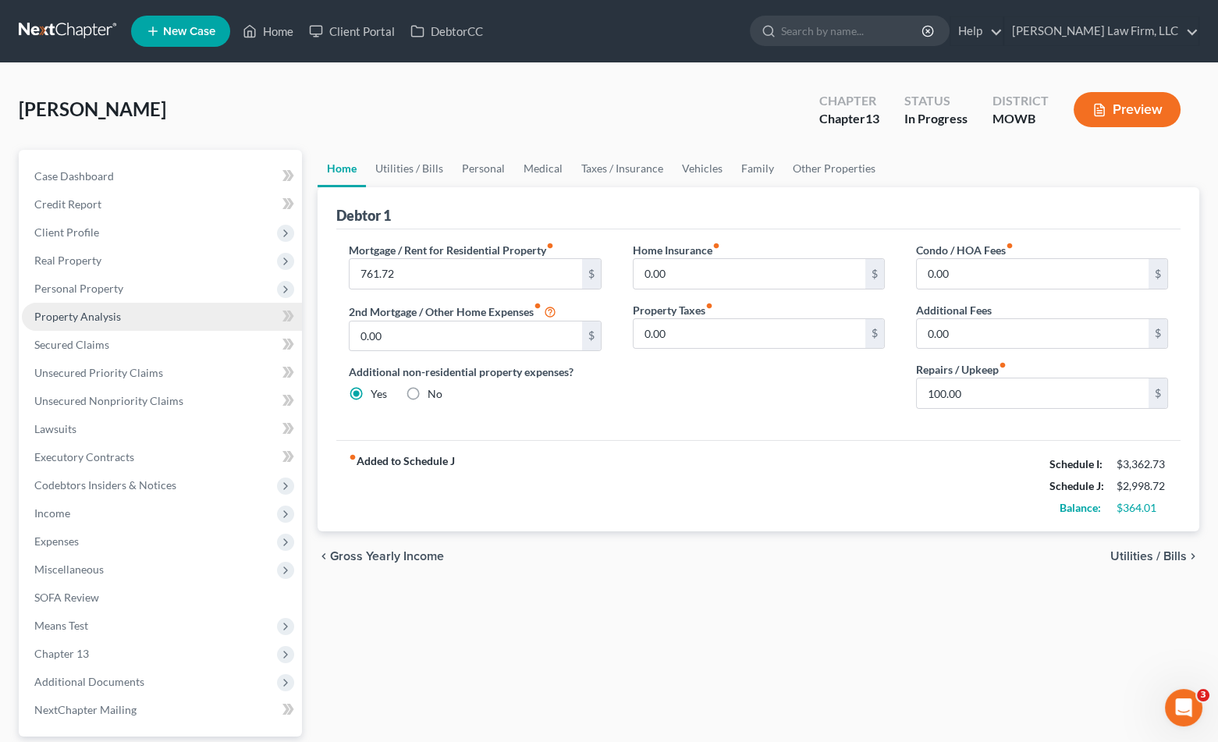
click at [128, 309] on link "Property Analysis" at bounding box center [162, 317] width 280 height 28
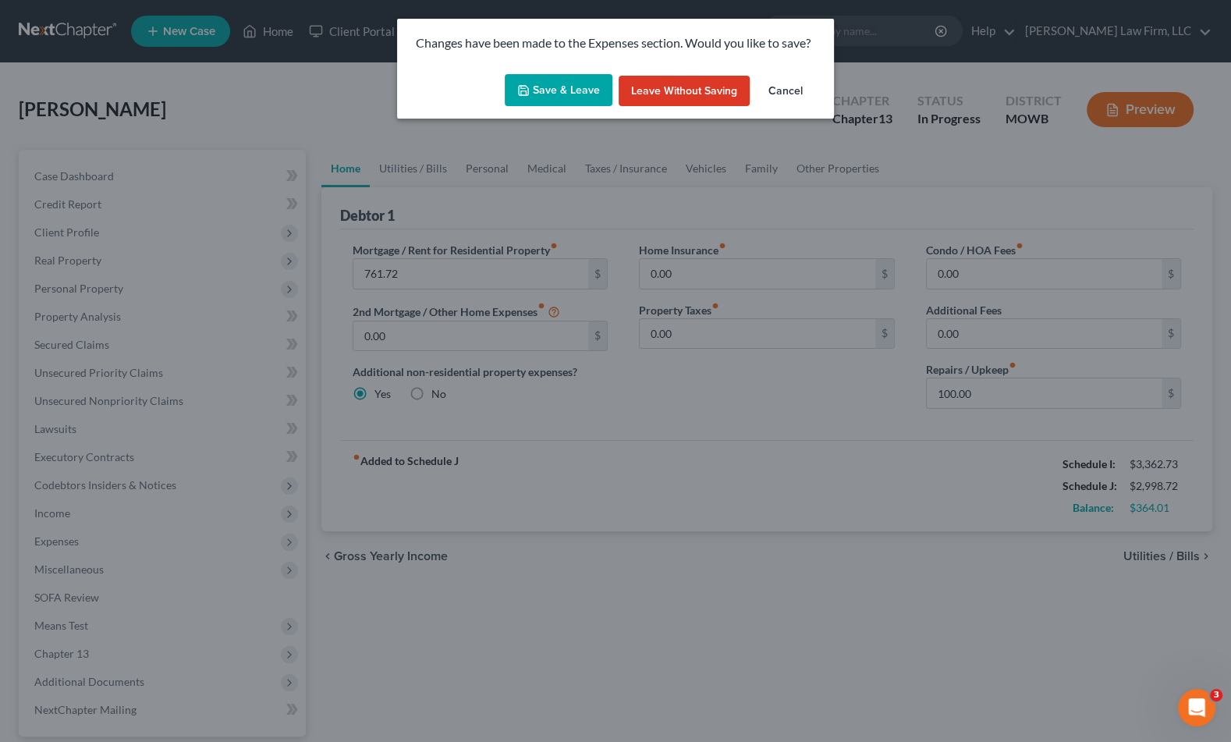
click at [585, 85] on button "Save & Leave" at bounding box center [559, 90] width 108 height 33
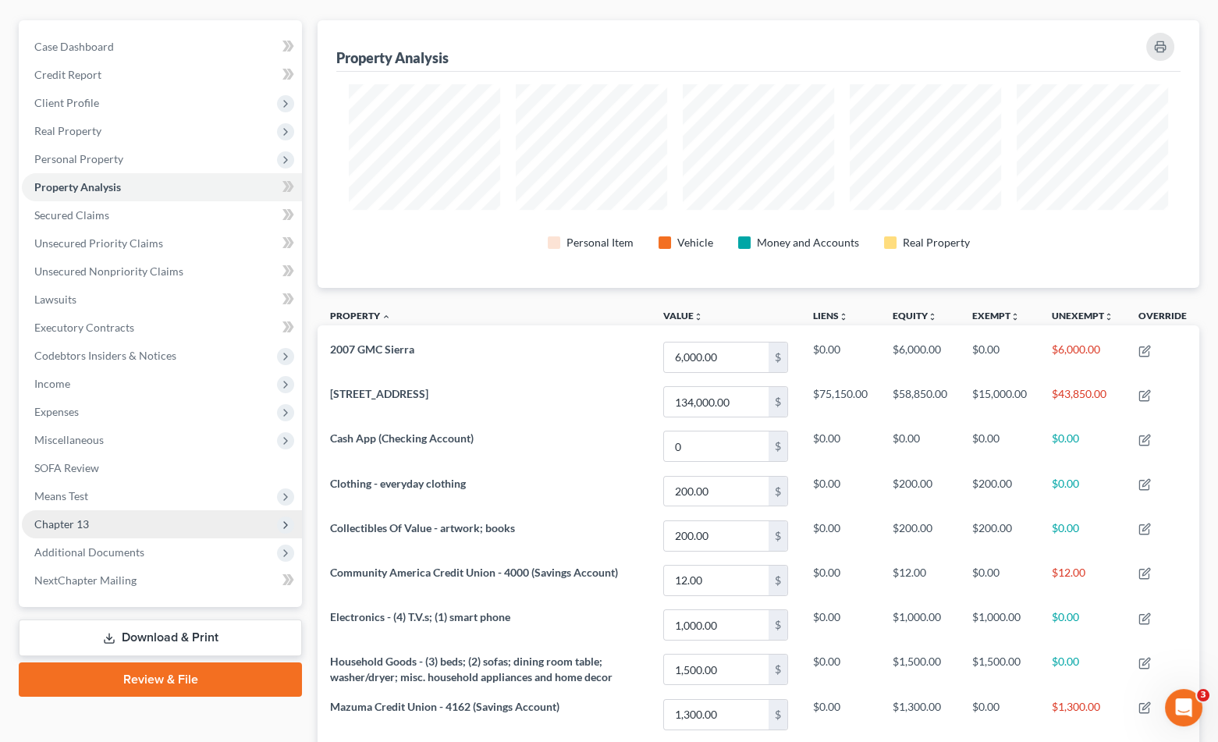
scroll to position [319, 0]
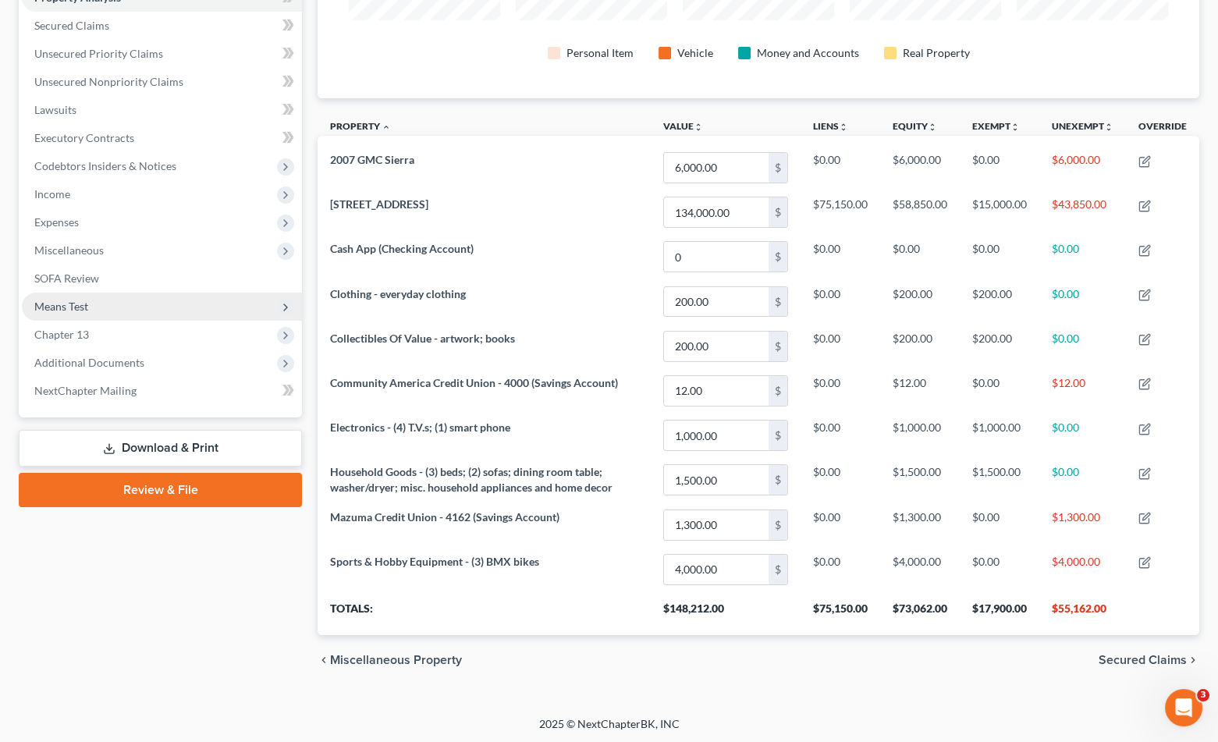
click at [186, 306] on span "Means Test" at bounding box center [162, 307] width 280 height 28
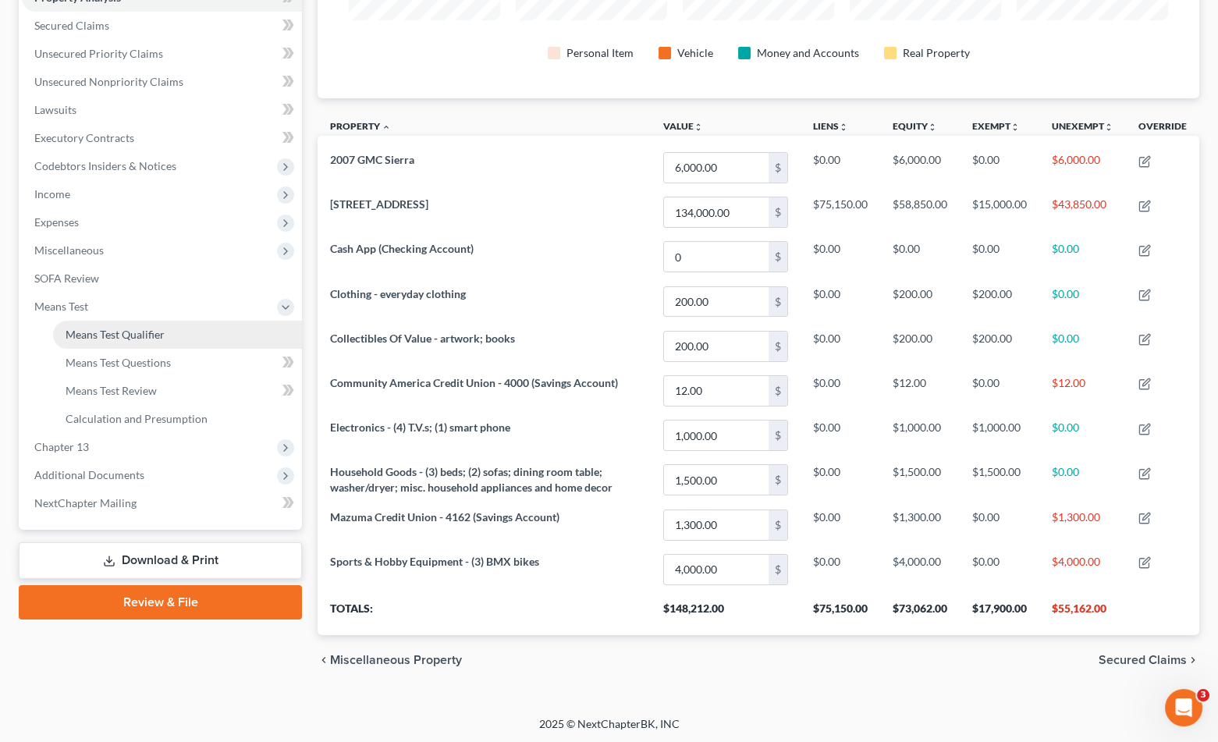
click at [186, 321] on link "Means Test Qualifier" at bounding box center [177, 335] width 249 height 28
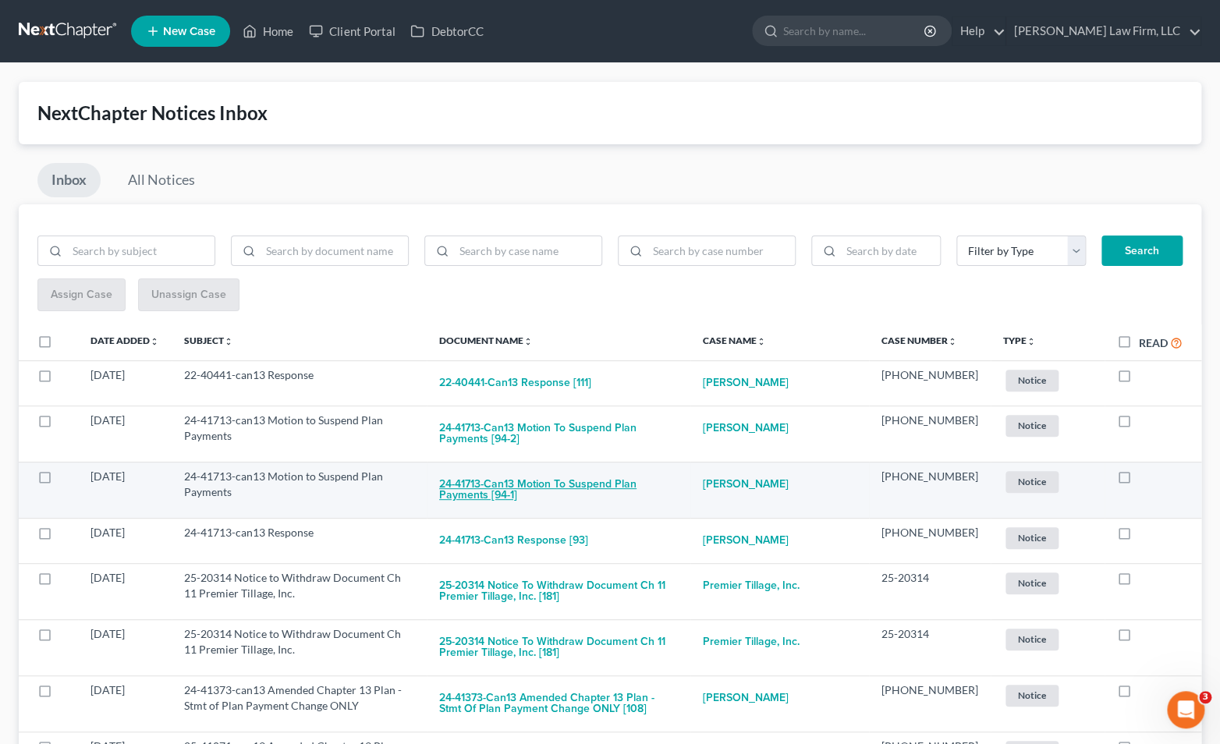
click at [595, 487] on button "24-41713-can13 Motion to Suspend Plan Payments [94-1]" at bounding box center [558, 490] width 239 height 42
checkbox input "true"
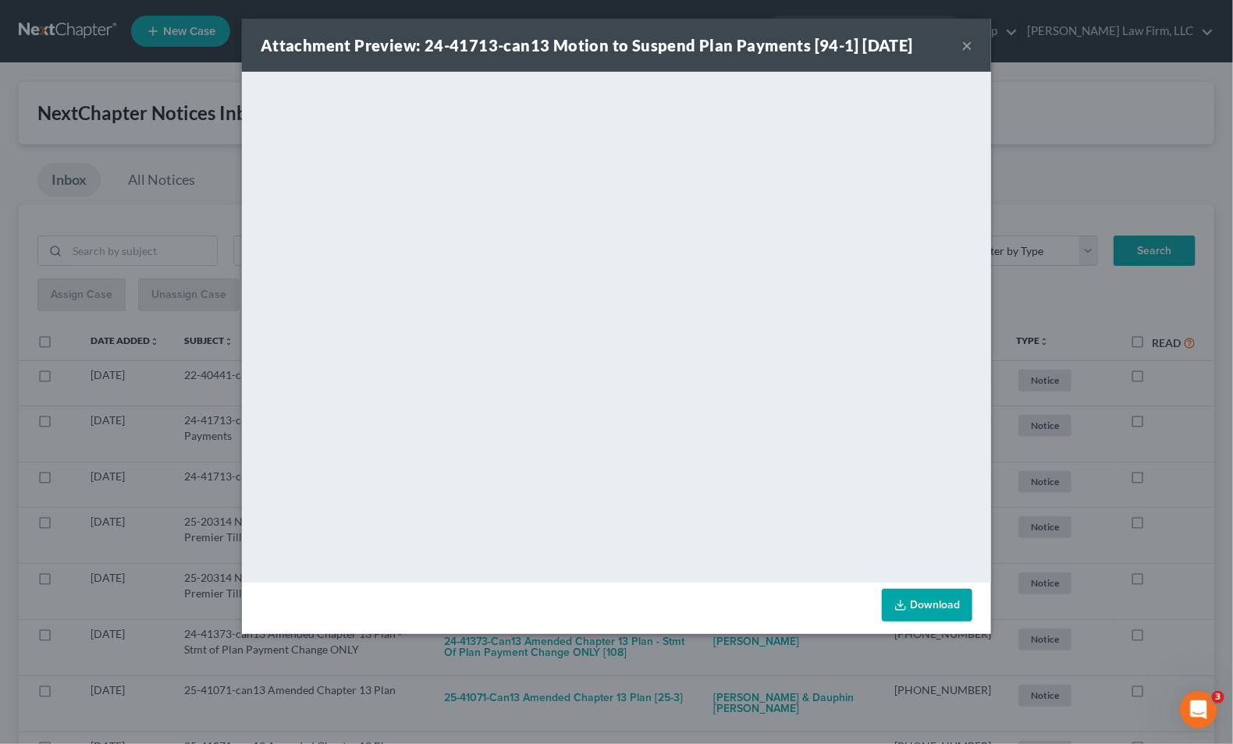
click at [132, 194] on div "Attachment Preview: 24-41713-can13 Motion to Suspend Plan Payments [94-1] [DATE…" at bounding box center [616, 372] width 1233 height 744
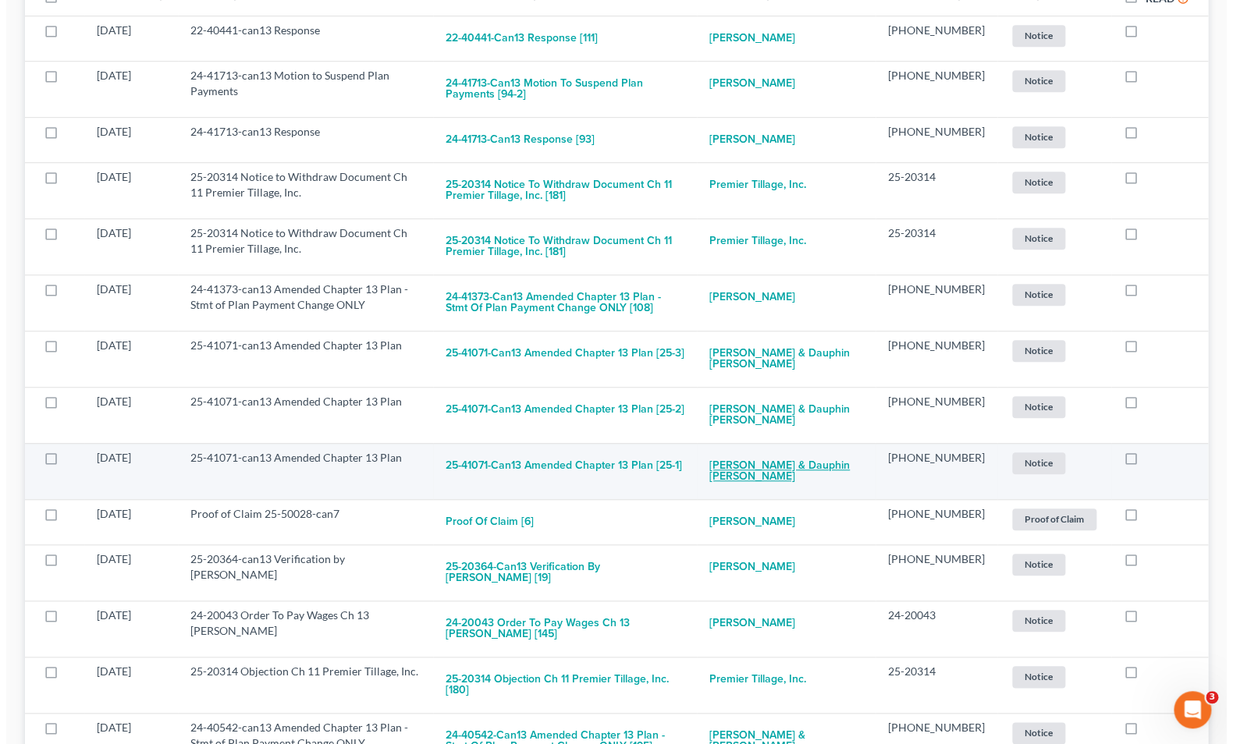
scroll to position [346, 0]
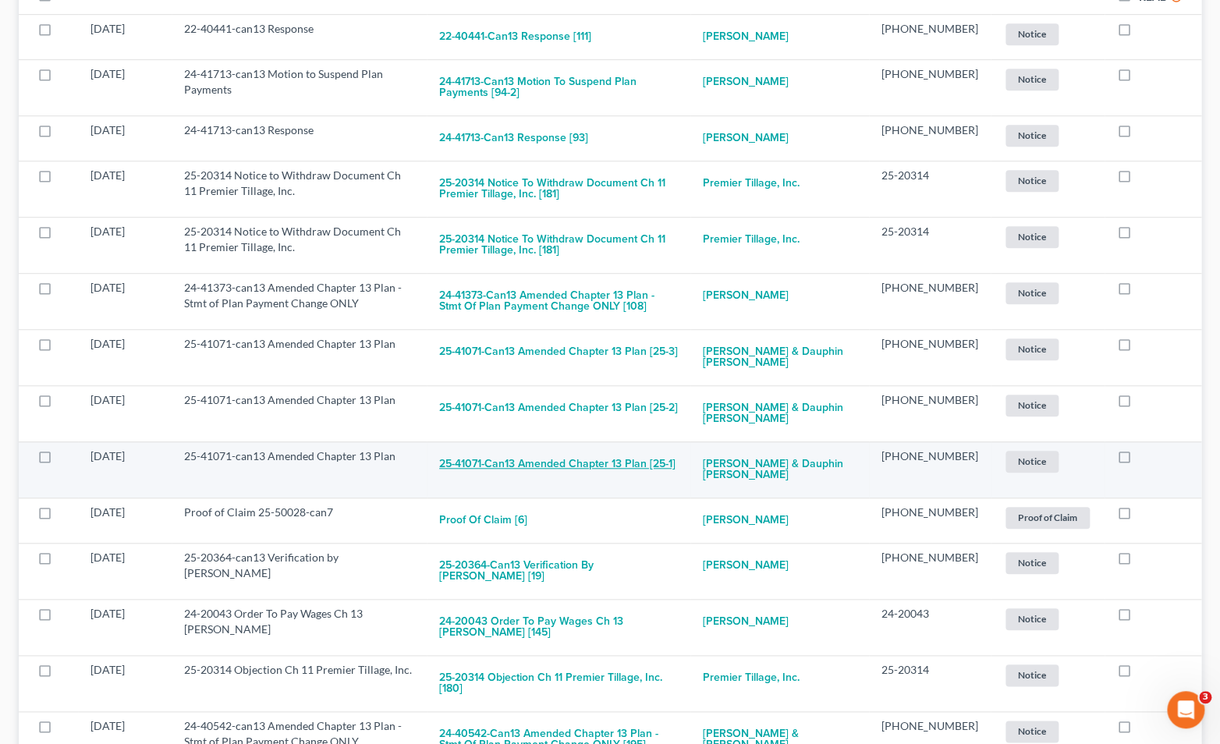
click at [656, 451] on button "25-41071-can13 Amended Chapter 13 Plan [25-1]" at bounding box center [557, 464] width 236 height 31
checkbox input "true"
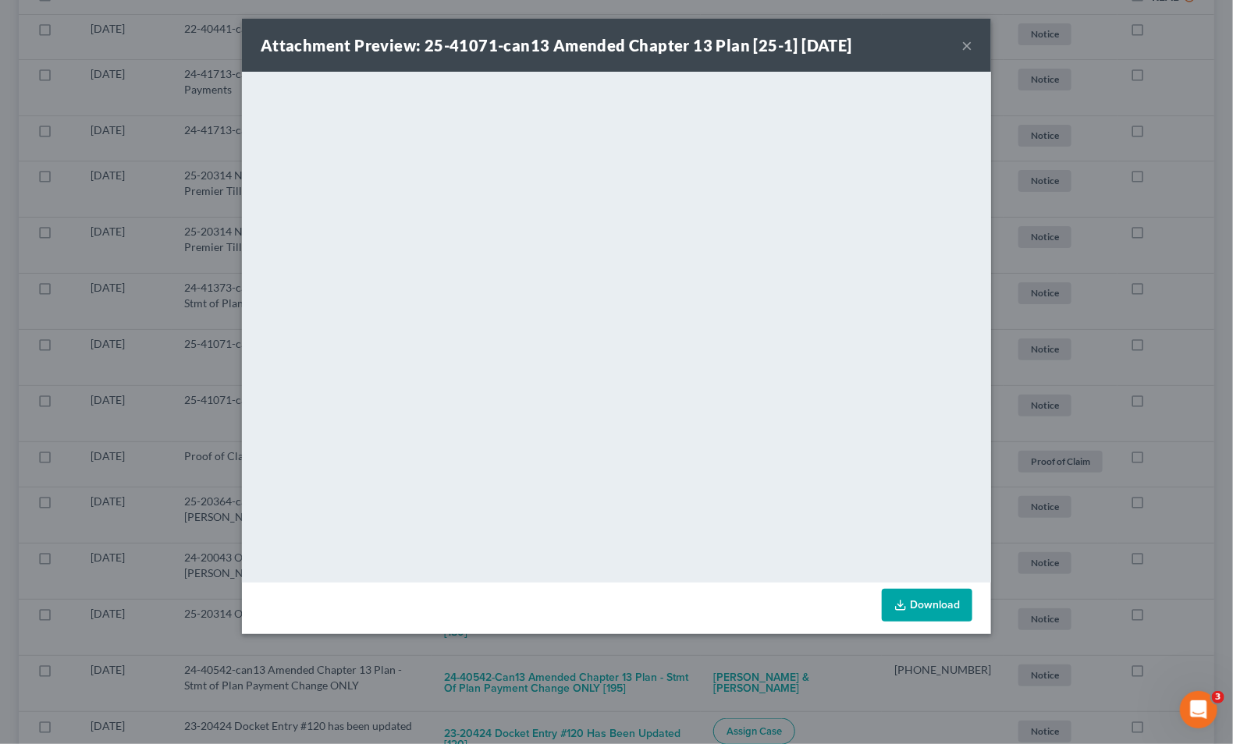
click at [238, 403] on div "Attachment Preview: 25-41071-can13 Amended Chapter 13 Plan [25-1] [DATE] × <obj…" at bounding box center [616, 372] width 1233 height 744
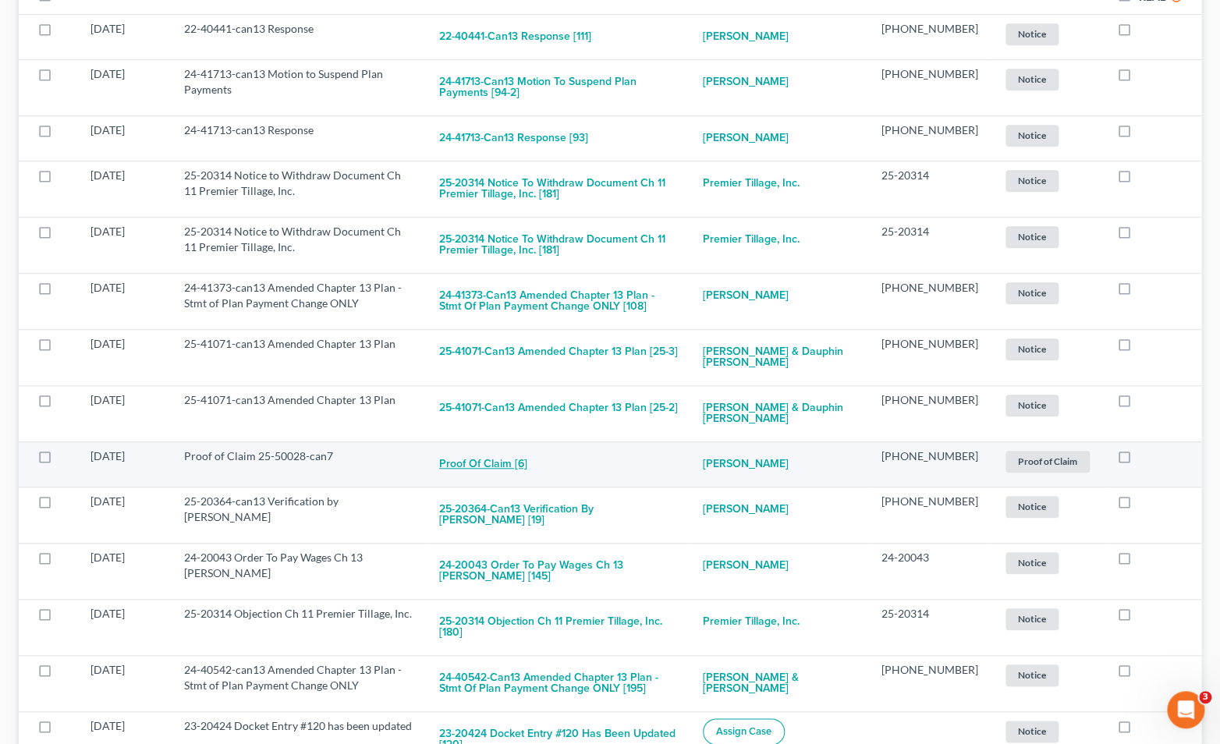
click at [488, 464] on button "Proof of Claim [6]" at bounding box center [483, 464] width 88 height 31
checkbox input "true"
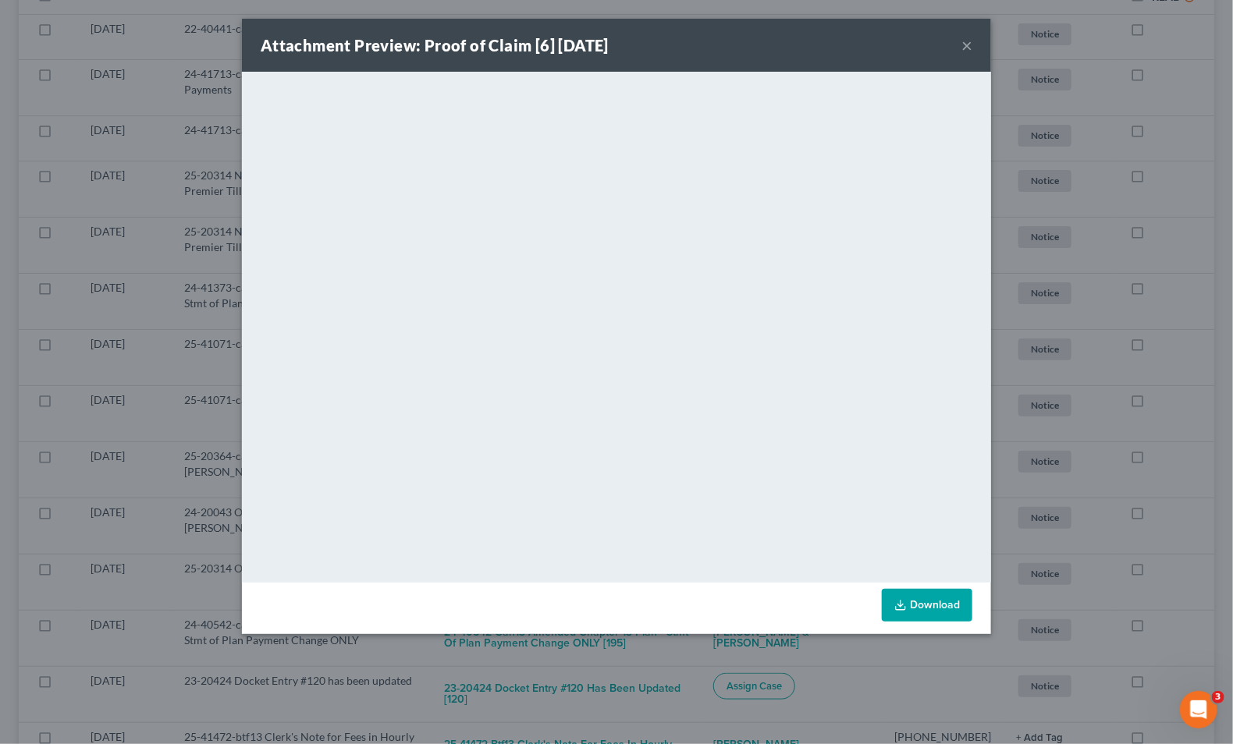
click at [147, 293] on div "Attachment Preview: Proof of Claim [6] 09/11/2025 × <object ng-attr-data='https…" at bounding box center [616, 372] width 1233 height 744
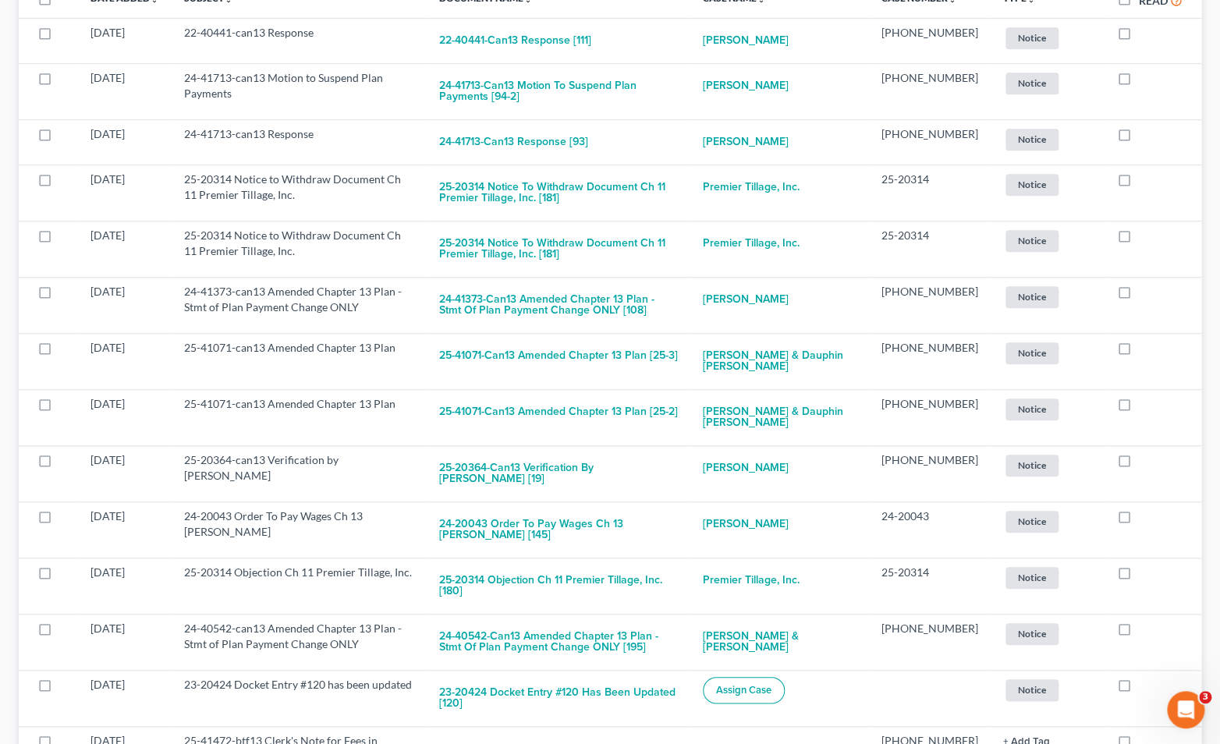
scroll to position [0, 0]
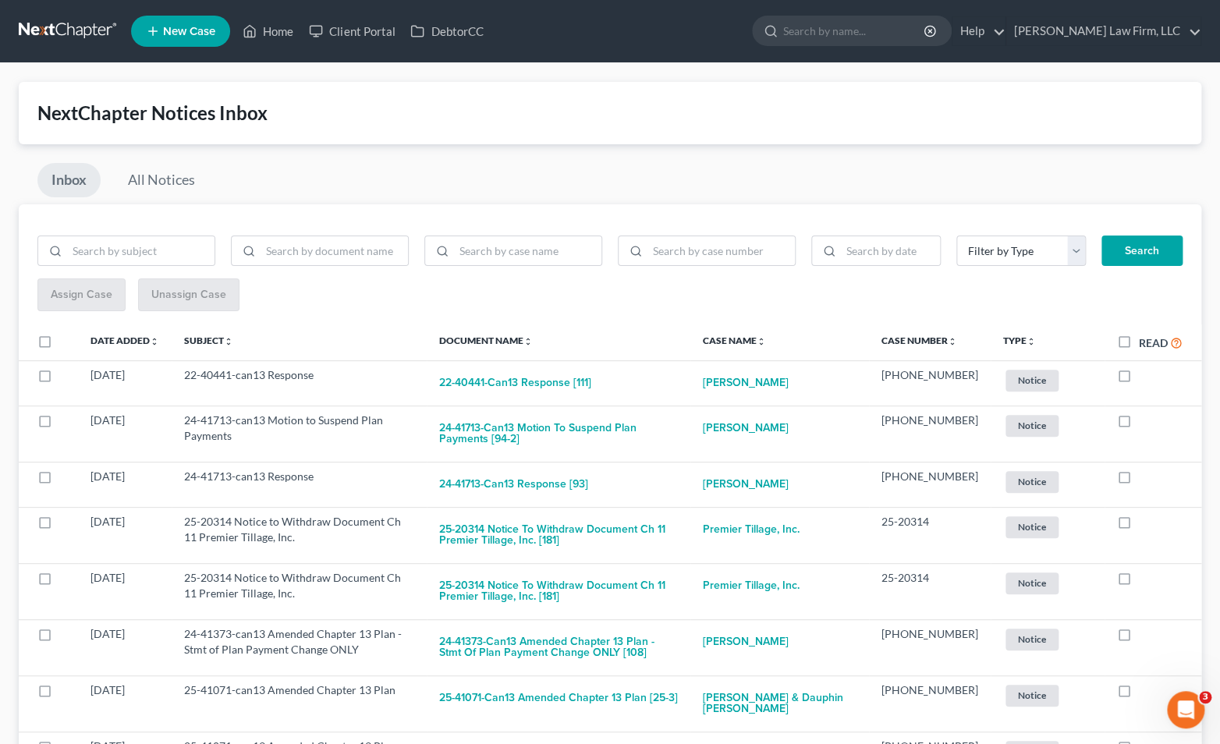
click at [94, 34] on link at bounding box center [69, 31] width 100 height 28
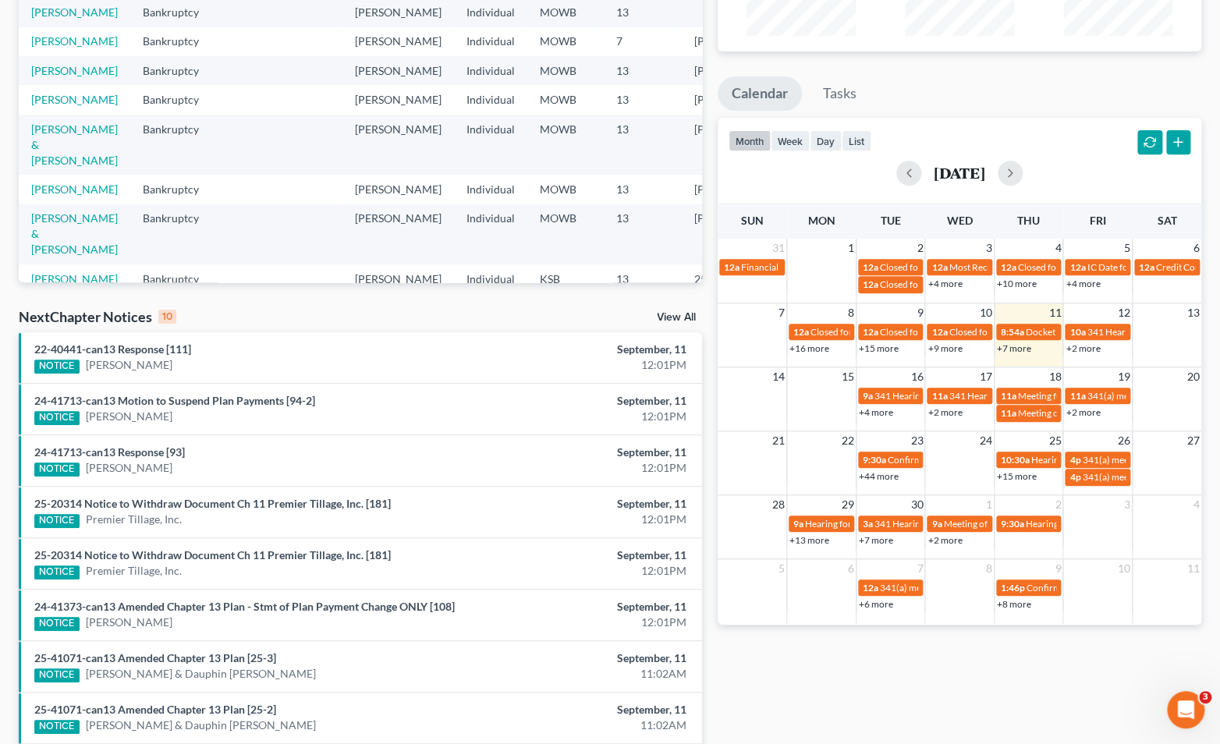
scroll to position [28, 0]
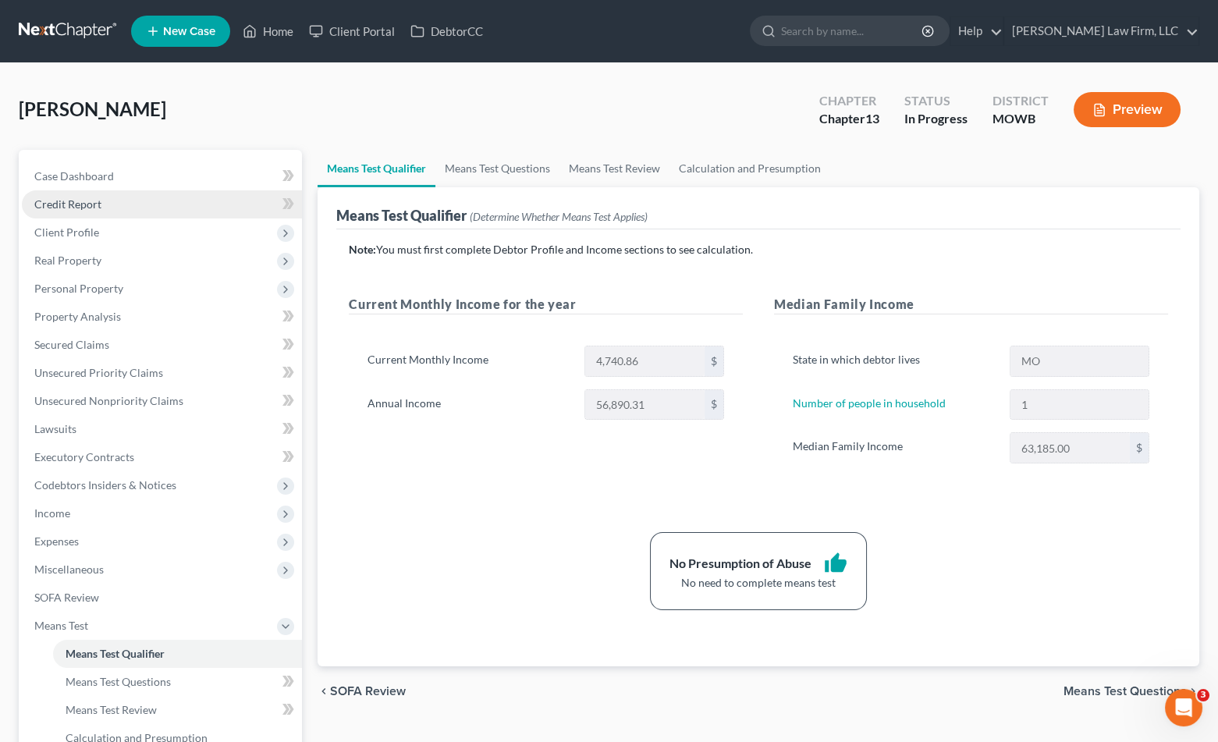
scroll to position [173, 0]
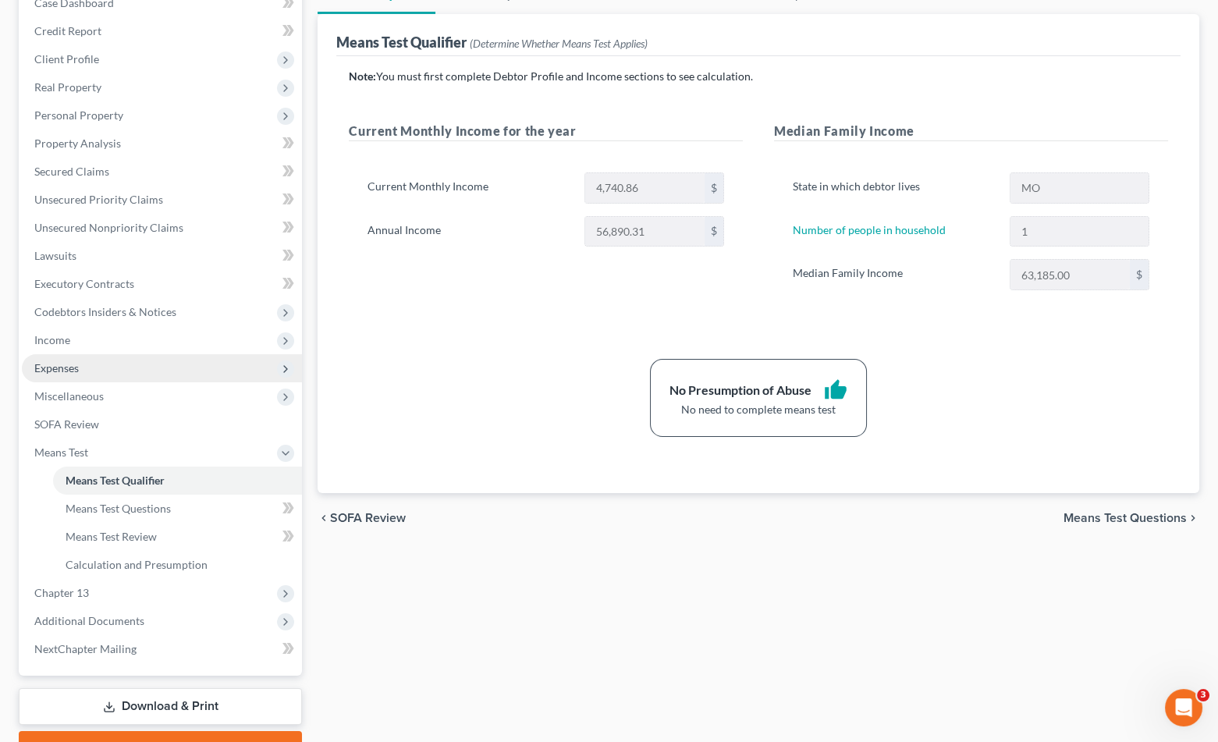
click at [106, 366] on span "Expenses" at bounding box center [162, 368] width 280 height 28
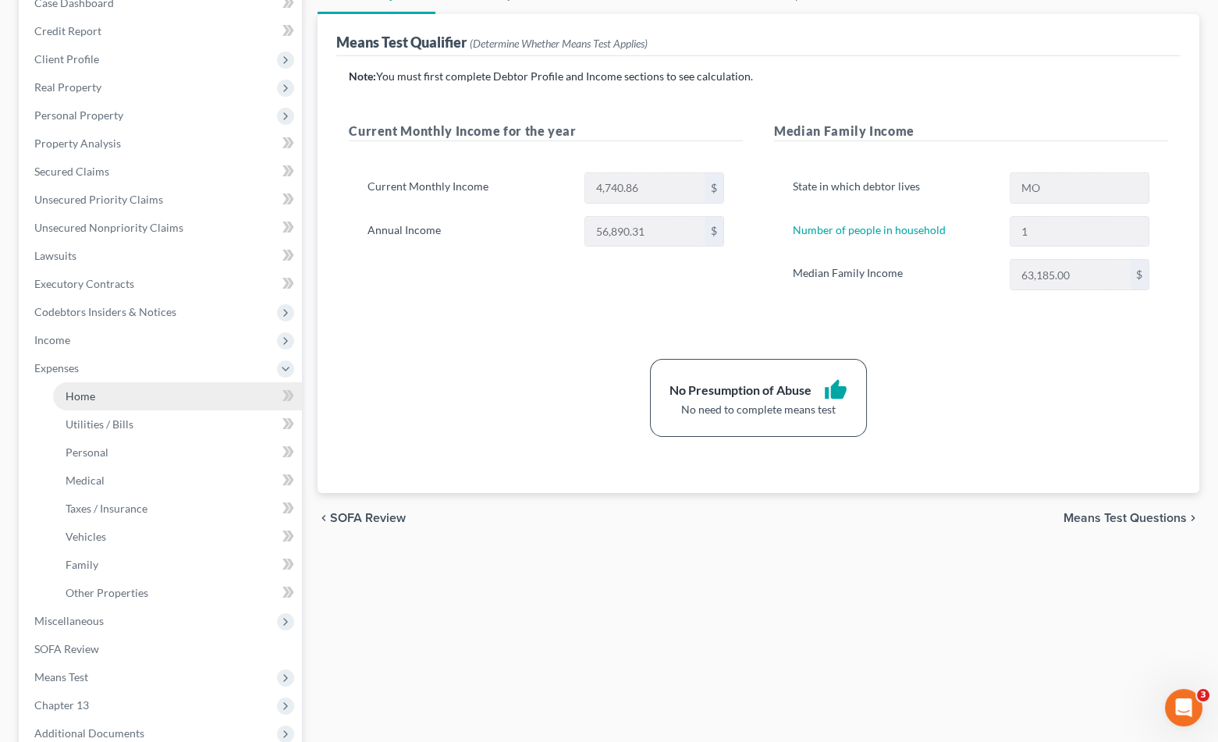
click at [108, 398] on link "Home" at bounding box center [177, 396] width 249 height 28
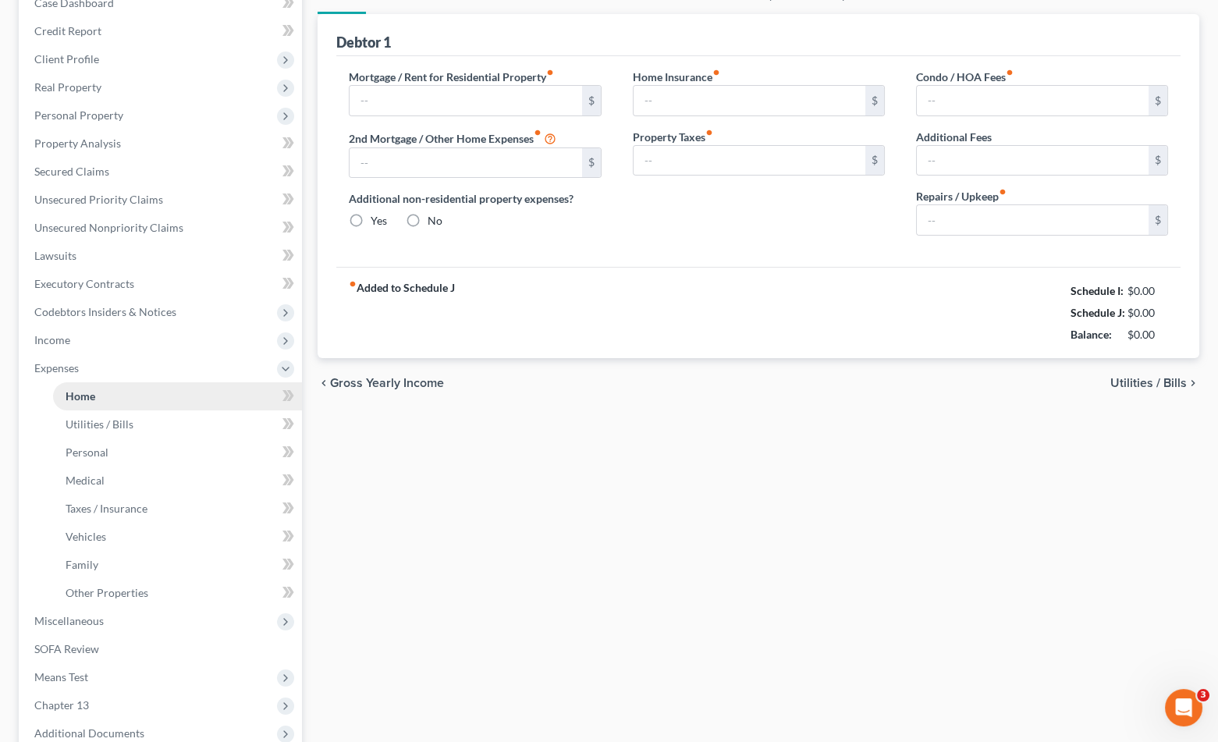
scroll to position [32, 0]
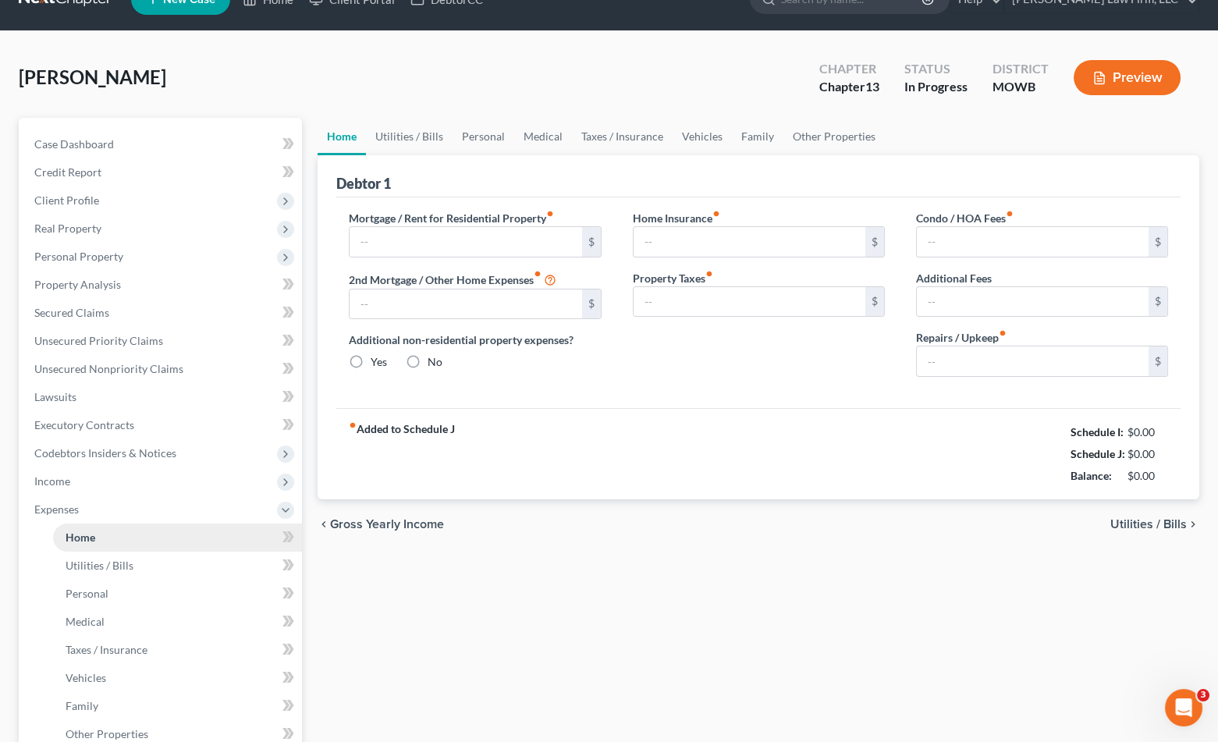
type input "761.72"
type input "0.00"
radio input "true"
type input "0.00"
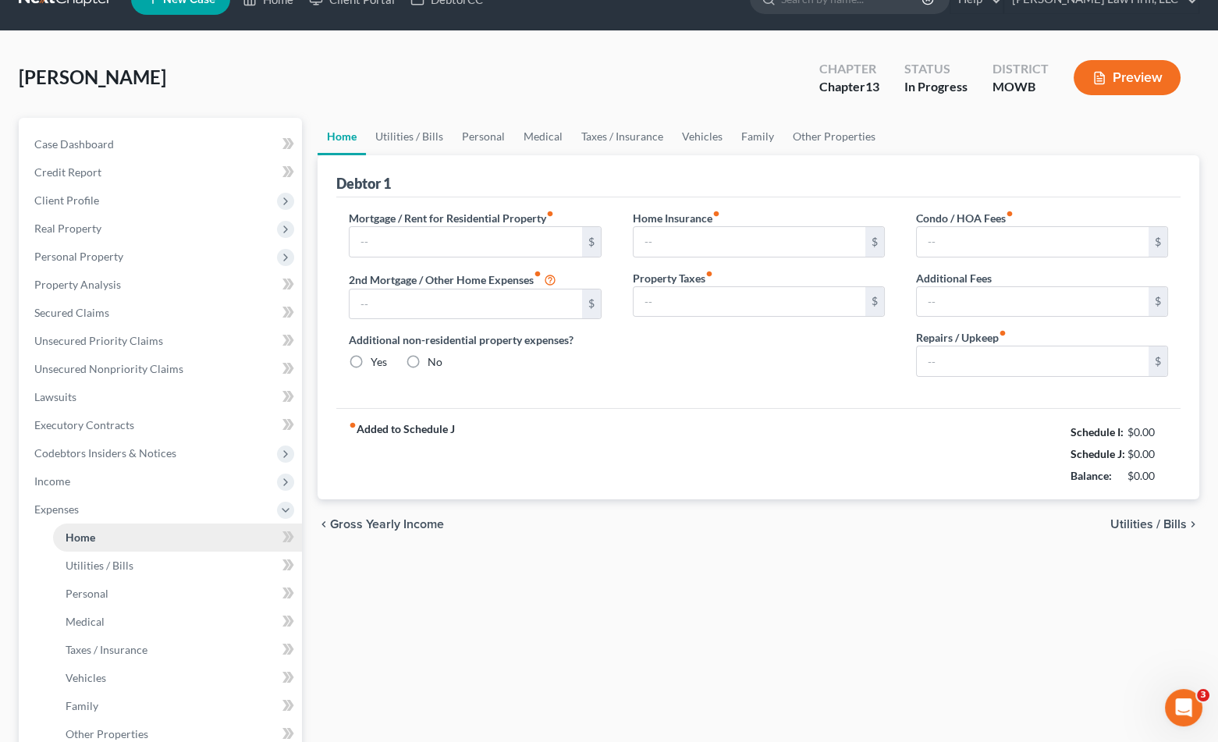
type input "0.00"
type input "100.00"
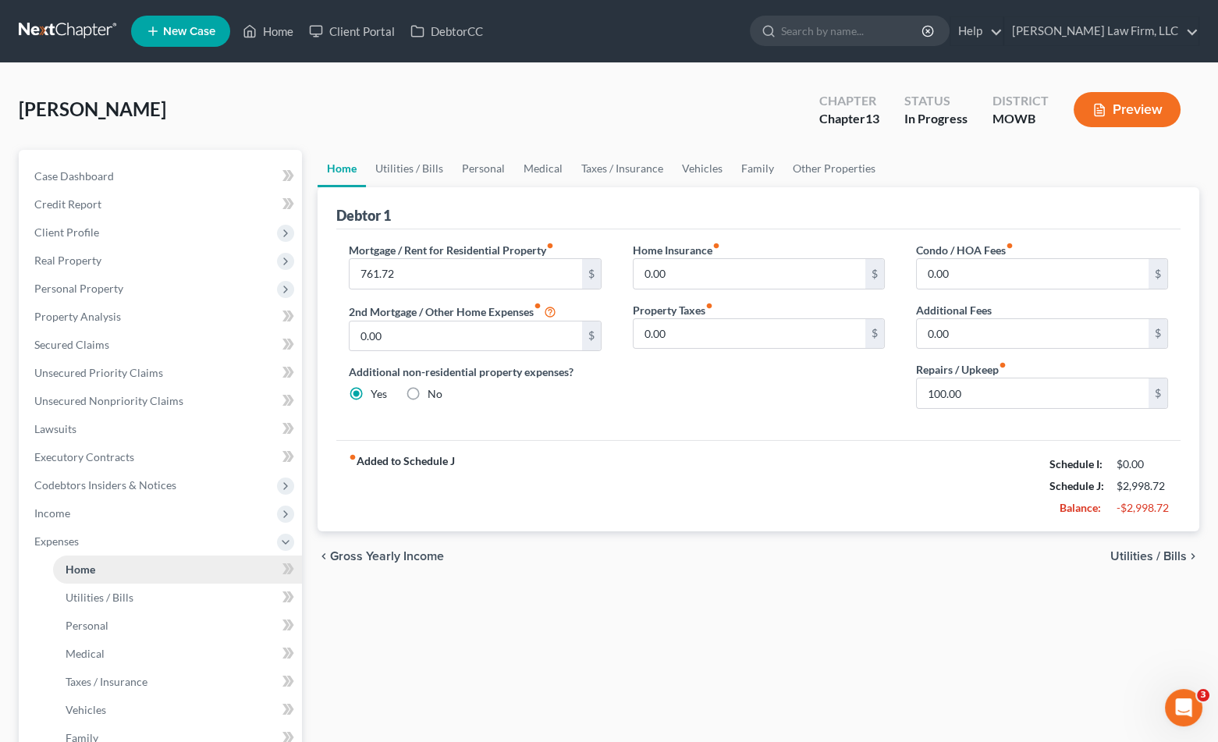
scroll to position [0, 0]
click at [1080, 677] on div "Home Utilities / Bills Personal Medical Taxes / Insurance Vehicles Family Other…" at bounding box center [758, 600] width 897 height 901
click at [162, 346] on link "Secured Claims" at bounding box center [162, 345] width 280 height 28
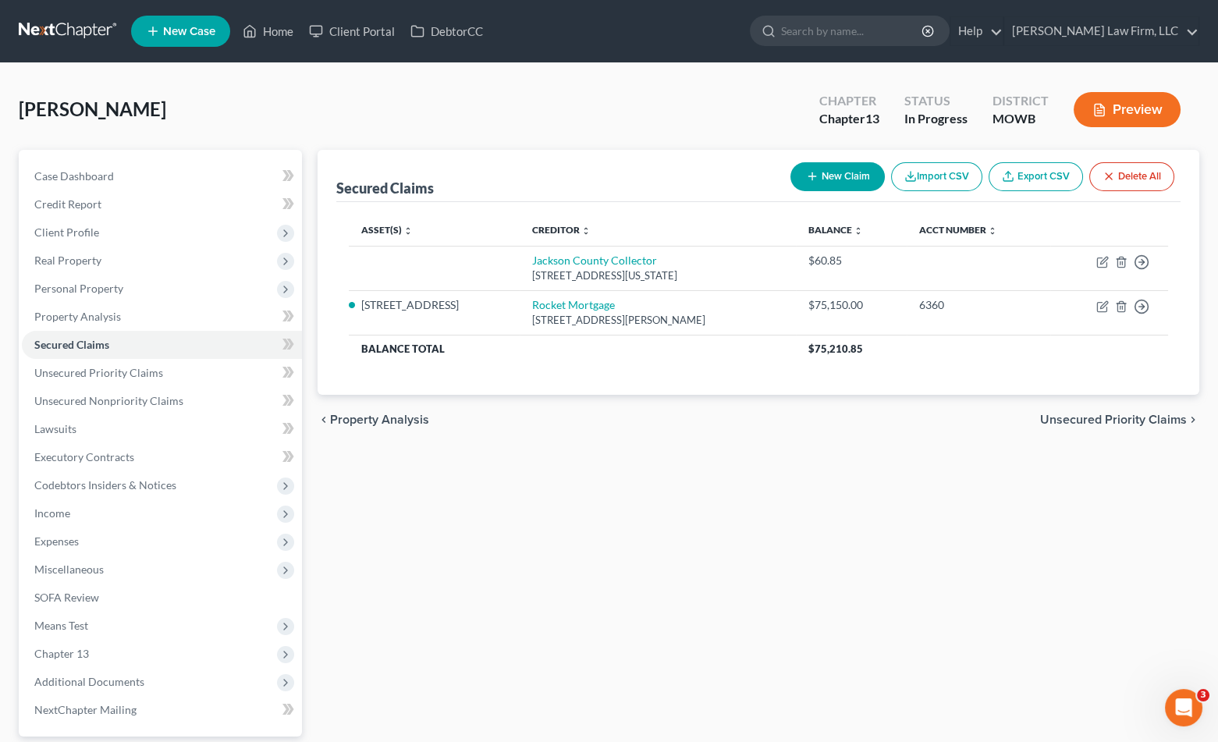
click at [410, 378] on div "Asset(s) expand_more expand_less unfold_more Creditor expand_more expand_less u…" at bounding box center [758, 298] width 844 height 193
drag, startPoint x: 147, startPoint y: 368, endPoint x: 215, endPoint y: 364, distance: 67.2
click at [147, 368] on span "Unsecured Priority Claims" at bounding box center [98, 372] width 129 height 13
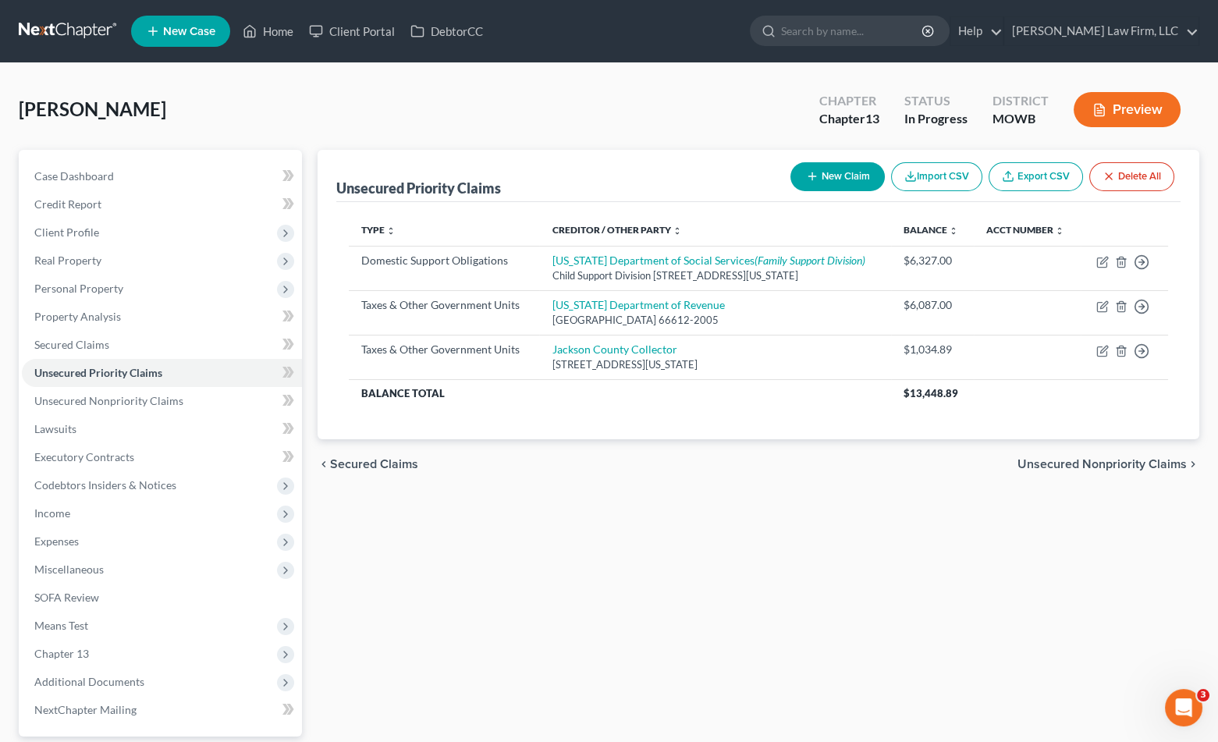
click at [979, 531] on div "Unsecured Priority Claims New Claim Import CSV Export CSV Delete All Type expan…" at bounding box center [758, 488] width 897 height 677
click at [1118, 111] on button "Preview" at bounding box center [1127, 109] width 107 height 35
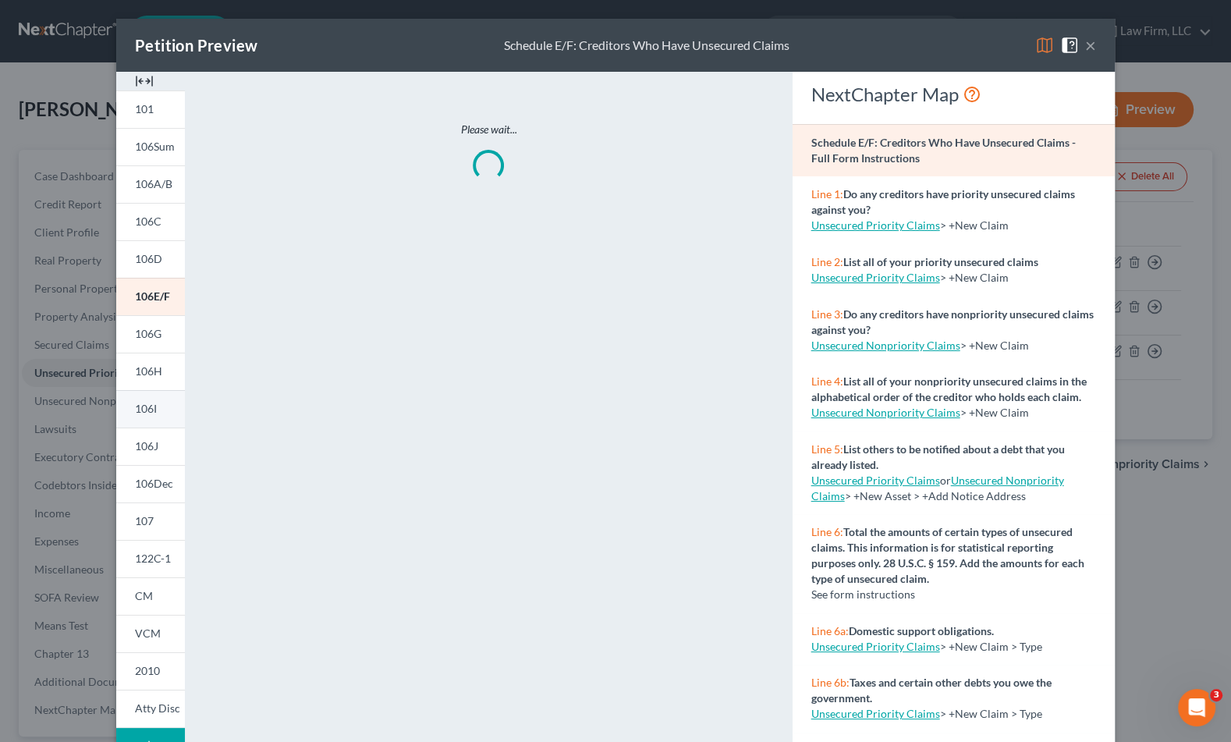
click at [162, 405] on link "106I" at bounding box center [150, 408] width 69 height 37
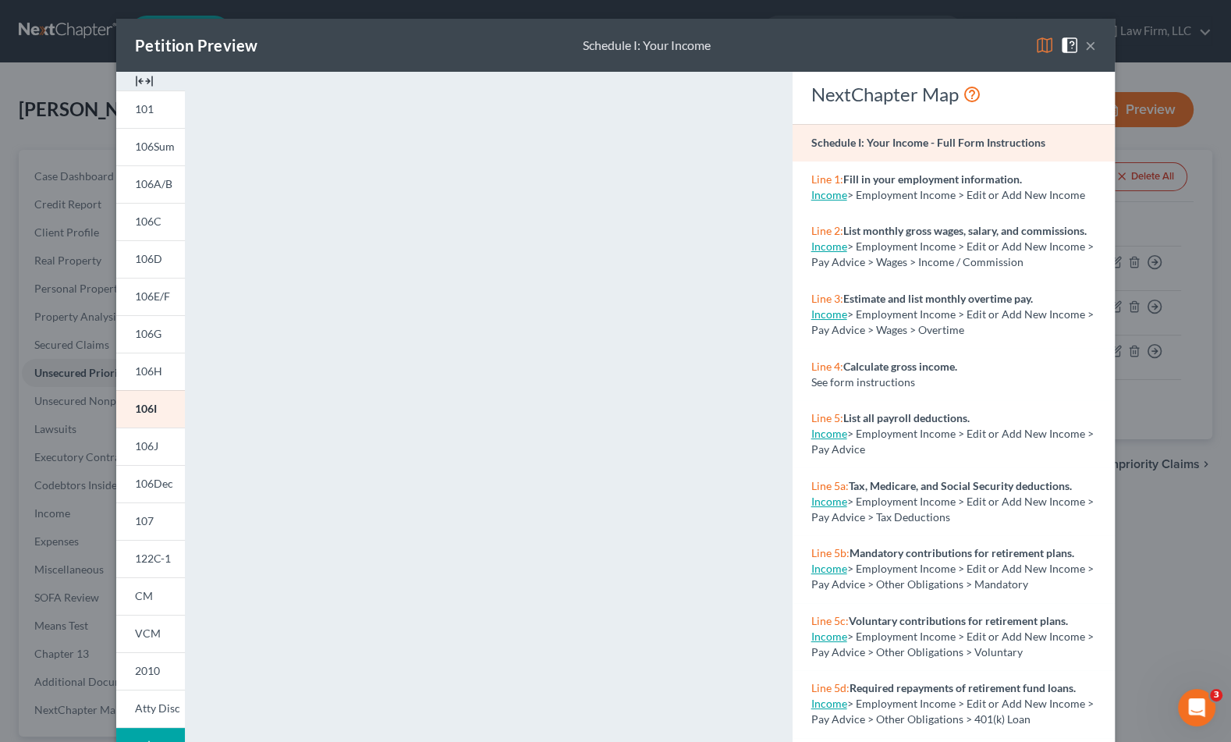
click at [336, 41] on div "Petition Preview Schedule I: Your Income ×" at bounding box center [615, 45] width 999 height 53
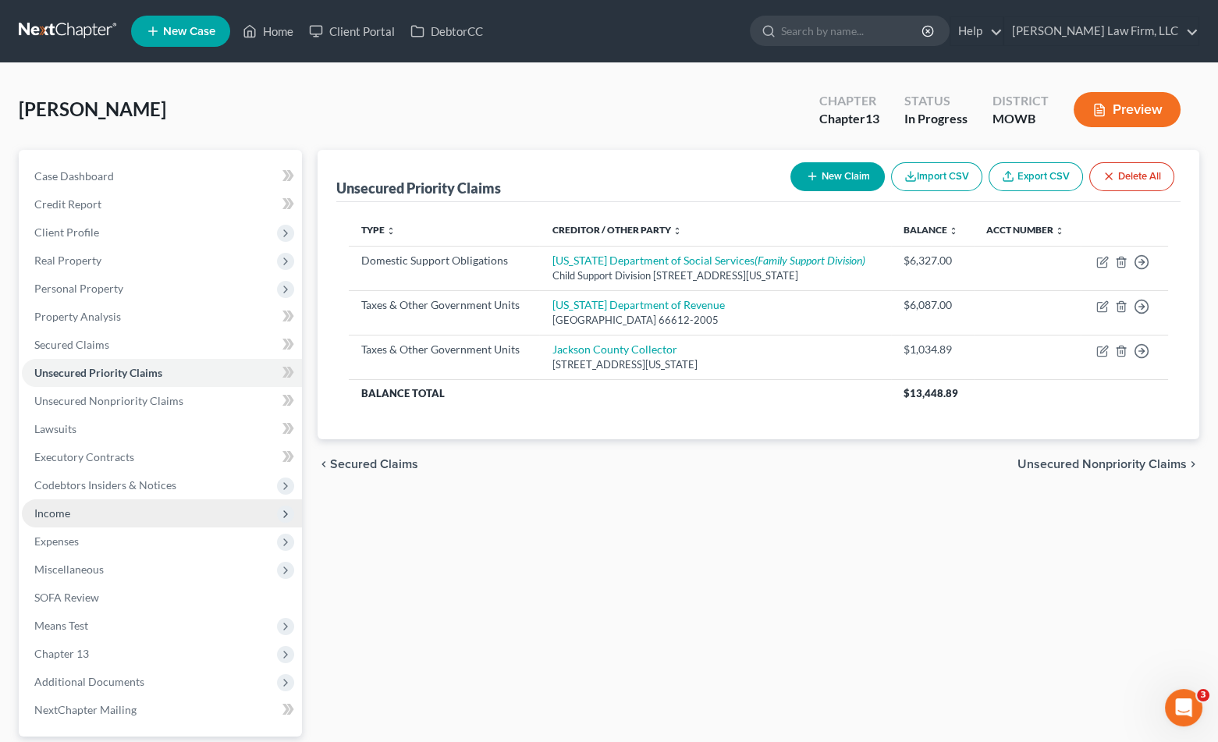
click at [120, 509] on span "Income" at bounding box center [162, 513] width 280 height 28
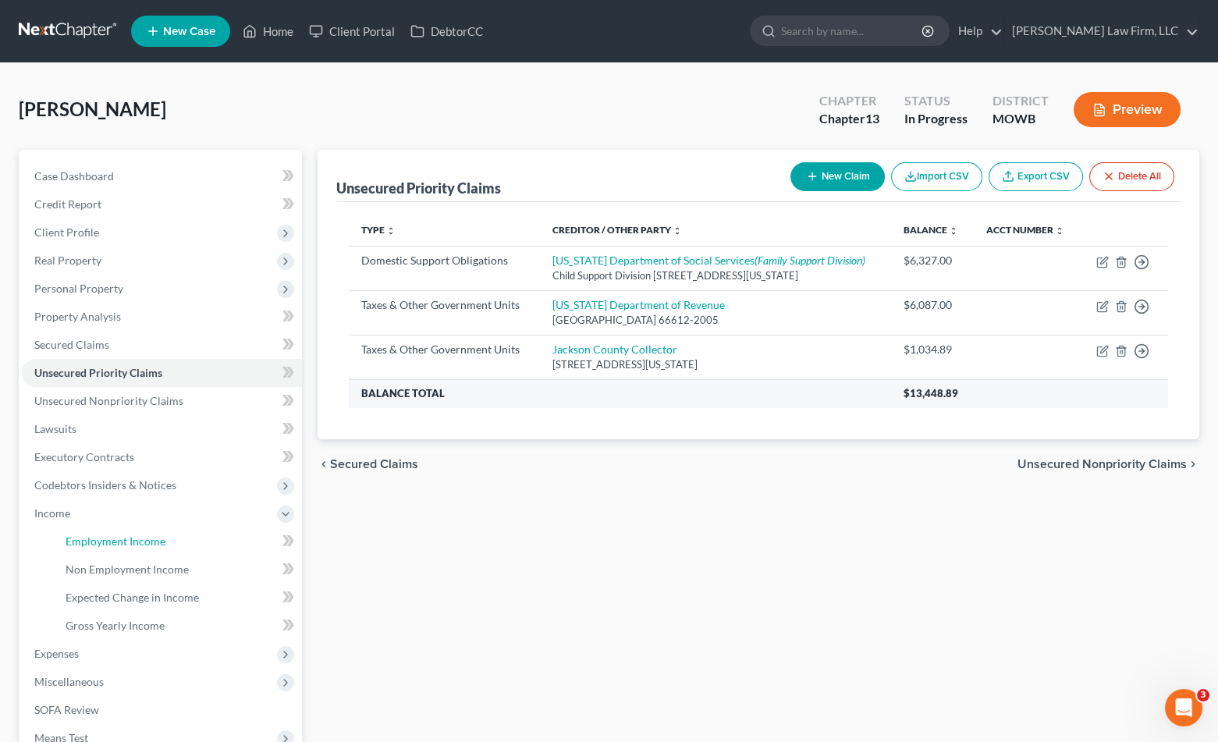
drag, startPoint x: 131, startPoint y: 541, endPoint x: 495, endPoint y: 392, distance: 393.7
click at [131, 541] on span "Employment Income" at bounding box center [116, 541] width 100 height 13
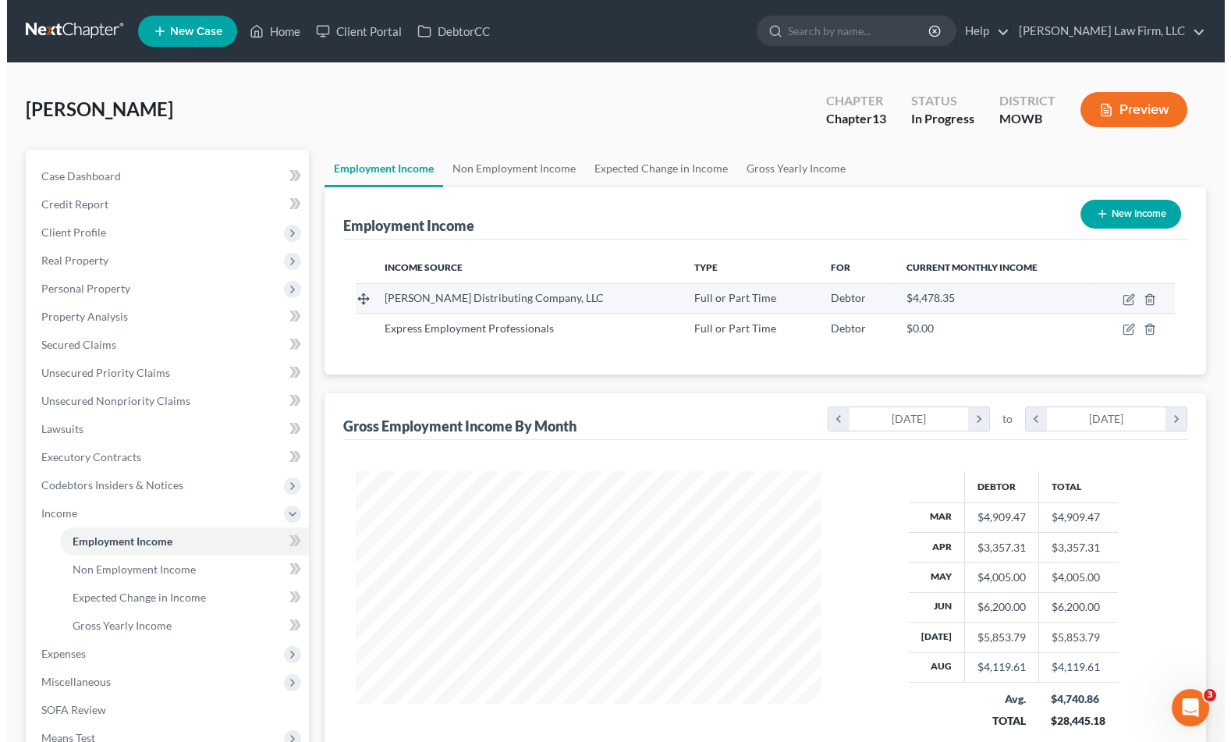
scroll to position [279, 495]
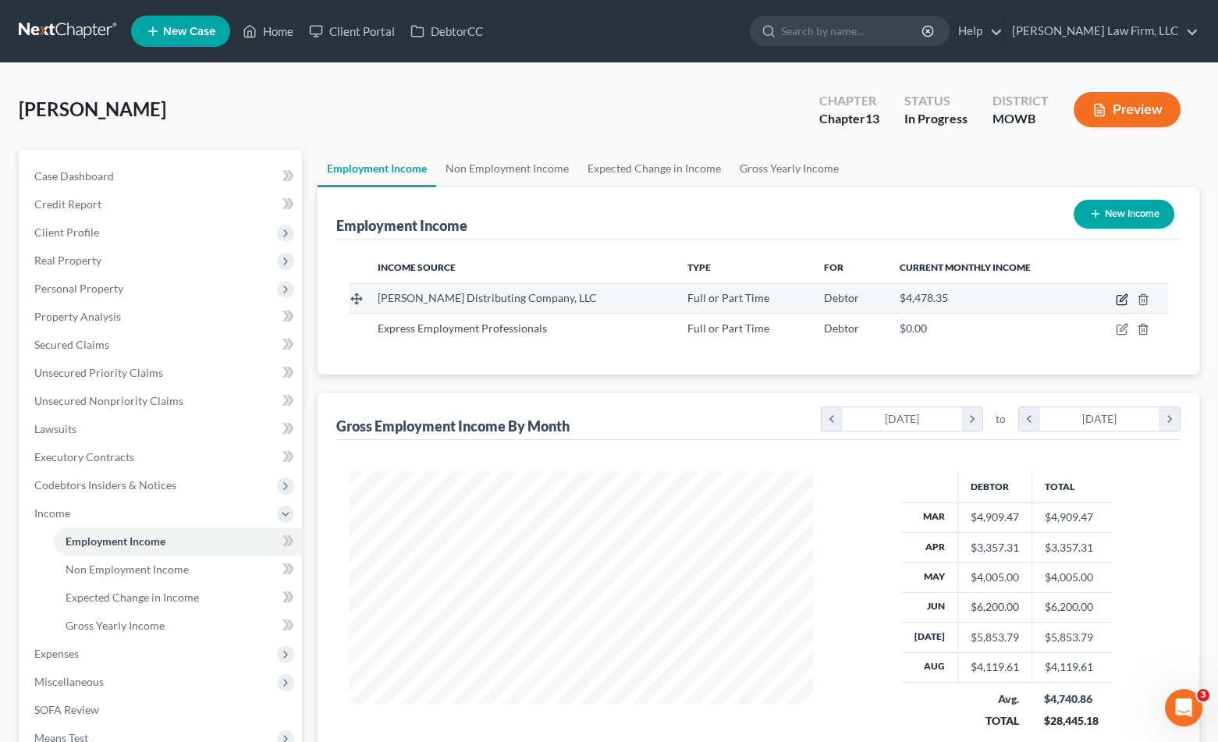
click at [1123, 295] on icon "button" at bounding box center [1122, 299] width 12 height 12
select select "0"
select select "9"
select select "2"
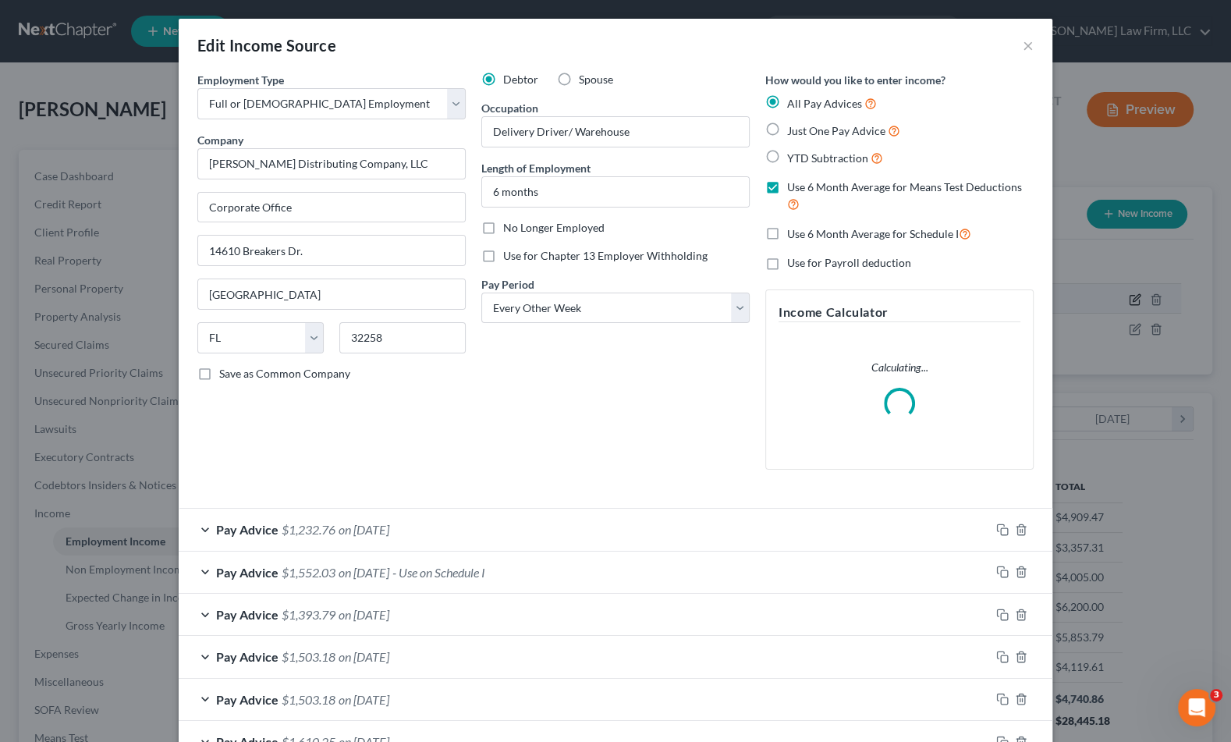
scroll to position [279, 502]
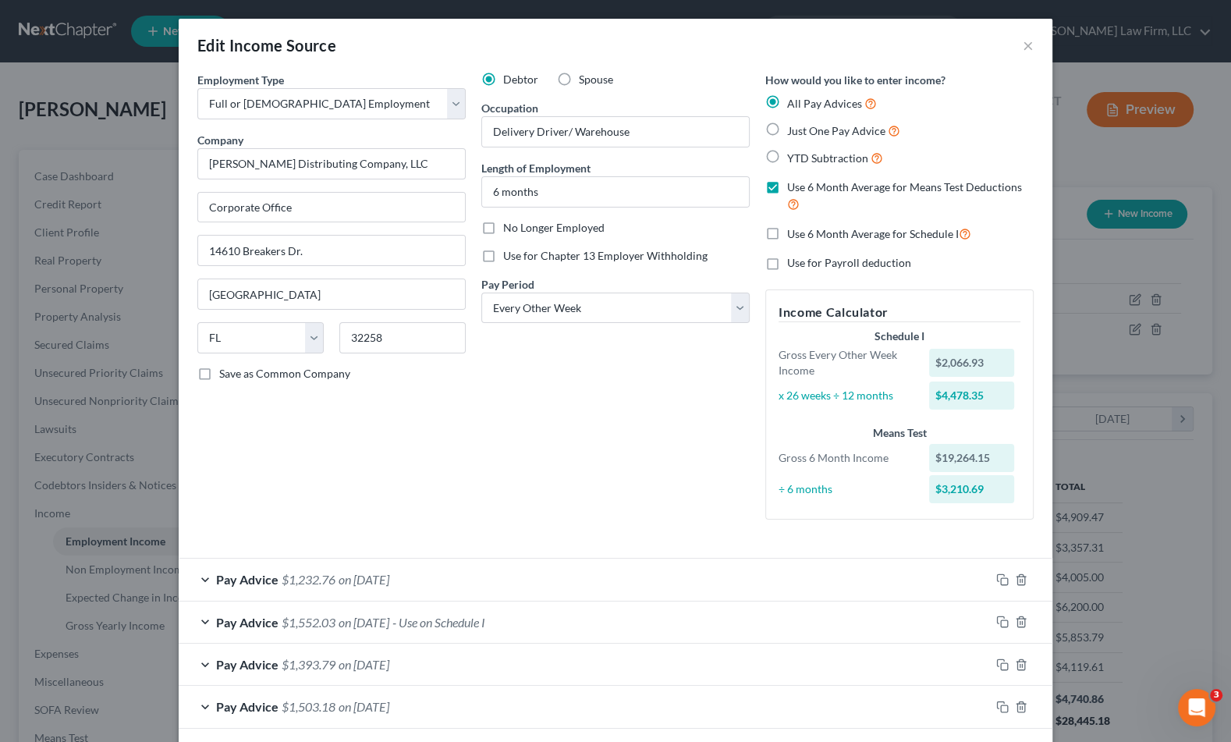
click at [518, 581] on div "Pay Advice $1,232.76 on 08/22/2025" at bounding box center [585, 579] width 812 height 41
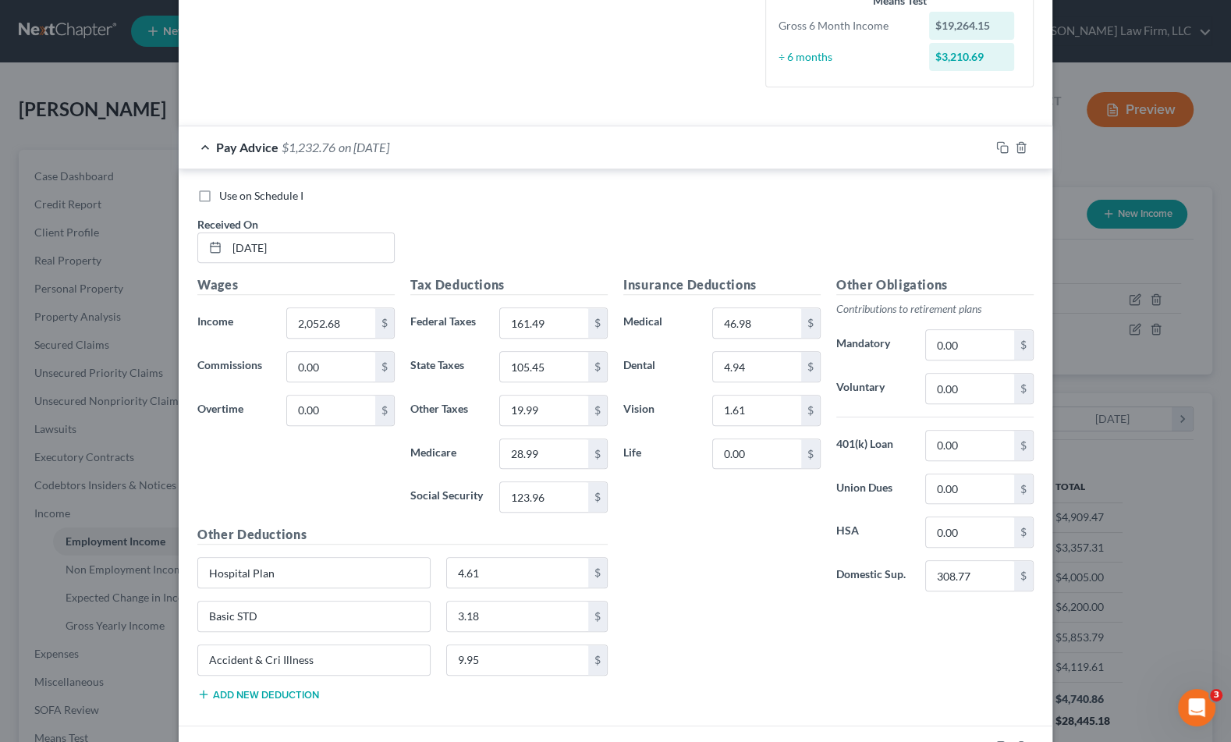
scroll to position [433, 0]
click at [219, 197] on span "Use on Schedule I" at bounding box center [261, 194] width 84 height 13
click at [226, 197] on input "Use on Schedule I" at bounding box center [231, 192] width 10 height 10
checkbox input "true"
click at [485, 149] on span "- Use on Schedule I" at bounding box center [438, 146] width 93 height 15
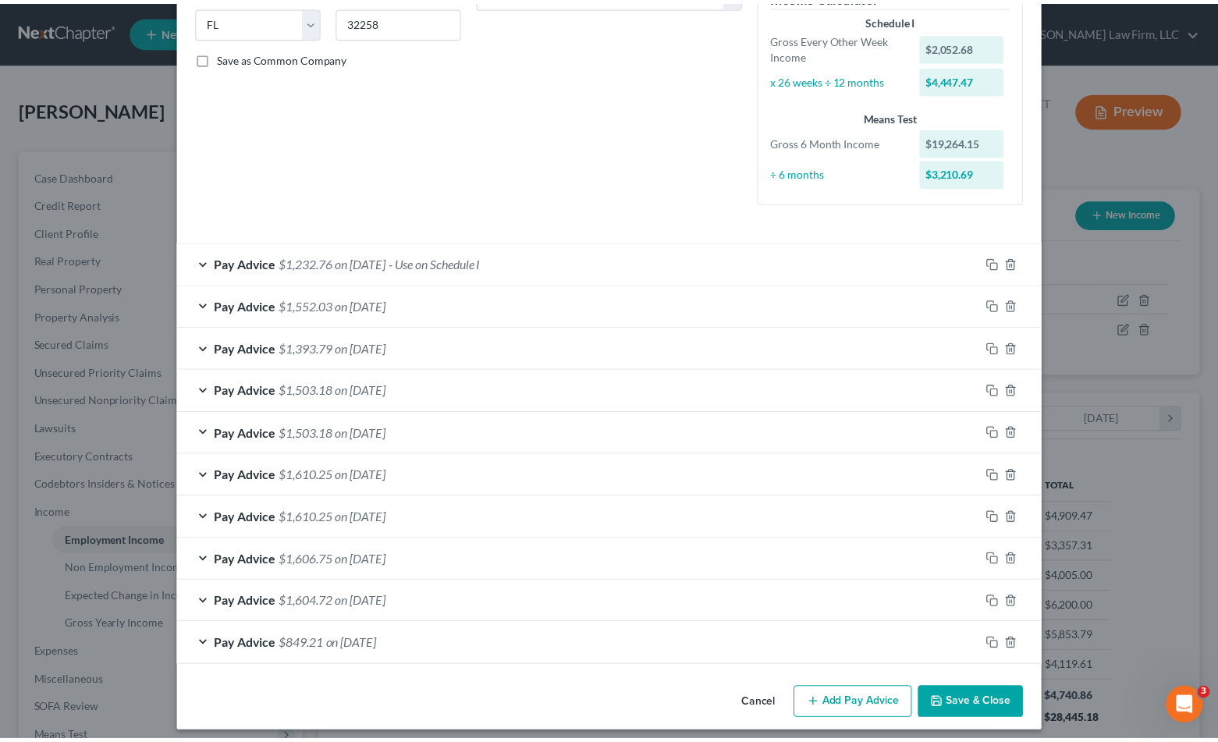
scroll to position [325, 0]
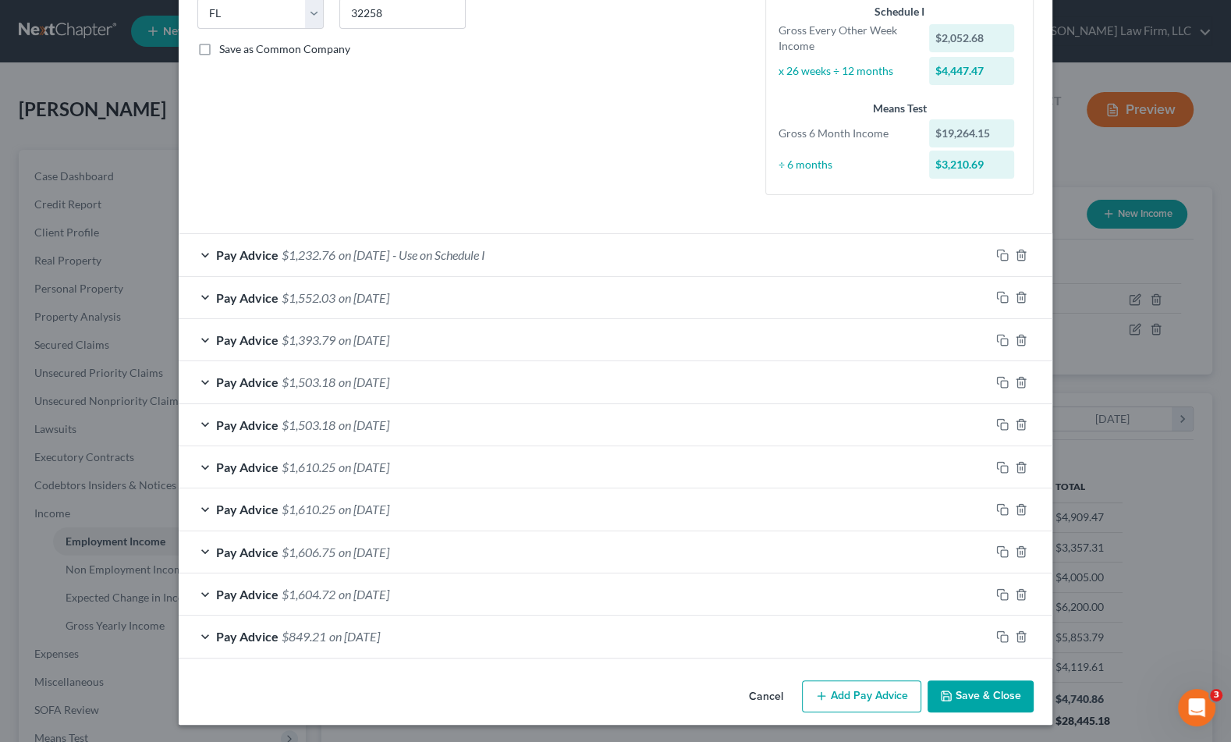
click at [974, 686] on button "Save & Close" at bounding box center [981, 696] width 106 height 33
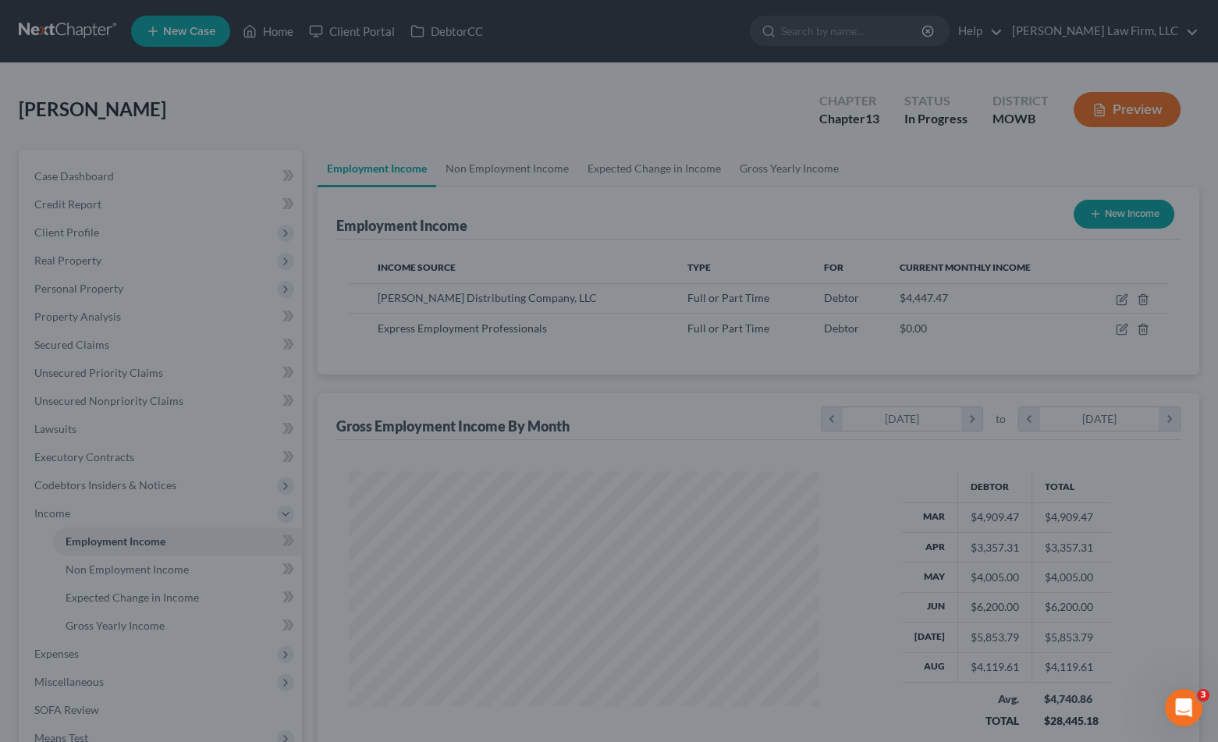
scroll to position [780031, 779814]
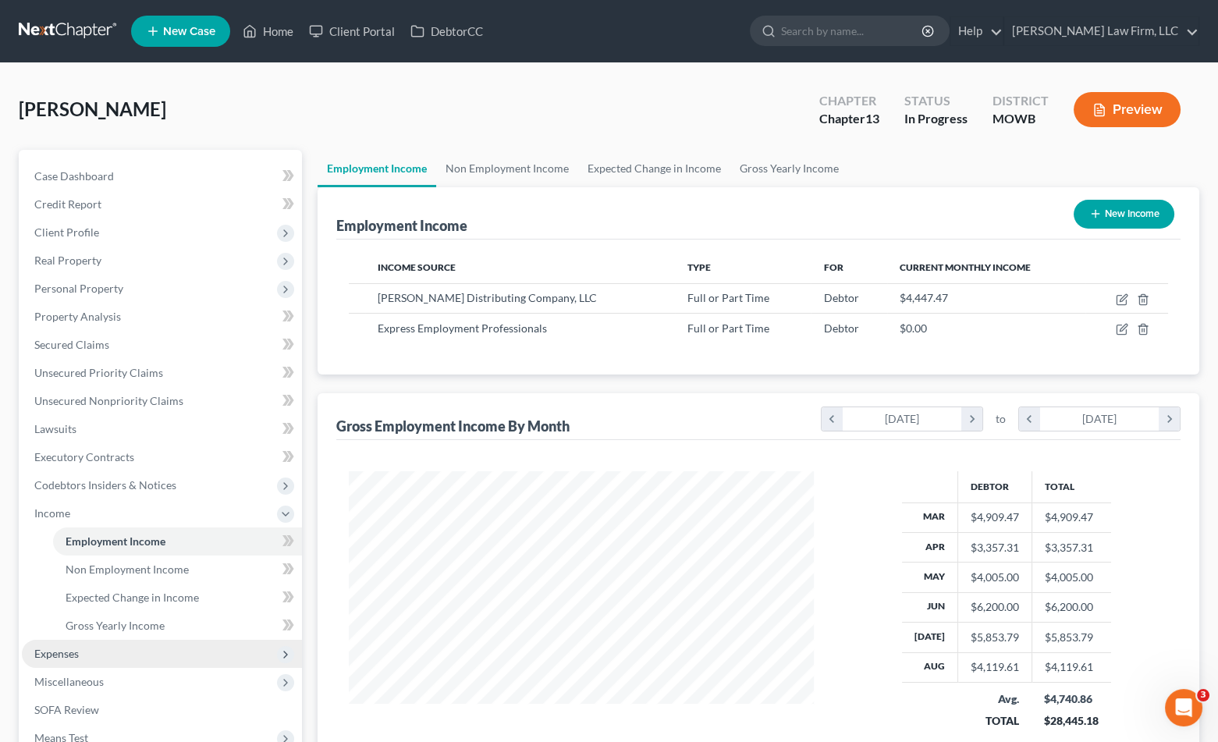
click at [129, 650] on span "Expenses" at bounding box center [162, 654] width 280 height 28
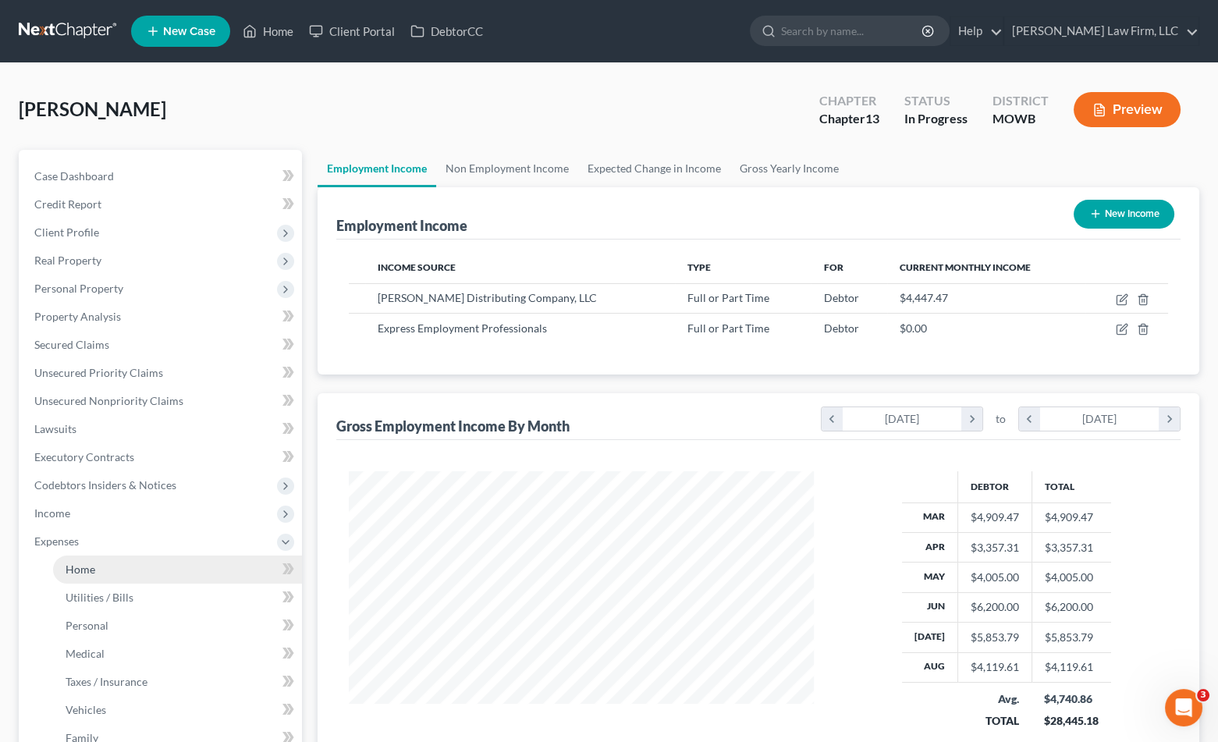
click at [94, 563] on span "Home" at bounding box center [81, 569] width 30 height 13
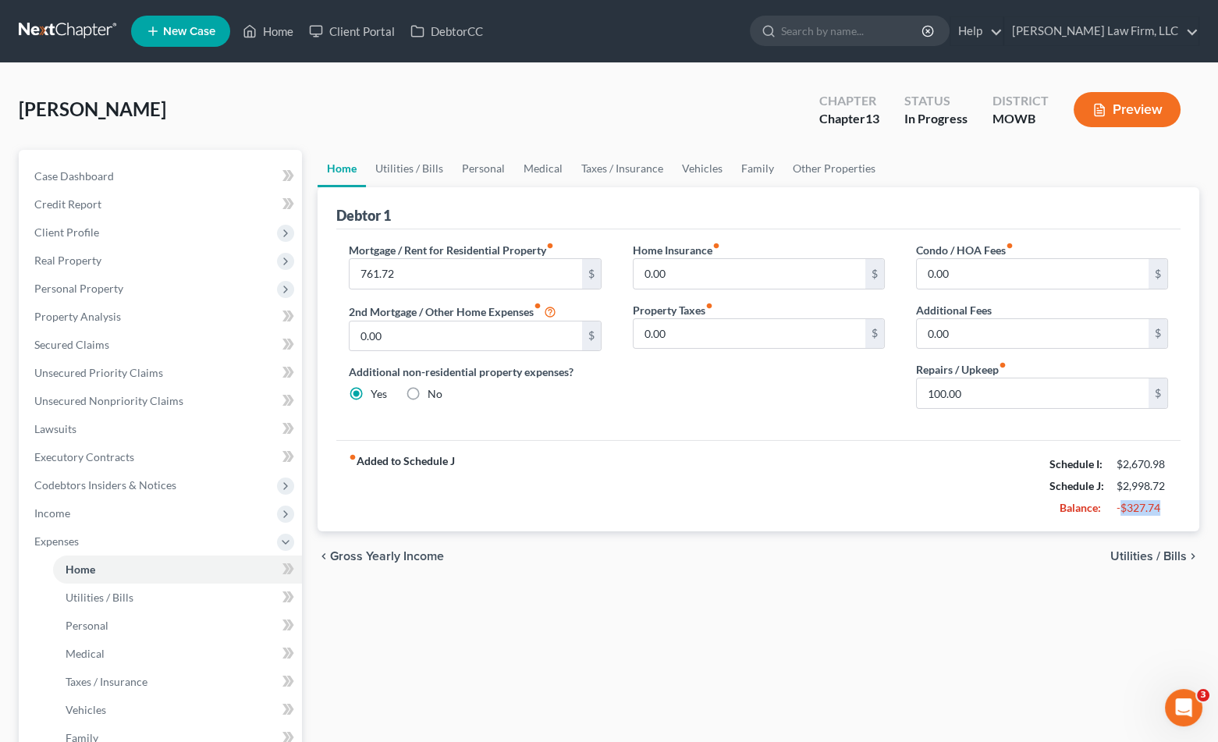
drag, startPoint x: 1158, startPoint y: 502, endPoint x: 1119, endPoint y: 502, distance: 39.0
click at [1119, 502] on div "-$327.74" at bounding box center [1143, 508] width 52 height 16
click at [584, 448] on div "fiber_manual_record Added to Schedule J Schedule I: $2,670.98 Schedule J: $2,99…" at bounding box center [758, 485] width 844 height 91
click at [1014, 390] on input "100.00" at bounding box center [1033, 393] width 232 height 30
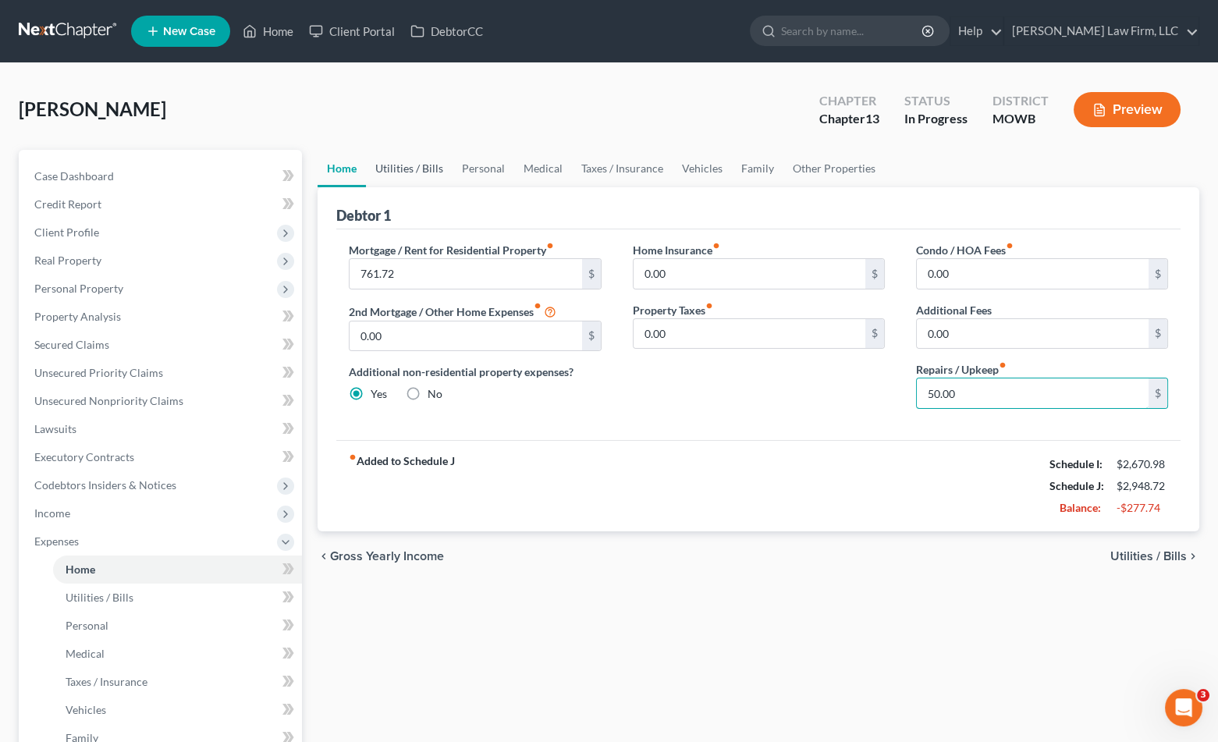
type input "50.00"
click at [414, 162] on link "Utilities / Bills" at bounding box center [409, 168] width 87 height 37
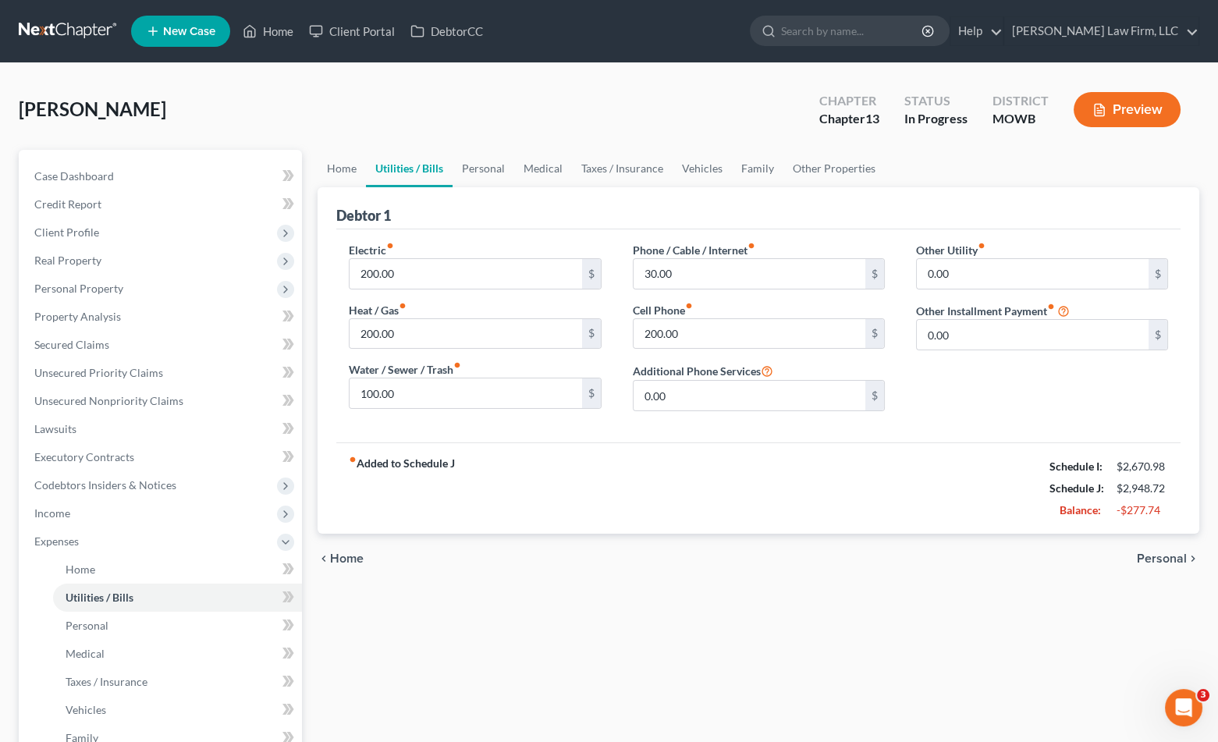
click at [464, 197] on div "Debtor 1" at bounding box center [758, 208] width 844 height 42
click at [472, 174] on link "Personal" at bounding box center [484, 168] width 62 height 37
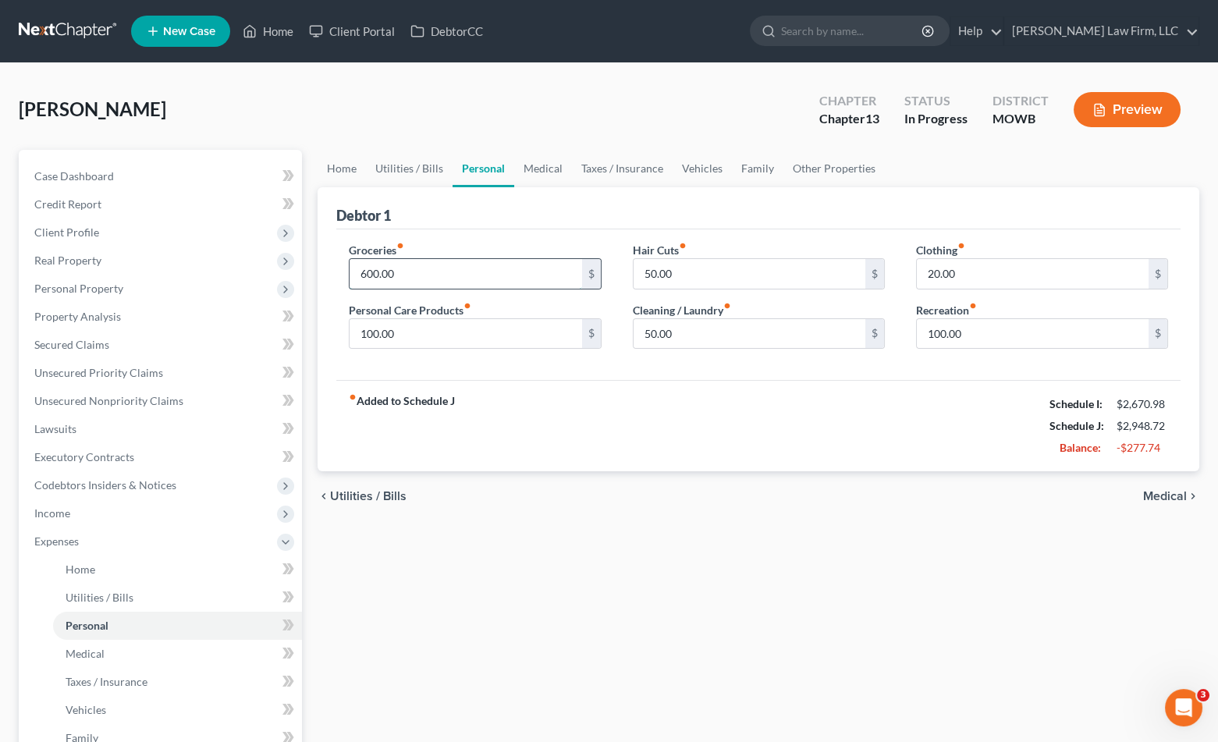
click at [470, 272] on input "600.00" at bounding box center [466, 274] width 232 height 30
type input "500.00"
click at [456, 325] on input "100.00" at bounding box center [466, 334] width 232 height 30
type input "80.00"
type input "50.00"
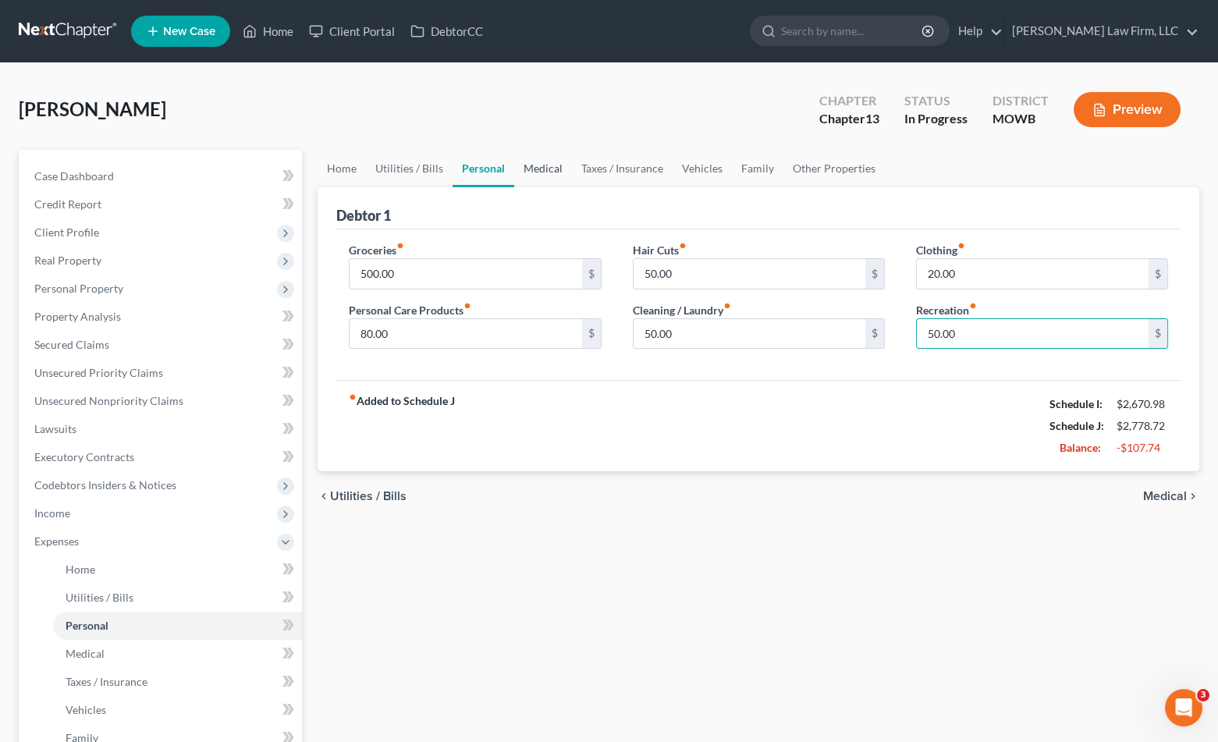
click at [532, 166] on link "Medical" at bounding box center [543, 168] width 58 height 37
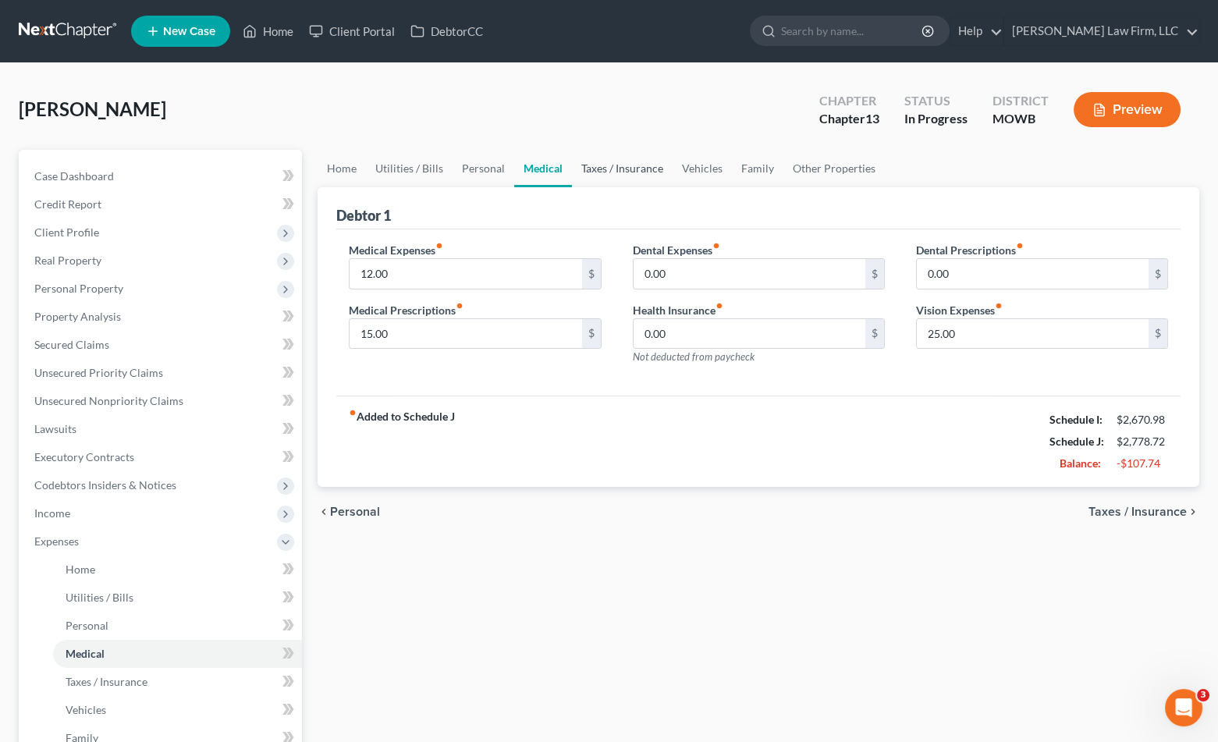
click at [637, 177] on link "Taxes / Insurance" at bounding box center [622, 168] width 101 height 37
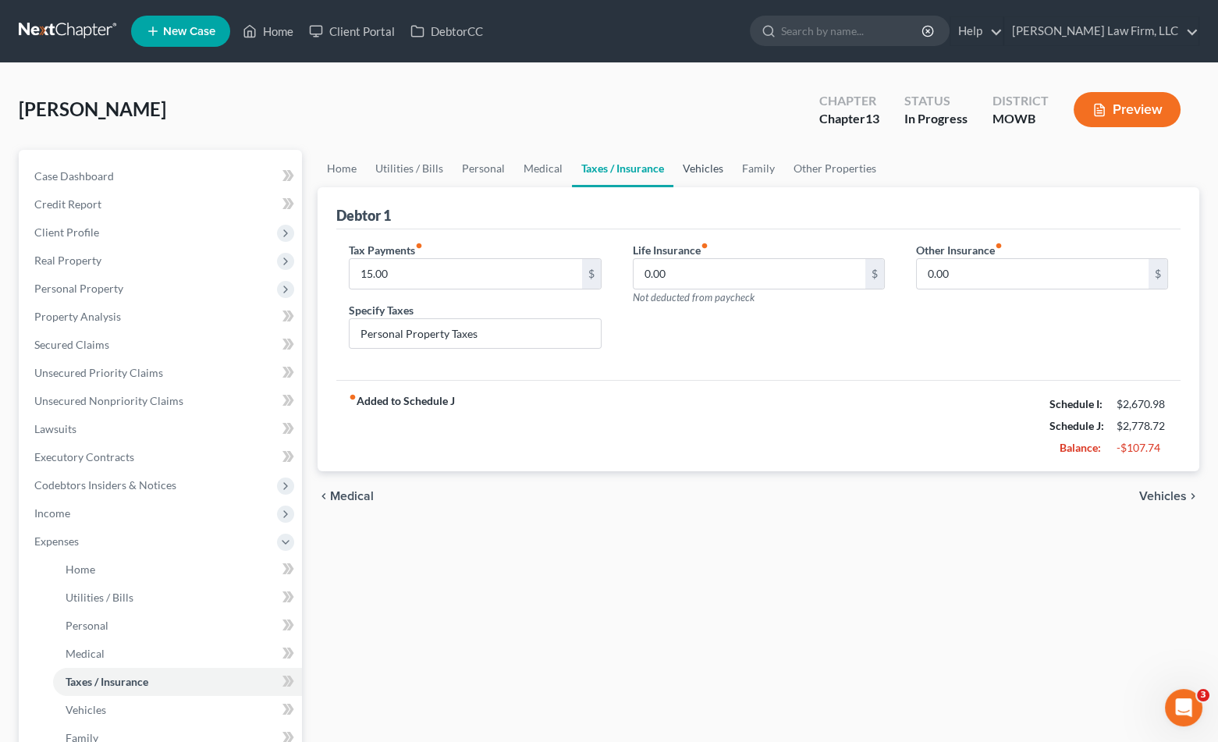
click at [724, 177] on link "Vehicles" at bounding box center [702, 168] width 59 height 37
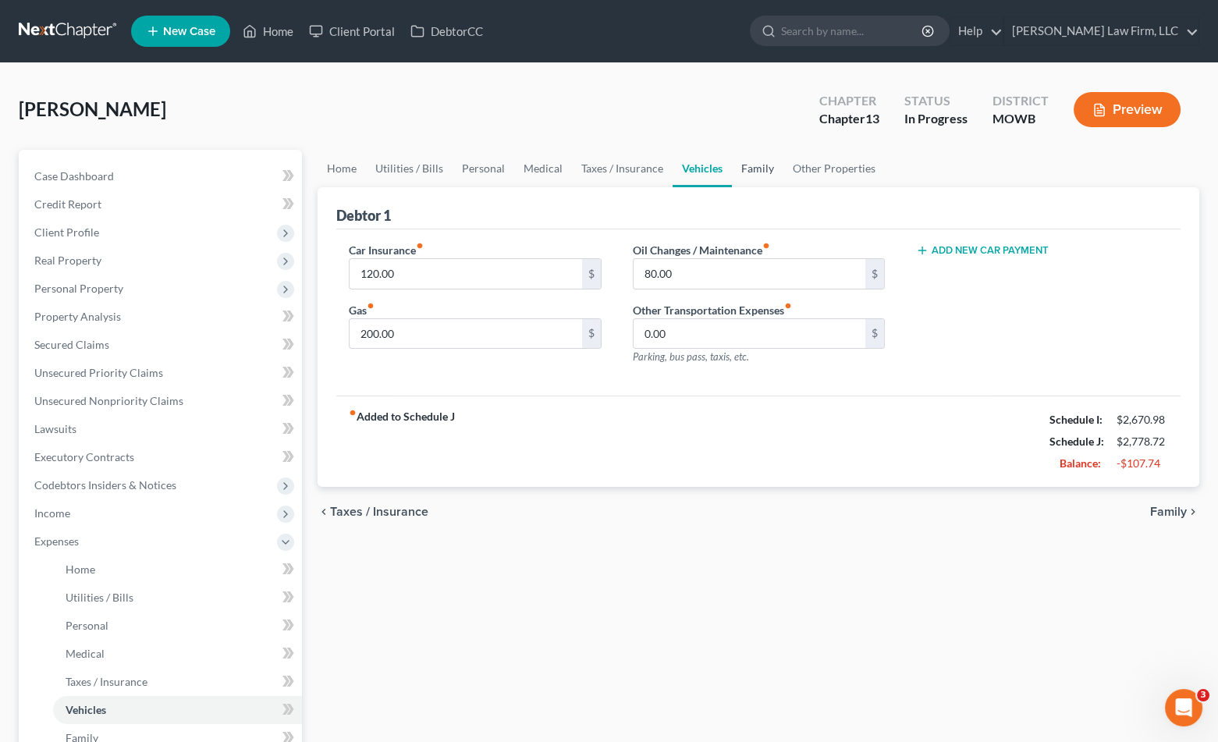
click at [762, 178] on link "Family" at bounding box center [758, 168] width 52 height 37
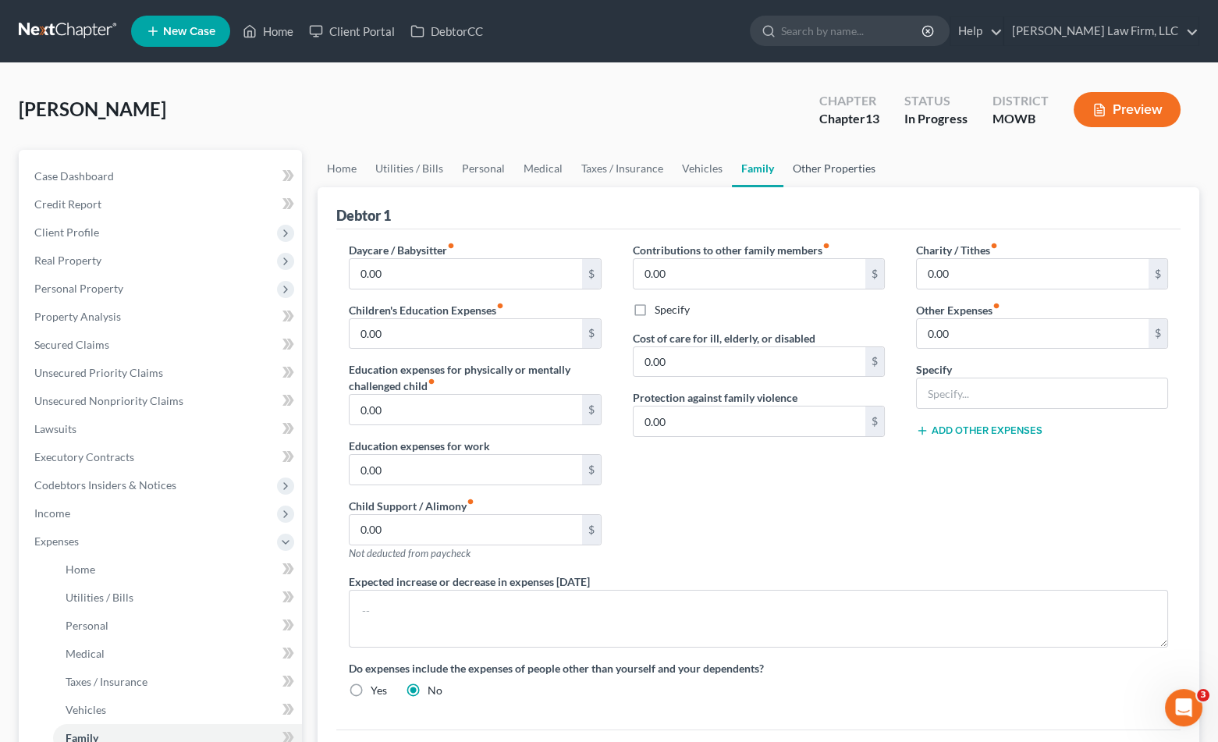
click at [810, 175] on link "Other Properties" at bounding box center [833, 168] width 101 height 37
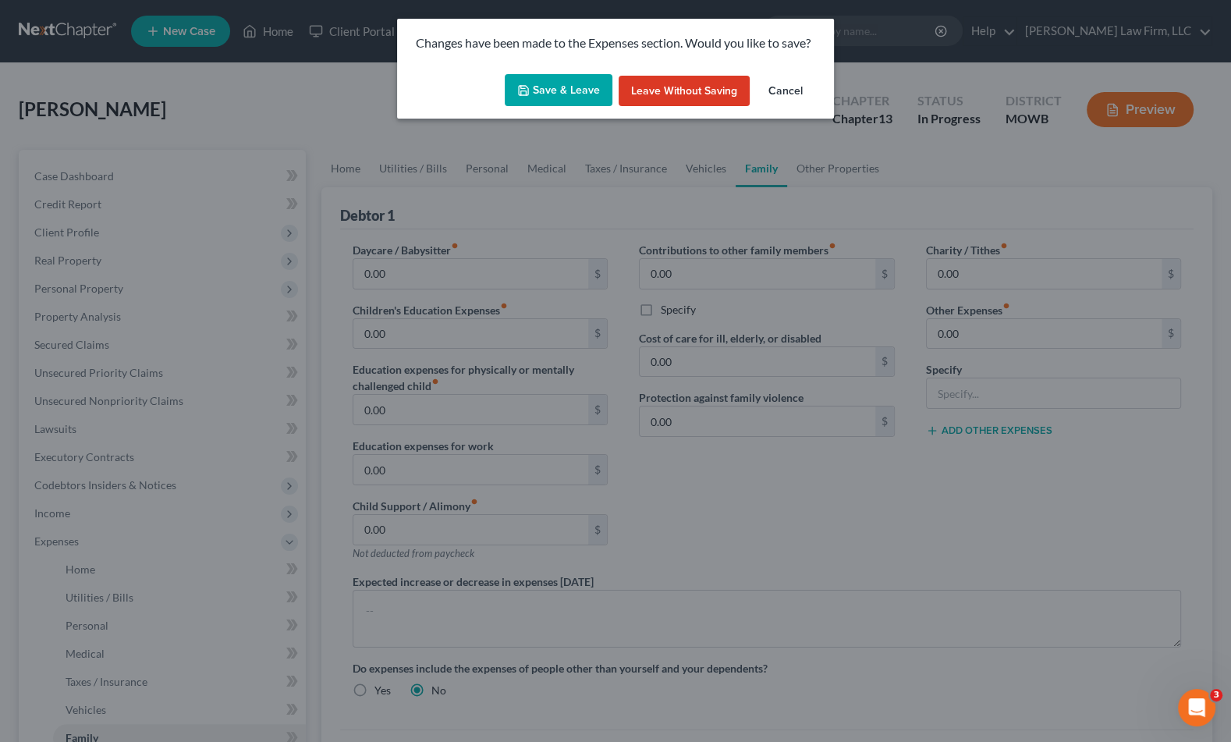
click at [559, 98] on button "Save & Leave" at bounding box center [559, 90] width 108 height 33
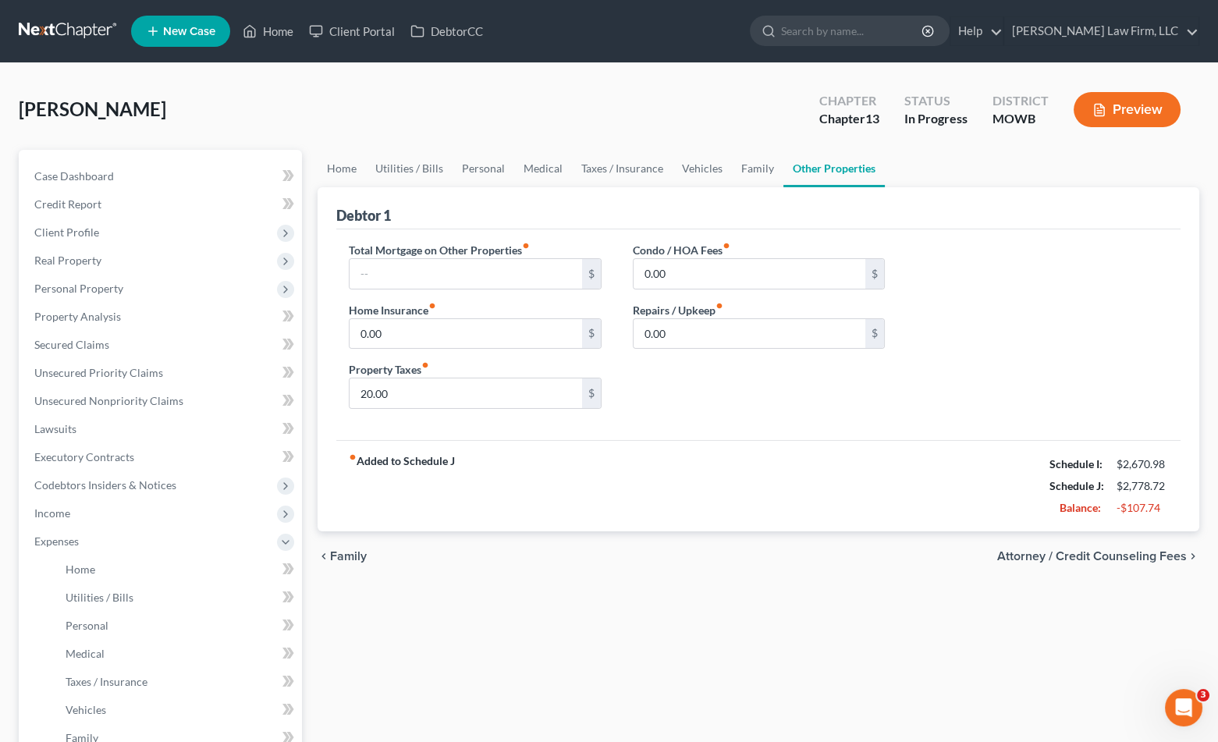
click at [453, 616] on div "Home Utilities / Bills Personal Medical Taxes / Insurance Vehicles Family Other…" at bounding box center [758, 600] width 897 height 901
click at [109, 512] on span "Income" at bounding box center [162, 513] width 280 height 28
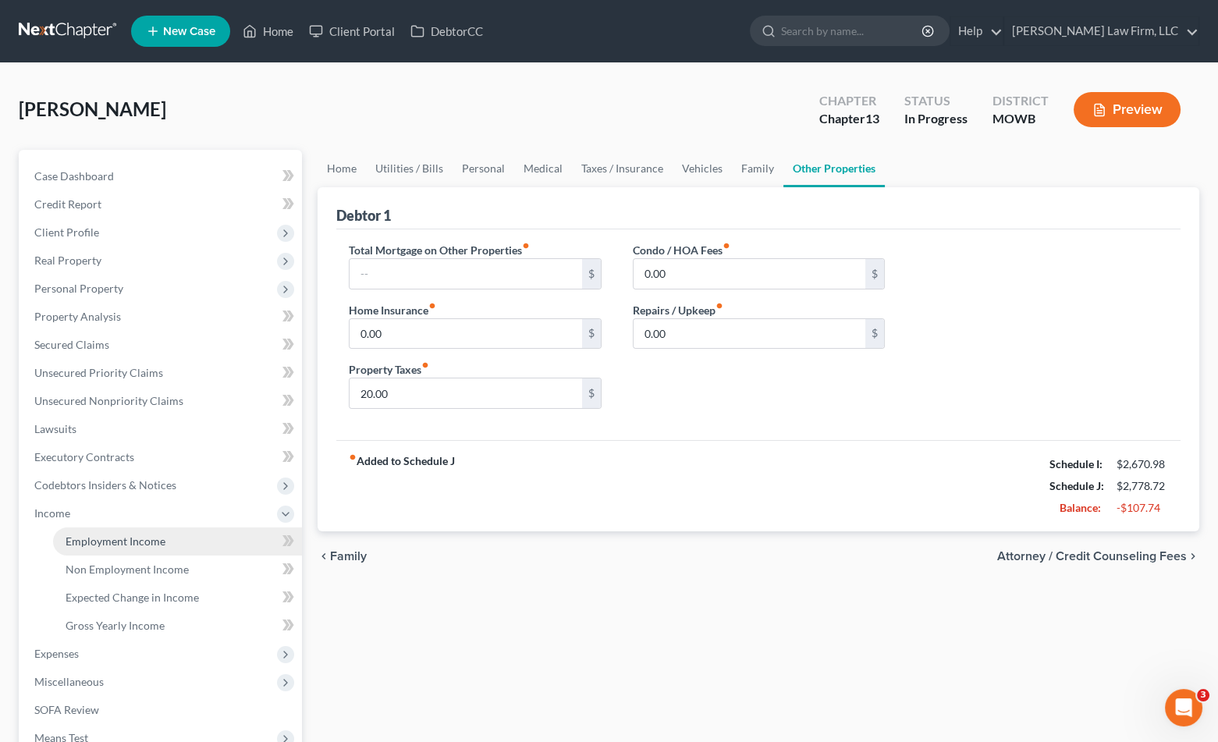
click at [119, 548] on link "Employment Income" at bounding box center [177, 541] width 249 height 28
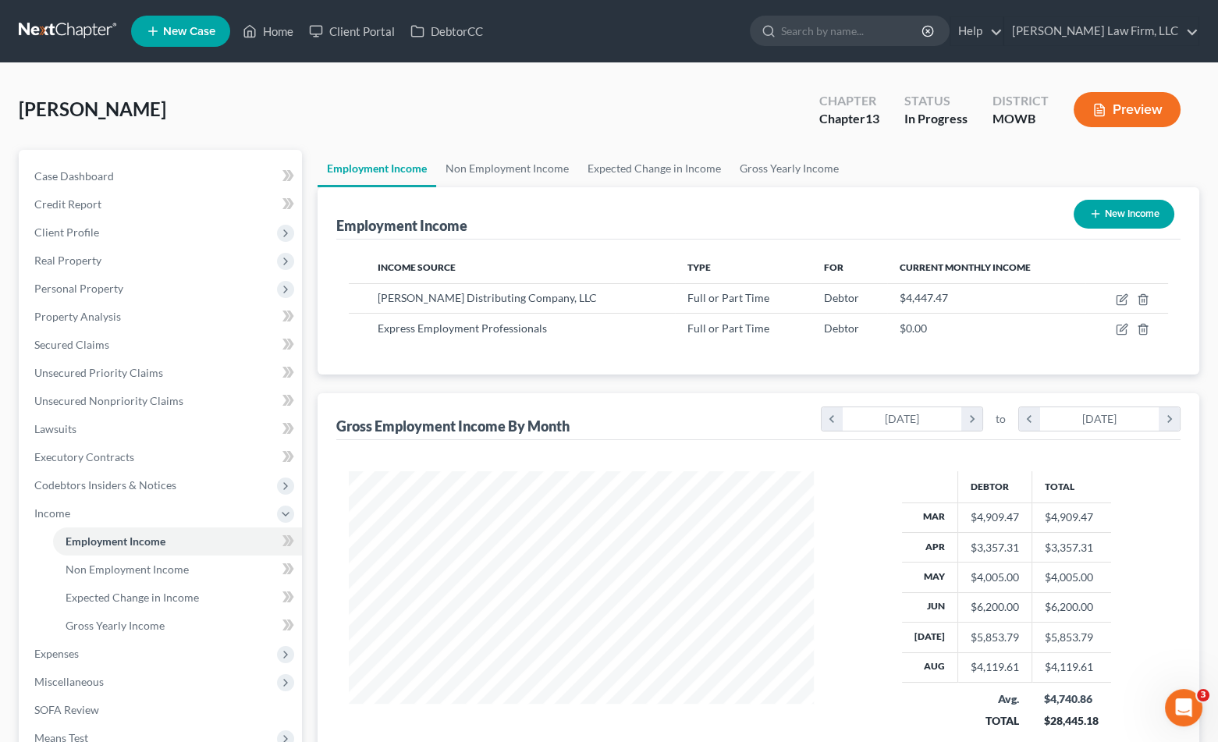
scroll to position [279, 495]
click at [561, 382] on div "Employment Income New Income Income Source Type For Current Monthly Income Bake…" at bounding box center [759, 487] width 882 height 601
drag, startPoint x: 378, startPoint y: 86, endPoint x: 408, endPoint y: 127, distance: 51.3
click at [378, 86] on div "Dockery-Bey, Corey Upgraded Chapter Chapter 13 Status In Progress District MOWB…" at bounding box center [609, 116] width 1181 height 68
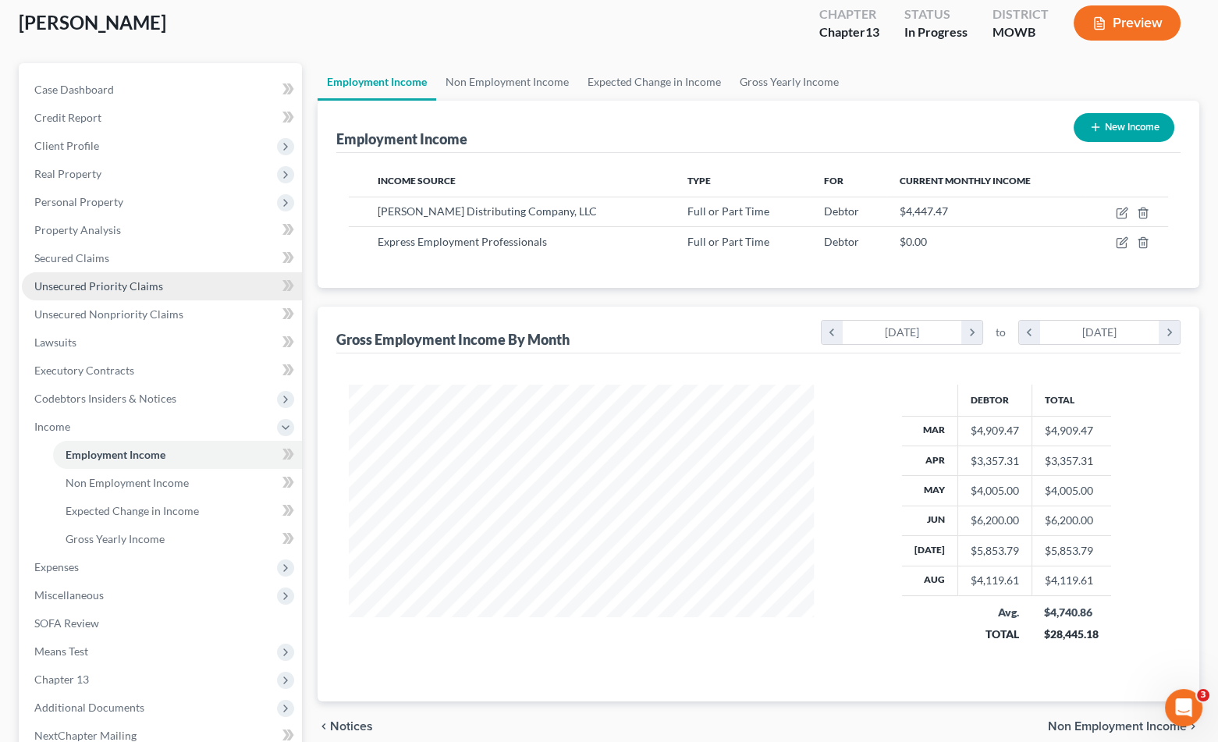
click at [148, 285] on span "Unsecured Priority Claims" at bounding box center [98, 285] width 129 height 13
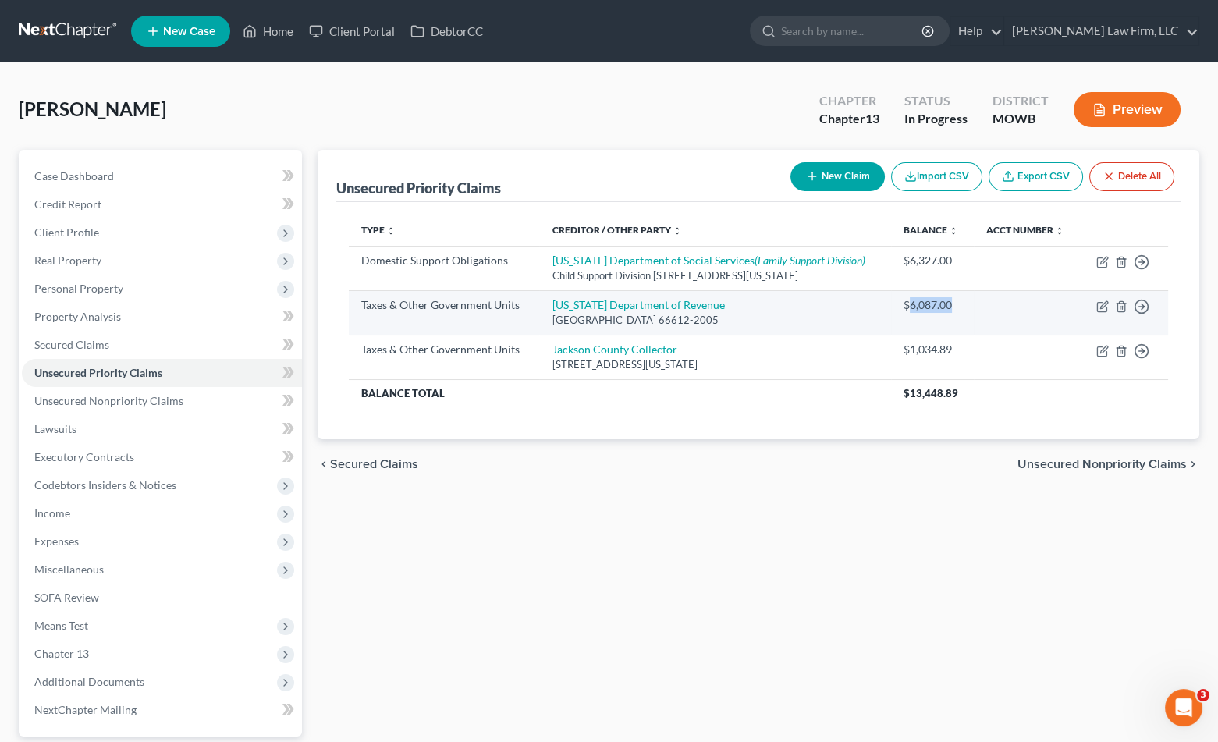
drag, startPoint x: 959, startPoint y: 304, endPoint x: 903, endPoint y: 314, distance: 57.1
click at [903, 314] on td "$6,087.00" at bounding box center [932, 312] width 83 height 44
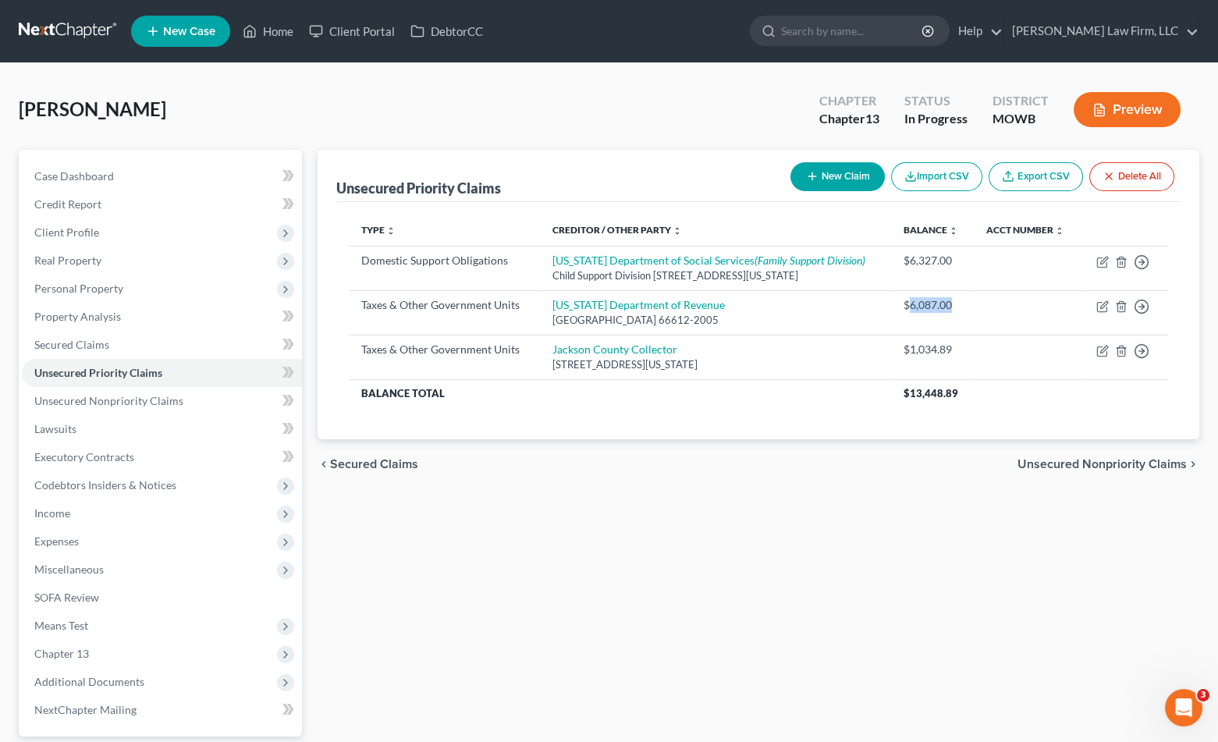
copy div "6,087.00"
drag, startPoint x: 407, startPoint y: 534, endPoint x: 796, endPoint y: 241, distance: 487.1
click at [407, 534] on div "Unsecured Priority Claims New Claim Import CSV Export CSV Delete All Type expan…" at bounding box center [758, 488] width 897 height 677
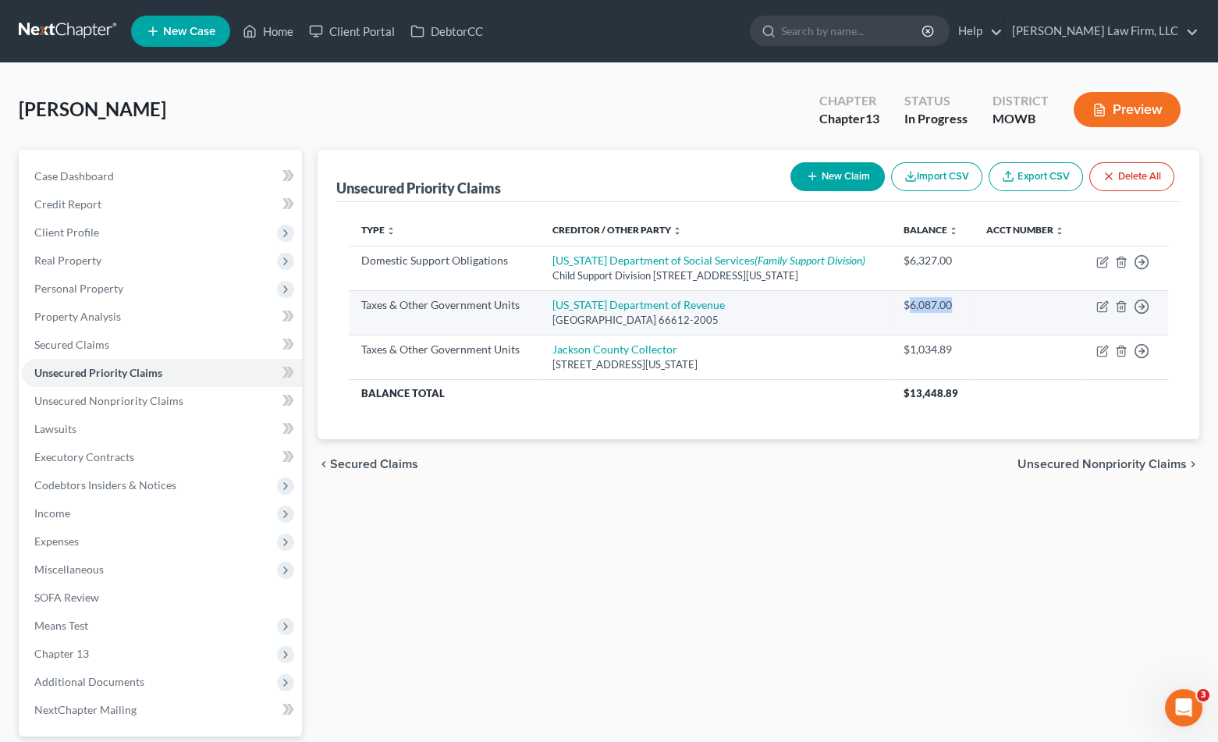
drag, startPoint x: 960, startPoint y: 306, endPoint x: 904, endPoint y: 314, distance: 56.7
click at [904, 314] on td "$6,087.00" at bounding box center [932, 312] width 83 height 44
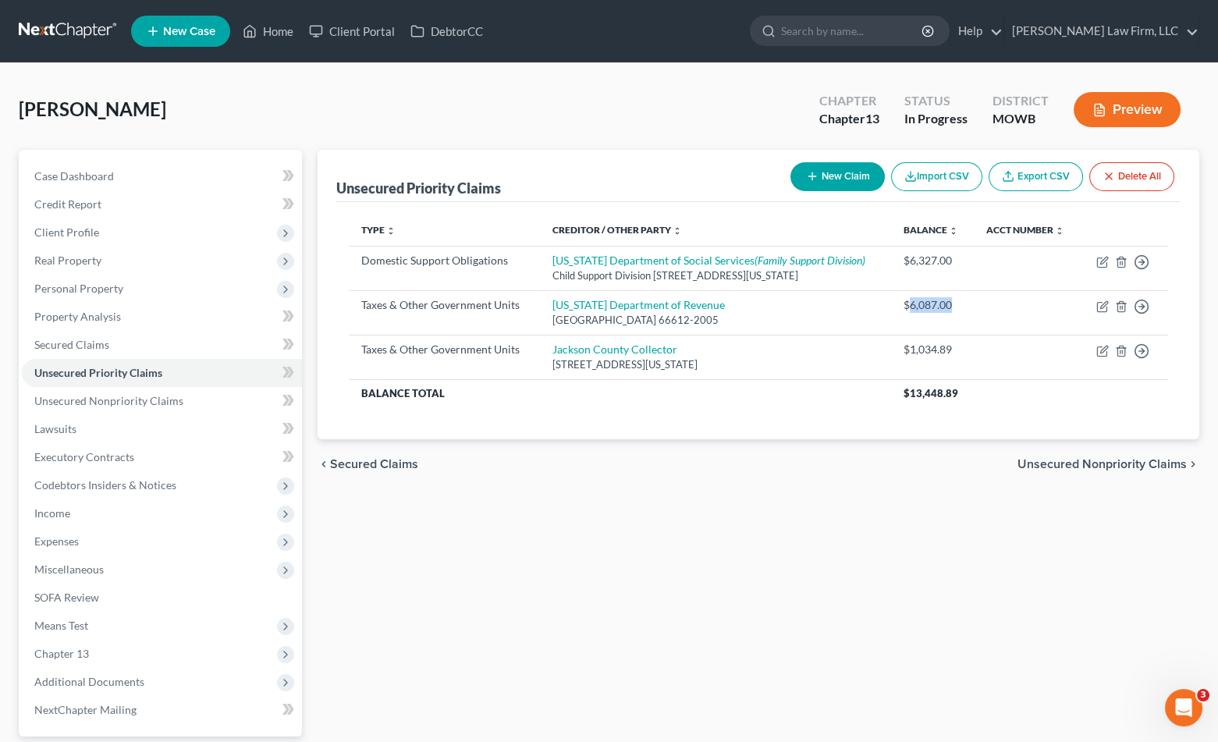
copy div "6,087.00"
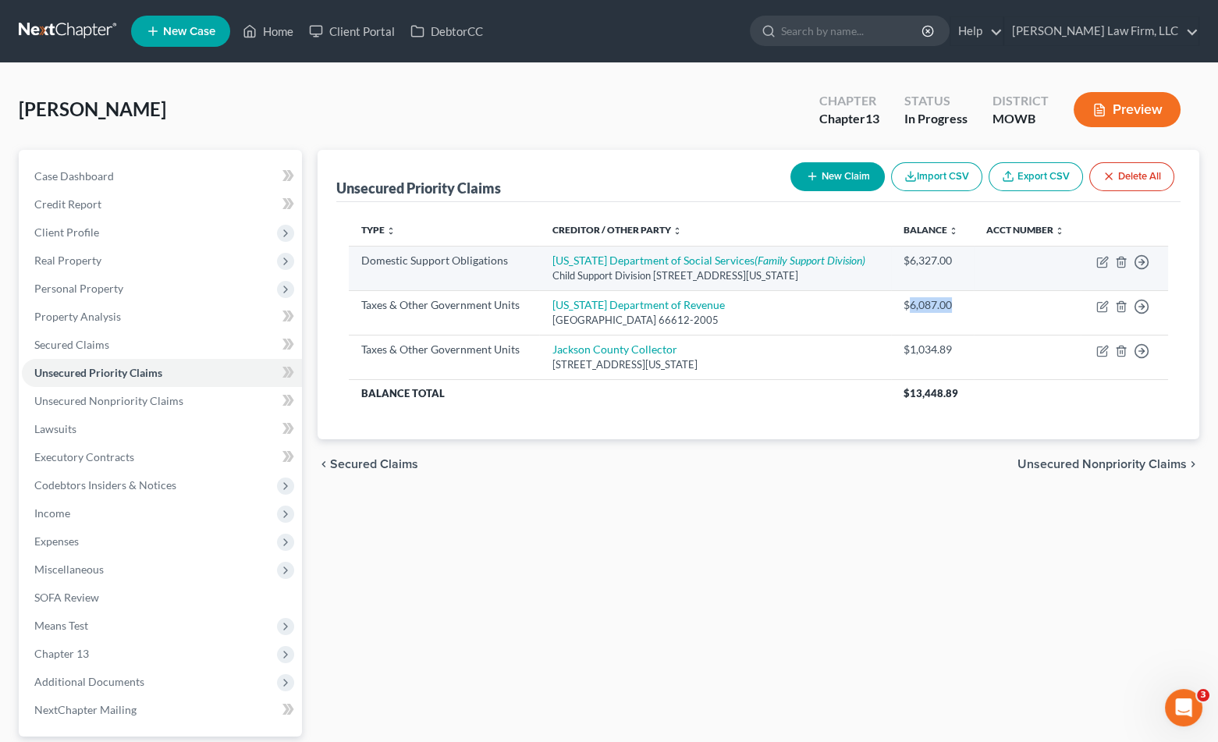
drag, startPoint x: 563, startPoint y: 495, endPoint x: 864, endPoint y: 268, distance: 377.7
click at [563, 495] on div "Unsecured Priority Claims New Claim Import CSV Export CSV Delete All Type expan…" at bounding box center [758, 488] width 897 height 677
drag, startPoint x: 955, startPoint y: 267, endPoint x: 904, endPoint y: 272, distance: 51.8
click at [904, 272] on tr "Domestic Support Obligations Missouri Department of Social Services (Family Sup…" at bounding box center [758, 268] width 819 height 44
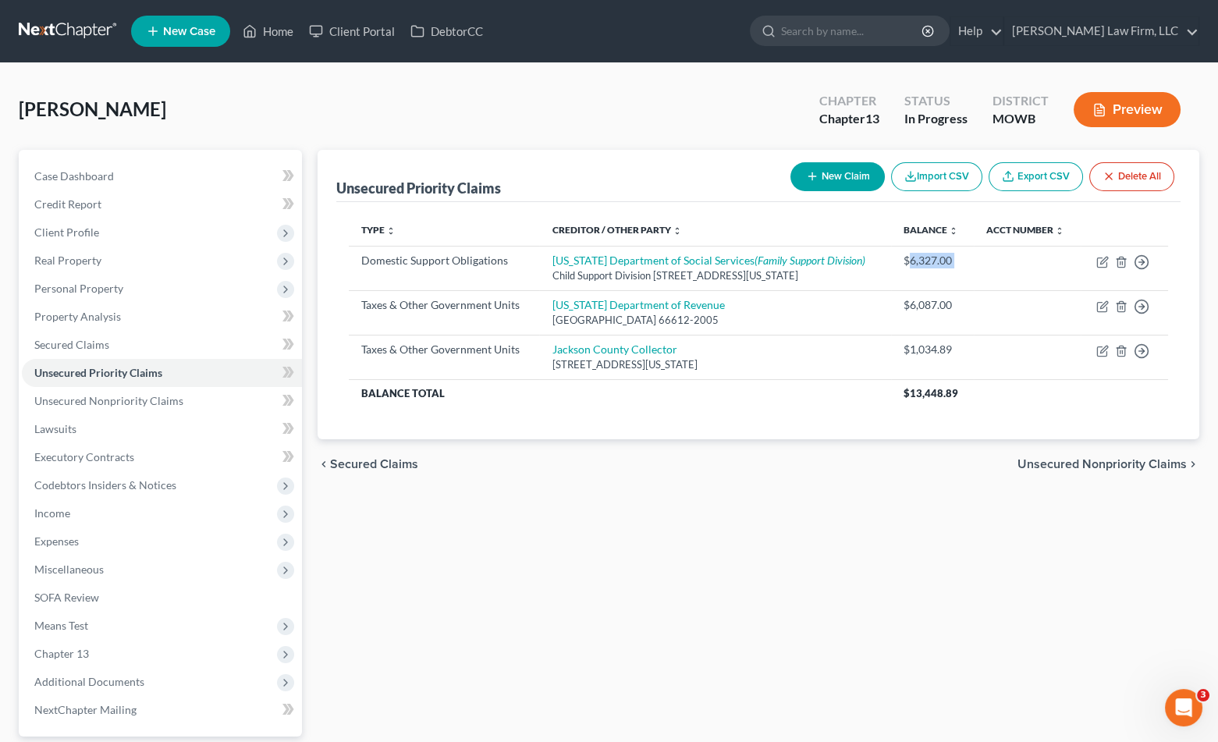
copy tr "6,327.00 Move to D Move to F Move to G Move to Notice Only"
click at [391, 545] on div "Unsecured Priority Claims New Claim Import CSV Export CSV Delete All Type expan…" at bounding box center [758, 488] width 897 height 677
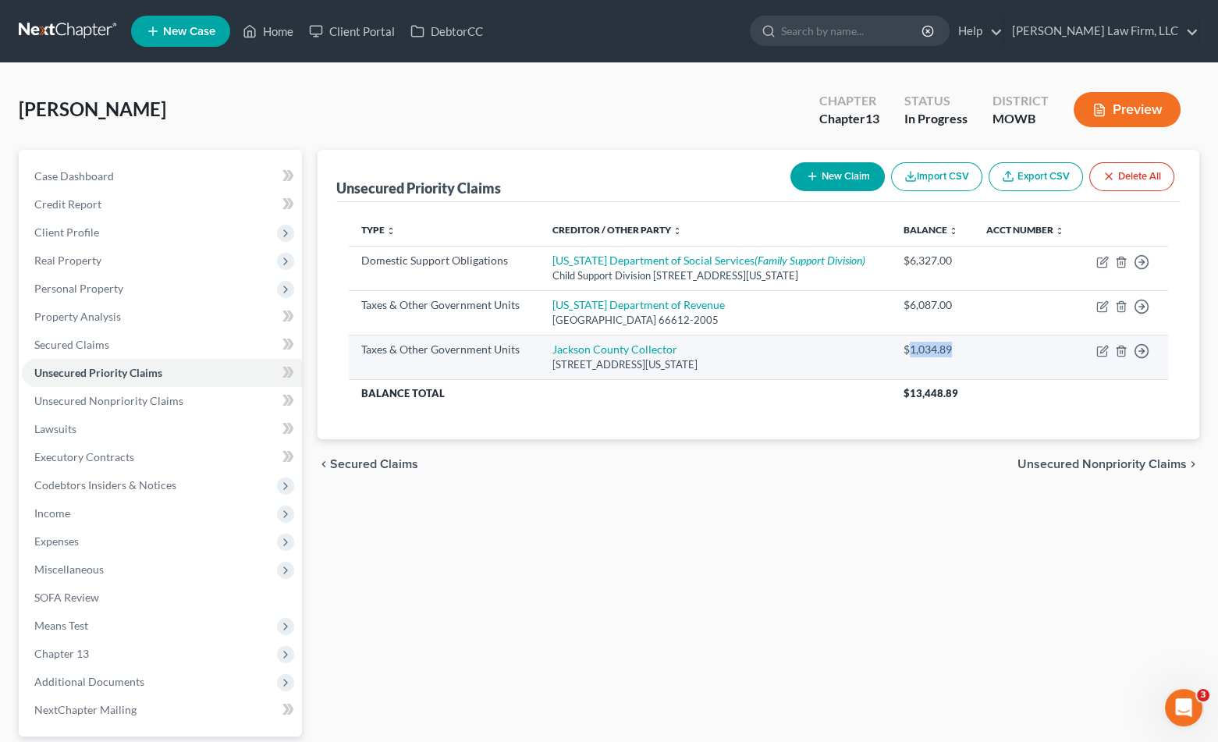
drag, startPoint x: 961, startPoint y: 358, endPoint x: 905, endPoint y: 366, distance: 56.7
click at [905, 366] on td "$1,034.89" at bounding box center [932, 357] width 83 height 44
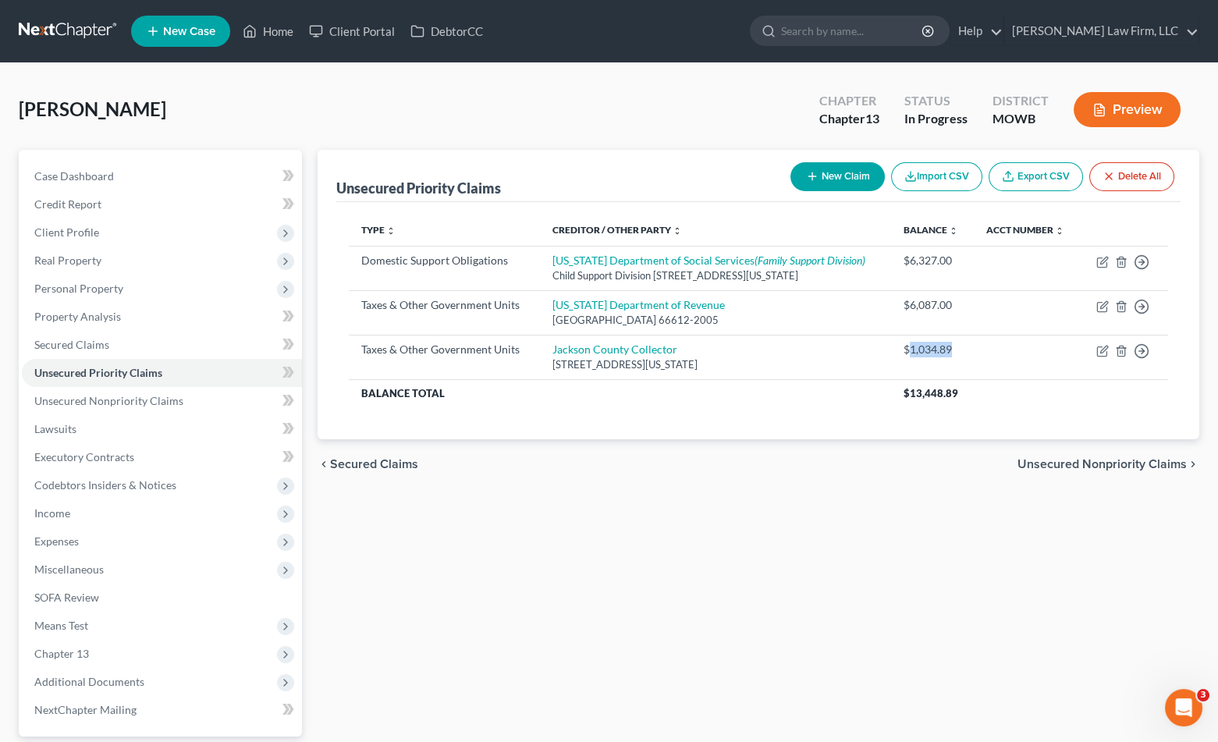
copy div "1,034.89"
click at [924, 28] on input "search" at bounding box center [852, 30] width 143 height 29
type input "a"
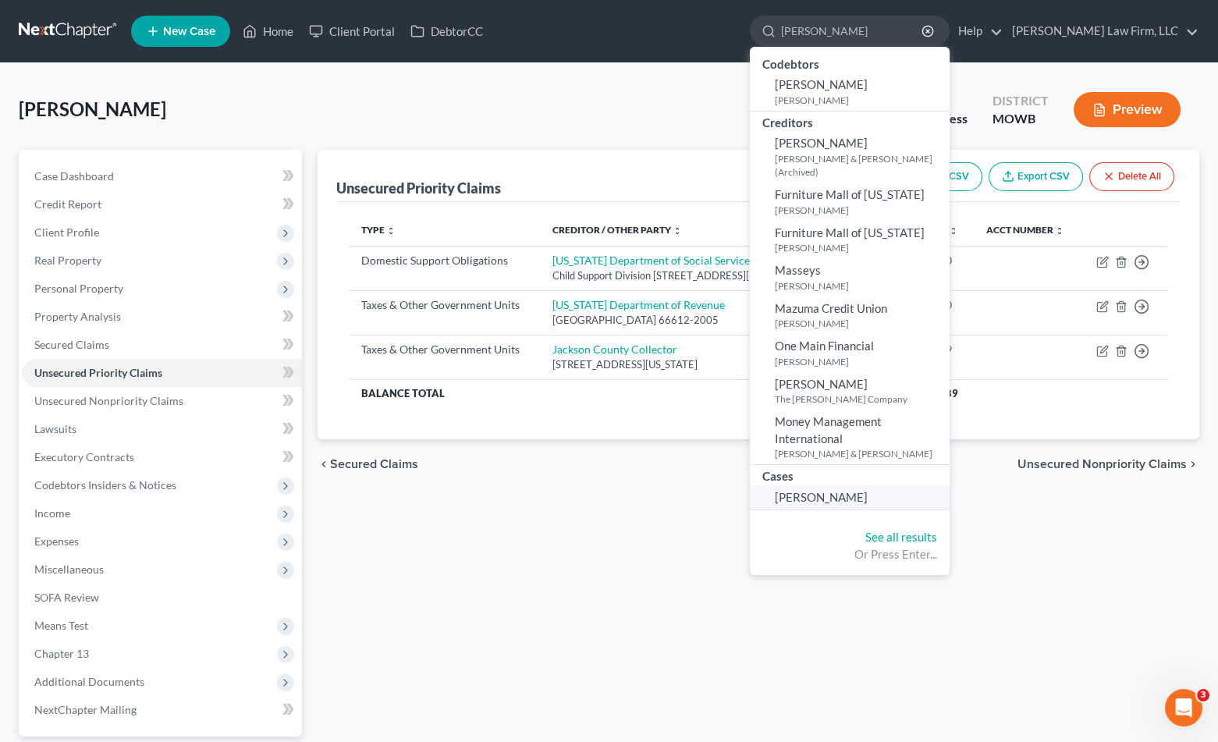
type input "marshall"
click at [861, 492] on span "[PERSON_NAME]" at bounding box center [821, 497] width 93 height 14
select select "4"
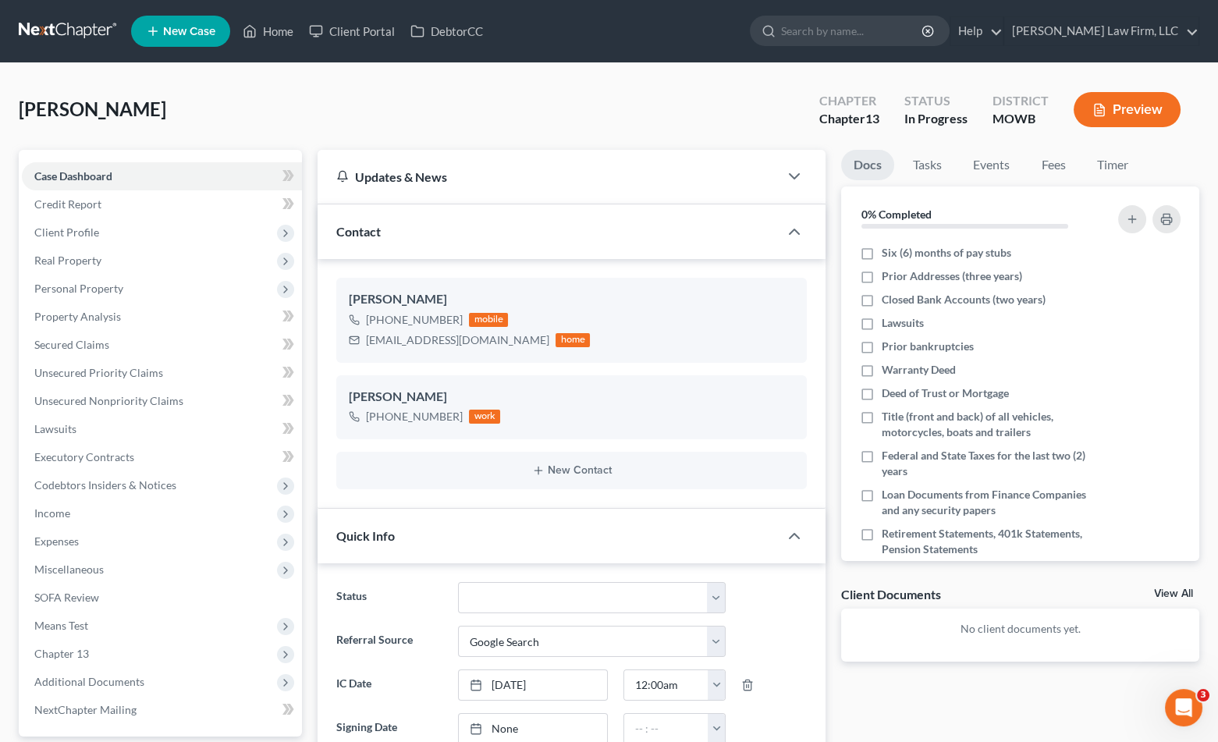
scroll to position [390, 0]
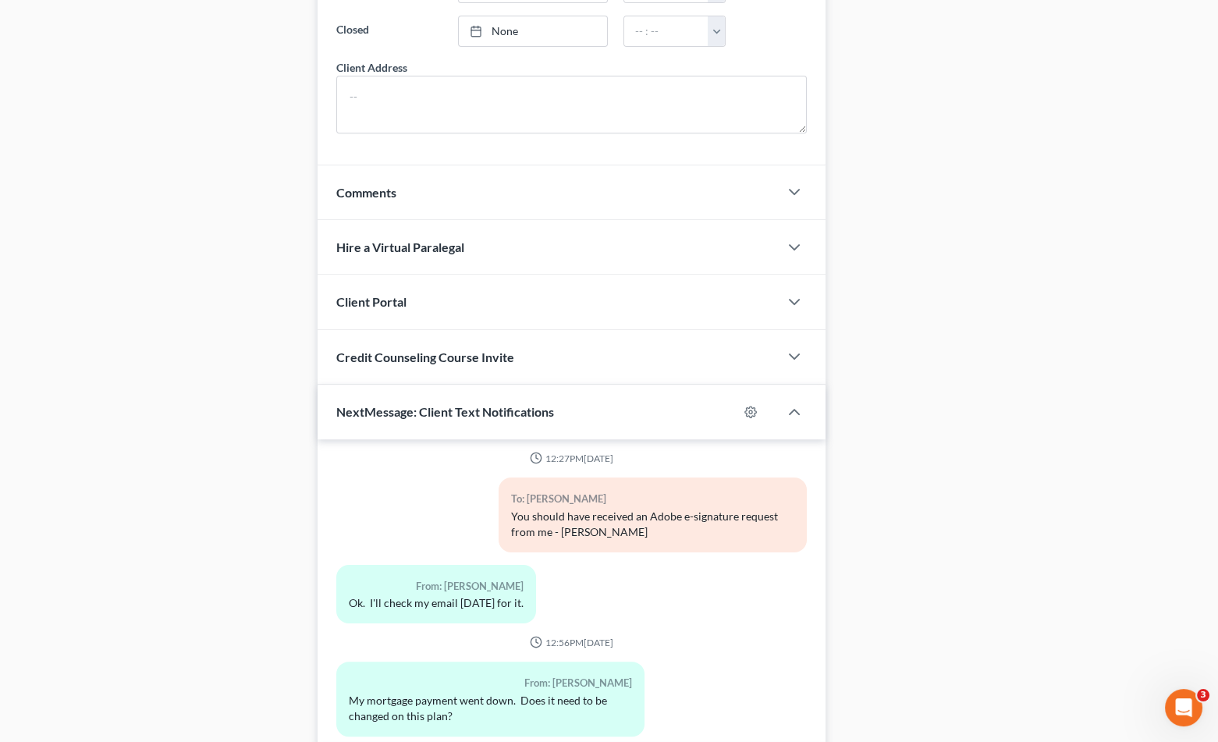
scroll to position [1385, 0]
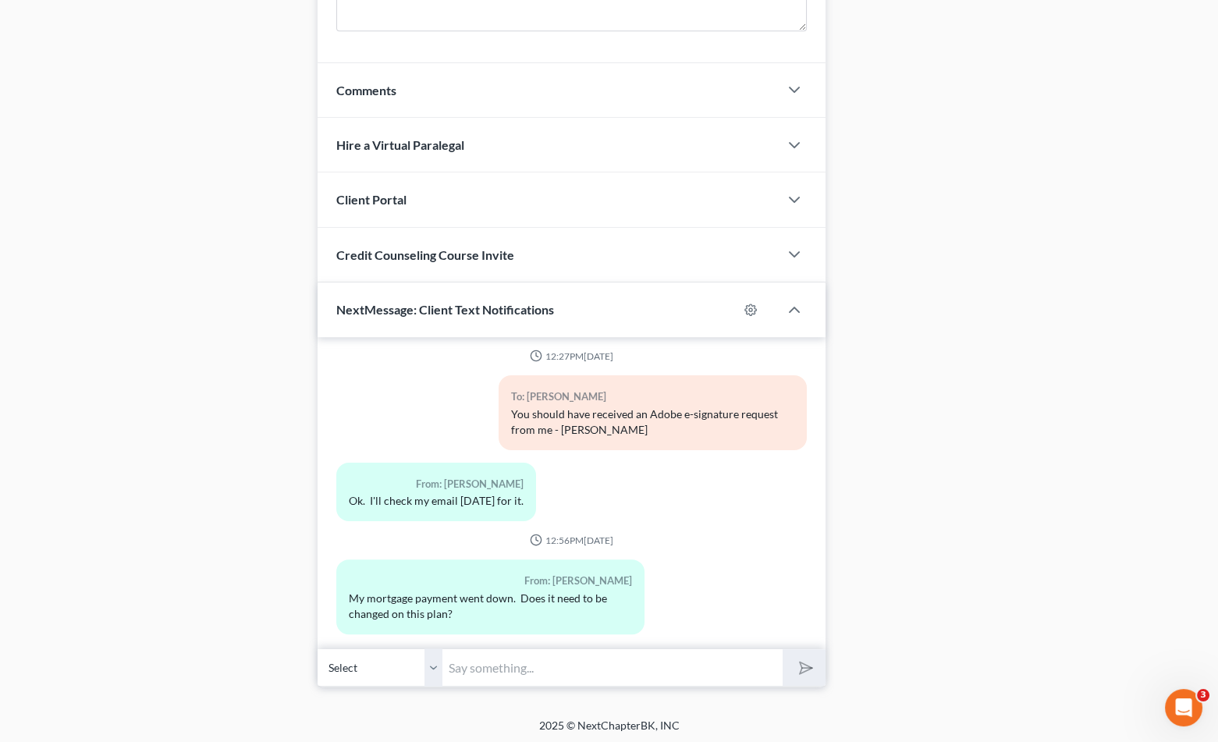
click at [368, 597] on div "My mortgage payment went down. Does it need to be changed on this plan?" at bounding box center [490, 606] width 283 height 31
click at [740, 309] on div at bounding box center [758, 309] width 41 height 25
click at [753, 304] on icon "button" at bounding box center [750, 310] width 12 height 12
select select "7"
click at [753, 300] on div "Please select the user to receive email notifications from incoming text messag…" at bounding box center [609, 283] width 380 height 368
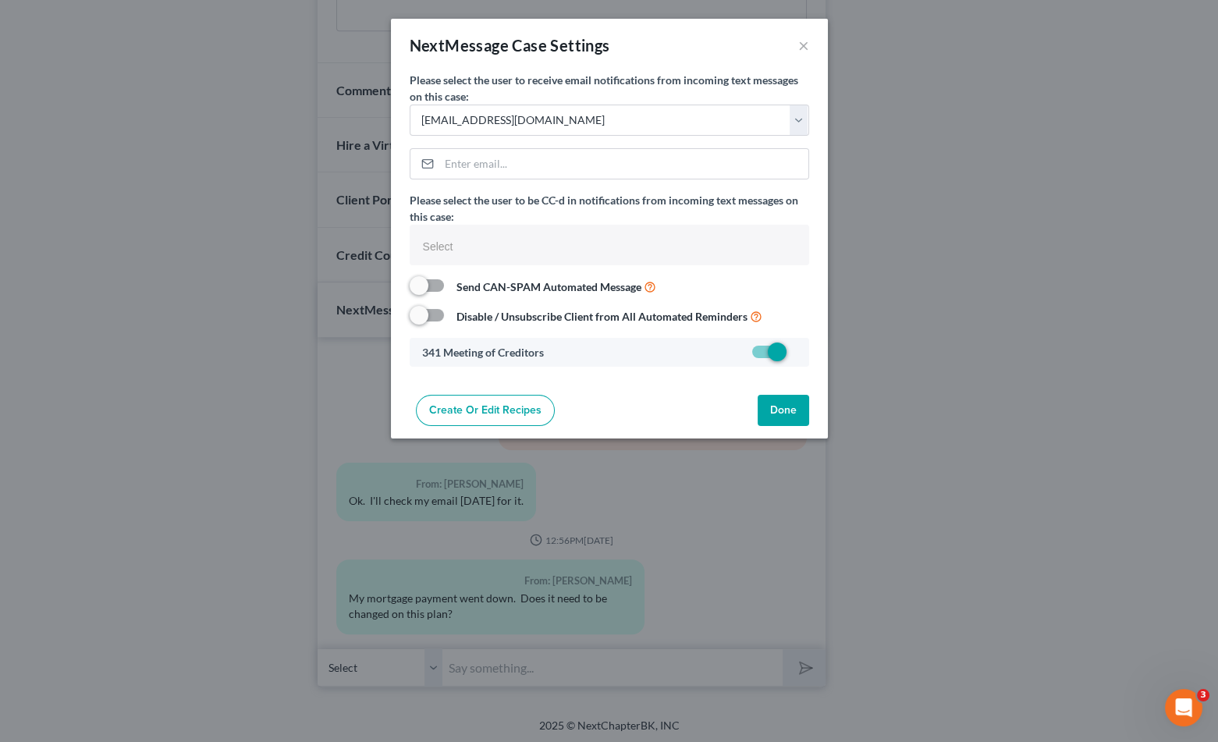
select select "5117"
select select
click at [805, 43] on button "×" at bounding box center [809, 45] width 11 height 19
click at [986, 410] on div "NextMessage Case Settings × Please select the user to receive email notificatio…" at bounding box center [615, 371] width 1231 height 742
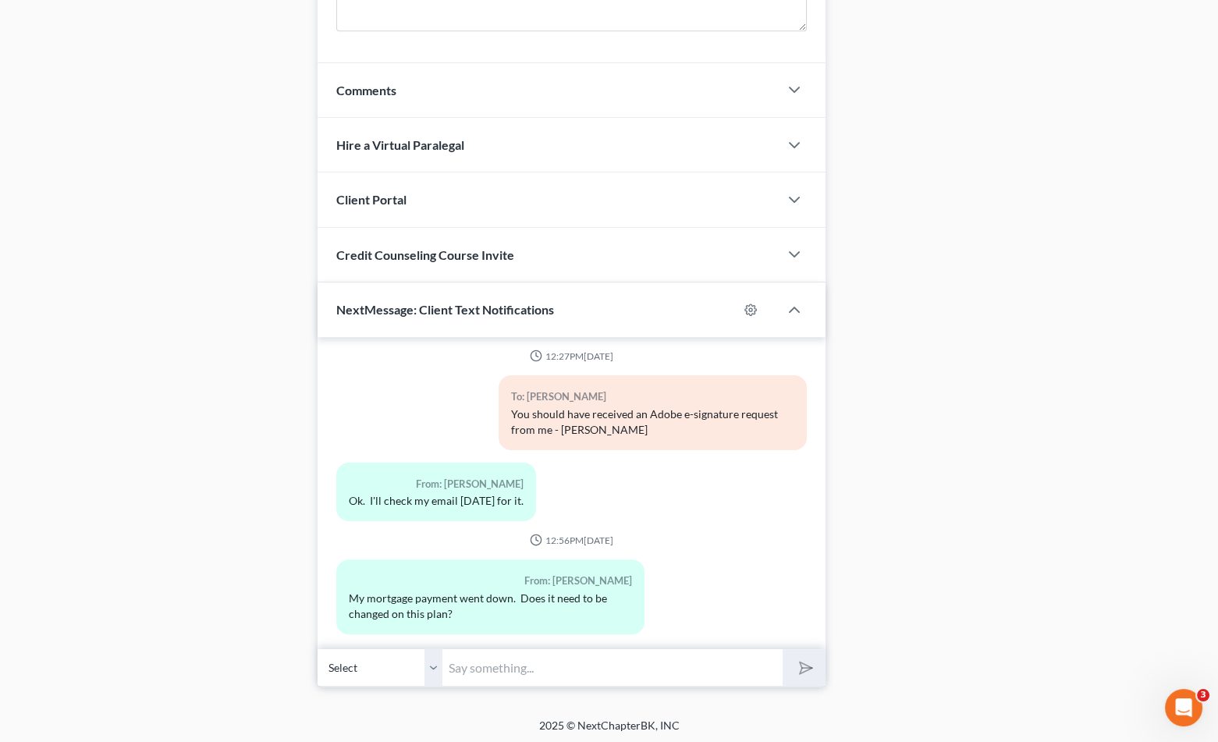
click at [604, 672] on input "text" at bounding box center [612, 667] width 340 height 38
click at [762, 660] on input "Not necessarily. The mortgage payment will fluctuate ne" at bounding box center [612, 667] width 340 height 38
type input "Not necessarily. The mortgage payment will fluctuate next year again due to the…"
click at [783, 649] on button "submit" at bounding box center [804, 667] width 43 height 37
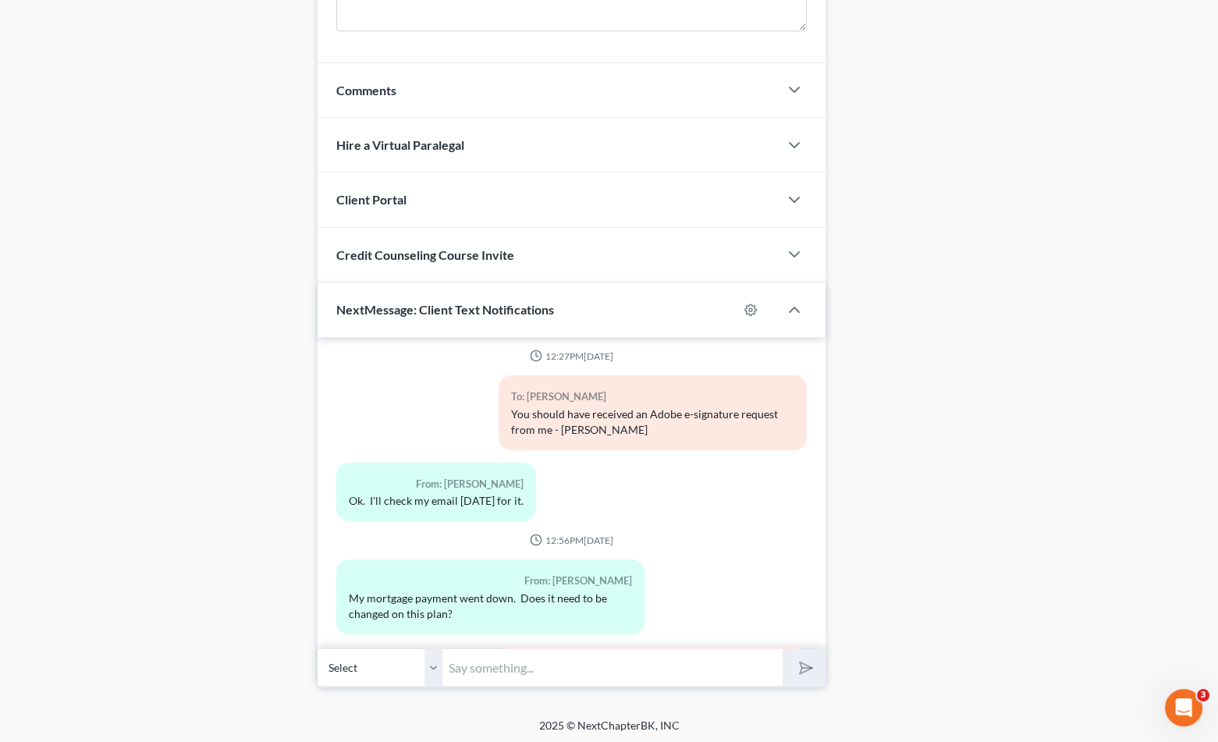
scroll to position [493, 0]
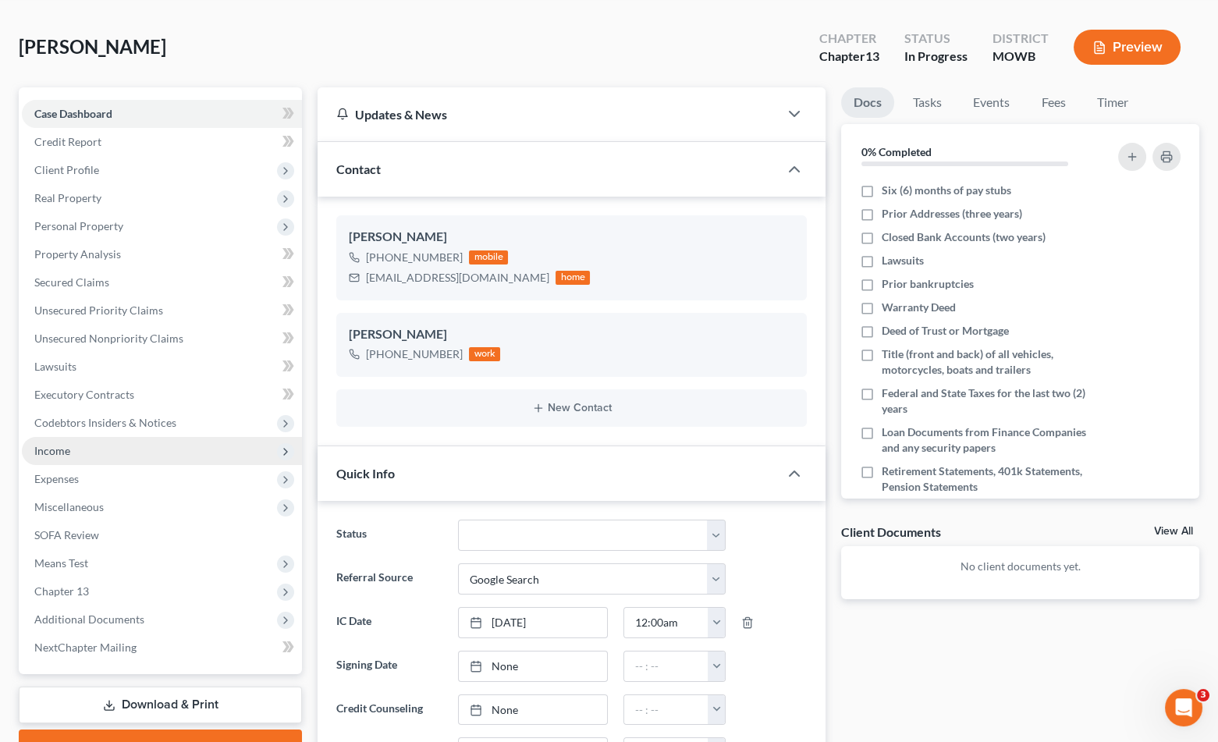
scroll to position [0, 0]
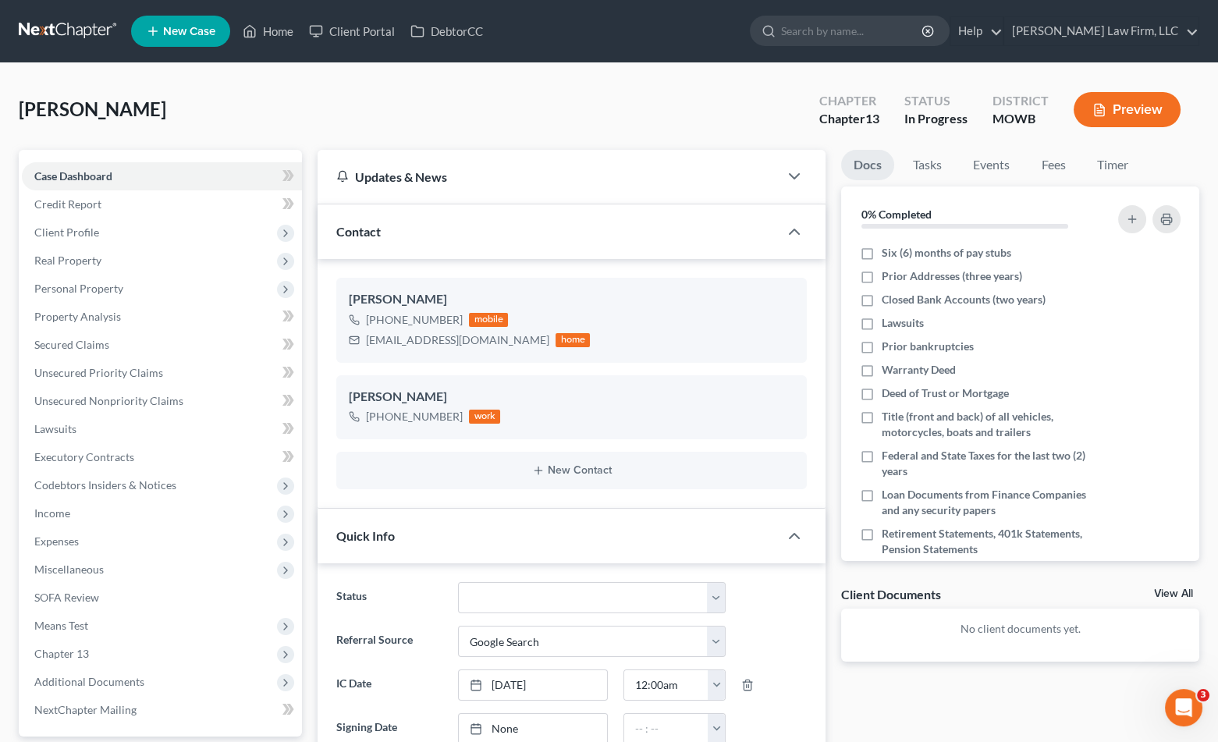
drag, startPoint x: 76, startPoint y: 29, endPoint x: 165, endPoint y: 2, distance: 92.3
click at [76, 29] on link at bounding box center [69, 31] width 100 height 28
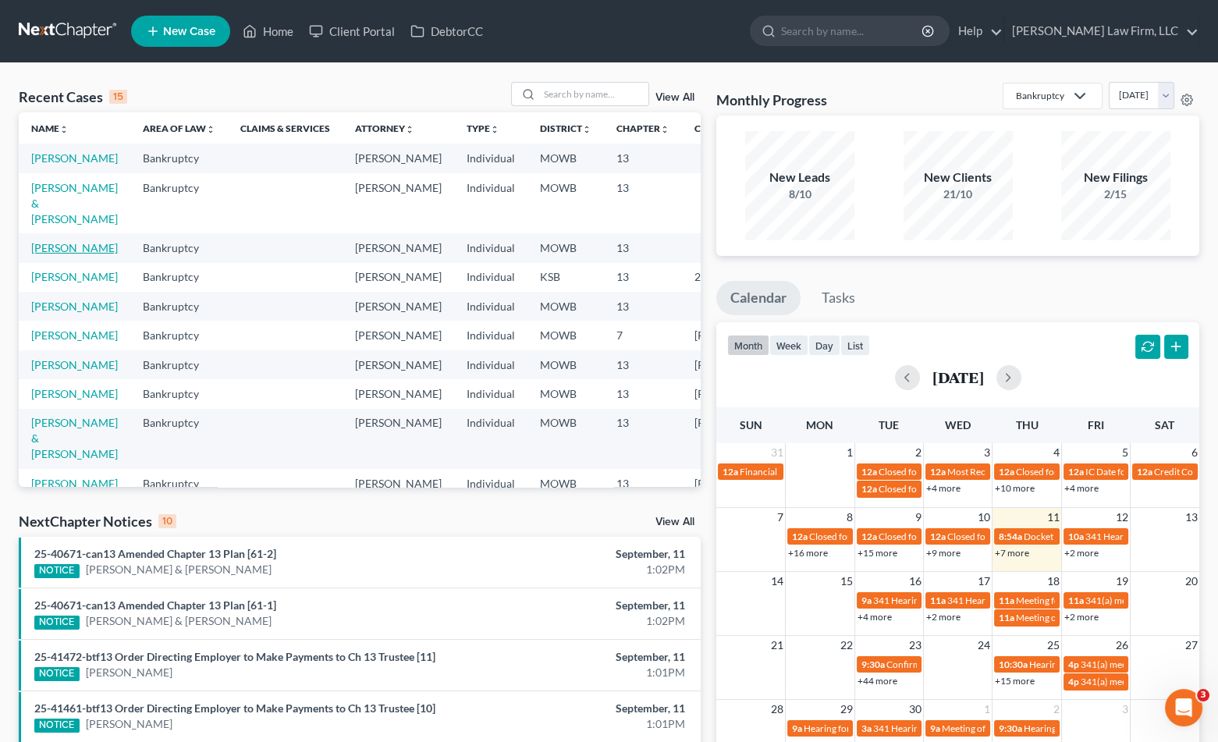
click at [48, 254] on link "[PERSON_NAME]" at bounding box center [74, 247] width 87 height 13
select select "4"
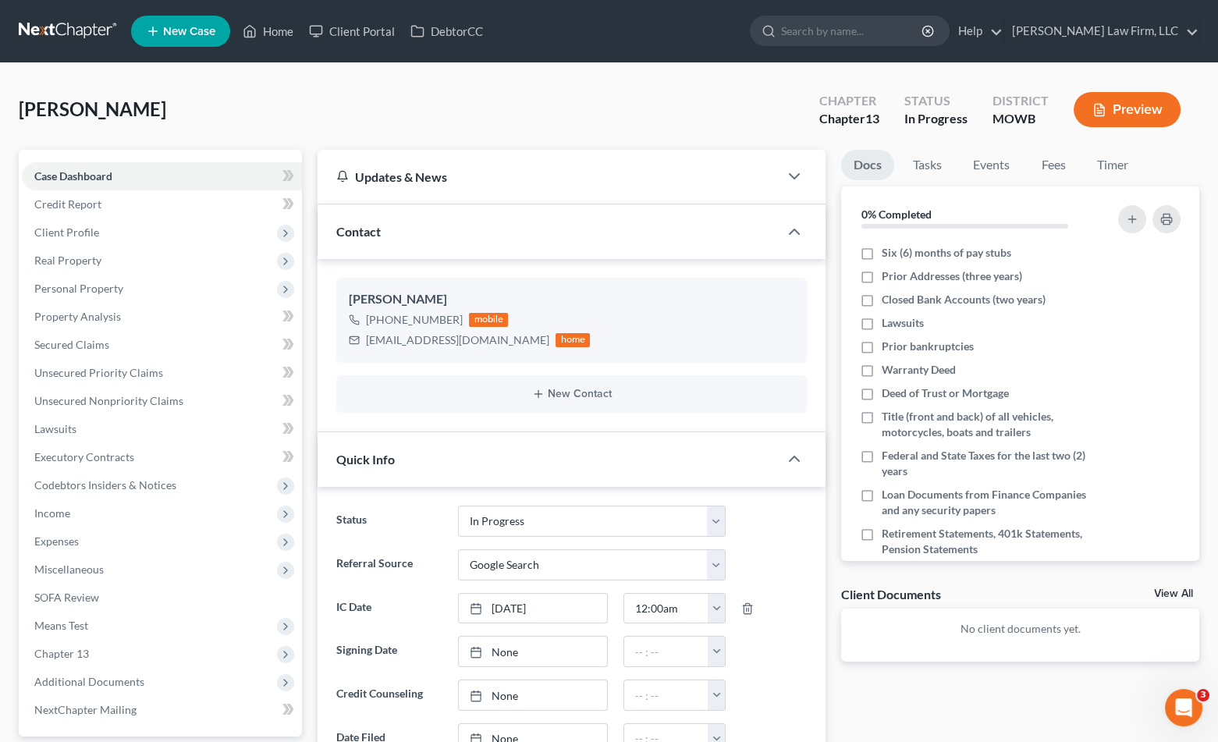
click at [304, 89] on div "[PERSON_NAME] Upgraded Chapter Chapter 13 Status In Progress District MOWB Prev…" at bounding box center [609, 116] width 1181 height 68
click at [125, 311] on link "Property Analysis" at bounding box center [162, 317] width 280 height 28
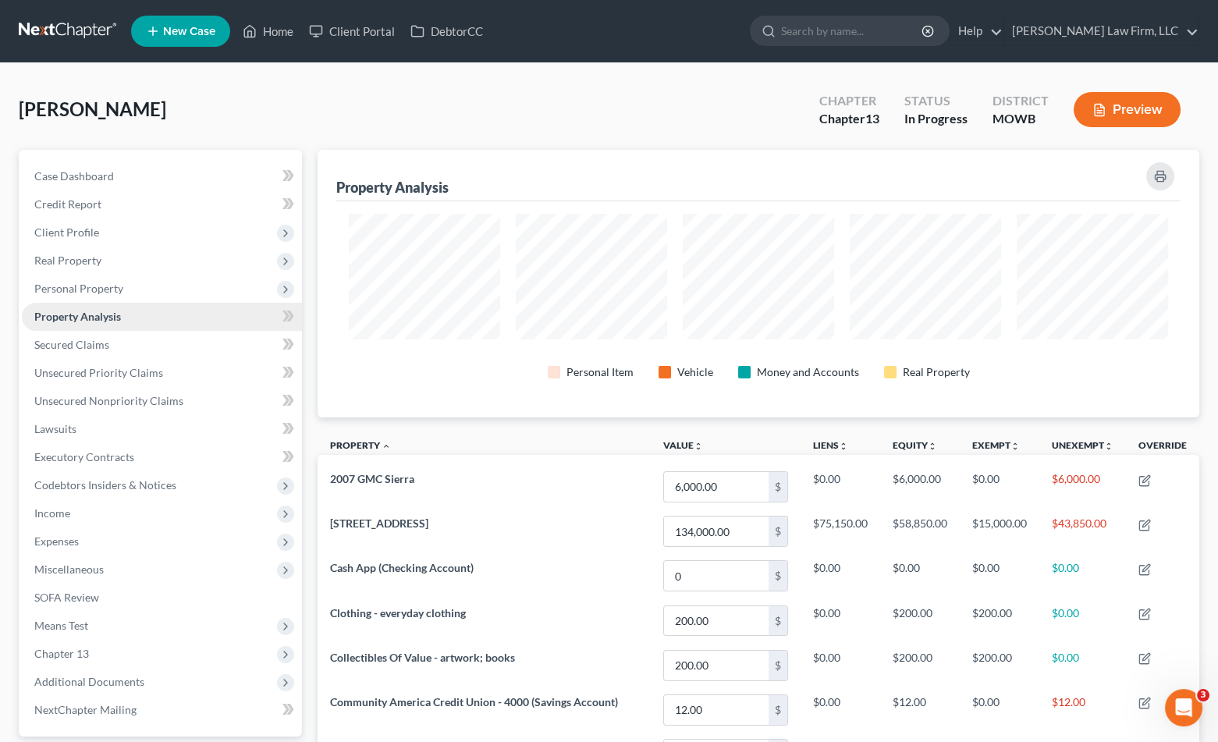
scroll to position [268, 881]
click at [892, 31] on input "search" at bounding box center [852, 30] width 143 height 29
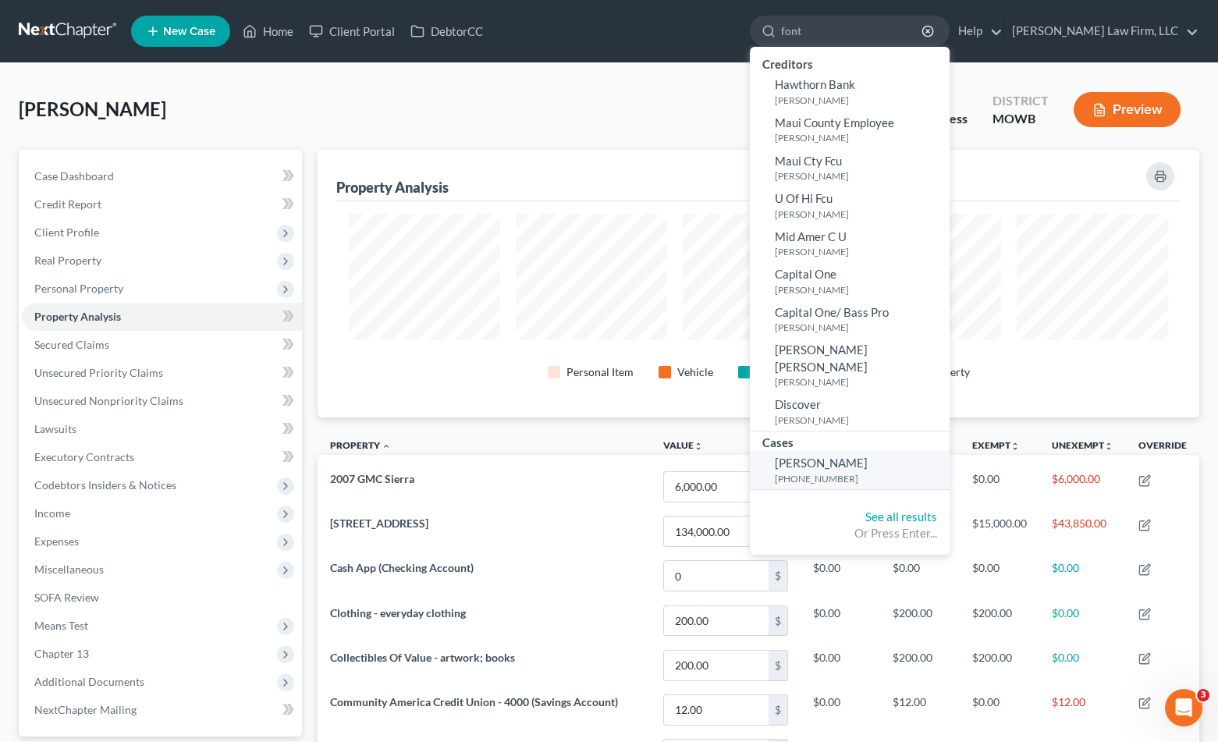
type input "font"
click at [879, 472] on small "[PHONE_NUMBER]" at bounding box center [860, 478] width 171 height 13
select select "4"
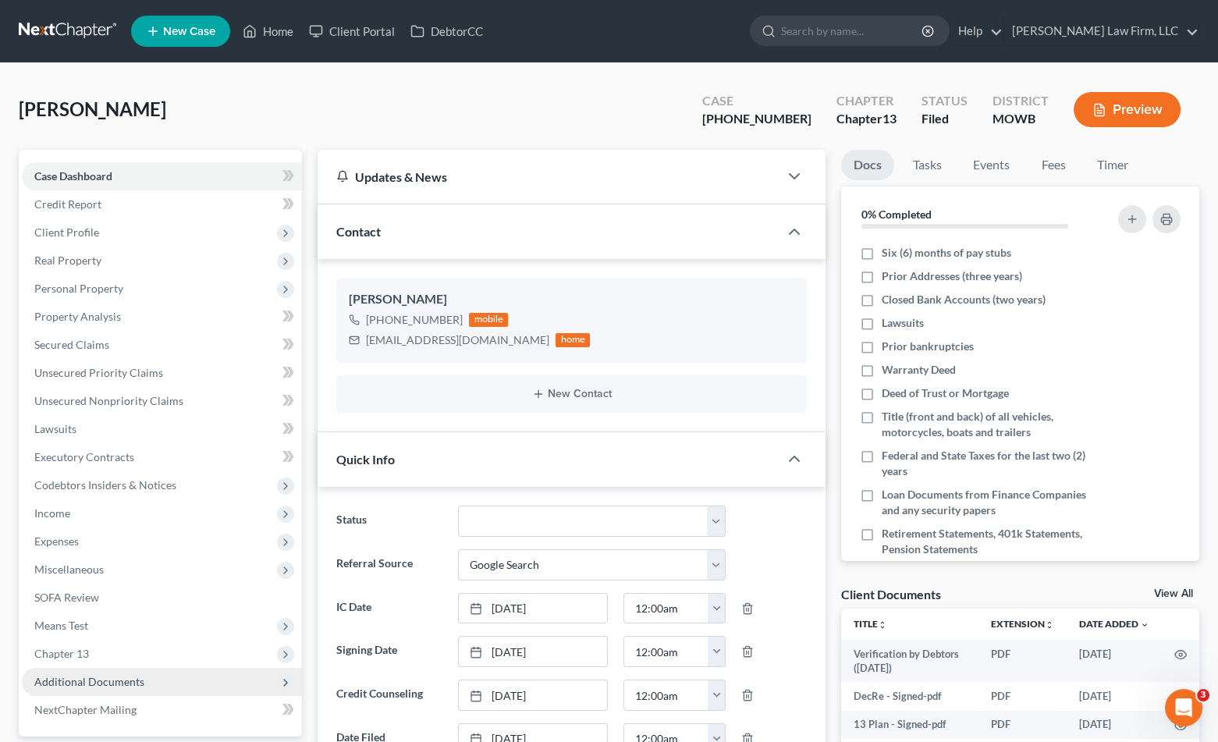
click at [144, 685] on span "Additional Documents" at bounding box center [162, 682] width 280 height 28
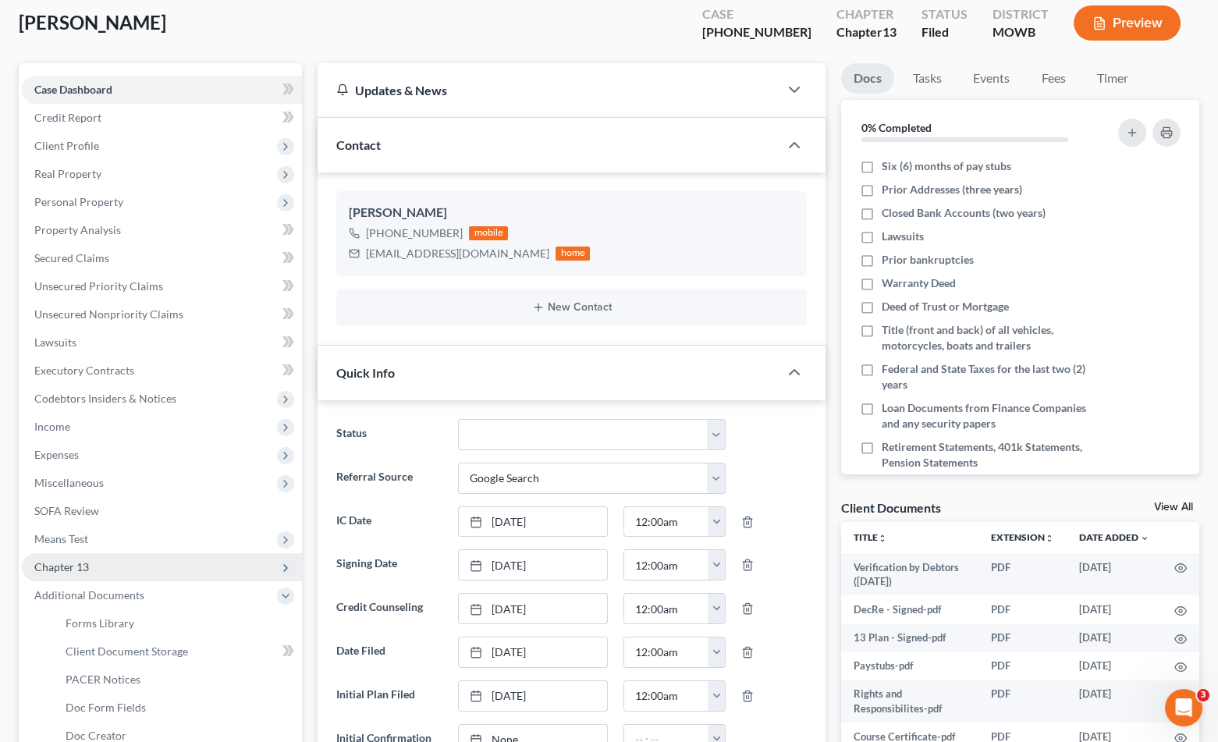
scroll to position [173, 0]
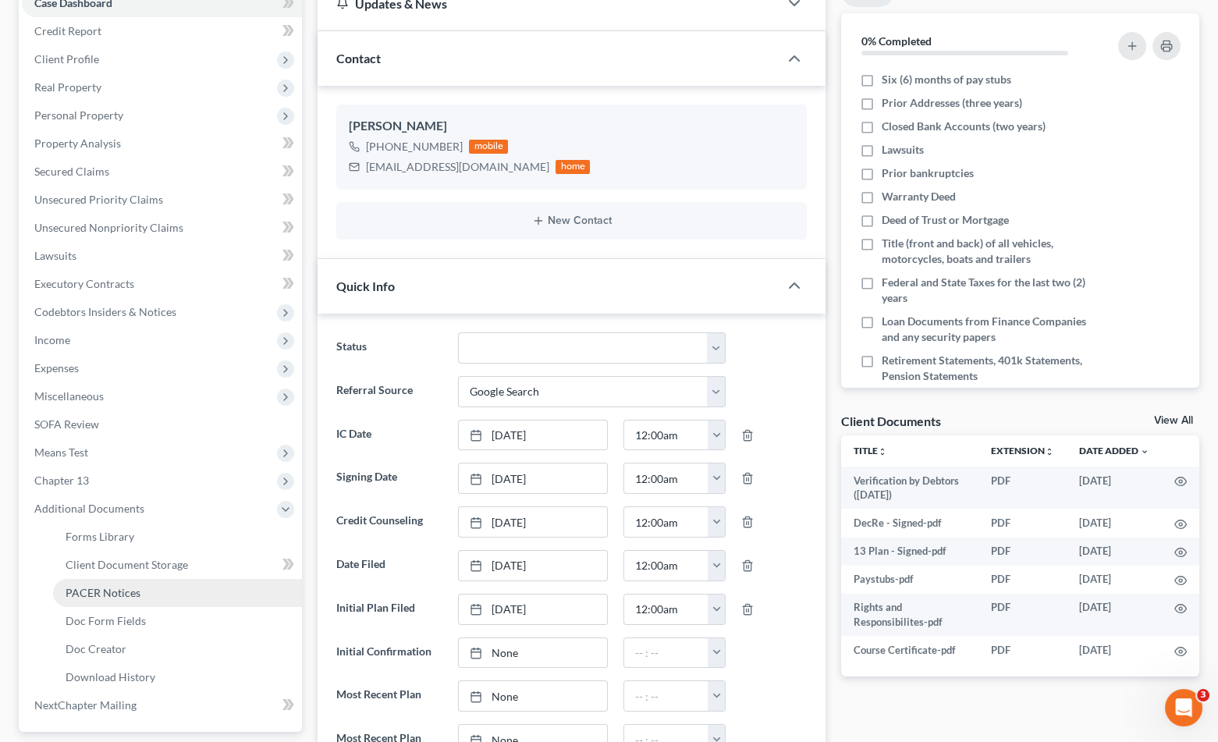
click at [131, 587] on span "PACER Notices" at bounding box center [103, 592] width 75 height 13
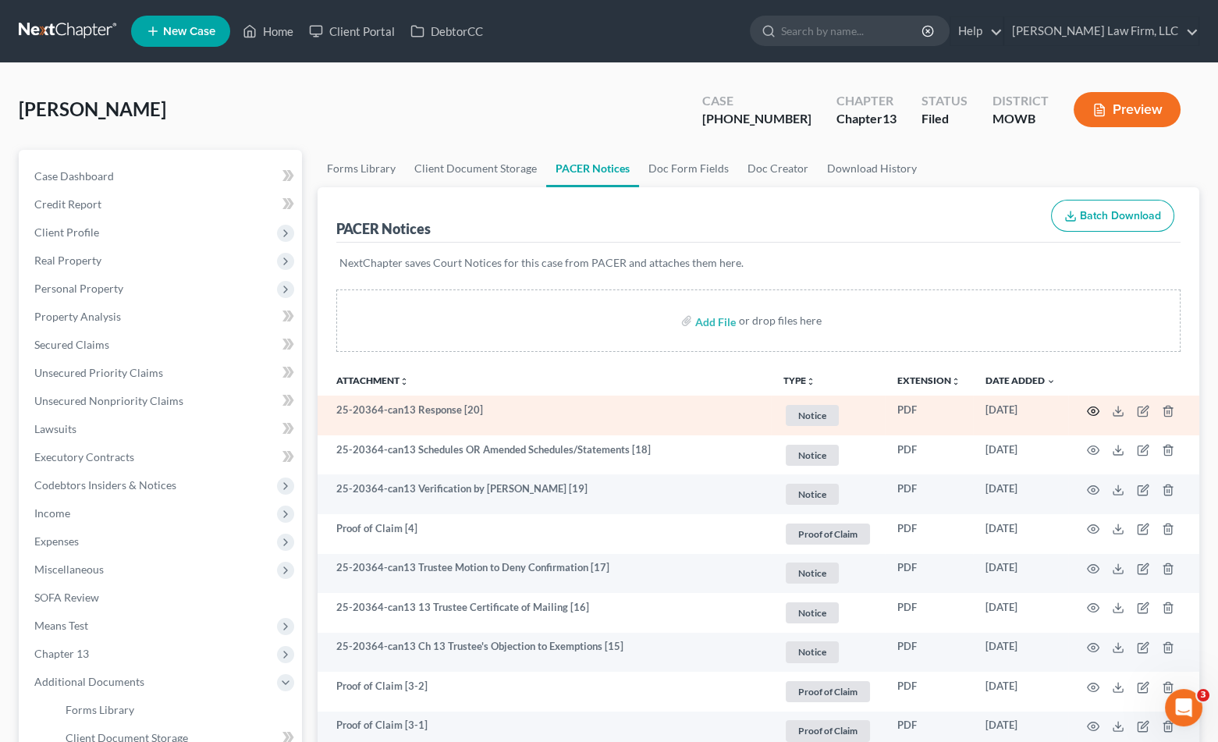
click at [1092, 410] on circle "button" at bounding box center [1093, 411] width 3 height 3
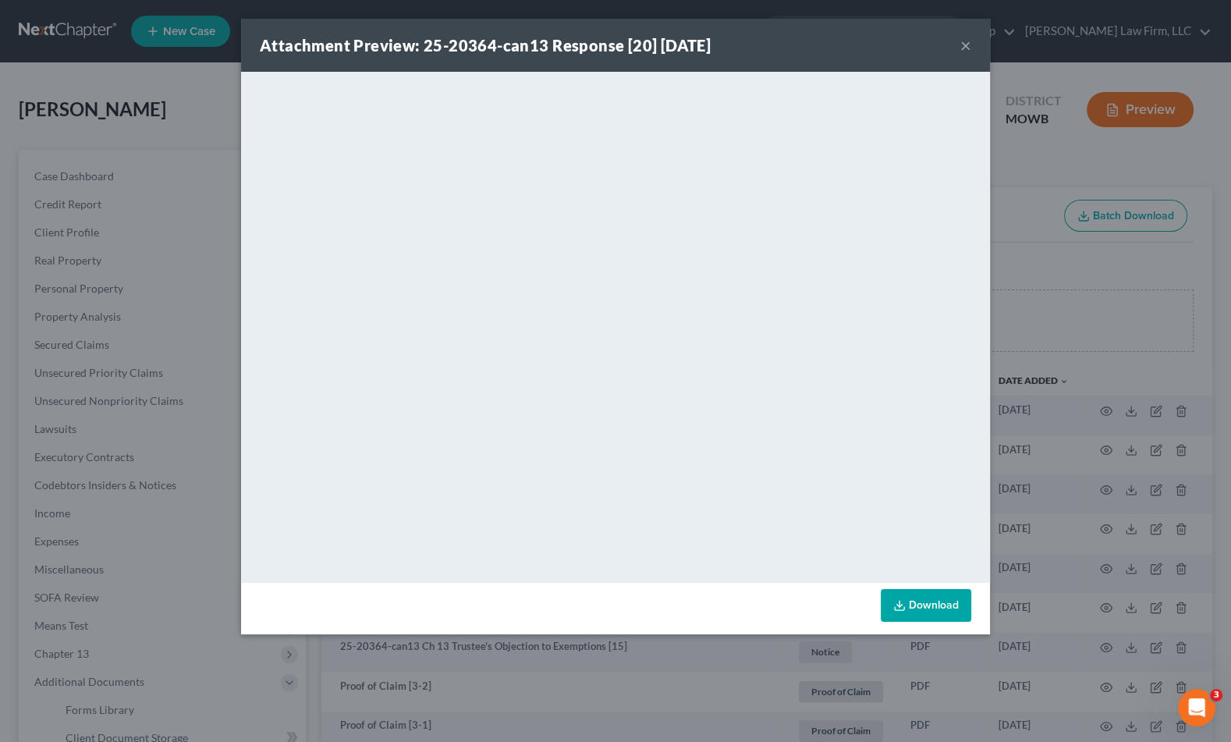
click at [97, 35] on div "Attachment Preview: 25-20364-can13 Response [20] [DATE] × <object ng-attr-data=…" at bounding box center [615, 371] width 1231 height 742
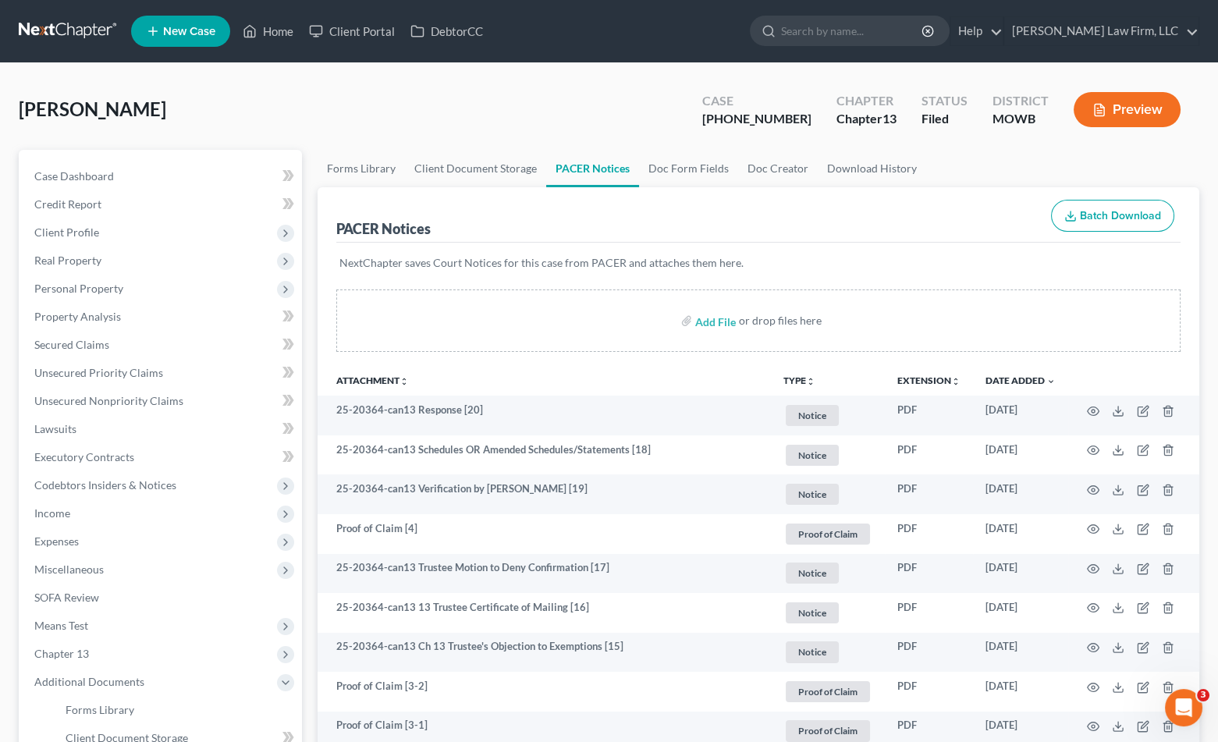
click at [75, 23] on link at bounding box center [69, 31] width 100 height 28
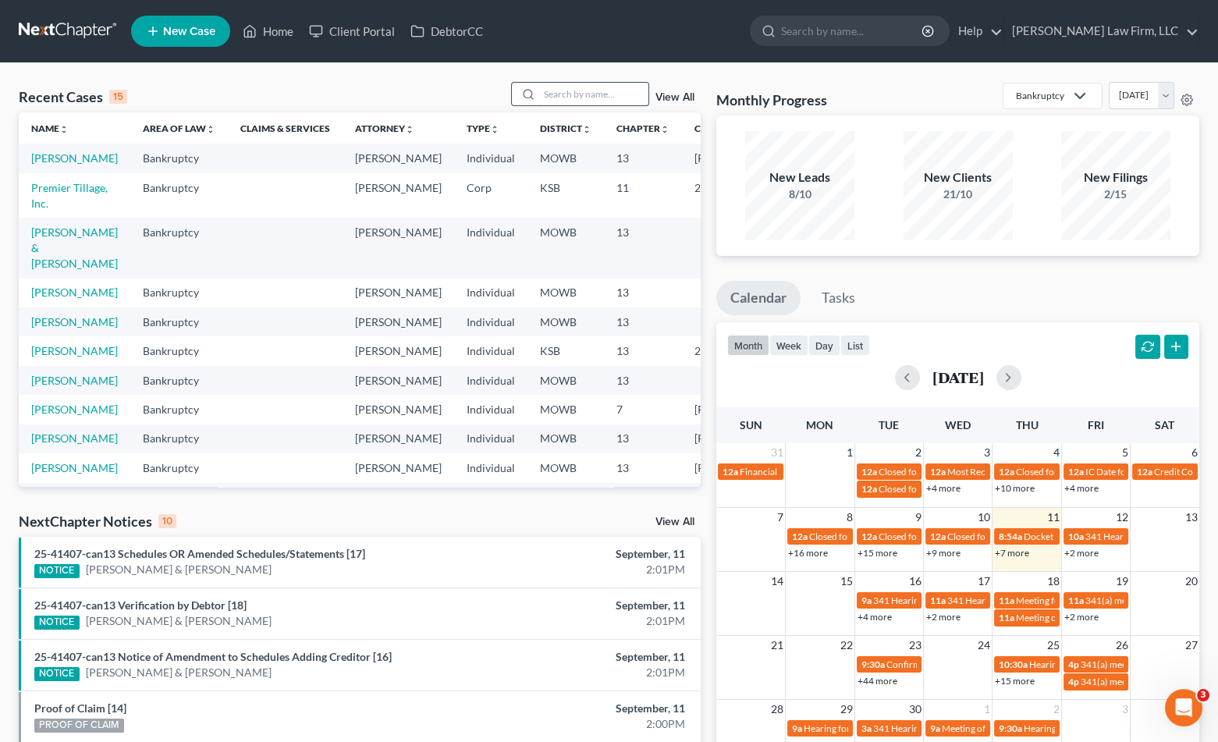
click at [569, 94] on input "search" at bounding box center [593, 94] width 109 height 23
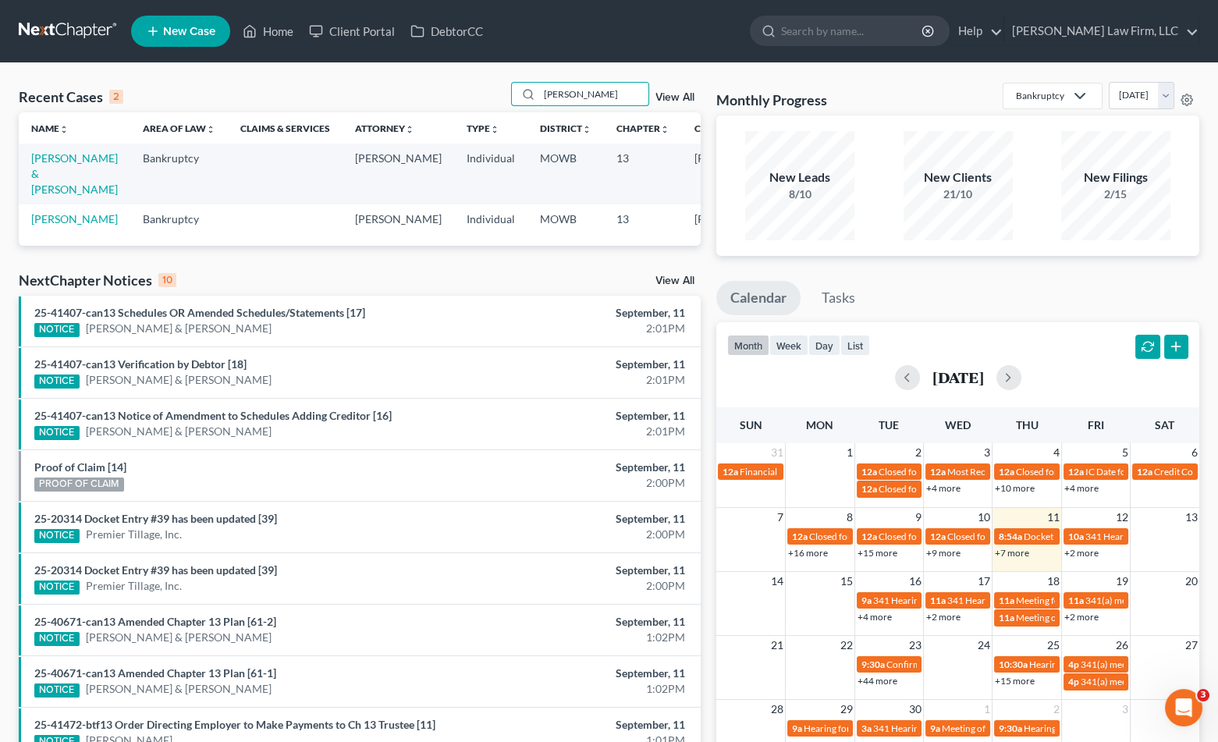
type input "[PERSON_NAME]"
click at [59, 233] on td "[PERSON_NAME]" at bounding box center [75, 218] width 112 height 29
click at [58, 226] on link "[PERSON_NAME]" at bounding box center [74, 218] width 87 height 13
select select "0"
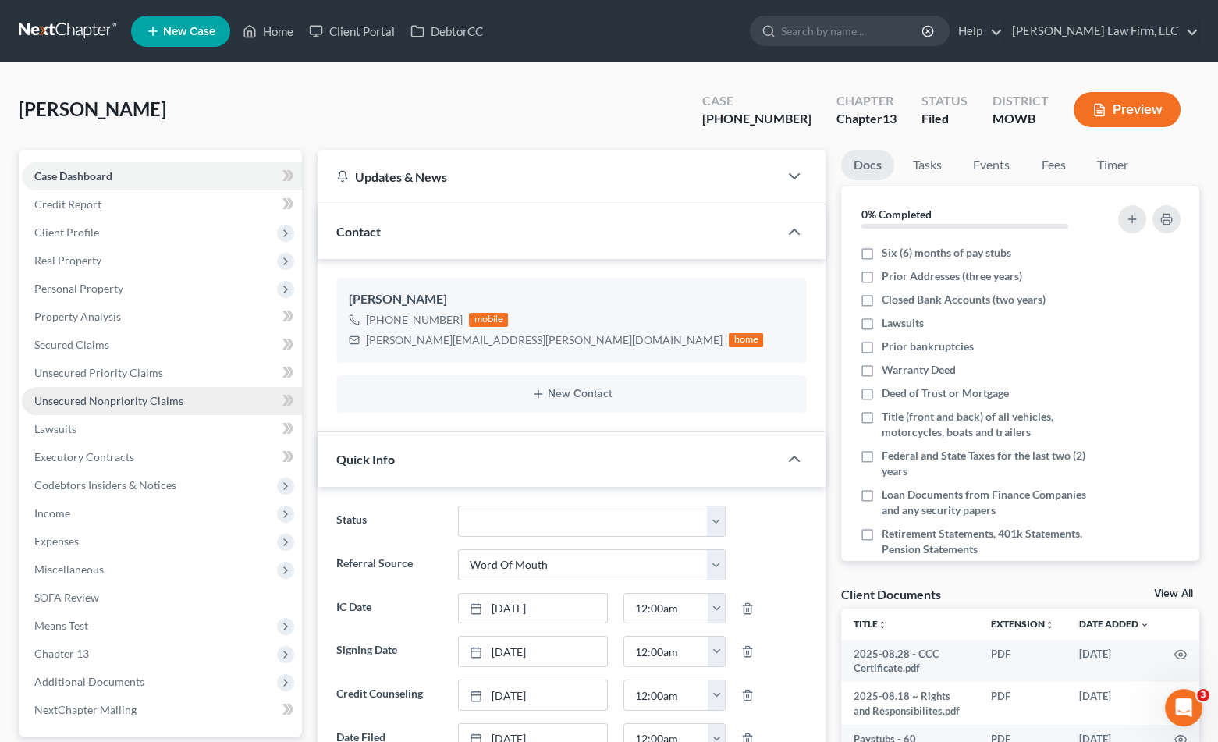
click at [138, 406] on span "Unsecured Nonpriority Claims" at bounding box center [108, 400] width 149 height 13
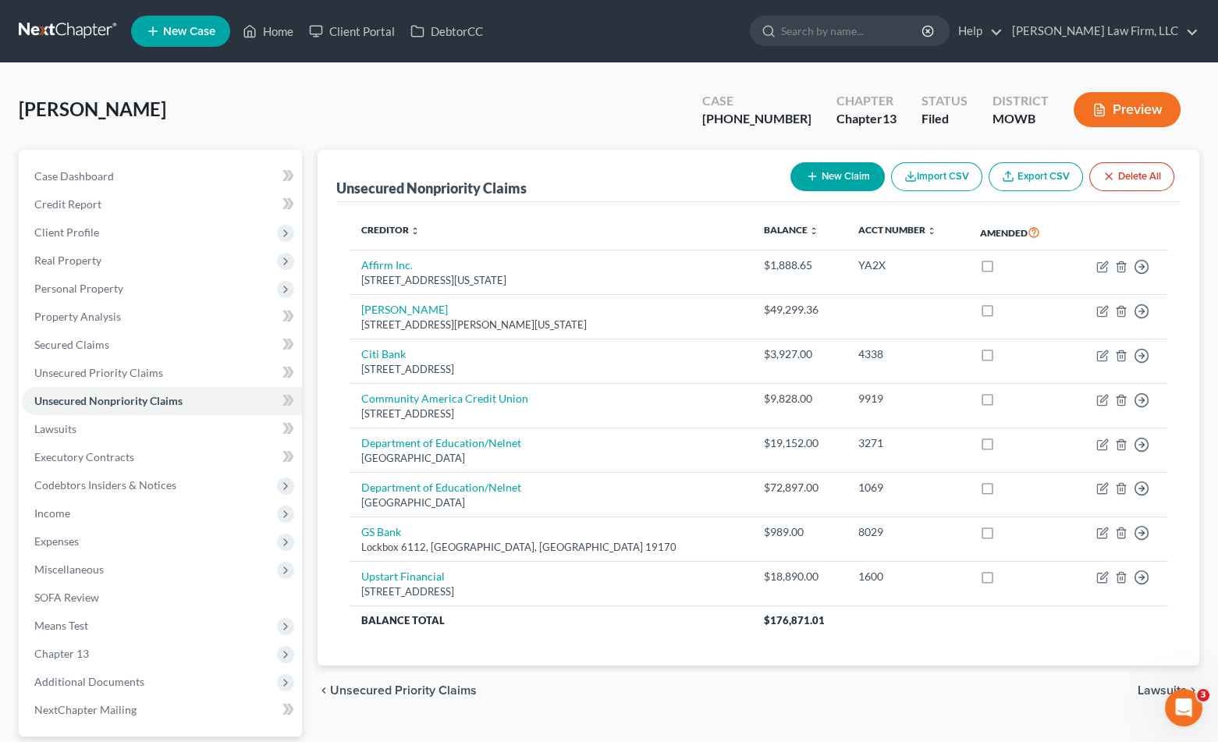
click at [531, 123] on div "[PERSON_NAME] Upgraded Case [PHONE_NUMBER] Chapter Chapter 13 Status Filed Dist…" at bounding box center [609, 116] width 1181 height 68
click at [169, 94] on div "[PERSON_NAME] Upgraded Case [PHONE_NUMBER] Chapter Chapter 13 Status Filed Dist…" at bounding box center [609, 116] width 1181 height 68
click at [69, 31] on link at bounding box center [69, 31] width 100 height 28
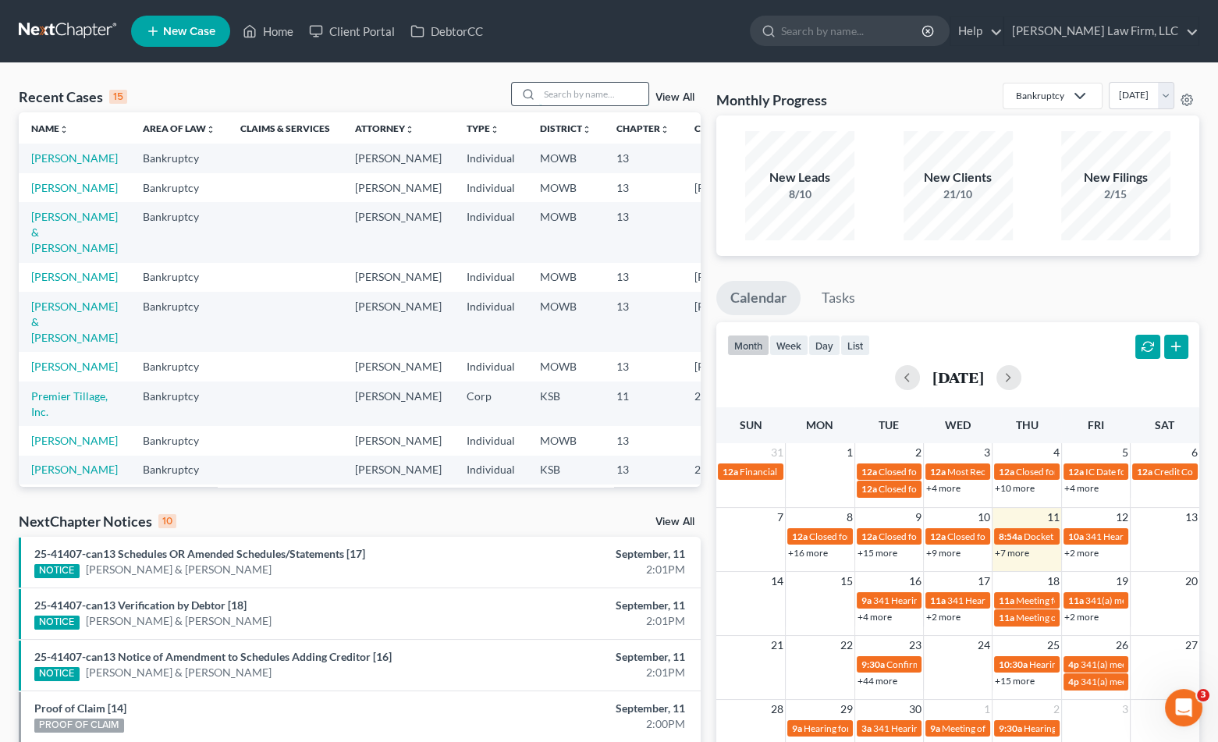
click at [583, 91] on input "search" at bounding box center [593, 94] width 109 height 23
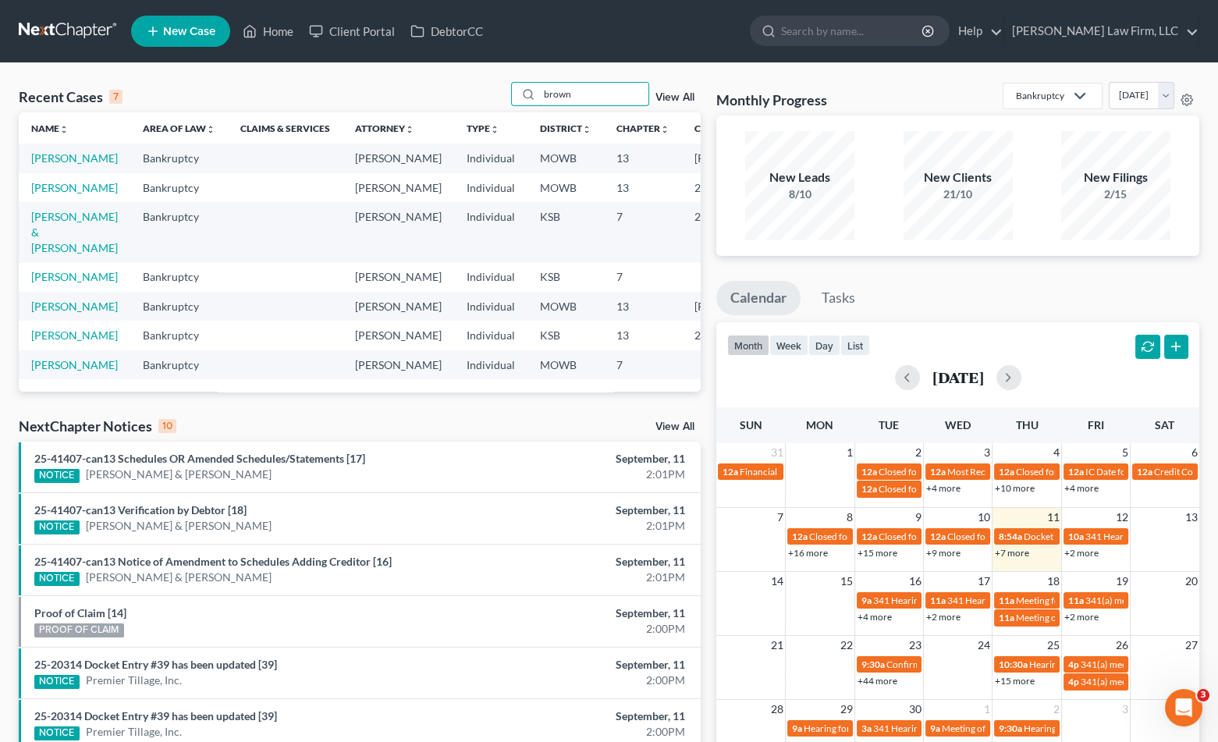
type input "brown"
click at [64, 262] on td "[PERSON_NAME] & [PERSON_NAME]" at bounding box center [75, 232] width 112 height 60
click at [53, 254] on link "[PERSON_NAME] & [PERSON_NAME]" at bounding box center [74, 232] width 87 height 44
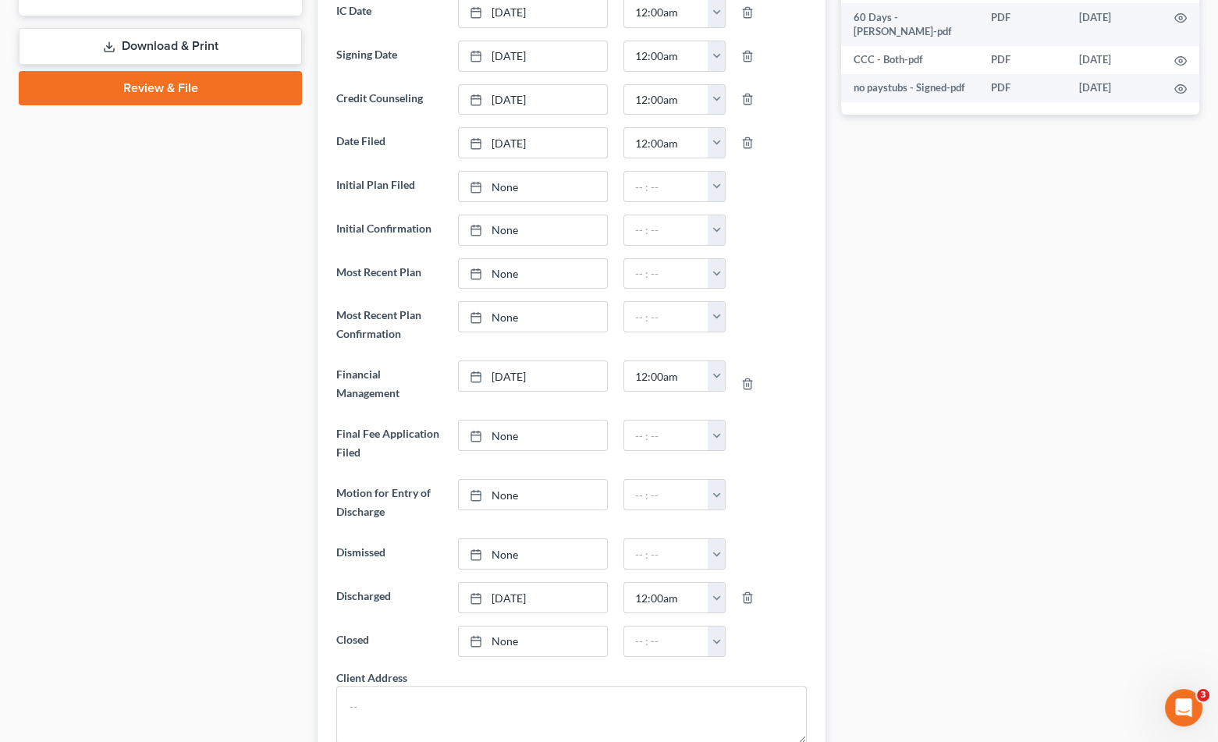
scroll to position [346, 0]
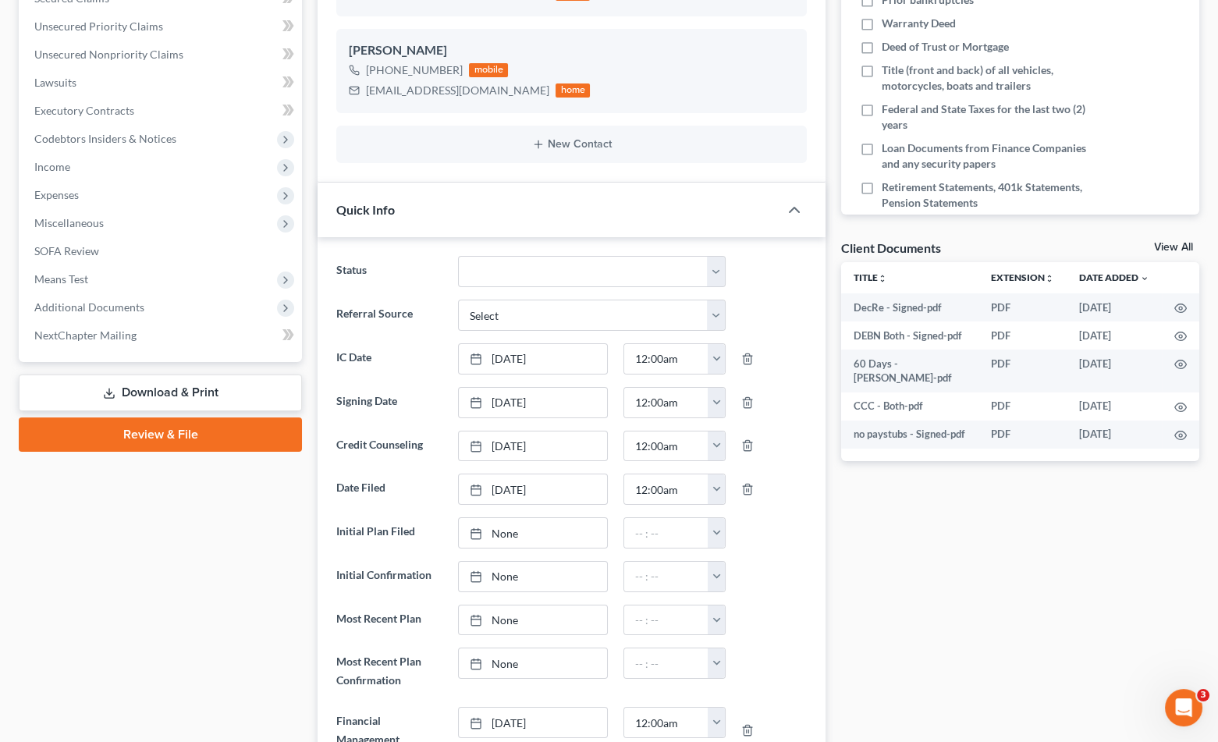
click at [700, 204] on div "Quick Info" at bounding box center [548, 210] width 461 height 54
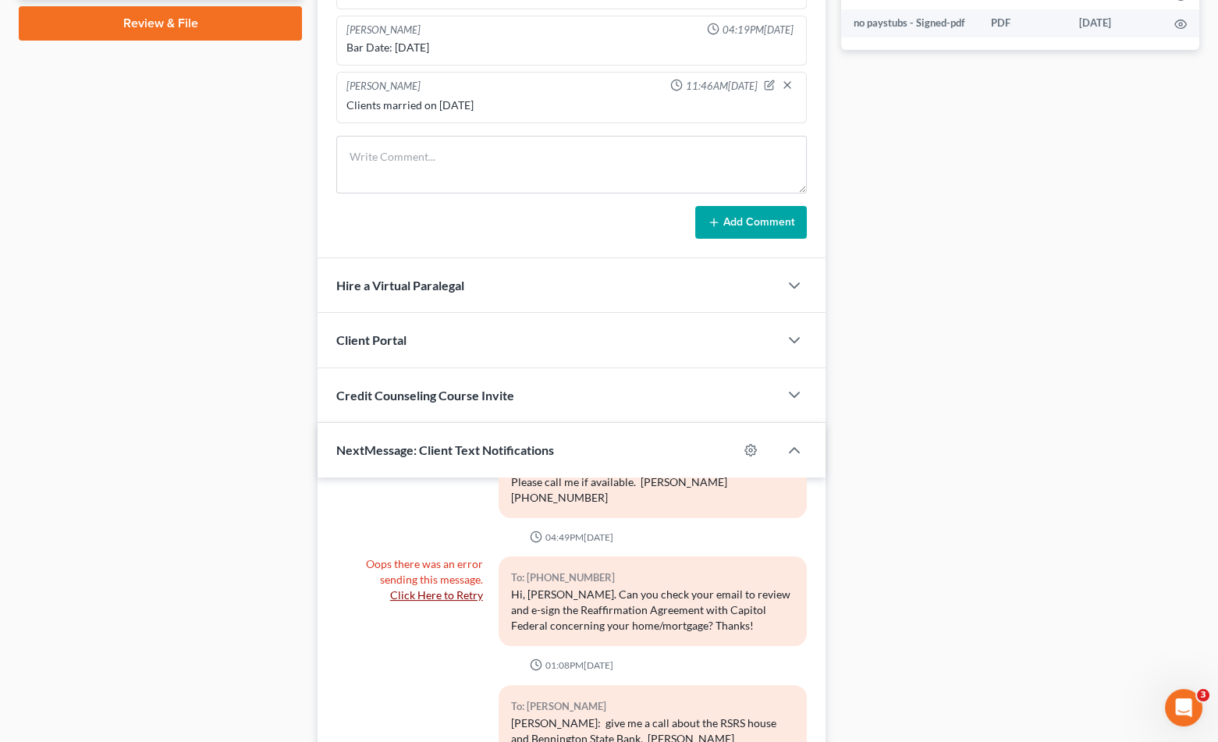
scroll to position [899, 0]
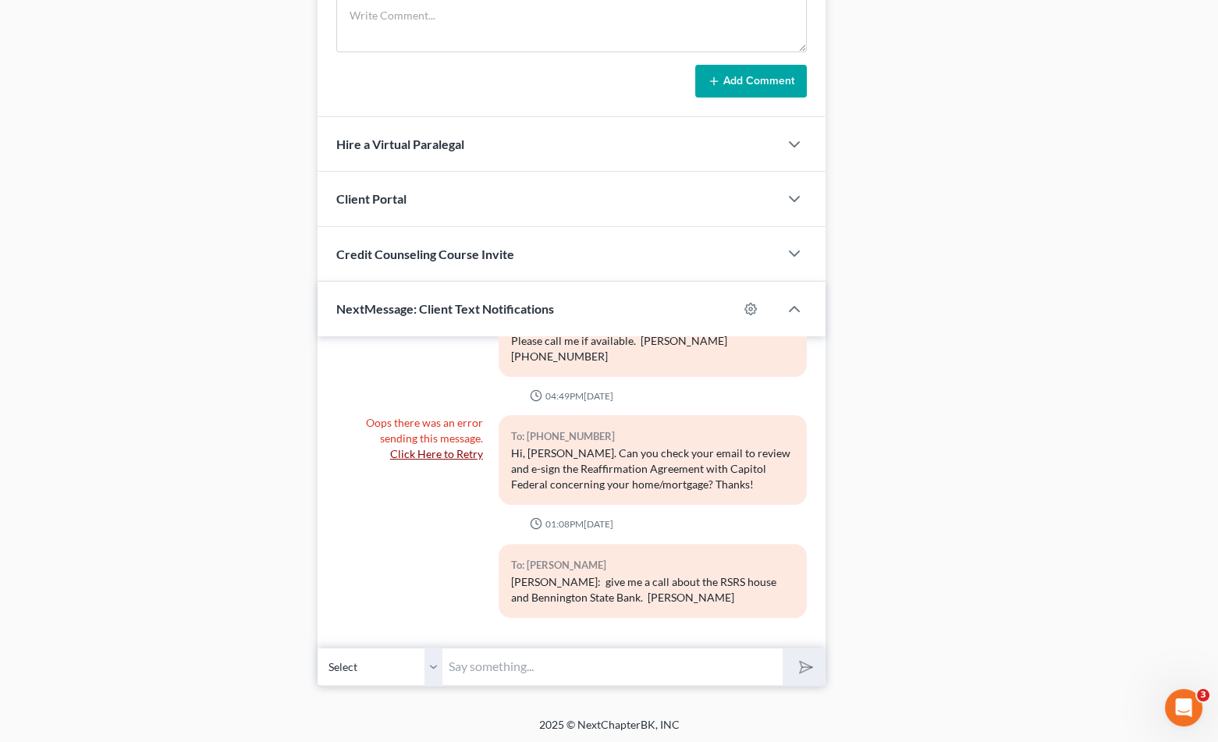
click at [432, 655] on select "Select +1 (913) 660-3350 - Steven Brown +1 (785) 341-6101 - Beth Lull" at bounding box center [380, 667] width 125 height 38
click at [318, 648] on select "Select +1 (913) 660-3350 - Steven Brown +1 (785) 341-6101 - Beth Lull" at bounding box center [380, 667] width 125 height 38
click at [495, 679] on input "text" at bounding box center [612, 667] width 340 height 38
type input "Hi, [PERSON_NAME]. This is [PERSON_NAME]. I am reaching out to see if you had a…"
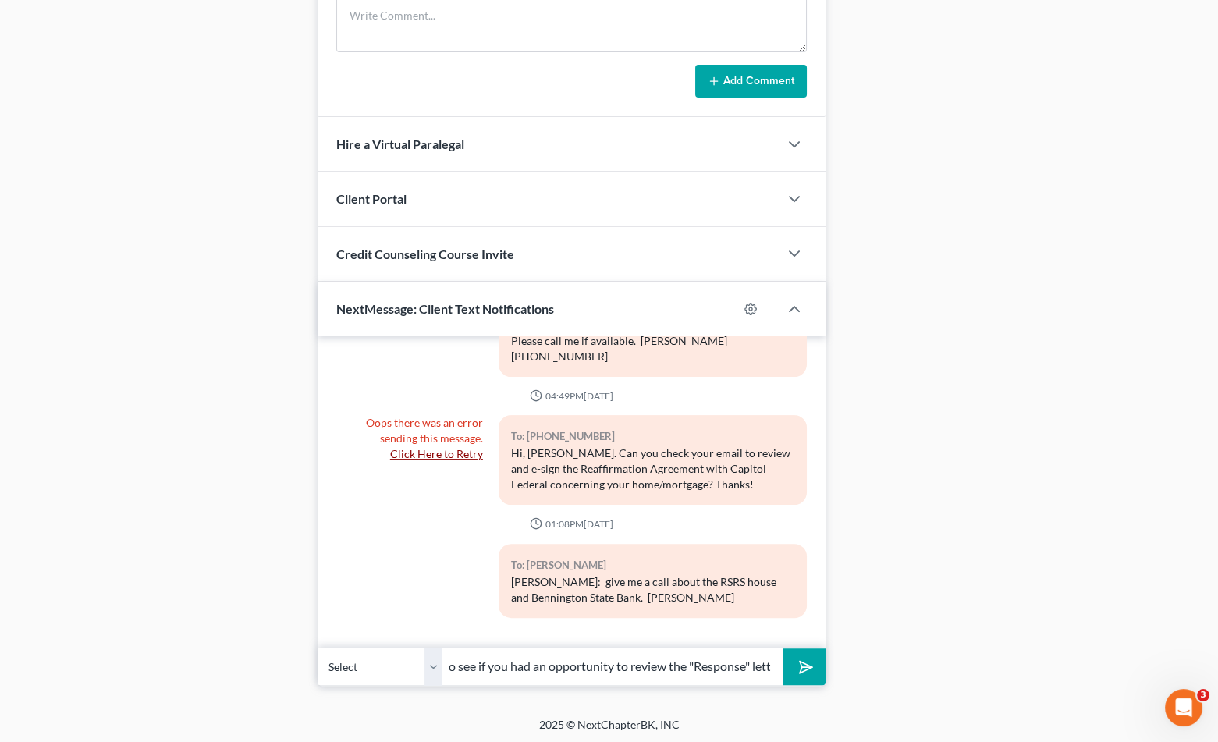
click at [783, 648] on button "submit" at bounding box center [804, 666] width 43 height 37
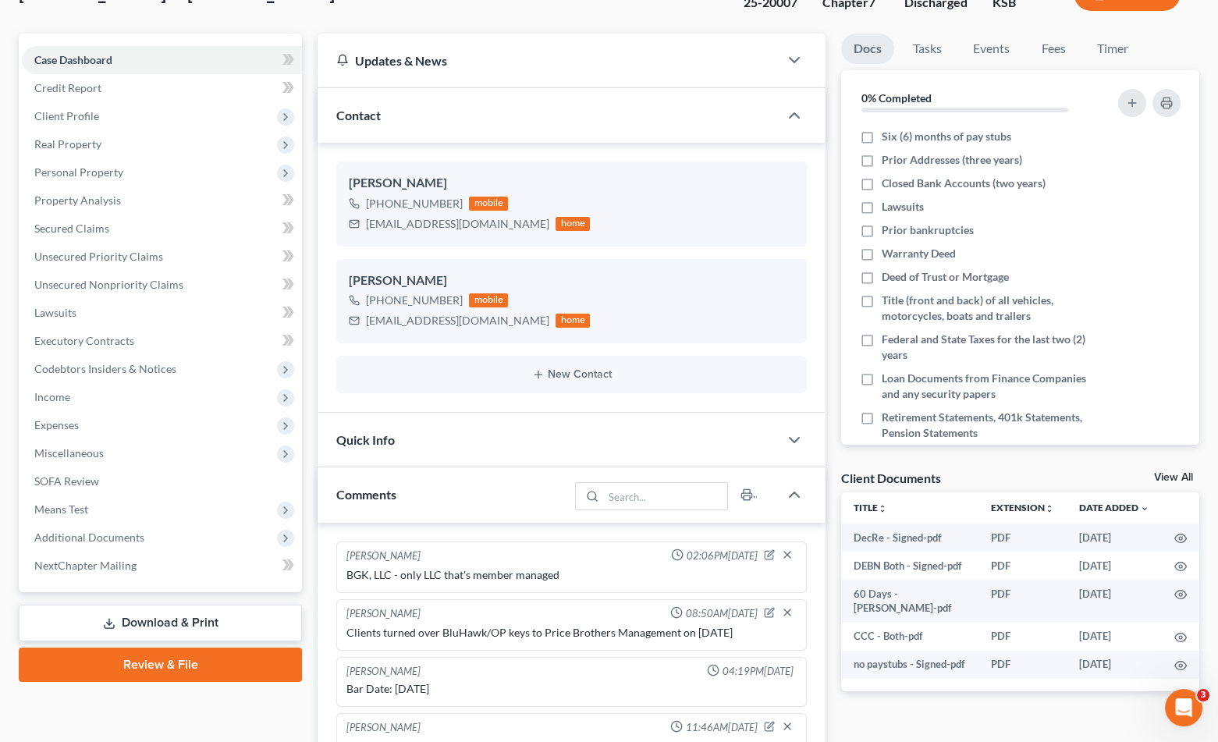
scroll to position [0, 0]
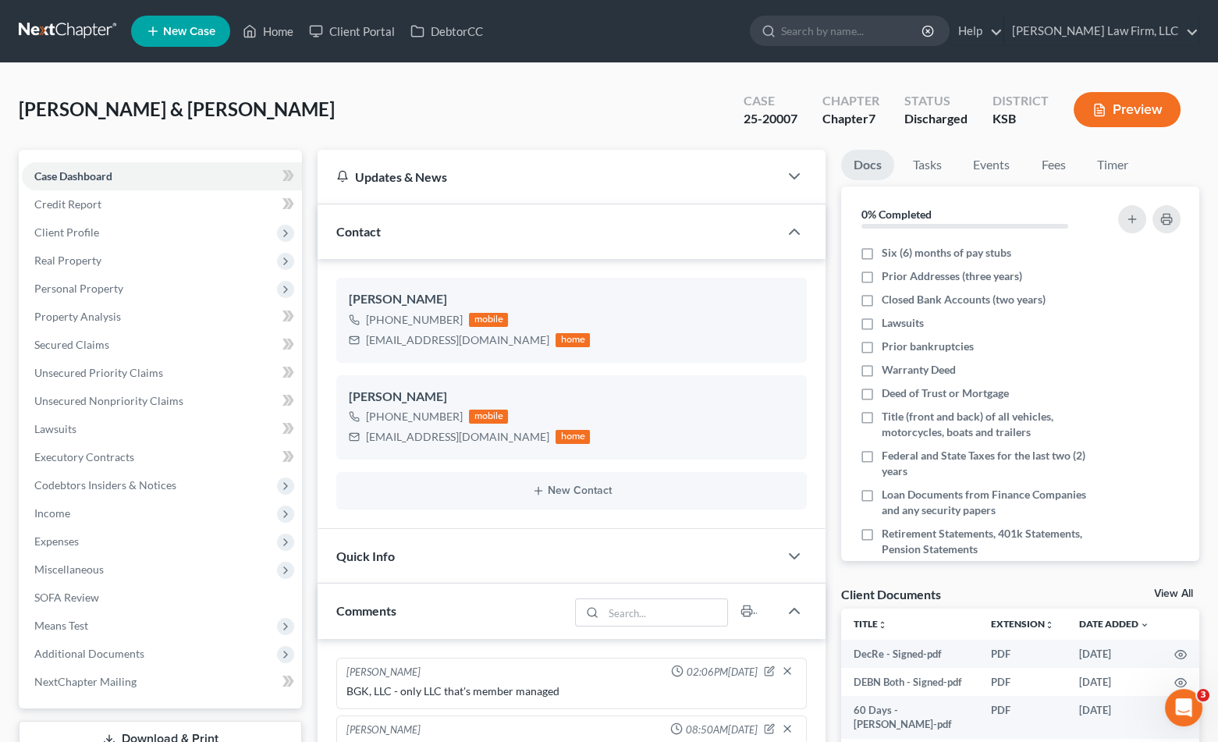
click at [55, 9] on nav "Home New Case Client Portal DebtorCC Sader Law Firm, LLC jlee@saderlawfirm.com …" at bounding box center [609, 31] width 1218 height 62
click at [52, 23] on link at bounding box center [69, 31] width 100 height 28
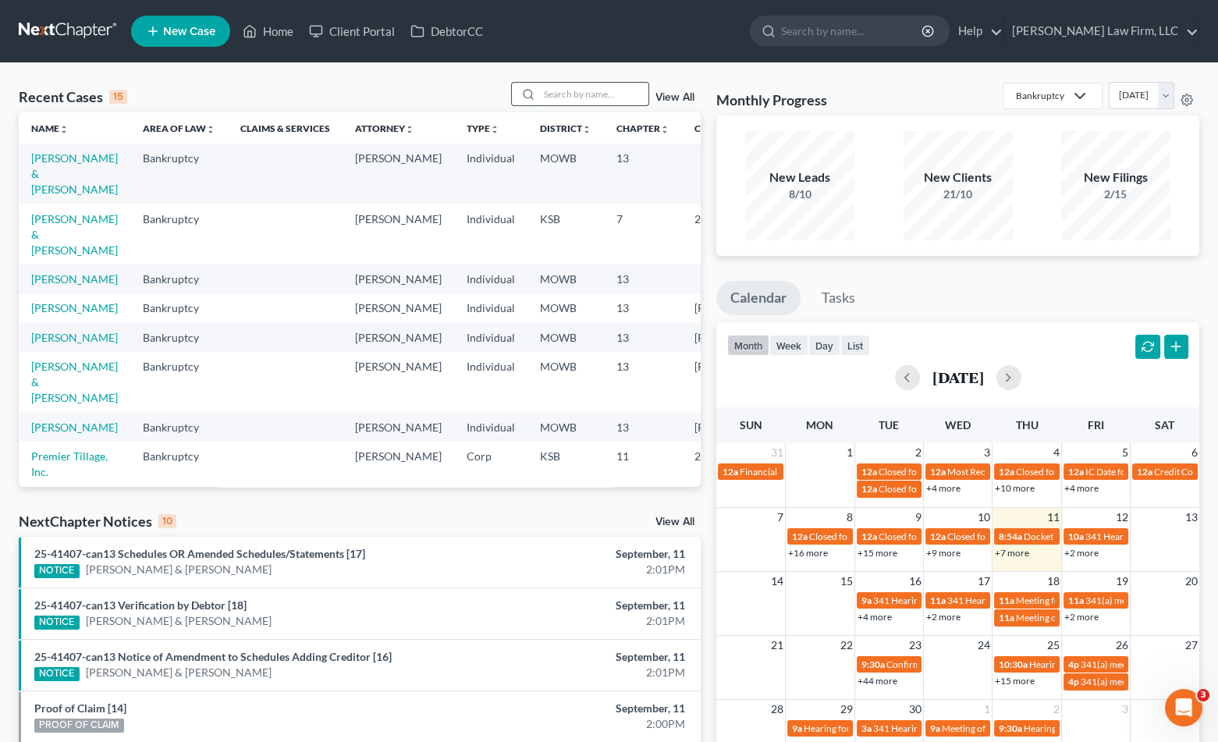
click at [583, 92] on input "search" at bounding box center [593, 94] width 109 height 23
click at [475, 538] on li "25-41407-can13 Schedules OR Amended Schedules/Statements [17] NOTICE [PERSON_NA…" at bounding box center [360, 562] width 682 height 51
click at [601, 83] on input "search" at bounding box center [593, 94] width 109 height 23
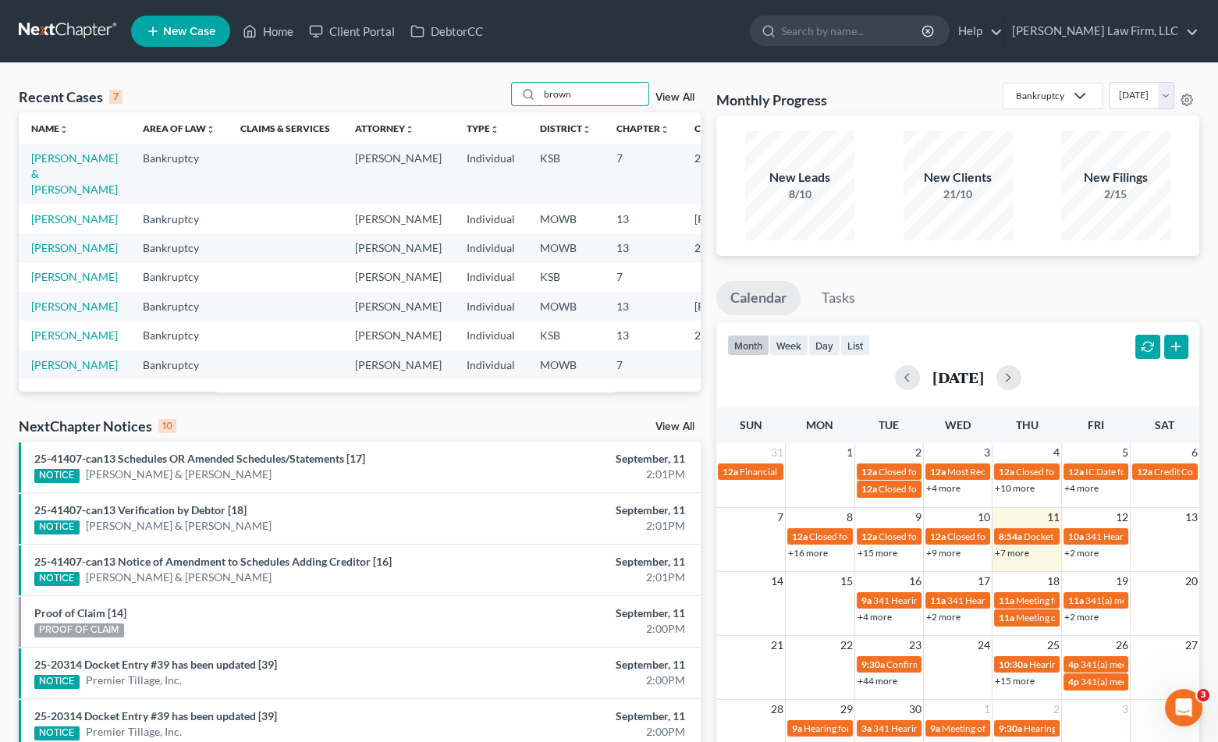
type input "brown"
click at [68, 181] on td "[PERSON_NAME] & [PERSON_NAME]" at bounding box center [75, 174] width 112 height 60
click at [56, 172] on link "[PERSON_NAME] & [PERSON_NAME]" at bounding box center [74, 173] width 87 height 44
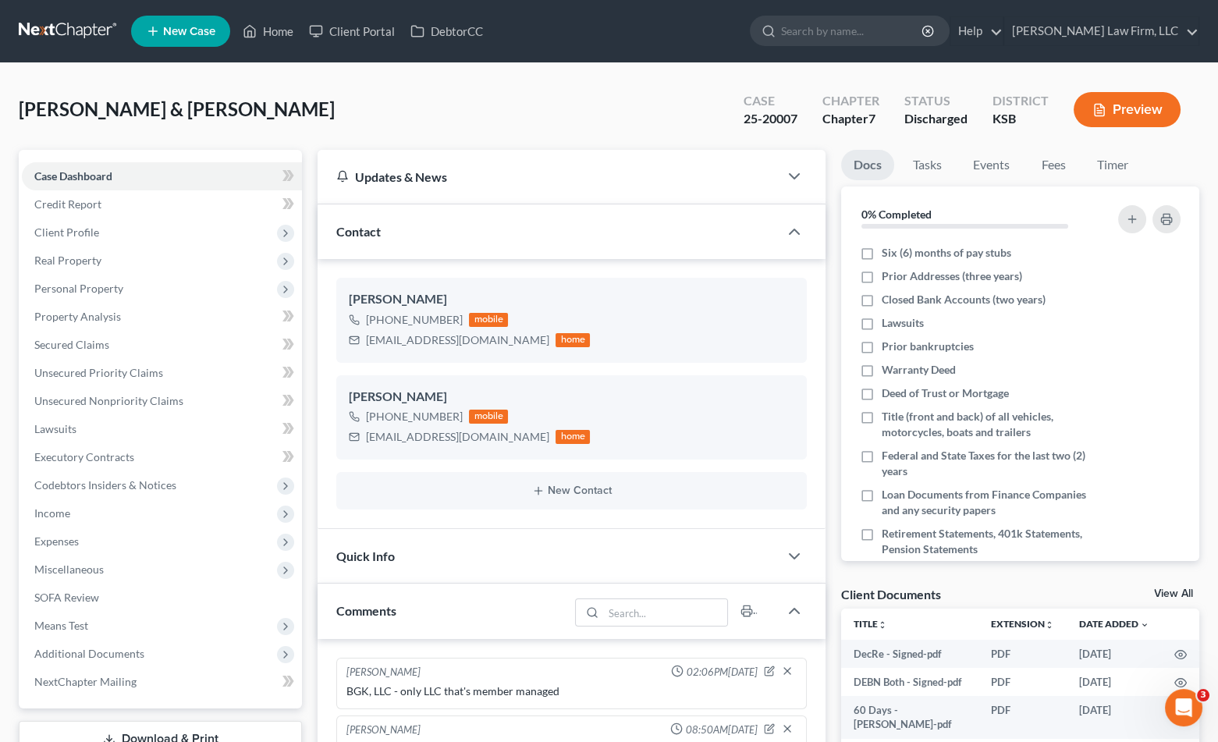
scroll to position [1303, 0]
click at [205, 115] on span "[PERSON_NAME] & [PERSON_NAME]" at bounding box center [177, 109] width 316 height 23
click at [92, 663] on span "Additional Documents" at bounding box center [162, 654] width 280 height 28
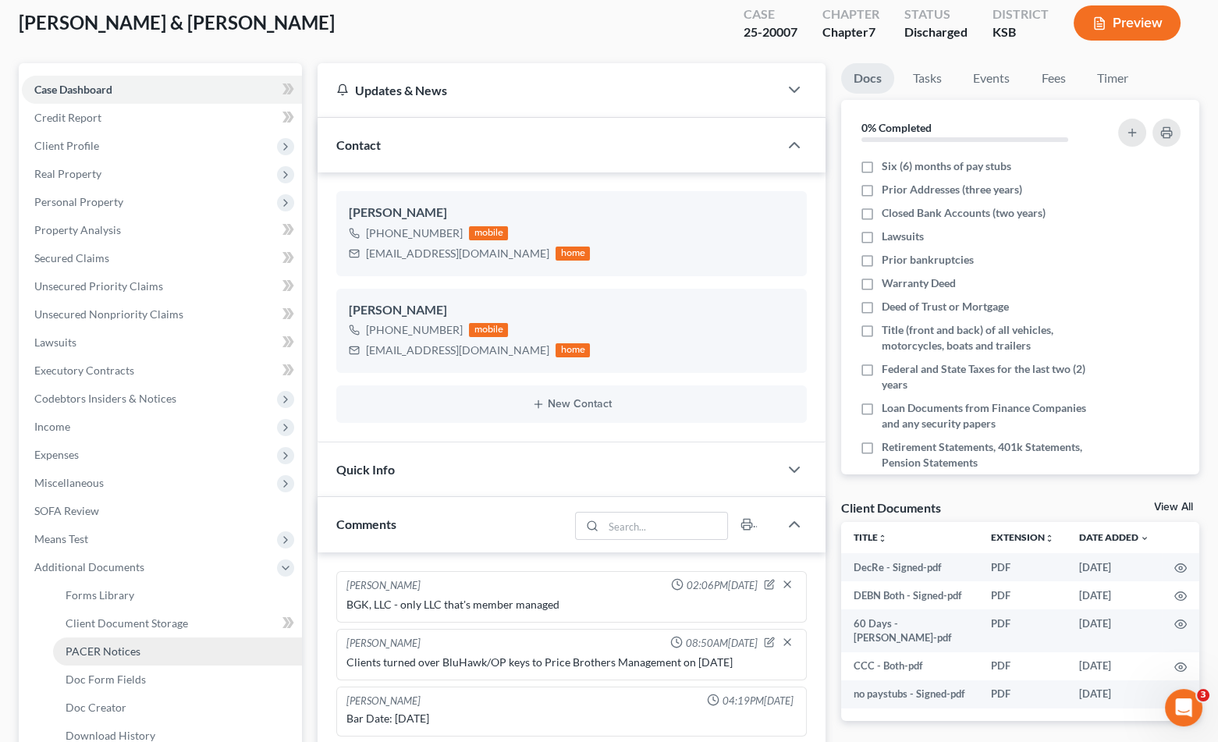
click at [87, 655] on span "PACER Notices" at bounding box center [103, 651] width 75 height 13
